Goal: Task Accomplishment & Management: Manage account settings

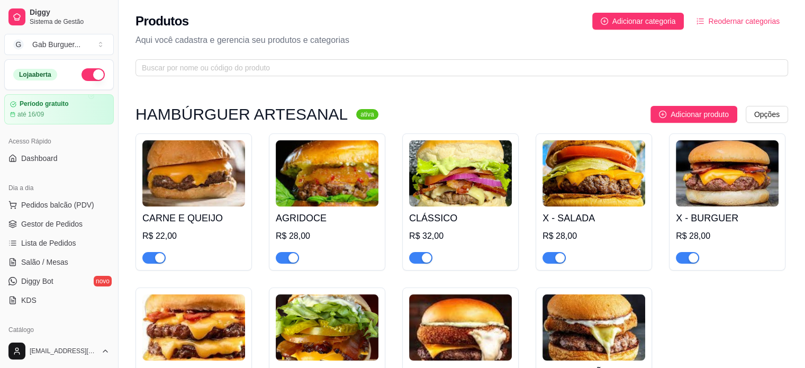
scroll to position [182, 0]
click at [79, 240] on link "Lista de Pedidos" at bounding box center [59, 243] width 110 height 17
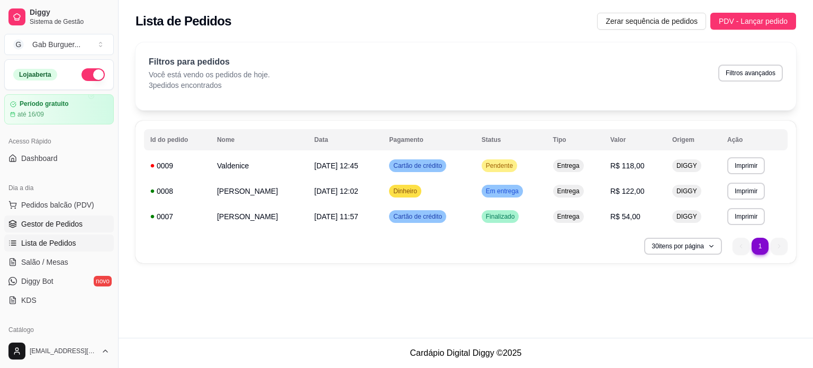
click at [68, 223] on span "Gestor de Pedidos" at bounding box center [51, 224] width 61 height 11
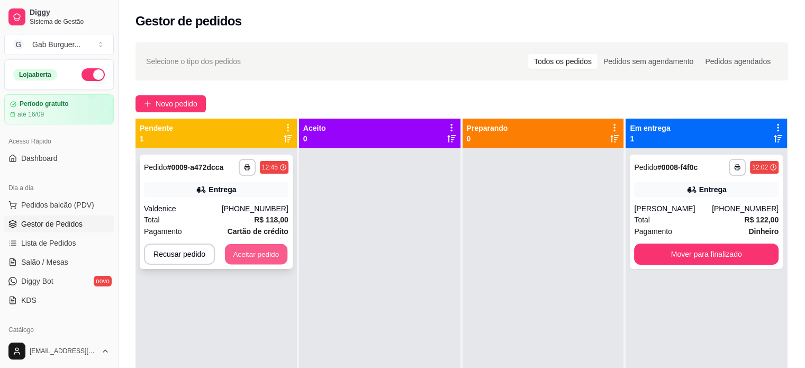
click at [266, 257] on button "Aceitar pedido" at bounding box center [256, 254] width 62 height 21
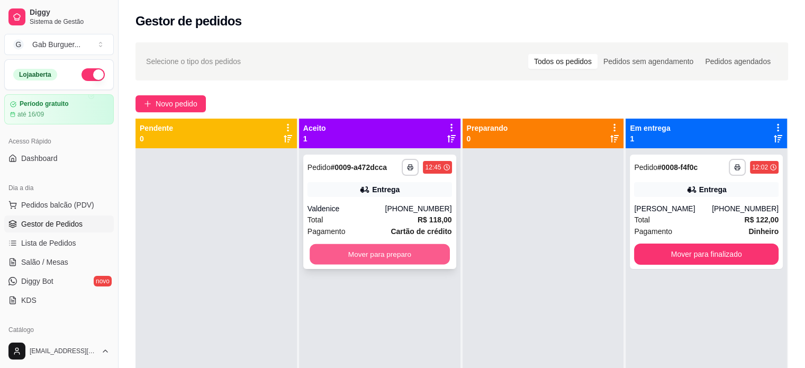
click at [399, 260] on button "Mover para preparo" at bounding box center [380, 254] width 140 height 21
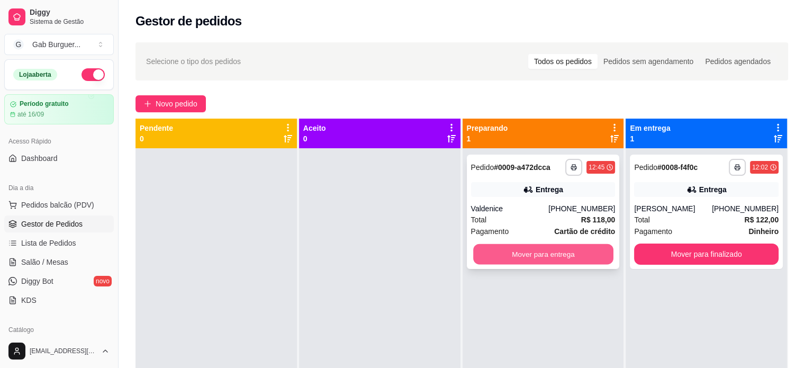
click at [532, 258] on button "Mover para entrega" at bounding box center [543, 254] width 140 height 21
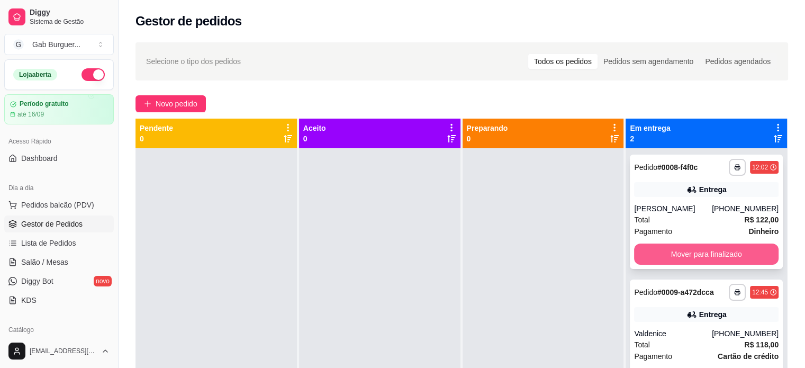
click at [689, 258] on button "Mover para finalizado" at bounding box center [706, 254] width 145 height 21
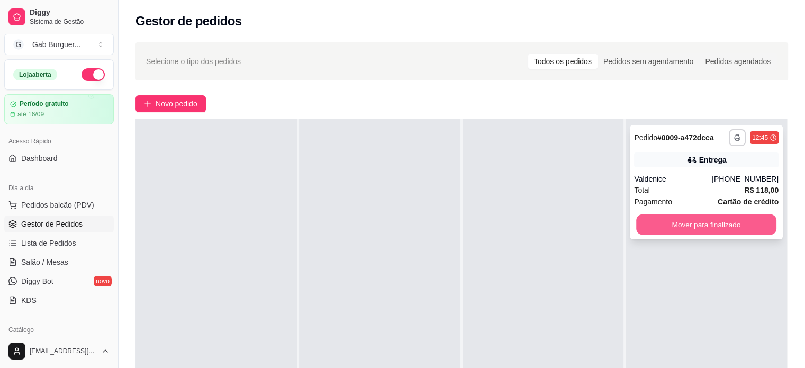
click at [692, 218] on button "Mover para finalizado" at bounding box center [706, 224] width 140 height 21
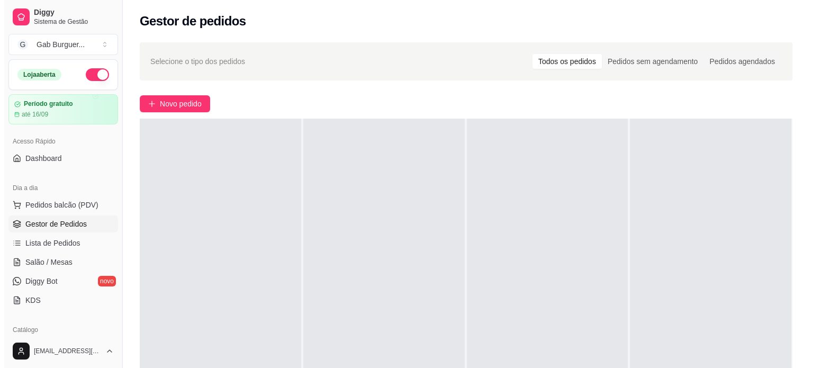
scroll to position [0, 0]
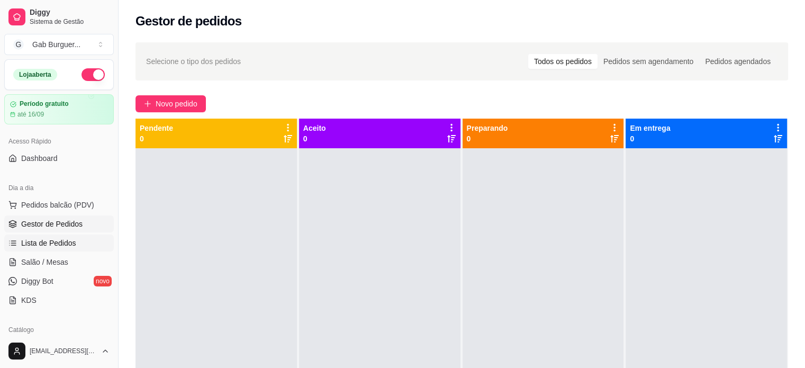
click at [51, 243] on span "Lista de Pedidos" at bounding box center [48, 243] width 55 height 11
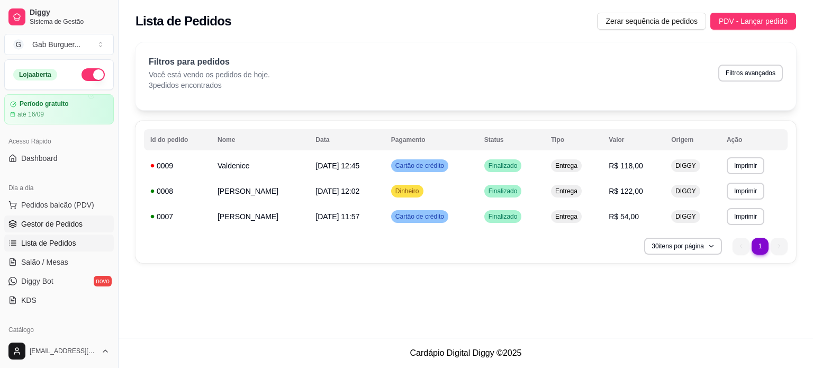
click at [56, 226] on span "Gestor de Pedidos" at bounding box center [51, 224] width 61 height 11
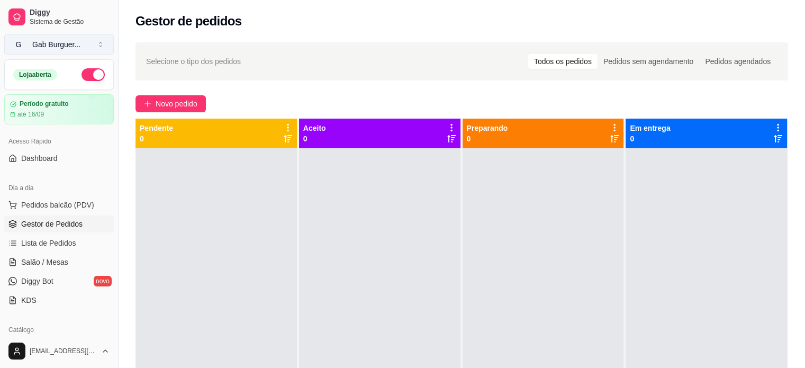
click at [44, 43] on div "Gab Burguer ..." at bounding box center [56, 44] width 48 height 11
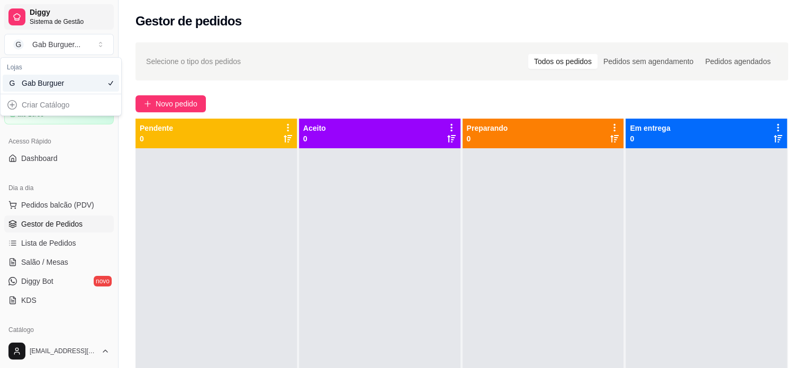
click at [62, 16] on span "Diggy" at bounding box center [70, 13] width 80 height 10
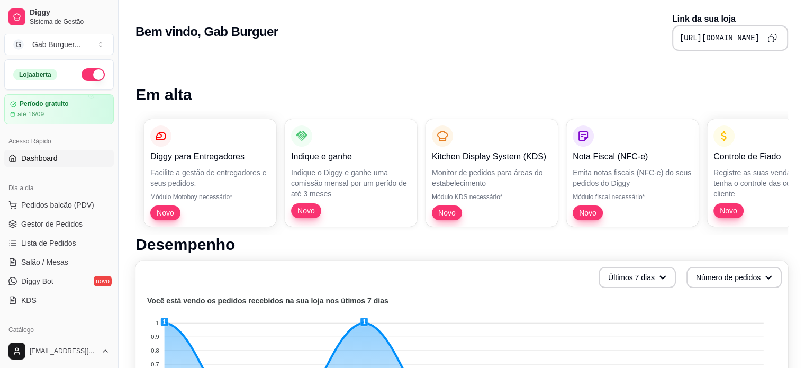
click at [49, 153] on span "Dashboard" at bounding box center [39, 158] width 37 height 11
click at [775, 35] on icon "Copy to clipboard" at bounding box center [772, 37] width 9 height 9
click at [68, 209] on span "Pedidos balcão (PDV)" at bounding box center [57, 205] width 73 height 11
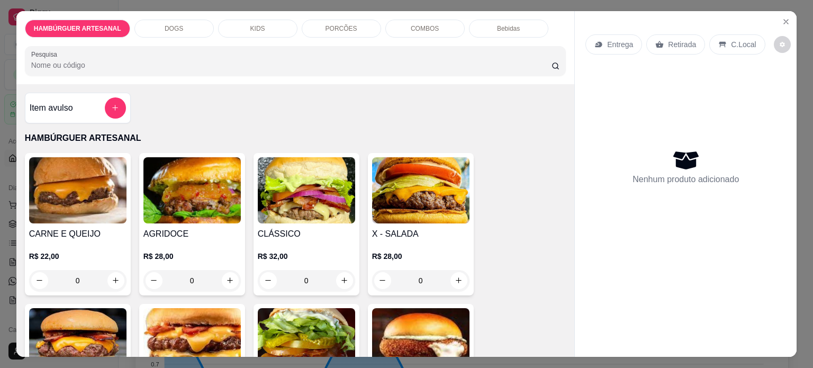
click at [455, 277] on div "0" at bounding box center [420, 280] width 97 height 21
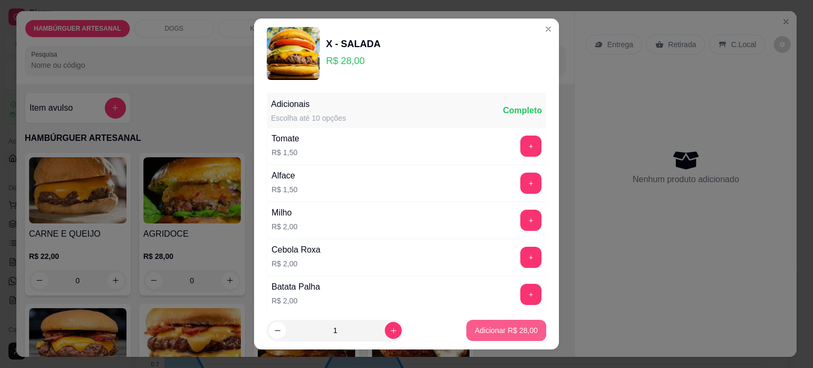
click at [515, 332] on p "Adicionar R$ 28,00" at bounding box center [506, 330] width 63 height 11
type input "1"
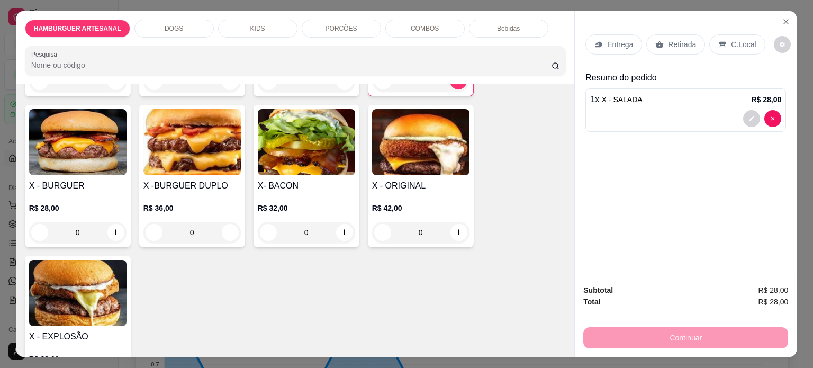
scroll to position [265, 0]
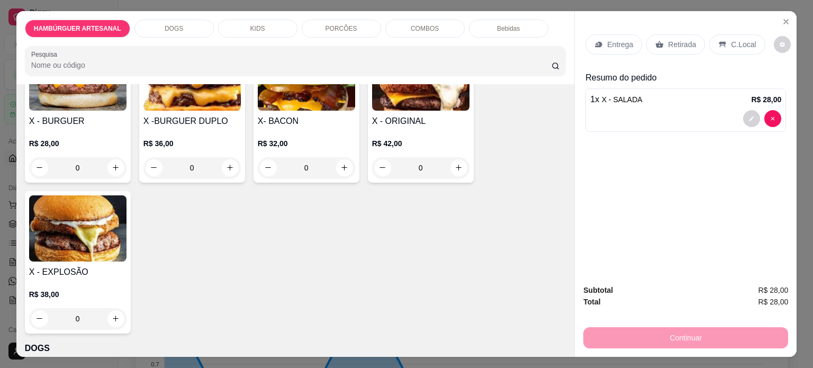
click at [457, 163] on div "0" at bounding box center [420, 167] width 97 height 21
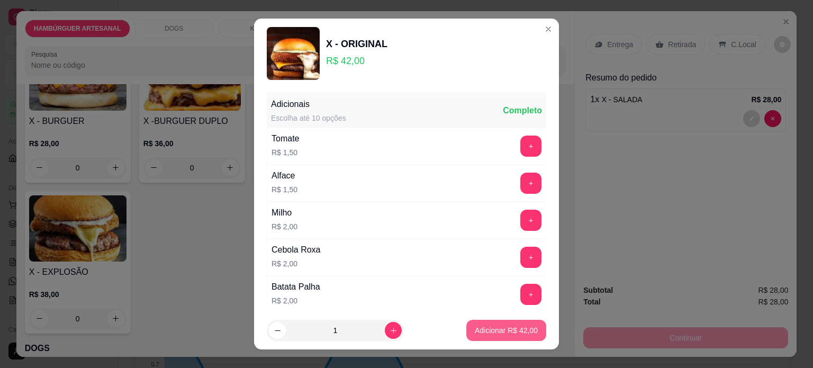
click at [499, 339] on button "Adicionar R$ 42,00" at bounding box center [506, 330] width 80 height 21
type input "1"
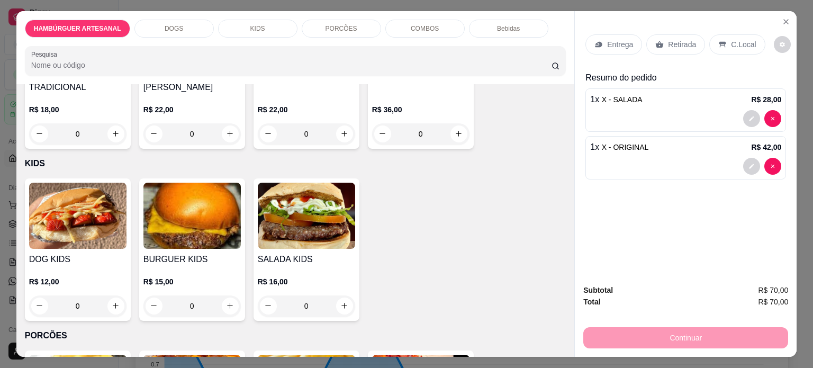
scroll to position [847, 0]
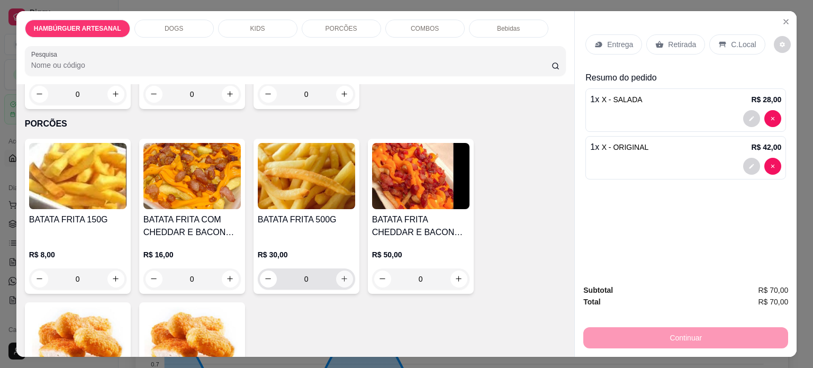
click at [341, 275] on icon "increase-product-quantity" at bounding box center [344, 279] width 8 height 8
type input "1"
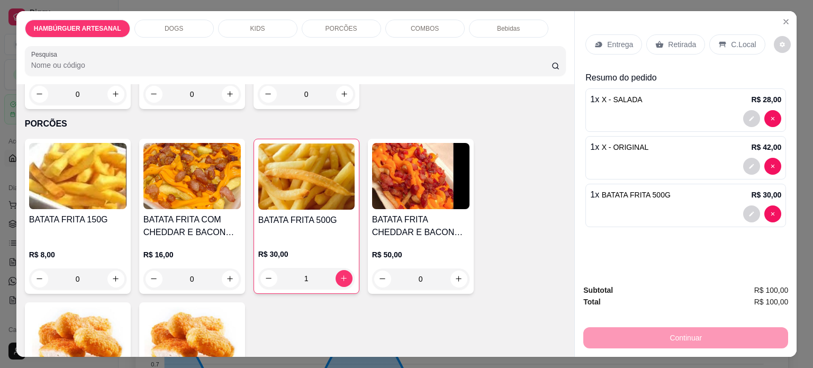
click at [600, 43] on div "Entrega" at bounding box center [614, 44] width 57 height 20
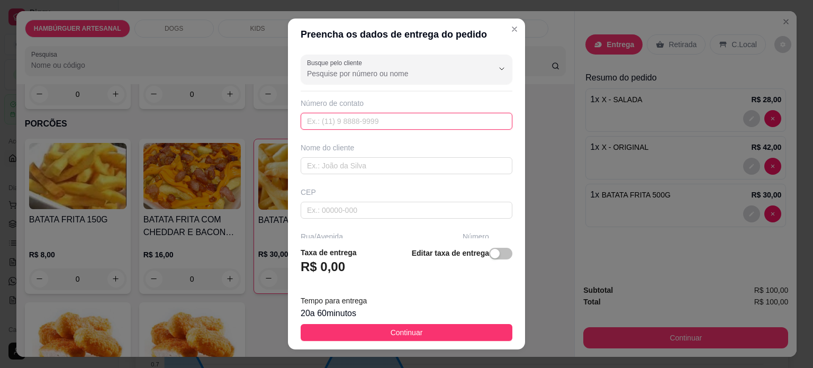
click at [366, 127] on input "text" at bounding box center [407, 121] width 212 height 17
type input "(43) 9617-4101"
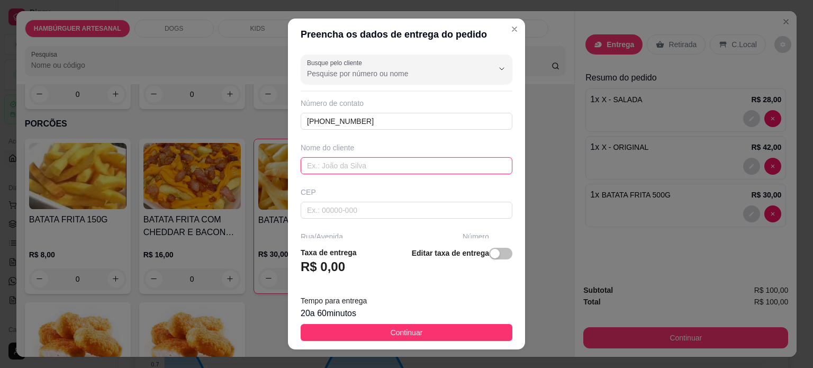
drag, startPoint x: 364, startPoint y: 160, endPoint x: 350, endPoint y: 174, distance: 19.1
click at [360, 165] on input "text" at bounding box center [407, 165] width 212 height 17
type input "Ana ivonete"
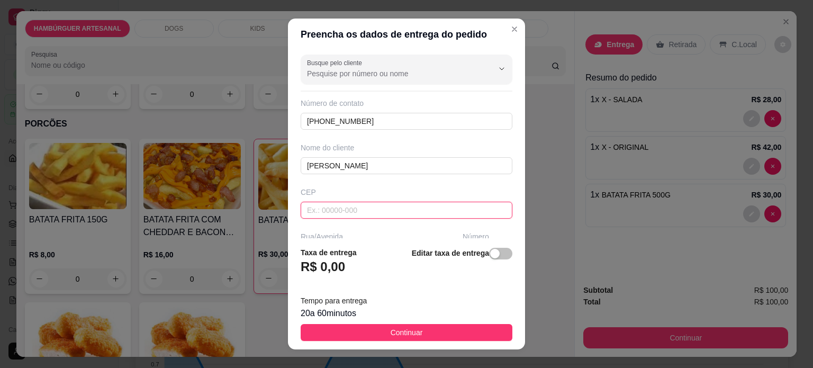
click at [361, 208] on input "text" at bounding box center [407, 210] width 212 height 17
type input "86125000"
type input "Tamarana"
type input "86125000"
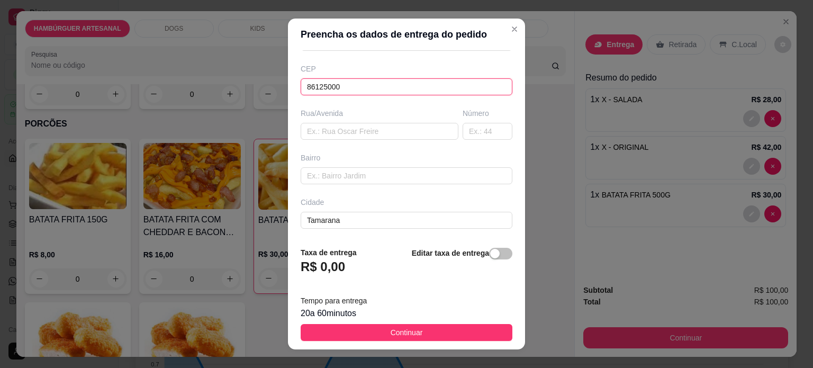
scroll to position [106, 0]
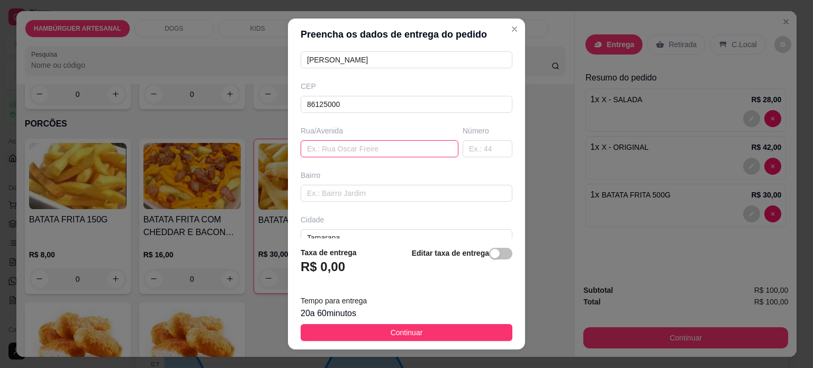
click at [329, 150] on input "text" at bounding box center [380, 148] width 158 height 17
type input "Bela sementes"
type input "Pr-445"
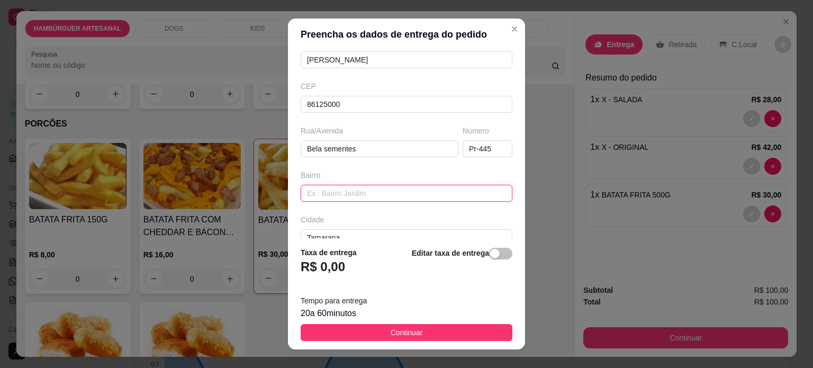
click at [383, 196] on input "text" at bounding box center [407, 193] width 212 height 17
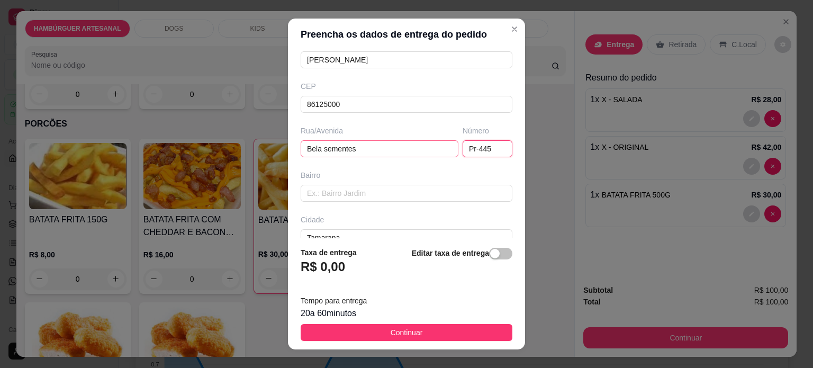
drag, startPoint x: 478, startPoint y: 150, endPoint x: 420, endPoint y: 146, distance: 57.9
click at [420, 146] on div "Rua/Avenida Bela sementes Número Pr-445" at bounding box center [407, 141] width 216 height 32
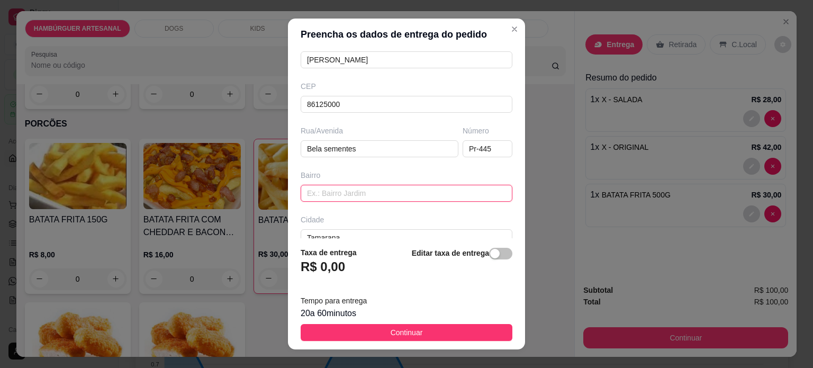
click at [371, 187] on input "text" at bounding box center [407, 193] width 212 height 17
paste input "Pr-445"
type input "Pr-445"
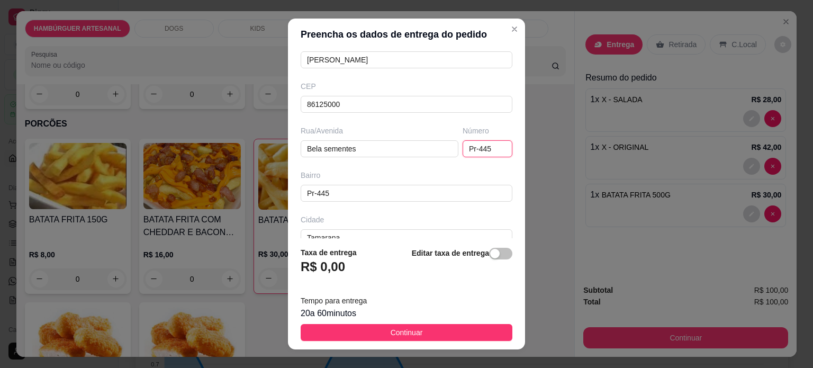
drag, startPoint x: 476, startPoint y: 151, endPoint x: 392, endPoint y: 138, distance: 85.7
click at [392, 138] on div "Rua/Avenida Bela sementes Número Pr-445" at bounding box center [407, 141] width 216 height 32
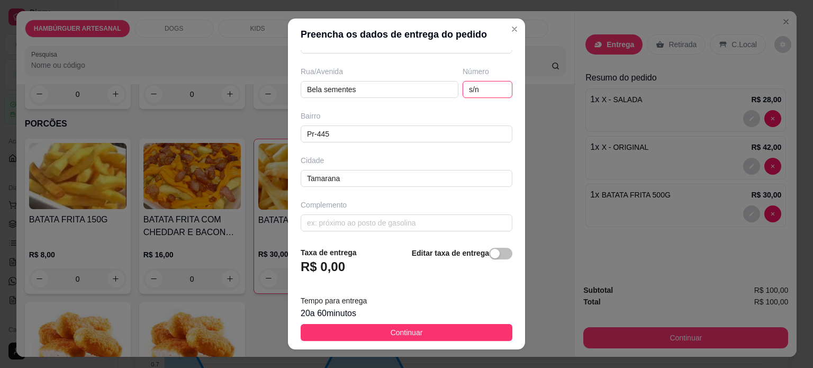
scroll to position [167, 0]
type input "s/n"
click at [365, 215] on input "text" at bounding box center [407, 221] width 212 height 17
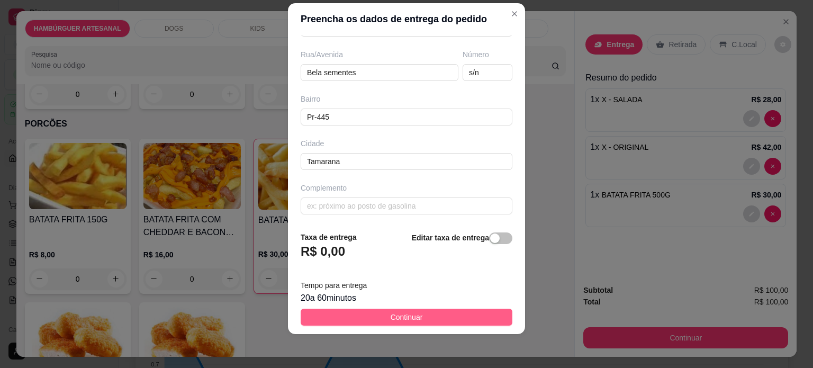
click at [418, 311] on button "Continuar" at bounding box center [407, 317] width 212 height 17
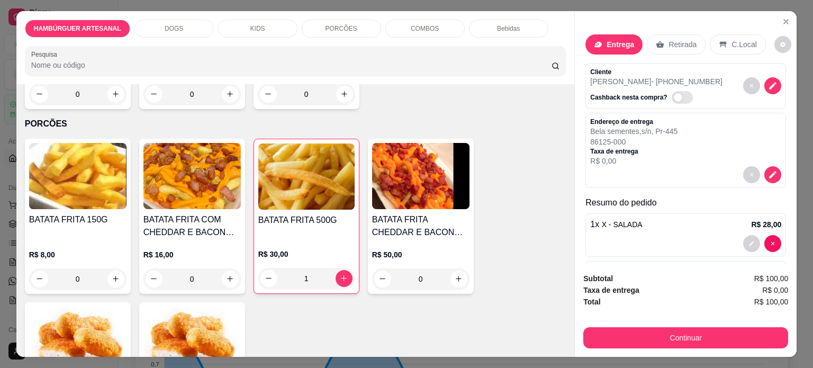
scroll to position [53, 0]
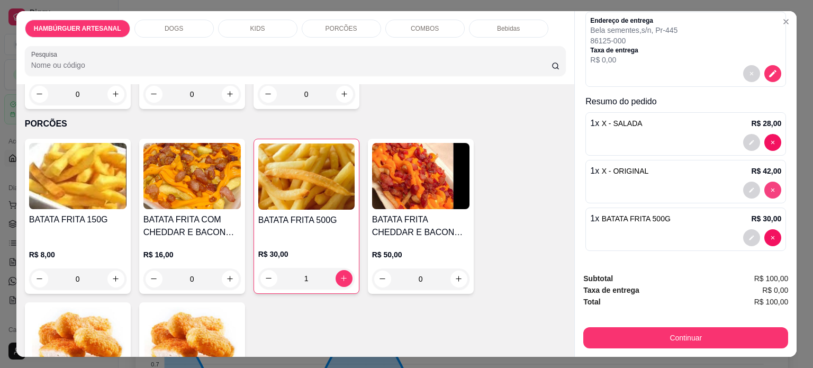
type input "0"
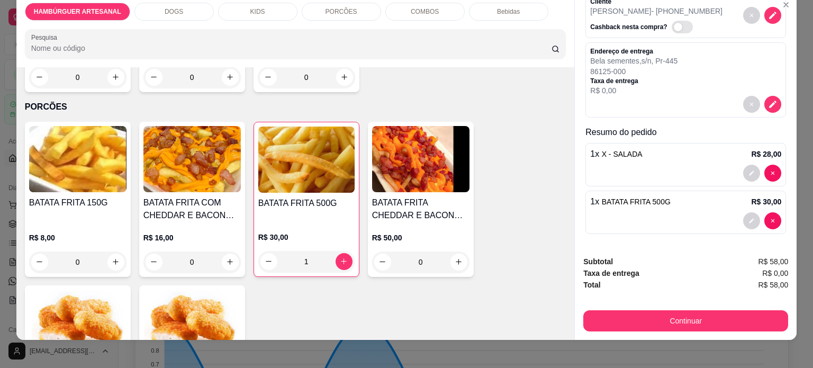
scroll to position [26, 0]
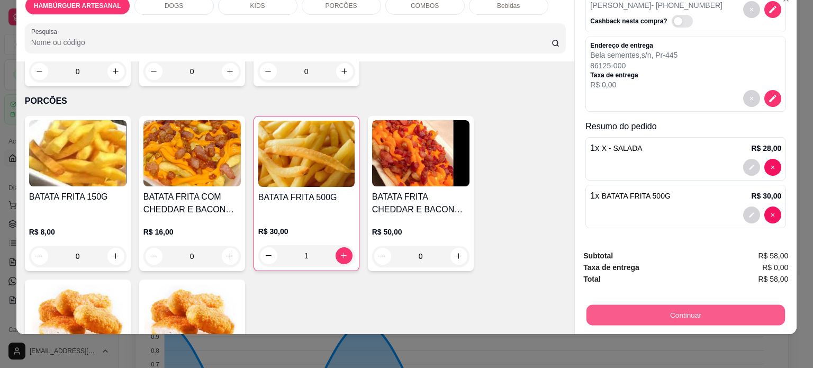
click at [710, 305] on button "Continuar" at bounding box center [686, 315] width 199 height 21
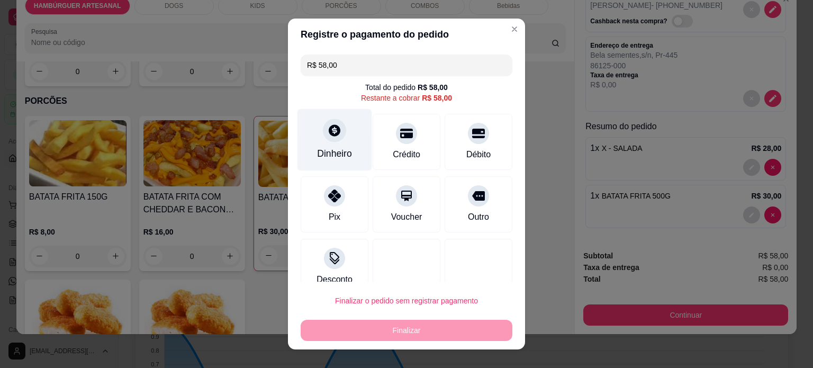
click at [323, 140] on div at bounding box center [334, 130] width 23 height 23
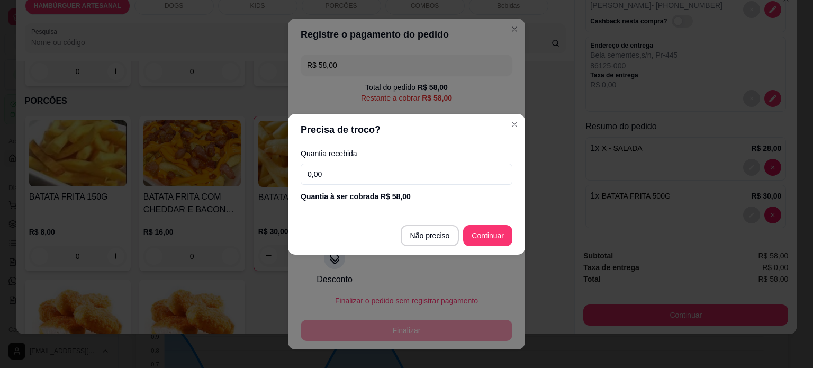
drag, startPoint x: 356, startPoint y: 175, endPoint x: 278, endPoint y: 163, distance: 78.3
click at [278, 163] on div "Precisa de troco? Quantia recebida 0,00 Quantia à ser cobrada R$ 58,00 Não prec…" at bounding box center [406, 184] width 813 height 368
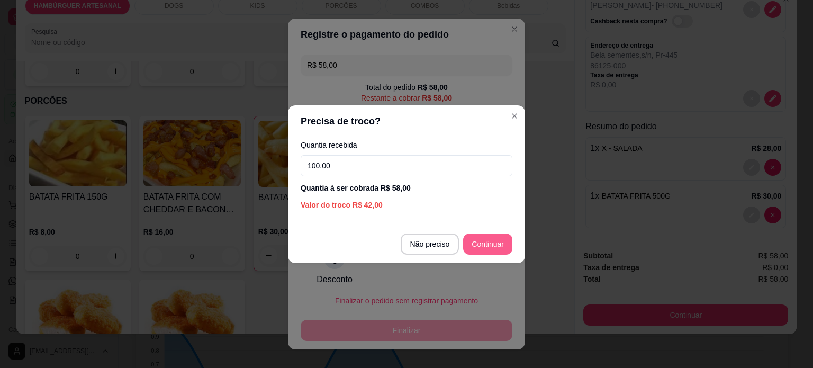
type input "100,00"
type input "R$ 0,00"
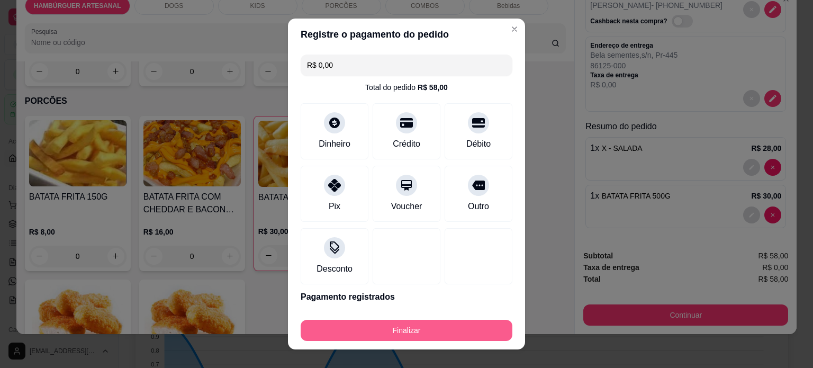
click at [388, 331] on button "Finalizar" at bounding box center [407, 330] width 212 height 21
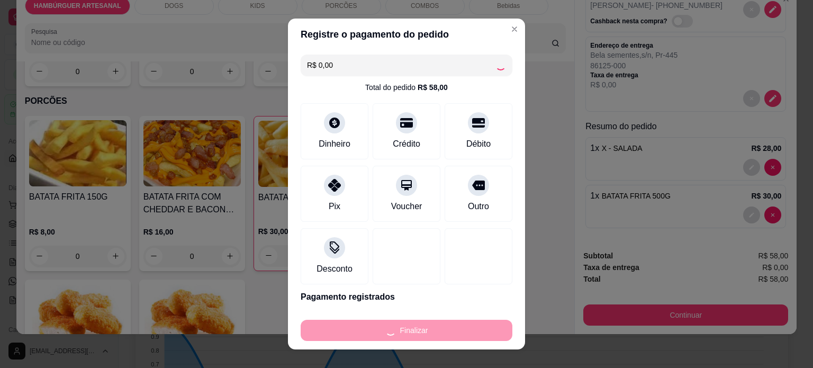
type input "0"
type input "-R$ 58,00"
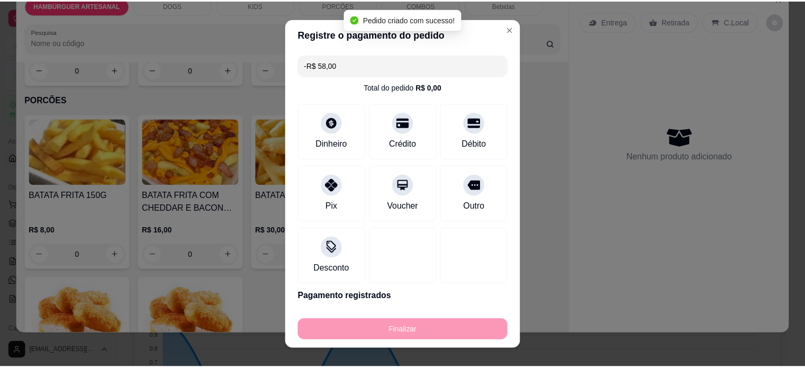
scroll to position [845, 0]
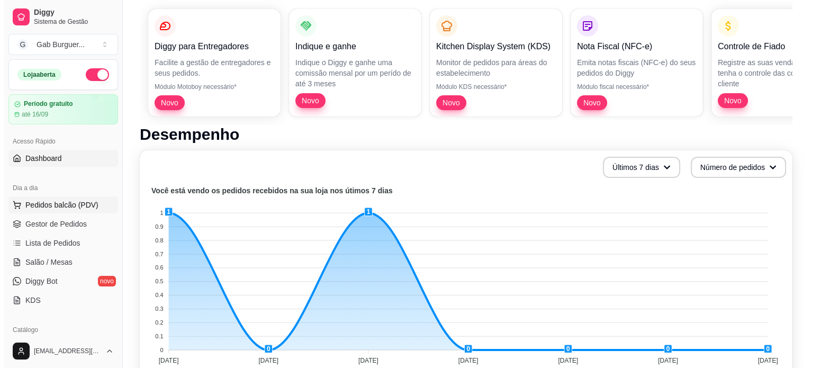
scroll to position [53, 0]
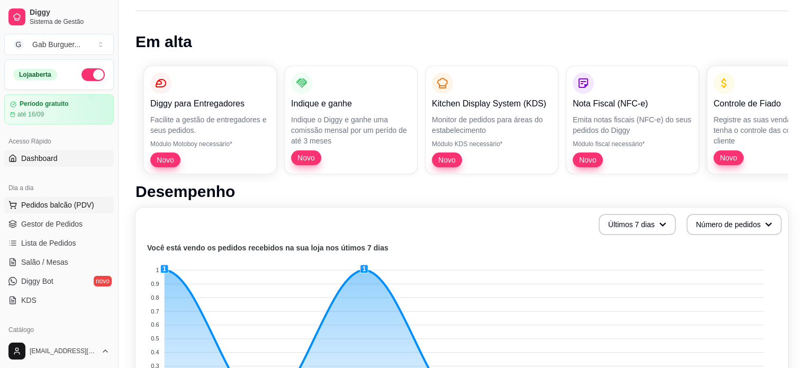
click at [78, 200] on span "Pedidos balcão (PDV)" at bounding box center [57, 205] width 73 height 11
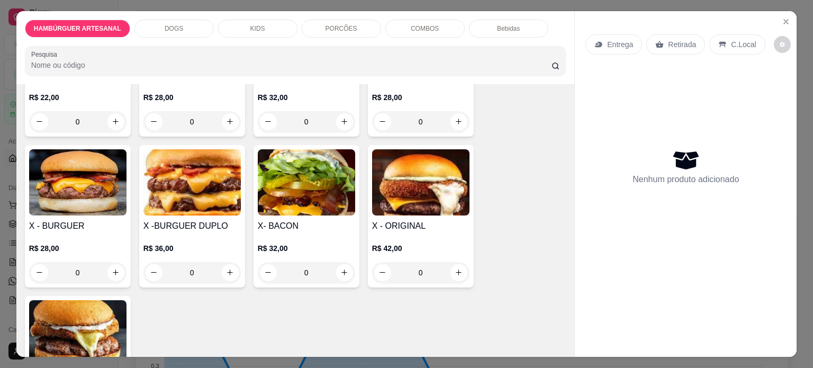
scroll to position [212, 0]
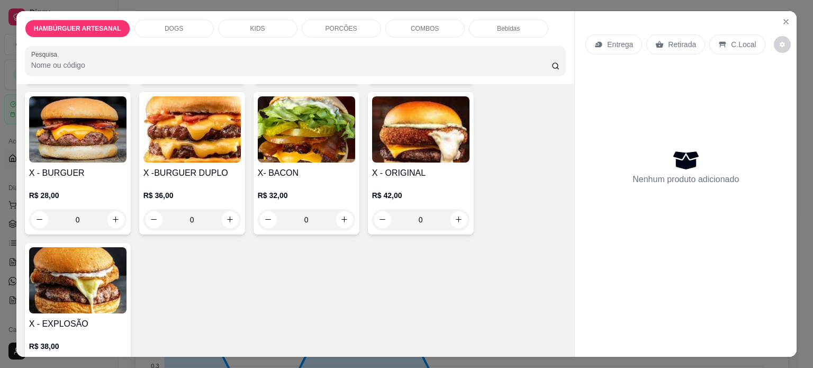
click at [461, 213] on div "0" at bounding box center [420, 219] width 97 height 21
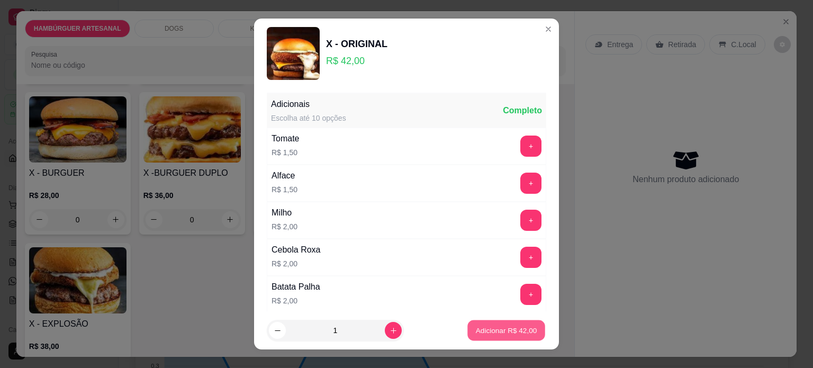
click at [510, 335] on p "Adicionar R$ 42,00" at bounding box center [506, 331] width 61 height 10
type input "1"
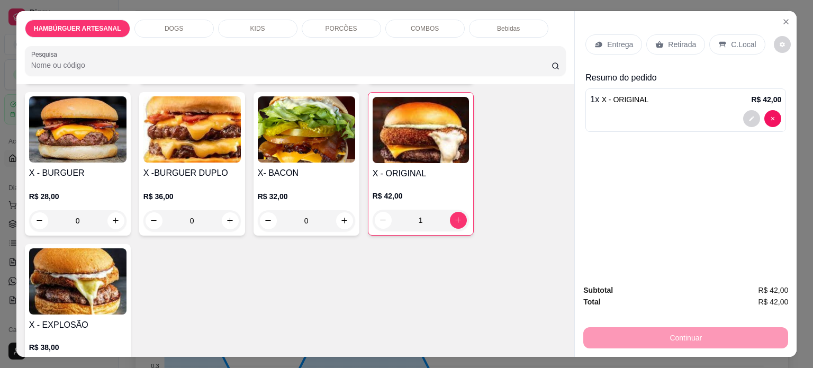
click at [613, 48] on div "Entrega" at bounding box center [614, 44] width 57 height 20
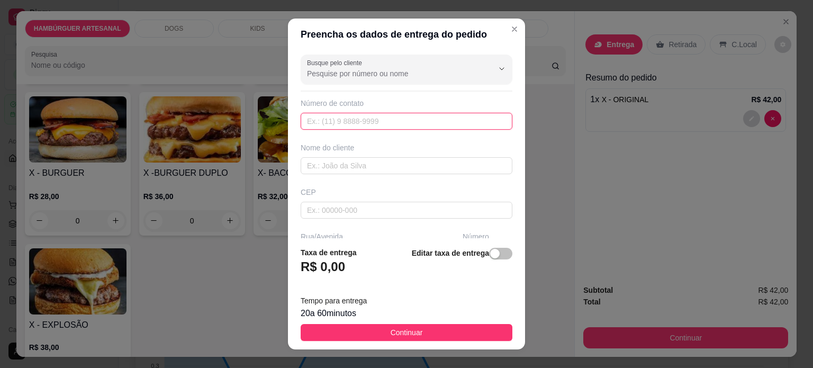
click at [360, 115] on input "text" at bounding box center [407, 121] width 212 height 17
click at [353, 161] on input "text" at bounding box center [407, 165] width 212 height 17
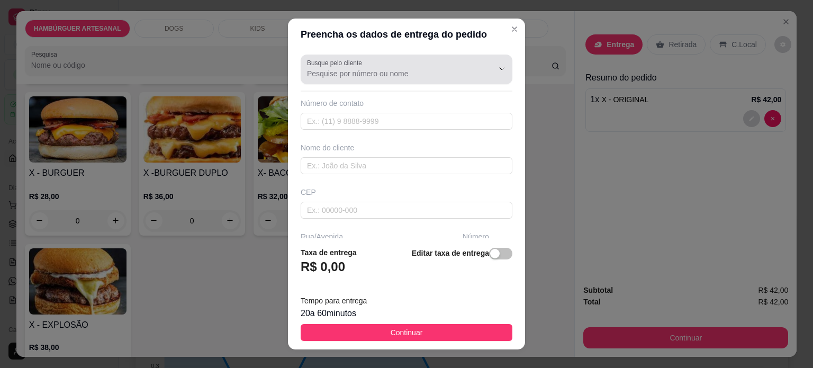
click at [395, 82] on div "Busque pelo cliente" at bounding box center [407, 70] width 212 height 30
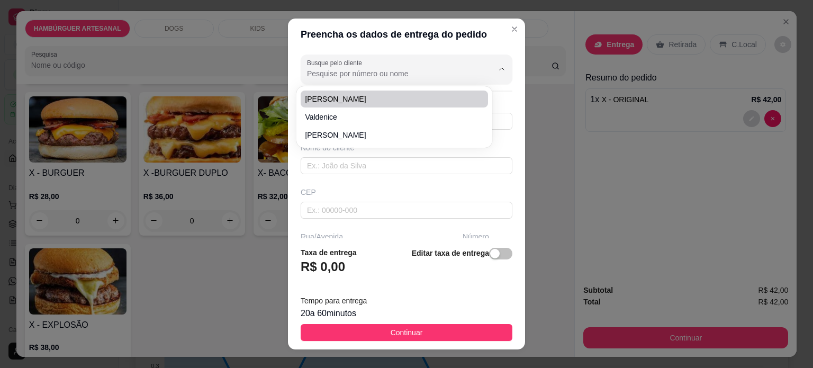
click at [384, 96] on span "Ana ivonete" at bounding box center [389, 99] width 168 height 11
type input "Ana ivonete"
type input "4396174101"
type input "Ana ivonete"
type input "86125000"
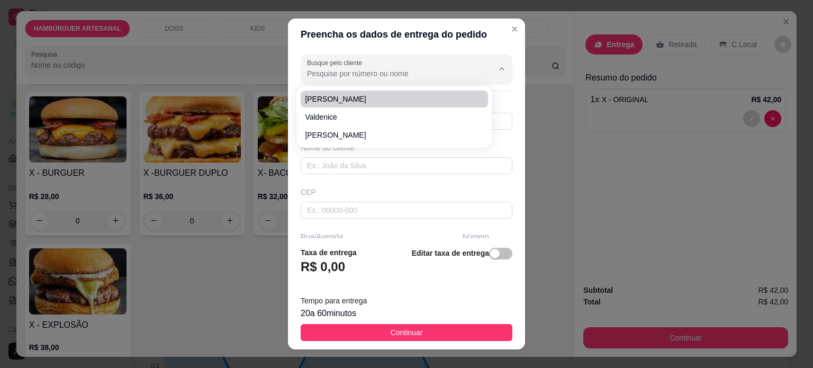
type input "s/n"
type input "Tamarana"
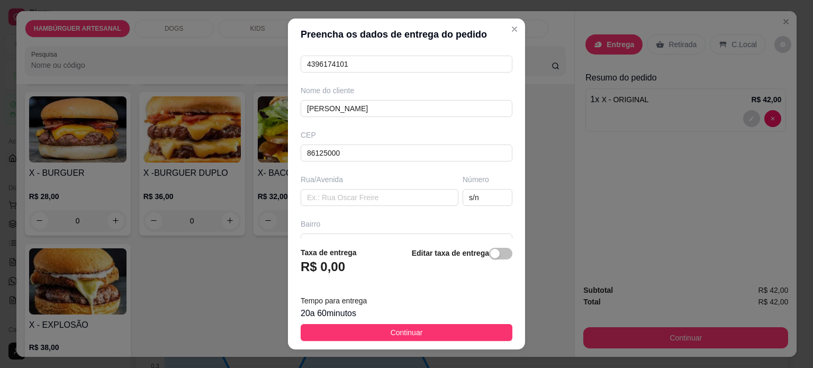
scroll to position [106, 0]
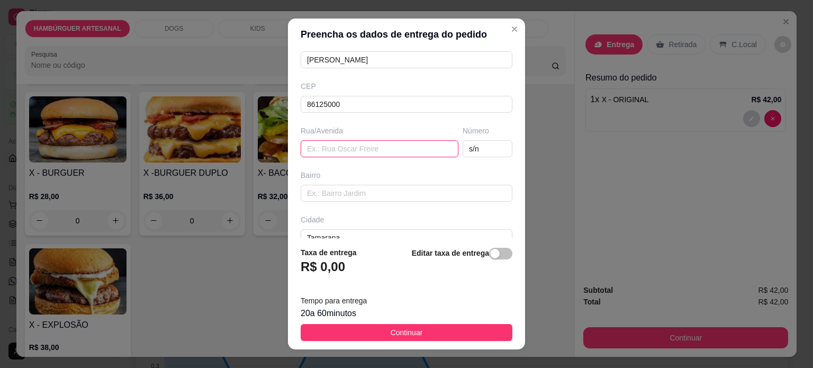
click at [357, 150] on input "text" at bounding box center [380, 148] width 158 height 17
type input "Bela sementes"
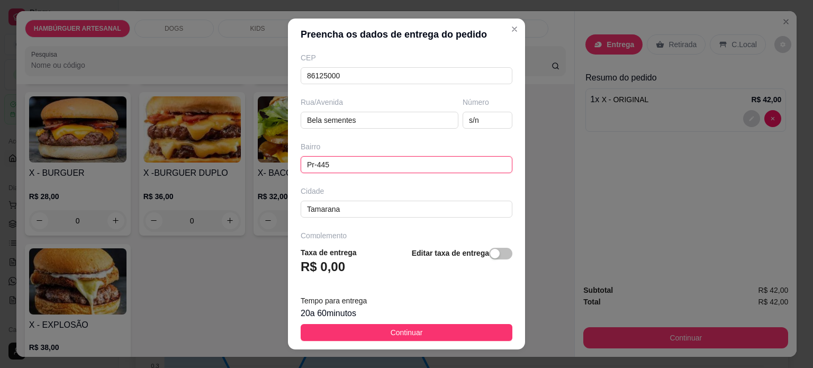
scroll to position [167, 0]
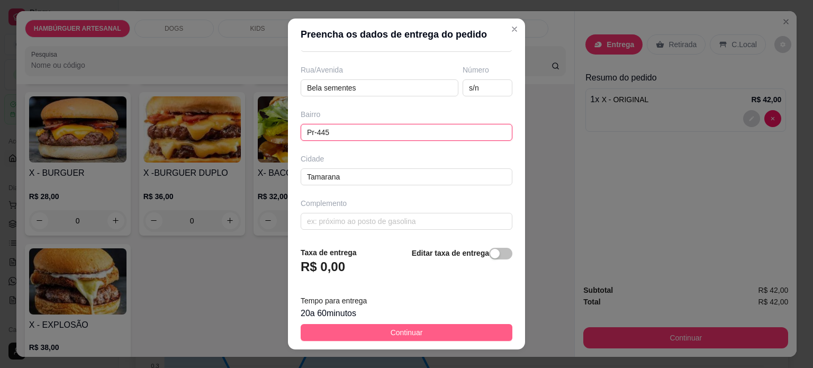
type input "Pr-445"
click at [429, 335] on button "Continuar" at bounding box center [407, 332] width 212 height 17
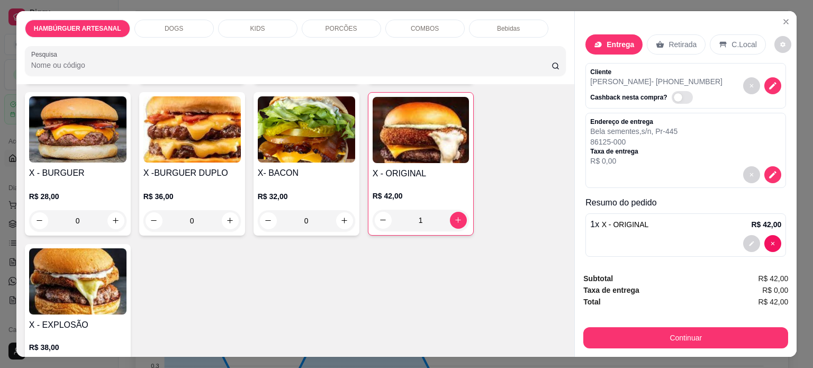
scroll to position [6, 0]
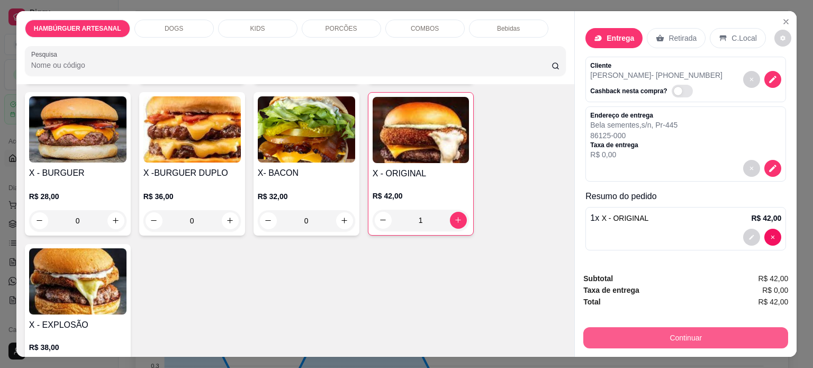
click at [685, 332] on button "Continuar" at bounding box center [685, 337] width 205 height 21
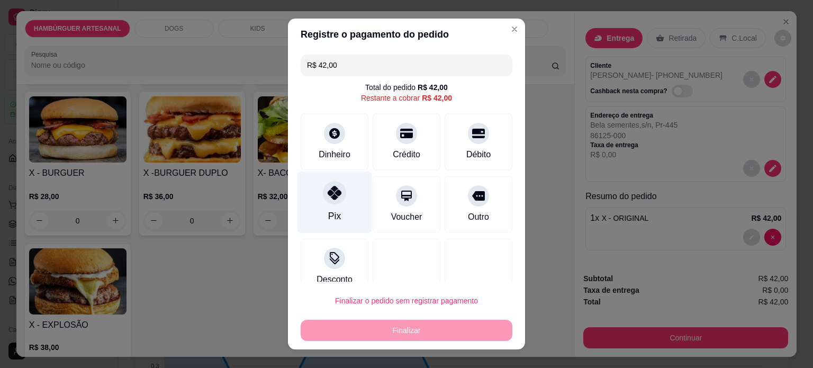
click at [337, 204] on div "Pix" at bounding box center [335, 202] width 75 height 62
type input "R$ 0,00"
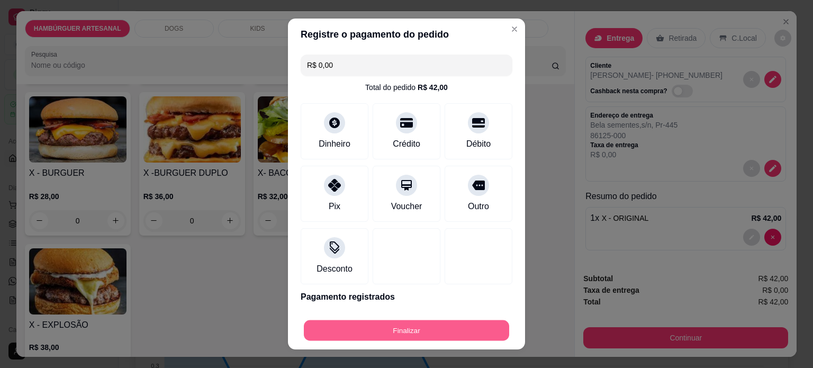
click at [402, 327] on button "Finalizar" at bounding box center [406, 330] width 205 height 21
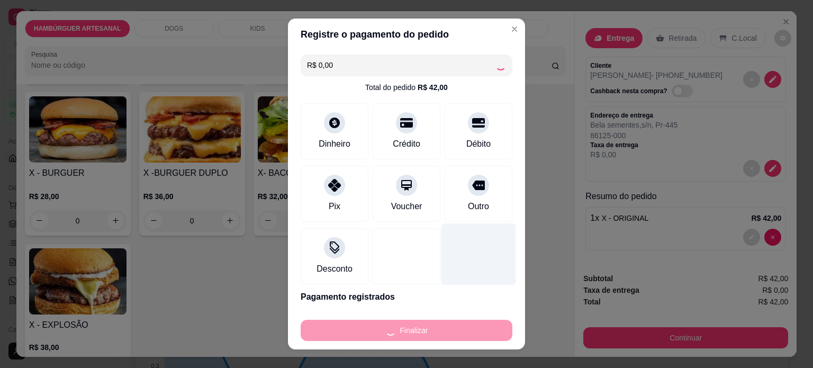
type input "0"
type input "-R$ 42,00"
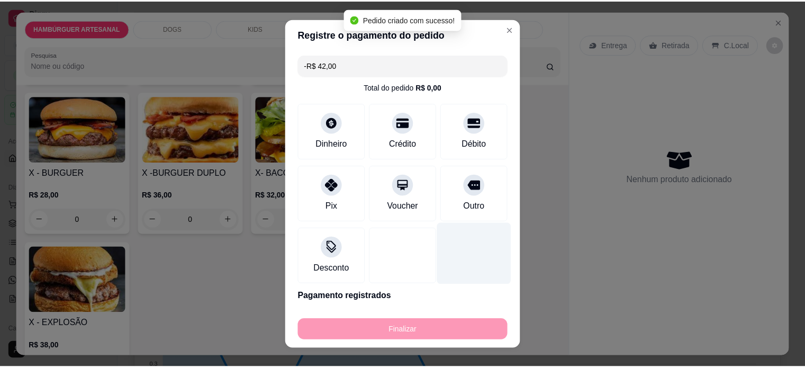
scroll to position [0, 0]
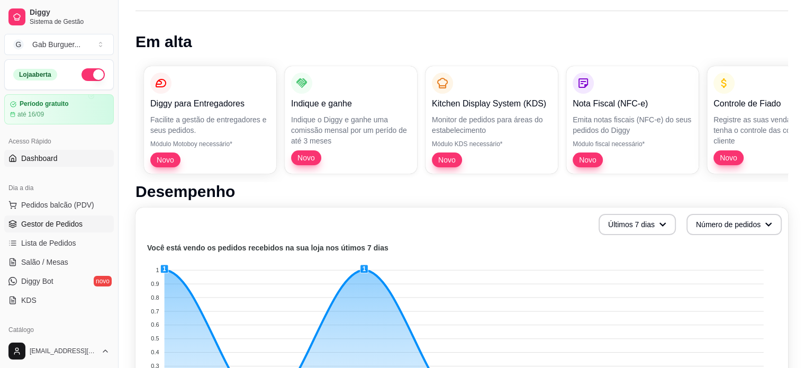
click at [55, 224] on span "Gestor de Pedidos" at bounding box center [51, 224] width 61 height 11
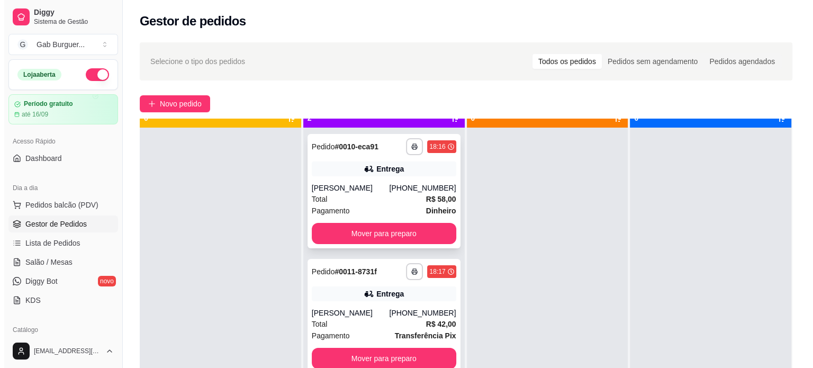
scroll to position [30, 0]
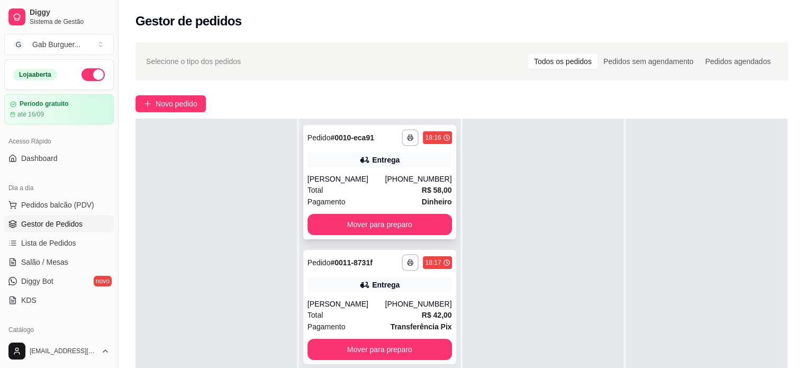
click at [439, 197] on strong "Dinheiro" at bounding box center [437, 201] width 30 height 8
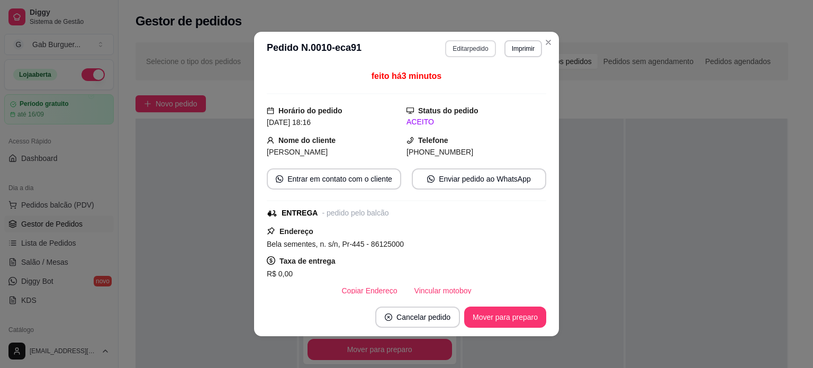
click at [466, 42] on button "Editar pedido" at bounding box center [470, 48] width 50 height 17
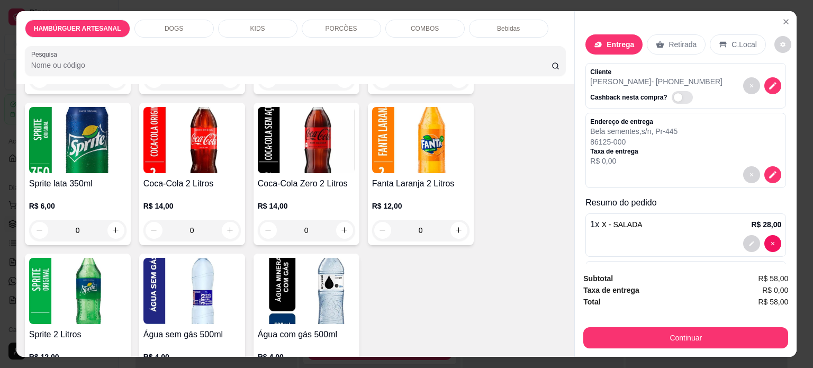
scroll to position [1535, 0]
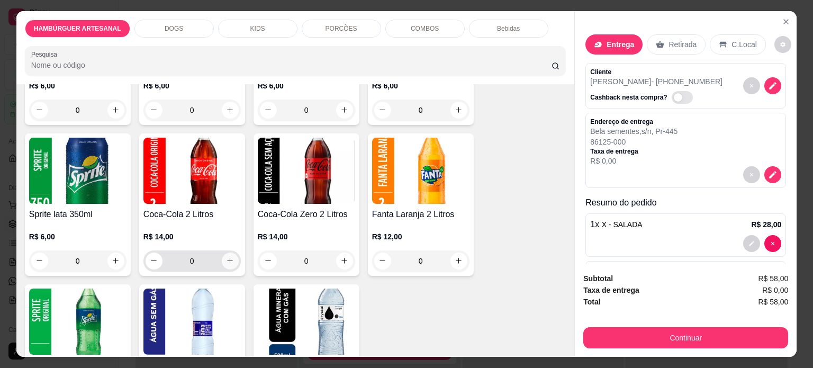
click at [225, 253] on button "increase-product-quantity" at bounding box center [230, 261] width 17 height 17
type input "1"
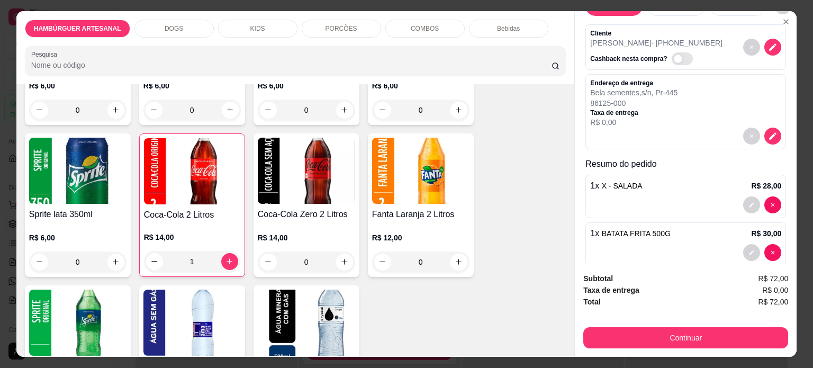
scroll to position [0, 0]
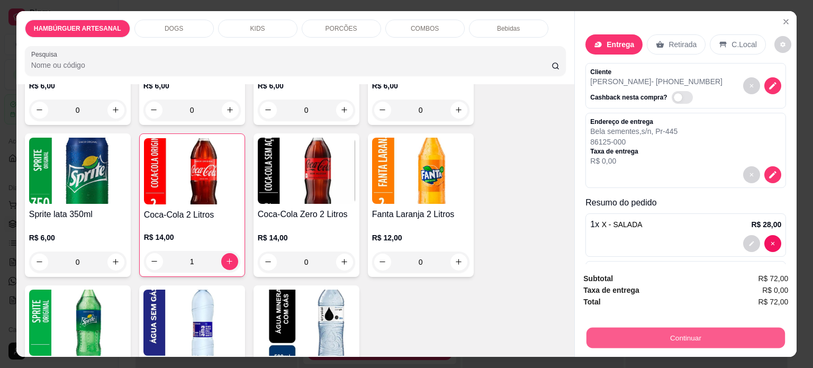
click at [679, 336] on button "Continuar" at bounding box center [686, 338] width 199 height 21
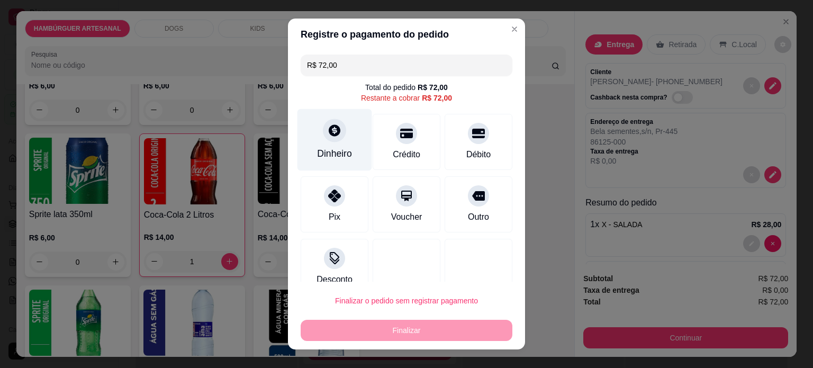
click at [332, 146] on div "Dinheiro" at bounding box center [335, 140] width 75 height 62
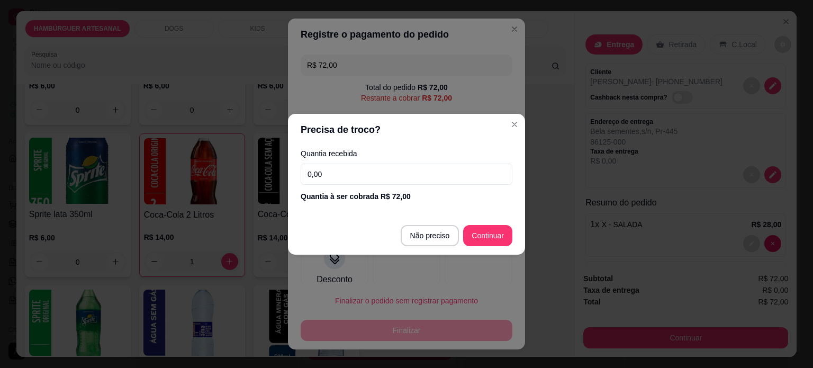
drag, startPoint x: 375, startPoint y: 172, endPoint x: 182, endPoint y: 110, distance: 202.4
click at [185, 116] on div "Precisa de troco? Quantia recebida 0,00 Quantia à ser cobrada R$ 72,00 Não prec…" at bounding box center [406, 184] width 813 height 368
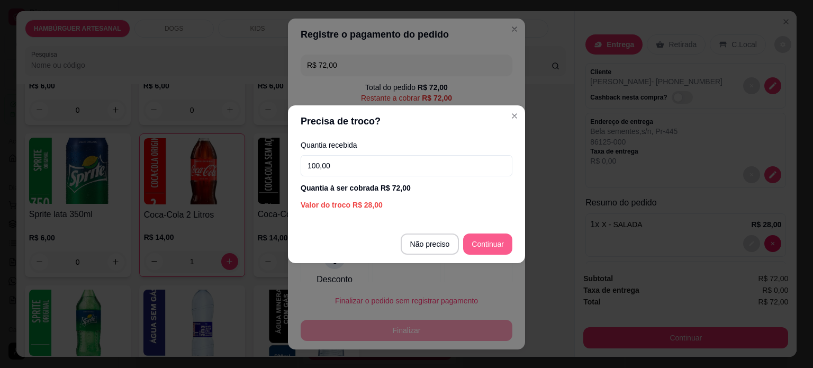
type input "100,00"
type input "R$ 0,00"
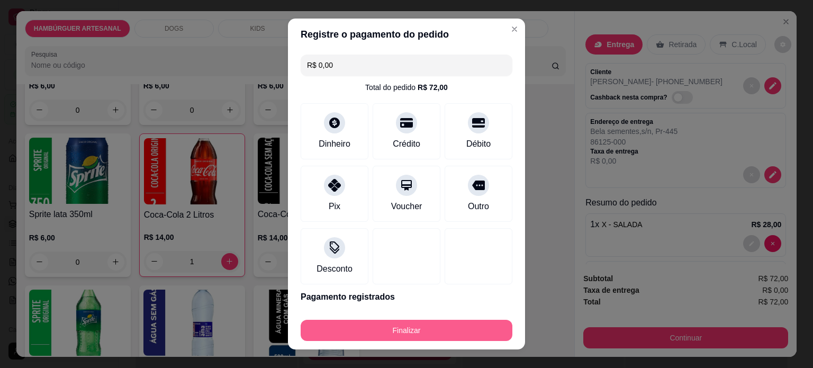
click at [418, 337] on button "Finalizar" at bounding box center [407, 330] width 212 height 21
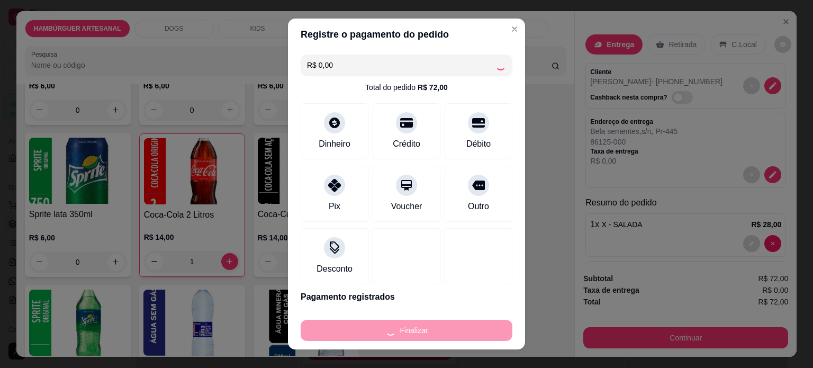
type input "0"
type input "-R$ 72,00"
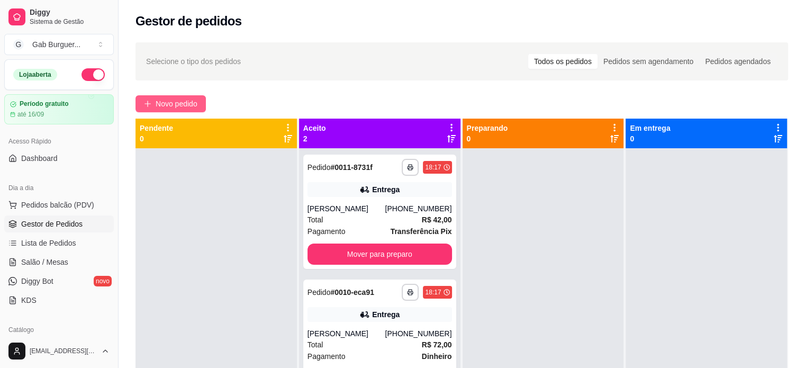
click at [169, 104] on span "Novo pedido" at bounding box center [177, 104] width 42 height 12
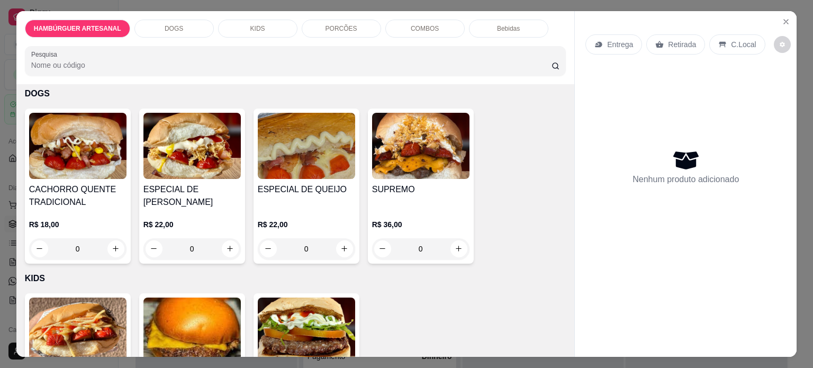
scroll to position [529, 0]
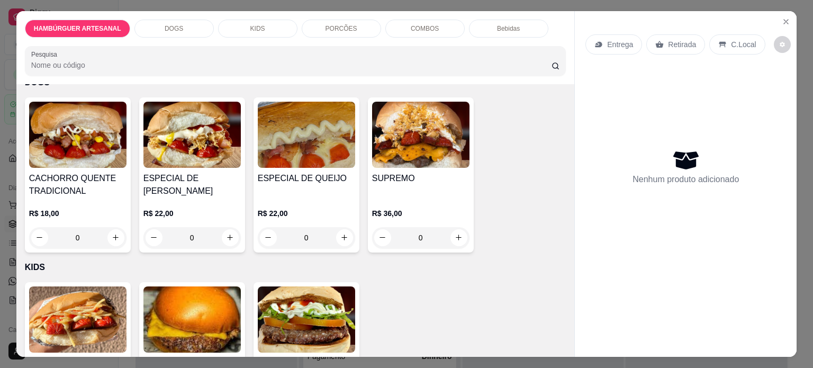
click at [452, 237] on div "0" at bounding box center [420, 237] width 97 height 21
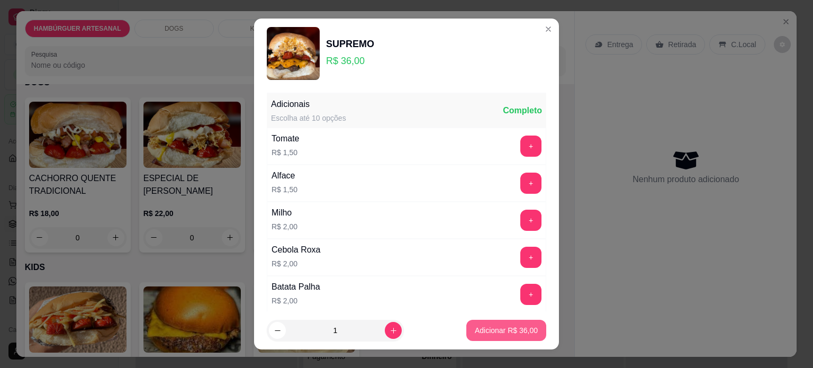
click at [475, 331] on p "Adicionar R$ 36,00" at bounding box center [506, 330] width 63 height 11
type input "1"
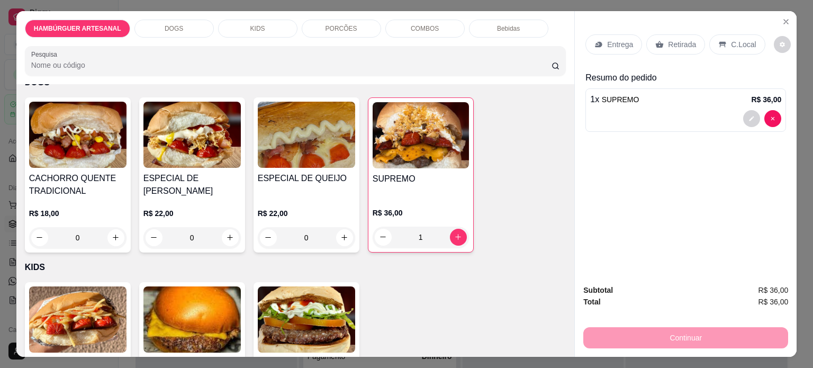
click at [453, 237] on div "1" at bounding box center [421, 237] width 96 height 21
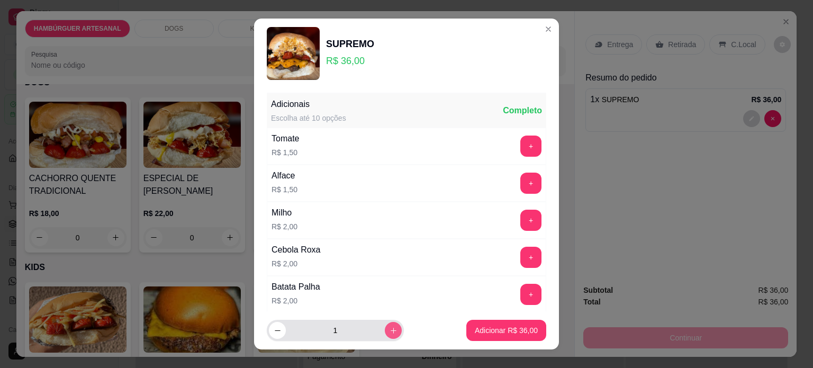
click at [390, 331] on icon "increase-product-quantity" at bounding box center [394, 331] width 8 height 8
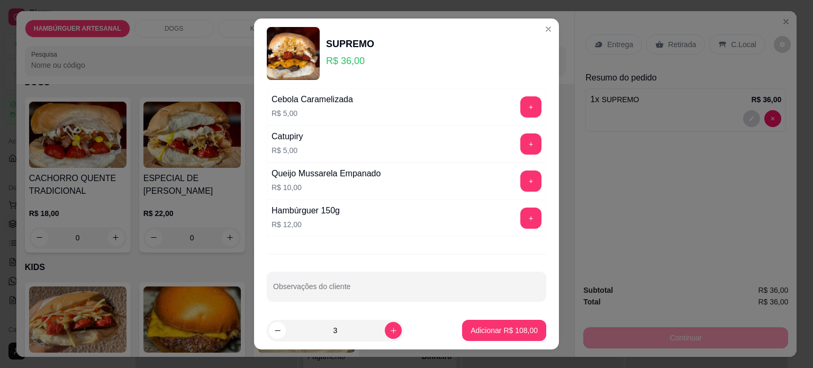
scroll to position [447, 0]
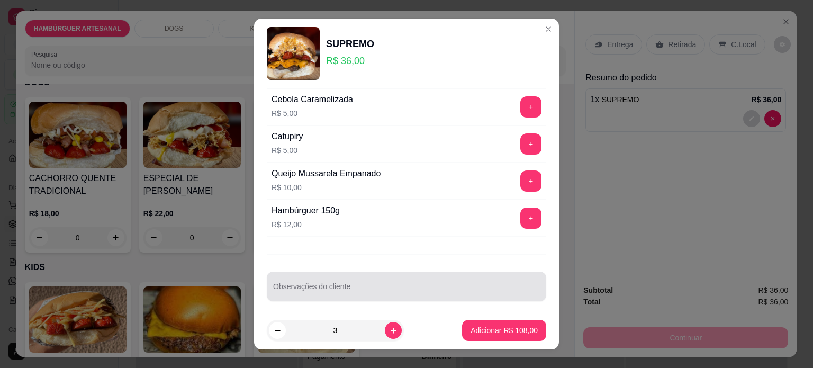
click at [383, 272] on div "Observações do cliente" at bounding box center [407, 287] width 280 height 30
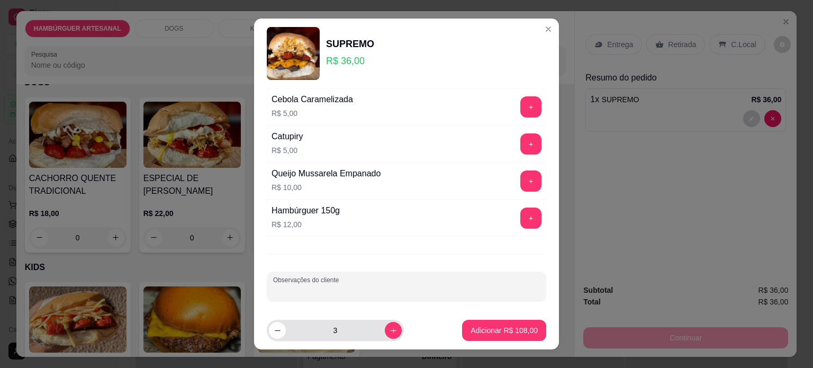
click at [269, 338] on div "3" at bounding box center [335, 330] width 133 height 21
click at [274, 332] on icon "decrease-product-quantity" at bounding box center [278, 331] width 8 height 8
type input "1"
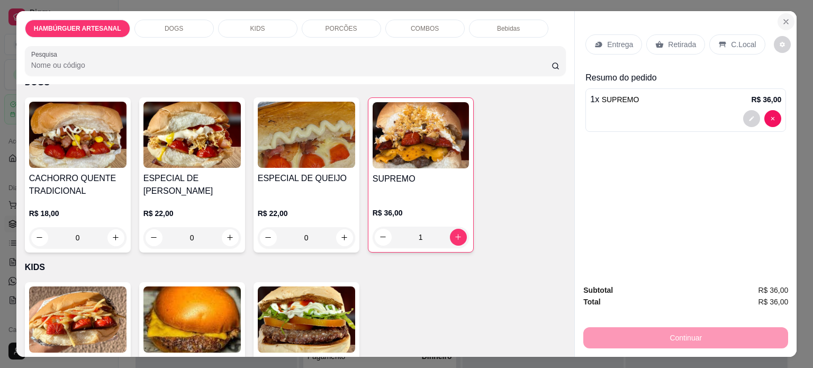
click at [785, 22] on button "Close" at bounding box center [786, 21] width 17 height 17
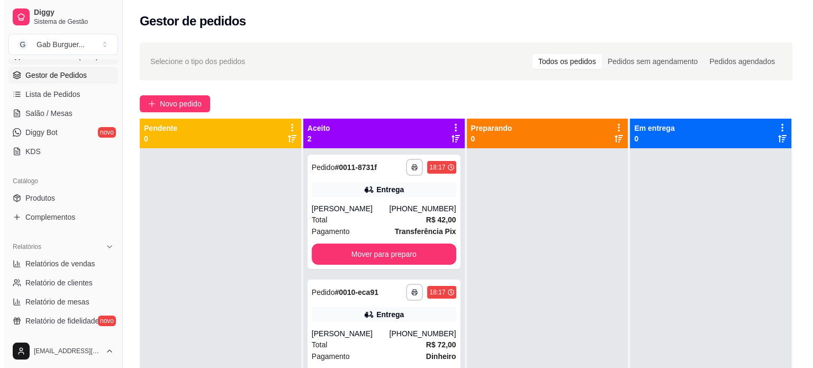
scroll to position [159, 0]
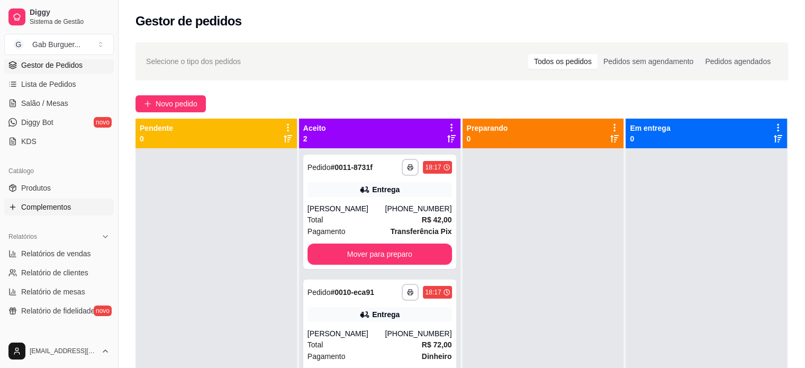
click at [57, 209] on span "Complementos" at bounding box center [46, 207] width 50 height 11
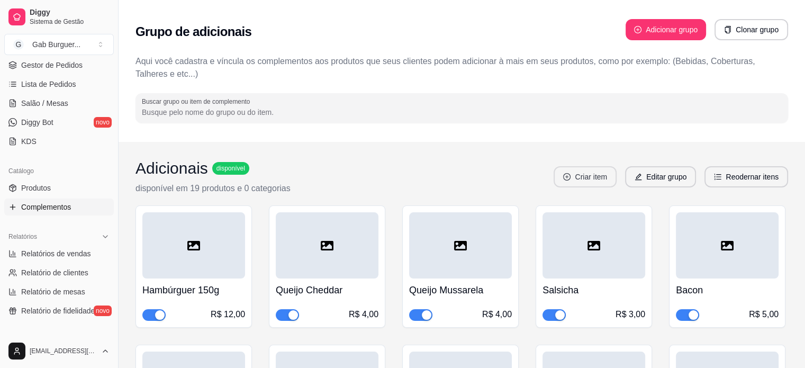
click at [588, 186] on button "Criar item" at bounding box center [585, 176] width 63 height 21
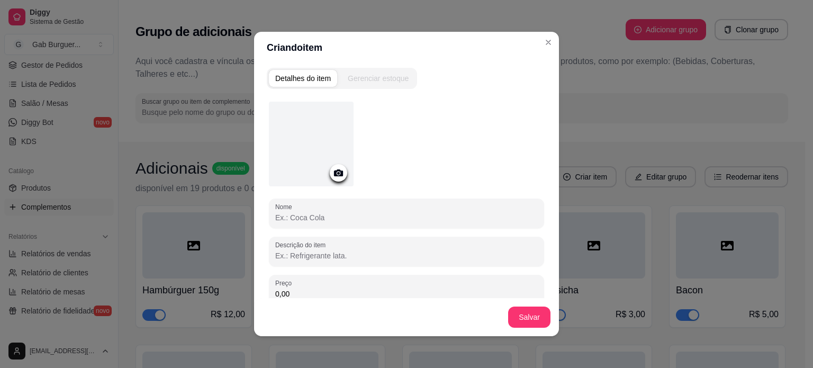
click at [306, 218] on input "Nome" at bounding box center [406, 217] width 263 height 11
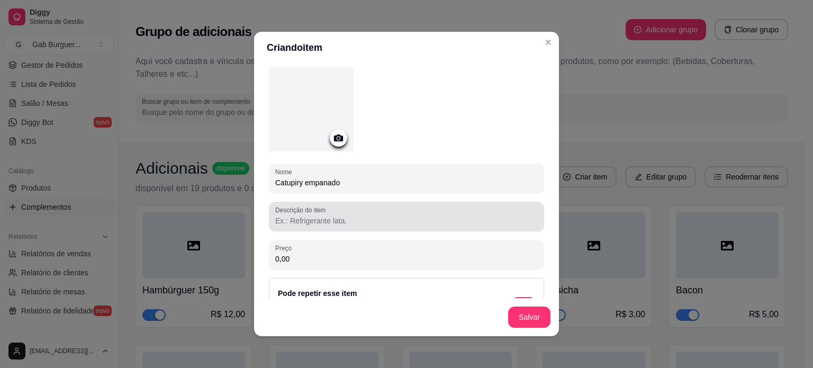
scroll to position [53, 0]
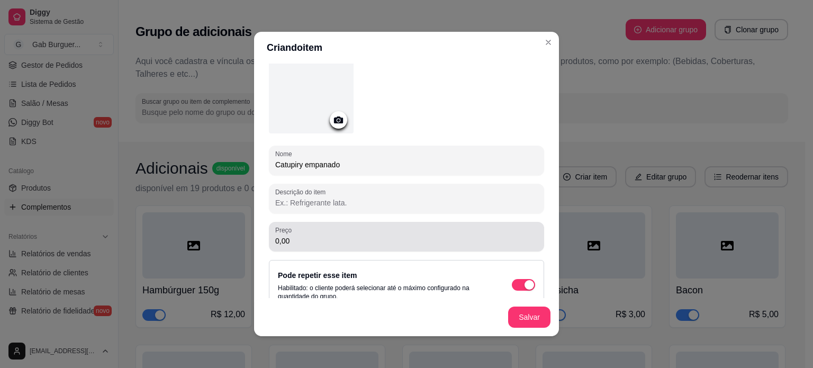
type input "Catupiry empanado"
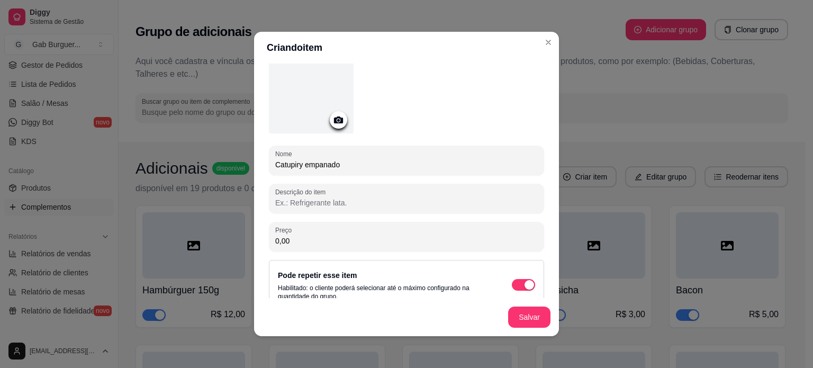
drag, startPoint x: 286, startPoint y: 236, endPoint x: 172, endPoint y: 227, distance: 114.7
click at [172, 227] on div "Criando item Detalhes do item Gerenciar estoque Nome Catupiry empanado Descriçã…" at bounding box center [406, 184] width 813 height 368
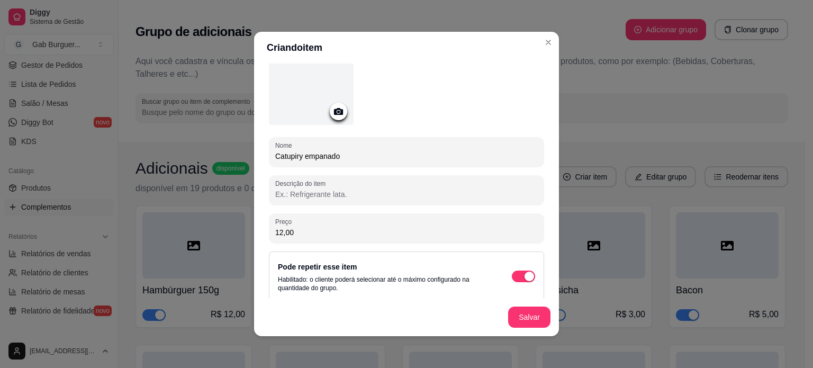
scroll to position [70, 0]
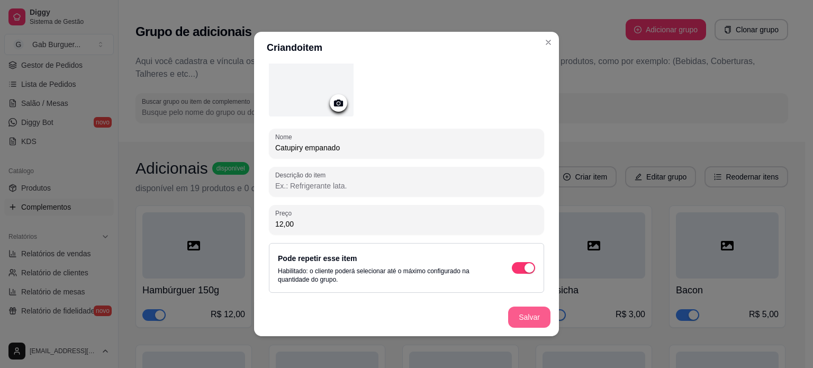
type input "12,00"
click at [524, 317] on button "Salvar" at bounding box center [529, 317] width 41 height 21
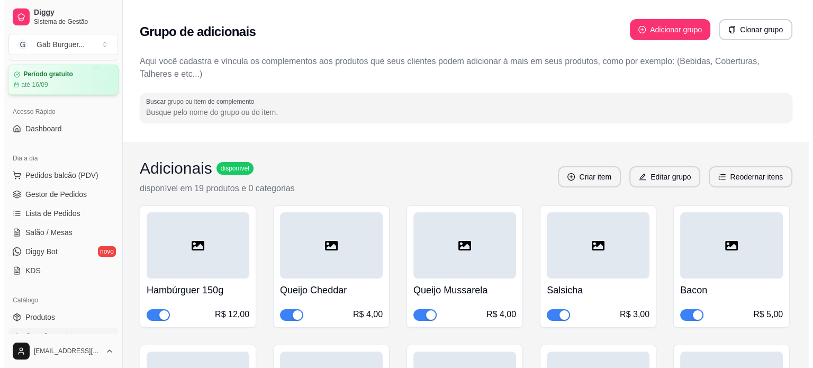
scroll to position [0, 0]
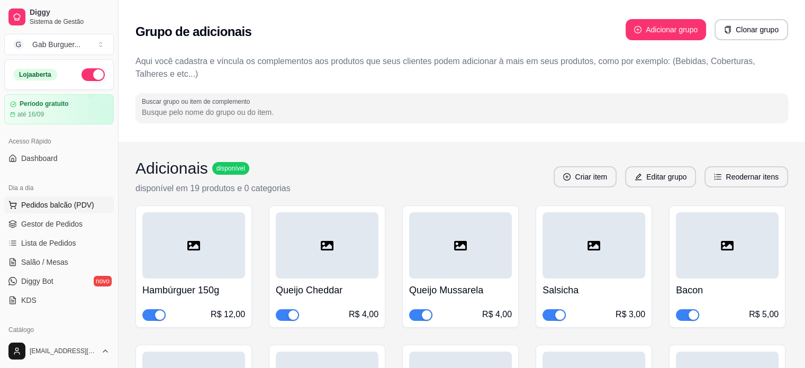
click at [68, 202] on span "Pedidos balcão (PDV)" at bounding box center [57, 205] width 73 height 11
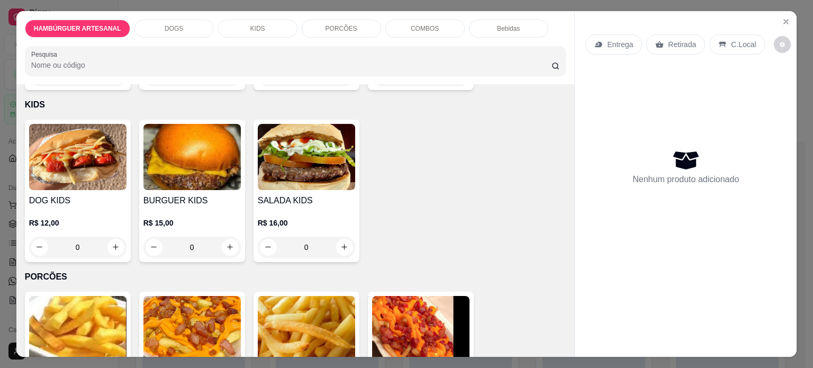
scroll to position [582, 0]
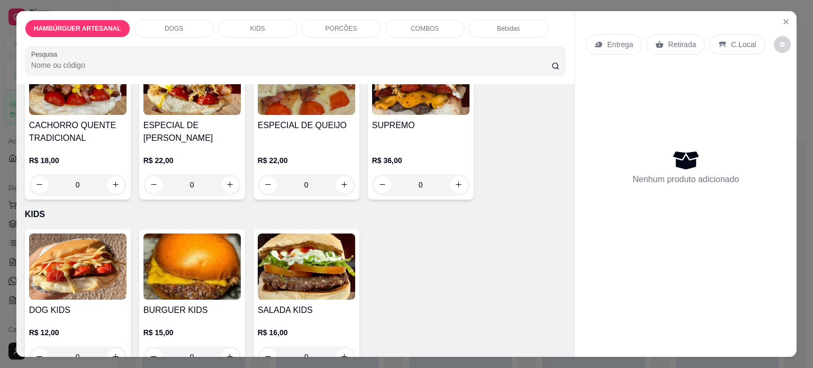
click at [455, 182] on div "0" at bounding box center [420, 184] width 97 height 21
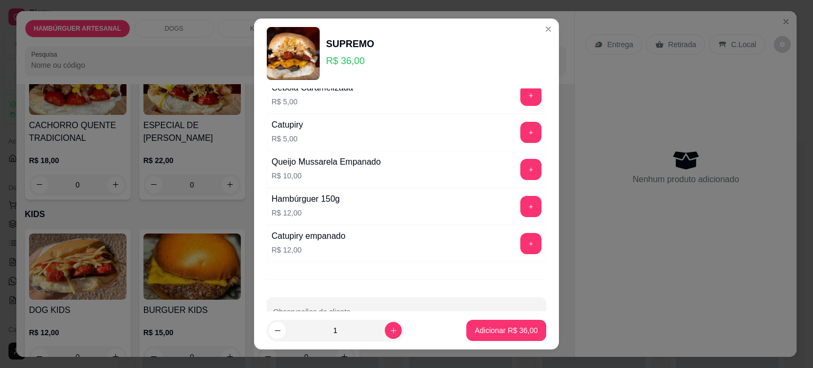
scroll to position [476, 0]
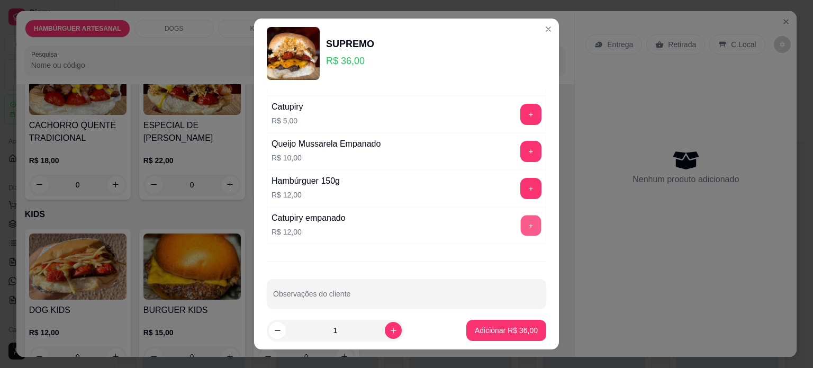
click at [521, 225] on button "+" at bounding box center [531, 225] width 21 height 21
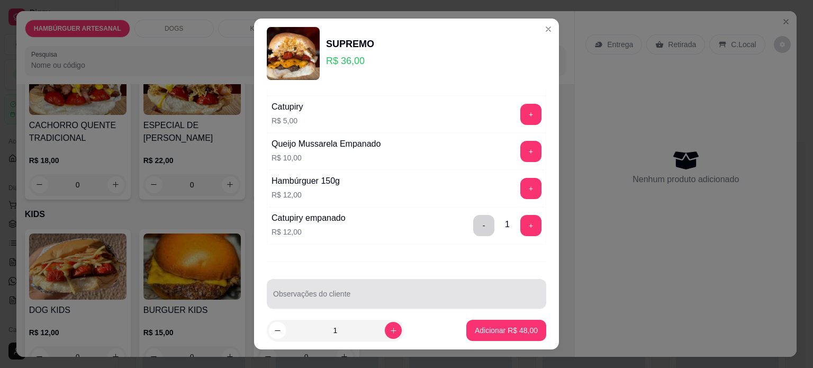
click at [382, 296] on input "Observações do cliente" at bounding box center [406, 298] width 267 height 11
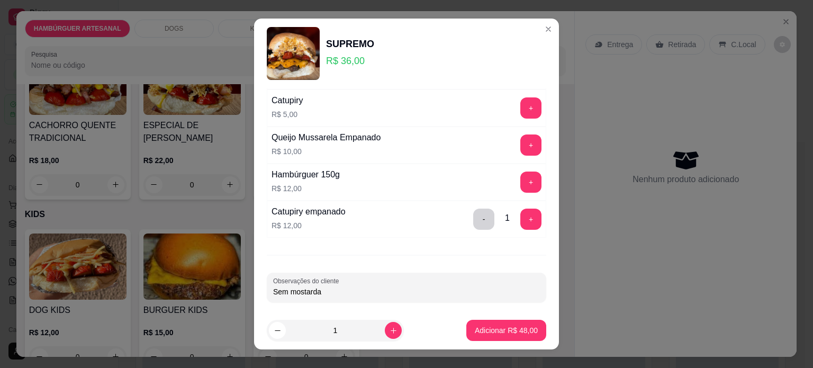
scroll to position [484, 0]
click at [521, 209] on button "+" at bounding box center [531, 218] width 21 height 21
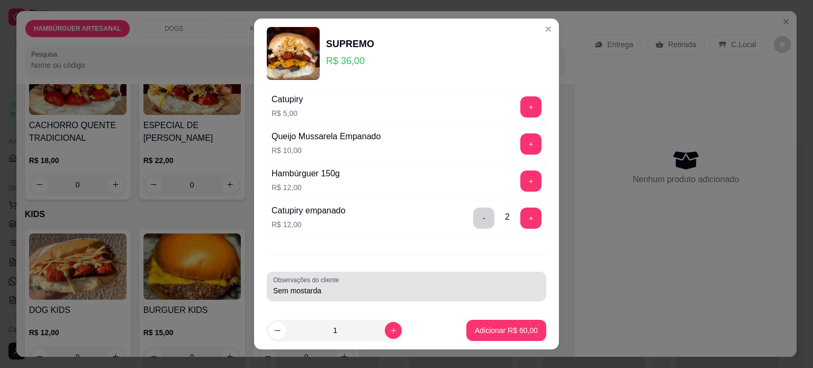
click at [348, 292] on div "Sem mostarda" at bounding box center [406, 286] width 267 height 21
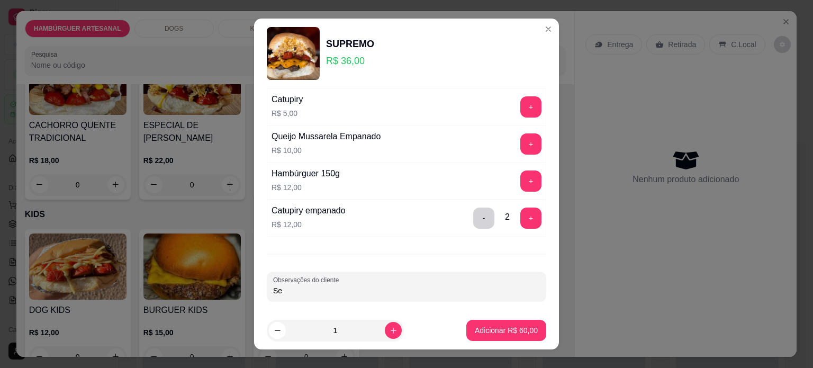
type input "S"
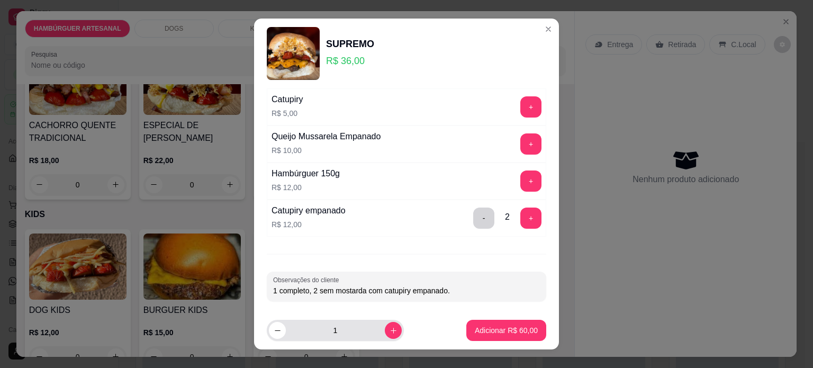
type input "1 completo, 2 sem mostarda com catupiry empanado."
click at [390, 330] on icon "increase-product-quantity" at bounding box center [394, 331] width 8 height 8
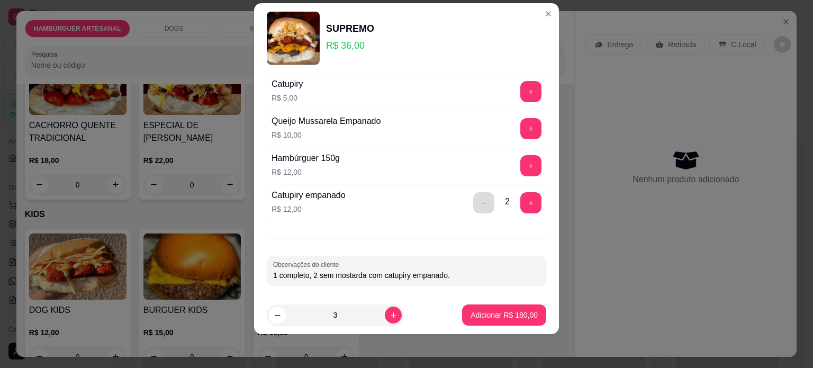
click at [473, 201] on button "-" at bounding box center [483, 202] width 21 height 21
click at [520, 193] on button "+" at bounding box center [530, 202] width 21 height 21
click at [473, 202] on button "-" at bounding box center [483, 202] width 21 height 21
click at [274, 313] on icon "decrease-product-quantity" at bounding box center [278, 315] width 8 height 8
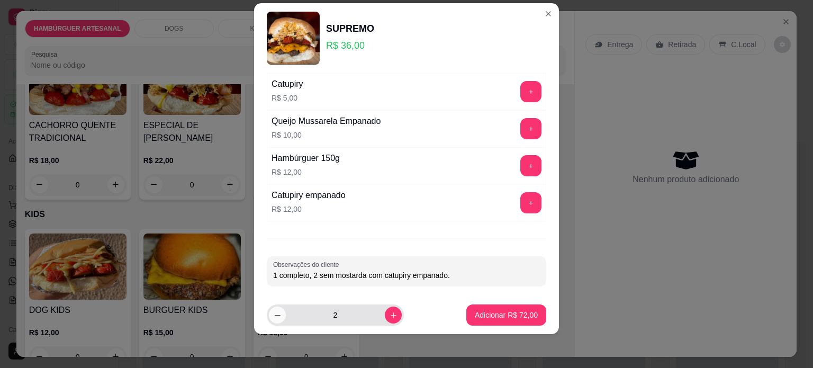
click at [274, 313] on icon "decrease-product-quantity" at bounding box center [278, 315] width 8 height 8
type input "1"
drag, startPoint x: 452, startPoint y: 273, endPoint x: 307, endPoint y: 274, distance: 145.1
click at [307, 274] on input "1 completo, 2 sem mostarda com catupiry empanado." at bounding box center [406, 275] width 267 height 11
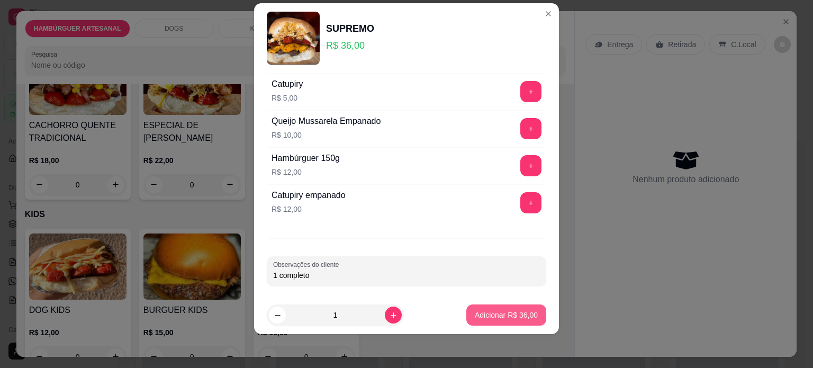
type input "1 completo"
click at [494, 317] on p "Adicionar R$ 36,00" at bounding box center [506, 315] width 61 height 10
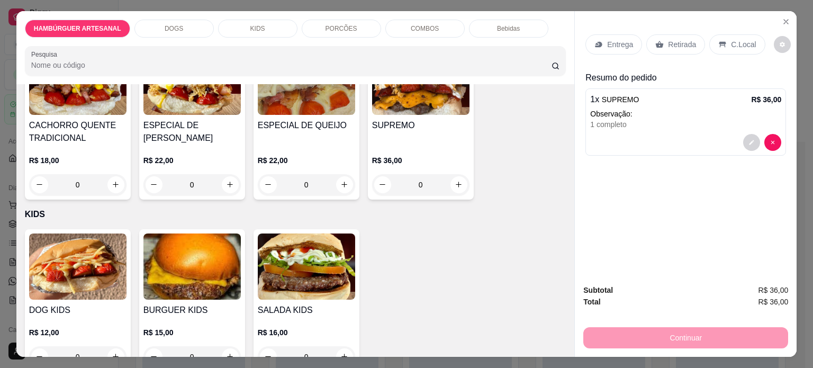
click at [454, 179] on div "0" at bounding box center [420, 184] width 97 height 21
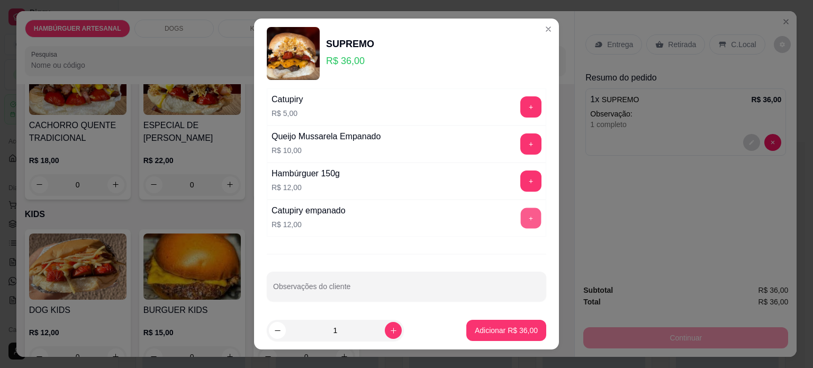
click at [521, 216] on button "+" at bounding box center [531, 218] width 21 height 21
click at [374, 299] on div "Adicionais Escolha até 10 opções Completo Tomate R$ 1,50 + Alface R$ 1,50 + Mil…" at bounding box center [406, 199] width 305 height 223
click at [375, 290] on input "Observações do cliente" at bounding box center [406, 290] width 267 height 11
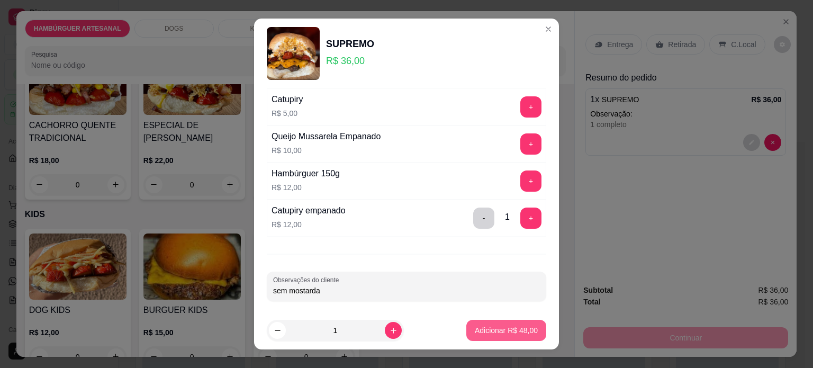
type input "sem mostarda"
click at [517, 335] on p "Adicionar R$ 48,00" at bounding box center [506, 330] width 63 height 11
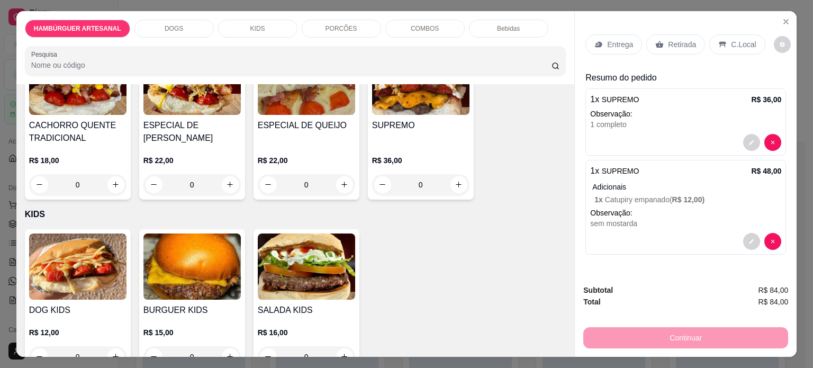
click at [457, 180] on div "0" at bounding box center [420, 184] width 97 height 21
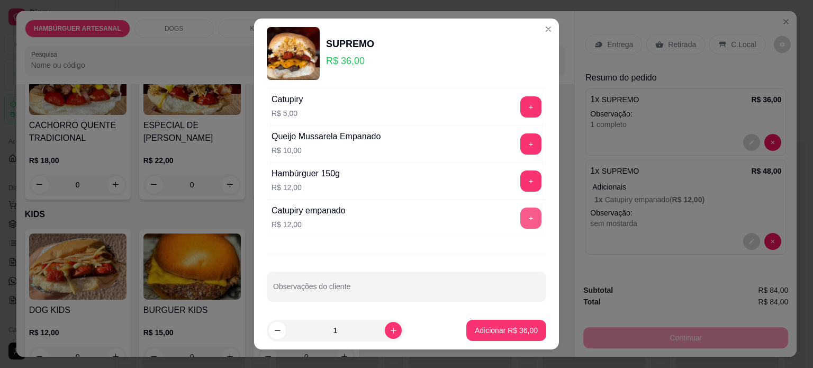
click at [520, 213] on button "+" at bounding box center [530, 218] width 21 height 21
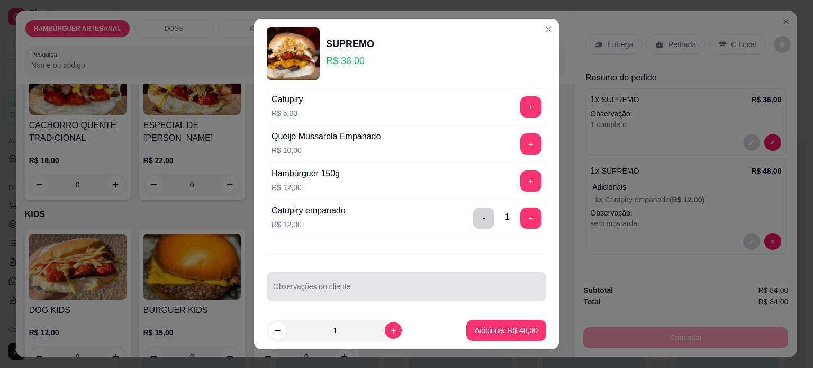
click at [404, 279] on div at bounding box center [406, 286] width 267 height 21
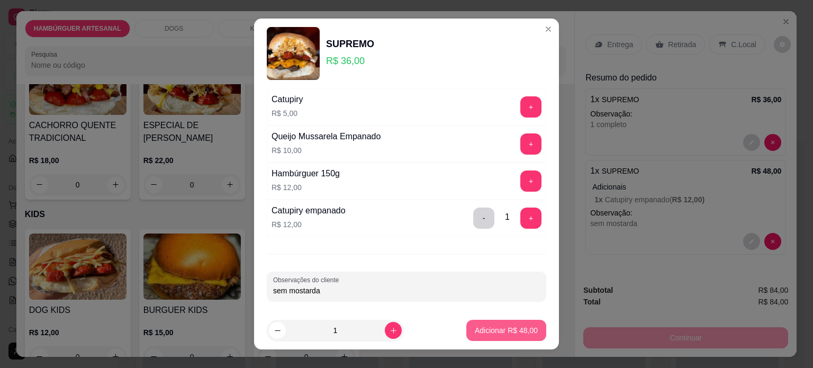
type input "sem mostarda"
click at [487, 326] on p "Adicionar R$ 48,00" at bounding box center [506, 331] width 61 height 10
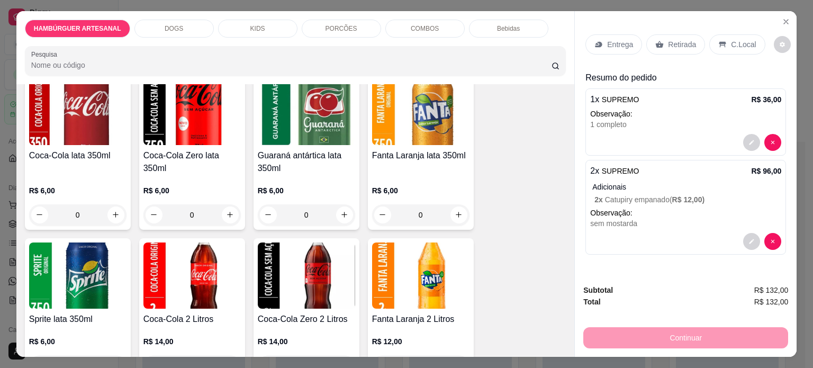
scroll to position [1482, 0]
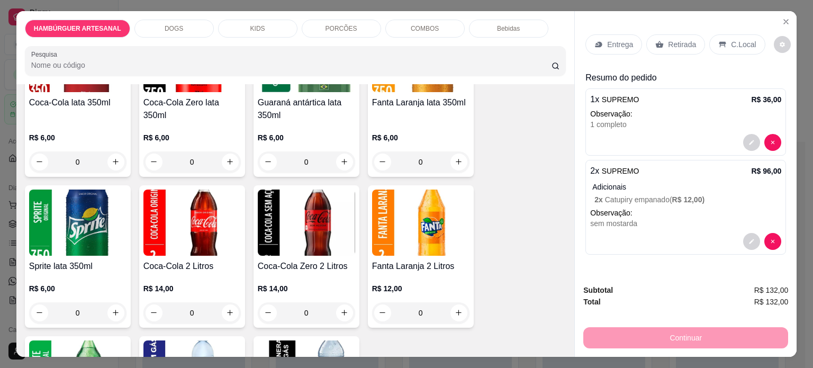
click at [174, 199] on img at bounding box center [191, 223] width 97 height 66
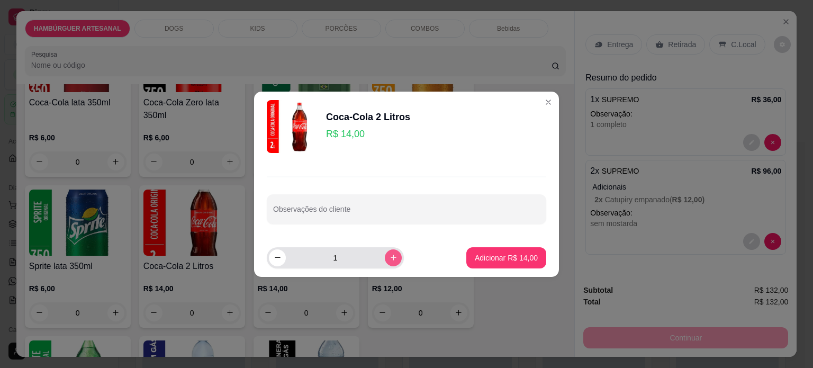
click at [385, 260] on button "increase-product-quantity" at bounding box center [393, 257] width 17 height 17
click at [282, 256] on button "decrease-product-quantity" at bounding box center [277, 257] width 17 height 17
type input "1"
click at [506, 250] on button "Adicionar R$ 14,00" at bounding box center [506, 257] width 80 height 21
type input "1"
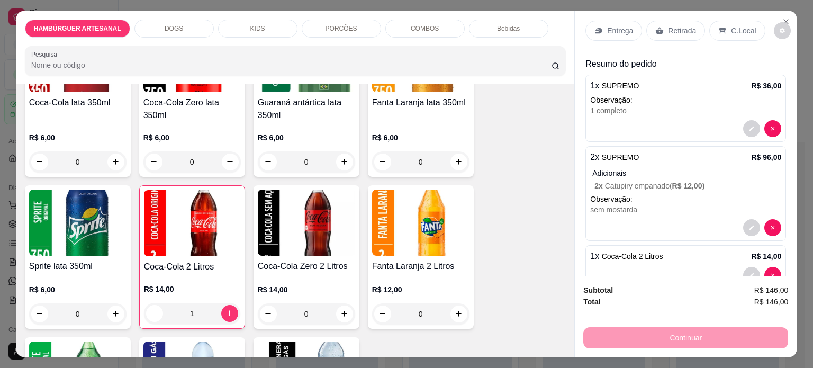
scroll to position [0, 0]
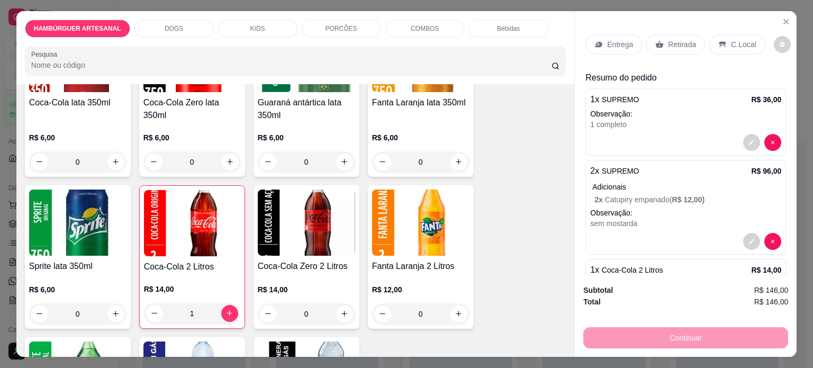
click at [609, 39] on p "Entrega" at bounding box center [620, 44] width 26 height 11
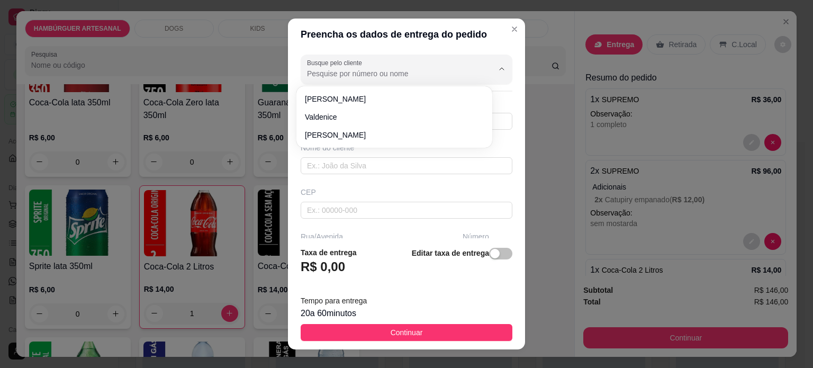
click at [400, 70] on input "Busque pelo cliente" at bounding box center [391, 73] width 169 height 11
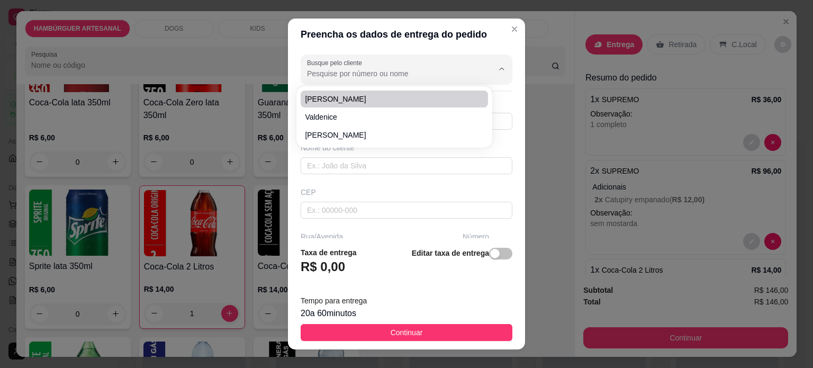
click at [382, 104] on span "Ana ivonete" at bounding box center [389, 99] width 168 height 11
type input "Ana ivonete"
type input "4396174101"
type input "Ana ivonete"
type input "86125000"
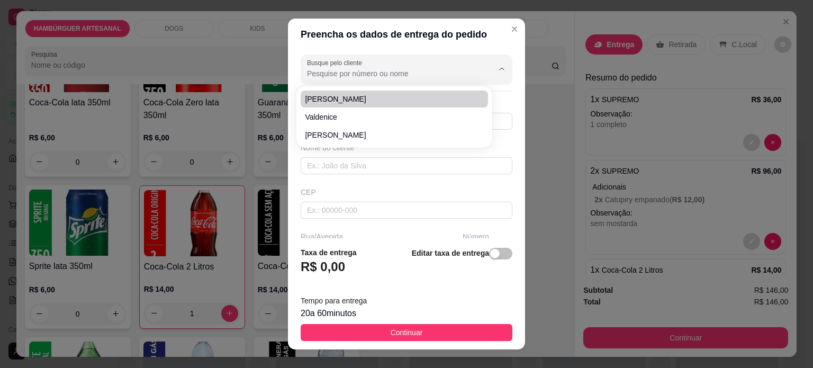
type input "Bela sementes"
type input "s/n"
type input "Pr-445"
type input "Tamarana"
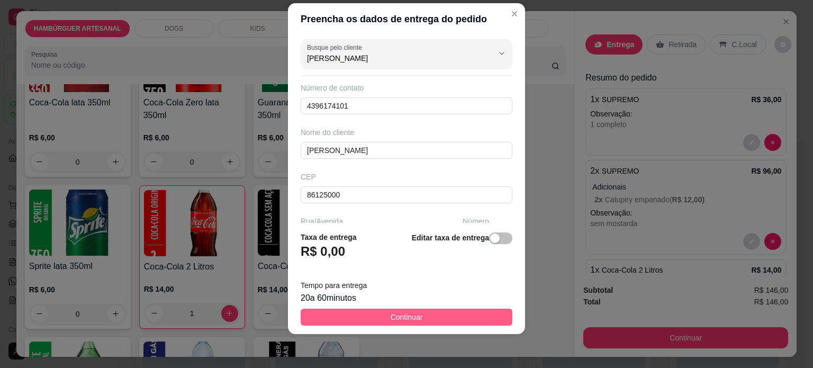
click at [417, 313] on button "Continuar" at bounding box center [407, 317] width 212 height 17
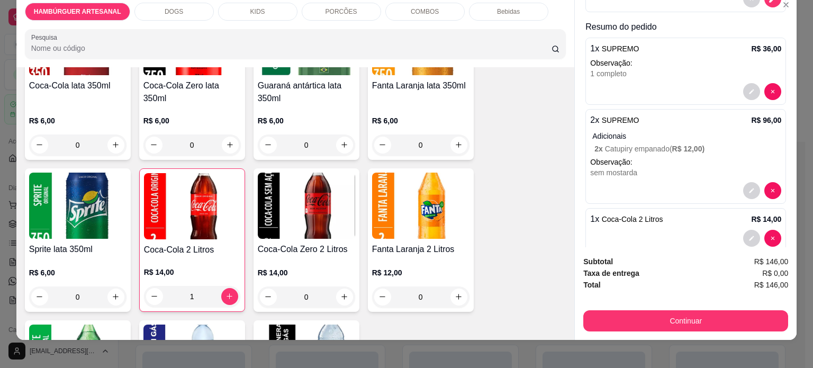
scroll to position [26, 0]
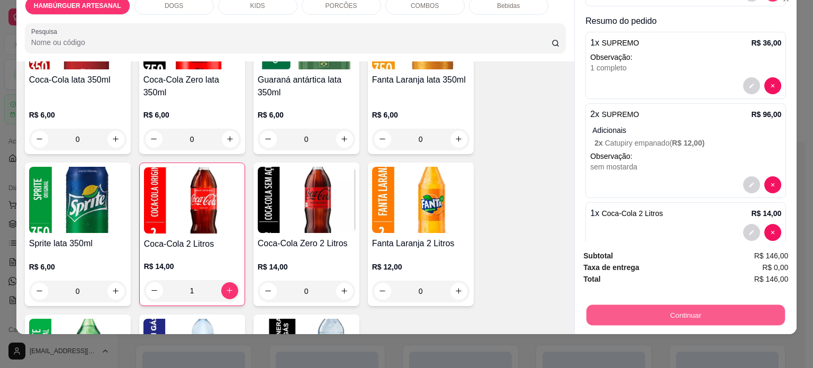
click at [662, 309] on button "Continuar" at bounding box center [686, 315] width 199 height 21
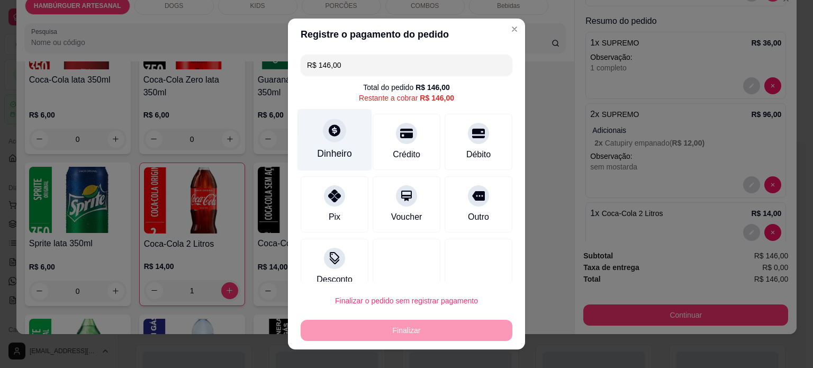
click at [328, 152] on div "Dinheiro" at bounding box center [334, 154] width 35 height 14
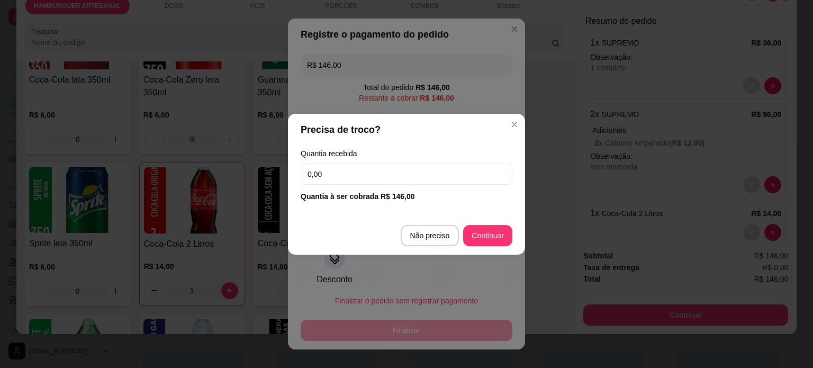
drag, startPoint x: 376, startPoint y: 175, endPoint x: 0, endPoint y: 148, distance: 376.8
click at [64, 177] on div "Precisa de troco? Quantia recebida 0,00 Quantia à ser cobrada R$ 146,00 Não pre…" at bounding box center [406, 184] width 813 height 368
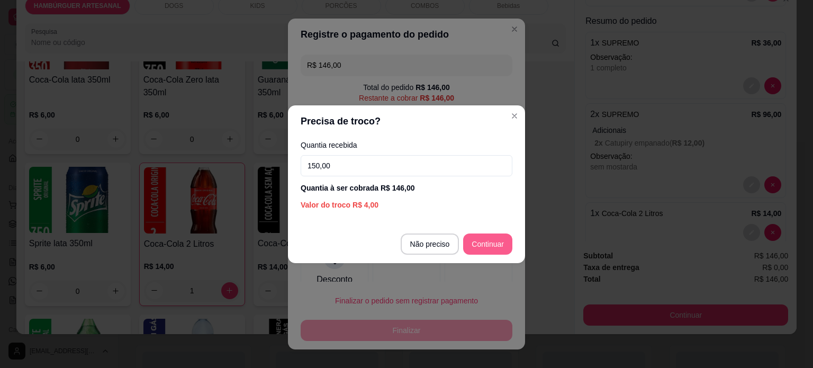
type input "150,00"
type input "R$ 0,00"
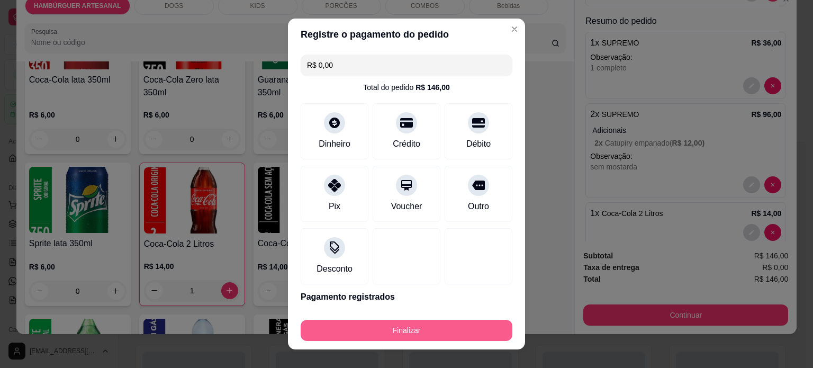
click at [385, 334] on button "Finalizar" at bounding box center [407, 330] width 212 height 21
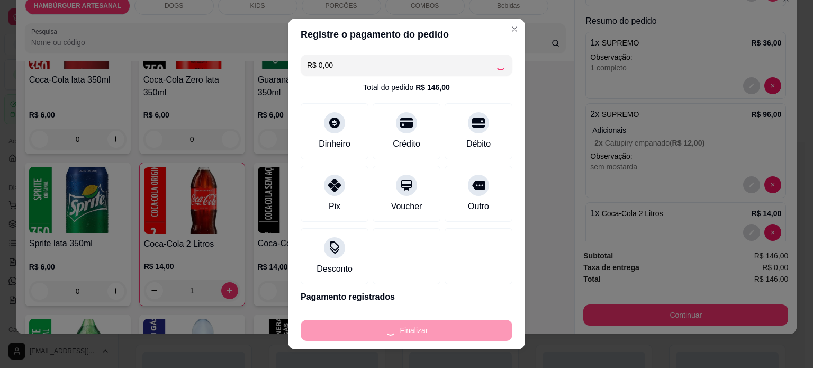
type input "0"
type input "-R$ 146,00"
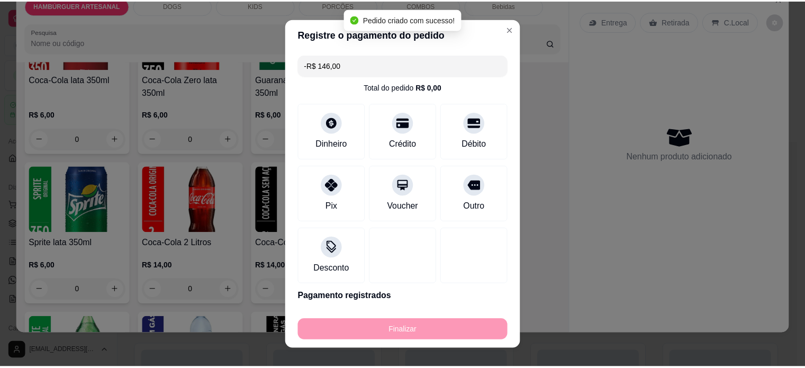
scroll to position [0, 0]
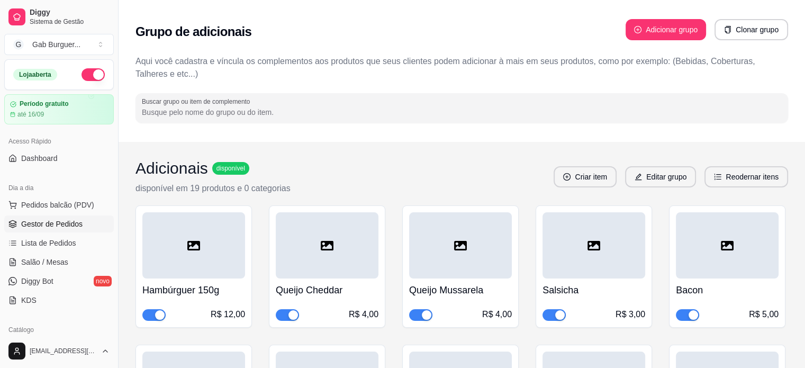
click at [52, 227] on span "Gestor de Pedidos" at bounding box center [51, 224] width 61 height 11
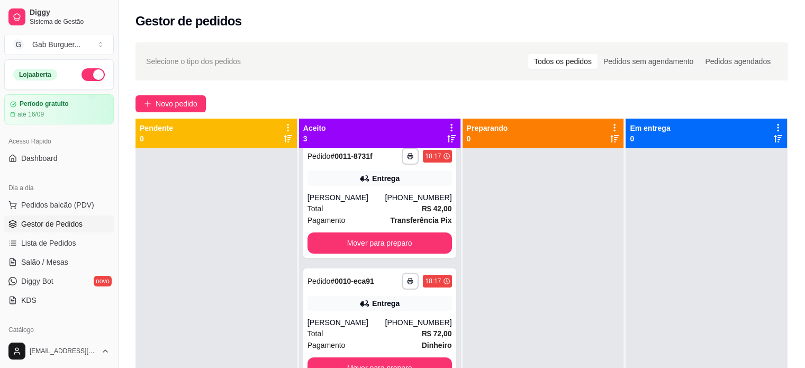
scroll to position [17, 0]
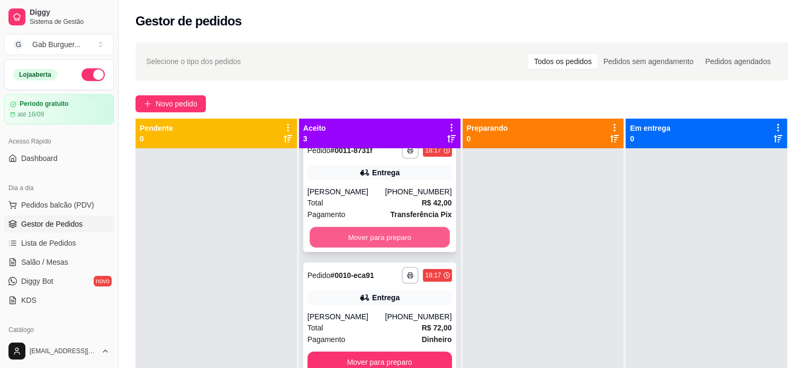
click at [400, 238] on button "Mover para preparo" at bounding box center [380, 237] width 140 height 21
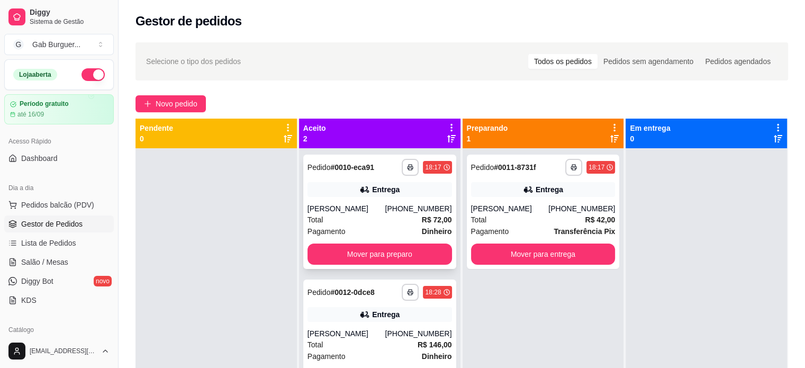
scroll to position [0, 0]
click at [413, 256] on button "Mover para preparo" at bounding box center [380, 254] width 145 height 21
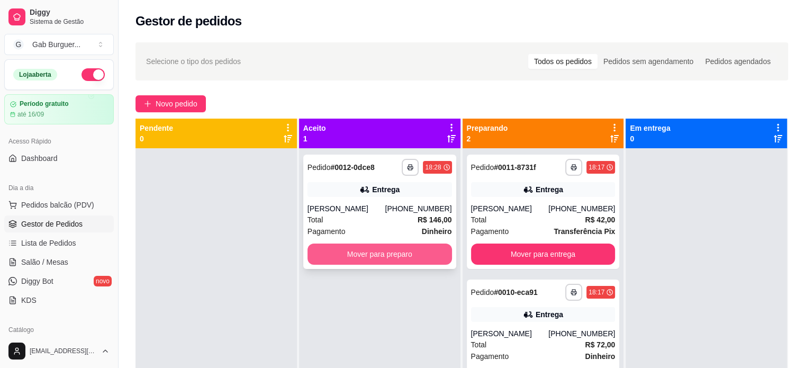
click at [414, 261] on button "Mover para preparo" at bounding box center [380, 254] width 145 height 21
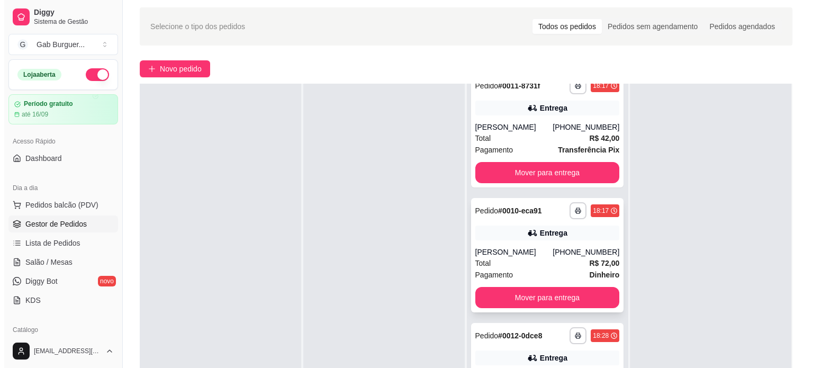
scroll to position [53, 0]
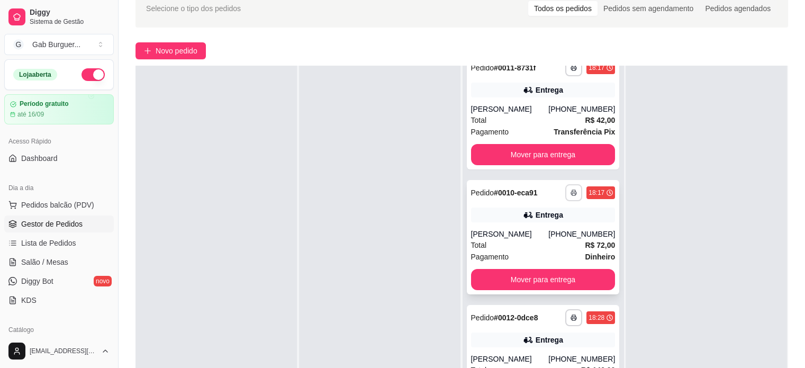
click at [572, 195] on rect "button" at bounding box center [573, 194] width 3 height 2
click at [585, 244] on strong "R$ 72,00" at bounding box center [600, 245] width 30 height 8
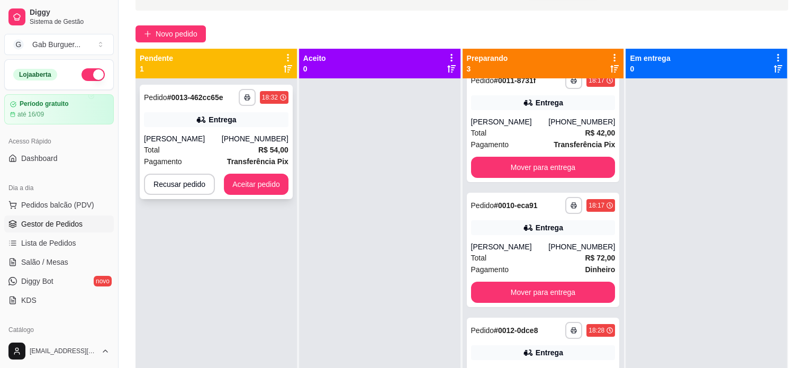
scroll to position [55, 0]
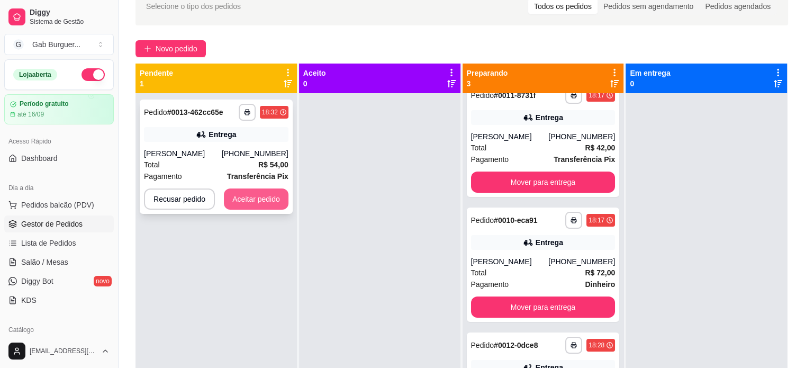
click at [250, 200] on button "Aceitar pedido" at bounding box center [256, 198] width 65 height 21
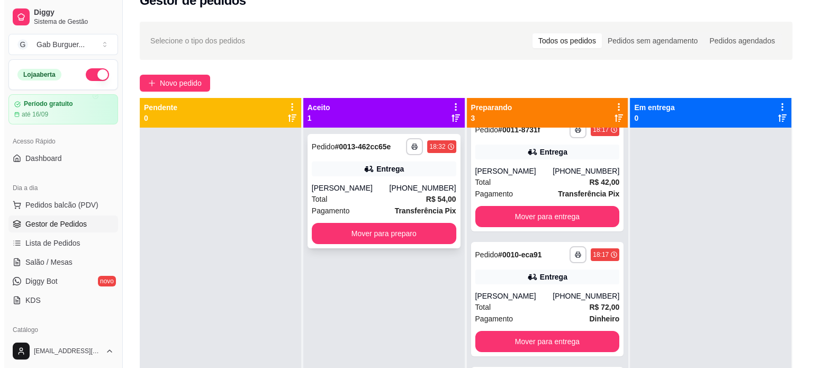
scroll to position [2, 0]
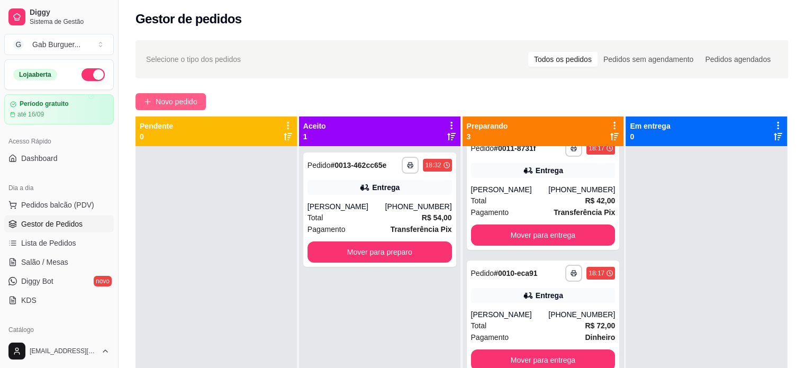
click at [178, 94] on button "Novo pedido" at bounding box center [171, 101] width 70 height 17
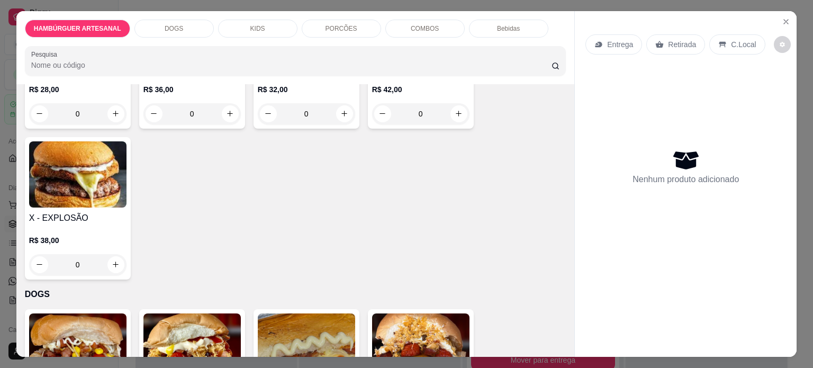
scroll to position [159, 0]
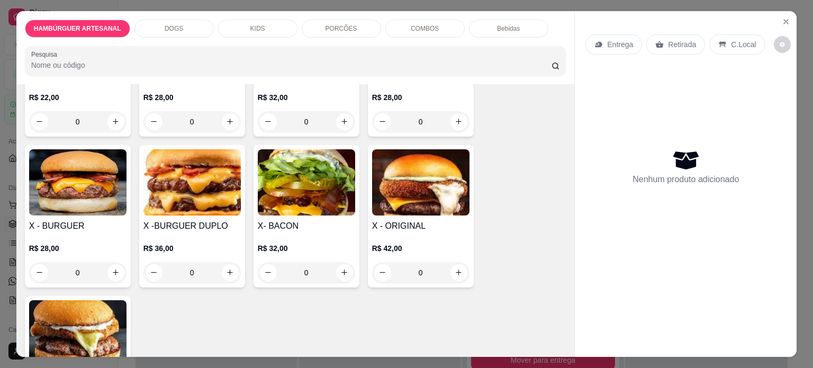
click at [227, 272] on div "0" at bounding box center [191, 272] width 97 height 21
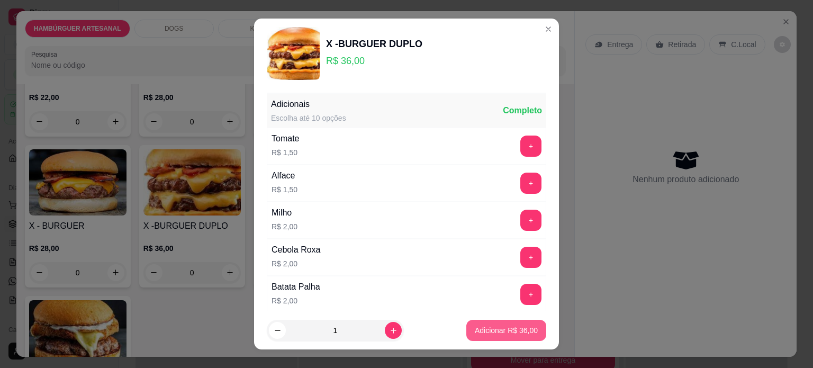
click at [507, 332] on p "Adicionar R$ 36,00" at bounding box center [506, 330] width 63 height 11
type input "1"
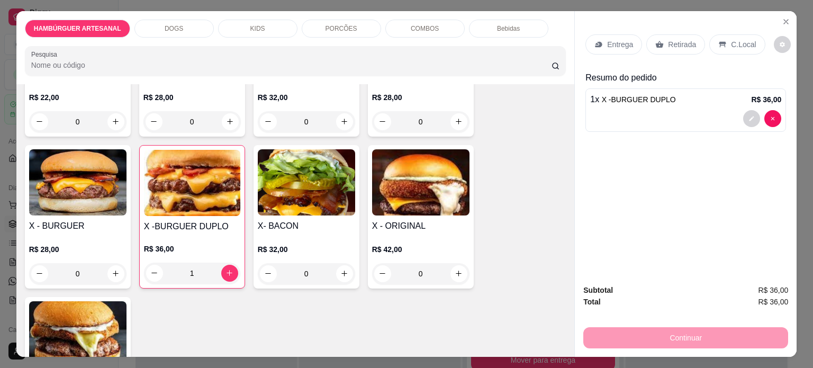
click at [335, 264] on div "0" at bounding box center [306, 273] width 97 height 21
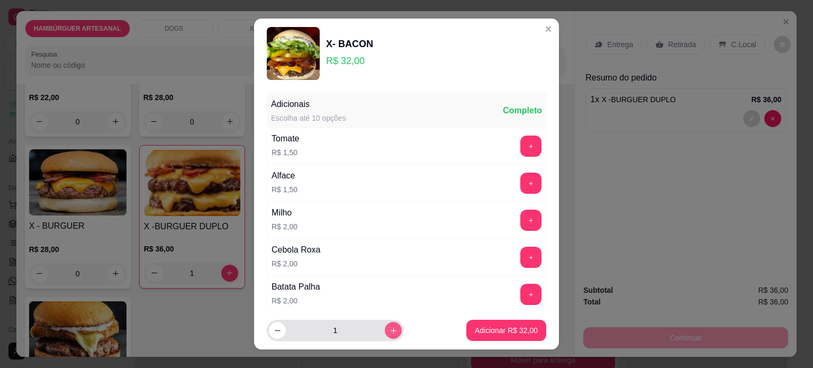
click at [386, 330] on button "increase-product-quantity" at bounding box center [393, 330] width 17 height 17
type input "2"
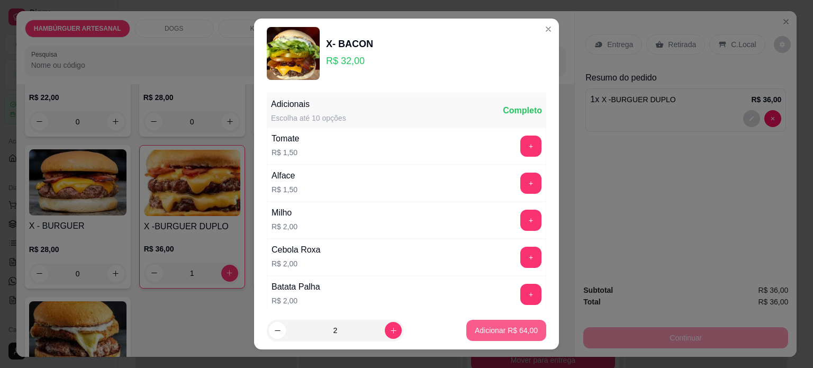
click at [475, 335] on p "Adicionar R$ 64,00" at bounding box center [506, 330] width 63 height 11
type input "2"
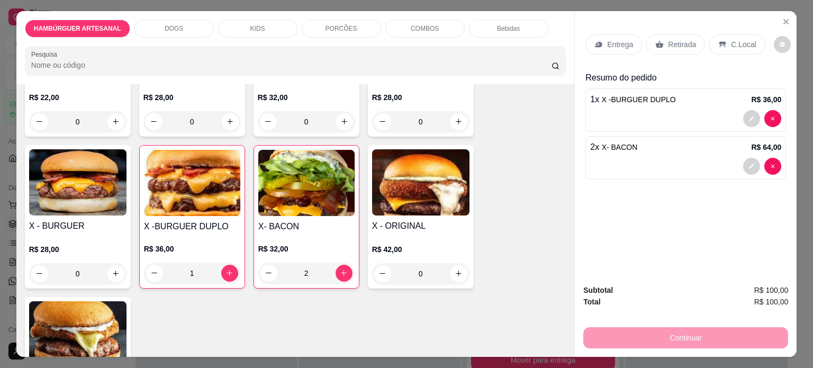
click at [420, 326] on div "CARNE E QUEIJO R$ 22,00 0 AGRIDOCE R$ 28,00 0 CLÁSSICO R$ 32,00 0 X - SALADA R$…" at bounding box center [296, 216] width 542 height 445
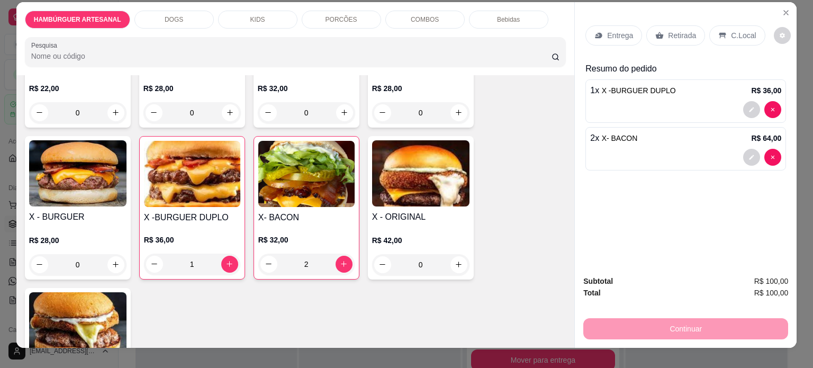
scroll to position [0, 0]
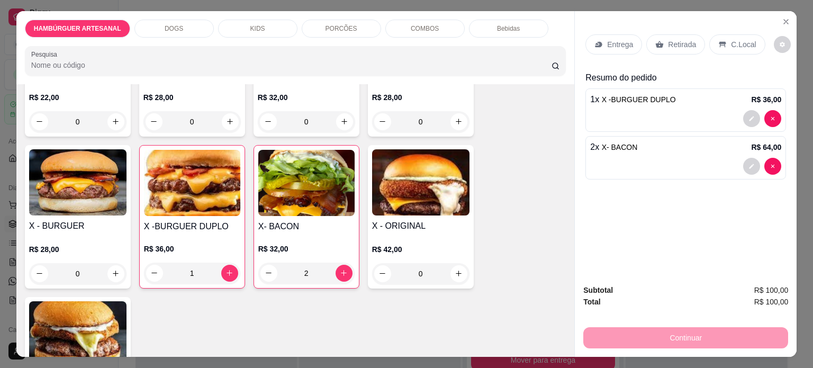
click at [618, 46] on div "Entrega" at bounding box center [614, 44] width 57 height 20
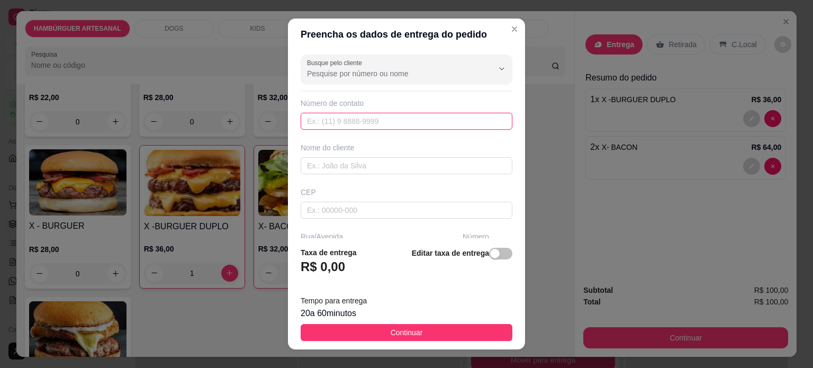
click at [364, 122] on input "text" at bounding box center [407, 121] width 212 height 17
type input "(43) 99941-2304"
click at [345, 154] on div "Nome do cliente" at bounding box center [407, 158] width 216 height 32
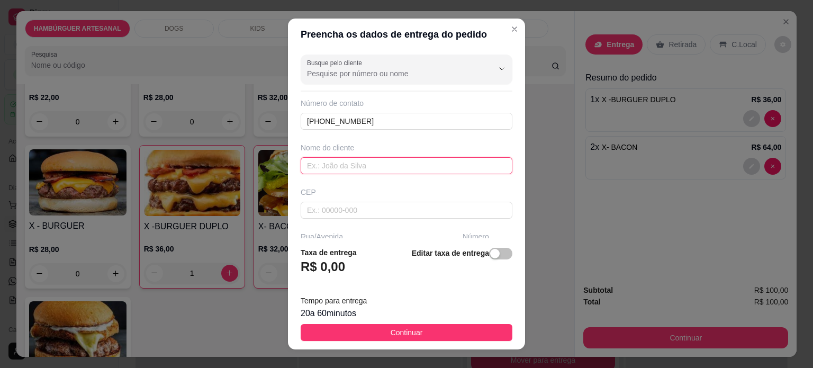
click at [347, 168] on input "text" at bounding box center [407, 165] width 212 height 17
type input "Daniele nacimento"
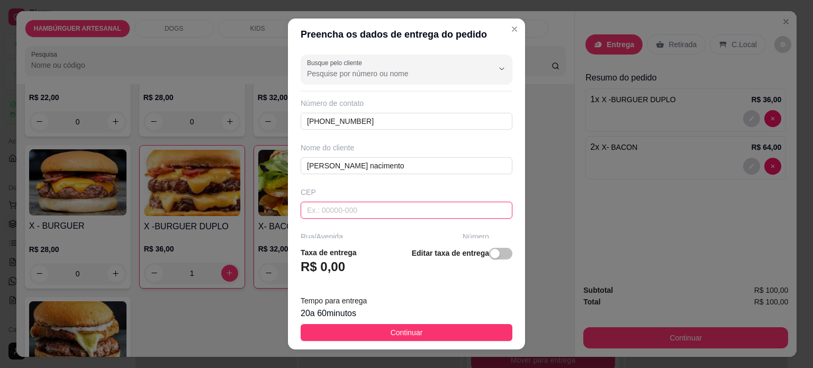
click at [354, 209] on input "text" at bounding box center [407, 210] width 212 height 17
type input "86123000"
type input "Lerroville"
type input "Londrina"
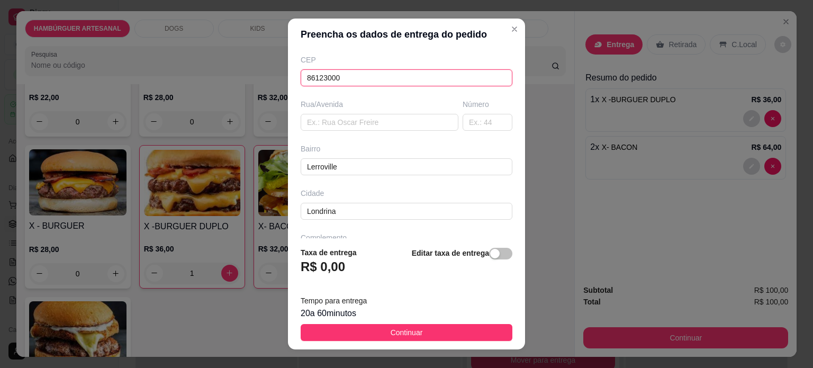
scroll to position [114, 0]
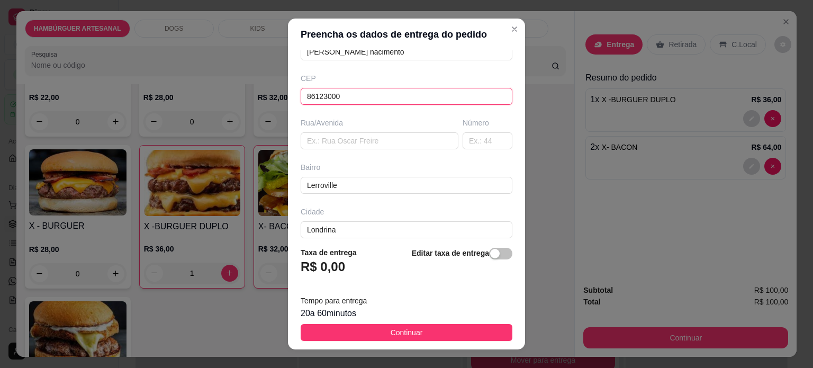
type input "86123000"
drag, startPoint x: 349, startPoint y: 129, endPoint x: 347, endPoint y: 138, distance: 8.7
click at [348, 132] on div "Rua/Avenida" at bounding box center [380, 134] width 162 height 32
click at [346, 139] on input "text" at bounding box center [380, 140] width 158 height 17
type input "Rua Bahia"
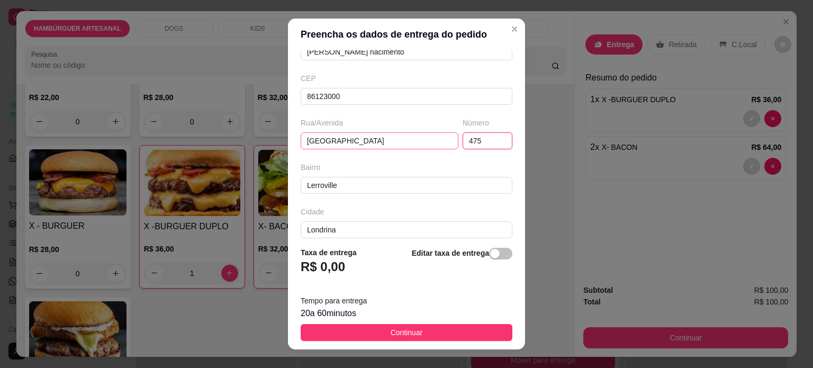
type input "475"
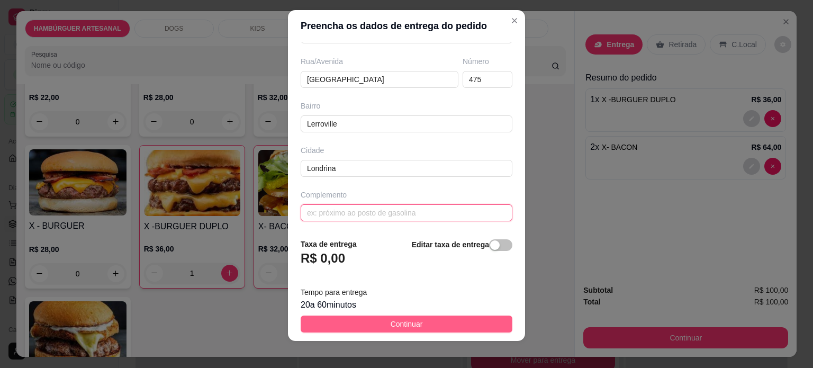
scroll to position [15, 0]
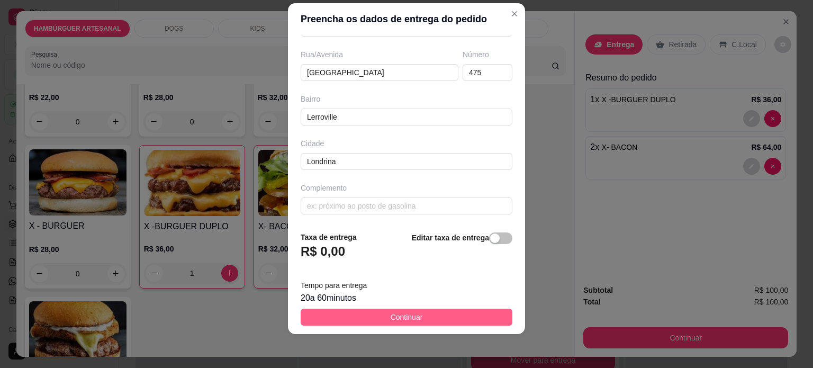
click at [381, 314] on button "Continuar" at bounding box center [407, 317] width 212 height 17
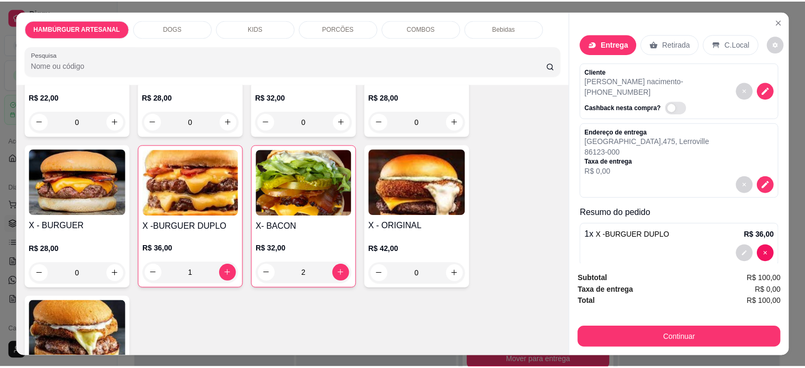
scroll to position [0, 0]
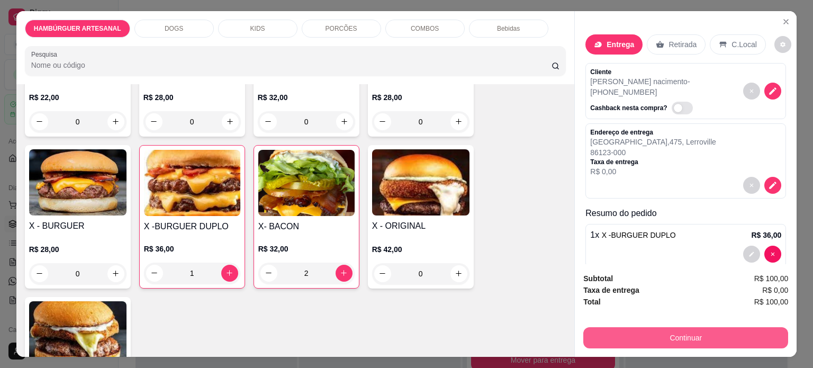
click at [670, 337] on button "Continuar" at bounding box center [685, 337] width 205 height 21
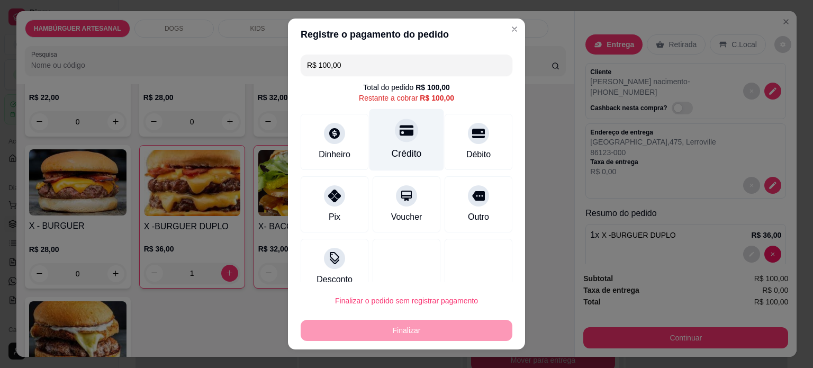
click at [400, 128] on icon at bounding box center [407, 130] width 14 height 14
type input "R$ 0,00"
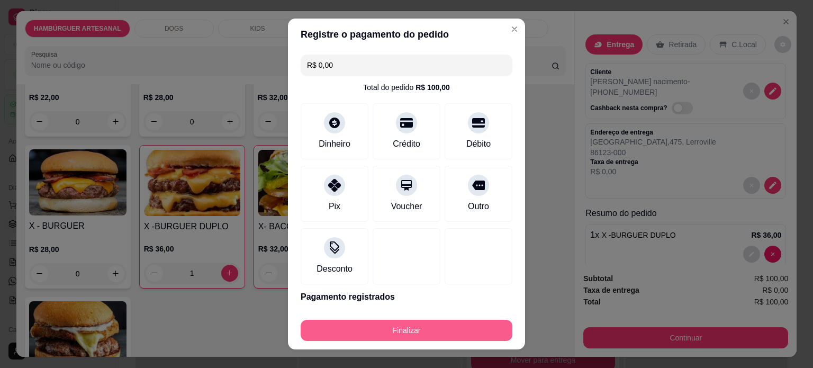
click at [470, 326] on button "Finalizar" at bounding box center [407, 330] width 212 height 21
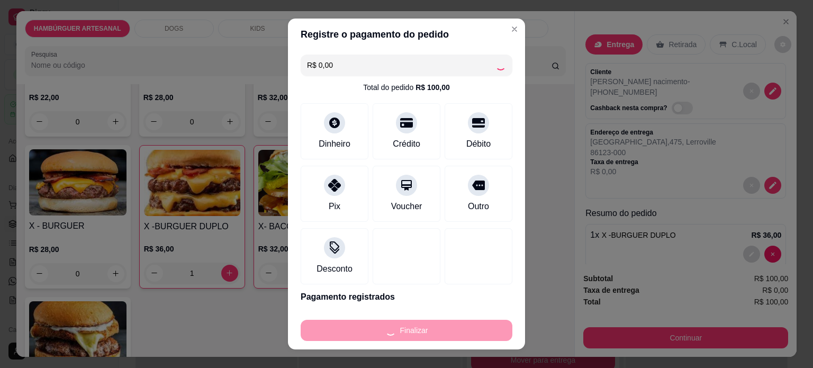
type input "0"
type input "-R$ 100,00"
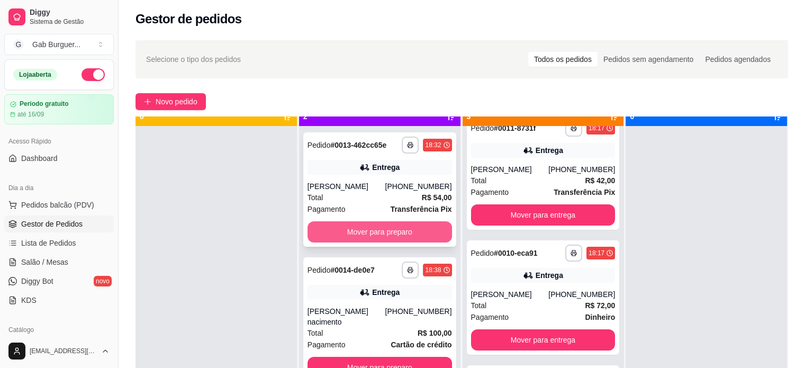
scroll to position [30, 0]
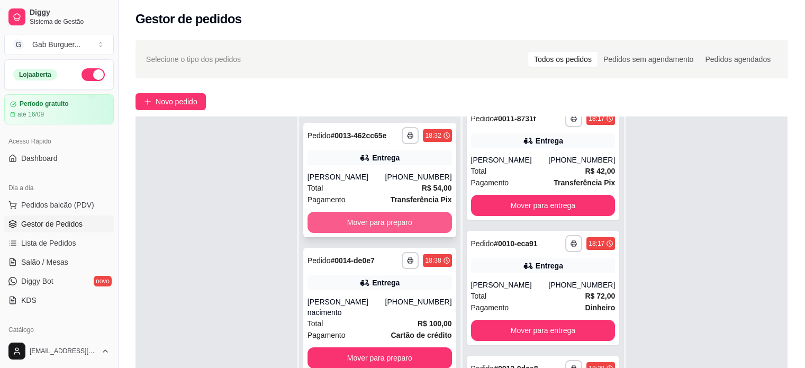
click at [341, 225] on button "Mover para preparo" at bounding box center [380, 222] width 145 height 21
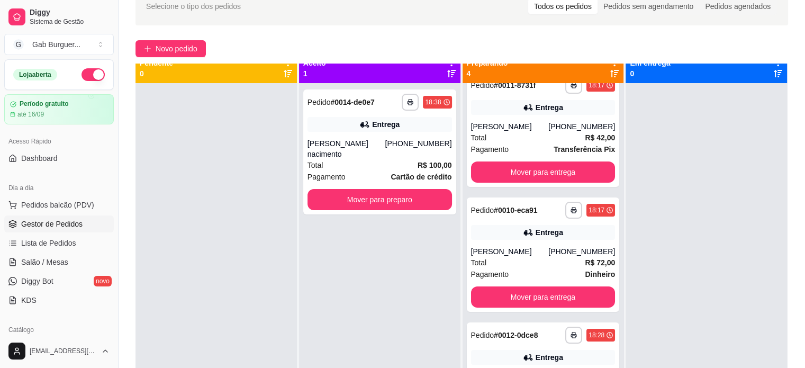
scroll to position [0, 0]
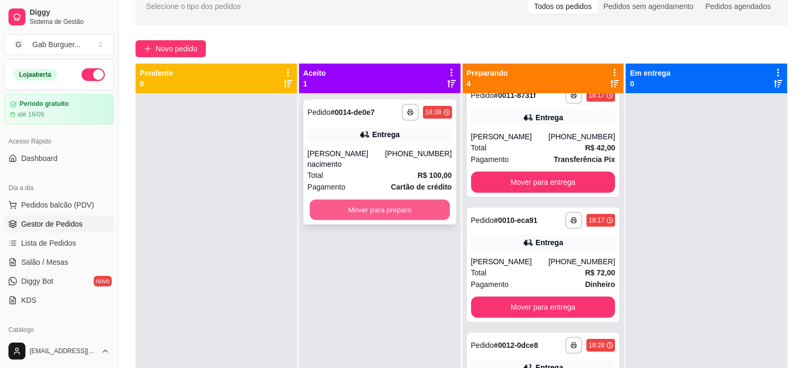
click at [373, 204] on button "Mover para preparo" at bounding box center [380, 210] width 140 height 21
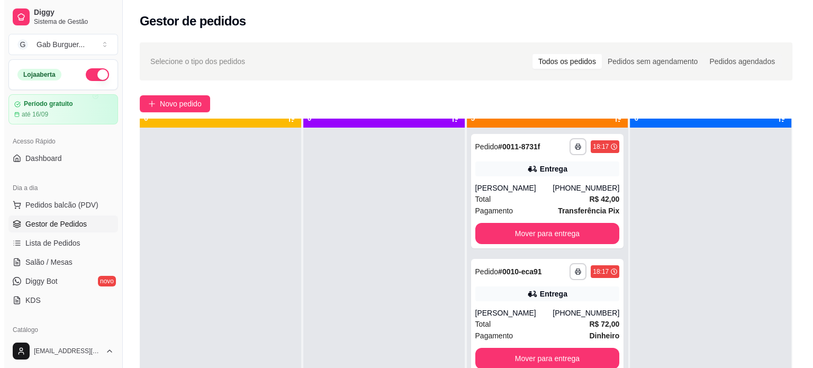
scroll to position [30, 0]
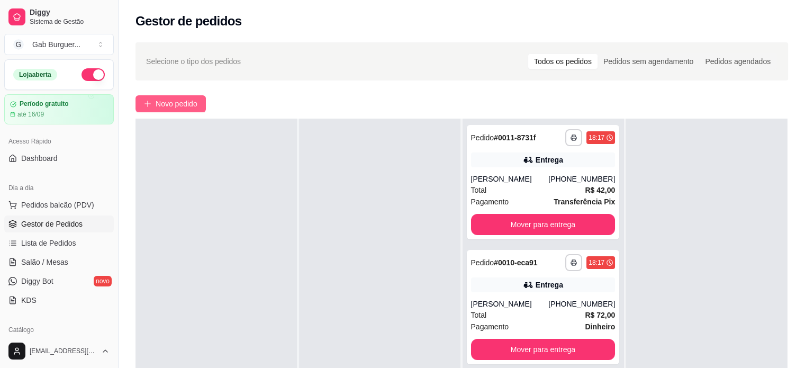
click at [188, 98] on span "Novo pedido" at bounding box center [177, 104] width 42 height 12
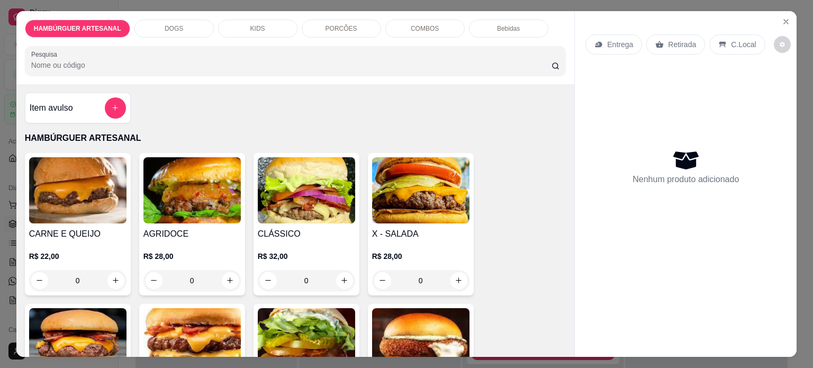
scroll to position [106, 0]
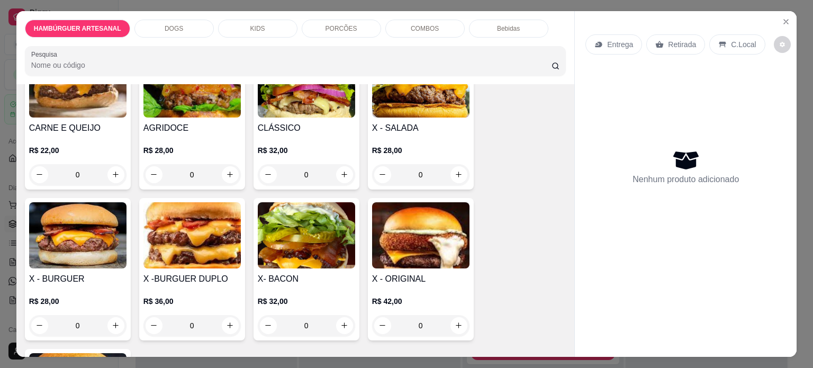
click at [222, 323] on div "0" at bounding box center [191, 325] width 97 height 21
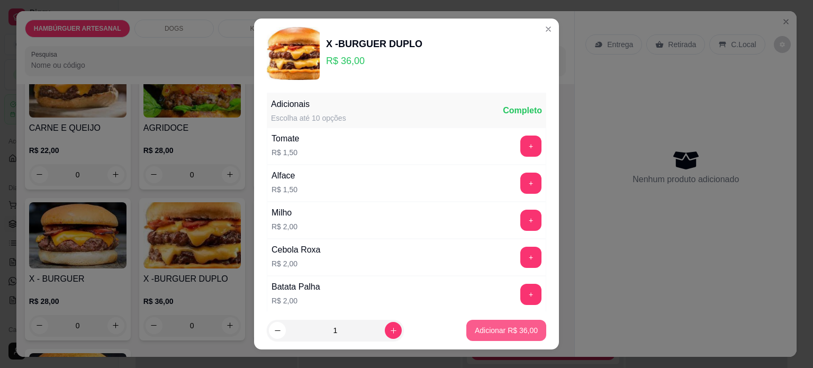
click at [515, 337] on button "Adicionar R$ 36,00" at bounding box center [506, 330] width 80 height 21
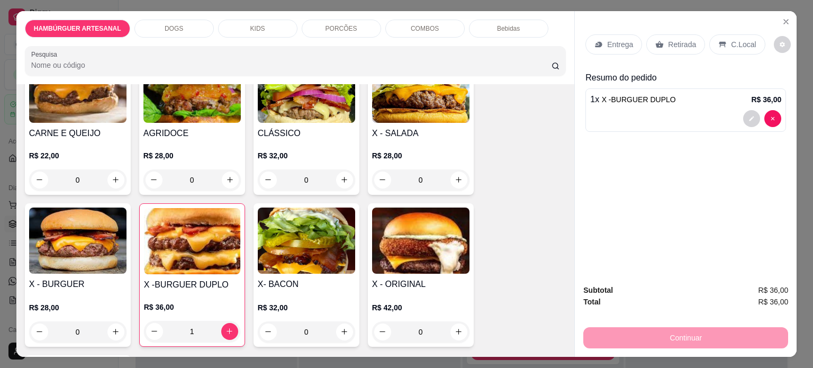
scroll to position [159, 0]
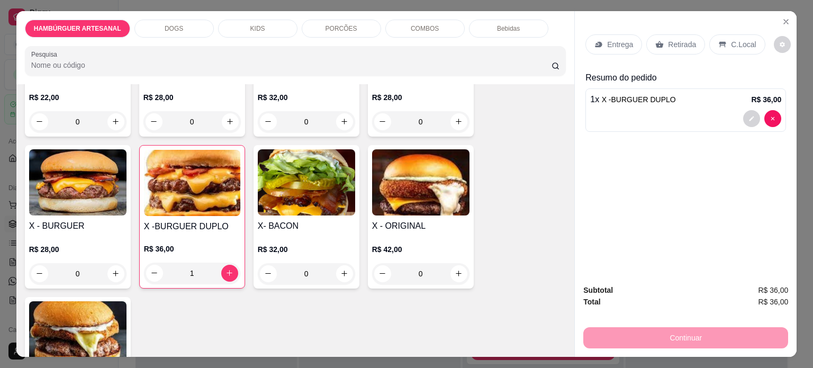
click at [662, 103] on div "1 x X -BURGUER DUPLO R$ 36,00" at bounding box center [686, 109] width 201 height 43
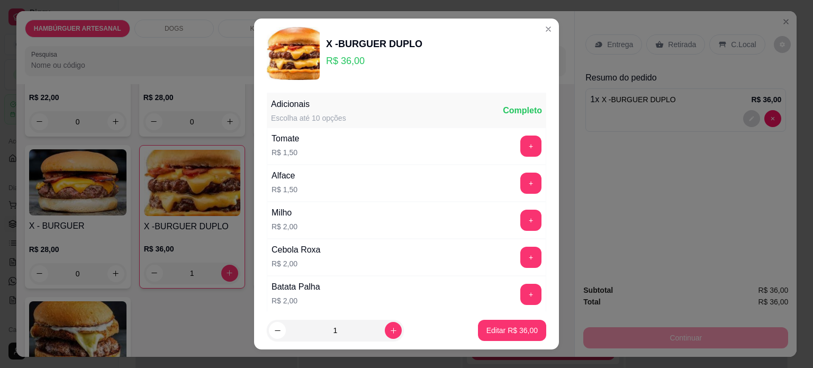
click at [514, 194] on div "Alface R$ 1,50 +" at bounding box center [407, 183] width 280 height 37
click at [521, 190] on button "+" at bounding box center [531, 183] width 21 height 21
click at [495, 337] on button "Editar R$ 37,50" at bounding box center [512, 330] width 68 height 21
type input "0"
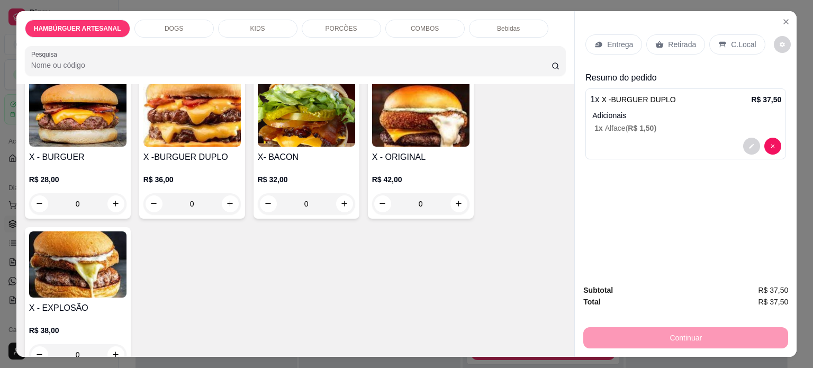
scroll to position [212, 0]
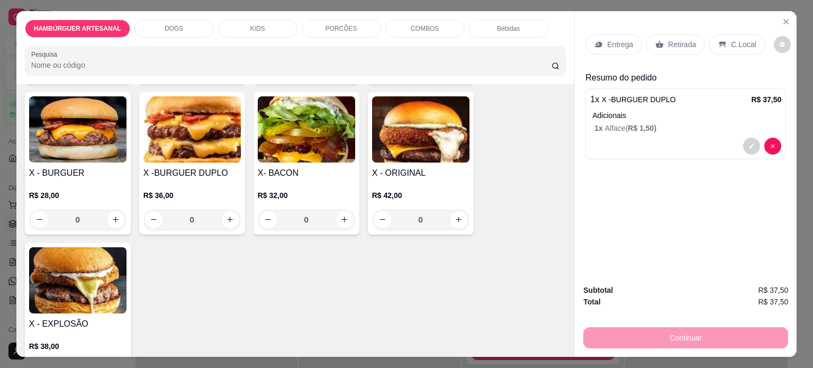
click at [463, 214] on div "0" at bounding box center [420, 219] width 97 height 21
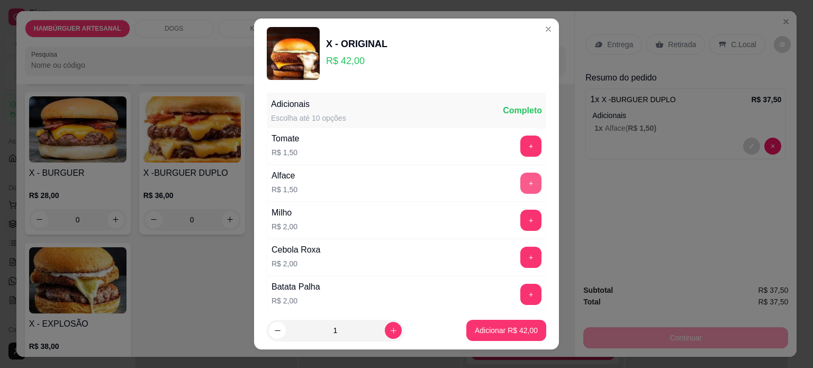
click at [520, 186] on button "+" at bounding box center [530, 183] width 21 height 21
click at [494, 330] on p "Adicionar R$ 43,50" at bounding box center [506, 330] width 63 height 11
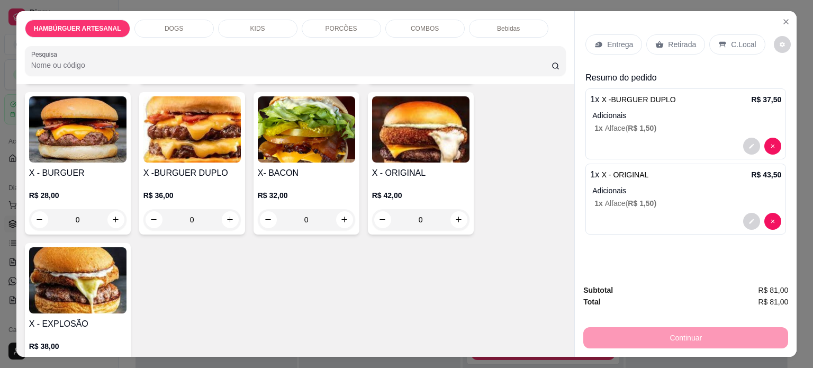
click at [452, 214] on div "0" at bounding box center [420, 219] width 97 height 21
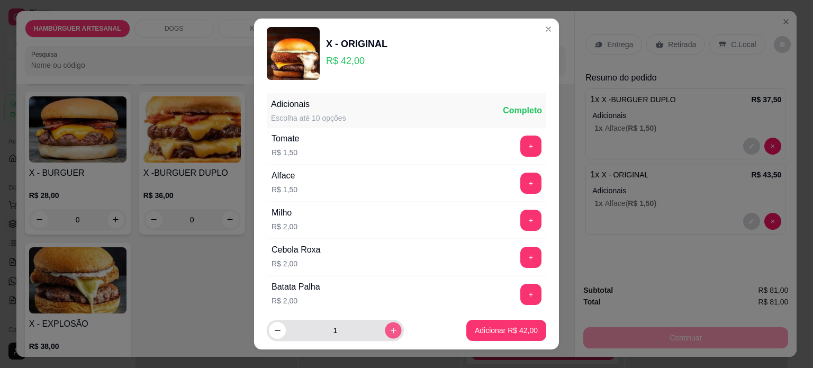
click at [390, 329] on icon "increase-product-quantity" at bounding box center [394, 331] width 8 height 8
type input "2"
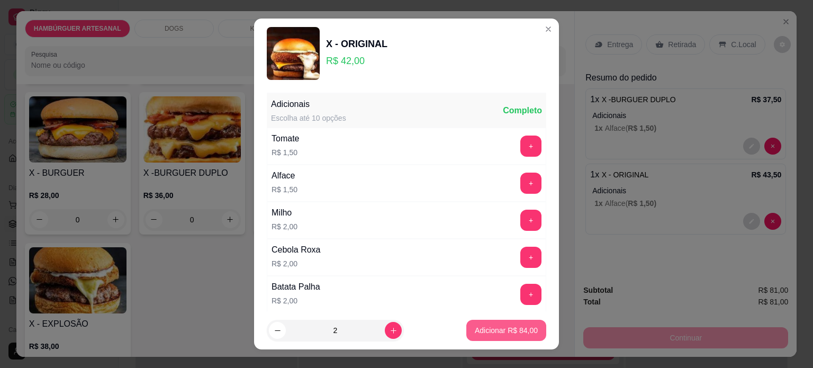
click at [522, 330] on p "Adicionar R$ 84,00" at bounding box center [506, 330] width 63 height 11
type input "2"
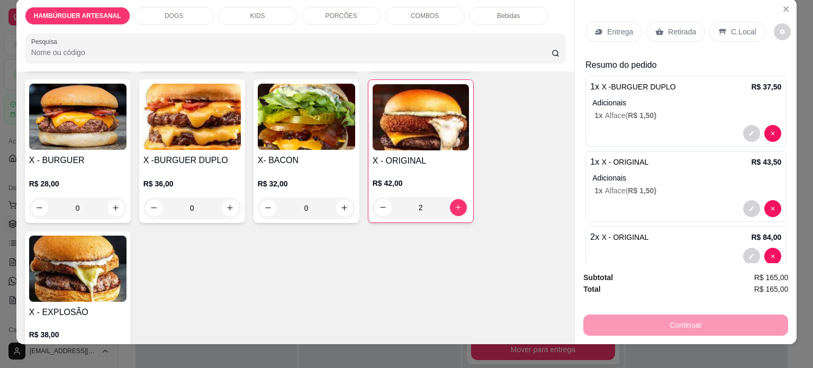
scroll to position [0, 0]
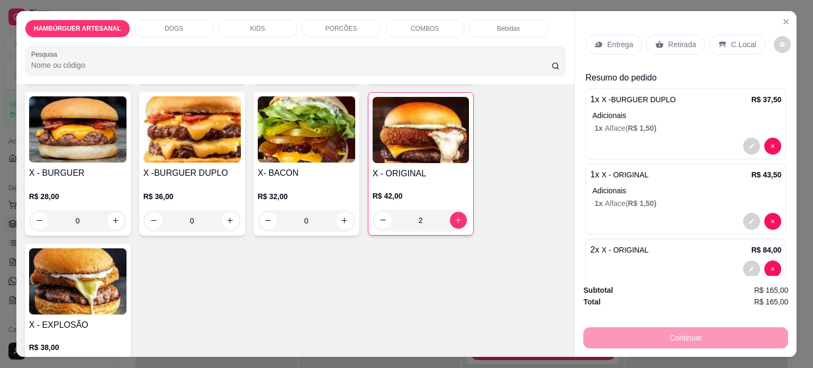
click at [607, 43] on p "Entrega" at bounding box center [620, 44] width 26 height 11
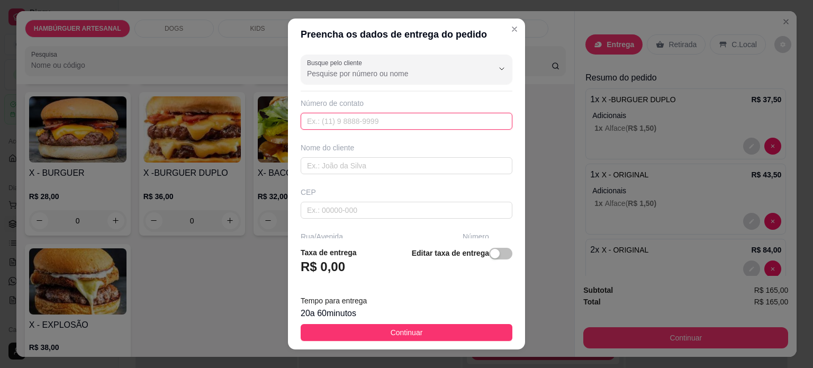
click at [337, 120] on input "text" at bounding box center [407, 121] width 212 height 17
type input "(43) 9150-8122"
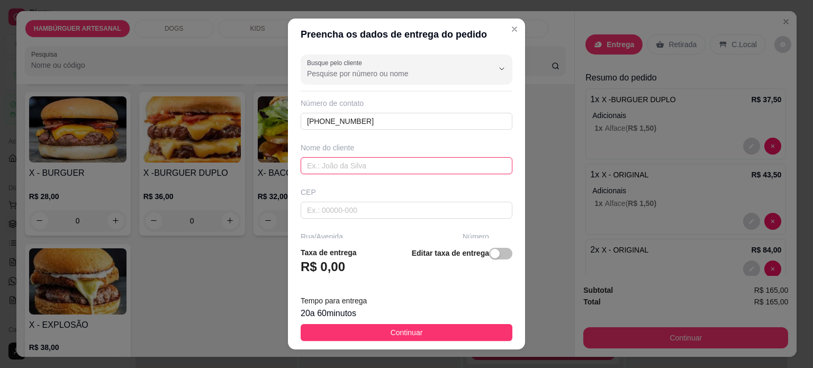
click at [338, 170] on input "text" at bounding box center [407, 165] width 212 height 17
click at [355, 169] on input "text" at bounding box center [407, 165] width 212 height 17
type input "Micheli simioni"
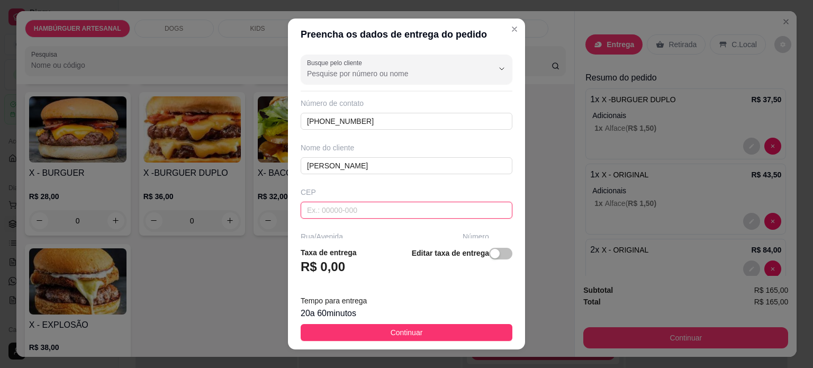
click at [368, 210] on input "text" at bounding box center [407, 210] width 212 height 17
type input "86125000"
type input "Tamarana"
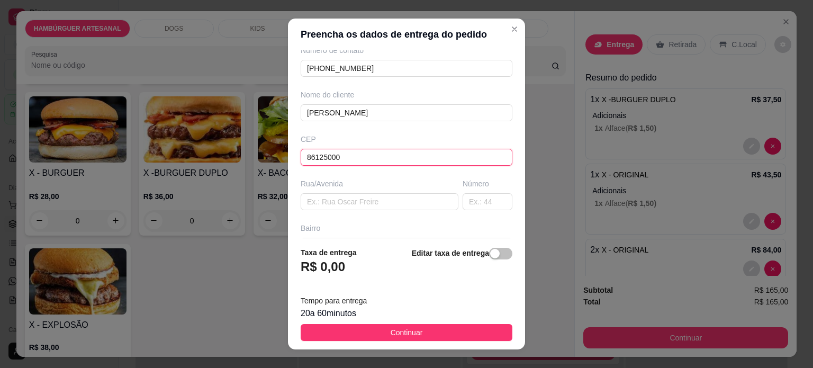
type input "86125000"
click at [340, 188] on div "Rua/Avenida" at bounding box center [380, 194] width 162 height 32
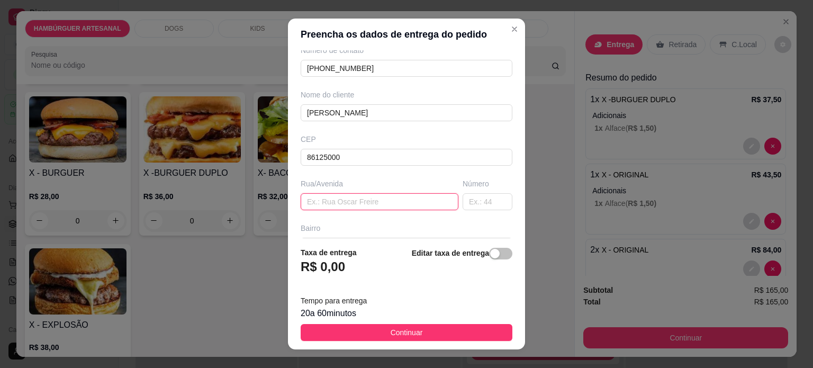
click at [340, 194] on input "text" at bounding box center [380, 201] width 158 height 17
paste input "Rua da Fraternidade"
type input "Rua da Fraternidade"
click at [463, 200] on input "text" at bounding box center [488, 201] width 50 height 17
paste input "129-A"
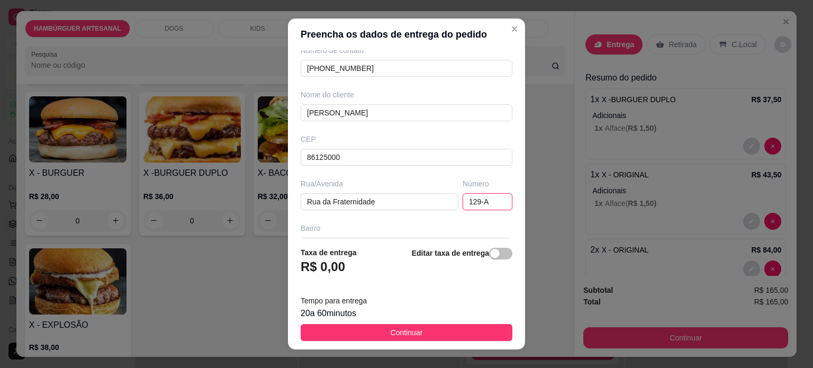
type input "129-A"
click at [373, 229] on div "Bairro" at bounding box center [407, 228] width 212 height 11
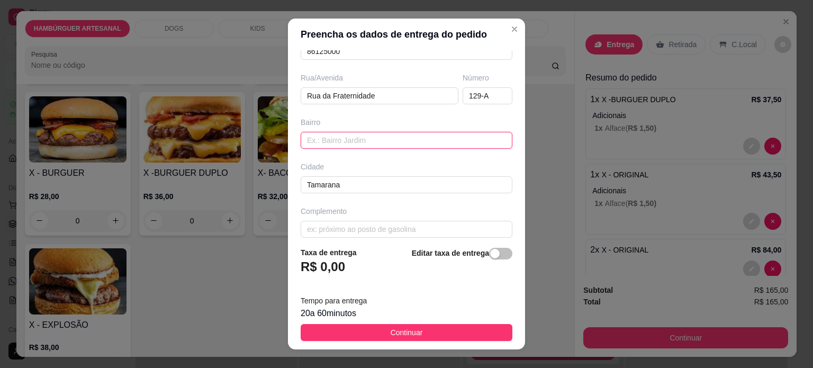
click at [330, 138] on input "text" at bounding box center [407, 140] width 212 height 17
paste input "jardim esperança"
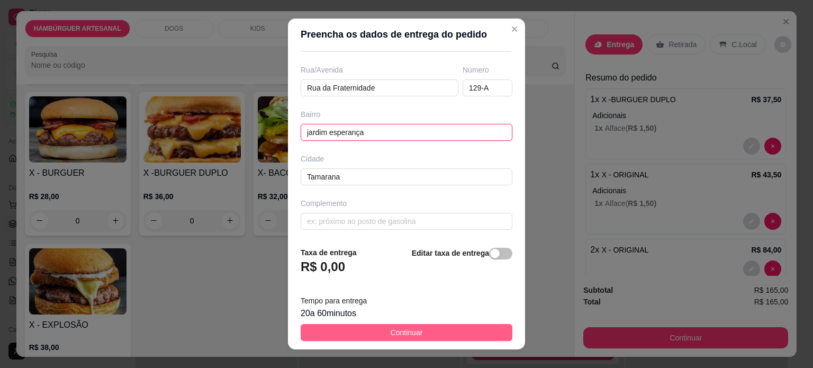
type input "jardim esperança"
click at [415, 339] on button "Continuar" at bounding box center [407, 332] width 212 height 17
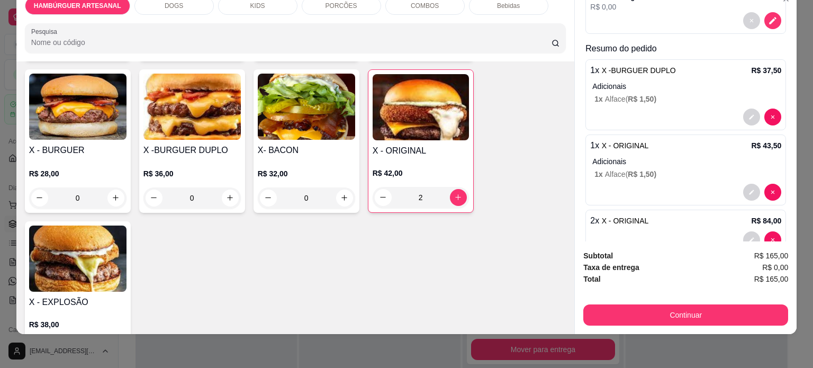
scroll to position [156, 0]
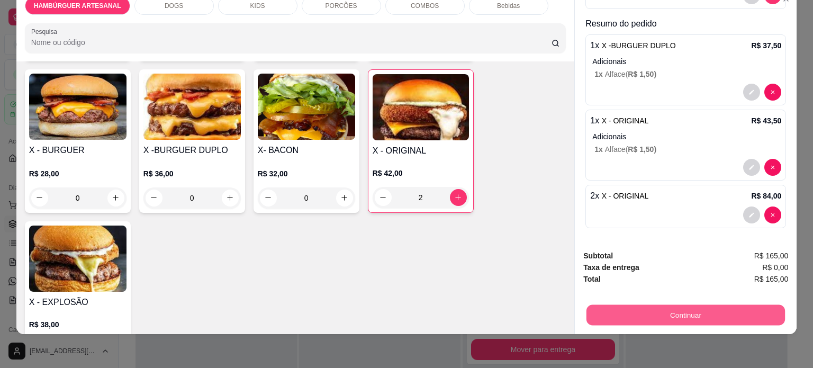
click at [679, 305] on button "Continuar" at bounding box center [686, 315] width 199 height 21
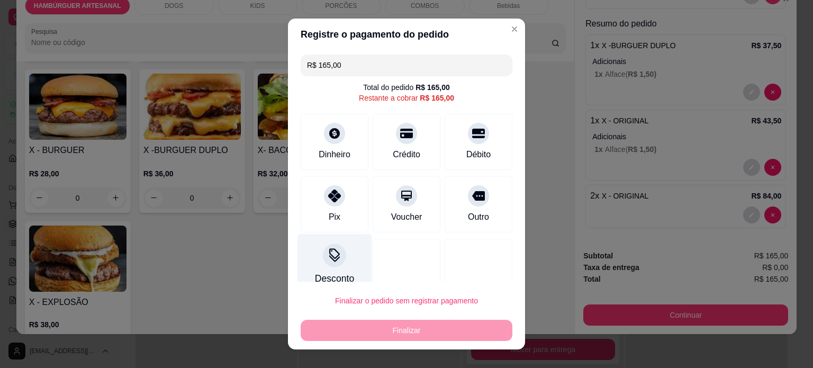
click at [339, 268] on div "Desconto" at bounding box center [335, 264] width 75 height 62
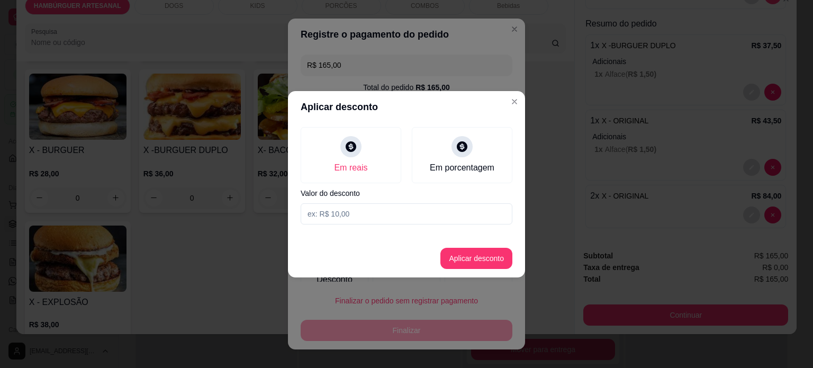
click at [347, 211] on input at bounding box center [407, 213] width 212 height 21
type input "1,00"
click at [469, 255] on button "Aplicar desconto" at bounding box center [476, 258] width 69 height 21
type input "R$ 164,00"
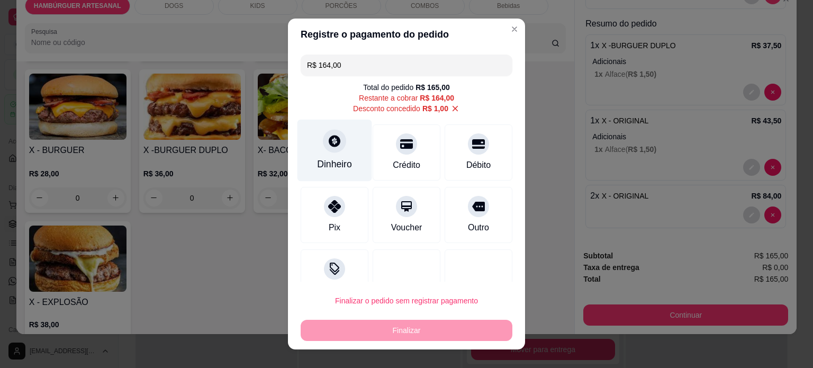
click at [327, 148] on div at bounding box center [334, 140] width 23 height 23
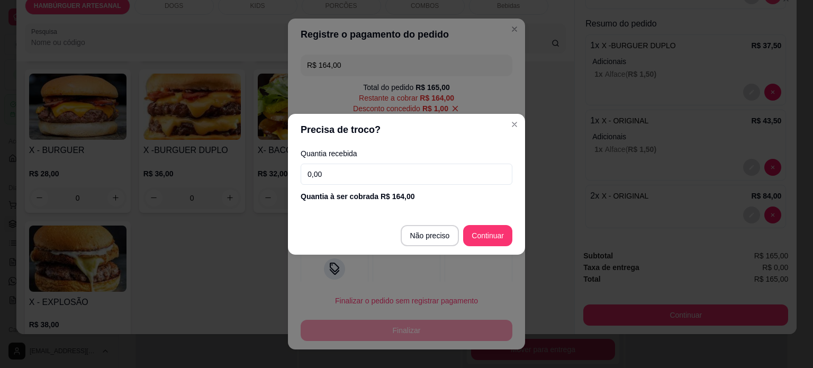
drag, startPoint x: 353, startPoint y: 179, endPoint x: 158, endPoint y: 175, distance: 194.9
click at [158, 175] on div "Precisa de troco? Quantia recebida 0,00 Quantia à ser cobrada R$ 164,00 Não pre…" at bounding box center [406, 184] width 813 height 368
type input "85,00"
type input "R$ 0,00"
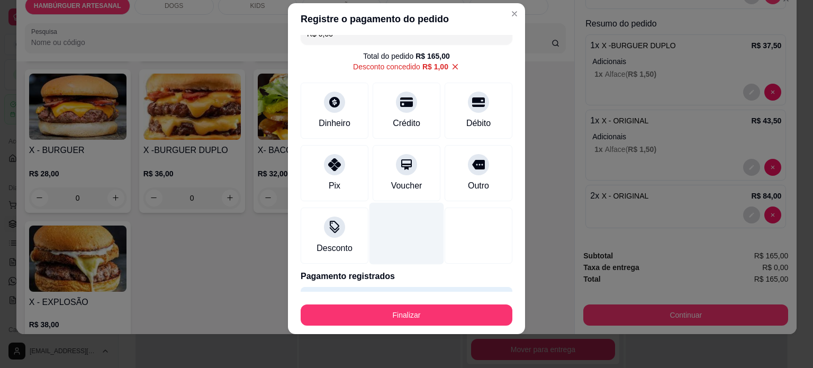
scroll to position [0, 0]
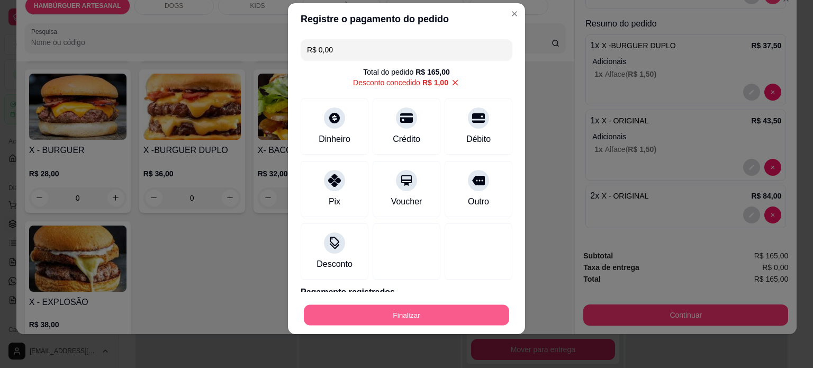
click at [428, 313] on button "Finalizar" at bounding box center [406, 315] width 205 height 21
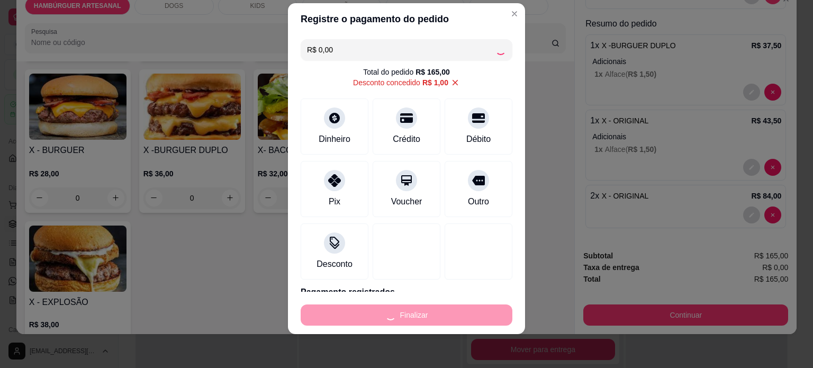
type input "0"
type input "-R$ 165,00"
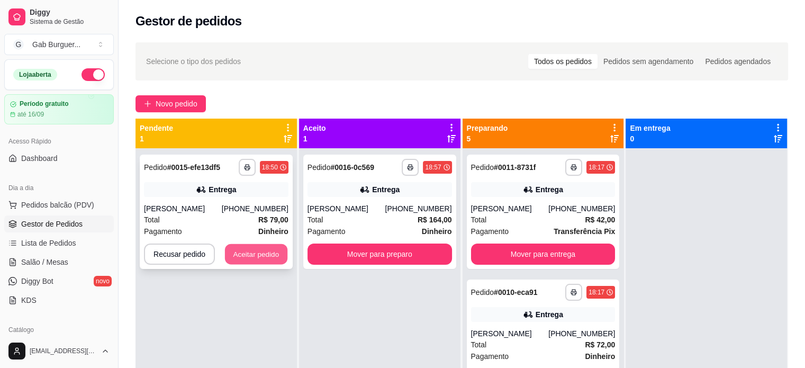
click at [254, 249] on button "Aceitar pedido" at bounding box center [256, 254] width 62 height 21
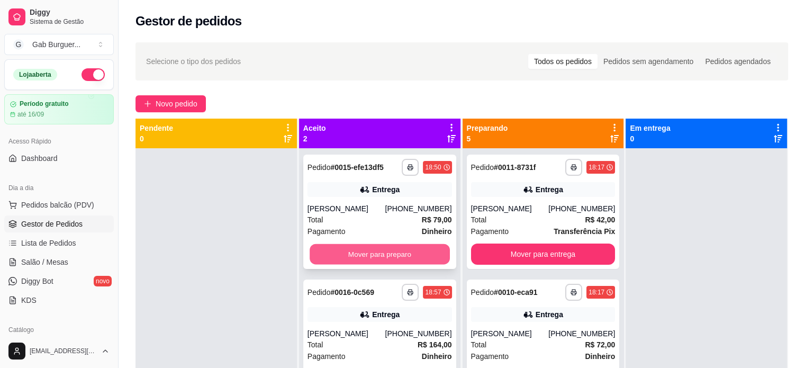
click at [409, 256] on button "Mover para preparo" at bounding box center [380, 254] width 140 height 21
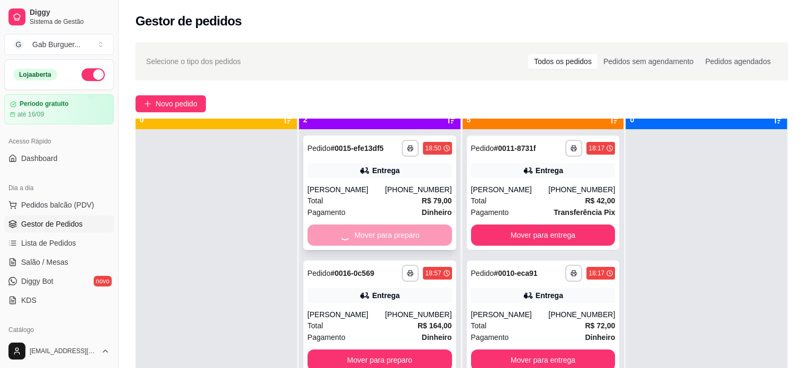
scroll to position [30, 0]
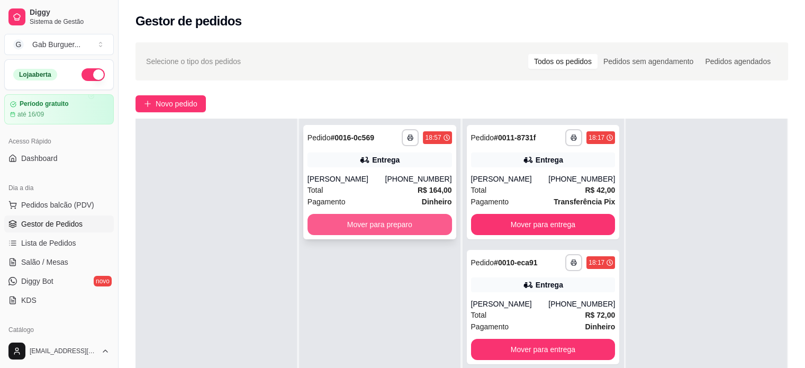
click at [390, 229] on button "Mover para preparo" at bounding box center [380, 224] width 145 height 21
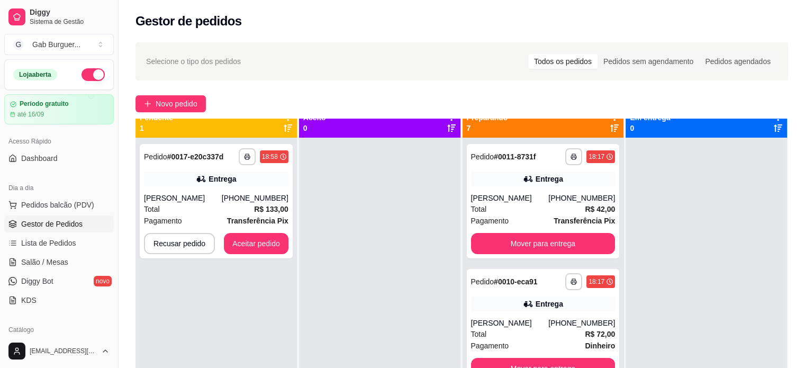
scroll to position [0, 0]
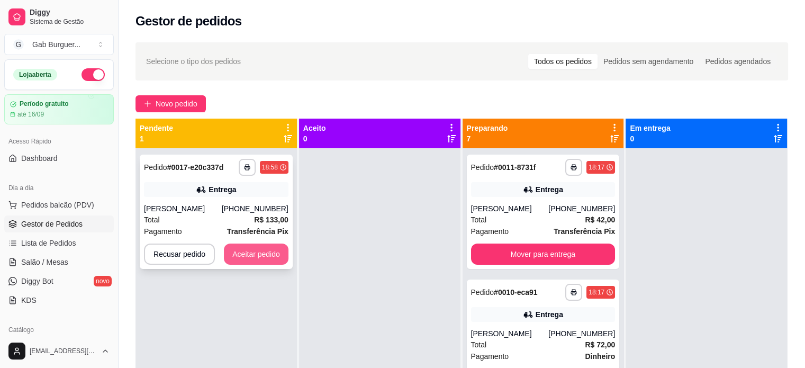
click at [259, 253] on button "Aceitar pedido" at bounding box center [256, 254] width 65 height 21
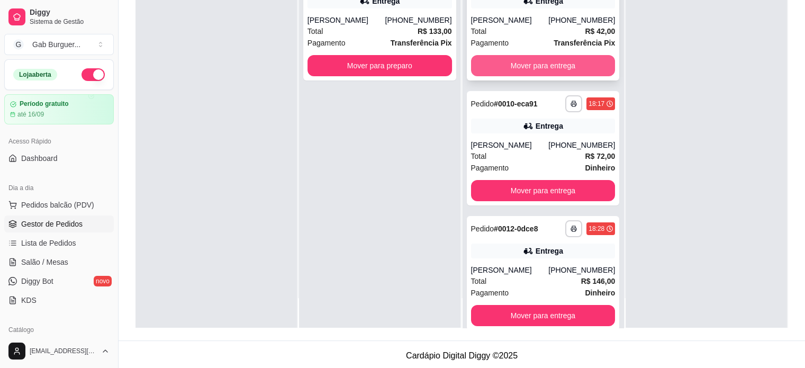
click at [524, 59] on button "Mover para entrega" at bounding box center [543, 65] width 145 height 21
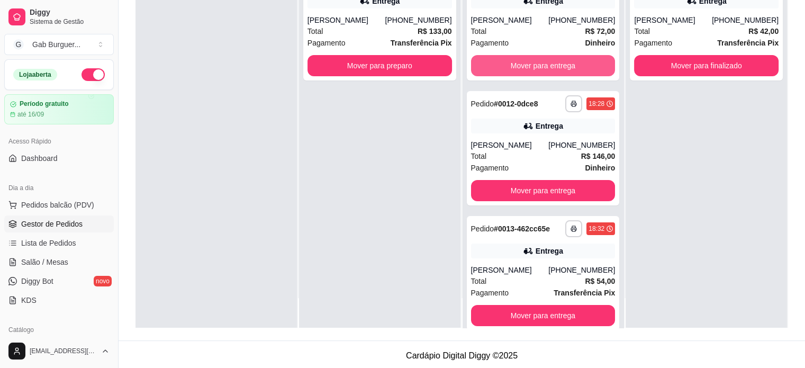
click at [525, 61] on button "Mover para entrega" at bounding box center [543, 65] width 145 height 21
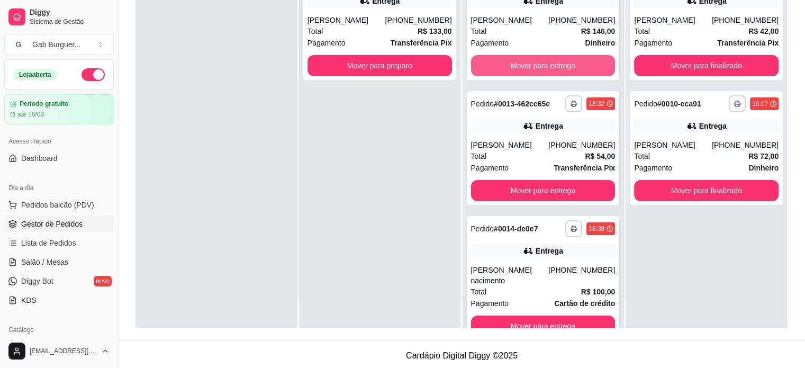
click at [525, 61] on button "Mover para entrega" at bounding box center [543, 65] width 145 height 21
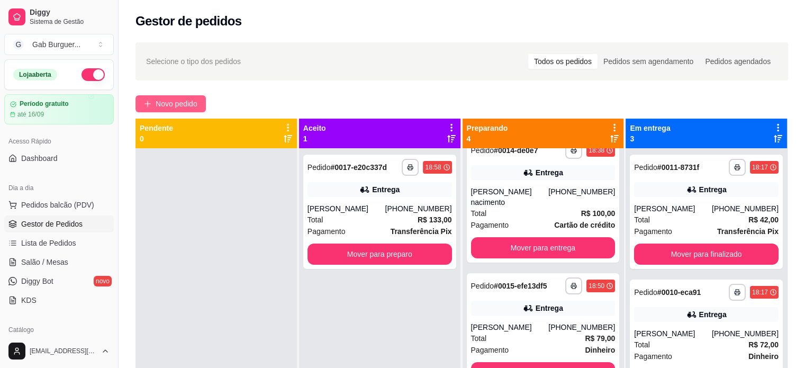
click at [194, 109] on span "Novo pedido" at bounding box center [177, 104] width 42 height 12
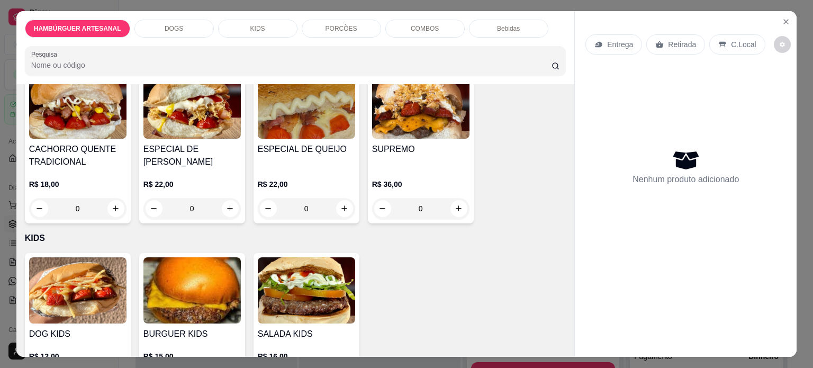
scroll to position [476, 0]
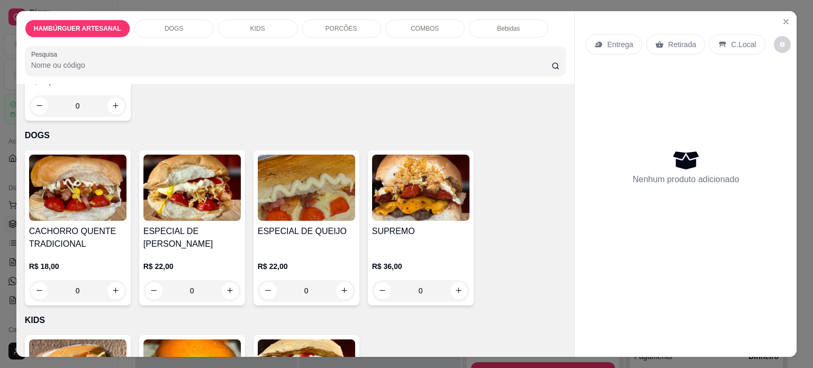
click at [458, 291] on div "0" at bounding box center [420, 290] width 97 height 21
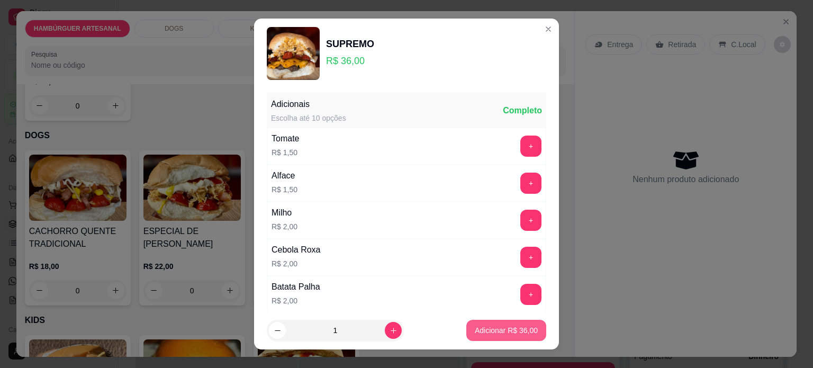
click at [497, 335] on p "Adicionar R$ 36,00" at bounding box center [506, 330] width 63 height 11
type input "1"
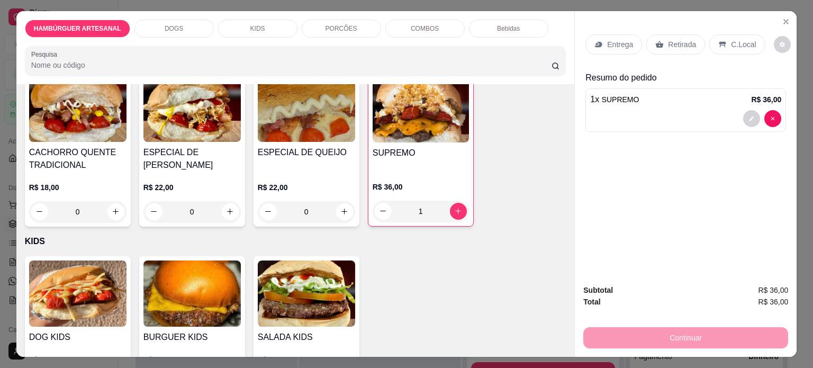
scroll to position [741, 0]
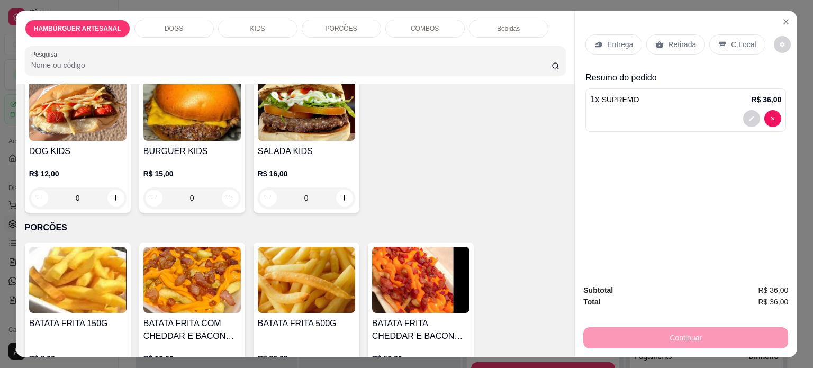
click at [341, 196] on div "0" at bounding box center [306, 197] width 97 height 21
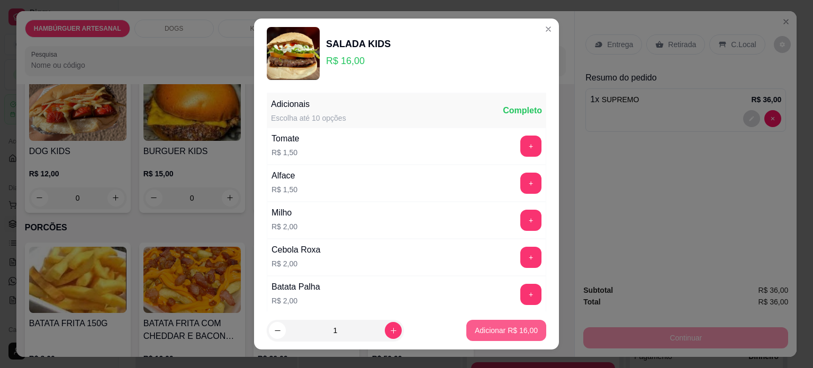
click at [494, 328] on p "Adicionar R$ 16,00" at bounding box center [506, 330] width 63 height 11
type input "1"
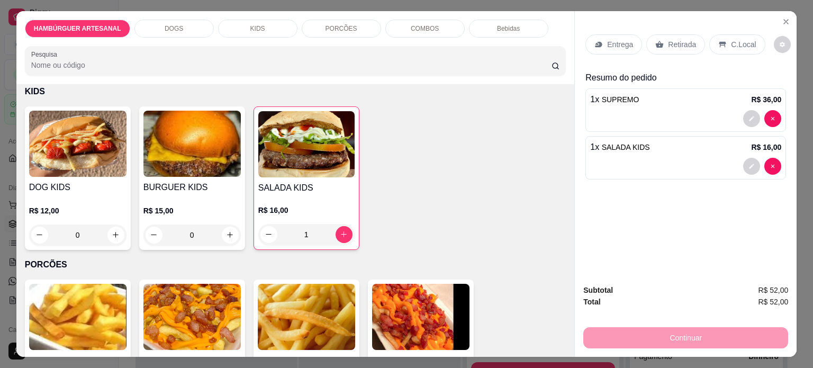
scroll to position [582, 0]
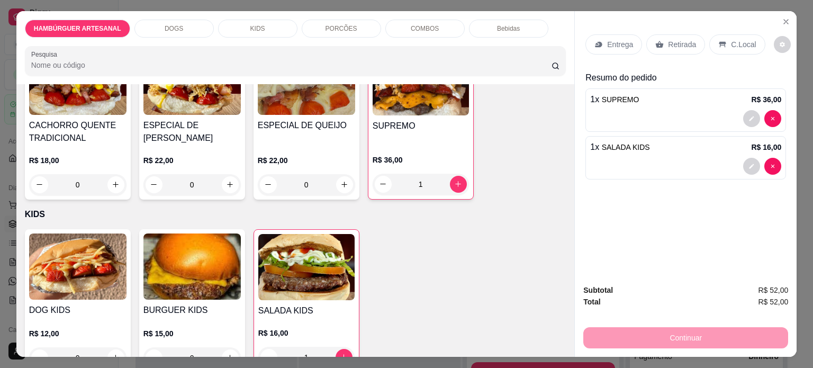
click at [597, 40] on icon at bounding box center [599, 44] width 8 height 8
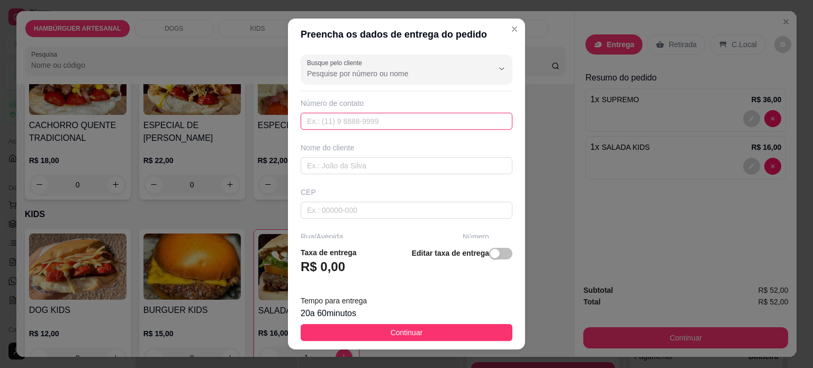
click at [344, 123] on input "text" at bounding box center [407, 121] width 212 height 17
type input "(43) 9674-0345"
click at [388, 173] on div "Busque pelo cliente Número de contato (43) 9674-0345 Nome do cliente CEP Rua/Av…" at bounding box center [406, 144] width 237 height 188
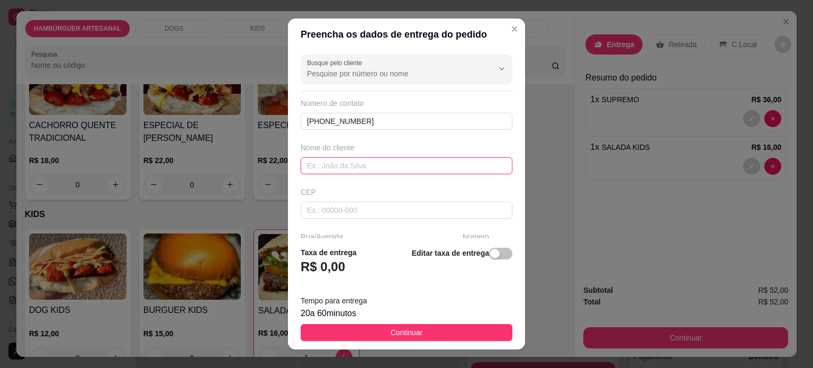
click at [389, 169] on input "text" at bounding box center [407, 165] width 212 height 17
type input "Gilmar"
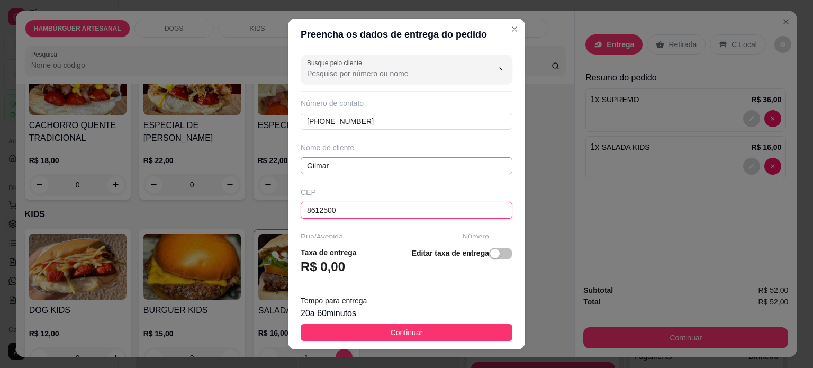
type input "86125000"
type input "Tamarana"
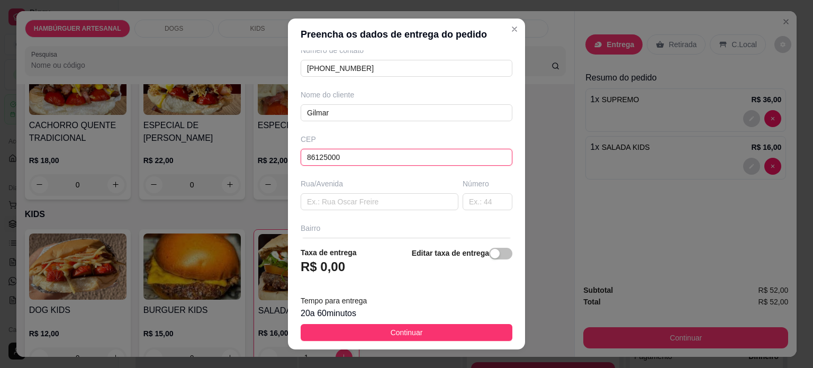
type input "86125000"
click at [360, 209] on div "Busque pelo cliente Número de contato (43) 9674-0345 Nome do cliente Gilmar CEP…" at bounding box center [406, 144] width 237 height 188
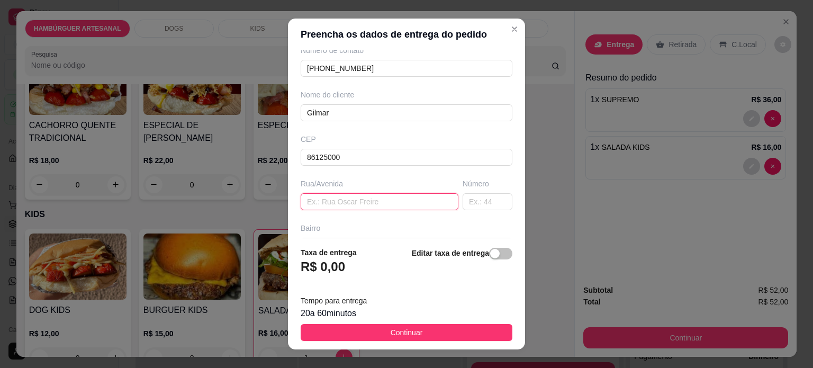
click at [361, 207] on input "text" at bounding box center [380, 201] width 158 height 17
paste input "Rua primeiro de maio"
type input "Rua primeiro de maio"
click at [483, 202] on input "text" at bounding box center [488, 201] width 50 height 17
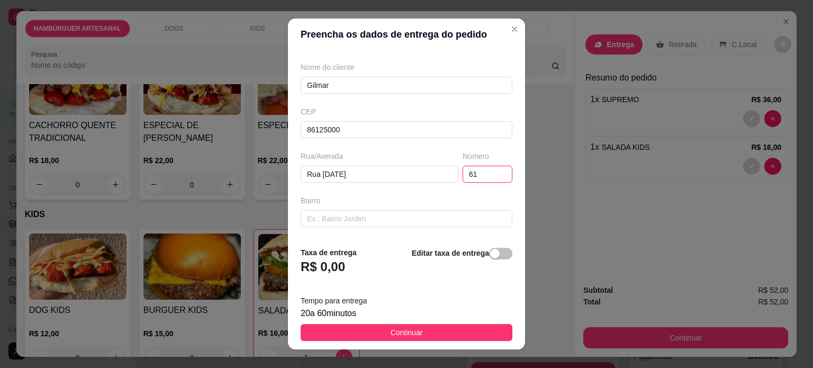
scroll to position [106, 0]
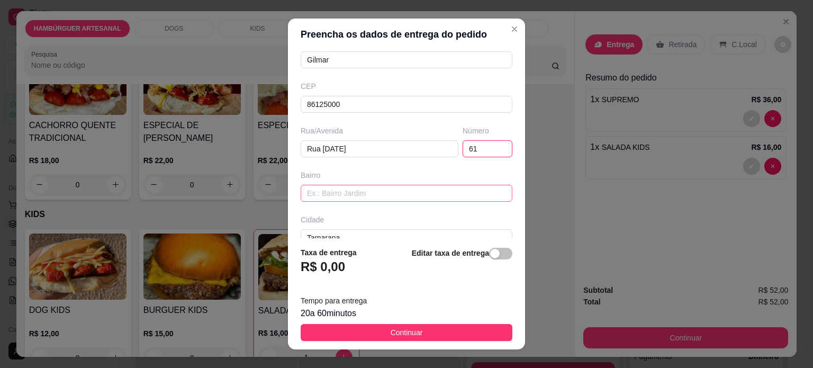
type input "61"
click at [360, 186] on input "text" at bounding box center [407, 193] width 212 height 17
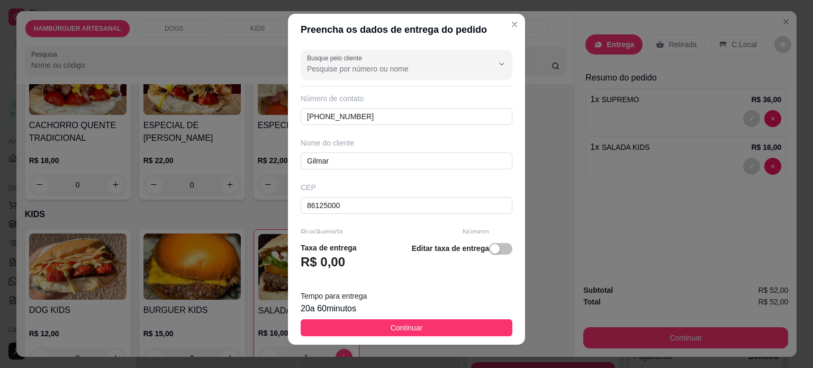
scroll to position [0, 0]
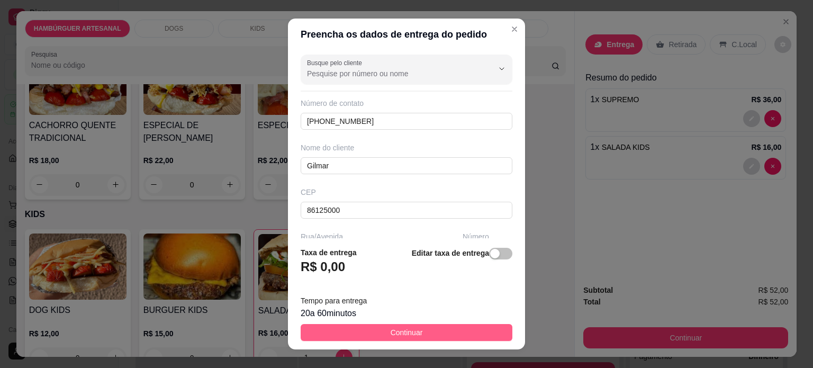
type input "Centro"
click at [402, 334] on span "Continuar" at bounding box center [407, 333] width 32 height 12
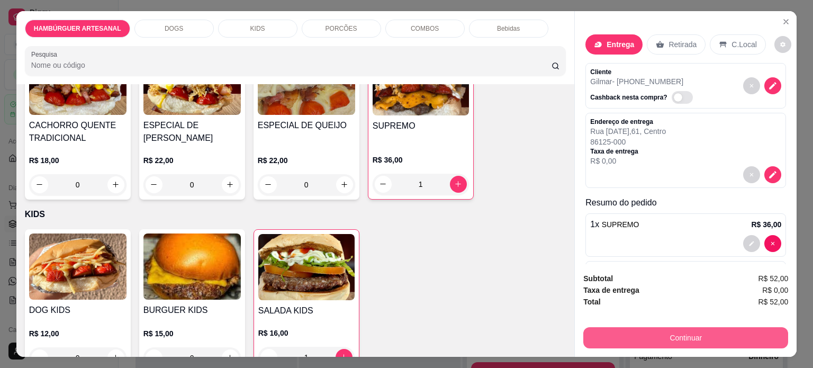
click at [686, 334] on button "Continuar" at bounding box center [685, 337] width 205 height 21
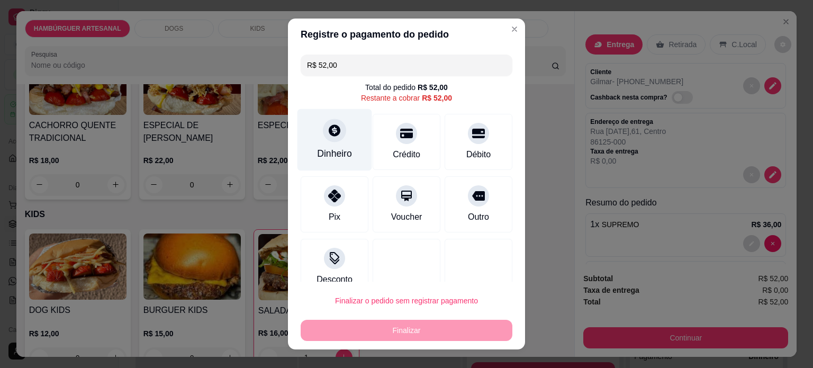
click at [331, 149] on div "Dinheiro" at bounding box center [334, 154] width 35 height 14
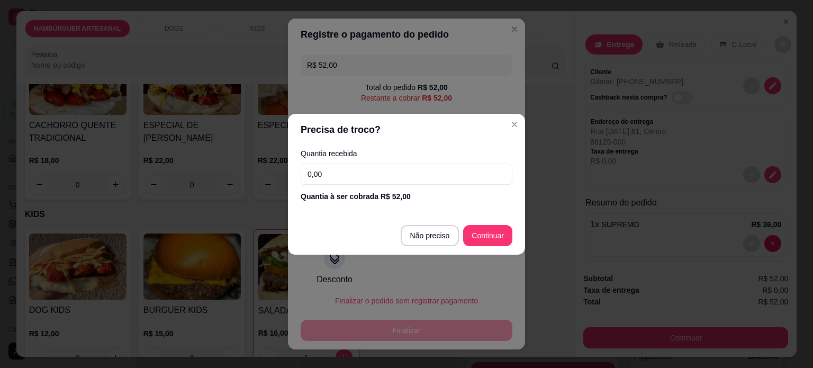
drag, startPoint x: 364, startPoint y: 175, endPoint x: 197, endPoint y: 149, distance: 169.3
click at [197, 149] on div "Precisa de troco? Quantia recebida 0,00 Quantia à ser cobrada R$ 52,00 Não prec…" at bounding box center [406, 184] width 813 height 368
type input "52,00"
type input "R$ 0,00"
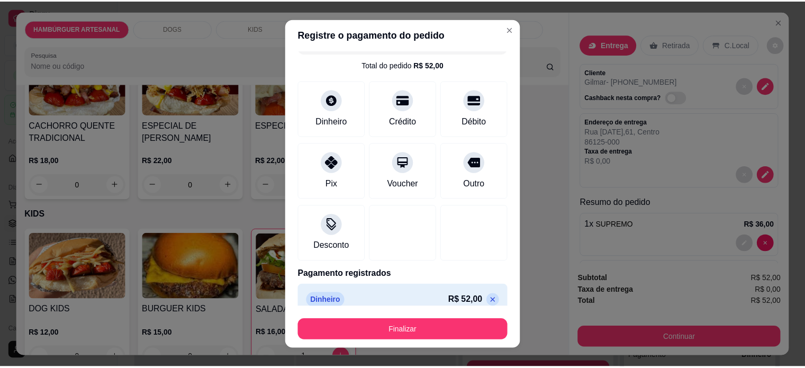
scroll to position [35, 0]
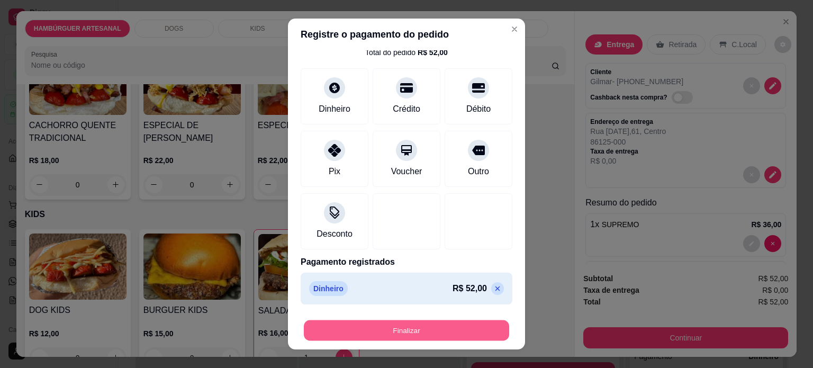
click at [431, 333] on button "Finalizar" at bounding box center [406, 330] width 205 height 21
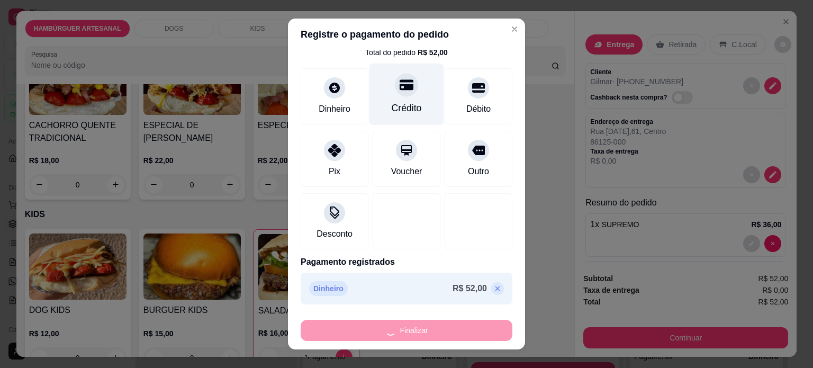
type input "0"
type input "-R$ 52,00"
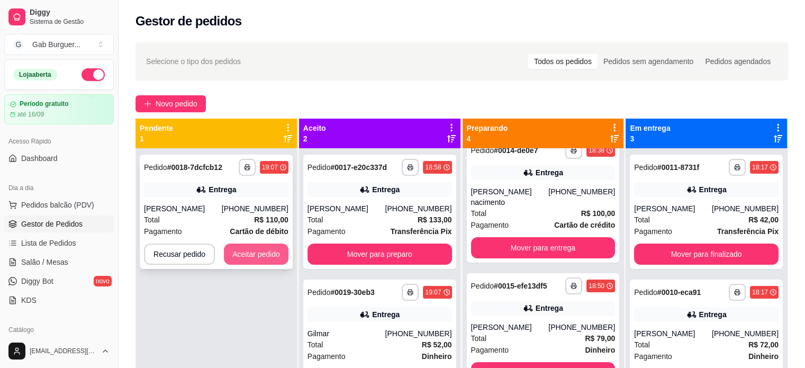
click at [256, 258] on button "Aceitar pedido" at bounding box center [256, 254] width 65 height 21
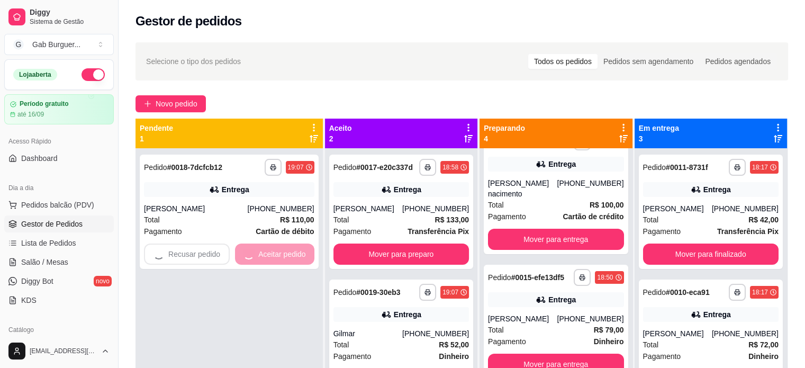
scroll to position [142, 0]
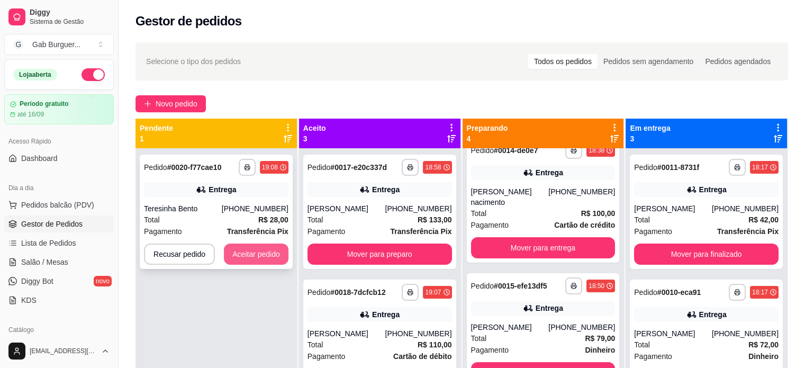
click at [257, 254] on button "Aceitar pedido" at bounding box center [256, 254] width 65 height 21
click at [264, 256] on button "Aceitar pedido" at bounding box center [256, 254] width 65 height 21
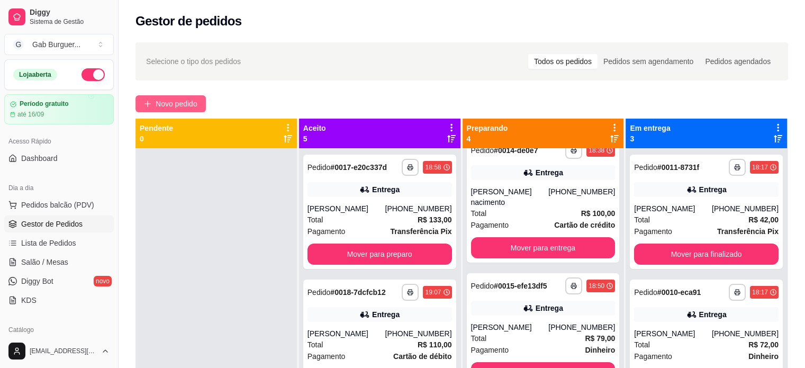
click at [177, 101] on span "Novo pedido" at bounding box center [177, 104] width 42 height 12
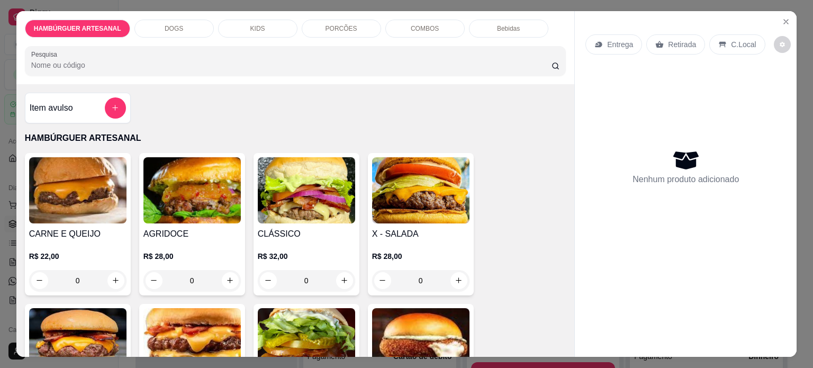
click at [462, 275] on div "0" at bounding box center [420, 280] width 97 height 21
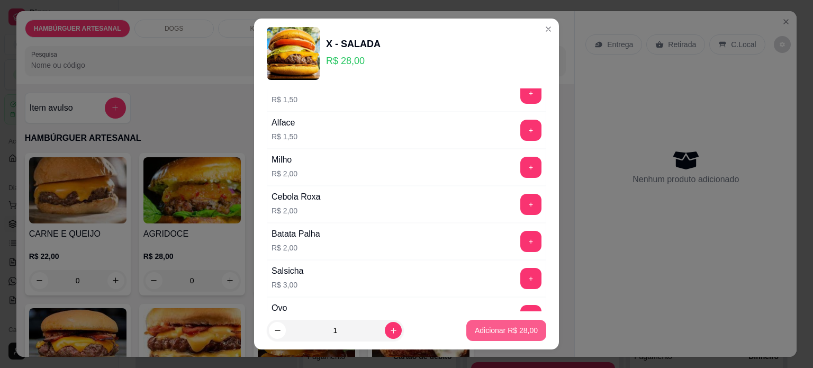
click at [484, 345] on footer "1 Adicionar R$ 28,00" at bounding box center [406, 330] width 305 height 38
click at [484, 334] on p "Adicionar R$ 28,00" at bounding box center [506, 331] width 61 height 10
type input "1"
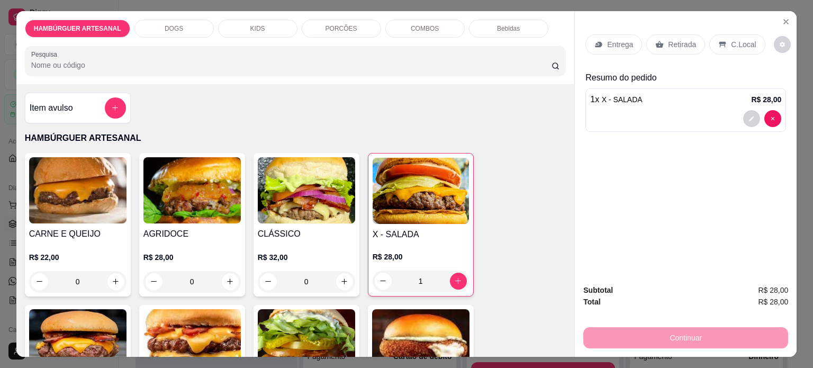
scroll to position [159, 0]
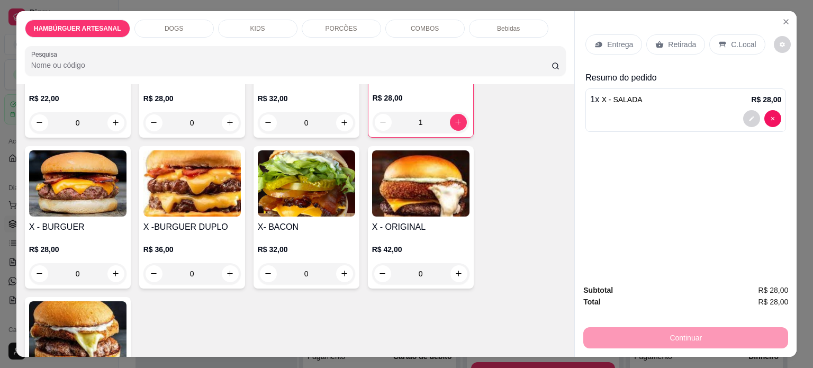
click at [110, 268] on div "0" at bounding box center [77, 273] width 97 height 21
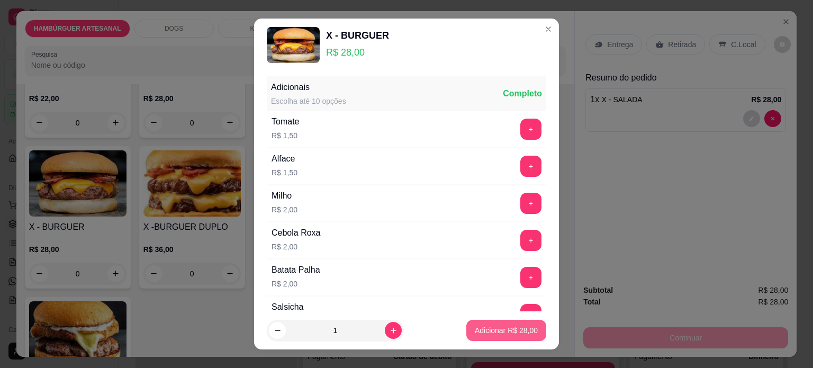
click at [505, 335] on p "Adicionar R$ 28,00" at bounding box center [506, 330] width 63 height 11
type input "1"
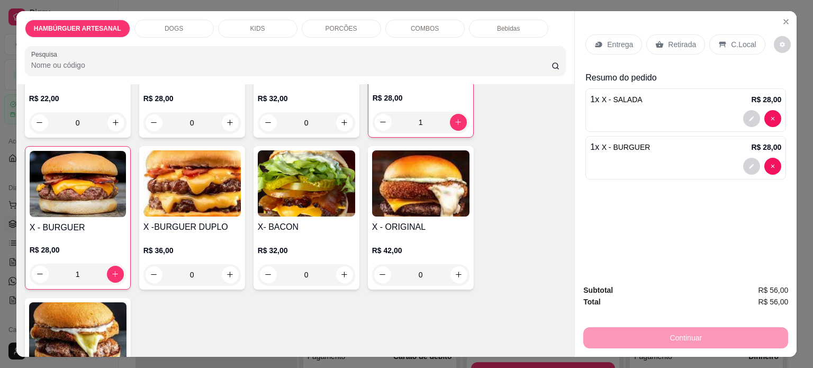
click at [612, 39] on p "Entrega" at bounding box center [620, 44] width 26 height 11
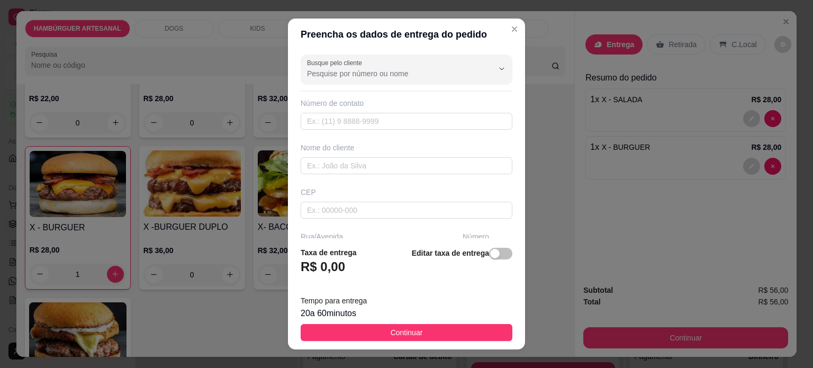
click at [356, 130] on div "Busque pelo cliente Número de contato Nome do cliente CEP Rua/Avenida Número Ba…" at bounding box center [406, 144] width 237 height 188
click at [361, 122] on input "text" at bounding box center [407, 121] width 212 height 17
type input "(43) 9945-7977"
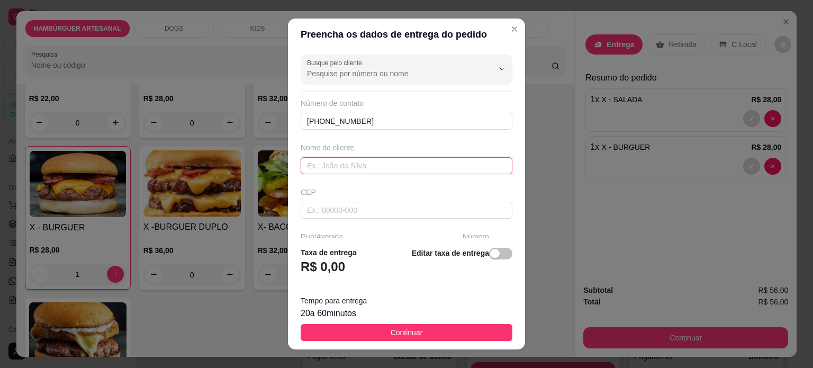
click at [384, 157] on input "text" at bounding box center [407, 165] width 212 height 17
type input "Leandro"
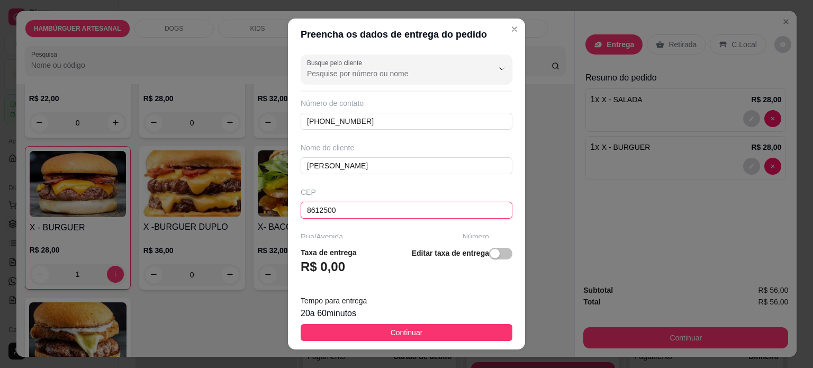
type input "86125000"
type input "Tamarana"
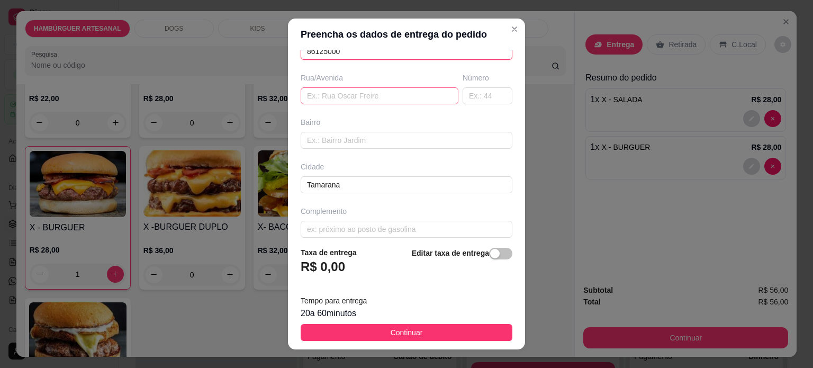
type input "86125000"
click at [341, 96] on input "text" at bounding box center [380, 95] width 158 height 17
paste input "Avenida João Domingues Goncalves"
type input "Avenida João Domingues Goncalves"
click at [479, 101] on input "text" at bounding box center [488, 95] width 50 height 17
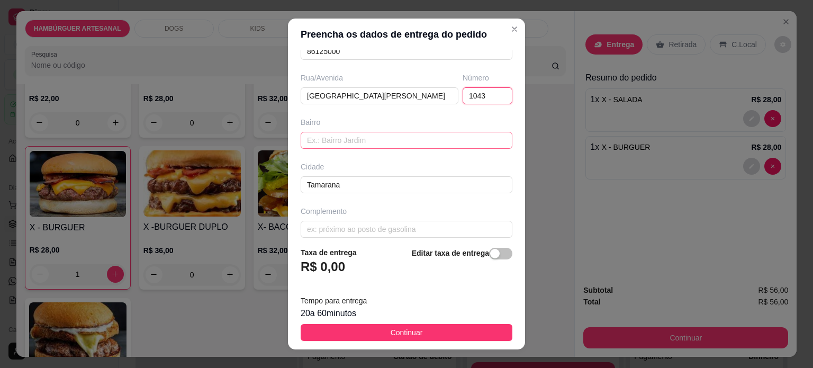
type input "1043"
click at [380, 137] on input "text" at bounding box center [407, 140] width 212 height 17
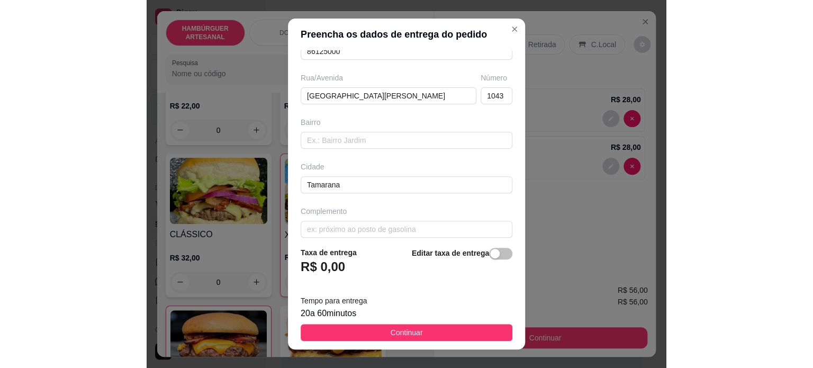
scroll to position [158, 0]
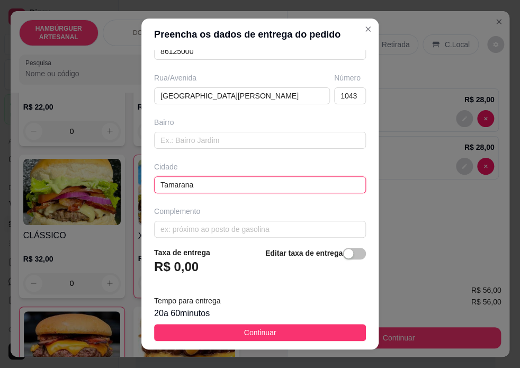
click at [264, 188] on input "Tamarana" at bounding box center [260, 184] width 212 height 17
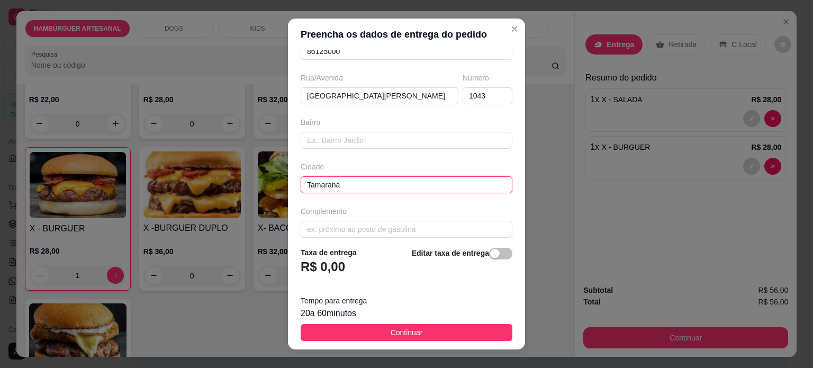
scroll to position [159, 0]
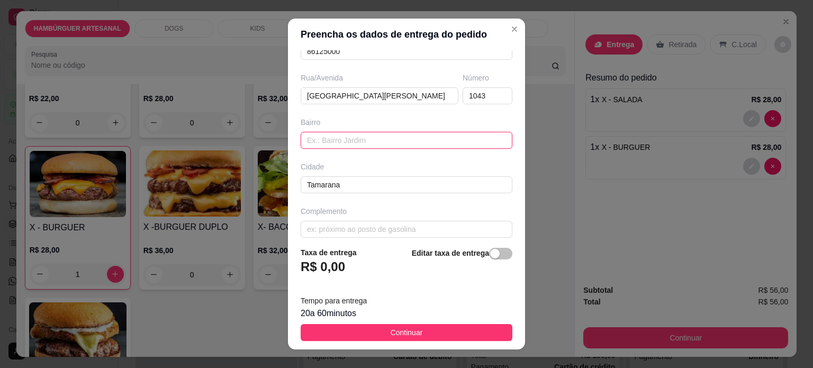
click at [335, 139] on input "text" at bounding box center [407, 140] width 212 height 17
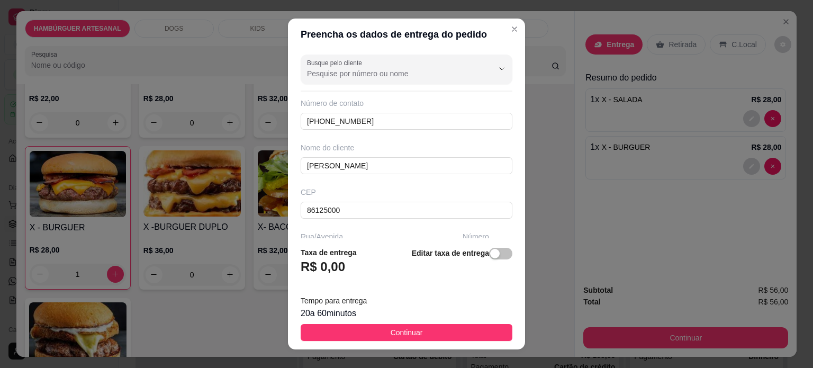
scroll to position [0, 0]
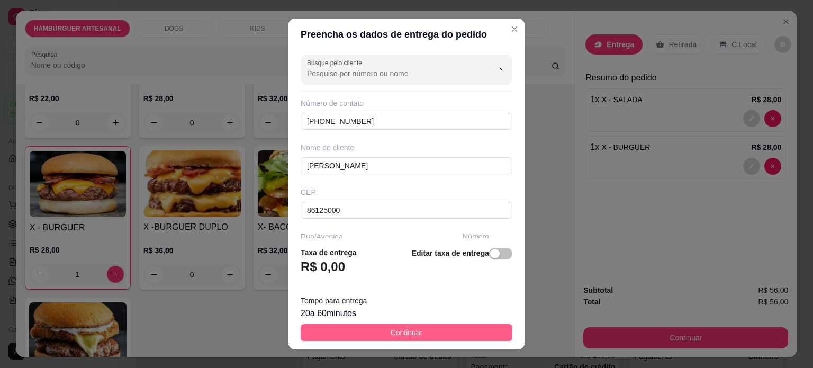
type input "Centro"
click at [404, 334] on span "Continuar" at bounding box center [407, 333] width 32 height 12
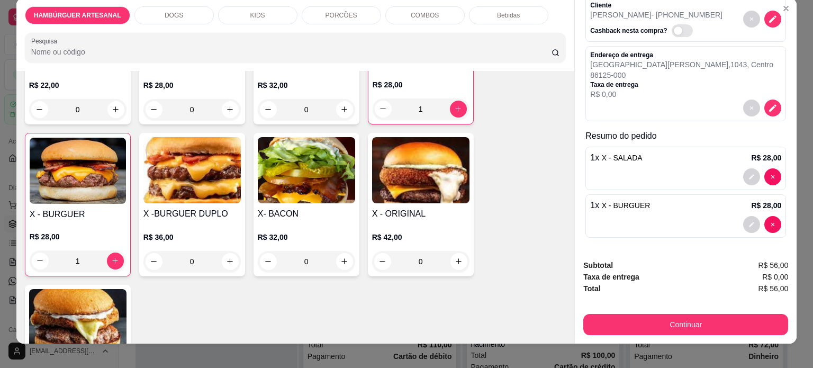
scroll to position [26, 0]
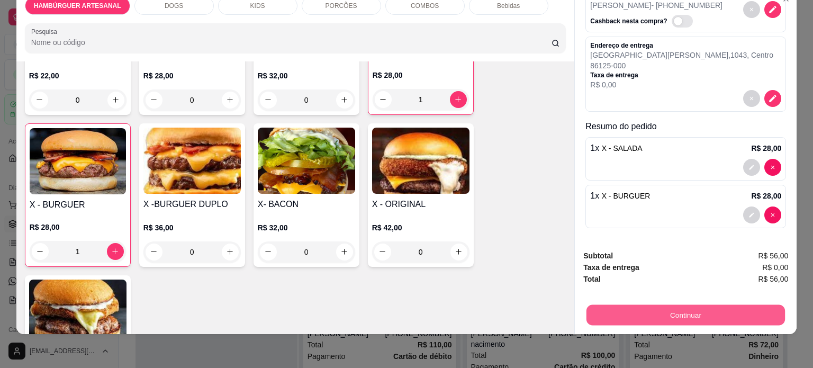
click at [685, 305] on button "Continuar" at bounding box center [686, 315] width 199 height 21
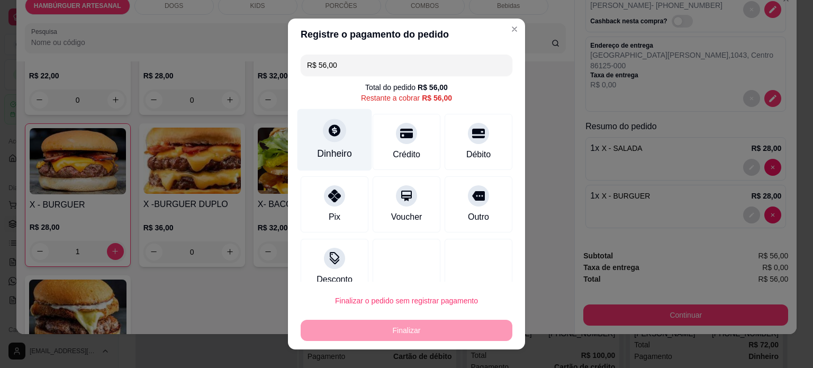
click at [332, 151] on div "Dinheiro" at bounding box center [334, 154] width 35 height 14
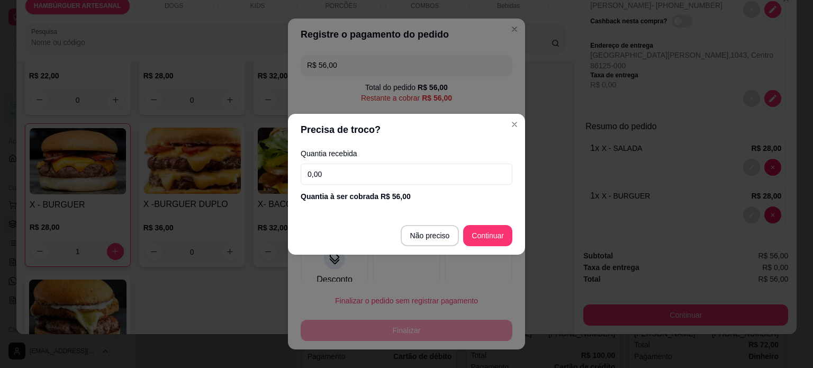
drag, startPoint x: 349, startPoint y: 173, endPoint x: 215, endPoint y: 146, distance: 136.1
click at [215, 146] on div "Precisa de troco? Quantia recebida 0,00 Quantia à ser cobrada R$ 56,00 Não prec…" at bounding box center [406, 184] width 813 height 368
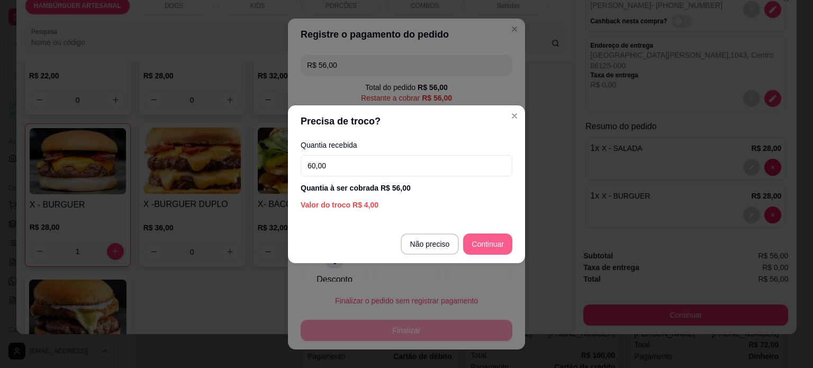
type input "60,00"
type input "R$ 0,00"
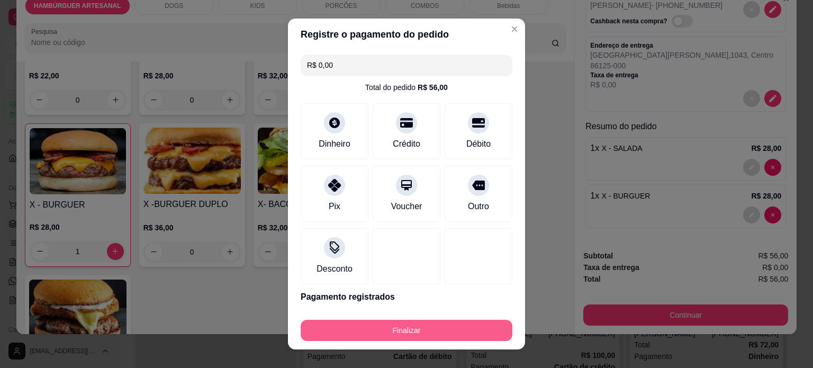
click at [434, 334] on button "Finalizar" at bounding box center [407, 330] width 212 height 21
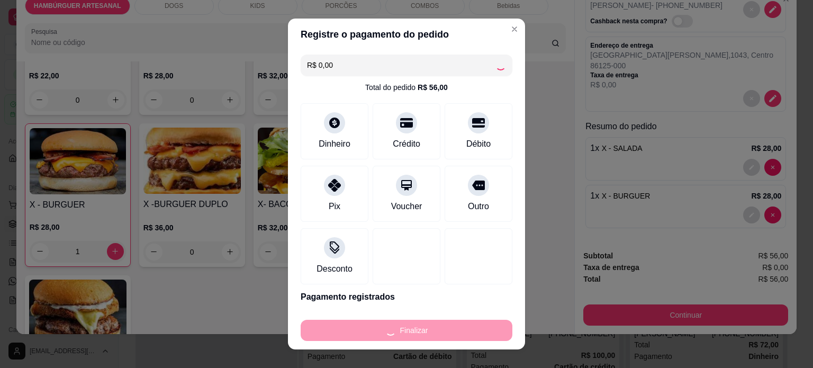
type input "0"
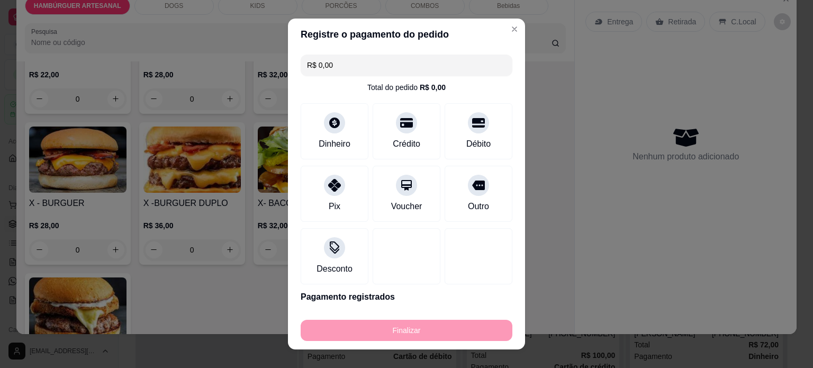
type input "-R$ 56,00"
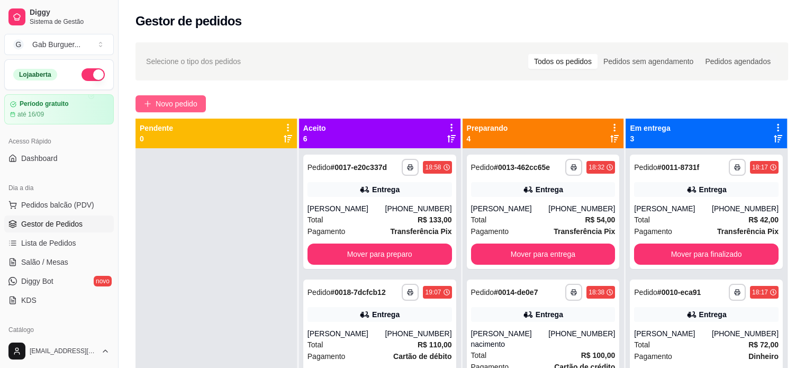
click at [188, 97] on button "Novo pedido" at bounding box center [171, 103] width 70 height 17
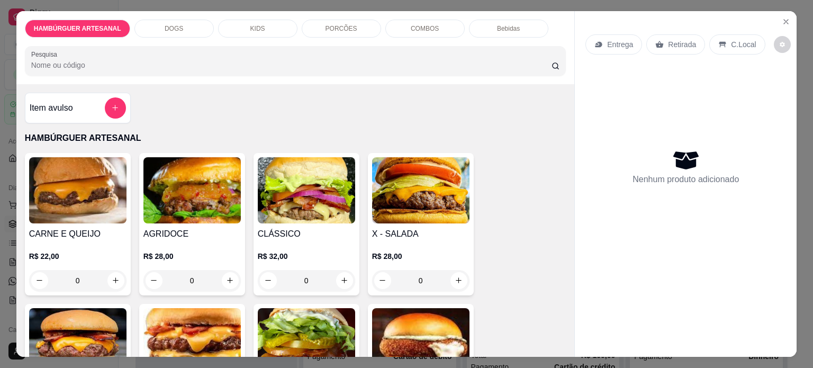
click at [454, 270] on div "0" at bounding box center [420, 280] width 97 height 21
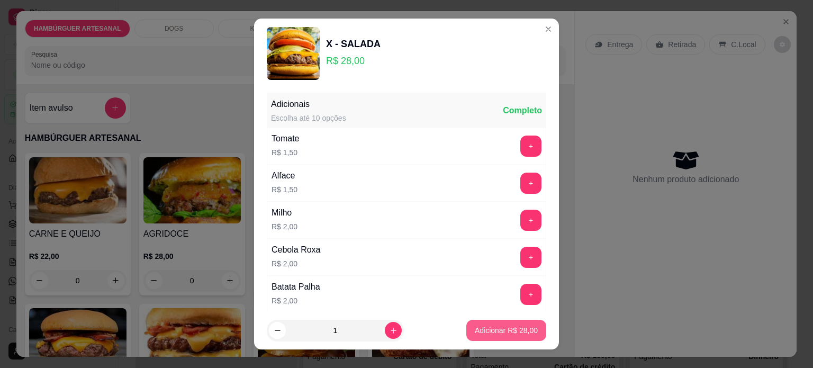
click at [489, 331] on p "Adicionar R$ 28,00" at bounding box center [506, 330] width 63 height 11
type input "1"
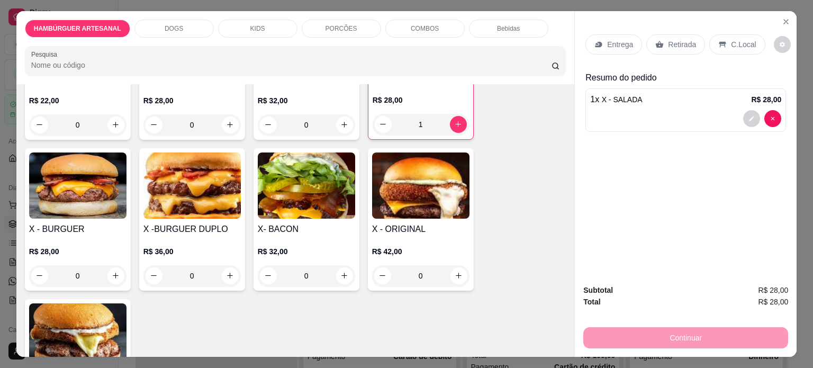
scroll to position [159, 0]
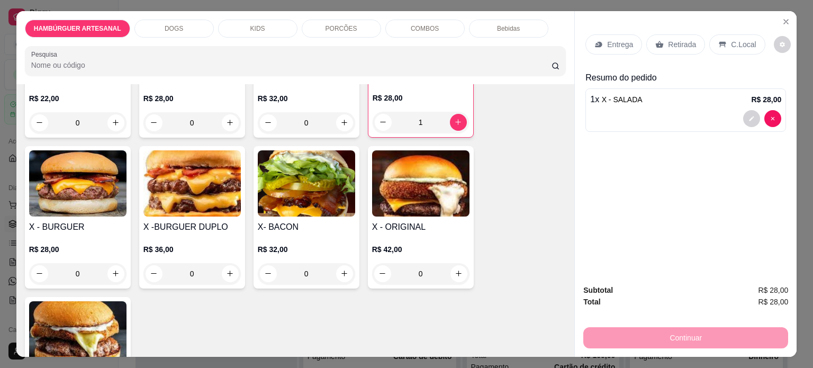
click at [112, 268] on div "0" at bounding box center [77, 273] width 97 height 21
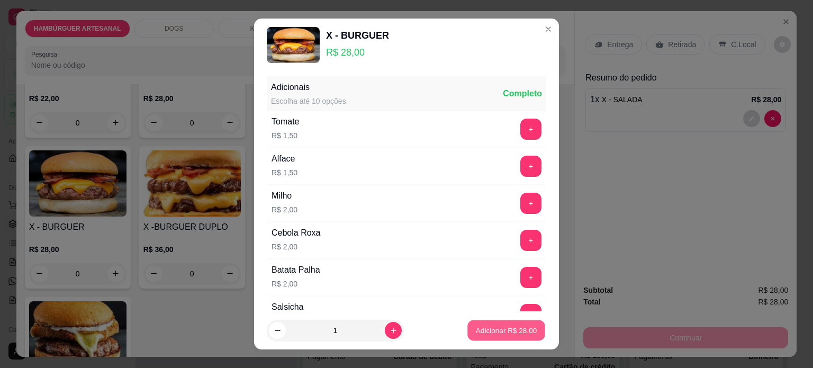
click at [506, 334] on p "Adicionar R$ 28,00" at bounding box center [506, 331] width 61 height 10
type input "1"
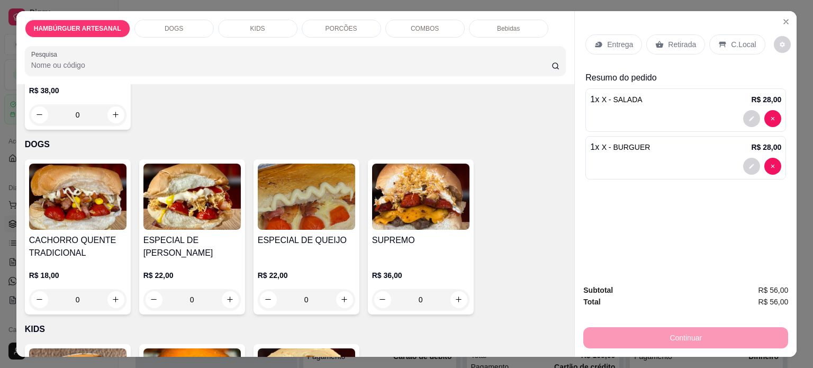
scroll to position [476, 0]
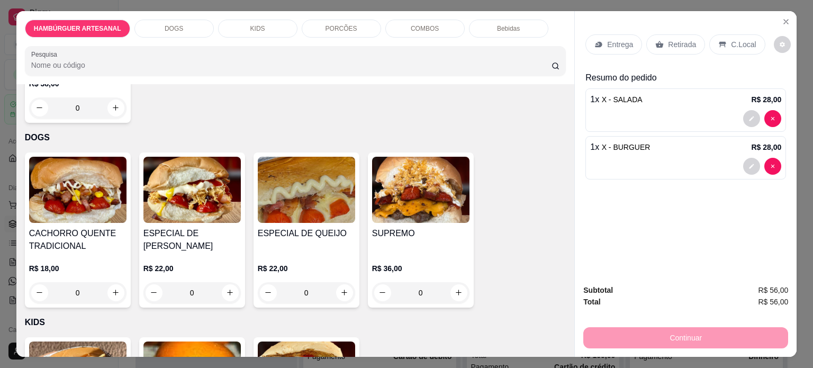
click at [120, 287] on div "0" at bounding box center [77, 292] width 97 height 21
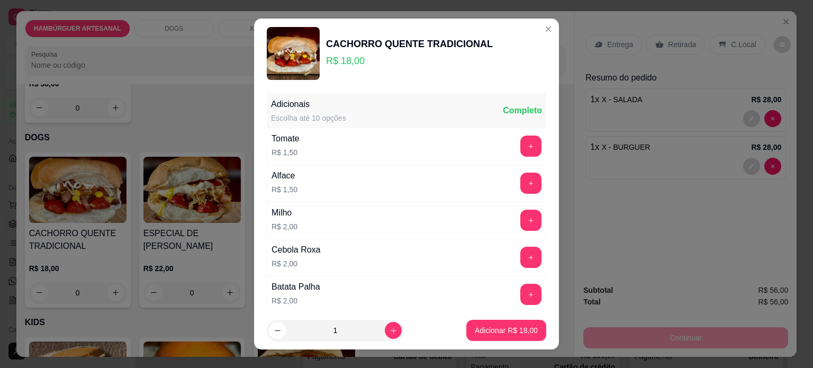
click at [491, 341] on footer "1 Adicionar R$ 18,00" at bounding box center [406, 330] width 305 height 38
click at [491, 335] on p "Adicionar R$ 18,00" at bounding box center [506, 330] width 63 height 11
type input "1"
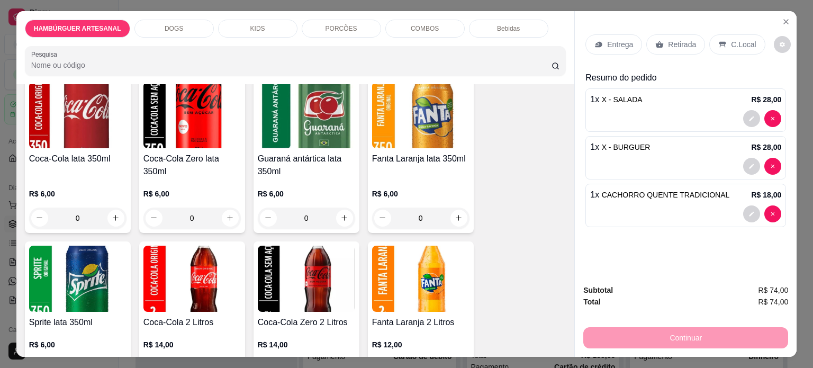
scroll to position [1535, 0]
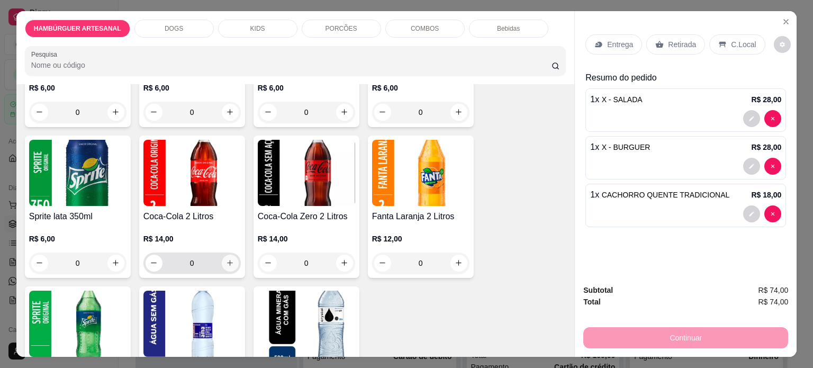
click at [226, 259] on icon "increase-product-quantity" at bounding box center [230, 263] width 8 height 8
type input "1"
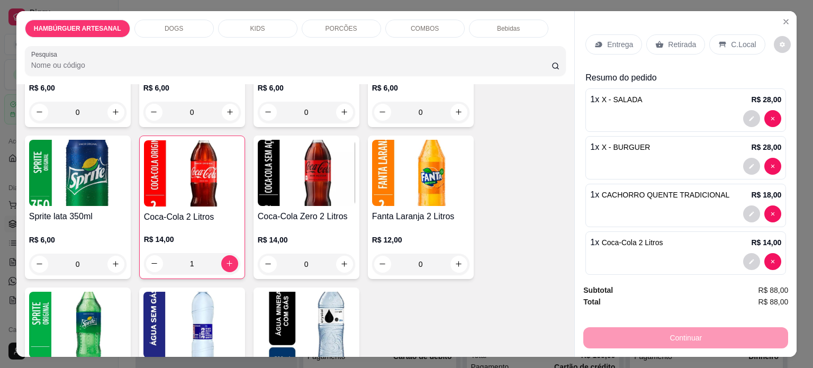
click at [599, 46] on div "Entrega" at bounding box center [614, 44] width 57 height 20
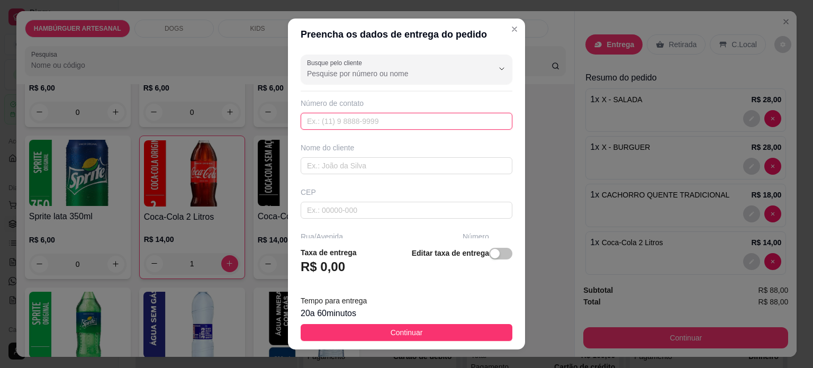
click at [337, 119] on input "text" at bounding box center [407, 121] width 212 height 17
type input "(43) 9934-1488"
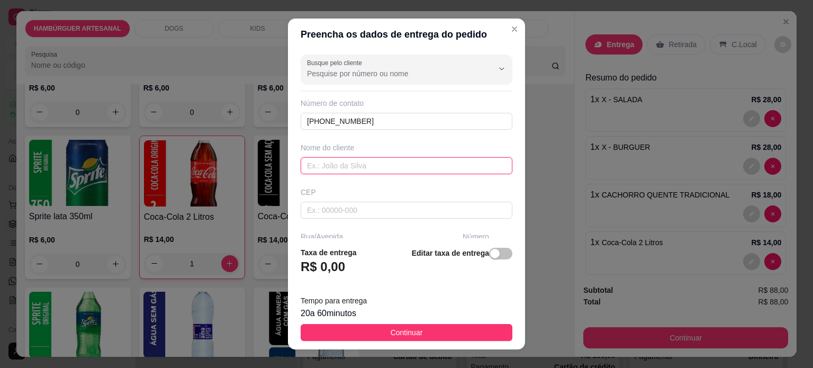
click at [408, 172] on input "text" at bounding box center [407, 165] width 212 height 17
type input "Camila"
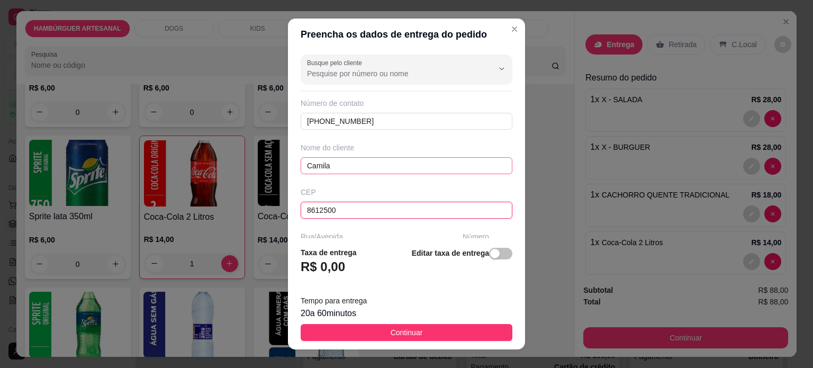
type input "86125000"
type input "Tamarana"
type input "86125000"
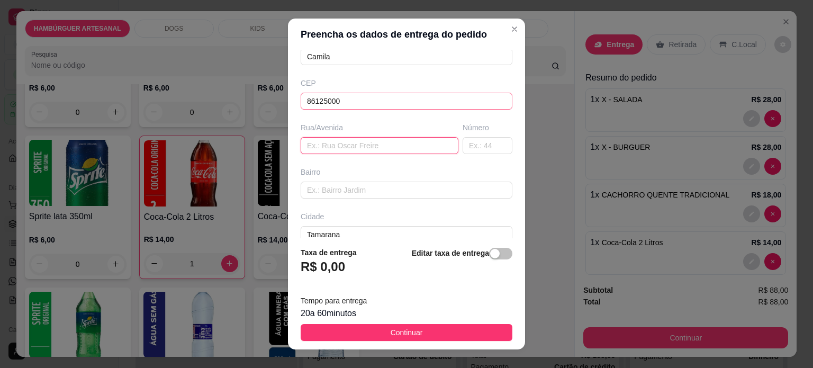
paste input "Rua da paz 308"
click at [463, 144] on input "text" at bounding box center [488, 145] width 50 height 17
click at [395, 148] on input "Rua da paz 308" at bounding box center [380, 145] width 158 height 17
type input "Rua da paz"
click at [466, 145] on input "text" at bounding box center [488, 145] width 50 height 17
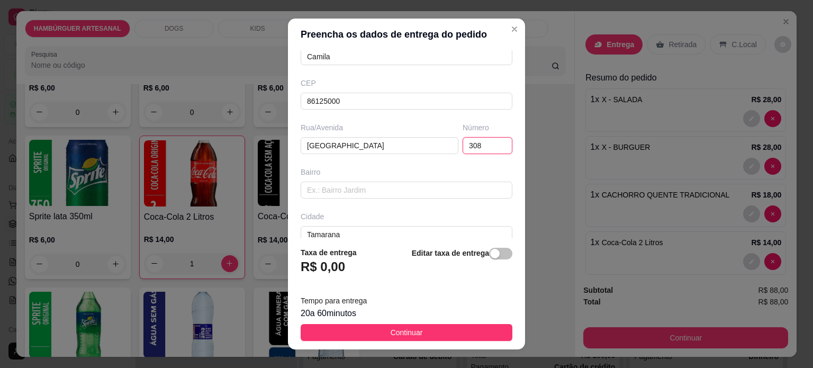
type input "308"
click at [317, 188] on input "text" at bounding box center [407, 190] width 212 height 17
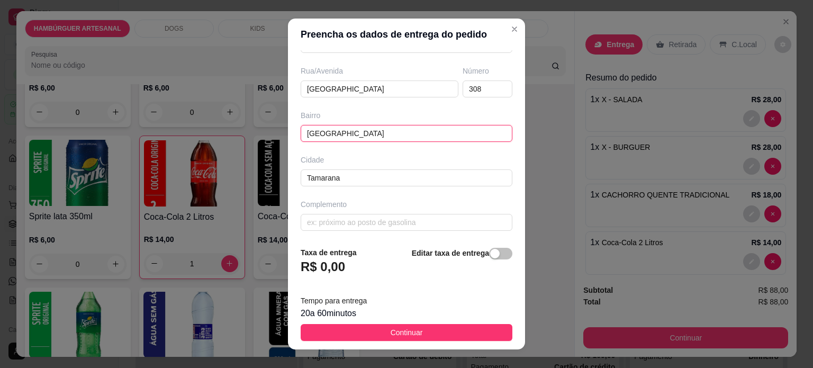
scroll to position [167, 0]
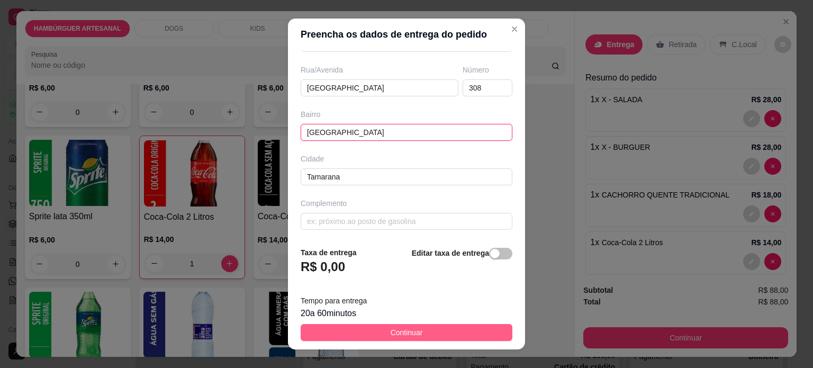
type input "Jardim esperança"
click at [376, 334] on button "Continuar" at bounding box center [407, 332] width 212 height 17
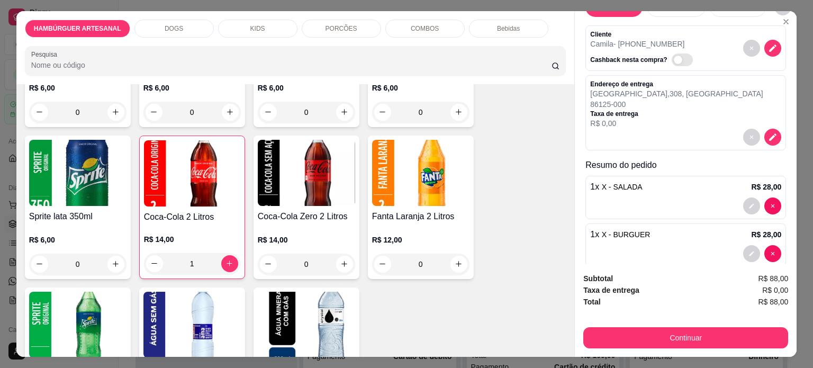
scroll to position [0, 0]
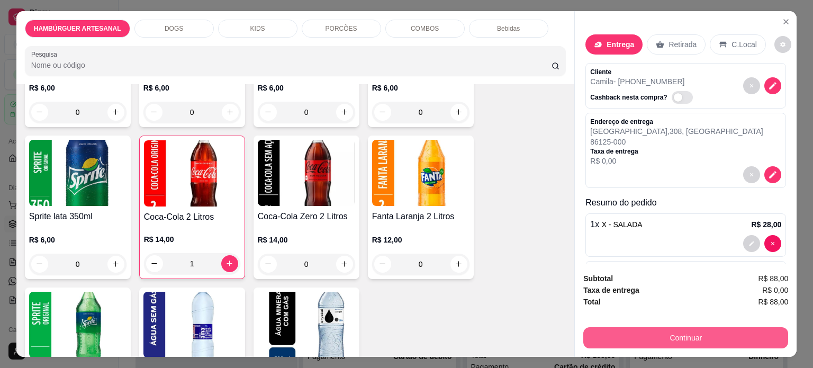
click at [690, 335] on button "Continuar" at bounding box center [685, 337] width 205 height 21
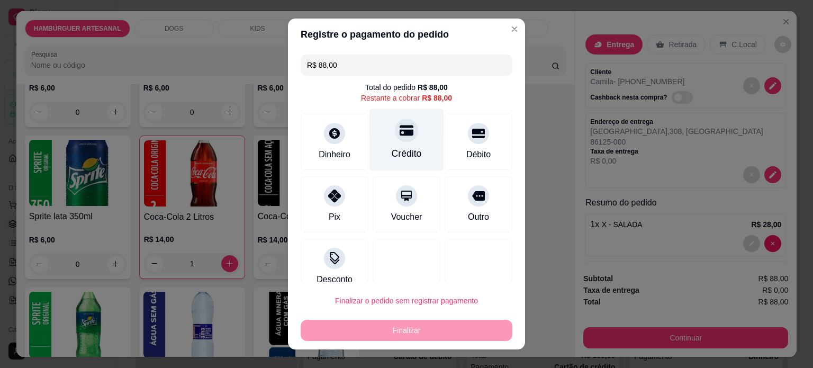
click at [400, 140] on div "Crédito" at bounding box center [407, 140] width 75 height 62
type input "R$ 0,00"
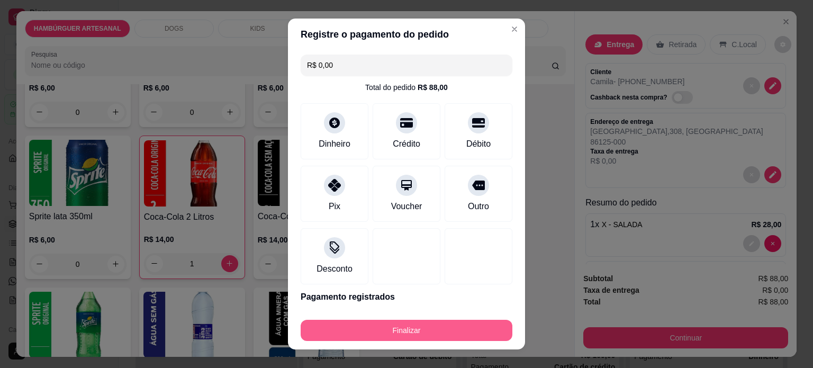
click at [385, 327] on button "Finalizar" at bounding box center [407, 330] width 212 height 21
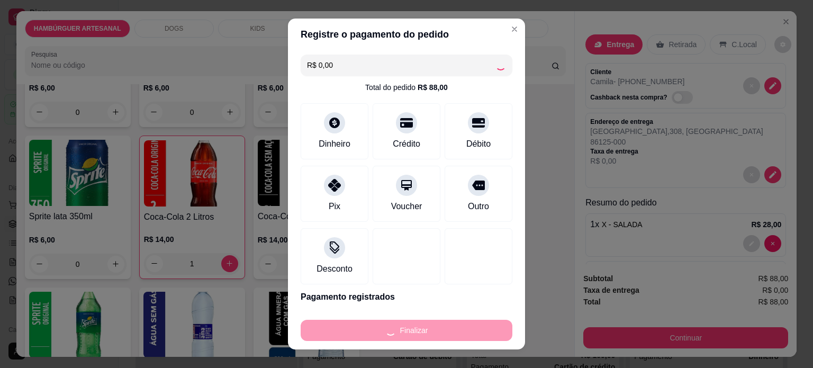
type input "0"
type input "-R$ 88,00"
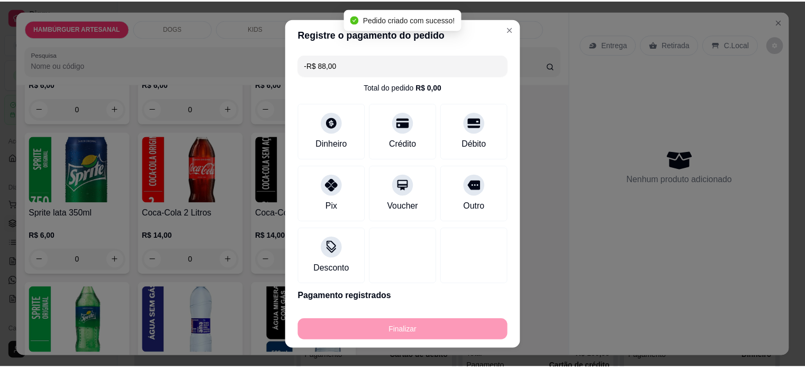
scroll to position [1533, 0]
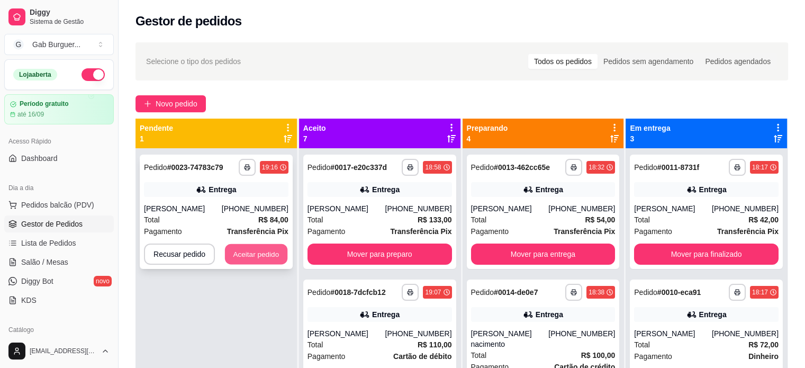
click at [247, 255] on button "Aceitar pedido" at bounding box center [256, 254] width 62 height 21
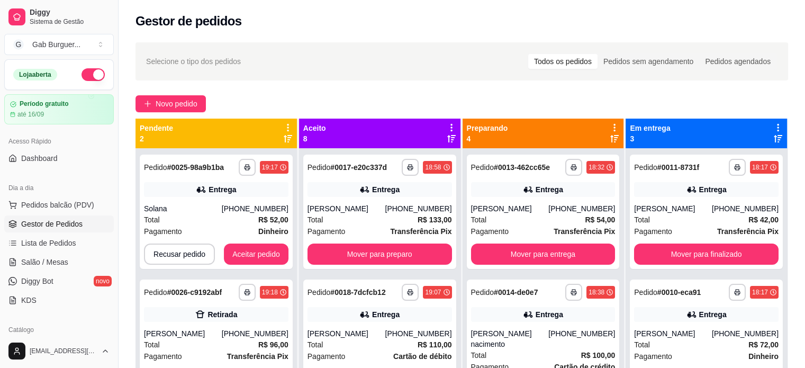
scroll to position [53, 0]
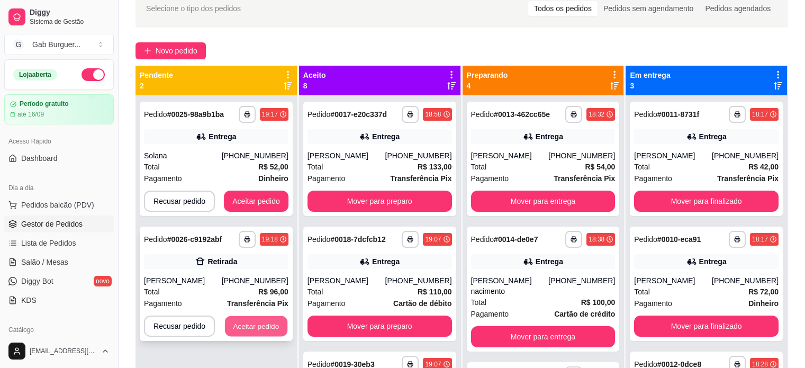
click at [271, 329] on button "Aceitar pedido" at bounding box center [256, 326] width 62 height 21
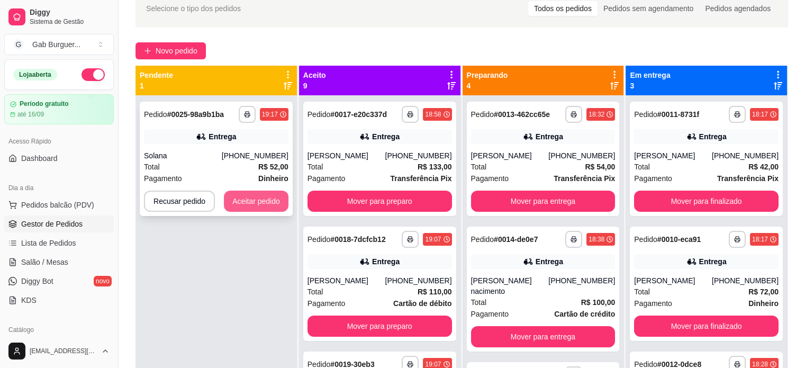
click at [253, 204] on button "Aceitar pedido" at bounding box center [256, 201] width 65 height 21
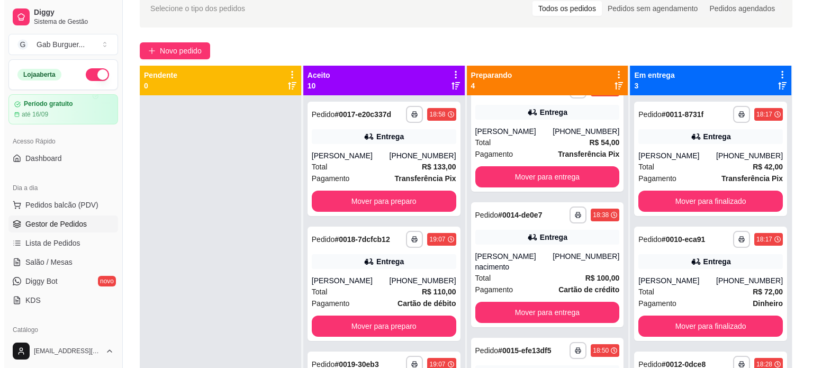
scroll to position [0, 0]
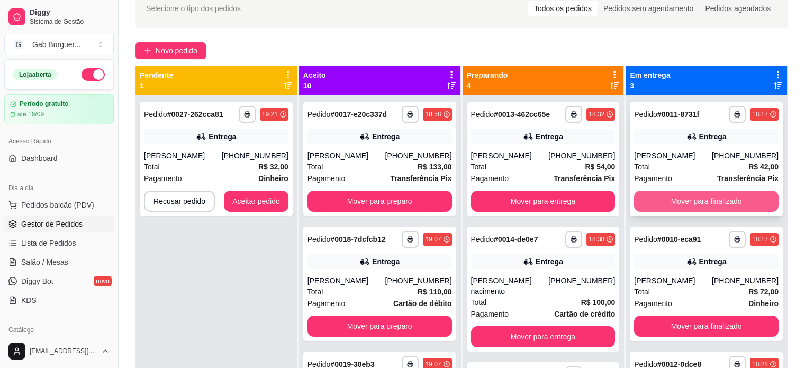
click at [709, 197] on button "Mover para finalizado" at bounding box center [706, 201] width 145 height 21
click at [712, 197] on button "Mover para finalizado" at bounding box center [706, 201] width 145 height 21
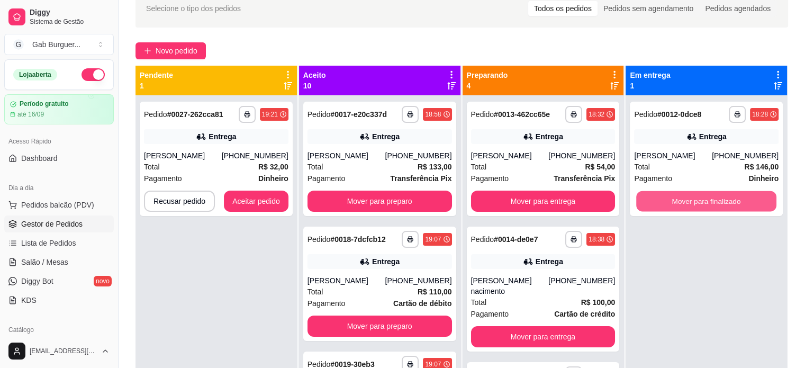
click at [714, 196] on button "Mover para finalizado" at bounding box center [706, 201] width 140 height 21
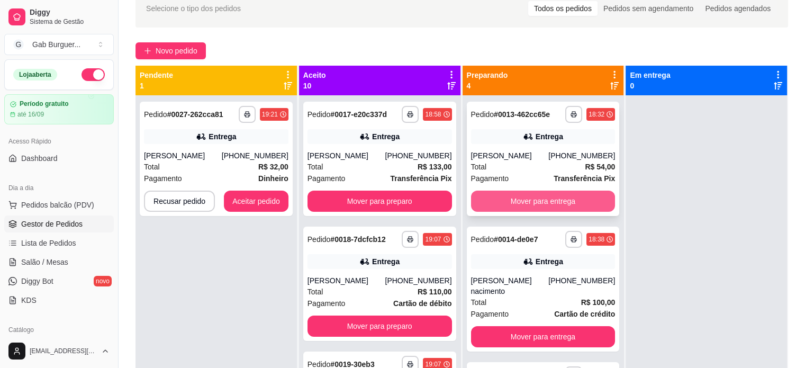
click at [561, 203] on button "Mover para entrega" at bounding box center [543, 201] width 145 height 21
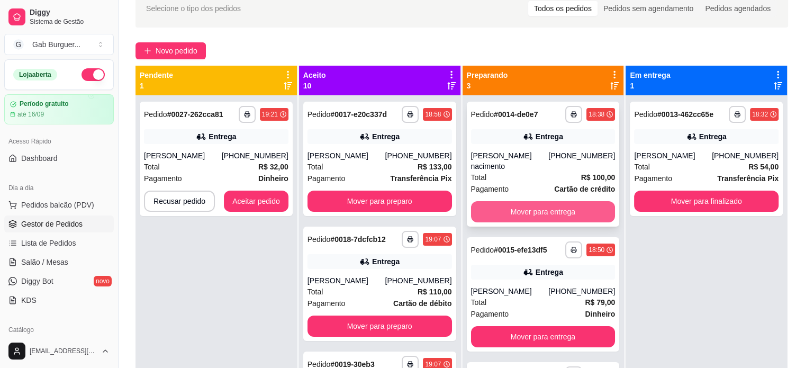
click at [562, 201] on button "Mover para entrega" at bounding box center [543, 211] width 145 height 21
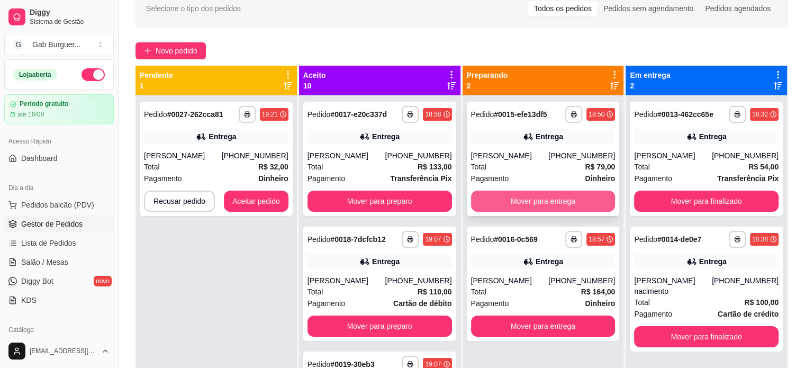
click at [561, 199] on button "Mover para entrega" at bounding box center [543, 201] width 145 height 21
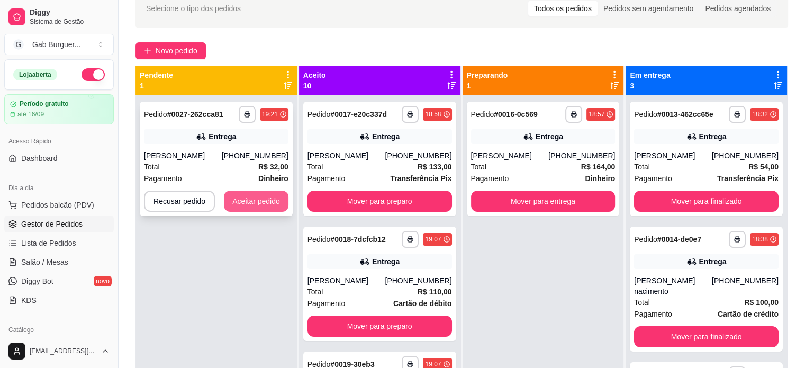
click at [254, 200] on button "Aceitar pedido" at bounding box center [256, 201] width 65 height 21
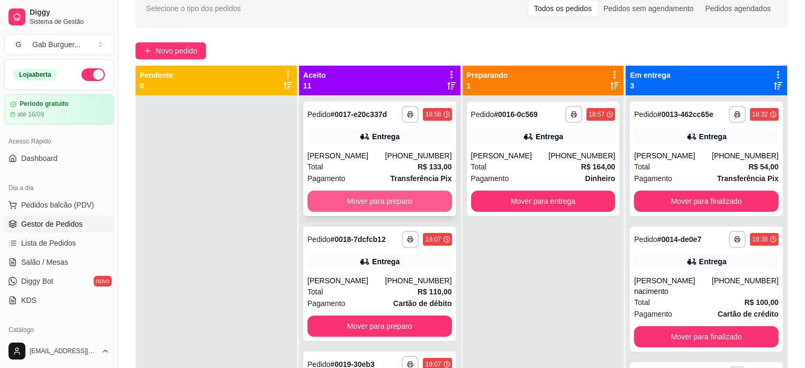
click at [375, 211] on button "Mover para preparo" at bounding box center [380, 201] width 145 height 21
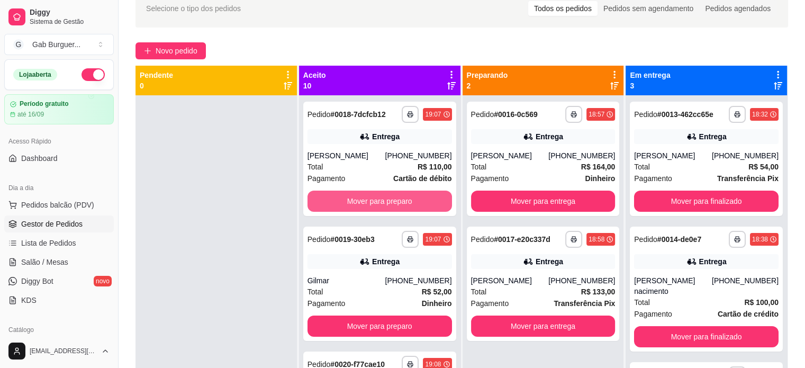
click at [381, 202] on button "Mover para preparo" at bounding box center [380, 201] width 145 height 21
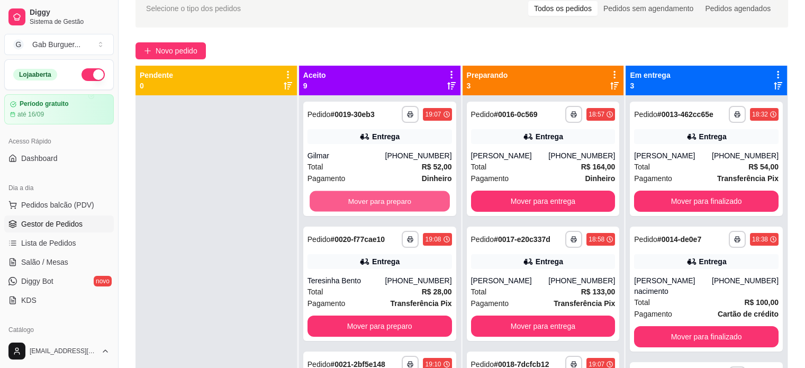
click at [378, 207] on button "Mover para preparo" at bounding box center [380, 201] width 140 height 21
click at [388, 201] on button "Mover para preparo" at bounding box center [380, 201] width 140 height 21
click at [388, 200] on button "Mover para preparo" at bounding box center [380, 201] width 140 height 21
click at [388, 200] on button "Mover para preparo" at bounding box center [380, 201] width 145 height 21
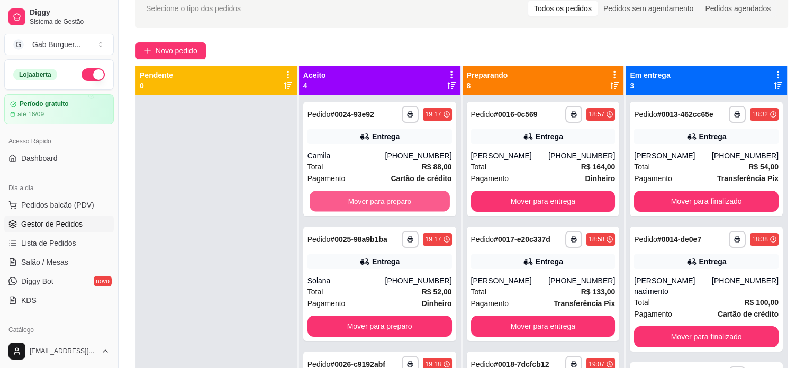
click at [388, 200] on button "Mover para preparo" at bounding box center [380, 201] width 140 height 21
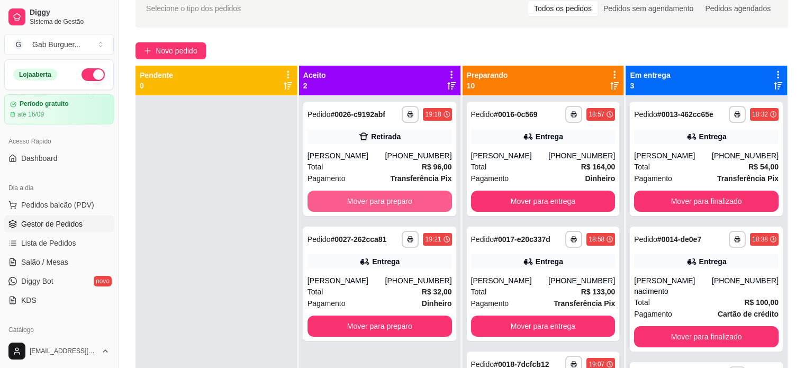
click at [388, 200] on button "Mover para preparo" at bounding box center [380, 201] width 145 height 21
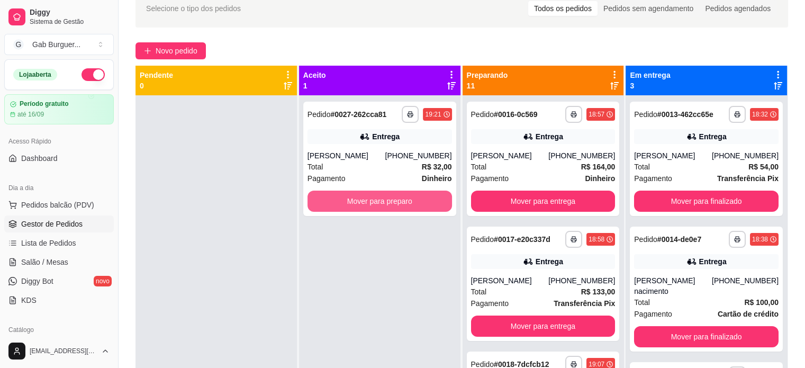
click at [388, 200] on button "Mover para preparo" at bounding box center [380, 201] width 145 height 21
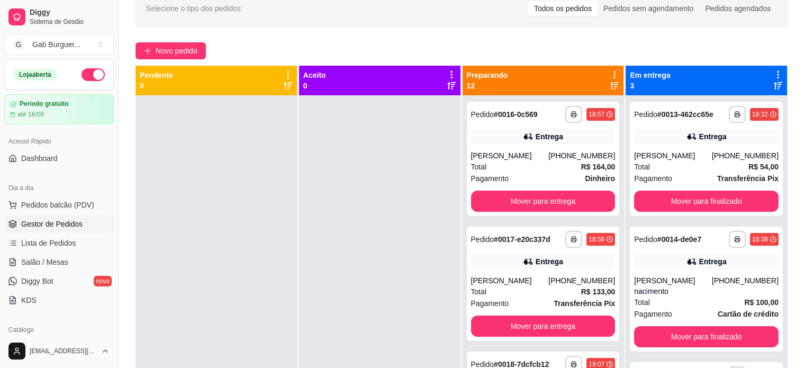
click at [364, 258] on div at bounding box center [379, 279] width 161 height 368
click at [186, 51] on span "Novo pedido" at bounding box center [177, 51] width 42 height 12
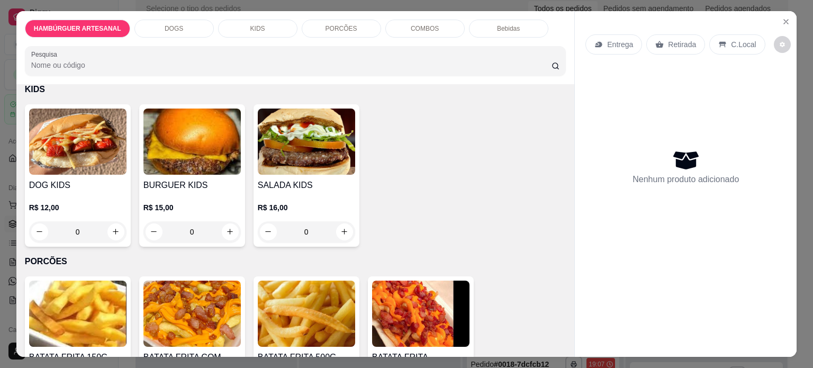
scroll to position [741, 0]
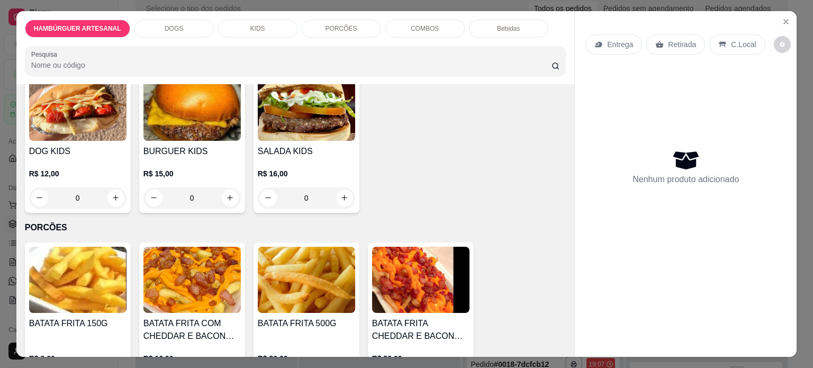
click at [344, 189] on div "0" at bounding box center [306, 197] width 97 height 21
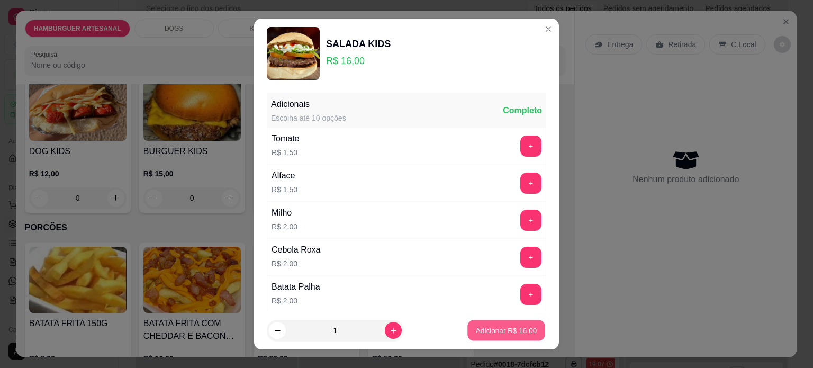
click at [518, 329] on p "Adicionar R$ 16,00" at bounding box center [506, 331] width 61 height 10
type input "1"
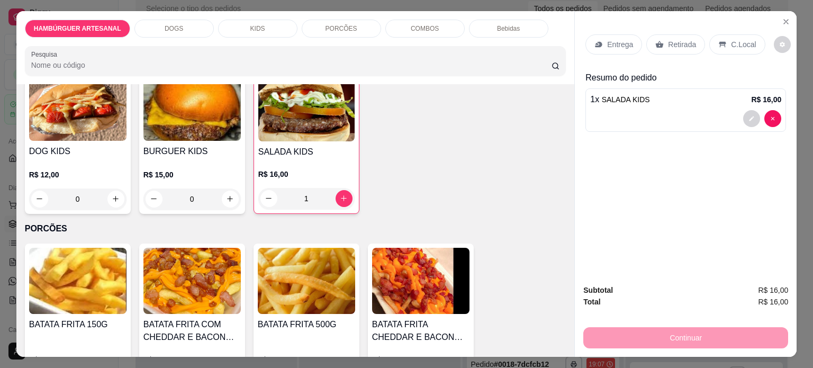
click at [339, 193] on div "1" at bounding box center [306, 198] width 96 height 21
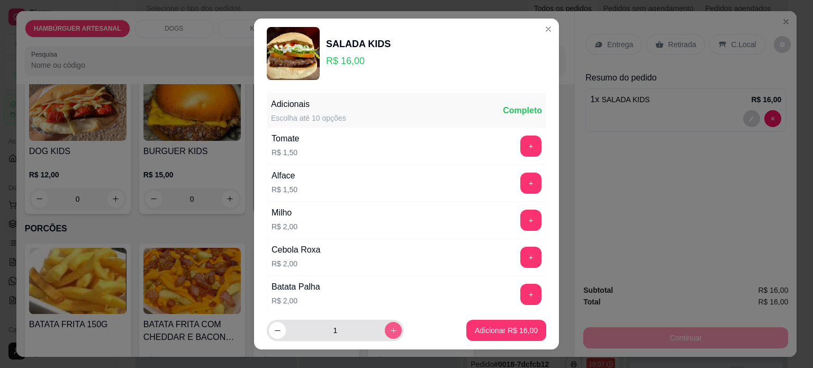
click at [390, 329] on icon "increase-product-quantity" at bounding box center [394, 331] width 8 height 8
type input "2"
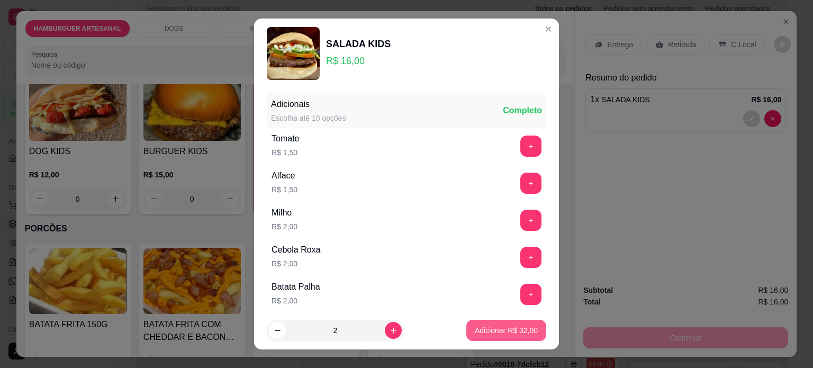
click at [498, 332] on p "Adicionar R$ 32,00" at bounding box center [506, 330] width 63 height 11
type input "3"
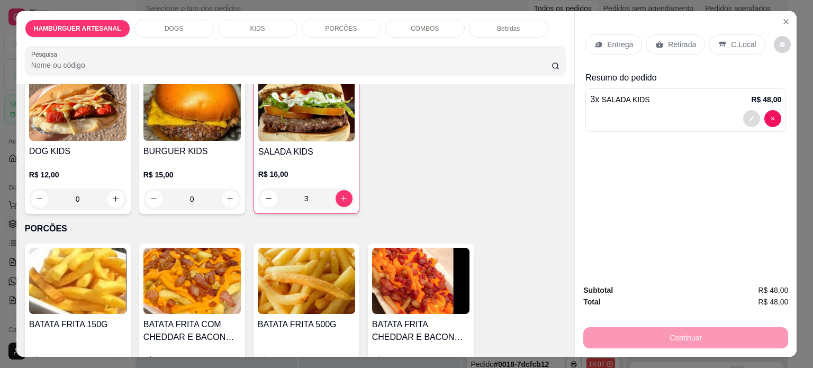
click at [749, 118] on button "decrease-product-quantity" at bounding box center [751, 118] width 17 height 17
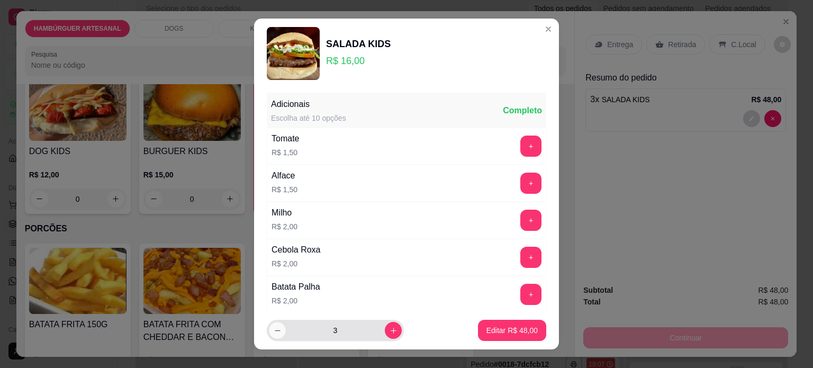
click at [271, 338] on button "decrease-product-quantity" at bounding box center [277, 330] width 16 height 16
type input "2"
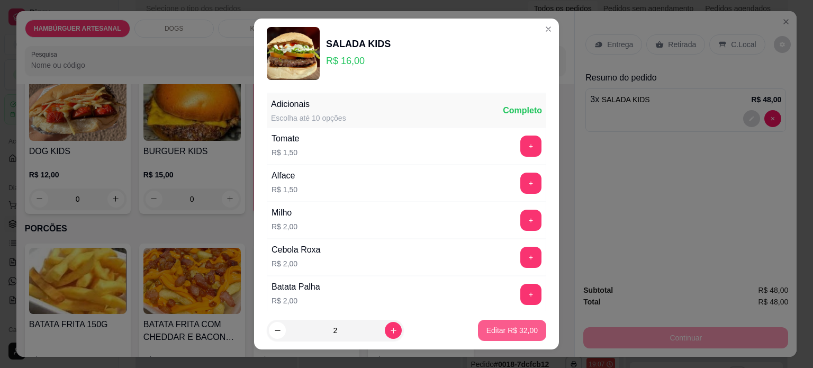
click at [512, 333] on p "Editar R$ 32,00" at bounding box center [512, 330] width 51 height 11
type input "2"
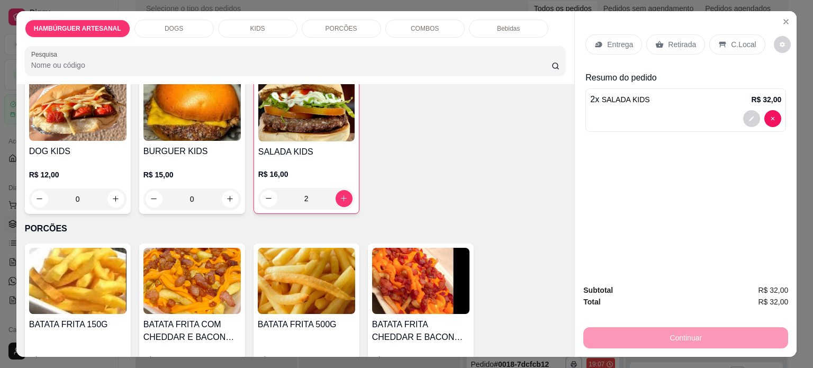
click at [706, 190] on div "Entrega Retirada C.Local Resumo do pedido 2 x SALADA KIDS R$ 32,00" at bounding box center [686, 143] width 222 height 265
click at [685, 49] on div "Retirada" at bounding box center [675, 44] width 59 height 20
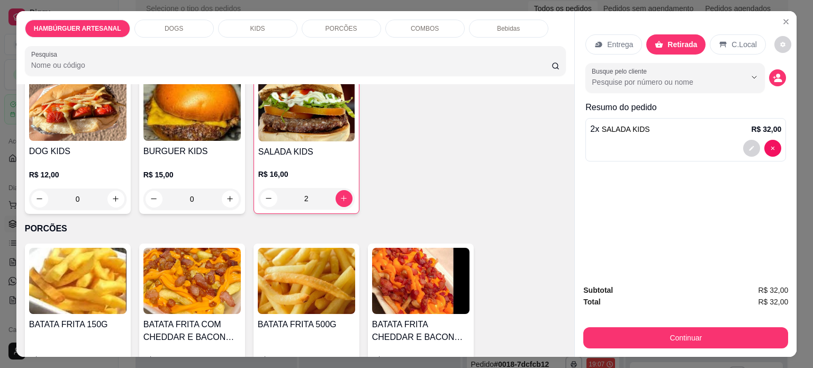
scroll to position [26, 0]
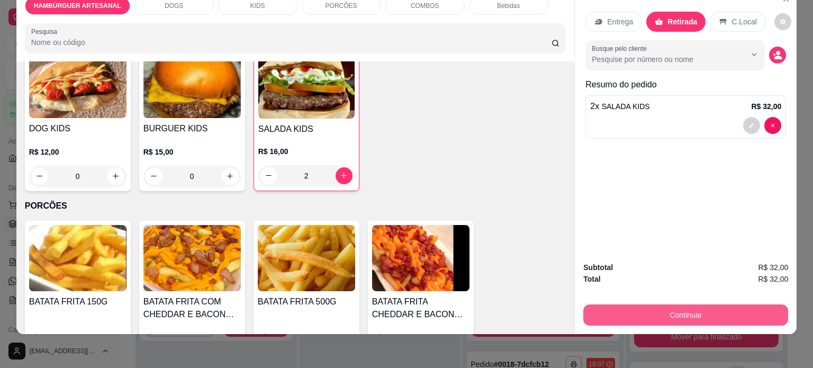
click at [700, 304] on button "Continuar" at bounding box center [685, 314] width 205 height 21
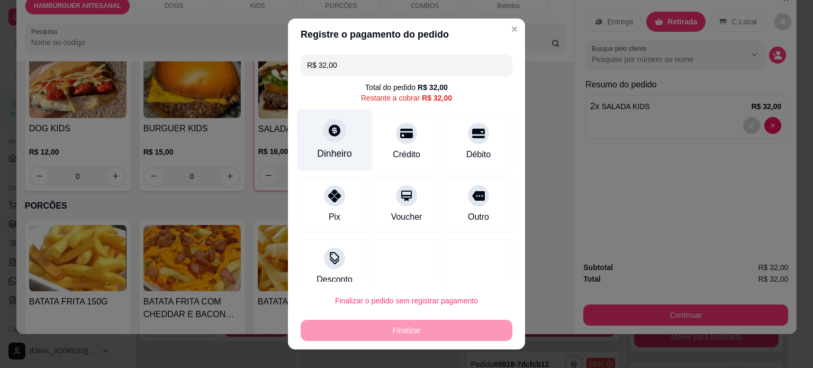
click at [329, 141] on div "Dinheiro" at bounding box center [335, 140] width 75 height 62
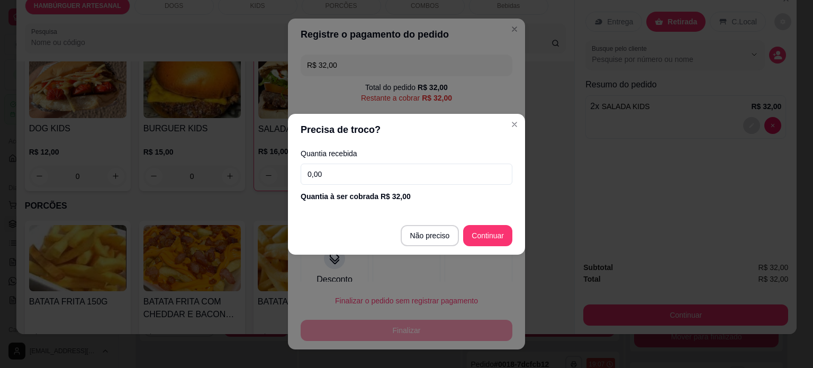
click at [392, 185] on div "Quantia recebida 0,00 Quantia à ser cobrada R$ 32,00" at bounding box center [406, 176] width 237 height 60
drag, startPoint x: 391, startPoint y: 177, endPoint x: 254, endPoint y: 181, distance: 136.7
click at [254, 181] on div "Precisa de troco? Quantia recebida 0,00 Quantia à ser cobrada R$ 32,00 Não prec…" at bounding box center [406, 184] width 813 height 368
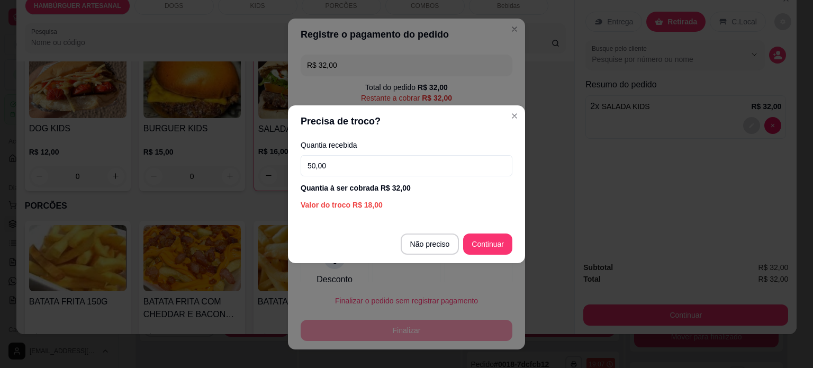
type input "50,00"
type input "R$ 0,00"
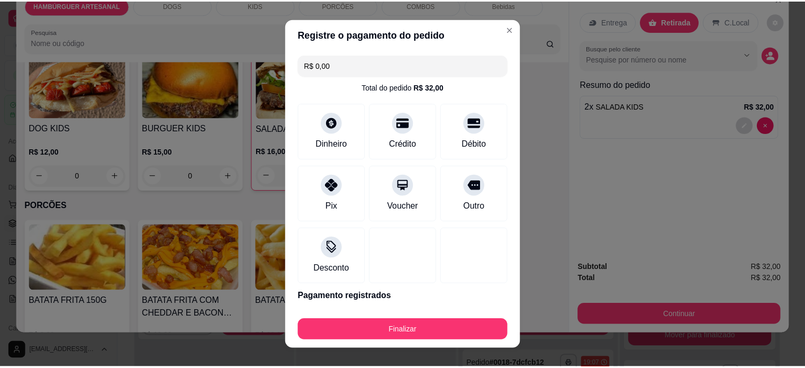
scroll to position [35, 0]
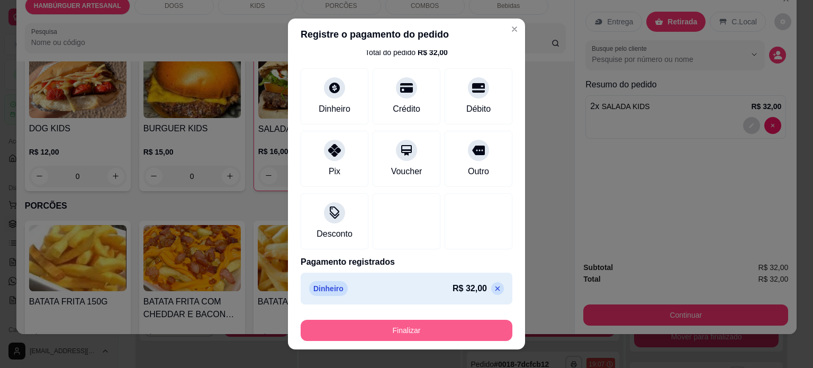
click at [400, 328] on button "Finalizar" at bounding box center [407, 330] width 212 height 21
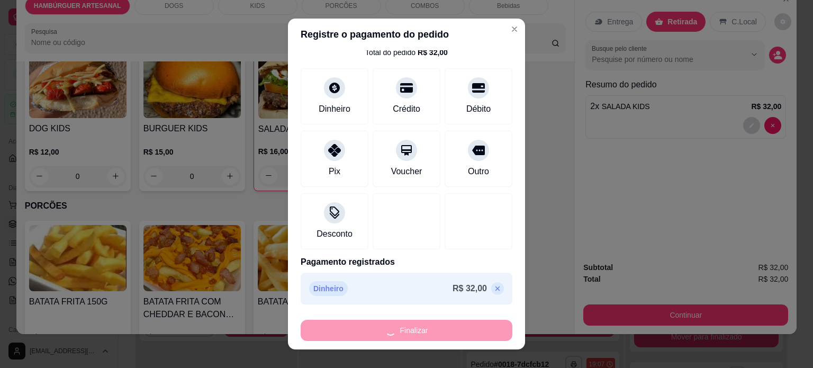
type input "0"
type input "-R$ 32,00"
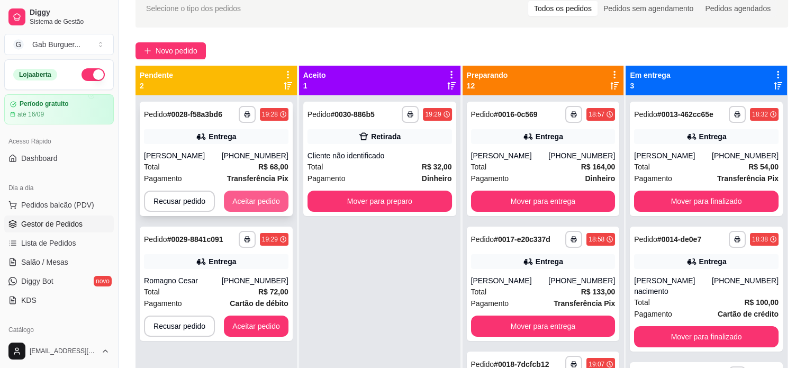
click at [272, 202] on button "Aceitar pedido" at bounding box center [256, 201] width 65 height 21
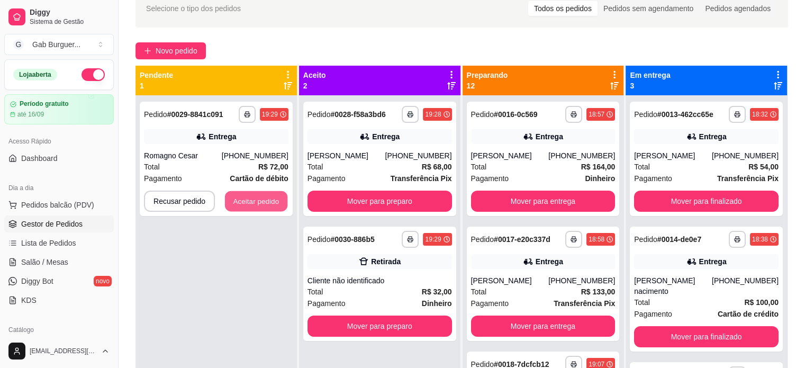
click at [272, 202] on button "Aceitar pedido" at bounding box center [256, 201] width 62 height 21
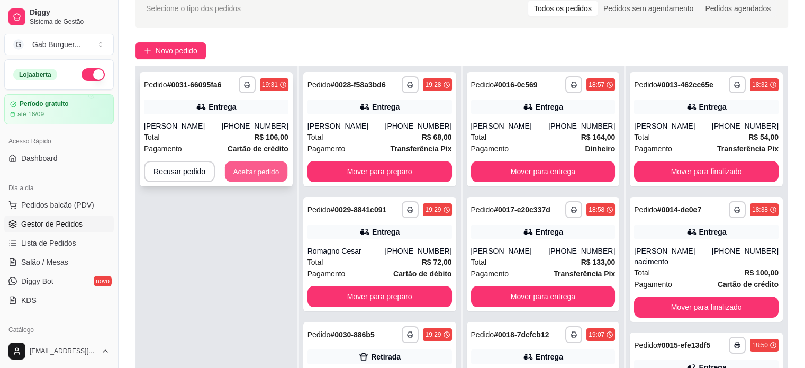
click at [250, 175] on button "Aceitar pedido" at bounding box center [256, 171] width 62 height 21
click at [273, 177] on button "Aceitar pedido" at bounding box center [256, 171] width 62 height 21
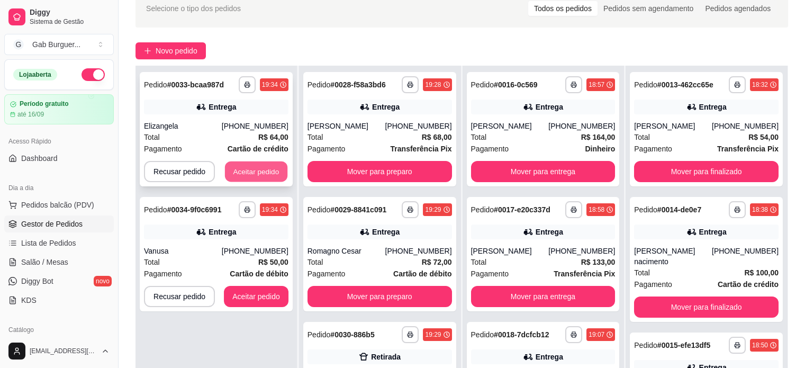
click at [254, 171] on button "Aceitar pedido" at bounding box center [256, 171] width 62 height 21
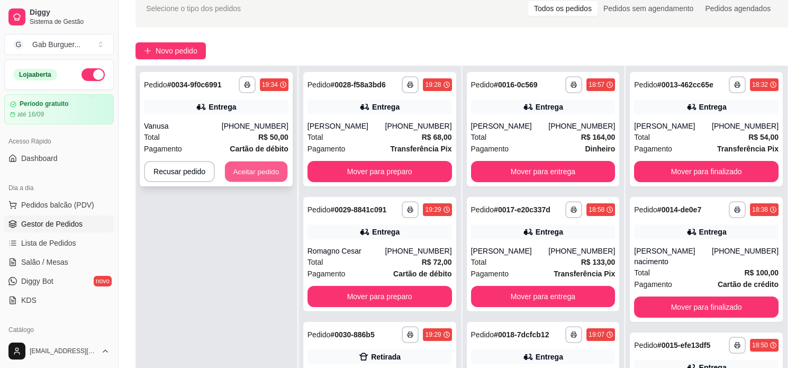
click at [257, 171] on button "Aceitar pedido" at bounding box center [256, 171] width 62 height 21
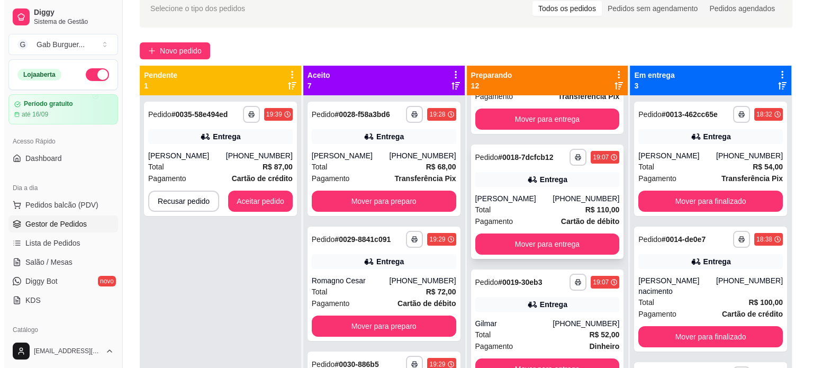
scroll to position [265, 0]
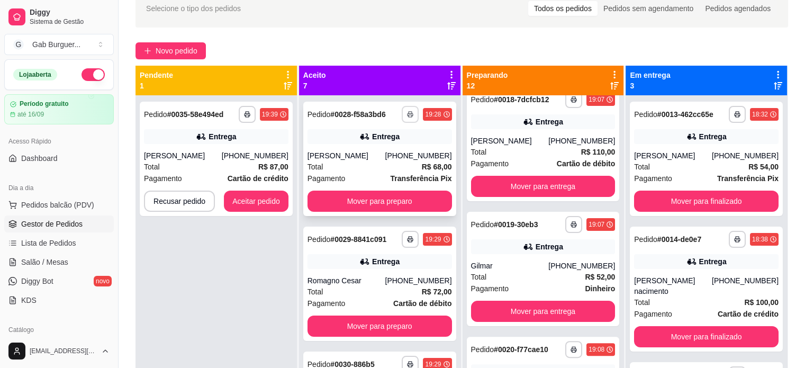
click at [407, 113] on icon "button" at bounding box center [410, 114] width 6 height 6
click at [381, 150] on button "TOMATE MDK-080" at bounding box center [370, 151] width 77 height 17
click at [179, 45] on span "Novo pedido" at bounding box center [177, 51] width 42 height 12
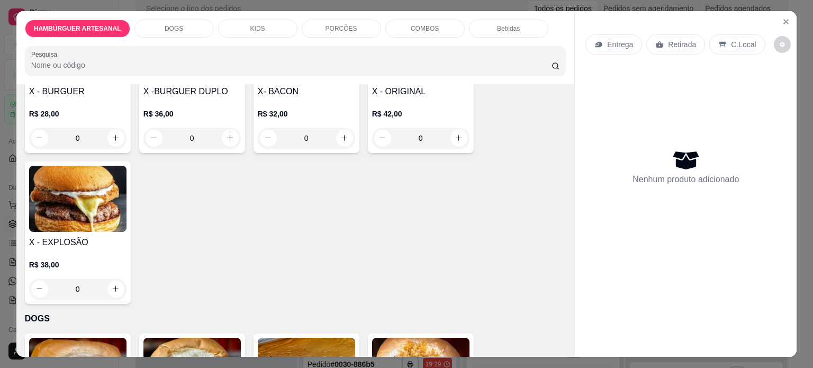
scroll to position [318, 0]
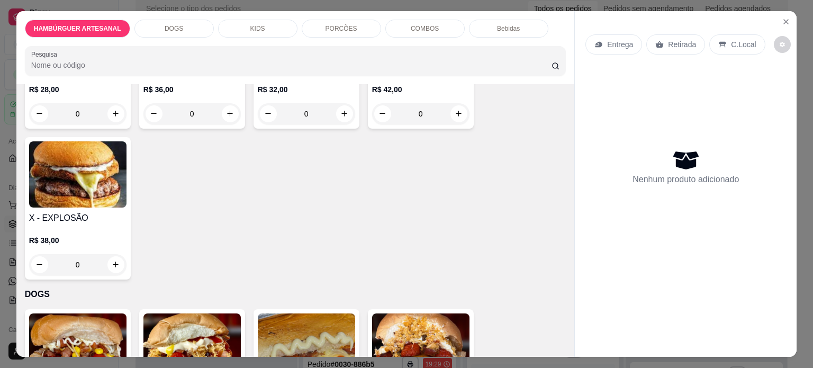
click at [112, 260] on div "0" at bounding box center [77, 264] width 97 height 21
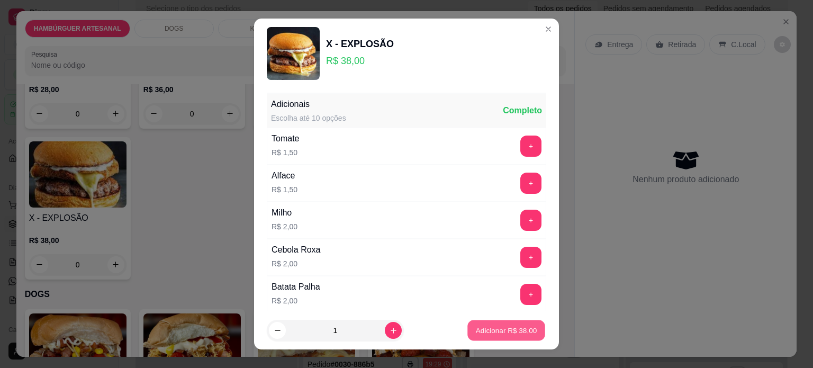
click at [513, 325] on button "Adicionar R$ 38,00" at bounding box center [506, 330] width 78 height 21
type input "1"
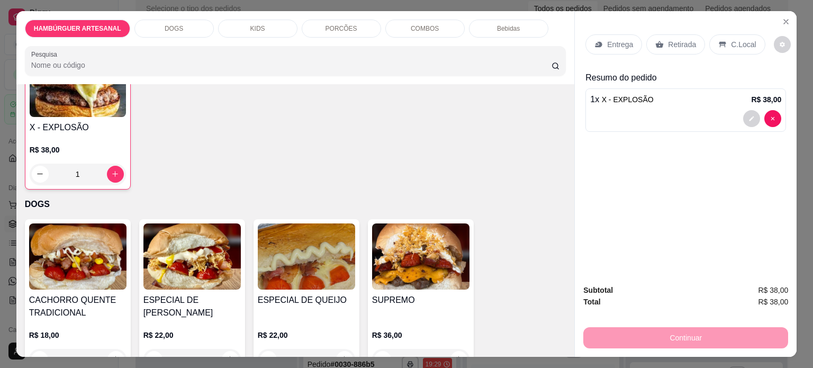
scroll to position [476, 0]
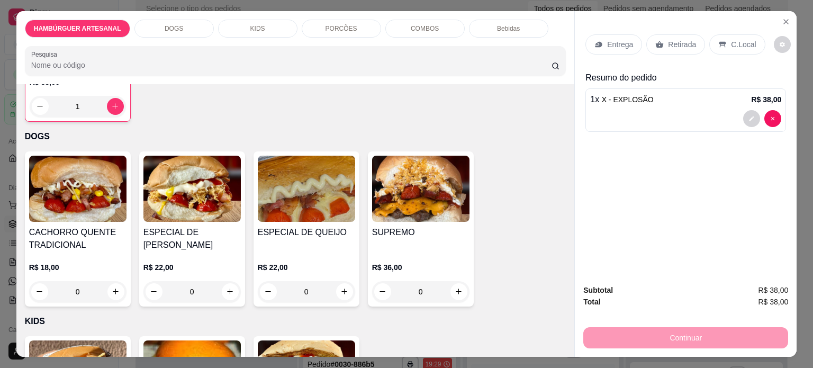
click at [457, 283] on div "0" at bounding box center [420, 291] width 97 height 21
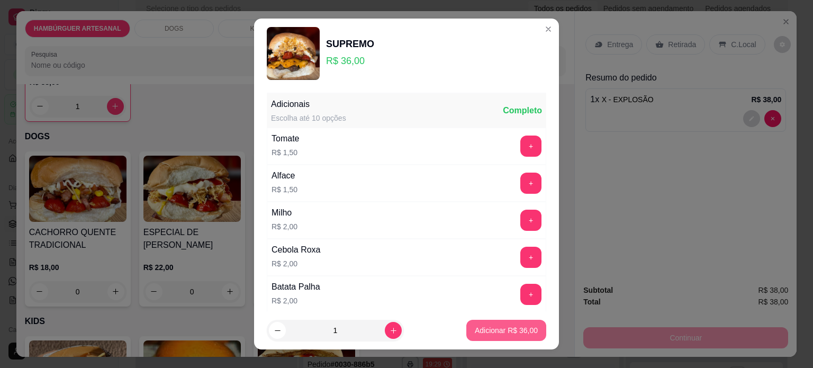
click at [490, 330] on p "Adicionar R$ 36,00" at bounding box center [506, 330] width 63 height 11
type input "1"
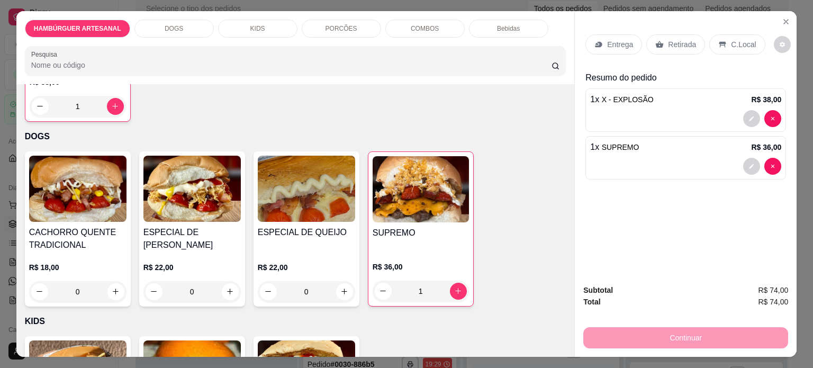
scroll to position [265, 0]
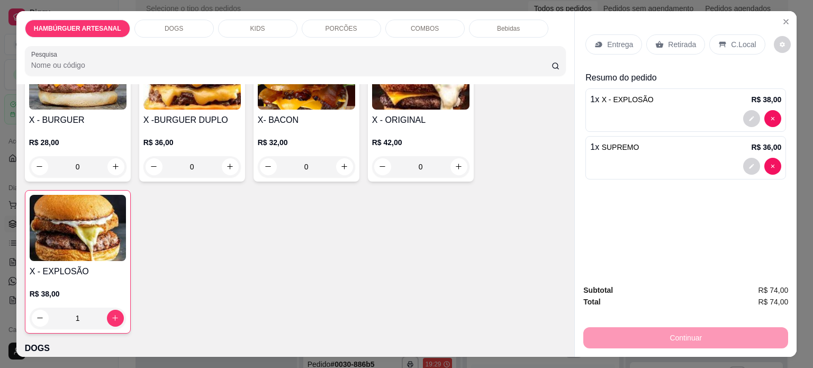
click at [228, 161] on div "0" at bounding box center [191, 166] width 97 height 21
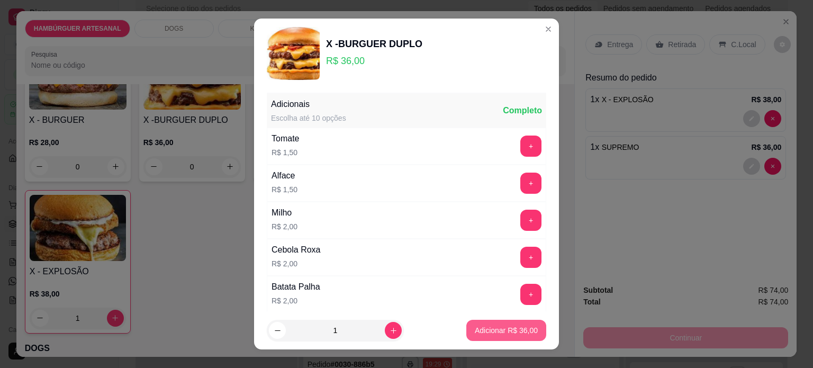
click at [493, 330] on p "Adicionar R$ 36,00" at bounding box center [506, 330] width 63 height 11
type input "1"
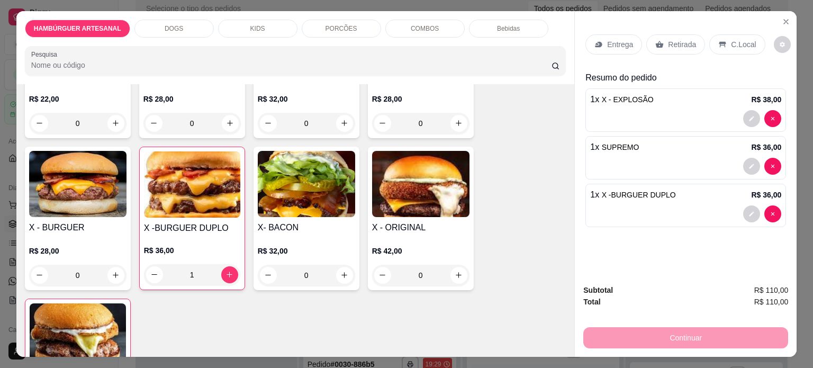
scroll to position [53, 0]
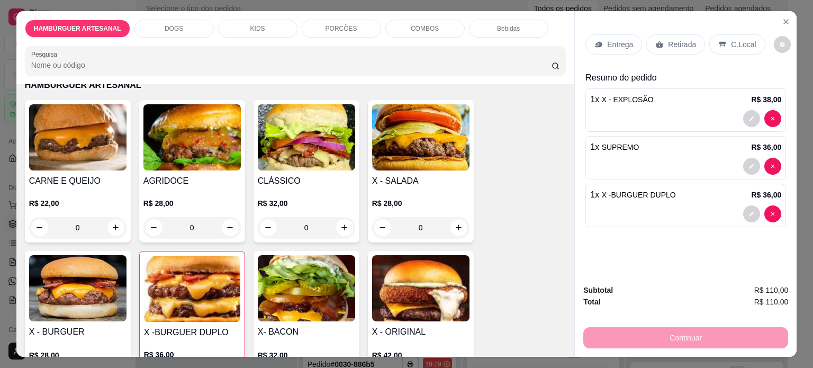
click at [112, 222] on div "0" at bounding box center [77, 227] width 97 height 21
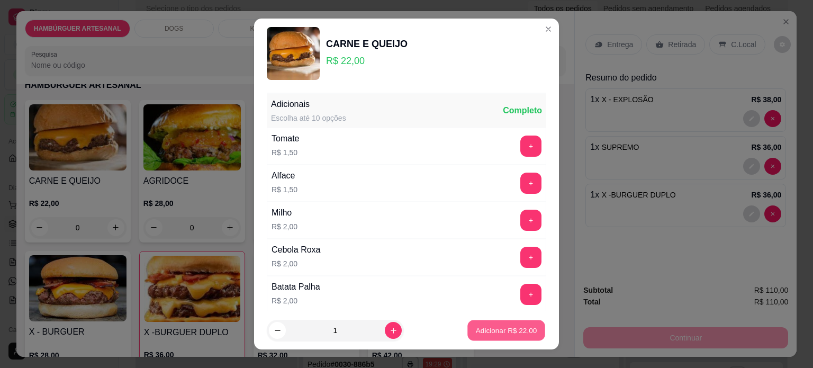
click at [485, 334] on p "Adicionar R$ 22,00" at bounding box center [506, 331] width 61 height 10
type input "1"
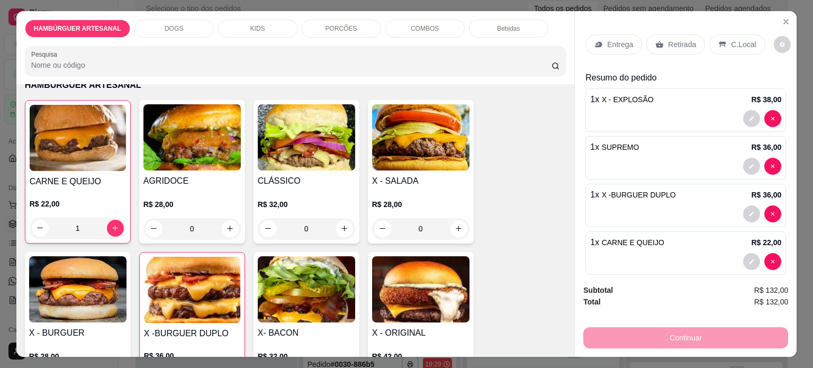
click at [622, 43] on p "Entrega" at bounding box center [620, 44] width 26 height 11
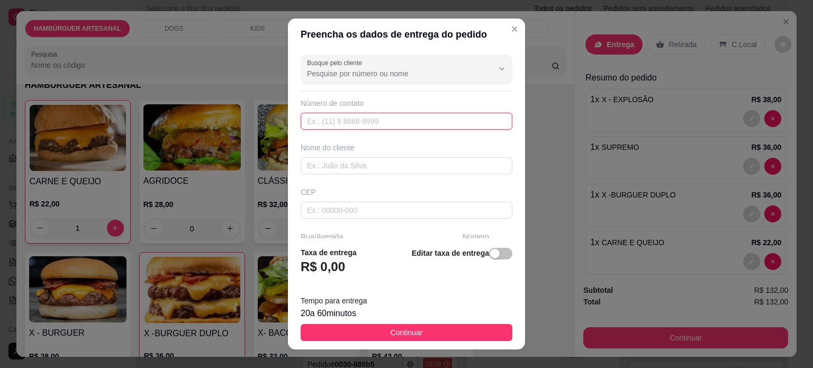
click at [358, 125] on input "text" at bounding box center [407, 121] width 212 height 17
type input "(43) 9998-2295"
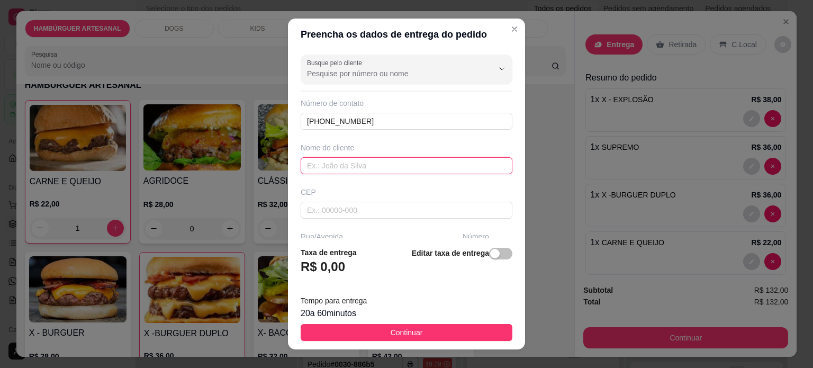
click at [350, 167] on input "text" at bounding box center [407, 165] width 212 height 17
type input "Alessandra"
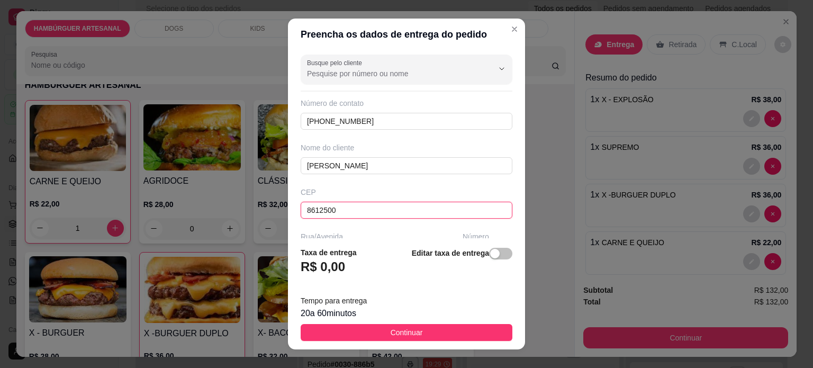
type input "86125000"
type input "Tamarana"
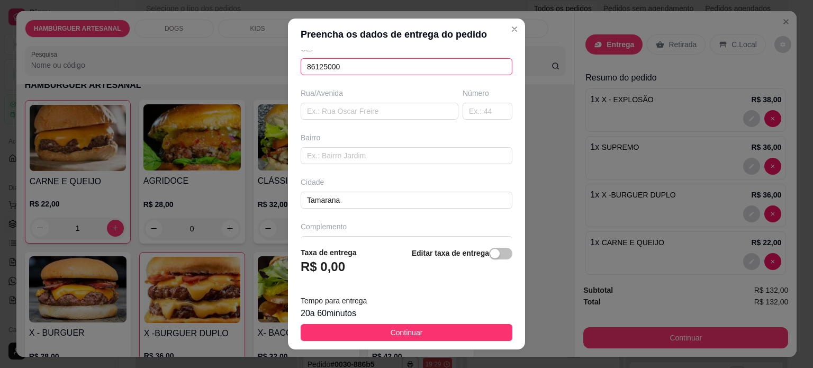
scroll to position [159, 0]
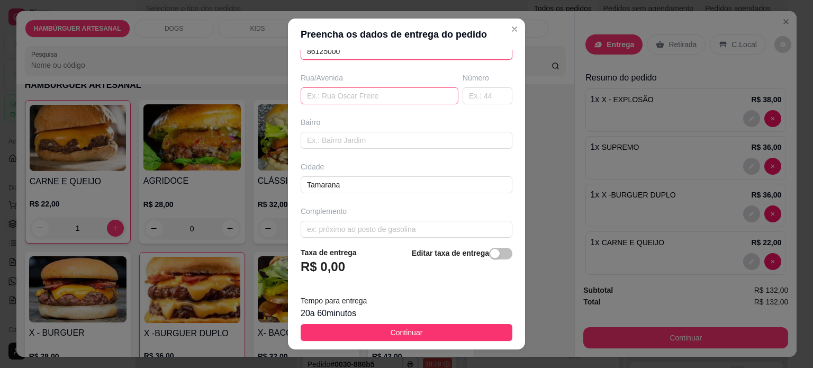
type input "86125000"
click at [334, 102] on input "text" at bounding box center [380, 95] width 158 height 17
paste input "Rua Evaristo Camargo"
type input "Rua Evaristo Camargo"
click at [463, 97] on input "text" at bounding box center [488, 95] width 50 height 17
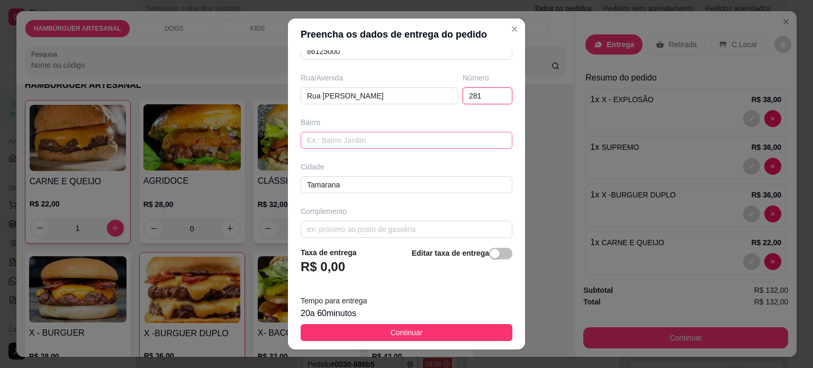
type input "281"
click at [343, 142] on input "text" at bounding box center [407, 140] width 212 height 17
type input "Centro"
click at [342, 226] on input "text" at bounding box center [407, 229] width 212 height 17
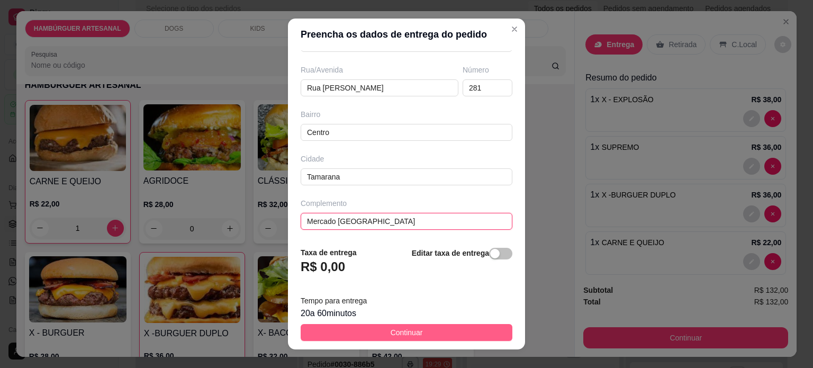
type input "Mercado Brasil"
click at [417, 334] on button "Continuar" at bounding box center [407, 332] width 212 height 17
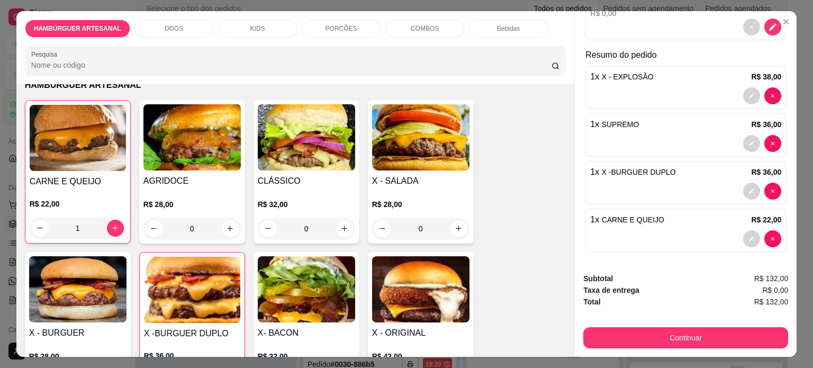
scroll to position [159, 0]
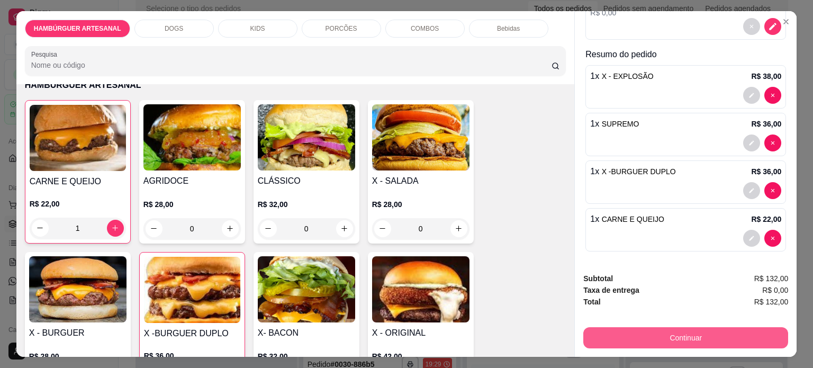
click at [713, 332] on button "Continuar" at bounding box center [685, 337] width 205 height 21
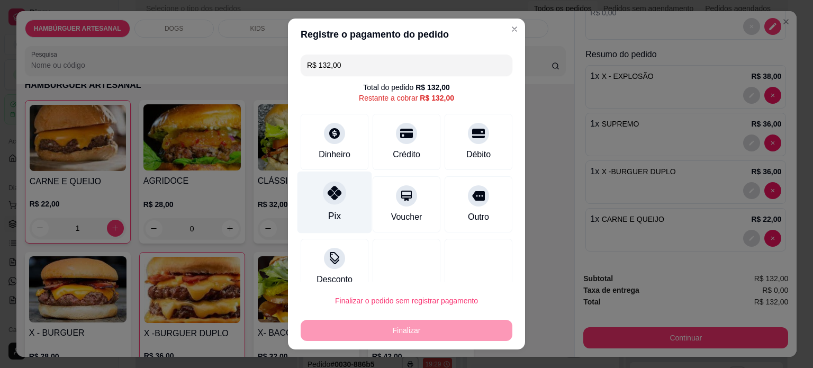
click at [341, 188] on div "Pix" at bounding box center [335, 202] width 75 height 62
type input "R$ 0,00"
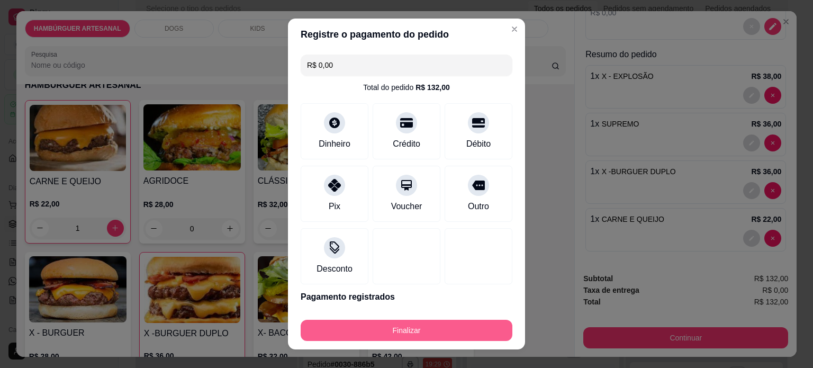
click at [397, 338] on button "Finalizar" at bounding box center [407, 330] width 212 height 21
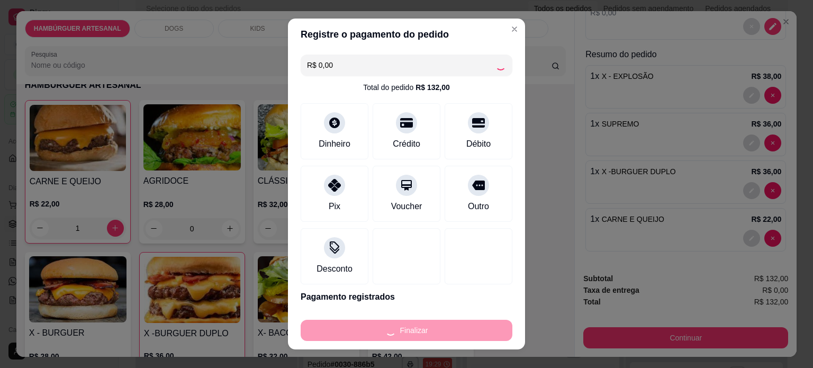
type input "0"
type input "-R$ 132,00"
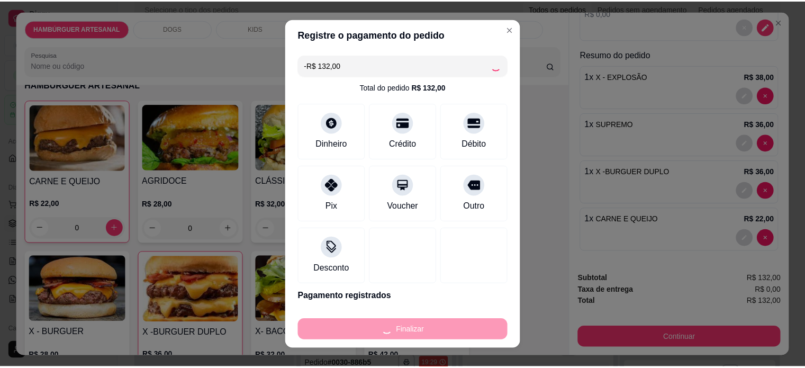
scroll to position [0, 0]
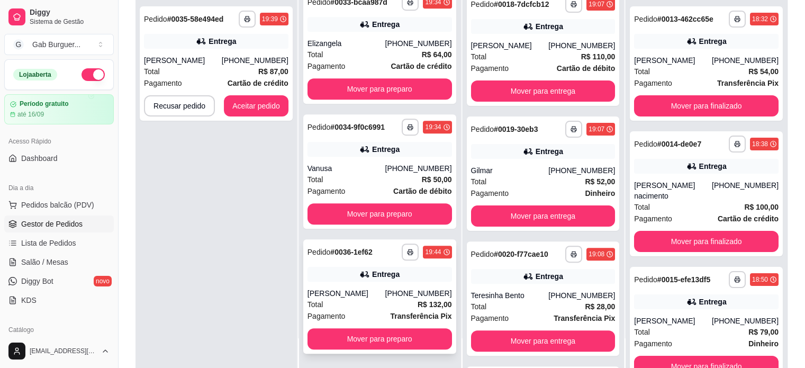
scroll to position [161, 0]
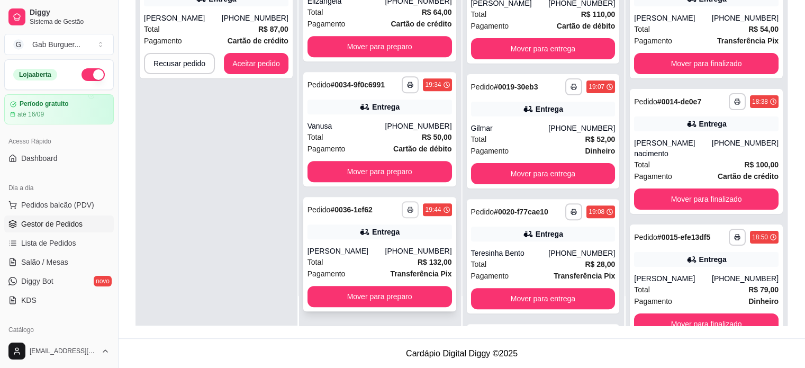
click at [407, 206] on icon "button" at bounding box center [410, 209] width 6 height 6
click at [376, 247] on button "TOMATE MDK-080" at bounding box center [371, 246] width 74 height 16
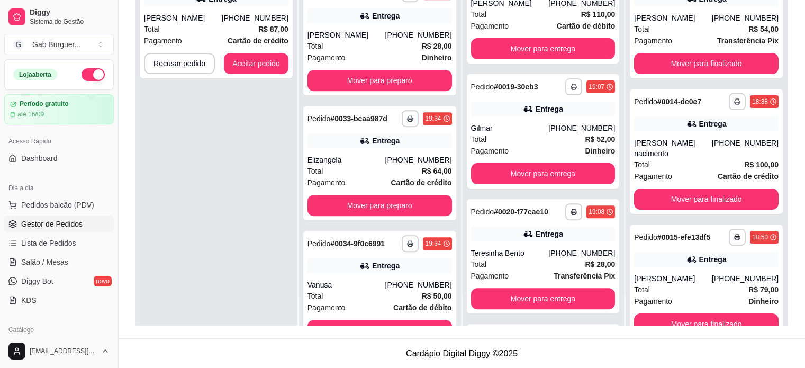
scroll to position [0, 0]
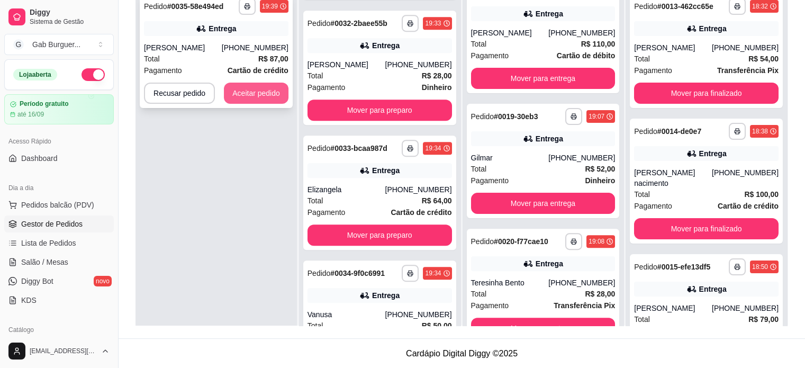
click at [257, 84] on button "Aceitar pedido" at bounding box center [256, 93] width 65 height 21
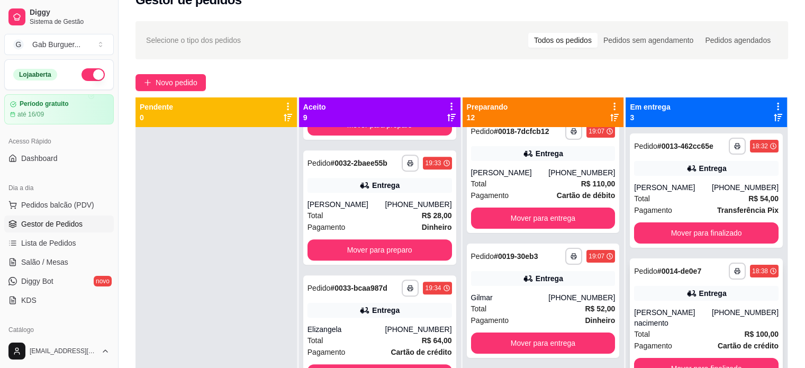
scroll to position [2, 0]
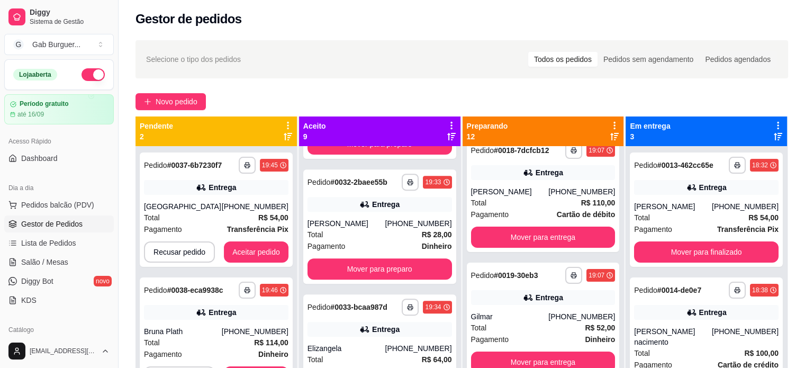
drag, startPoint x: 653, startPoint y: 97, endPoint x: 375, endPoint y: 89, distance: 278.6
click at [375, 89] on div "**********" at bounding box center [462, 265] width 687 height 463
click at [260, 252] on button "Aceitar pedido" at bounding box center [256, 252] width 62 height 21
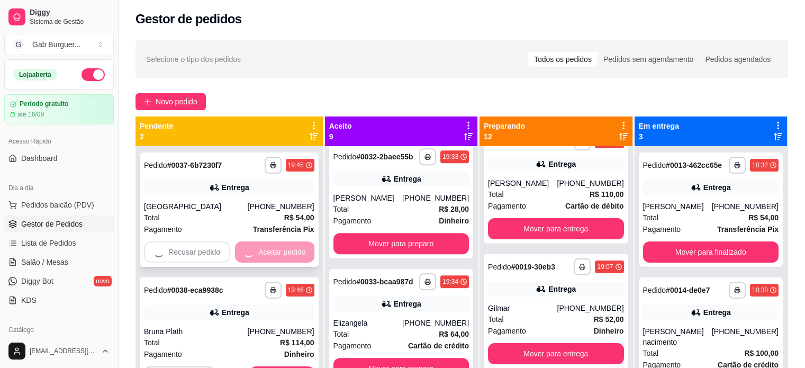
scroll to position [265, 0]
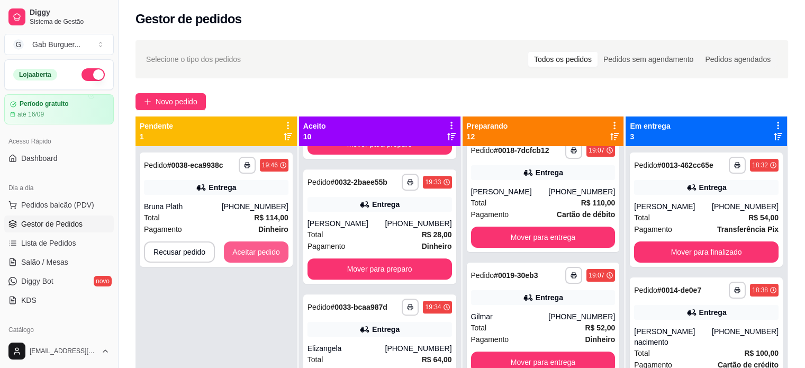
click at [260, 252] on button "Aceitar pedido" at bounding box center [256, 251] width 65 height 21
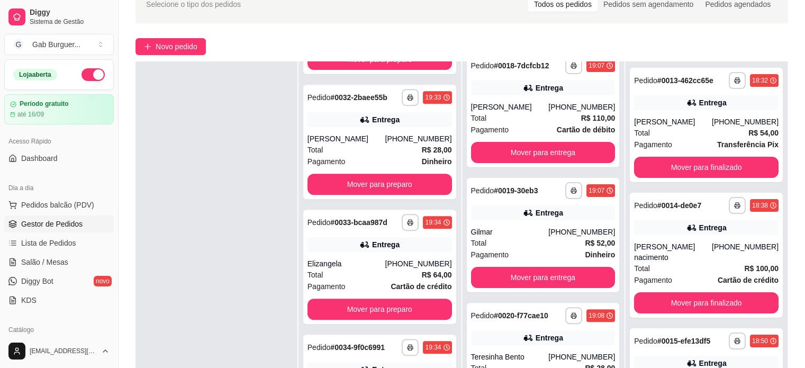
scroll to position [108, 0]
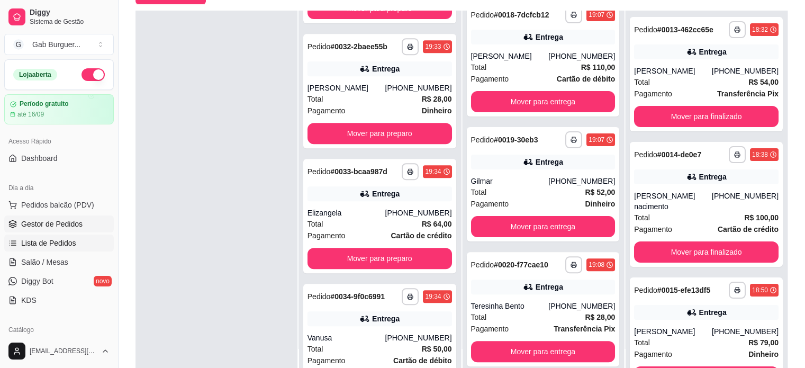
click at [70, 245] on span "Lista de Pedidos" at bounding box center [48, 243] width 55 height 11
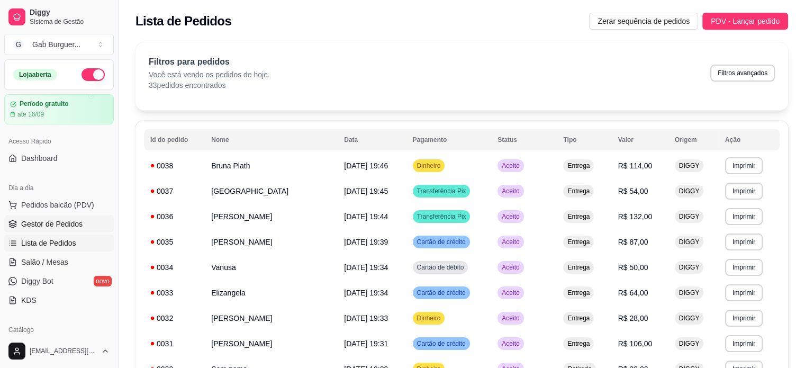
click at [80, 229] on link "Gestor de Pedidos" at bounding box center [59, 223] width 110 height 17
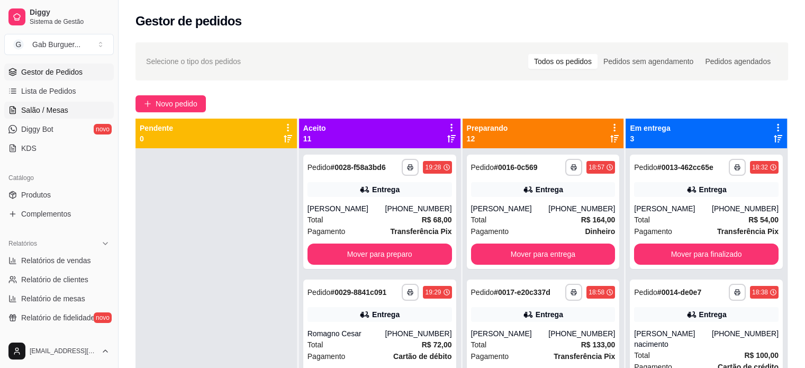
scroll to position [159, 0]
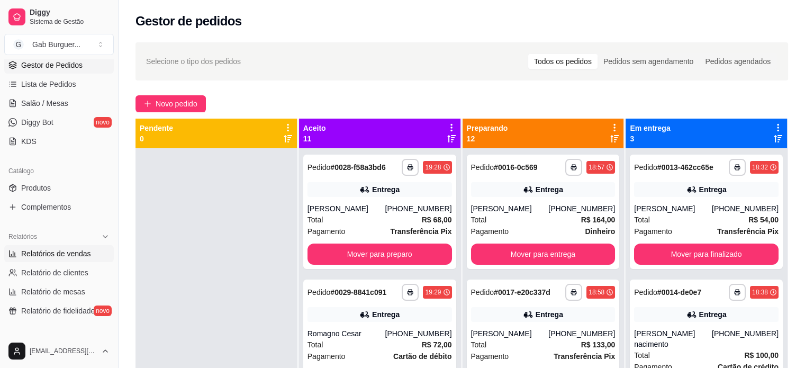
click at [72, 255] on span "Relatórios de vendas" at bounding box center [56, 253] width 70 height 11
select select "ALL"
select select "0"
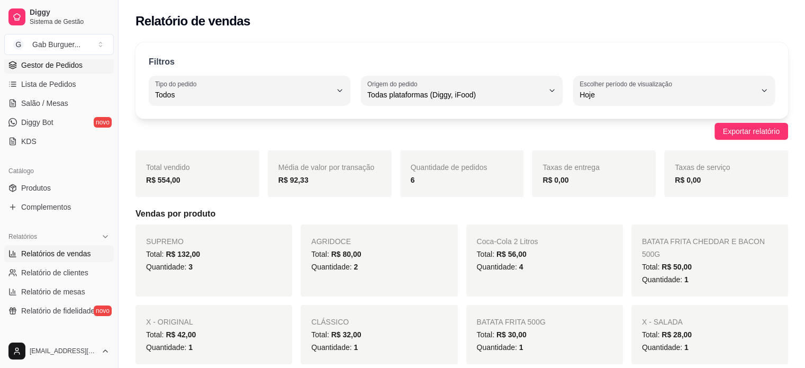
click at [67, 65] on span "Gestor de Pedidos" at bounding box center [51, 65] width 61 height 11
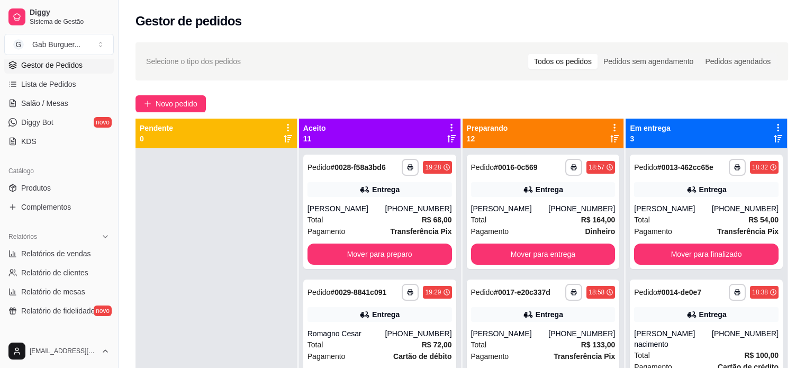
click at [186, 192] on div at bounding box center [216, 332] width 161 height 368
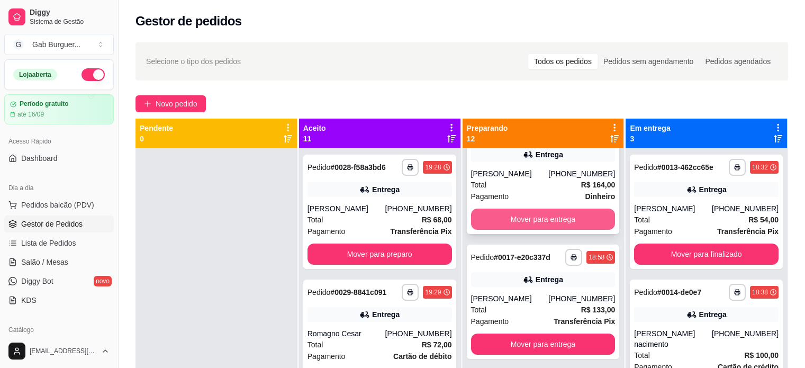
scroll to position [53, 0]
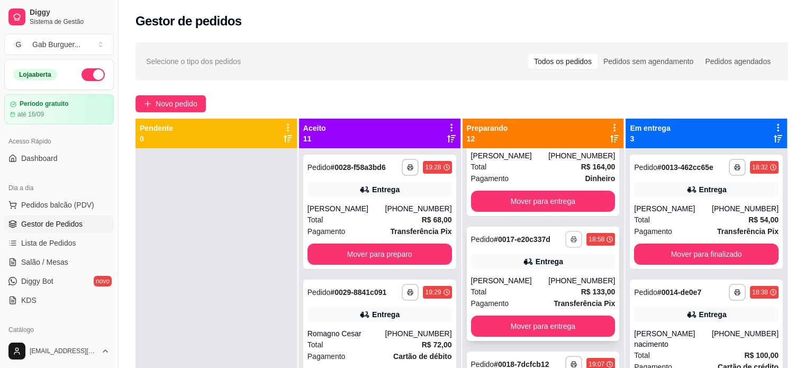
click at [571, 239] on icon "button" at bounding box center [573, 240] width 5 height 3
click at [533, 275] on button "TOMATE MDK-080" at bounding box center [532, 276] width 74 height 16
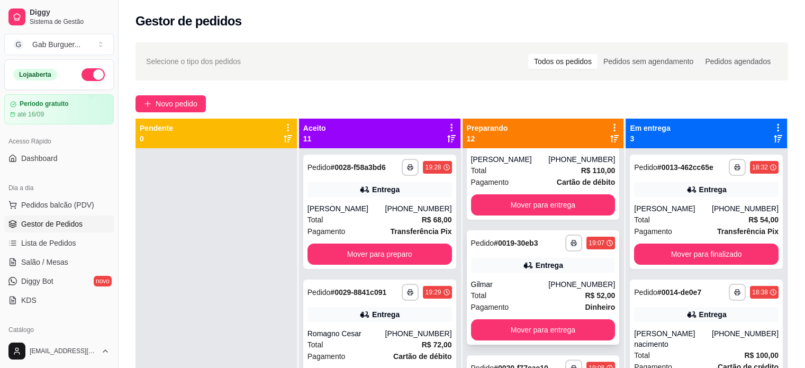
scroll to position [318, 0]
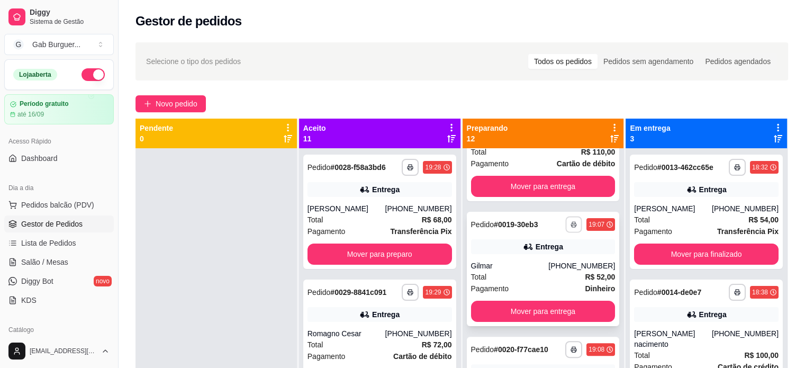
click at [572, 227] on rect "button" at bounding box center [573, 226] width 3 height 2
click at [543, 275] on button "TOMATE MDK-080" at bounding box center [532, 272] width 77 height 17
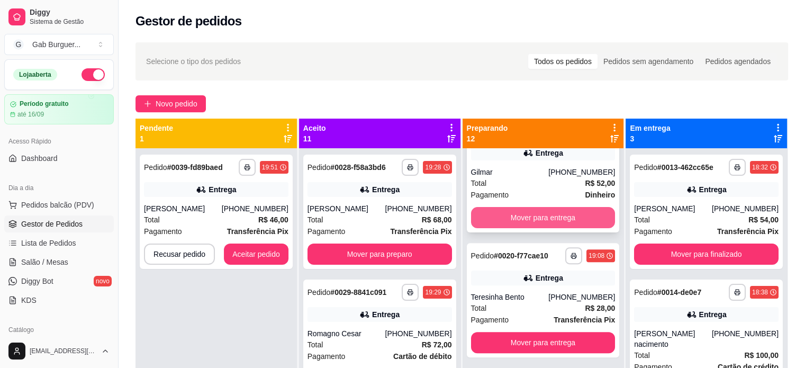
scroll to position [476, 0]
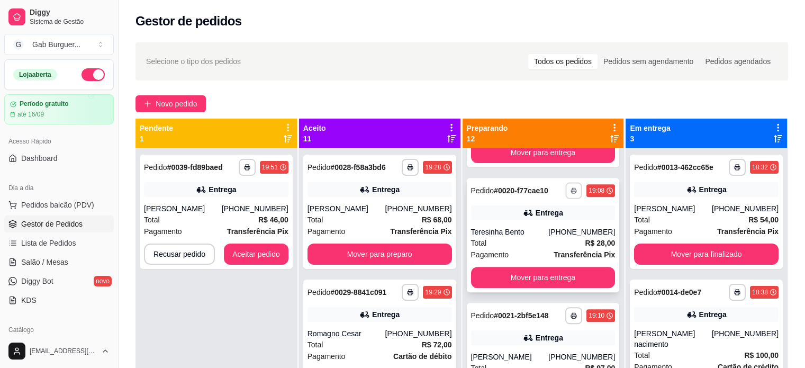
click at [571, 194] on icon "button" at bounding box center [574, 190] width 6 height 6
click at [547, 235] on button "TOMATE MDK-080" at bounding box center [532, 238] width 77 height 17
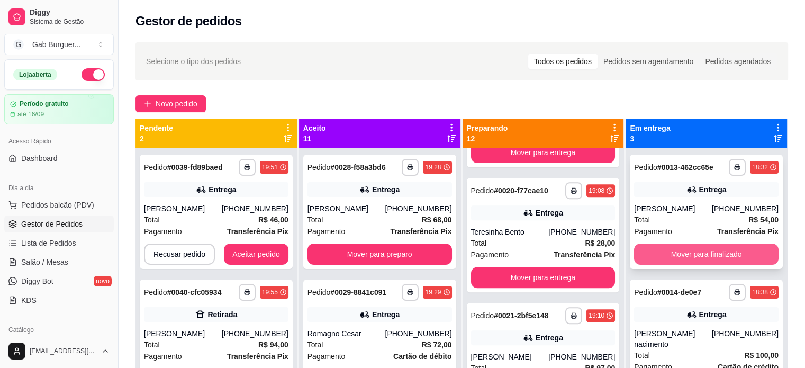
click at [713, 245] on button "Mover para finalizado" at bounding box center [706, 254] width 145 height 21
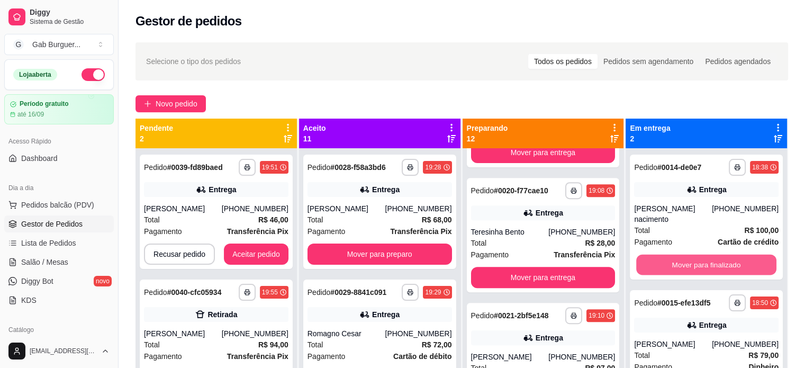
click at [717, 255] on button "Mover para finalizado" at bounding box center [706, 265] width 140 height 21
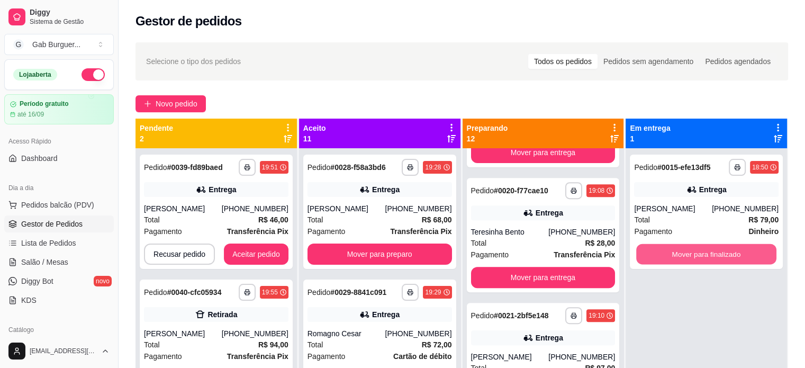
click at [715, 251] on button "Mover para finalizado" at bounding box center [706, 254] width 140 height 21
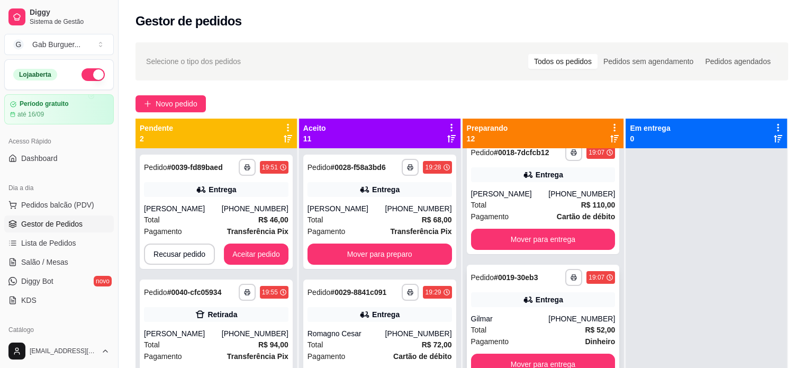
scroll to position [371, 0]
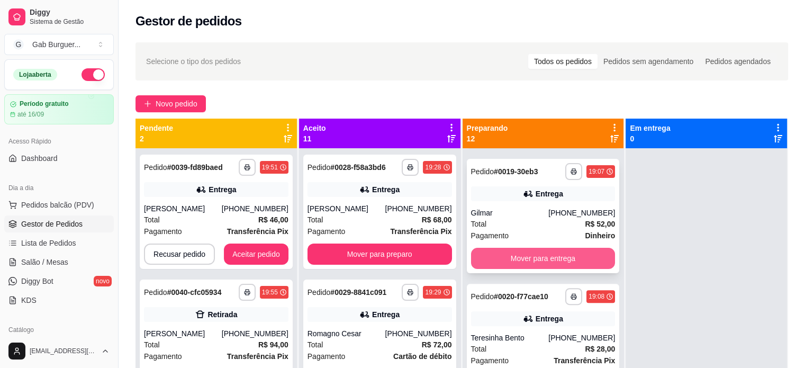
click at [554, 269] on button "Mover para entrega" at bounding box center [543, 258] width 145 height 21
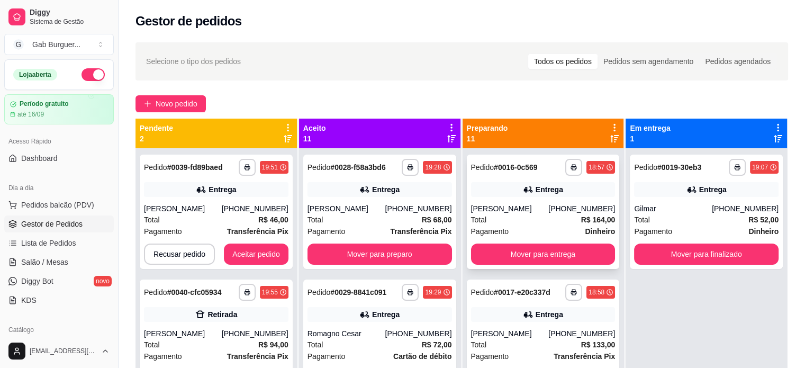
scroll to position [53, 0]
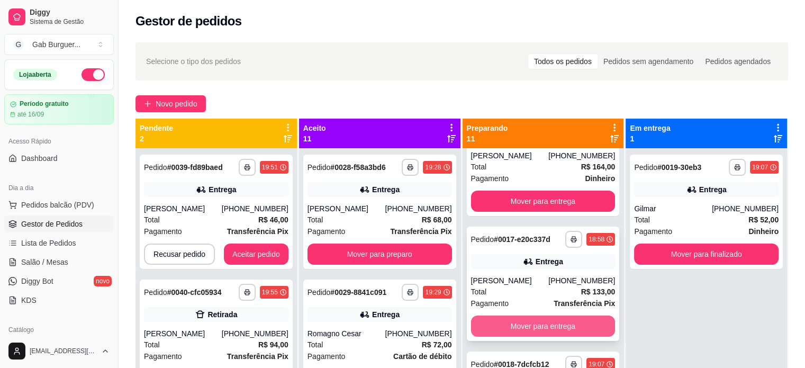
click at [536, 319] on button "Mover para entrega" at bounding box center [543, 326] width 145 height 21
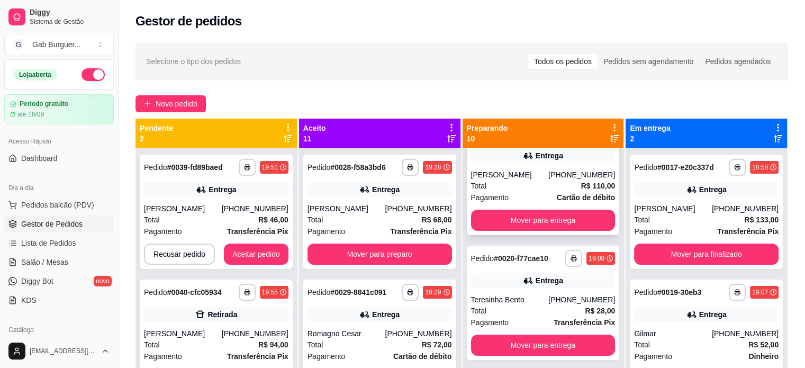
scroll to position [265, 0]
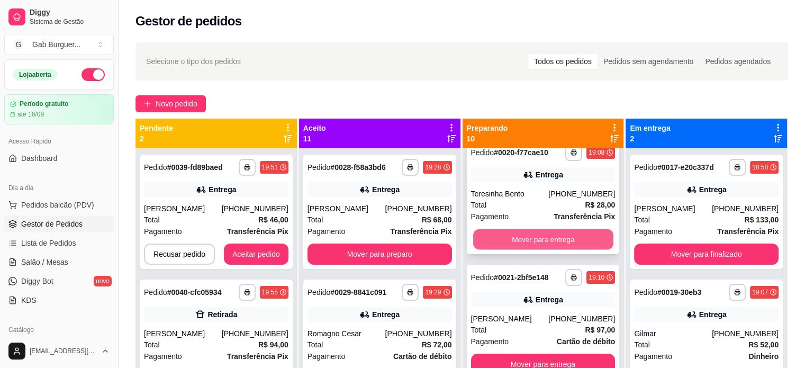
click at [545, 249] on button "Mover para entrega" at bounding box center [543, 239] width 140 height 21
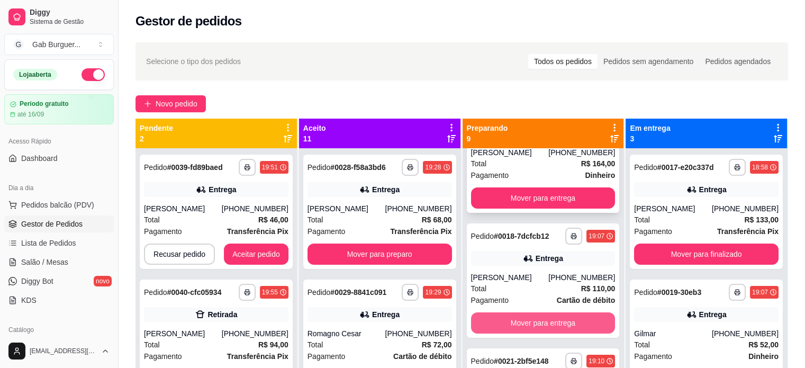
scroll to position [0, 0]
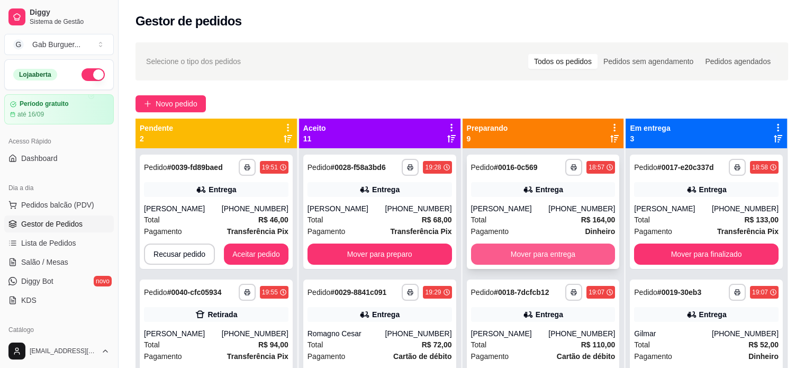
click at [525, 258] on button "Mover para entrega" at bounding box center [543, 254] width 145 height 21
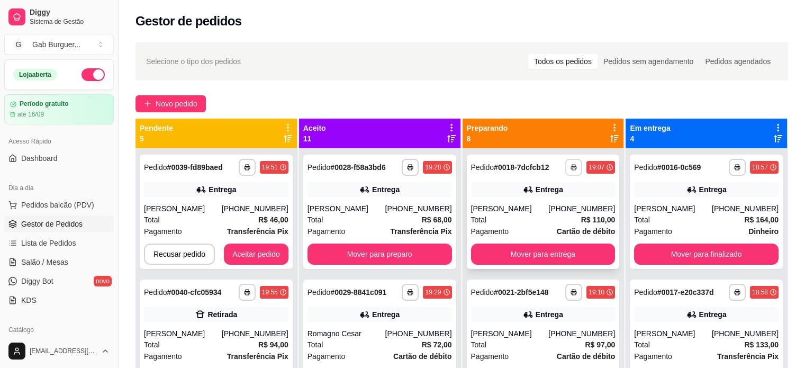
click at [565, 169] on button "button" at bounding box center [573, 167] width 17 height 17
click at [538, 199] on button "TOMATE MDK-080" at bounding box center [534, 204] width 77 height 17
click at [503, 258] on button "Mover para entrega" at bounding box center [543, 254] width 140 height 21
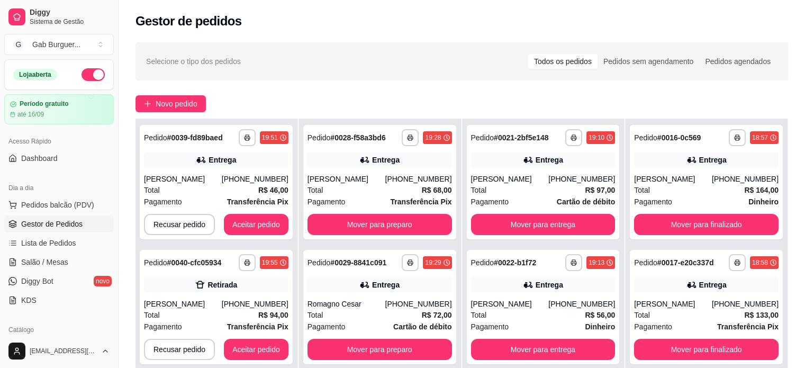
click at [87, 69] on button "button" at bounding box center [93, 74] width 23 height 13
click at [245, 229] on button "Aceitar pedido" at bounding box center [256, 224] width 65 height 21
click at [258, 226] on button "Aceitar pedido" at bounding box center [256, 224] width 65 height 21
click at [258, 226] on button "Aceitar pedido" at bounding box center [256, 224] width 62 height 21
click at [258, 226] on button "Aceitar pedido" at bounding box center [256, 224] width 65 height 21
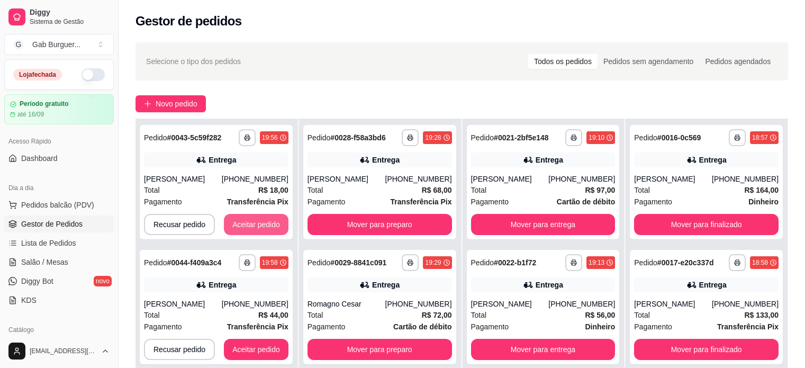
click at [258, 226] on button "Aceitar pedido" at bounding box center [256, 224] width 65 height 21
click at [258, 226] on button "Aceitar pedido" at bounding box center [256, 224] width 62 height 21
click at [258, 226] on button "Aceitar pedido" at bounding box center [256, 224] width 65 height 21
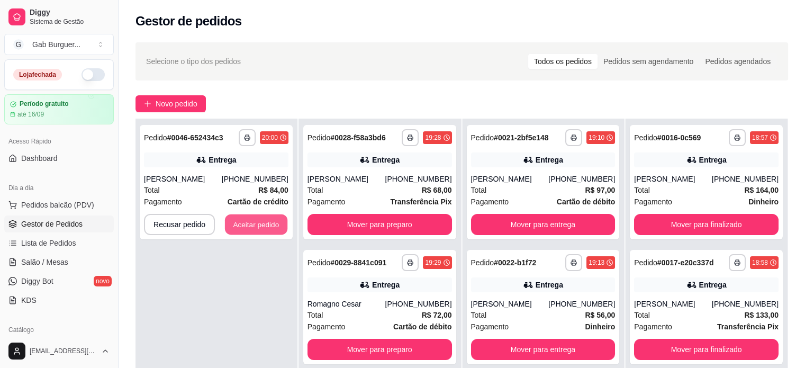
click at [258, 226] on button "Aceitar pedido" at bounding box center [256, 224] width 62 height 21
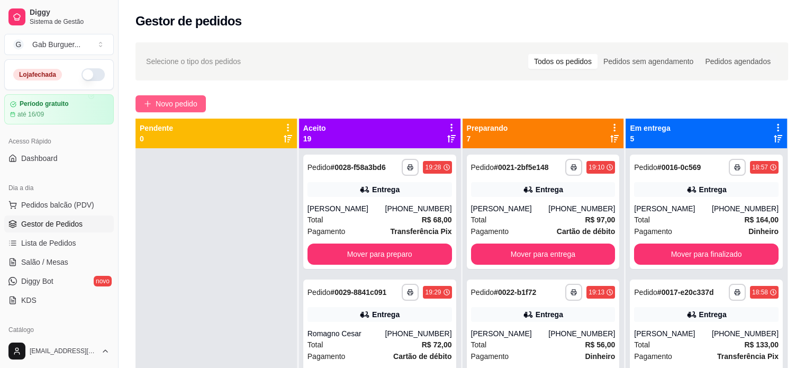
click at [173, 102] on span "Novo pedido" at bounding box center [177, 104] width 42 height 12
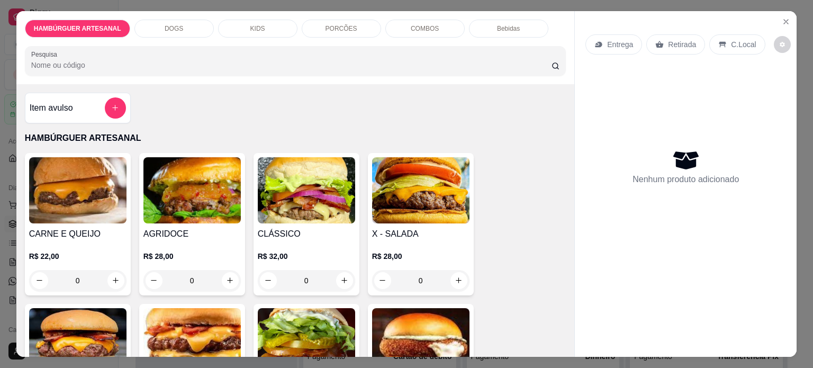
click at [341, 273] on div "0" at bounding box center [306, 280] width 97 height 21
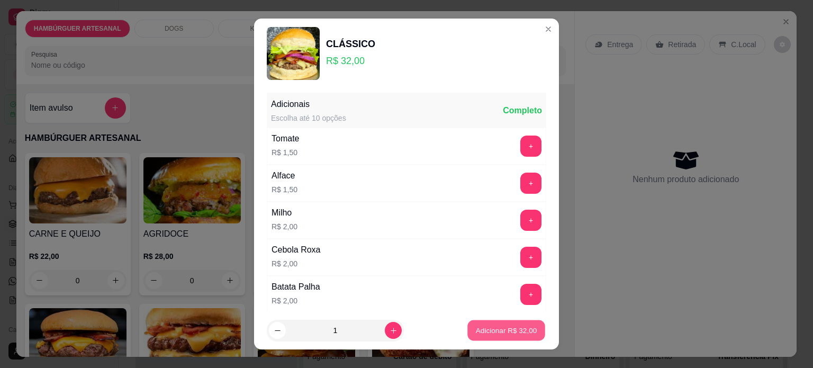
click at [519, 331] on p "Adicionar R$ 32,00" at bounding box center [506, 331] width 61 height 10
type input "1"
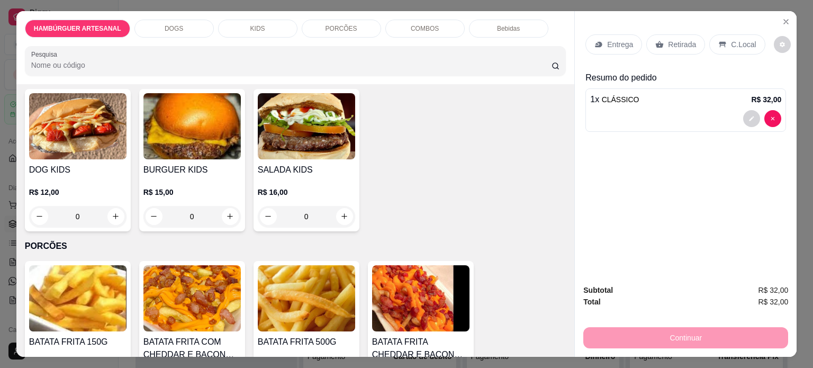
scroll to position [847, 0]
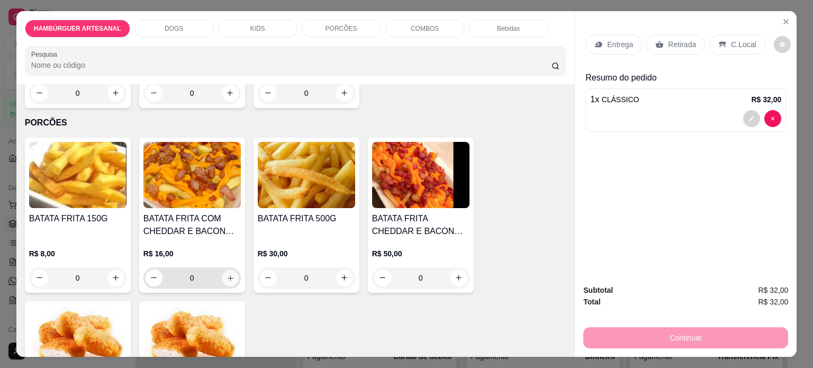
click at [230, 277] on button "increase-product-quantity" at bounding box center [230, 277] width 16 height 16
type input "1"
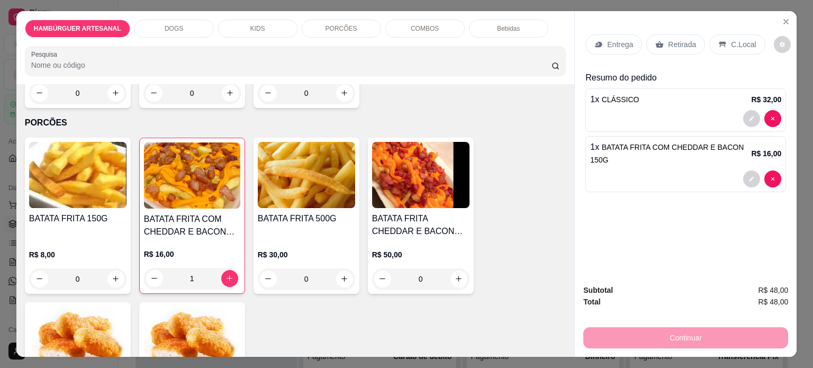
click at [599, 46] on div "Entrega" at bounding box center [614, 44] width 57 height 20
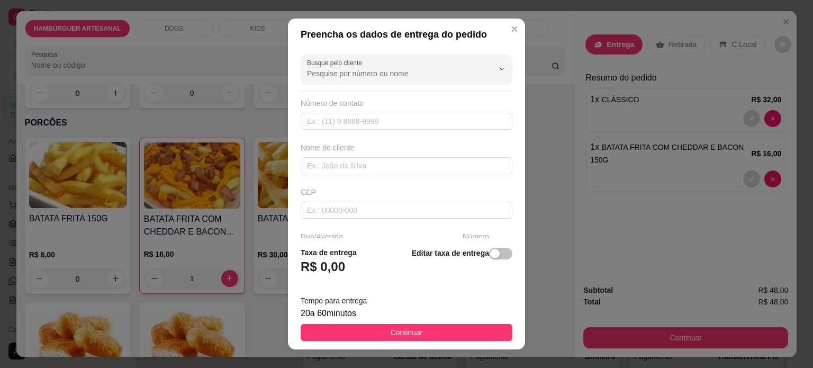
click at [368, 107] on div "Número de contato" at bounding box center [407, 103] width 212 height 11
click at [368, 115] on input "text" at bounding box center [407, 121] width 212 height 17
type input "(43) 9809-7941"
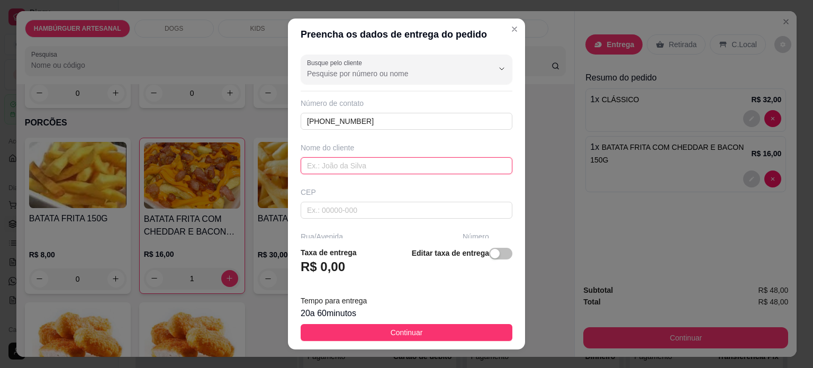
click at [340, 167] on input "text" at bounding box center [407, 165] width 212 height 17
type input "Fatima"
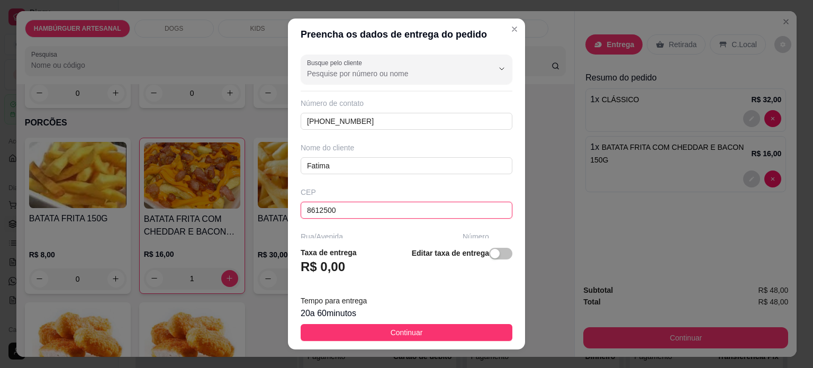
type input "86125000"
type input "Tamarana"
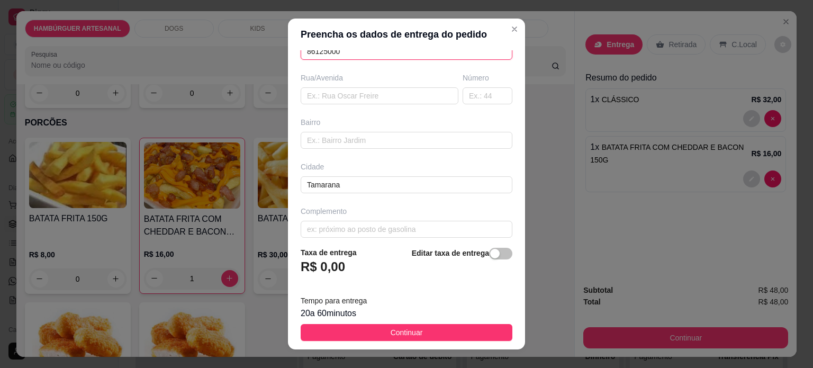
scroll to position [106, 0]
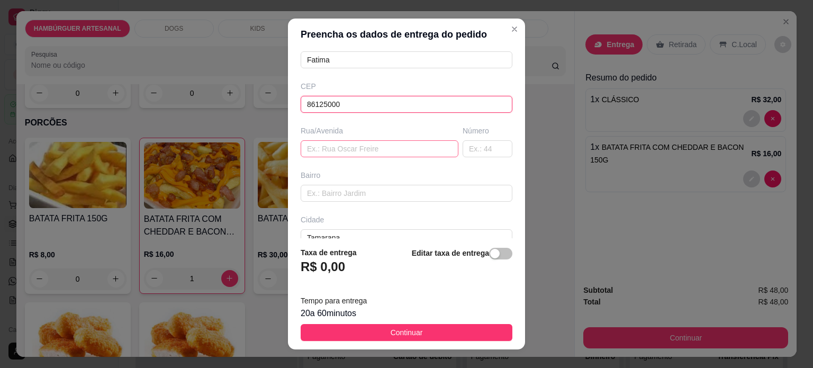
type input "86125000"
click at [386, 146] on input "text" at bounding box center [380, 148] width 158 height 17
paste input "Arnaldo Maianardes Matias"
type input "Arnaldo Maianardes Matias"
click at [465, 147] on input "text" at bounding box center [488, 148] width 50 height 17
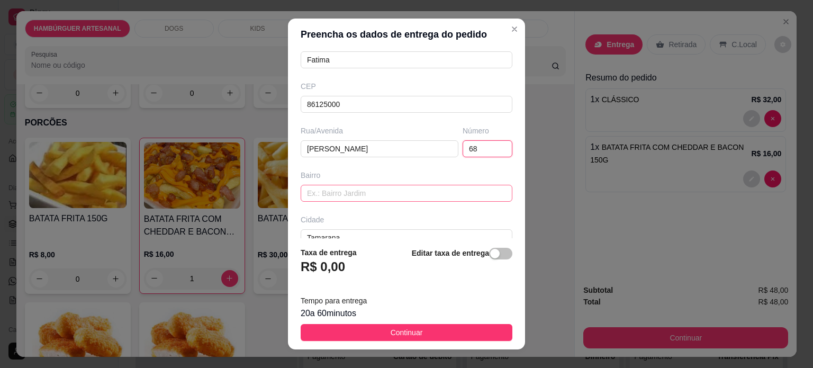
type input "68"
click at [395, 197] on input "text" at bounding box center [407, 193] width 212 height 17
type input "São roque"
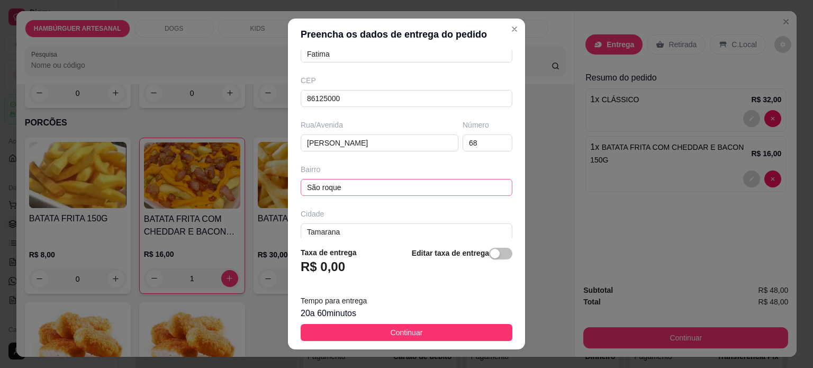
scroll to position [167, 0]
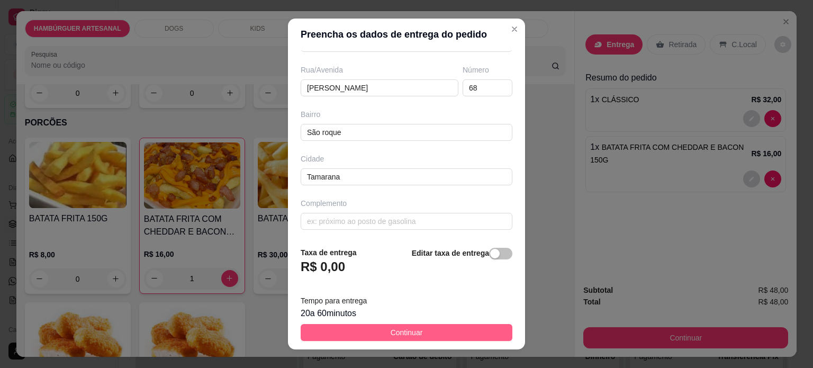
click at [364, 329] on button "Continuar" at bounding box center [407, 332] width 212 height 17
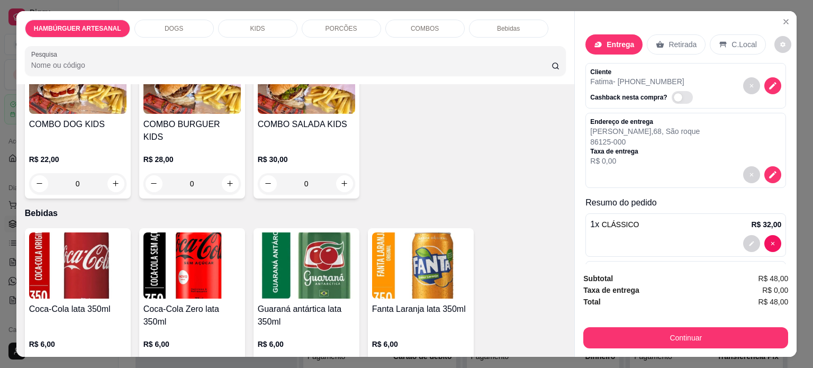
scroll to position [1323, 0]
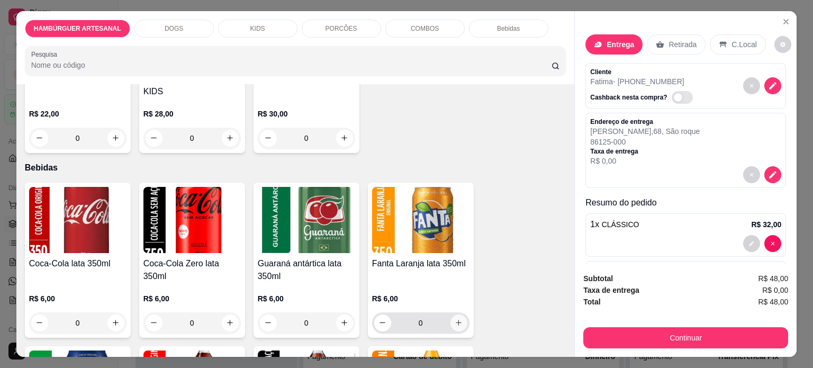
click at [451, 314] on button "increase-product-quantity" at bounding box center [459, 322] width 17 height 17
type input "1"
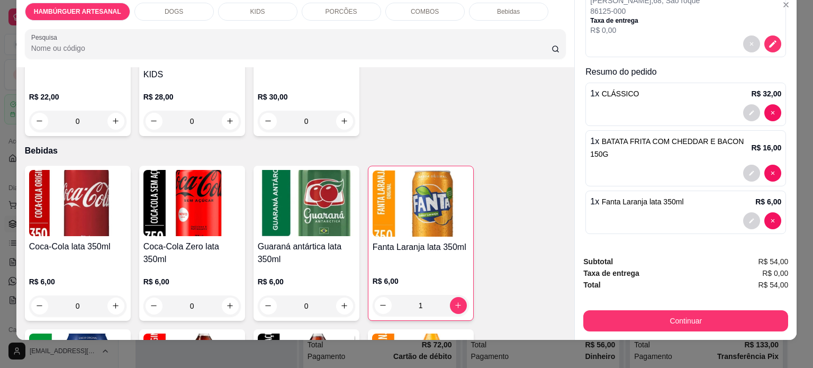
scroll to position [26, 0]
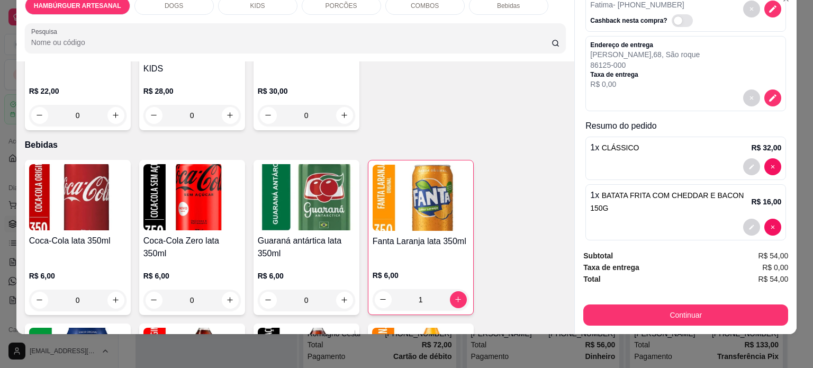
scroll to position [114, 0]
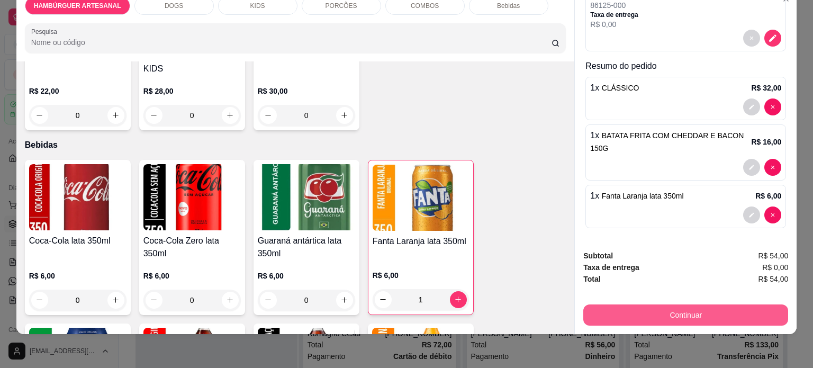
click at [685, 304] on button "Continuar" at bounding box center [685, 314] width 205 height 21
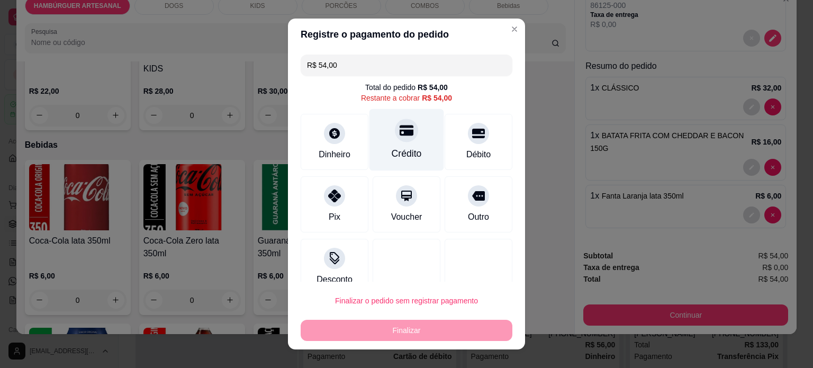
click at [392, 147] on div "Crédito" at bounding box center [407, 154] width 30 height 14
type input "R$ 0,00"
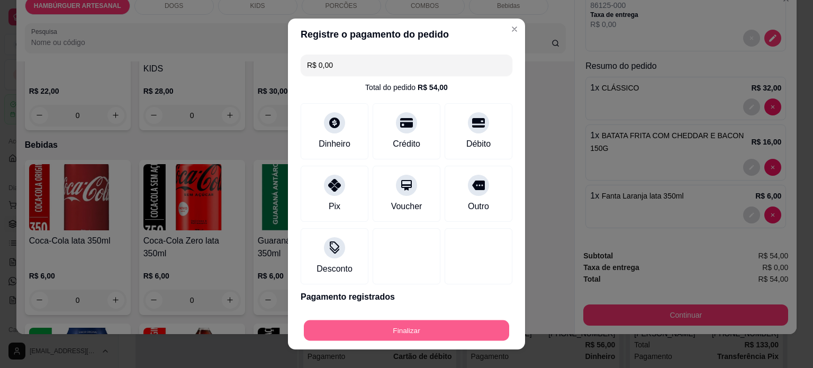
click at [425, 333] on button "Finalizar" at bounding box center [406, 330] width 205 height 21
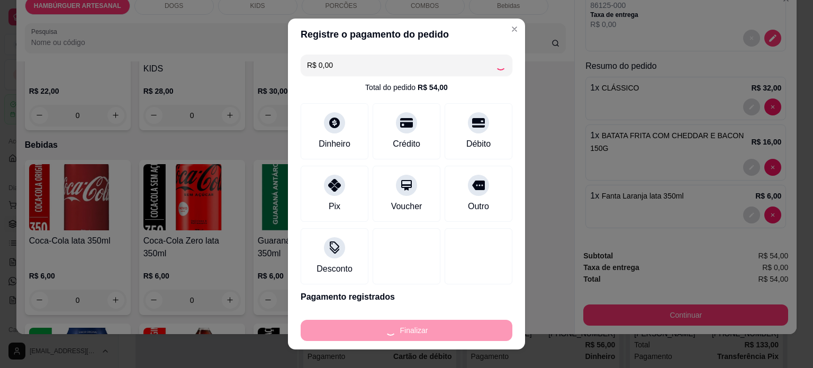
type input "0"
type input "-R$ 54,00"
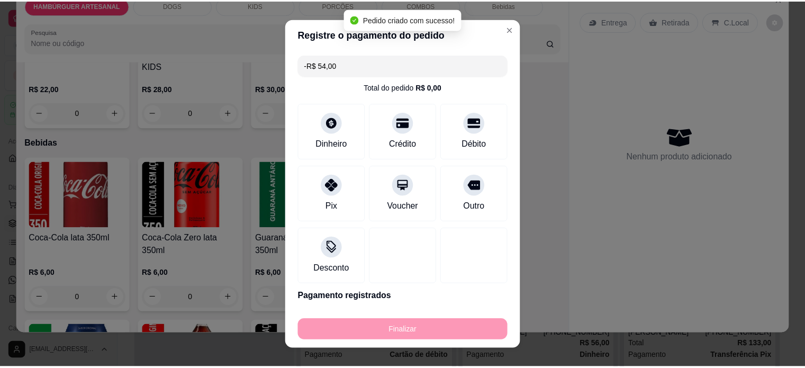
scroll to position [1321, 0]
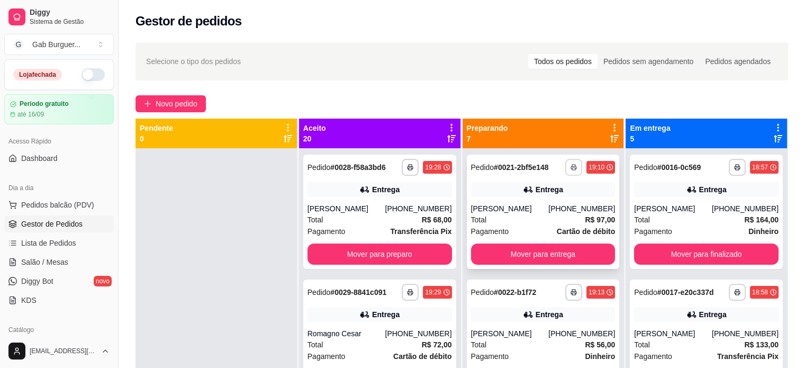
click at [571, 167] on icon "button" at bounding box center [573, 168] width 5 height 3
click at [534, 204] on button "TOMATE MDK-080" at bounding box center [532, 204] width 74 height 16
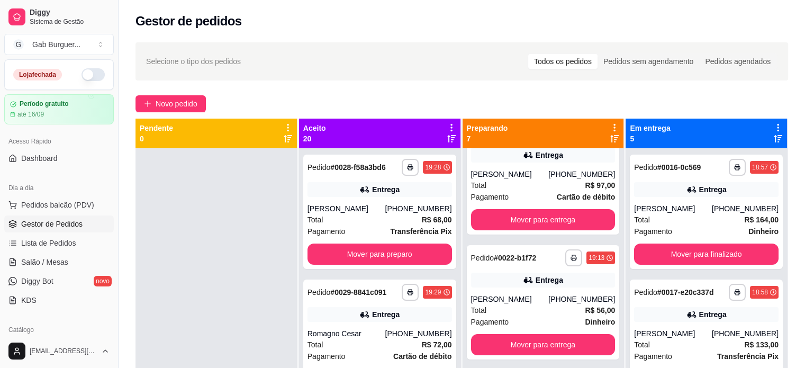
scroll to position [53, 0]
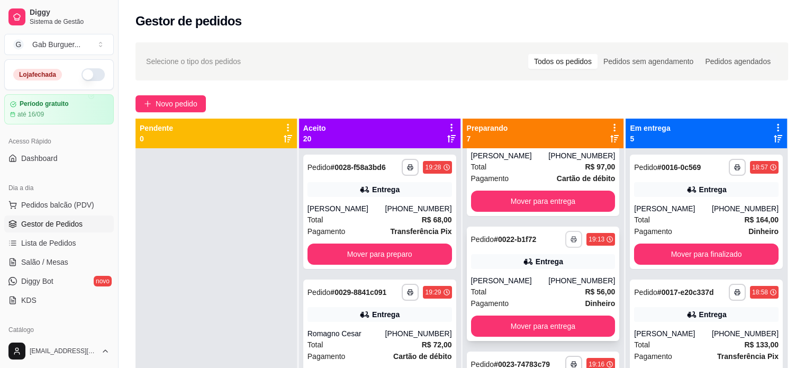
click at [565, 244] on button "button" at bounding box center [573, 239] width 17 height 17
click at [546, 274] on button "TOMATE MDK-080" at bounding box center [532, 276] width 77 height 17
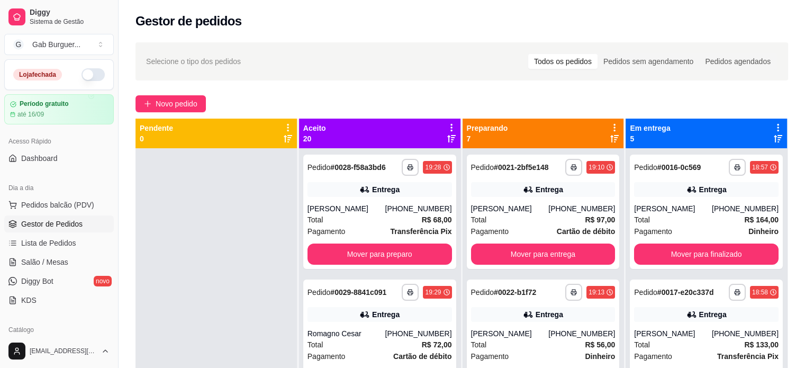
scroll to position [212, 0]
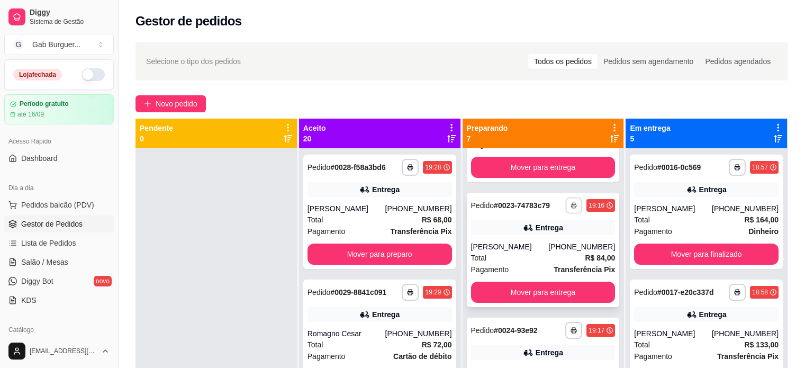
click at [566, 210] on button "button" at bounding box center [574, 205] width 16 height 16
click at [544, 245] on button "TOMATE MDK-080" at bounding box center [532, 242] width 77 height 17
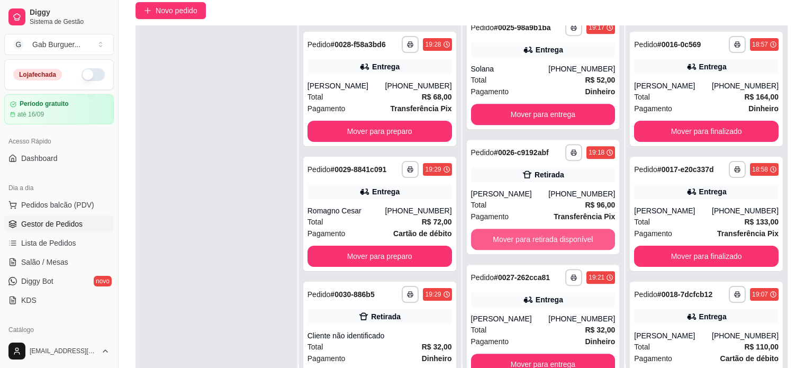
scroll to position [161, 0]
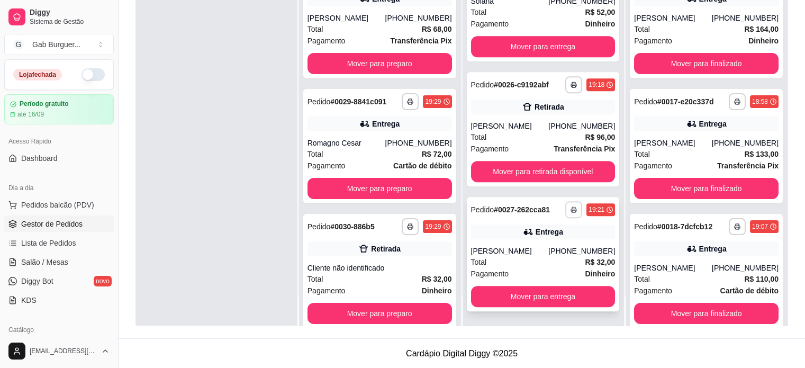
click at [565, 213] on button "button" at bounding box center [573, 209] width 17 height 17
click at [540, 250] on button "TOMATE MDK-080" at bounding box center [532, 246] width 77 height 17
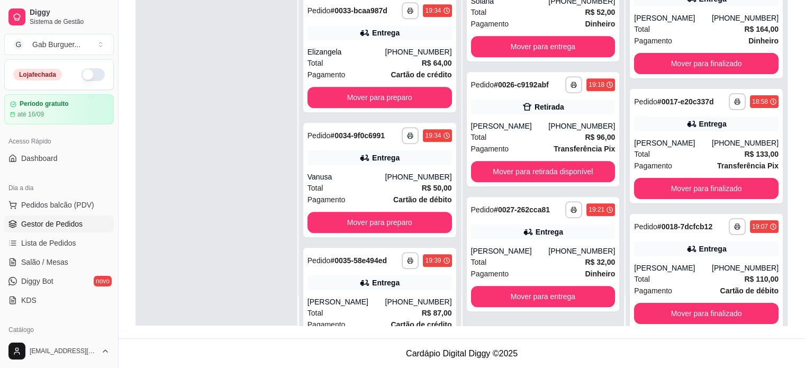
scroll to position [635, 0]
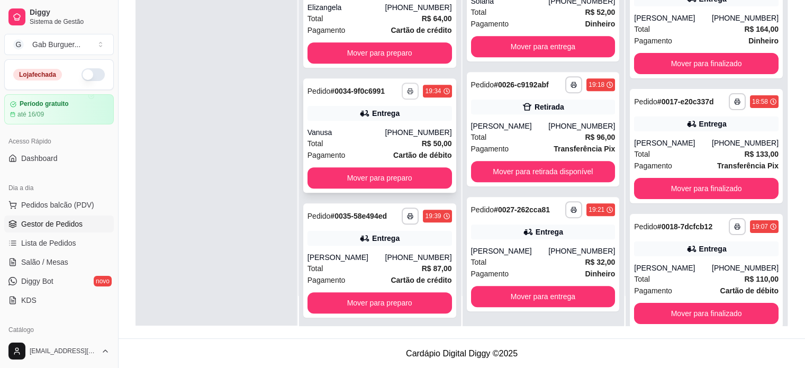
click at [407, 91] on icon "button" at bounding box center [410, 91] width 6 height 6
click at [383, 128] on button "TOMATE MDK-080" at bounding box center [370, 128] width 77 height 17
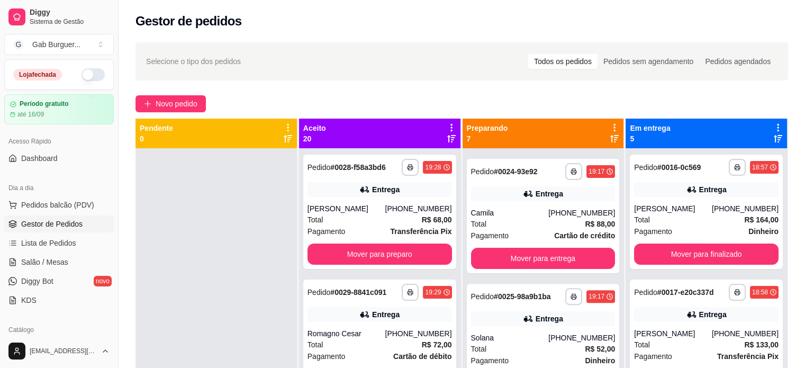
scroll to position [424, 0]
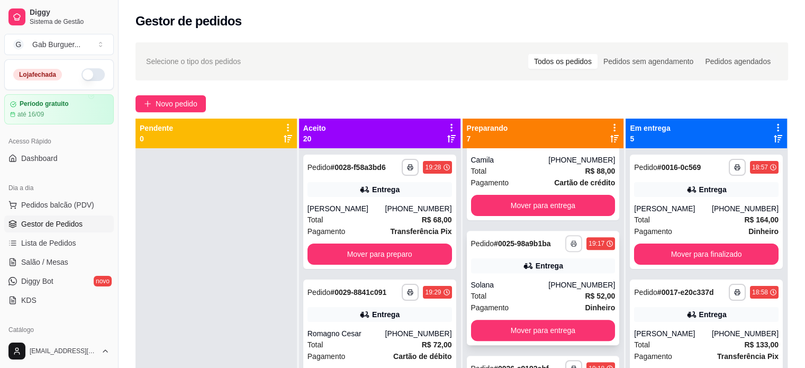
click at [565, 235] on button "button" at bounding box center [573, 243] width 17 height 17
click at [542, 284] on button "TOMATE MDK-080" at bounding box center [532, 280] width 74 height 16
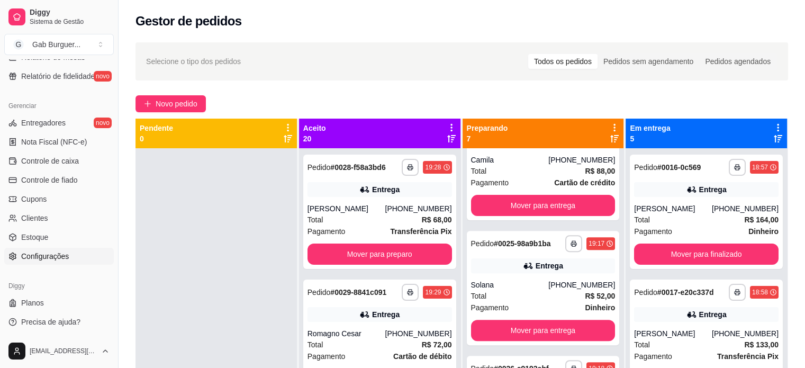
scroll to position [106, 0]
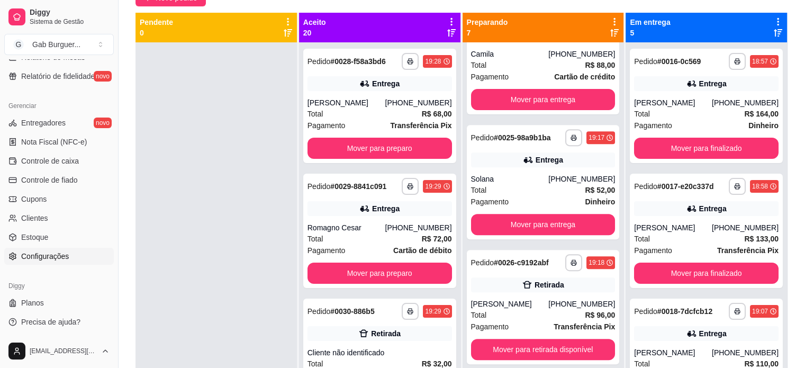
click at [66, 257] on span "Configurações" at bounding box center [45, 256] width 48 height 11
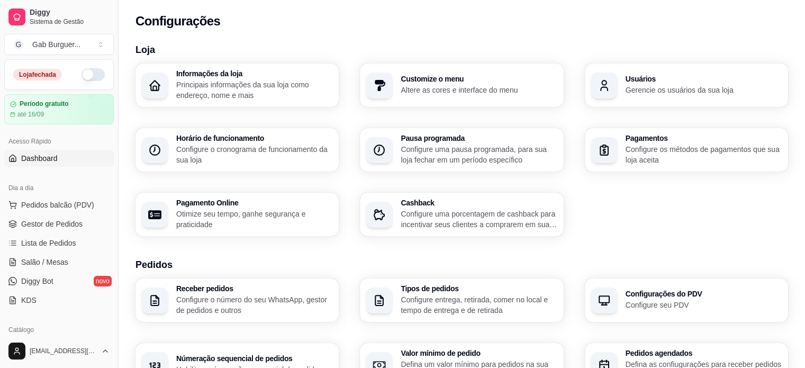
click at [49, 154] on span "Dashboard" at bounding box center [39, 158] width 37 height 11
click at [66, 162] on link "Dashboard" at bounding box center [59, 158] width 110 height 17
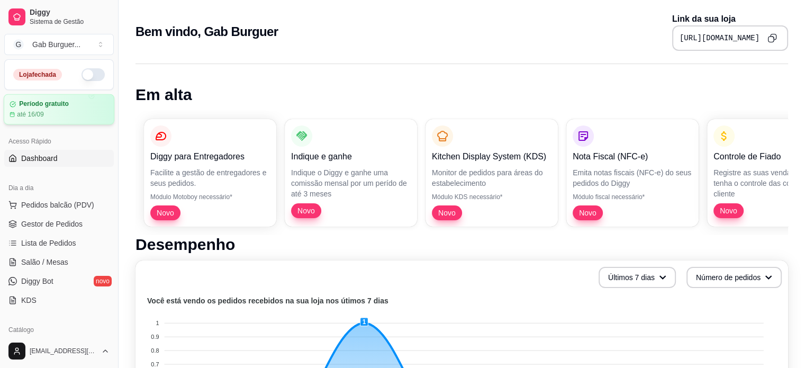
click at [73, 107] on div "Período gratuito" at bounding box center [59, 104] width 99 height 8
click at [65, 277] on link "Diggy Bot novo" at bounding box center [59, 281] width 110 height 17
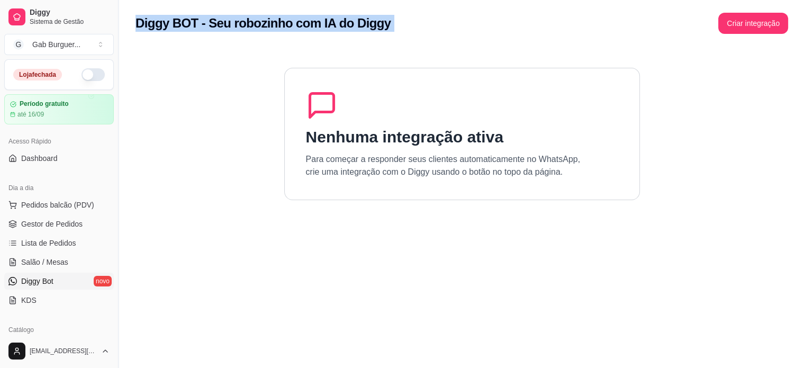
drag, startPoint x: 134, startPoint y: 21, endPoint x: 468, endPoint y: 33, distance: 334.3
click at [407, 48] on div "Diggy BOT - Seu robozinho com IA do Diggy Criar integração Nenhuma integração a…" at bounding box center [462, 213] width 687 height 427
click at [468, 32] on div "Diggy BOT - Seu robozinho com IA do Diggy Criar integração" at bounding box center [462, 23] width 653 height 21
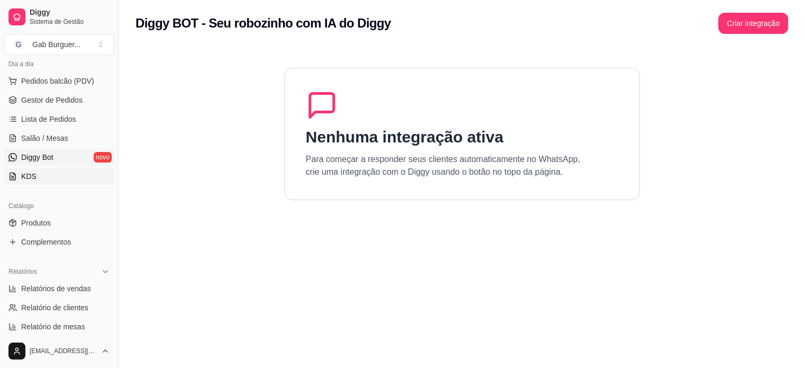
scroll to position [106, 0]
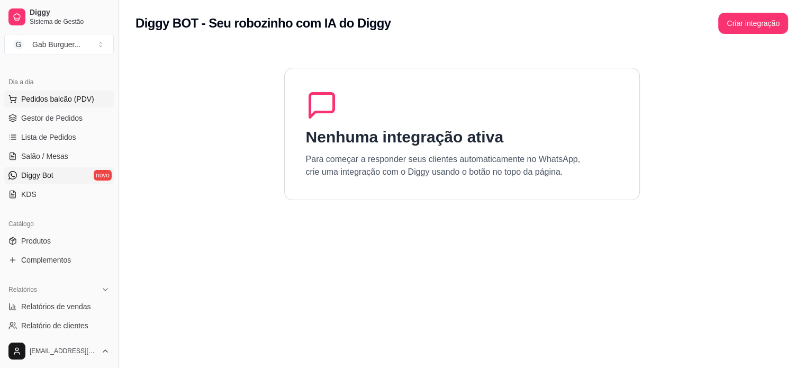
click at [73, 101] on span "Pedidos balcão (PDV)" at bounding box center [57, 99] width 73 height 11
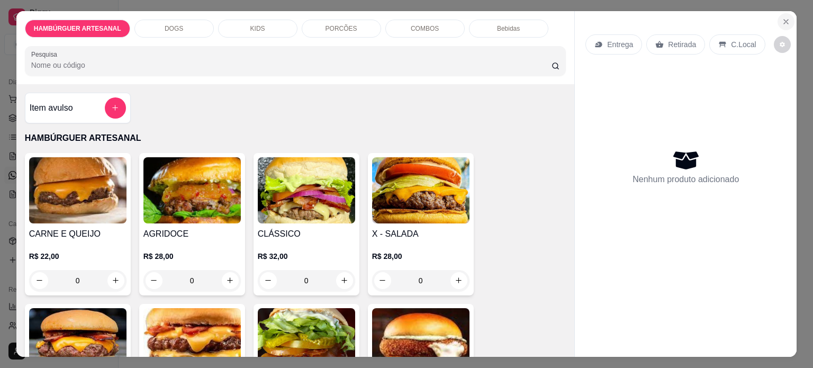
click at [782, 19] on icon "Close" at bounding box center [786, 21] width 8 height 8
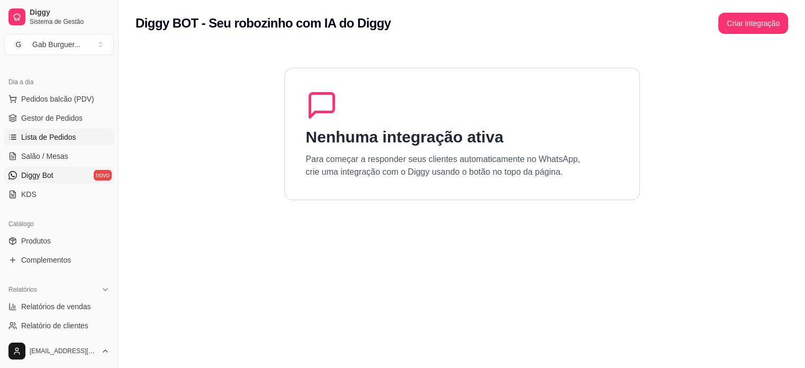
click at [51, 140] on span "Lista de Pedidos" at bounding box center [48, 137] width 55 height 11
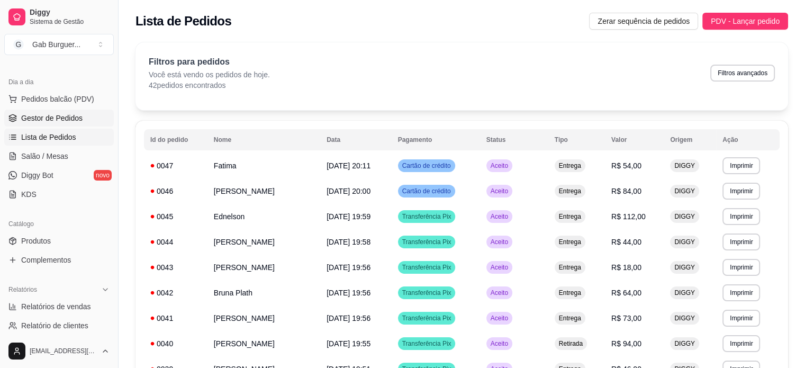
click at [68, 125] on link "Gestor de Pedidos" at bounding box center [59, 118] width 110 height 17
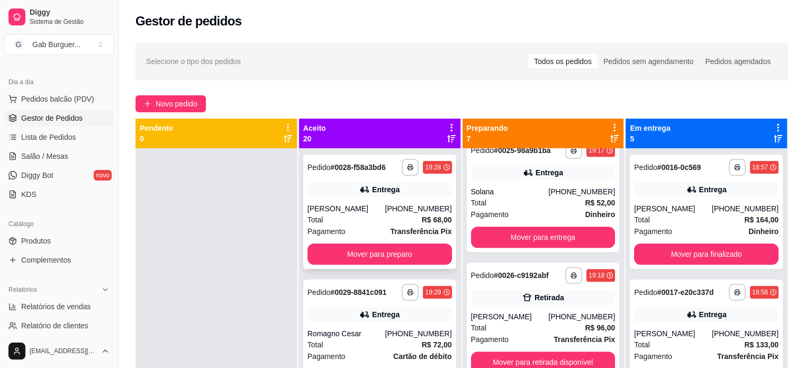
scroll to position [212, 0]
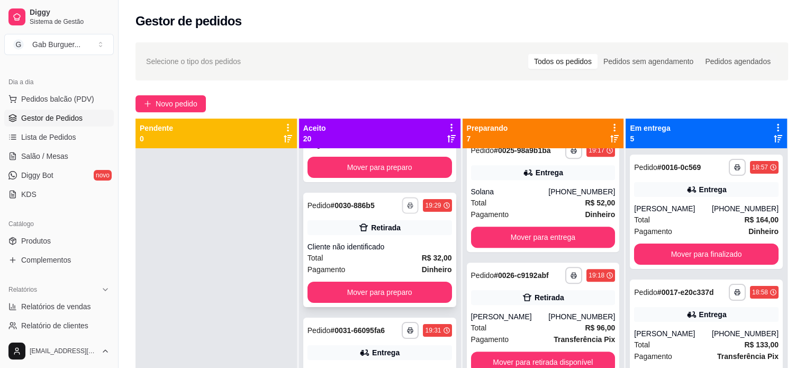
click at [409, 206] on rect "button" at bounding box center [410, 207] width 3 height 2
click at [385, 241] on button "TOMATE MDK-080" at bounding box center [370, 242] width 77 height 17
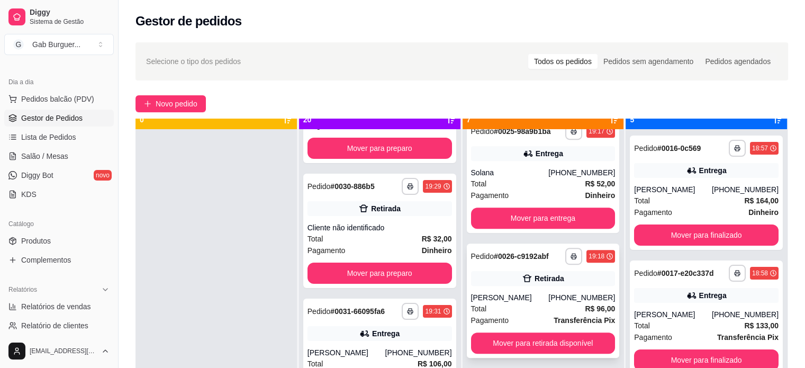
scroll to position [30, 0]
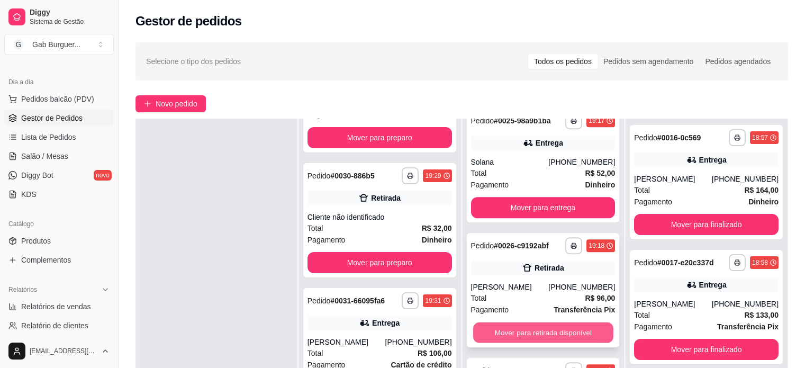
click at [581, 339] on button "Mover para retirada disponível" at bounding box center [543, 332] width 140 height 21
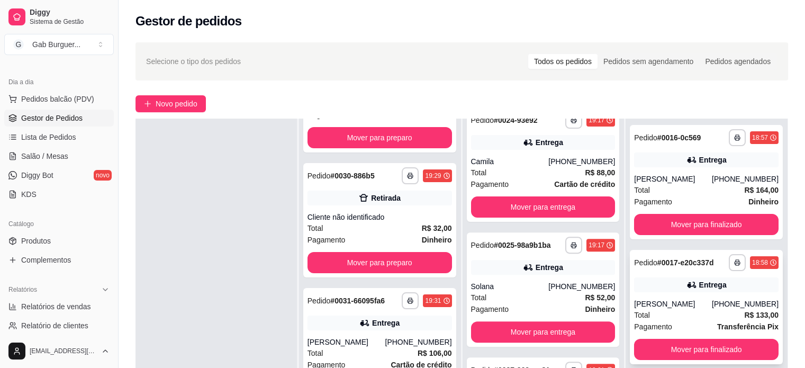
scroll to position [392, 0]
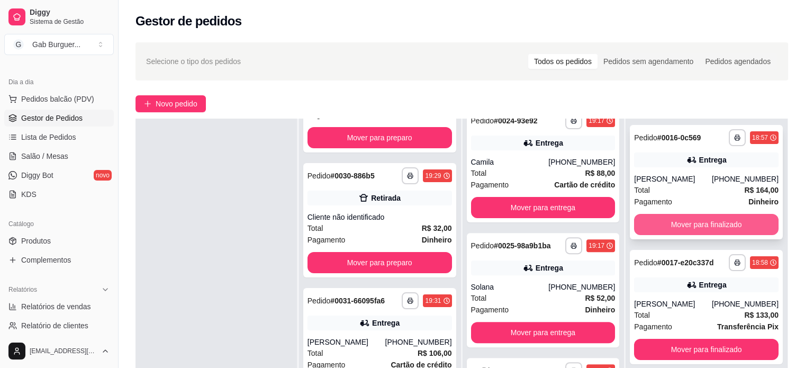
click at [707, 229] on button "Mover para finalizado" at bounding box center [706, 224] width 145 height 21
click at [709, 226] on button "Mover para finalizado" at bounding box center [706, 224] width 145 height 21
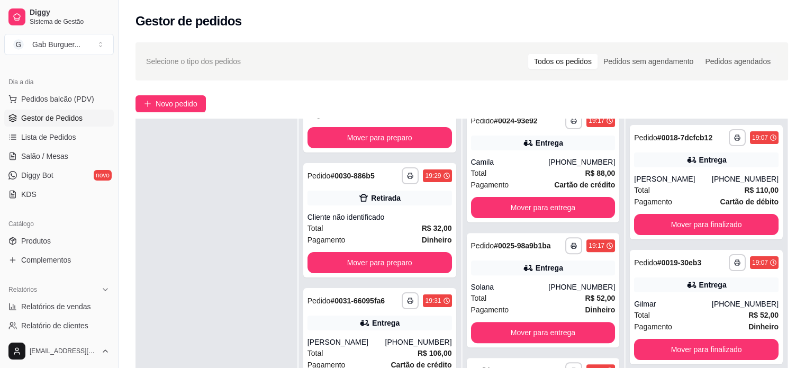
click at [715, 222] on div "**********" at bounding box center [706, 182] width 153 height 114
click at [692, 228] on button "Mover para finalizado" at bounding box center [706, 224] width 140 height 21
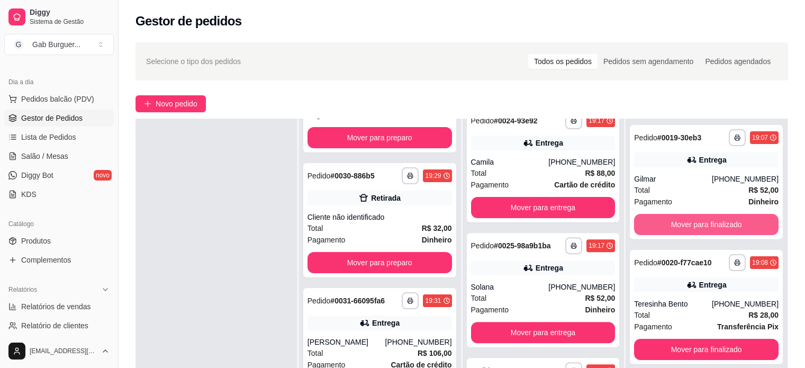
click at [692, 228] on button "Mover para finalizado" at bounding box center [706, 224] width 145 height 21
click at [692, 222] on button "Mover para finalizado" at bounding box center [706, 224] width 140 height 21
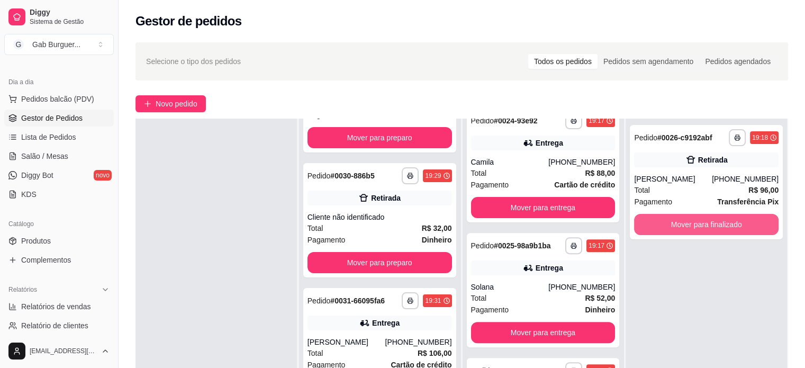
click at [692, 222] on button "Mover para finalizado" at bounding box center [706, 224] width 145 height 21
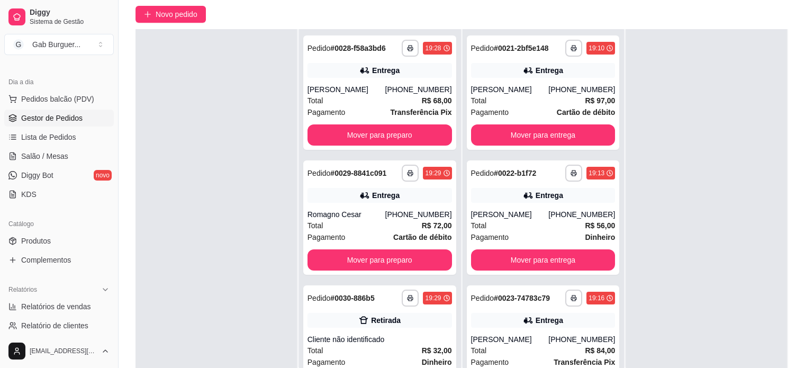
scroll to position [108, 0]
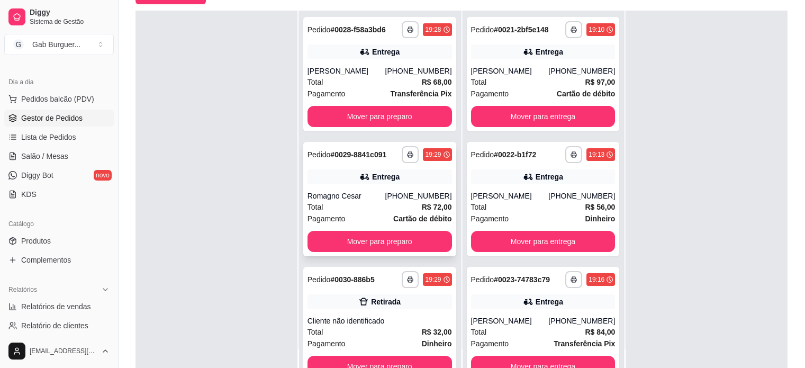
click at [381, 213] on div "Pagamento Cartão de débito" at bounding box center [380, 219] width 145 height 12
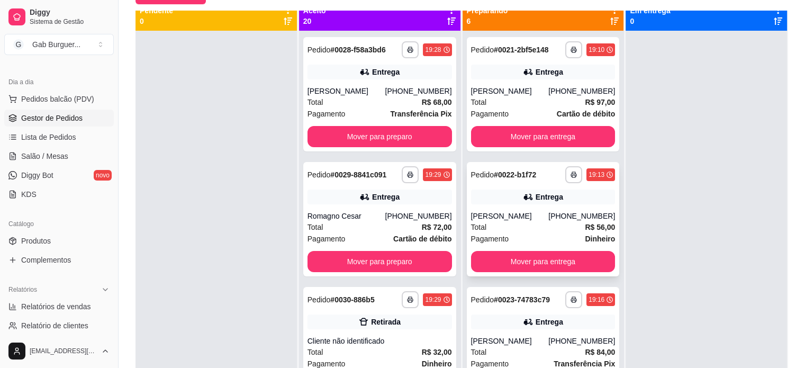
scroll to position [0, 0]
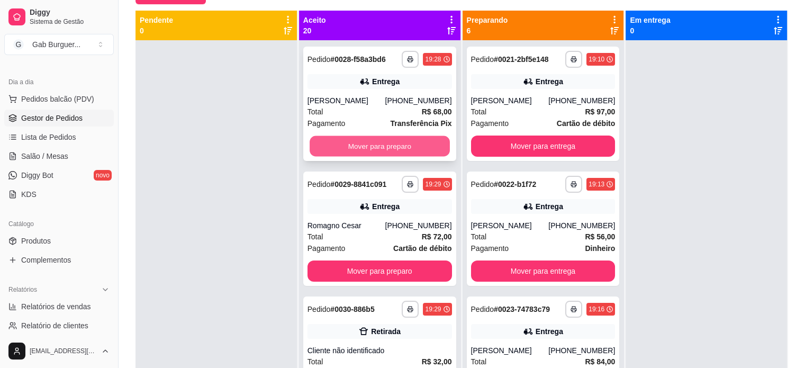
click at [375, 148] on button "Mover para preparo" at bounding box center [380, 146] width 140 height 21
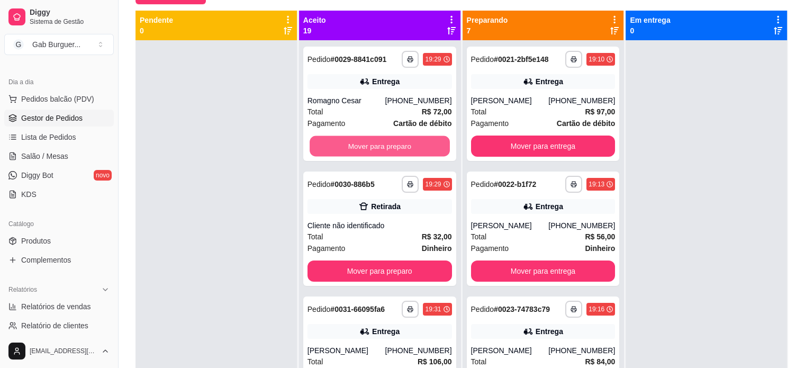
click at [377, 147] on button "Mover para preparo" at bounding box center [380, 146] width 140 height 21
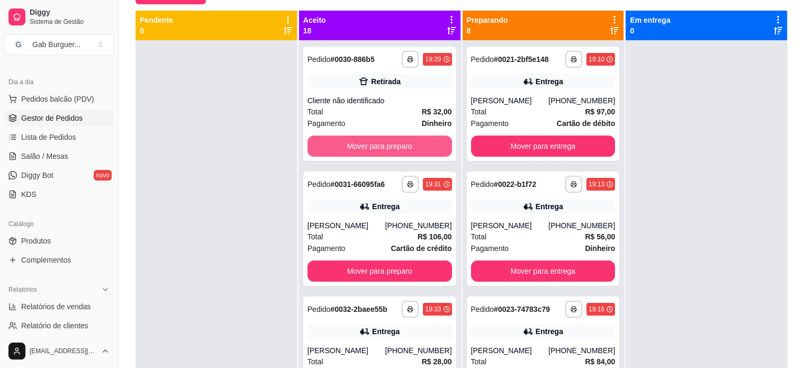
click at [377, 147] on button "Mover para preparo" at bounding box center [380, 146] width 145 height 21
click at [377, 147] on button "Mover para preparo" at bounding box center [380, 146] width 140 height 21
click at [377, 147] on button "Mover para preparo" at bounding box center [380, 146] width 145 height 21
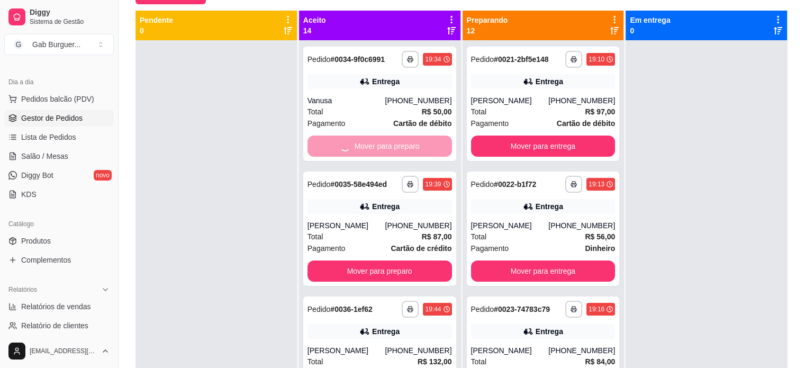
click at [377, 260] on button "Mover para preparo" at bounding box center [380, 270] width 145 height 21
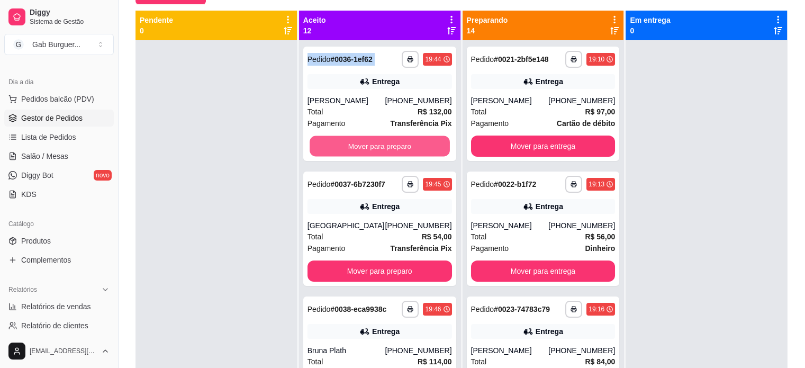
click at [377, 147] on button "Mover para preparo" at bounding box center [380, 146] width 140 height 21
click at [379, 147] on button "Mover para preparo" at bounding box center [380, 146] width 140 height 21
click at [379, 147] on button "Mover para preparo" at bounding box center [380, 146] width 145 height 21
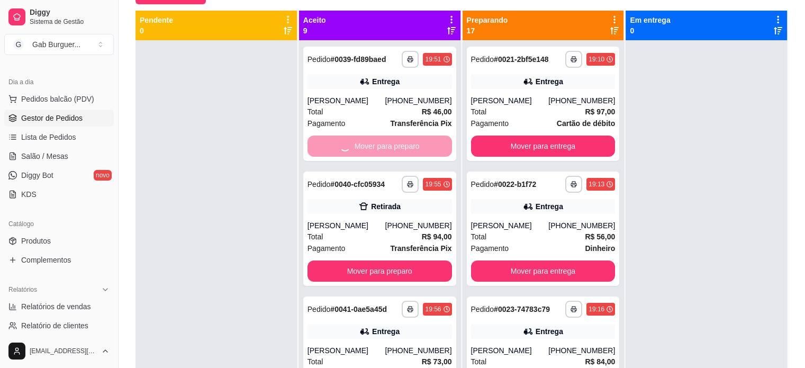
click at [379, 260] on button "Mover para preparo" at bounding box center [380, 270] width 145 height 21
click at [379, 147] on button "Mover para preparo" at bounding box center [380, 146] width 140 height 21
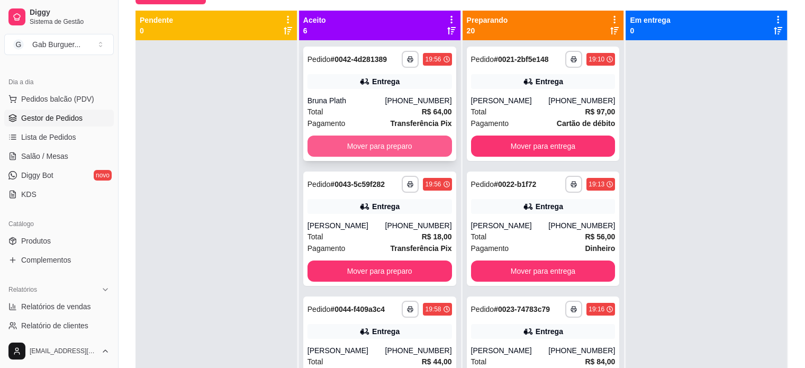
click at [377, 150] on button "Mover para preparo" at bounding box center [380, 146] width 145 height 21
click at [377, 150] on button "Mover para preparo" at bounding box center [380, 146] width 140 height 21
click at [379, 150] on button "Mover para preparo" at bounding box center [380, 146] width 145 height 21
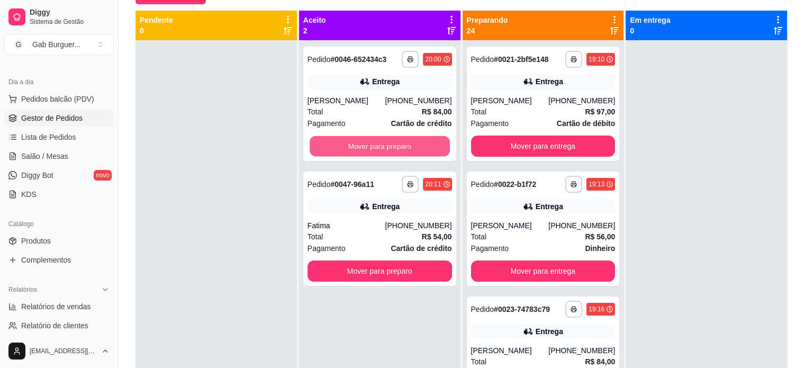
click at [379, 150] on button "Mover para preparo" at bounding box center [380, 146] width 140 height 21
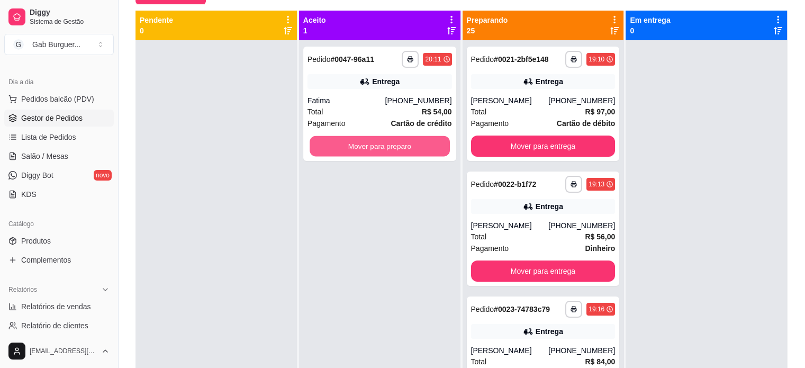
click at [379, 150] on button "Mover para preparo" at bounding box center [380, 146] width 140 height 21
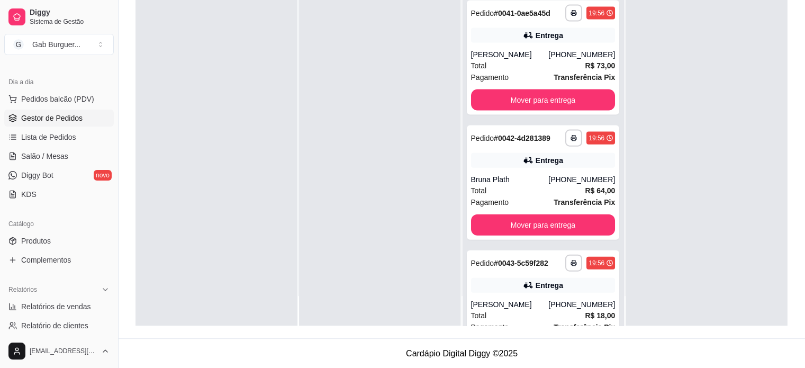
scroll to position [2319, 0]
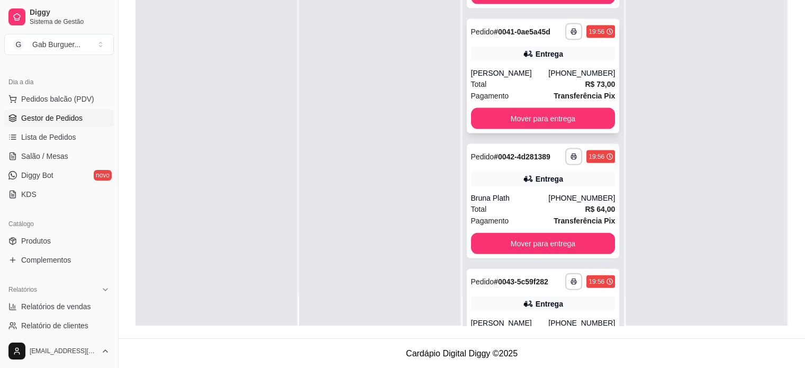
click at [511, 78] on div "Rafael Nascimento da Silva" at bounding box center [510, 73] width 78 height 11
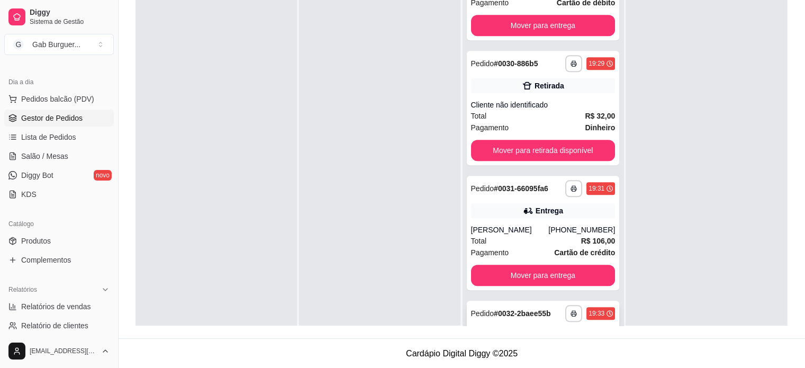
scroll to position [784, 0]
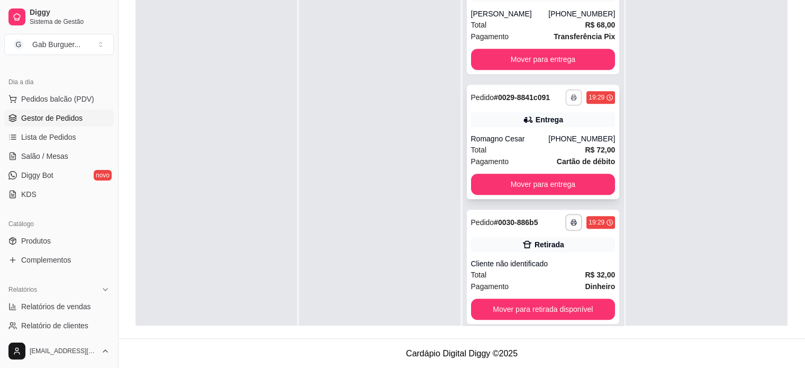
click at [566, 97] on button "button" at bounding box center [574, 97] width 16 height 16
click at [519, 132] on button "TOMATE MDK-080" at bounding box center [532, 133] width 77 height 17
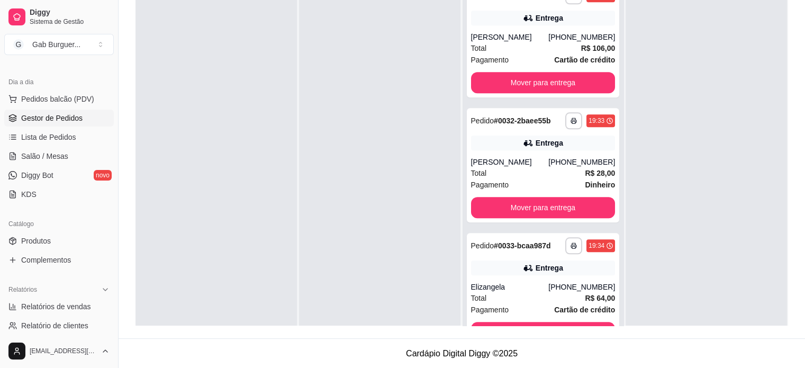
scroll to position [1048, 0]
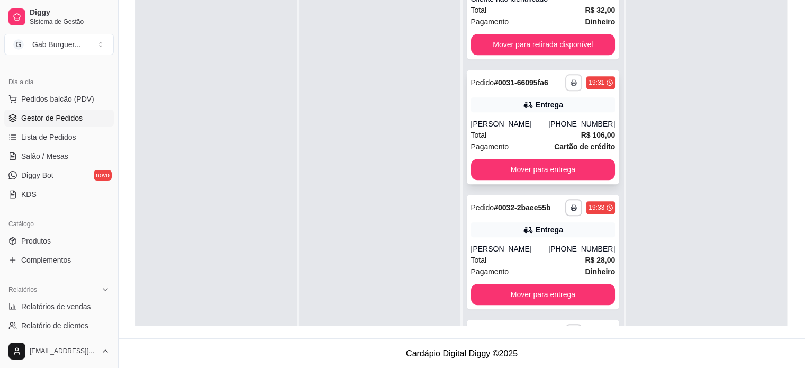
click at [565, 86] on button "button" at bounding box center [573, 82] width 17 height 17
click at [536, 119] on button "TOMATE MDK-080" at bounding box center [532, 119] width 77 height 17
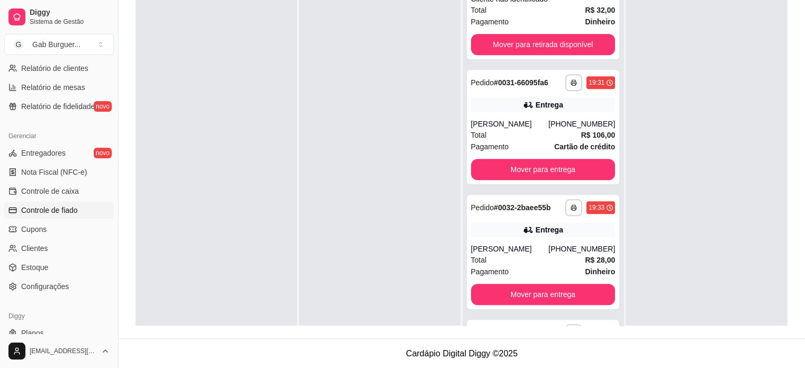
scroll to position [393, 0]
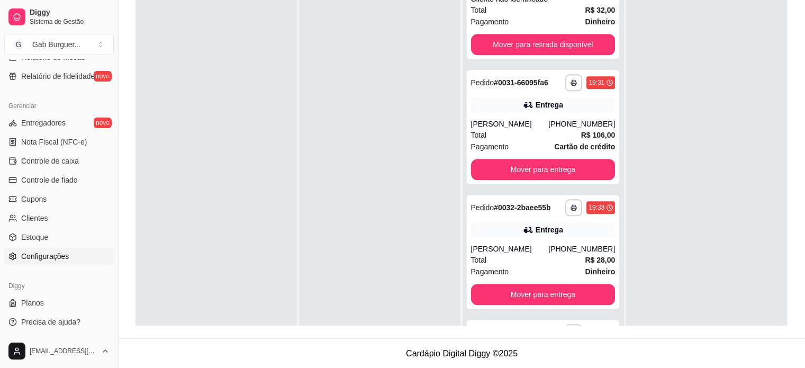
click at [78, 255] on link "Configurações" at bounding box center [59, 256] width 110 height 17
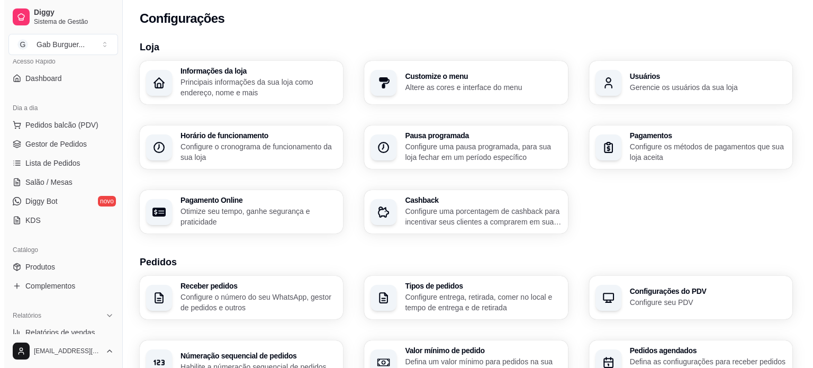
scroll to position [23, 0]
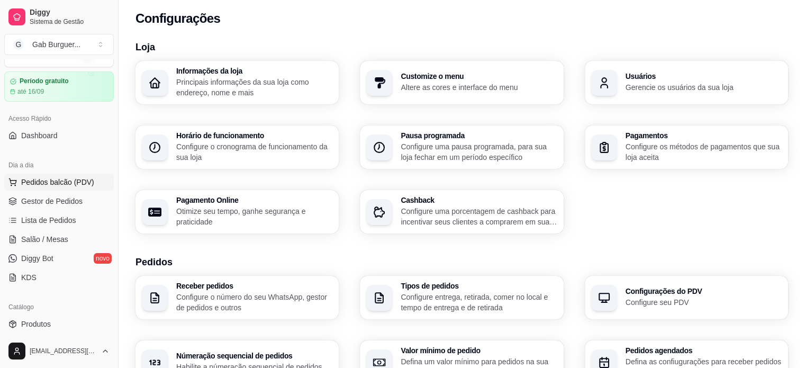
click at [57, 177] on span "Pedidos balcão (PDV)" at bounding box center [57, 182] width 73 height 11
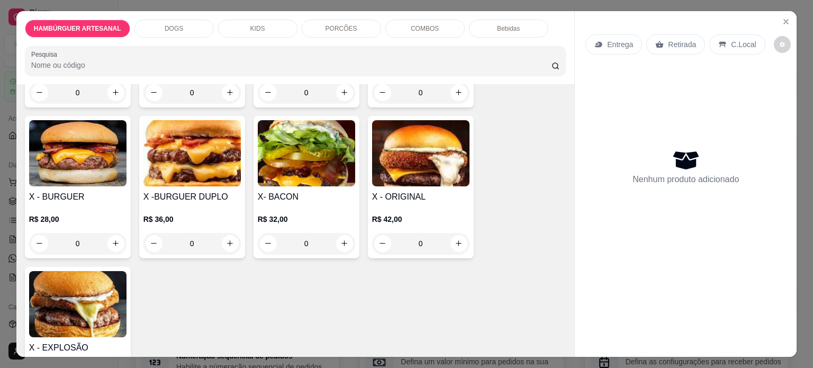
scroll to position [159, 0]
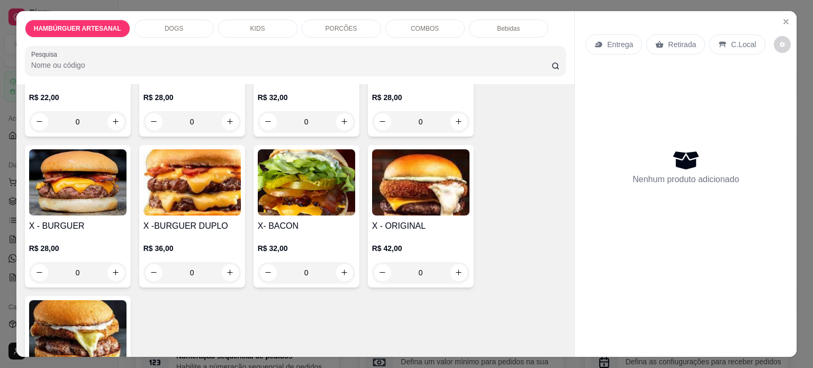
click at [457, 273] on div "0" at bounding box center [420, 272] width 97 height 21
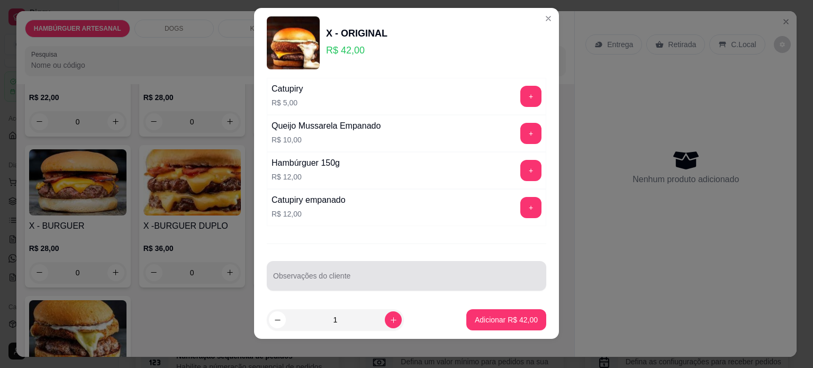
scroll to position [15, 0]
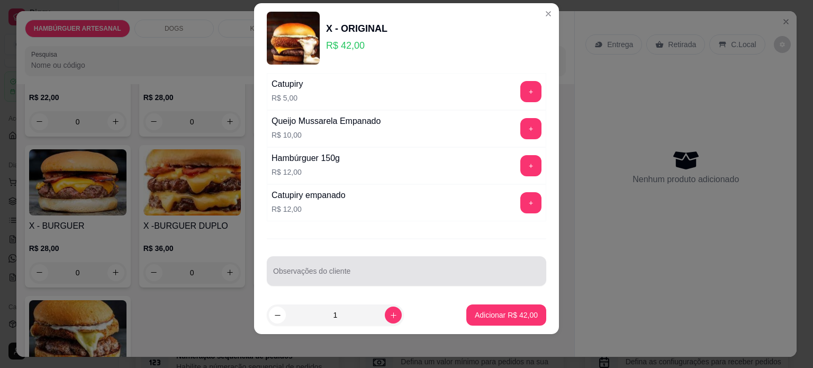
click at [371, 270] on input "Observações do cliente" at bounding box center [406, 275] width 267 height 11
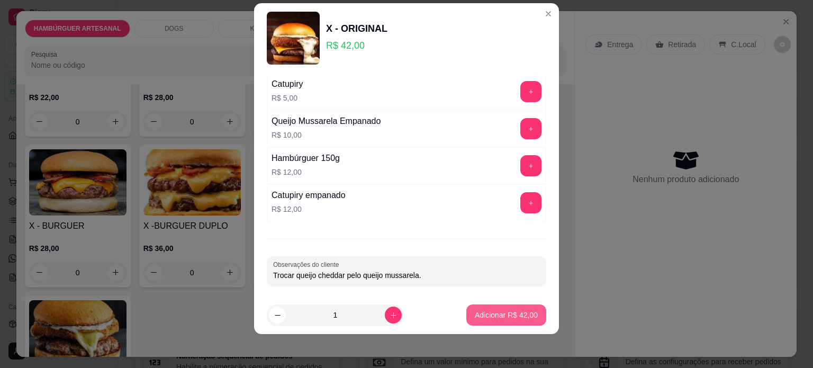
type input "Trocar queijo cheddar pelo queijo mussarela."
click at [485, 312] on p "Adicionar R$ 42,00" at bounding box center [506, 315] width 61 height 10
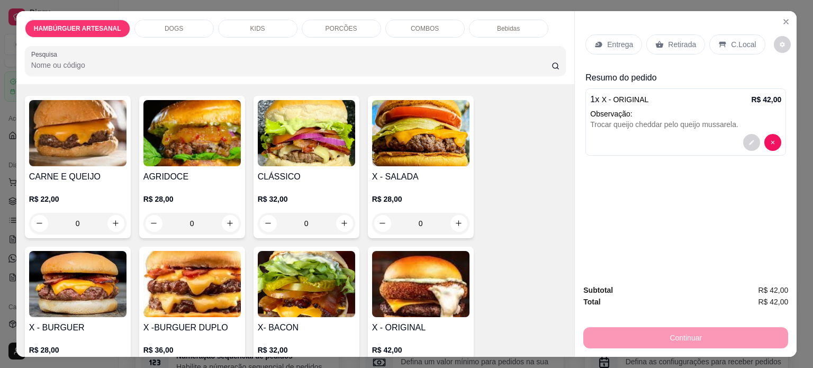
scroll to position [53, 0]
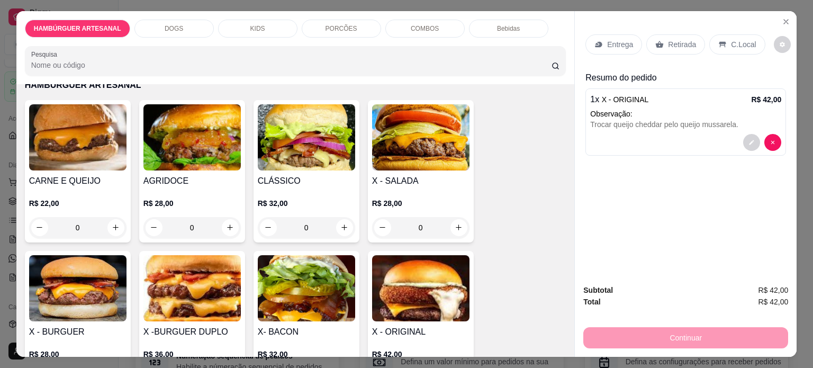
click at [231, 222] on div "0" at bounding box center [191, 227] width 97 height 21
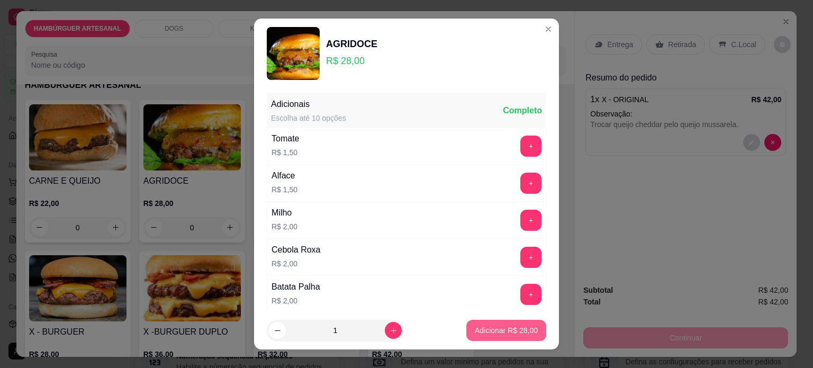
click at [489, 337] on button "Adicionar R$ 28,00" at bounding box center [506, 330] width 80 height 21
type input "1"
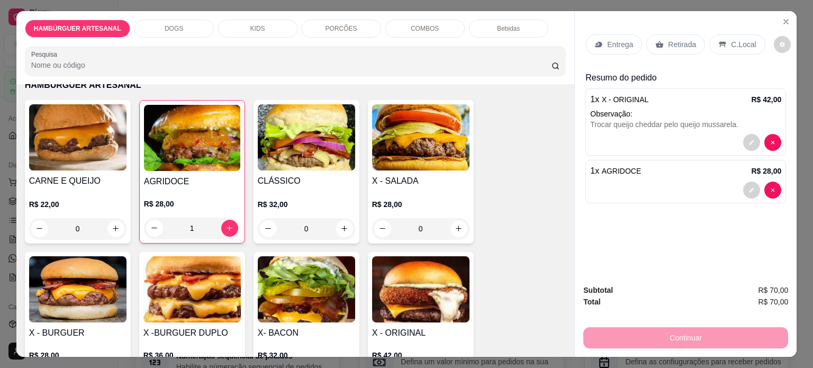
click at [668, 39] on p "Retirada" at bounding box center [682, 44] width 28 height 11
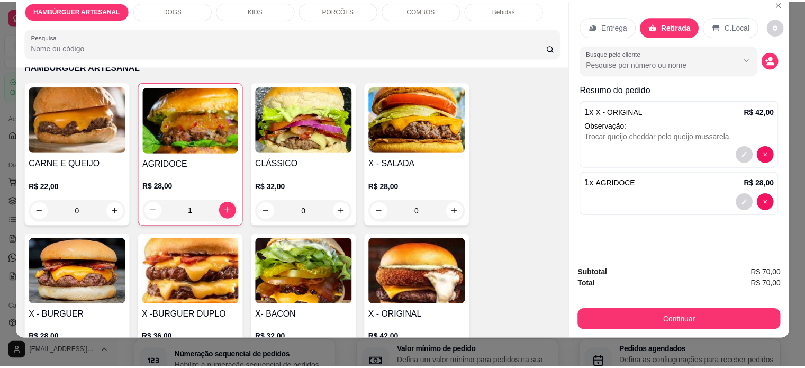
scroll to position [26, 0]
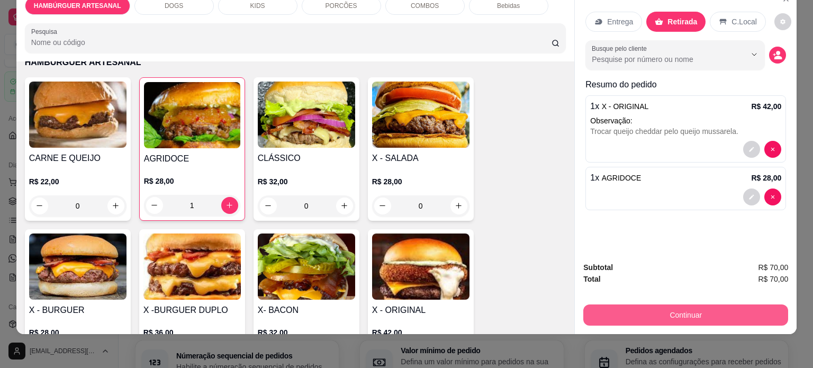
click at [712, 304] on button "Continuar" at bounding box center [685, 314] width 205 height 21
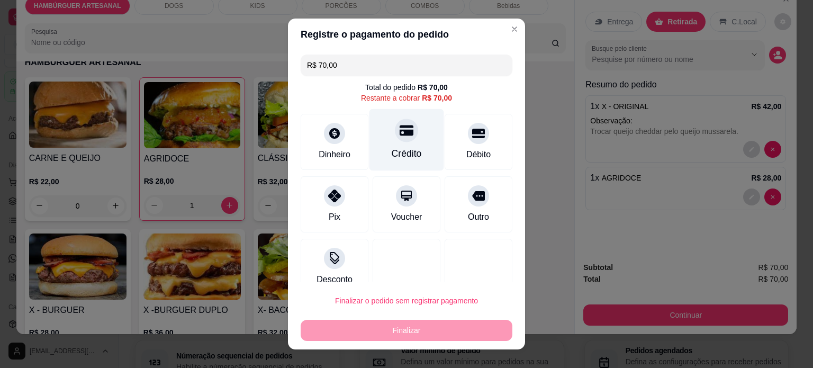
click at [390, 142] on div "Crédito" at bounding box center [407, 140] width 75 height 62
type input "R$ 0,00"
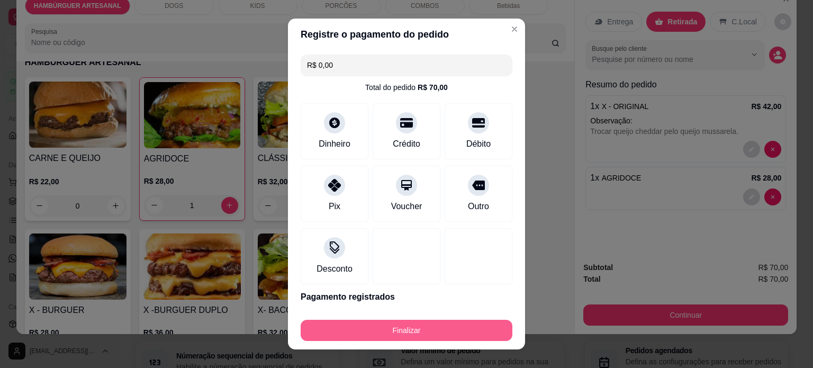
click at [389, 320] on button "Finalizar" at bounding box center [407, 330] width 212 height 21
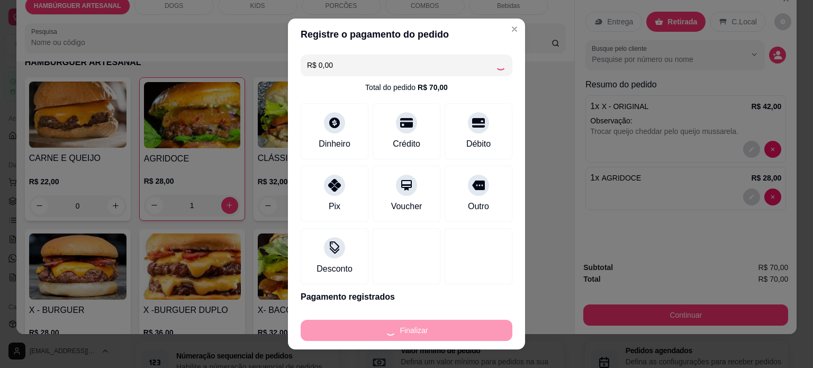
type input "0"
type input "-R$ 70,00"
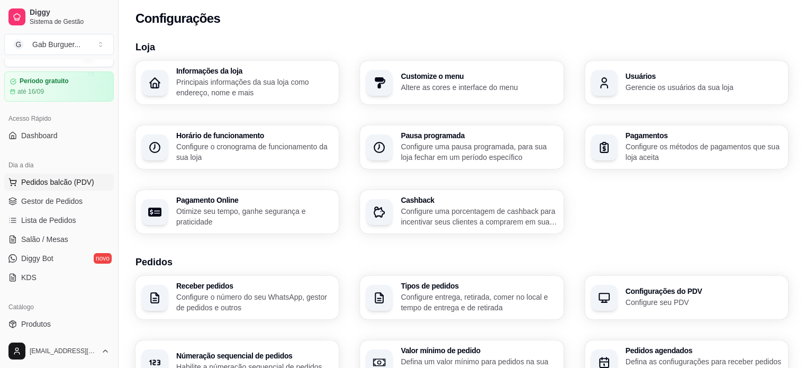
click at [53, 178] on span "Pedidos balcão (PDV)" at bounding box center [57, 182] width 73 height 11
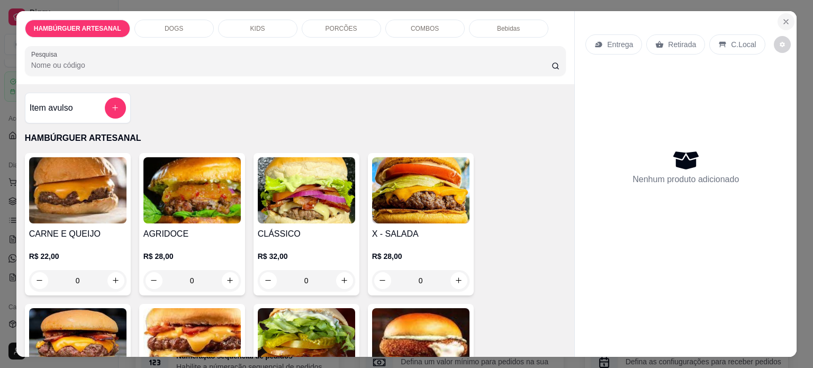
click at [780, 25] on button "Close" at bounding box center [786, 21] width 17 height 17
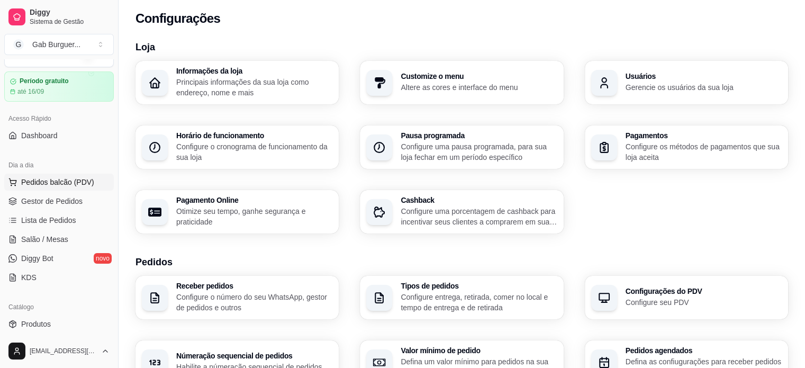
click at [77, 182] on span "Pedidos balcão (PDV)" at bounding box center [57, 182] width 73 height 11
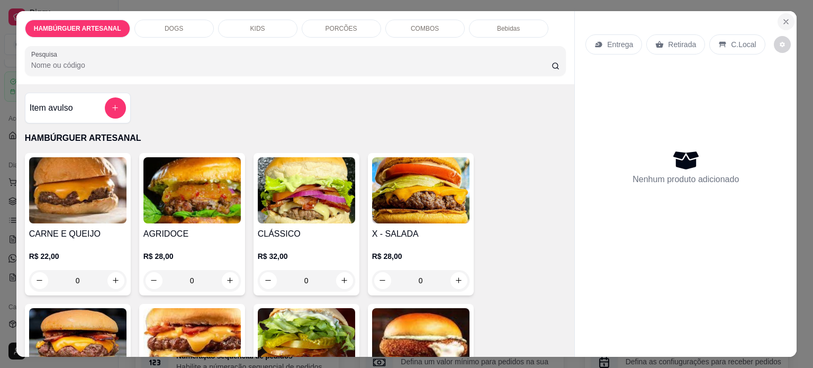
click at [782, 21] on icon "Close" at bounding box center [786, 21] width 8 height 8
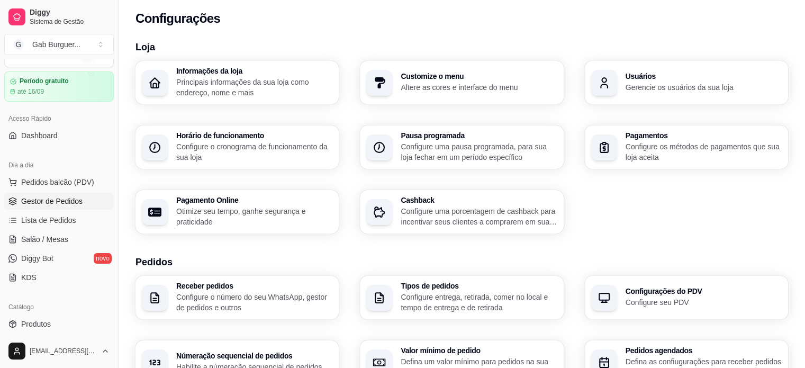
click at [61, 204] on span "Gestor de Pedidos" at bounding box center [51, 201] width 61 height 11
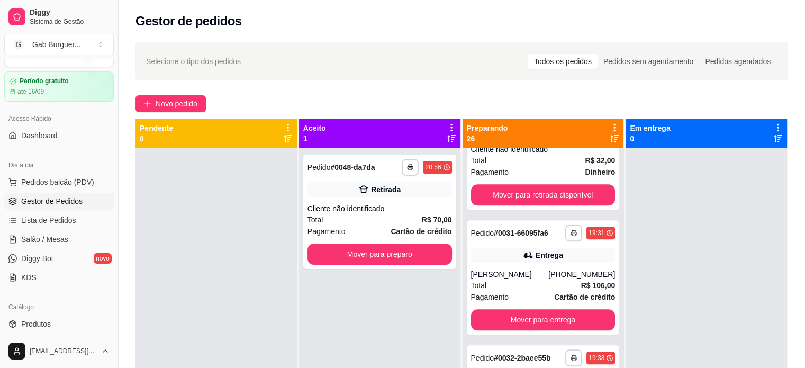
scroll to position [1165, 0]
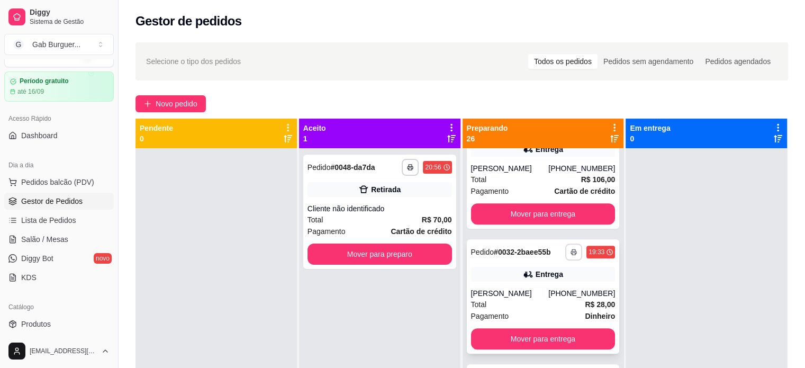
click at [565, 247] on button "button" at bounding box center [573, 252] width 17 height 17
click at [571, 254] on icon "button" at bounding box center [573, 252] width 5 height 2
click at [571, 251] on icon "button" at bounding box center [574, 252] width 6 height 6
click at [548, 285] on button "TOMATE MDK-080" at bounding box center [532, 289] width 74 height 16
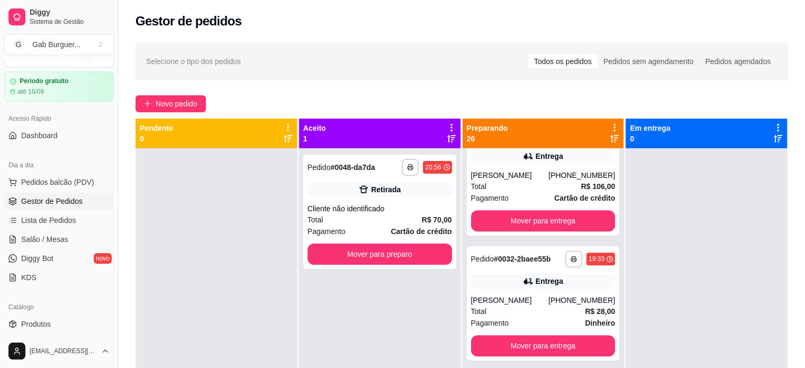
scroll to position [1169, 0]
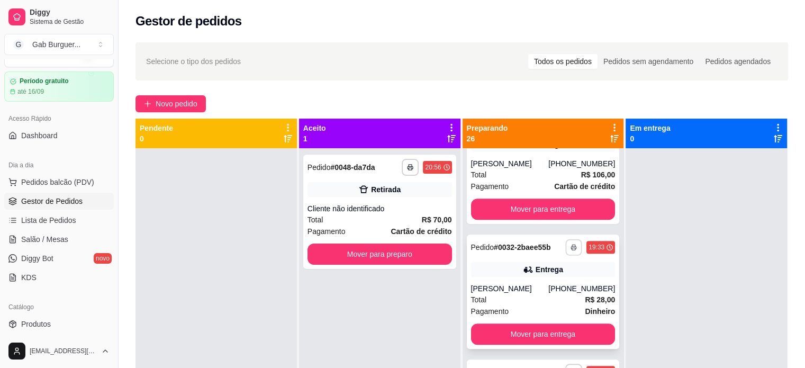
click at [566, 242] on button "button" at bounding box center [574, 247] width 16 height 16
click at [530, 285] on button "TOMATE MDK-080" at bounding box center [532, 283] width 74 height 16
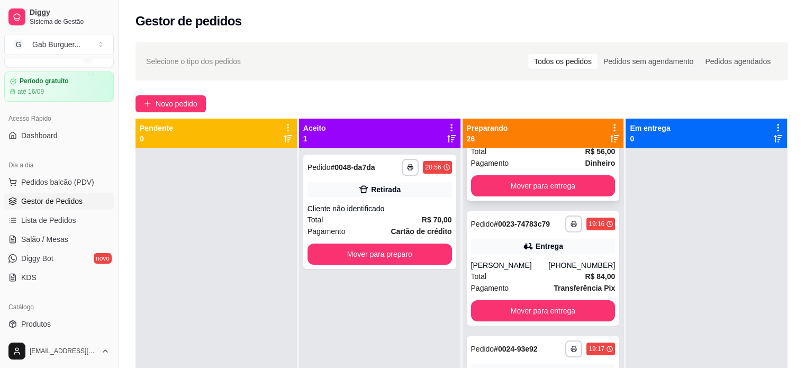
scroll to position [212, 0]
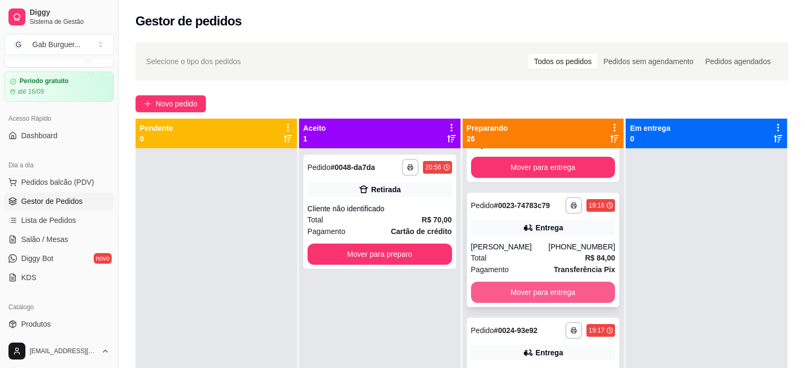
click at [546, 295] on button "Mover para entrega" at bounding box center [543, 292] width 145 height 21
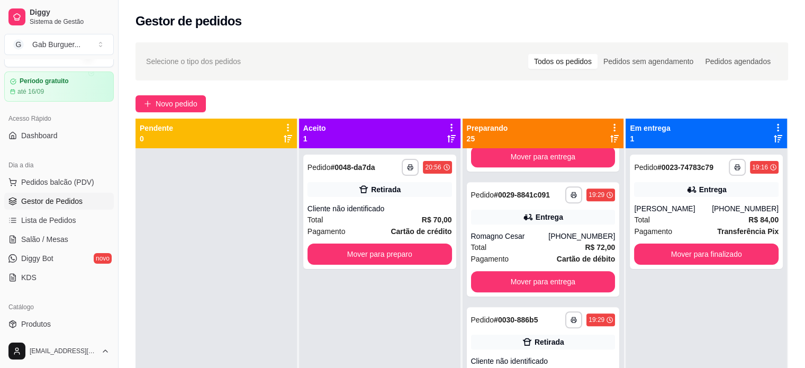
scroll to position [741, 0]
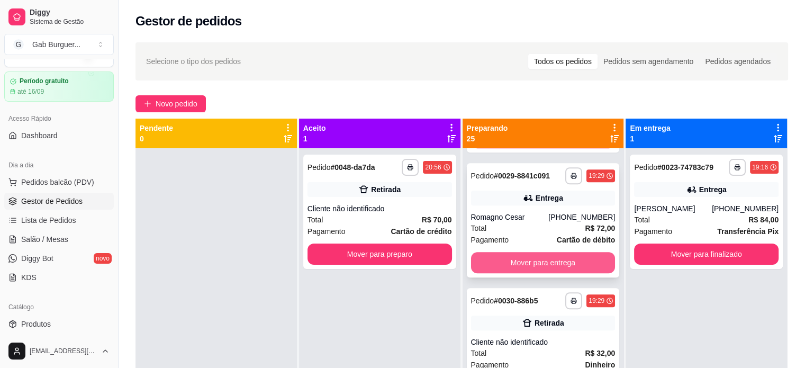
click at [568, 263] on button "Mover para entrega" at bounding box center [543, 262] width 145 height 21
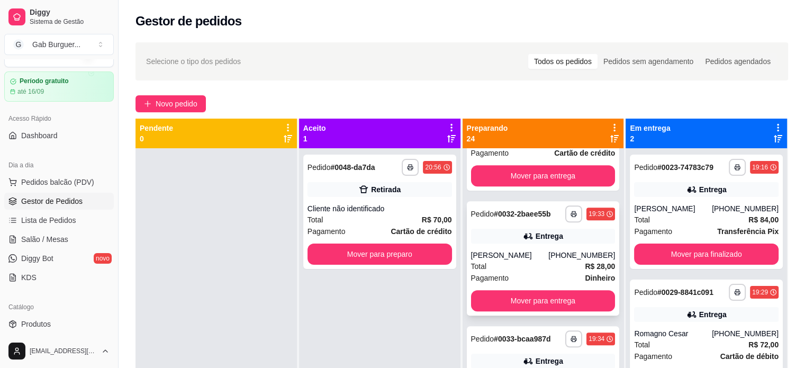
scroll to position [1059, 0]
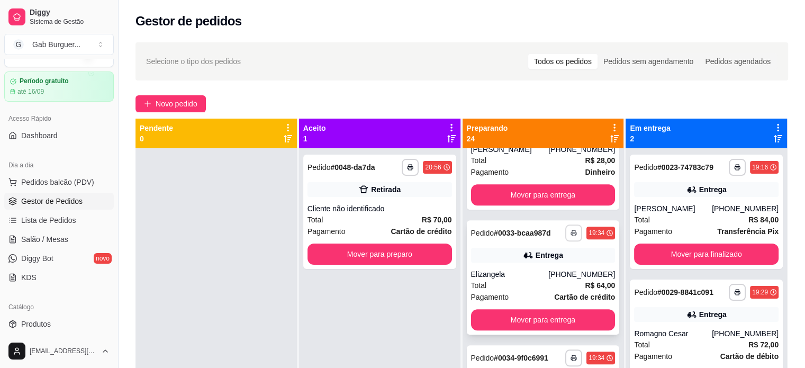
click at [571, 235] on icon "button" at bounding box center [574, 233] width 6 height 6
click at [542, 273] on button "TOMATE MDK-080" at bounding box center [532, 270] width 74 height 16
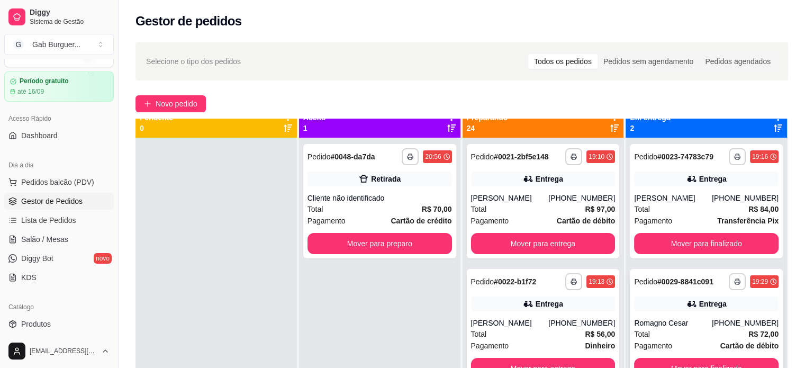
scroll to position [0, 0]
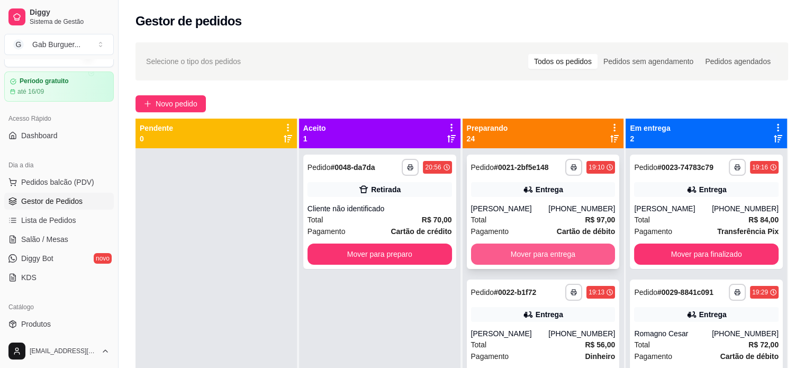
click at [568, 256] on button "Mover para entrega" at bounding box center [543, 254] width 145 height 21
click at [571, 256] on button "Mover para entrega" at bounding box center [543, 254] width 145 height 21
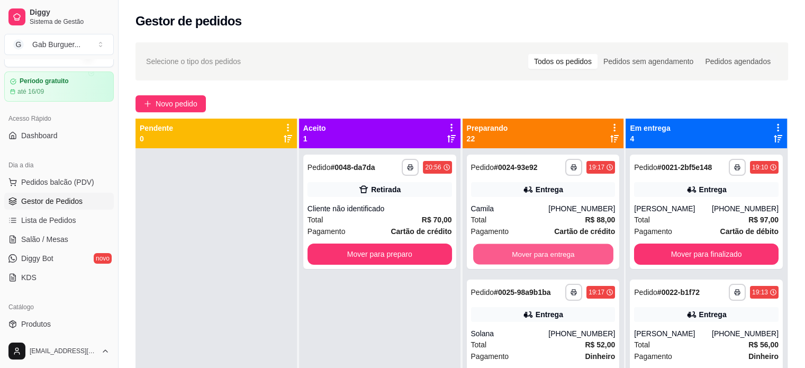
click at [571, 256] on button "Mover para entrega" at bounding box center [543, 254] width 140 height 21
click at [573, 251] on button "Mover para entrega" at bounding box center [543, 254] width 140 height 21
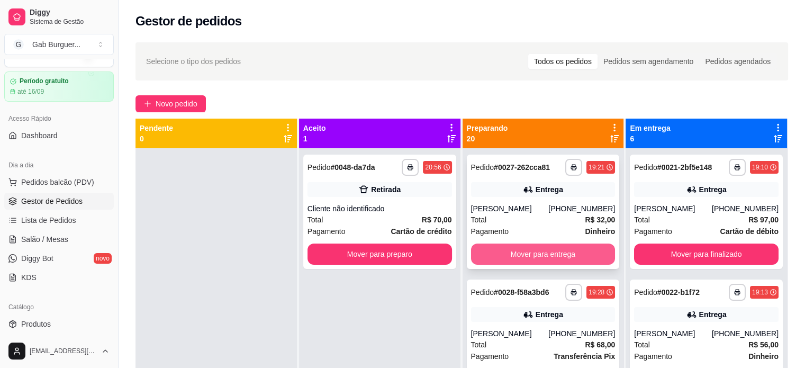
click at [573, 252] on button "Mover para entrega" at bounding box center [543, 254] width 145 height 21
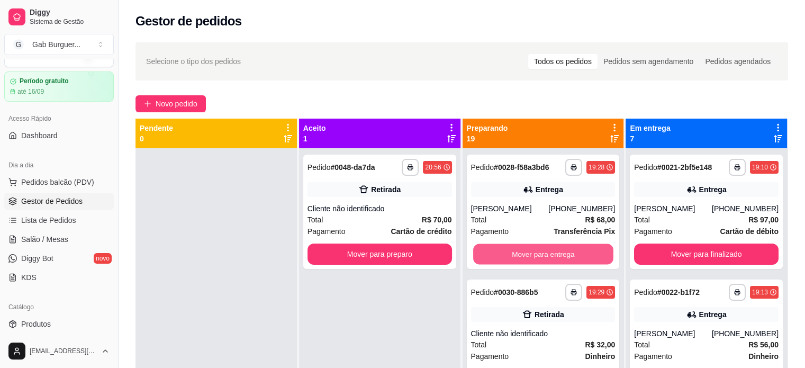
click at [573, 252] on button "Mover para entrega" at bounding box center [543, 254] width 140 height 21
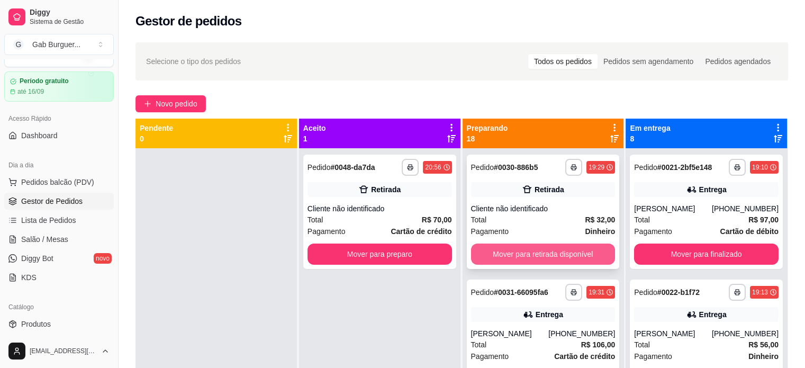
click at [576, 256] on button "Mover para retirada disponível" at bounding box center [543, 254] width 145 height 21
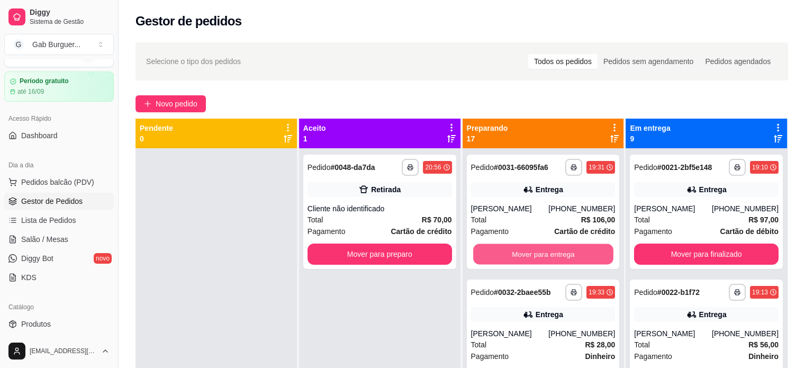
click at [576, 256] on button "Mover para entrega" at bounding box center [543, 254] width 140 height 21
click at [576, 256] on button "Mover para entrega" at bounding box center [543, 254] width 145 height 21
click at [576, 253] on button "Mover para entrega" at bounding box center [543, 254] width 145 height 21
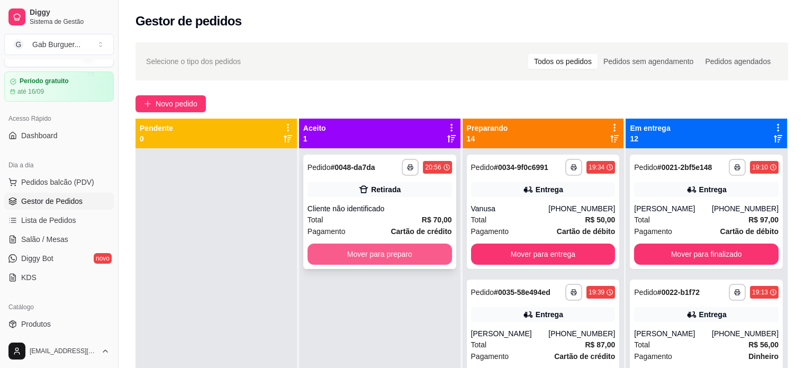
click at [422, 246] on button "Mover para preparo" at bounding box center [380, 254] width 145 height 21
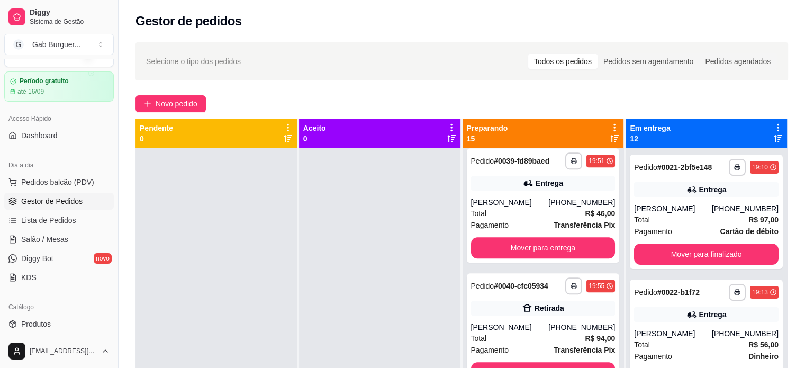
scroll to position [635, 0]
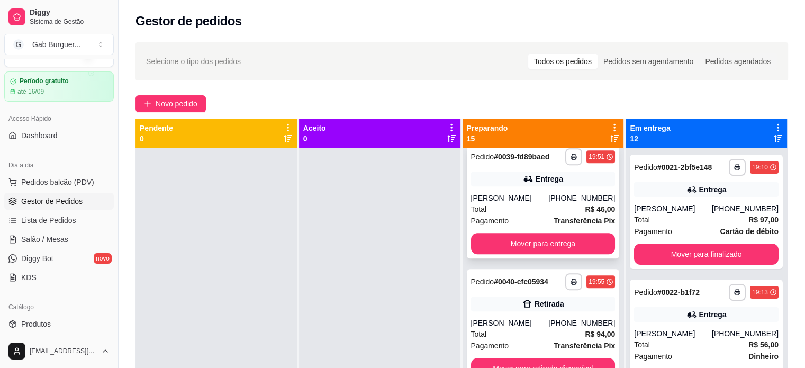
click at [589, 152] on div "19:51" at bounding box center [597, 156] width 16 height 8
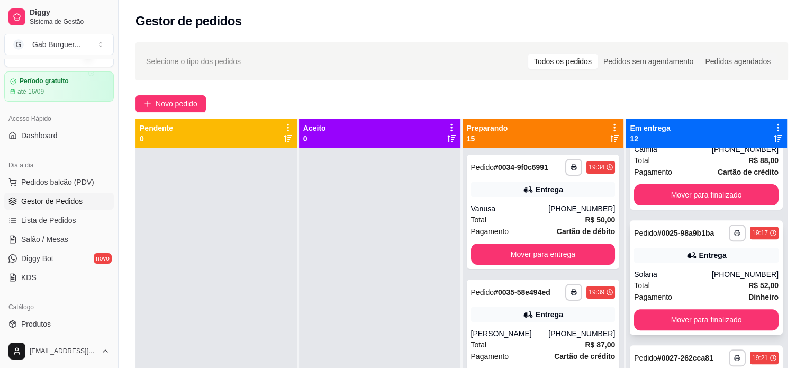
scroll to position [497, 0]
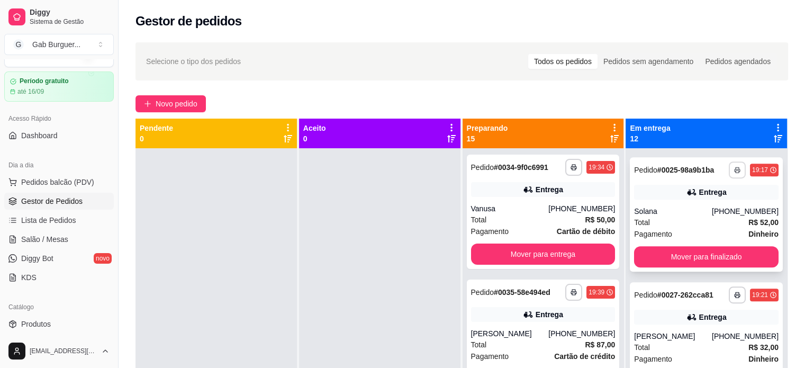
click at [736, 167] on polyline "button" at bounding box center [737, 168] width 3 height 2
click at [676, 208] on button "TOMATE MDK-080" at bounding box center [693, 207] width 74 height 16
drag, startPoint x: 608, startPoint y: 194, endPoint x: 614, endPoint y: 188, distance: 8.6
click at [614, 188] on div "**********" at bounding box center [543, 332] width 161 height 368
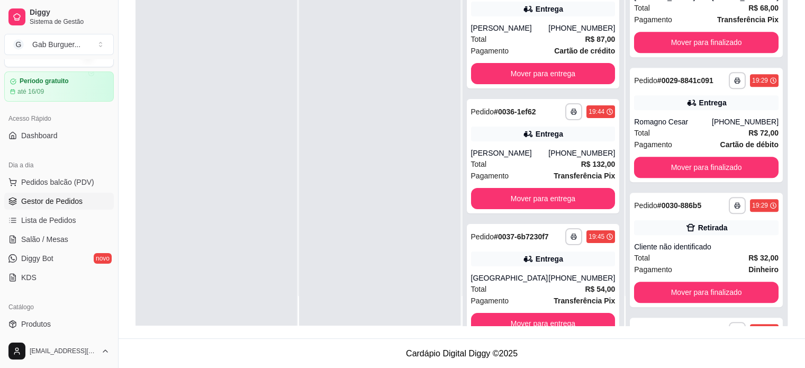
scroll to position [97, 0]
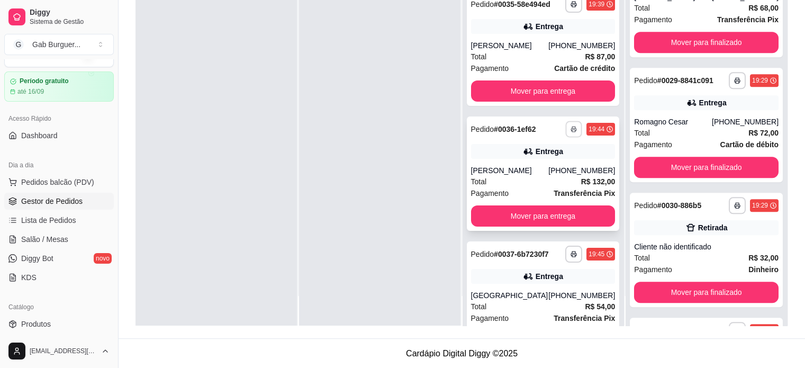
click at [572, 130] on rect "button" at bounding box center [573, 131] width 3 height 2
click at [530, 165] on button "TOMATE MDK-080" at bounding box center [532, 165] width 77 height 17
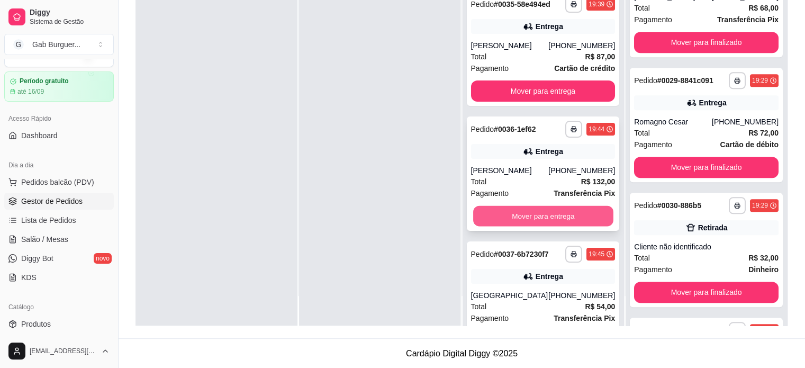
click at [548, 217] on button "Mover para entrega" at bounding box center [543, 216] width 140 height 21
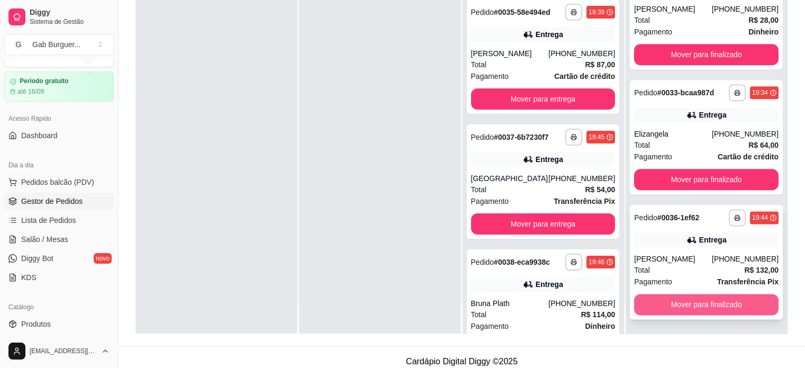
scroll to position [161, 0]
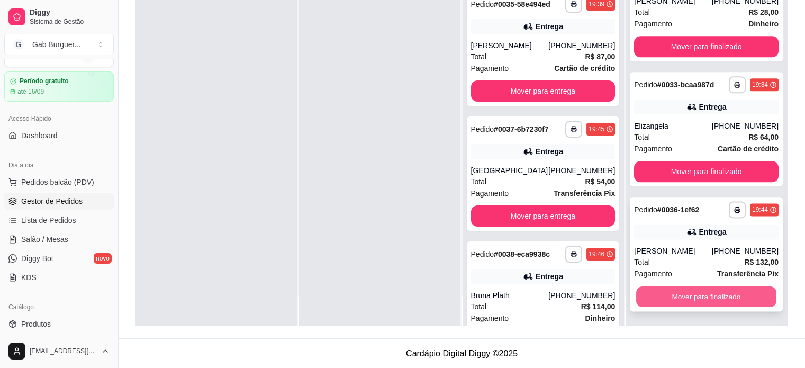
click at [683, 295] on button "Mover para finalizado" at bounding box center [706, 296] width 140 height 21
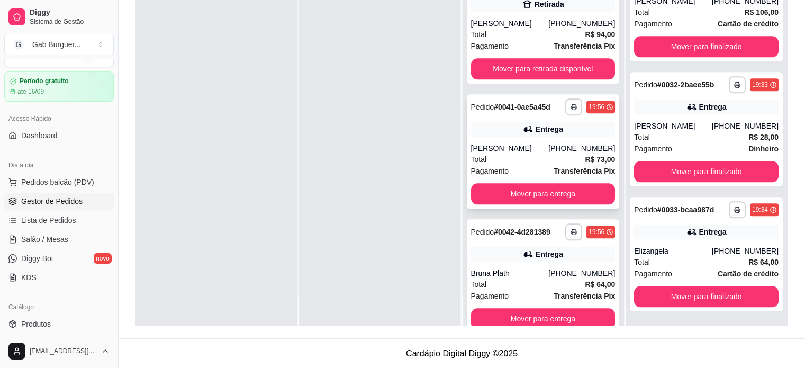
scroll to position [688, 0]
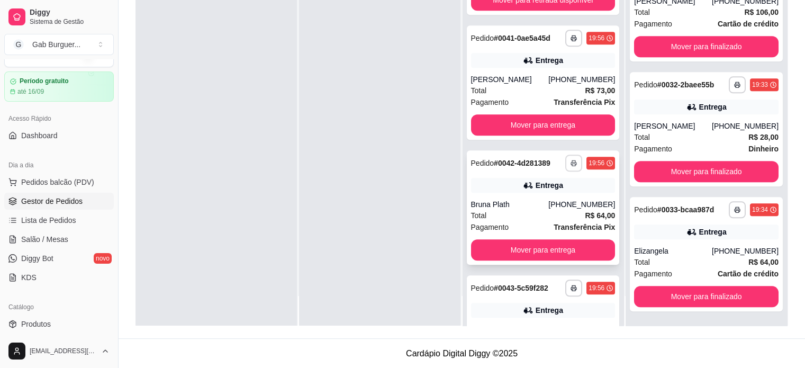
click at [571, 166] on icon "button" at bounding box center [574, 163] width 6 height 6
click at [527, 211] on button "TOMATE MDK-080" at bounding box center [532, 210] width 77 height 17
click at [571, 35] on icon "button" at bounding box center [574, 38] width 6 height 6
click at [552, 73] on button "TOMATE MDK-080" at bounding box center [532, 75] width 74 height 16
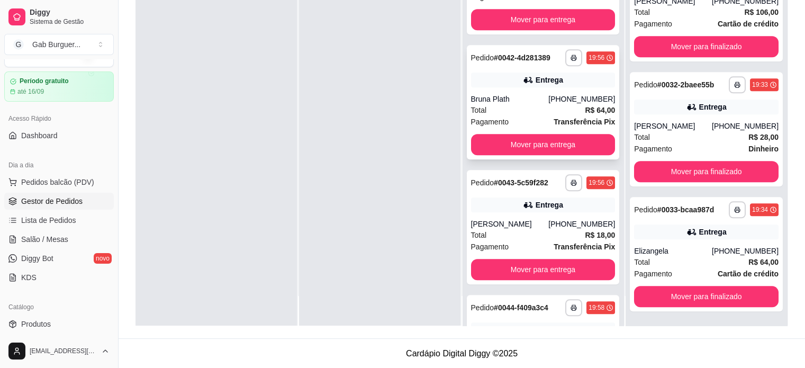
scroll to position [794, 0]
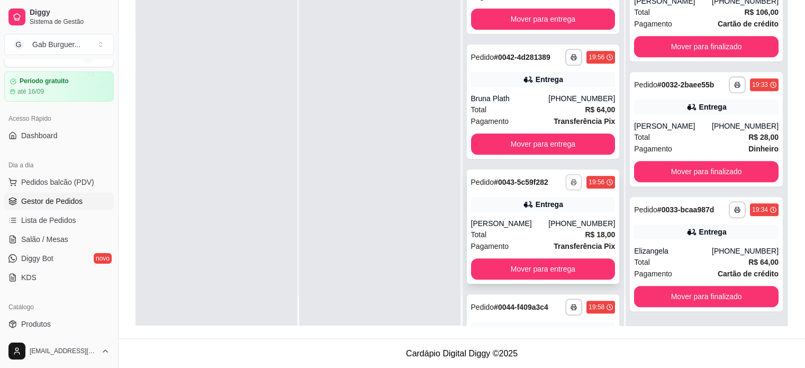
click at [566, 188] on button "button" at bounding box center [574, 182] width 16 height 16
click at [551, 226] on button "TOMATE MDK-080" at bounding box center [532, 229] width 74 height 16
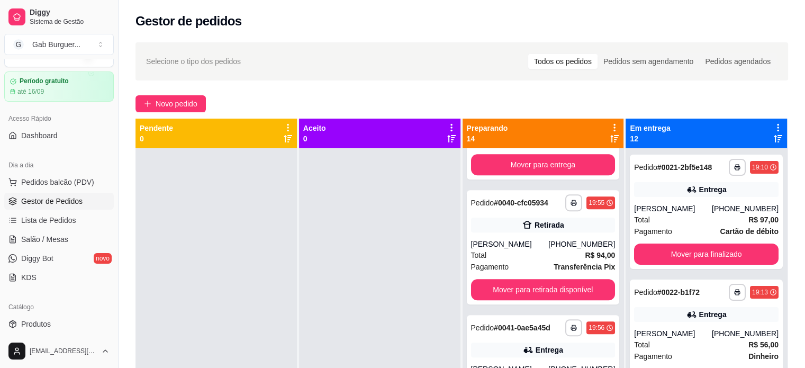
scroll to position [555, 0]
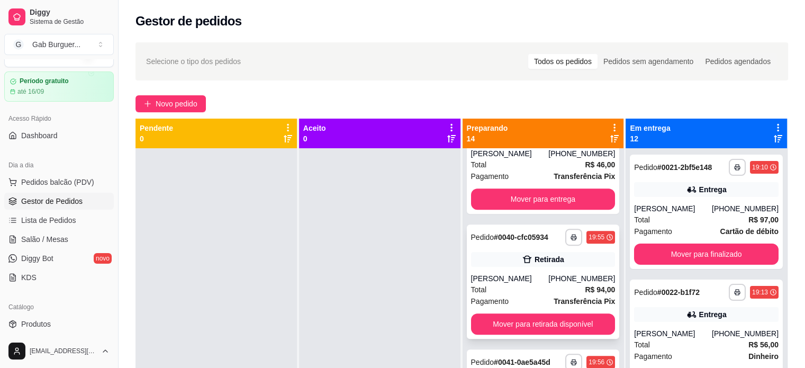
click at [563, 228] on div "**********" at bounding box center [543, 281] width 153 height 114
click at [571, 238] on icon "button" at bounding box center [573, 238] width 5 height 2
click at [532, 271] on button "TOMATE MDK-080" at bounding box center [532, 273] width 74 height 16
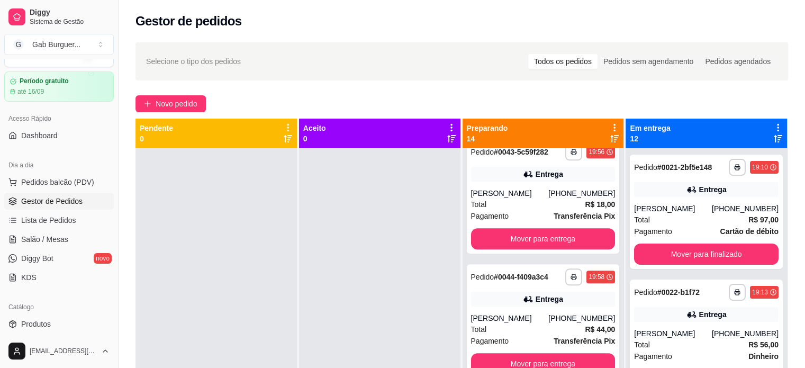
scroll to position [1031, 0]
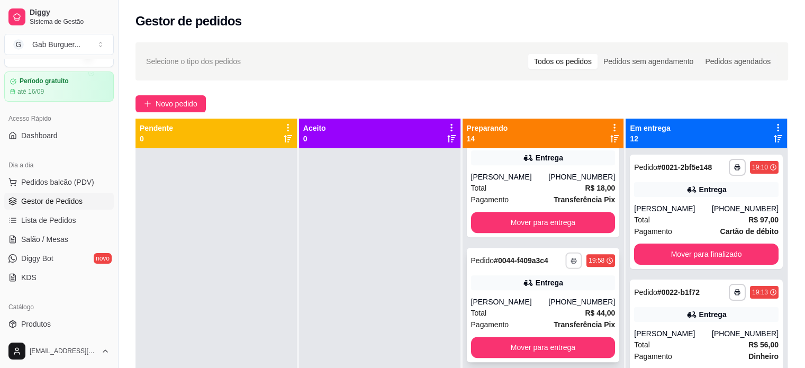
click at [571, 264] on icon "button" at bounding box center [574, 260] width 6 height 6
click at [546, 304] on button "TOMATE MDK-080" at bounding box center [532, 307] width 74 height 16
click at [38, 250] on link "Diggy Bot novo" at bounding box center [59, 258] width 110 height 17
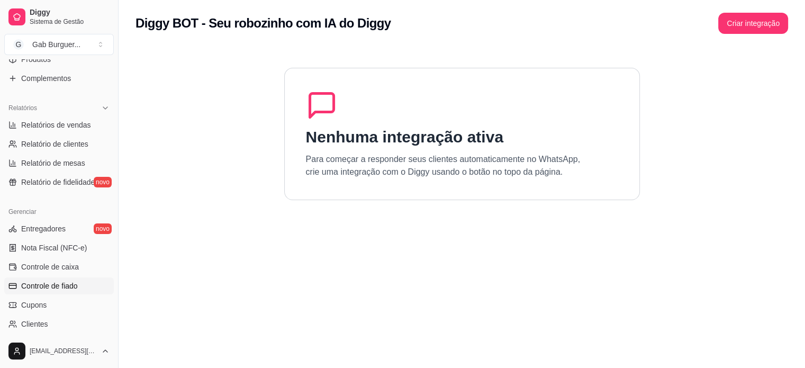
scroll to position [393, 0]
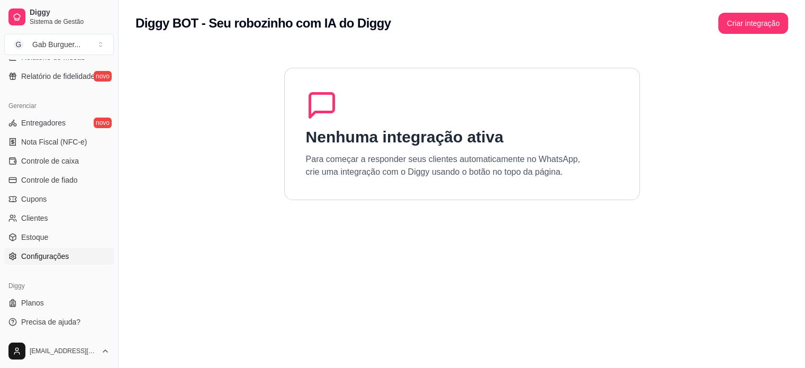
click at [64, 251] on span "Configurações" at bounding box center [45, 256] width 48 height 11
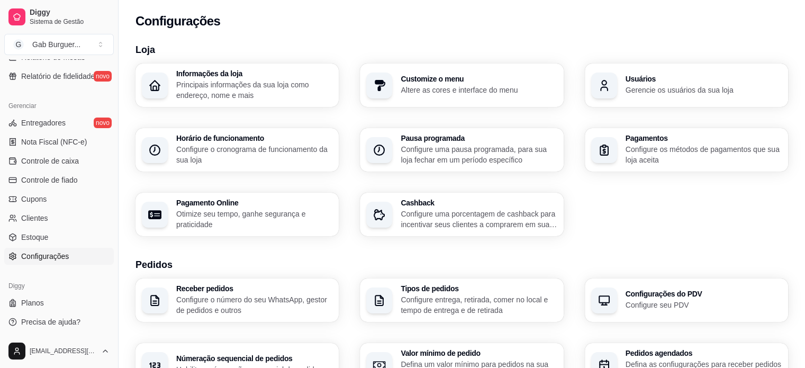
click at [214, 77] on h3 "Informações da loja" at bounding box center [254, 73] width 156 height 7
click at [286, 143] on div "Horário de funcionamento Configure o cronograma de funcionamento da sua loja" at bounding box center [253, 150] width 151 height 30
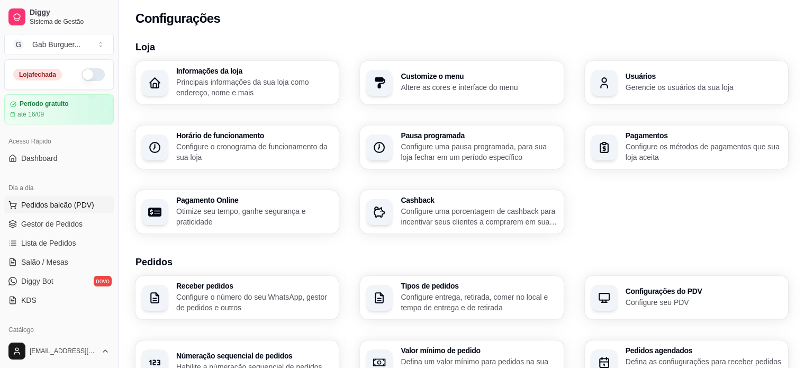
click at [69, 198] on button "Pedidos balcão (PDV)" at bounding box center [59, 204] width 110 height 17
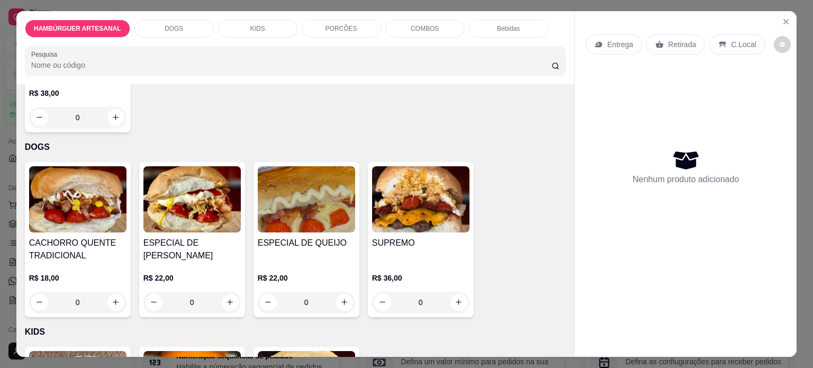
scroll to position [476, 0]
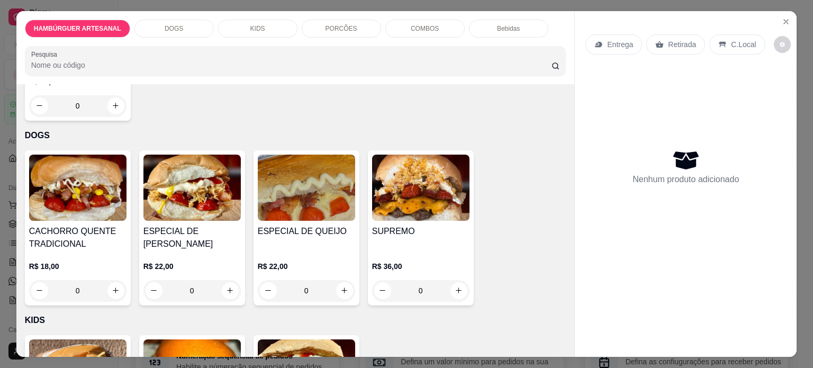
click at [112, 287] on div "0" at bounding box center [77, 290] width 97 height 21
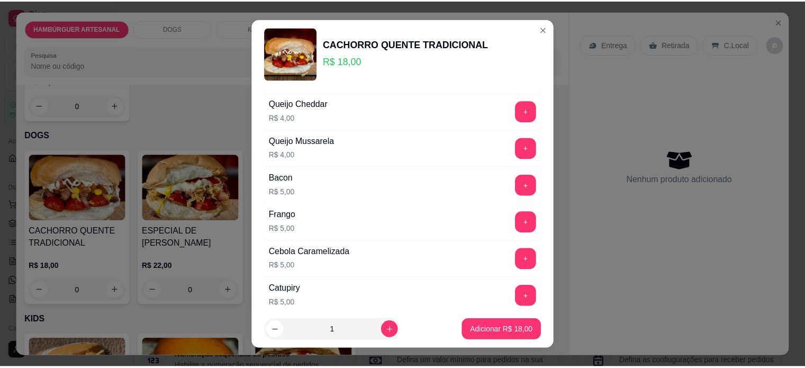
scroll to position [318, 0]
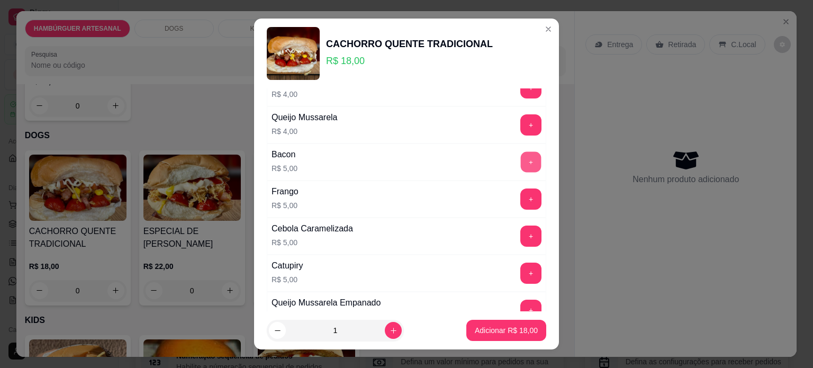
click at [521, 163] on button "+" at bounding box center [531, 161] width 21 height 21
click at [498, 336] on p "Adicionar R$ 23,00" at bounding box center [506, 331] width 61 height 10
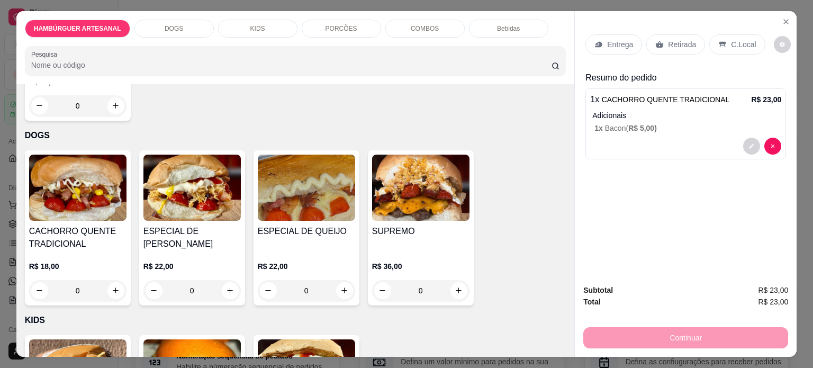
click at [679, 40] on p "Retirada" at bounding box center [682, 44] width 28 height 11
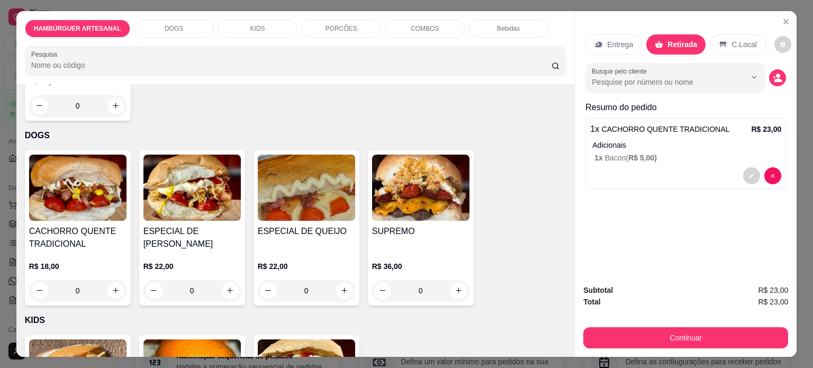
click at [0, 46] on div "HAMBÚRGUER ARTESANAL DOGS KIDS PORCÕES COMBOS Bebidas Pesquisa Item avulso HAMB…" at bounding box center [406, 184] width 813 height 368
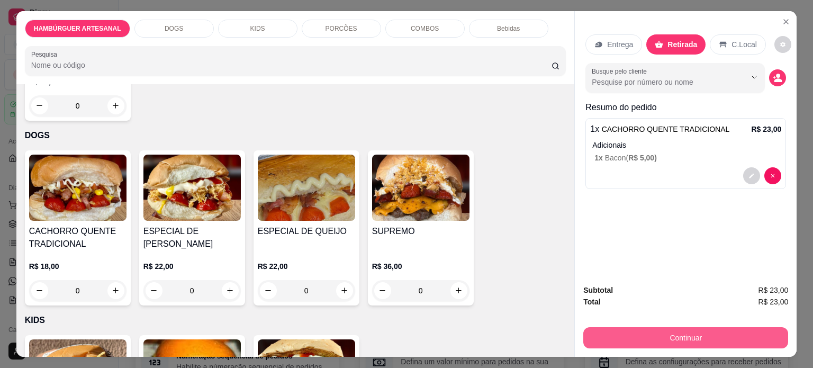
click at [606, 338] on button "Continuar" at bounding box center [685, 337] width 205 height 21
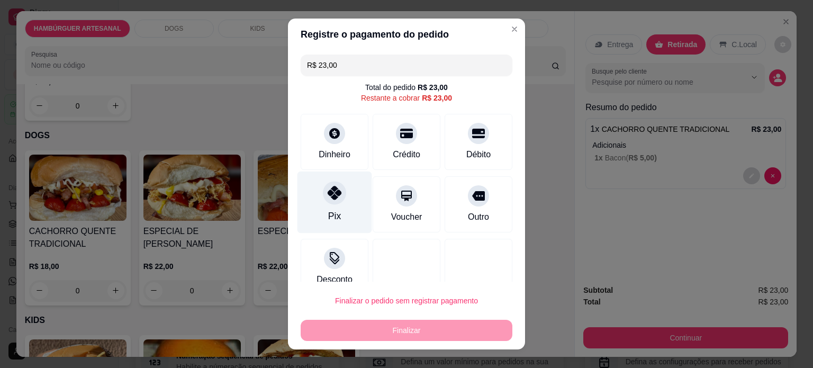
click at [330, 200] on div at bounding box center [334, 192] width 23 height 23
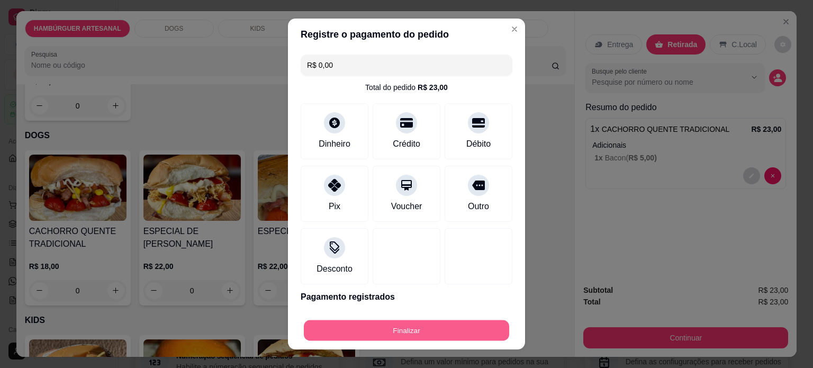
click at [390, 326] on button "Finalizar" at bounding box center [406, 330] width 205 height 21
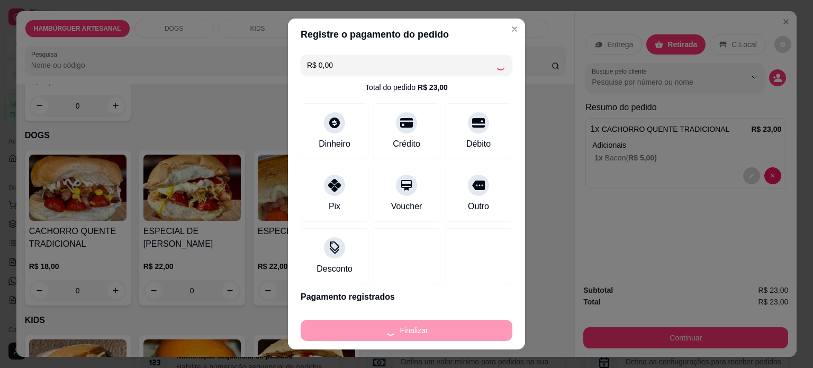
type input "-R$ 23,00"
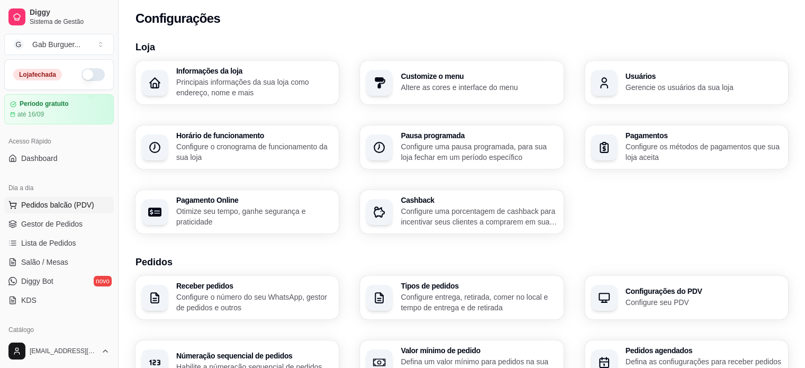
click at [74, 204] on span "Pedidos balcão (PDV)" at bounding box center [57, 205] width 73 height 11
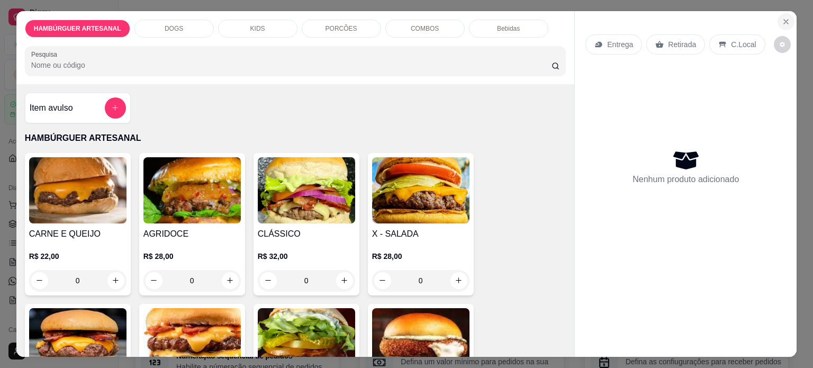
click at [783, 24] on button "Close" at bounding box center [786, 21] width 17 height 17
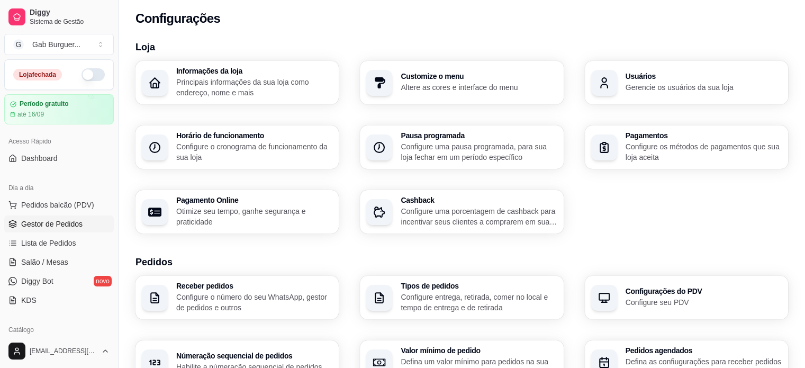
click at [63, 223] on span "Gestor de Pedidos" at bounding box center [51, 224] width 61 height 11
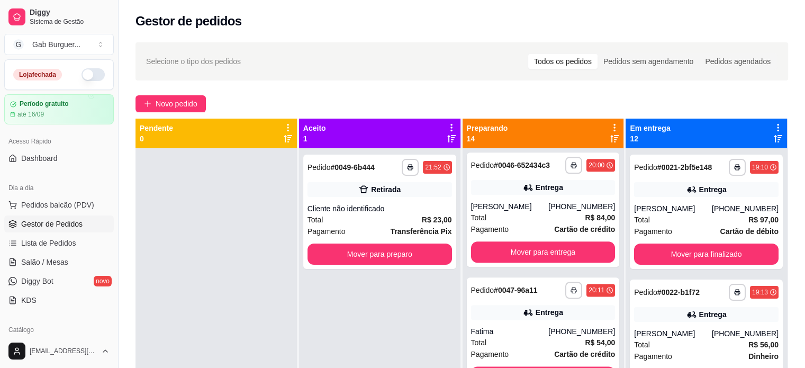
scroll to position [1402, 0]
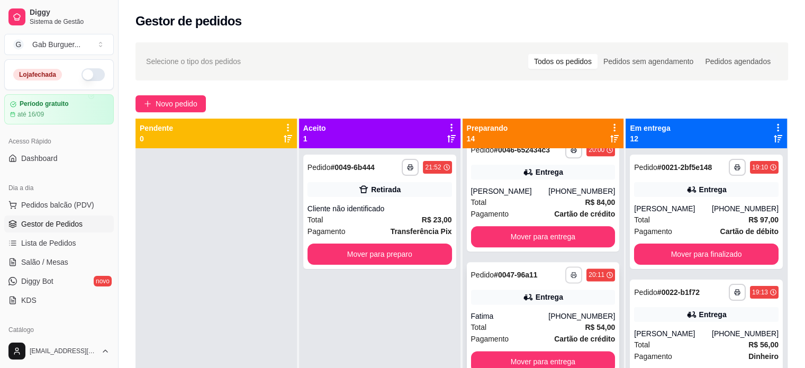
click at [565, 278] on button "button" at bounding box center [573, 274] width 17 height 17
click at [541, 314] on button "TOMATE MDK-080" at bounding box center [532, 311] width 74 height 16
click at [555, 356] on button "Mover para entrega" at bounding box center [543, 361] width 145 height 21
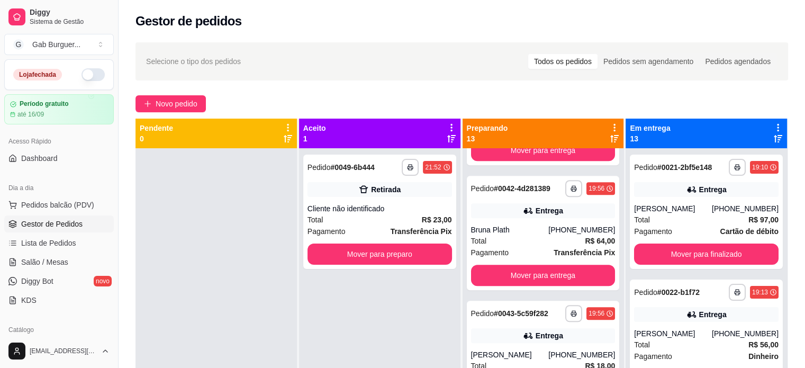
scroll to position [800, 0]
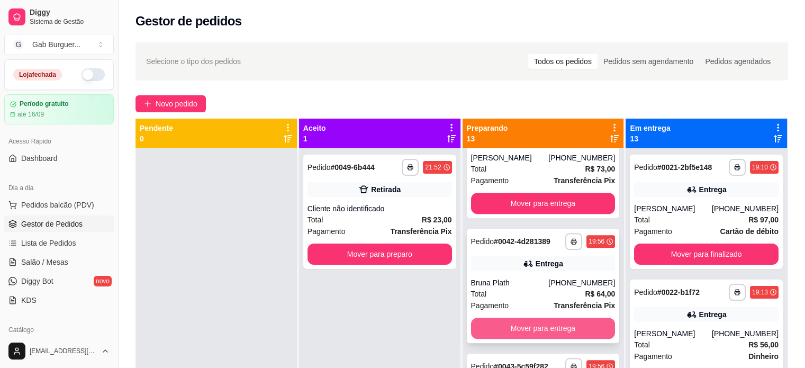
click at [561, 339] on button "Mover para entrega" at bounding box center [543, 328] width 145 height 21
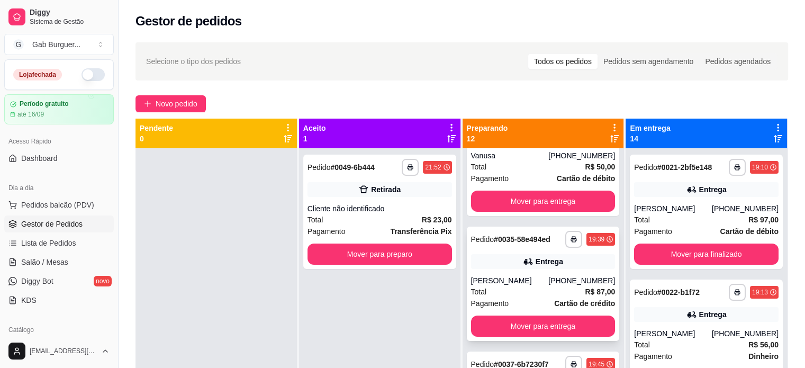
scroll to position [0, 0]
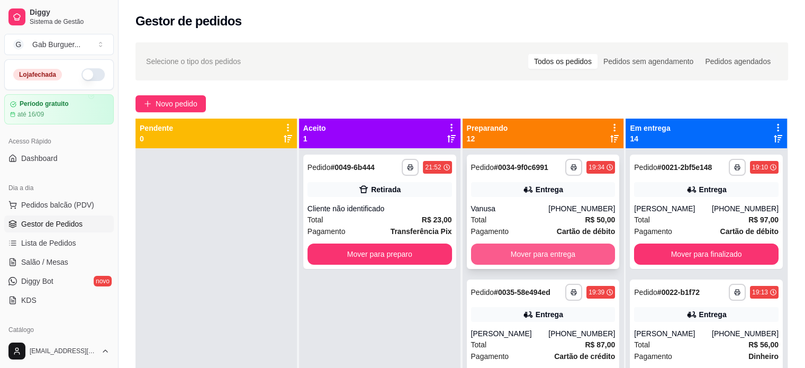
click at [544, 263] on button "Mover para entrega" at bounding box center [543, 254] width 145 height 21
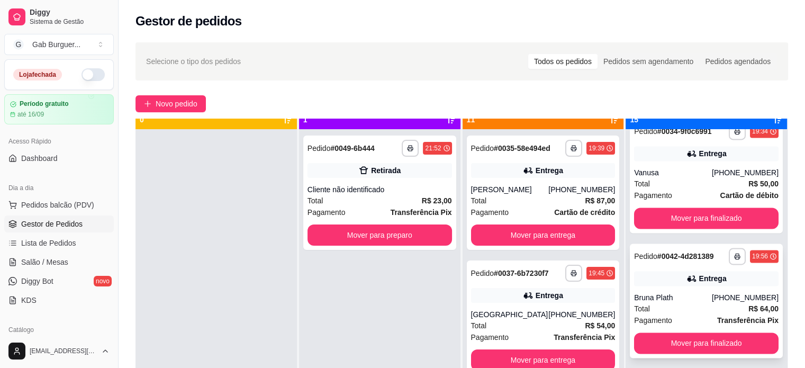
scroll to position [30, 0]
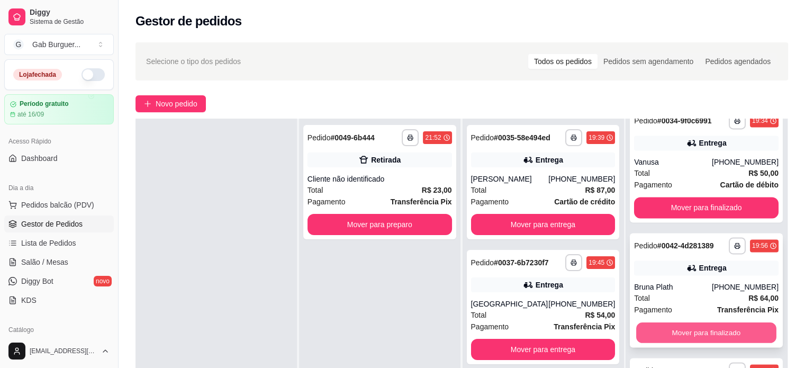
click at [696, 340] on button "Mover para finalizado" at bounding box center [706, 332] width 140 height 21
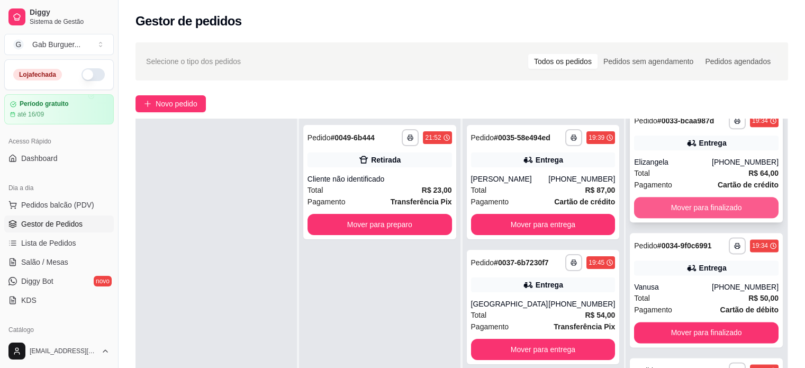
click at [696, 211] on button "Mover para finalizado" at bounding box center [706, 207] width 145 height 21
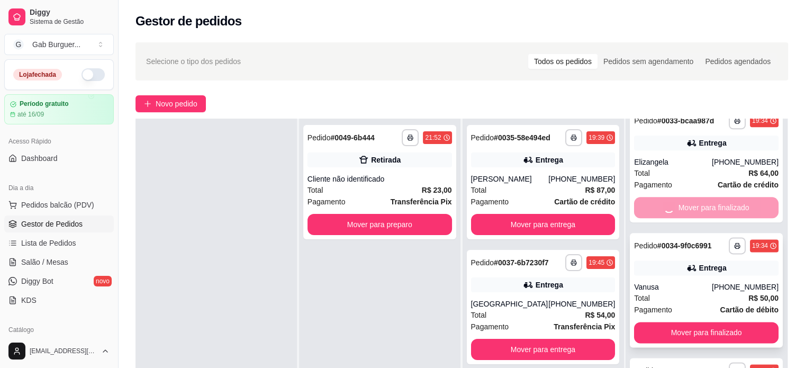
scroll to position [1266, 0]
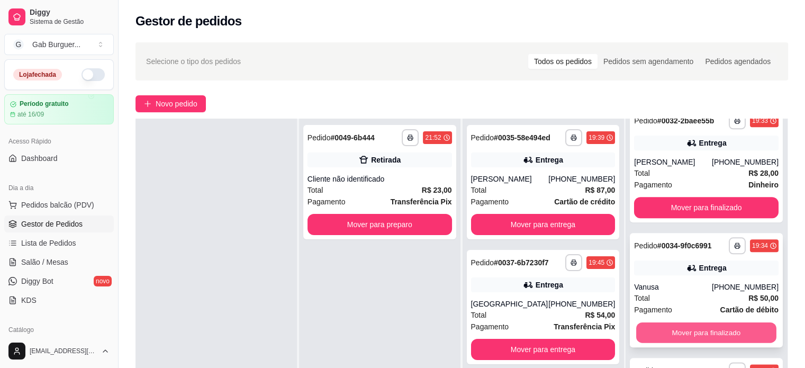
click at [692, 338] on button "Mover para finalizado" at bounding box center [706, 332] width 140 height 21
click at [692, 338] on button "Mover para finalizado" at bounding box center [706, 332] width 145 height 21
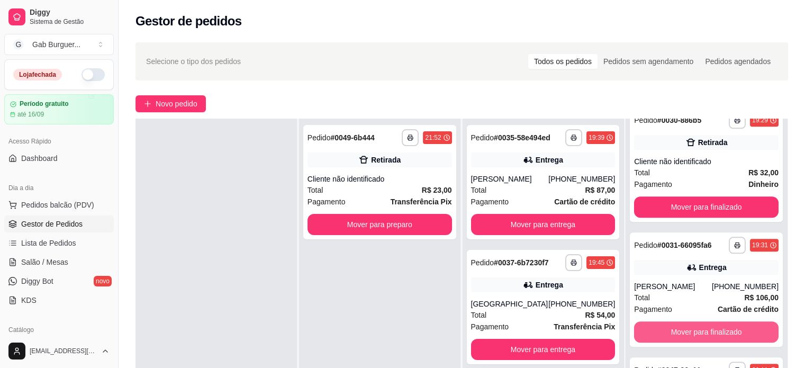
scroll to position [1016, 0]
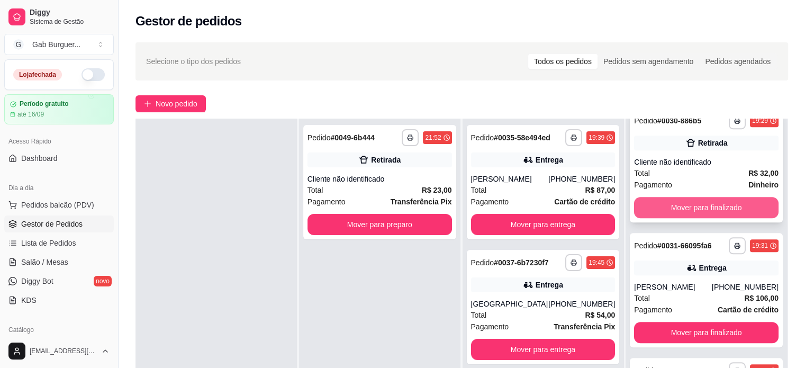
click at [695, 210] on button "Mover para finalizado" at bounding box center [706, 207] width 145 height 21
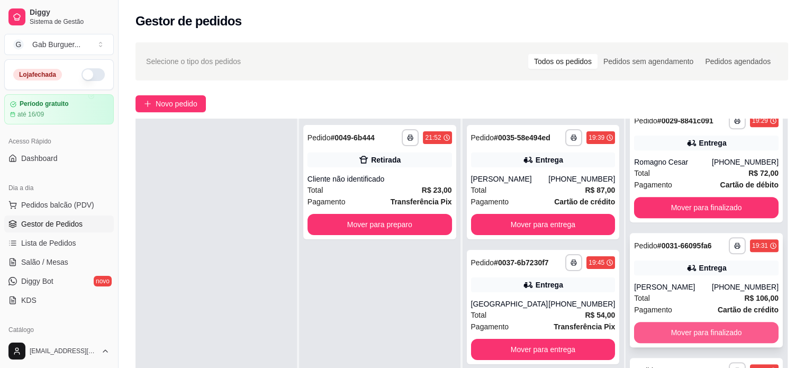
click at [700, 336] on button "Mover para finalizado" at bounding box center [706, 332] width 145 height 21
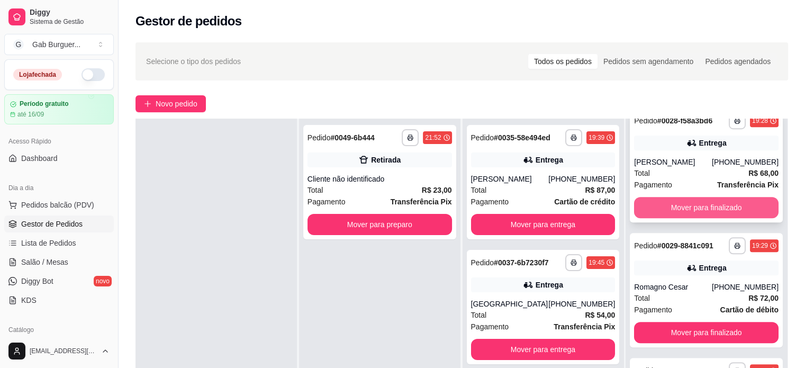
click at [699, 208] on button "Mover para finalizado" at bounding box center [706, 207] width 145 height 21
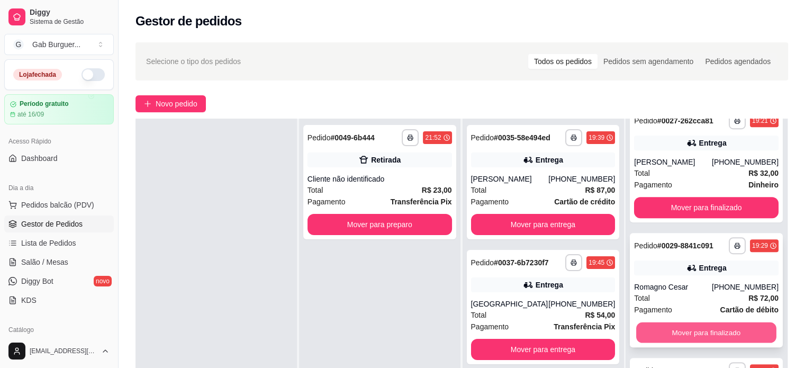
click at [700, 335] on button "Mover para finalizado" at bounding box center [706, 332] width 140 height 21
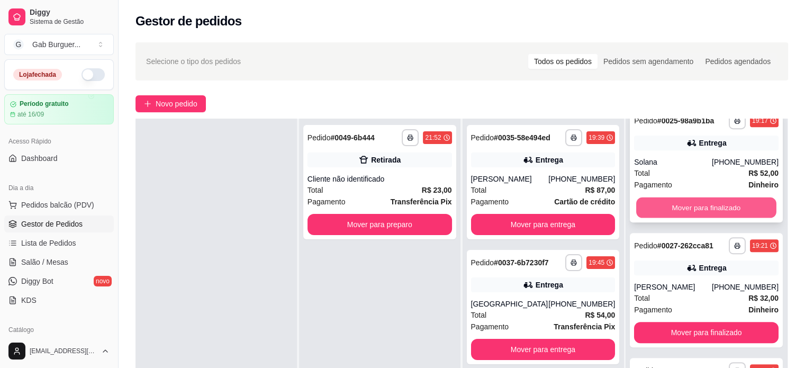
click at [688, 201] on button "Mover para finalizado" at bounding box center [706, 207] width 140 height 21
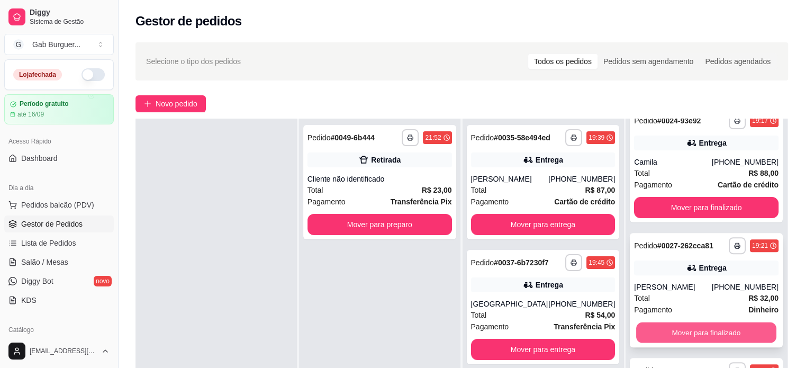
click at [695, 338] on button "Mover para finalizado" at bounding box center [706, 332] width 140 height 21
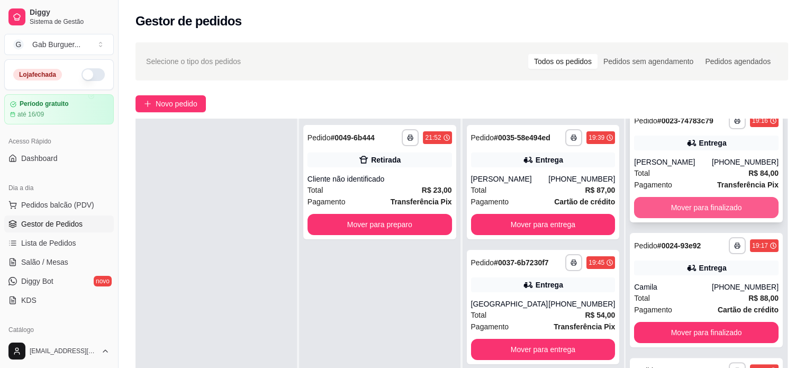
click at [672, 209] on button "Mover para finalizado" at bounding box center [706, 207] width 145 height 21
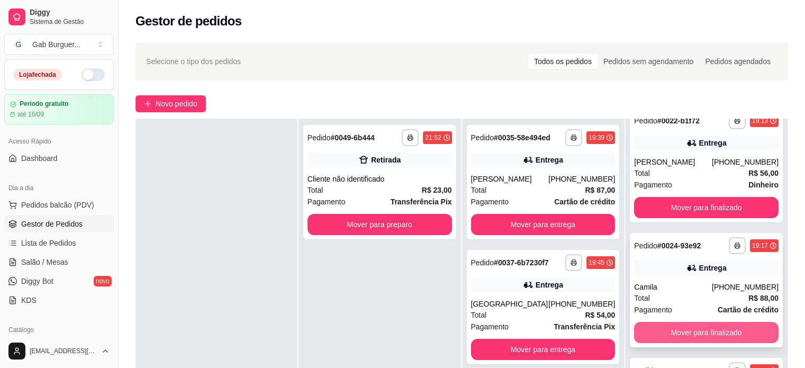
click at [690, 333] on button "Mover para finalizado" at bounding box center [706, 332] width 145 height 21
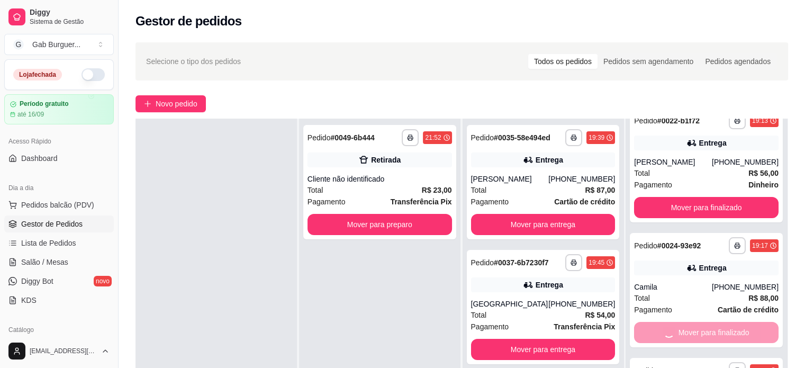
scroll to position [17, 0]
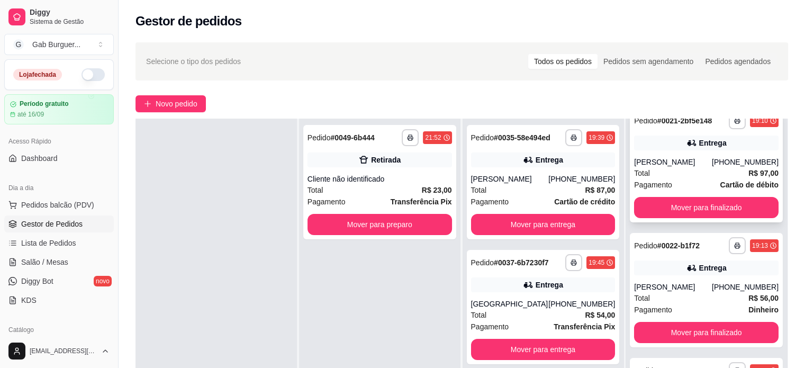
click at [686, 212] on button "Mover para finalizado" at bounding box center [706, 207] width 145 height 21
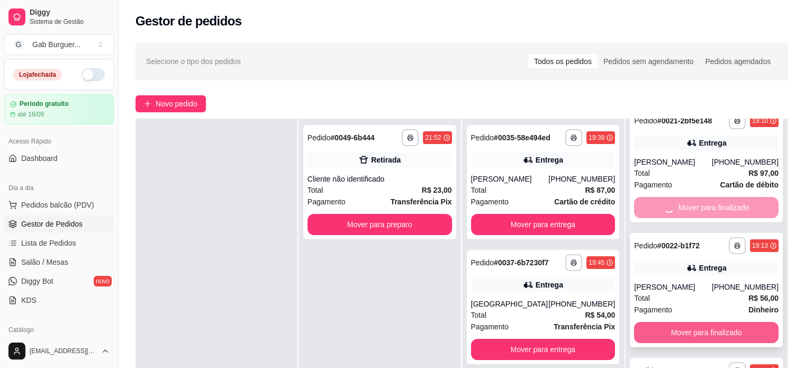
scroll to position [0, 0]
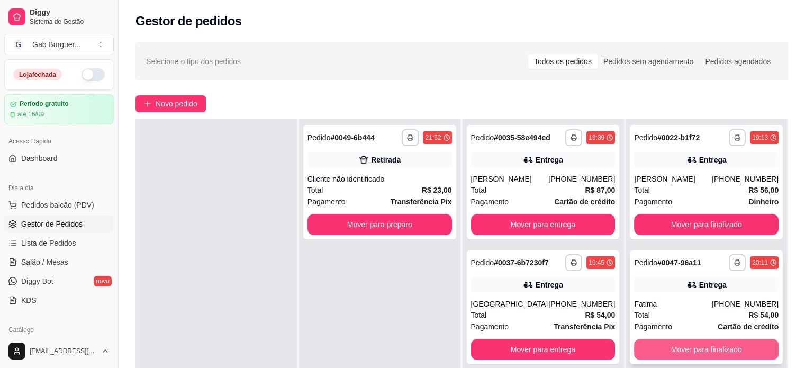
click at [686, 354] on button "Mover para finalizado" at bounding box center [706, 349] width 145 height 21
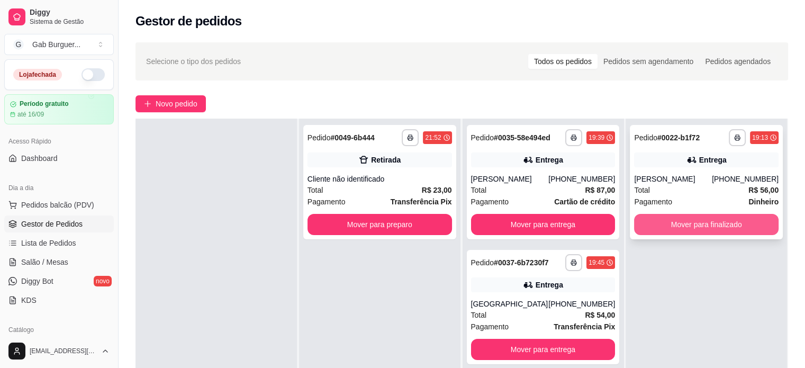
click at [691, 224] on button "Mover para finalizado" at bounding box center [706, 224] width 145 height 21
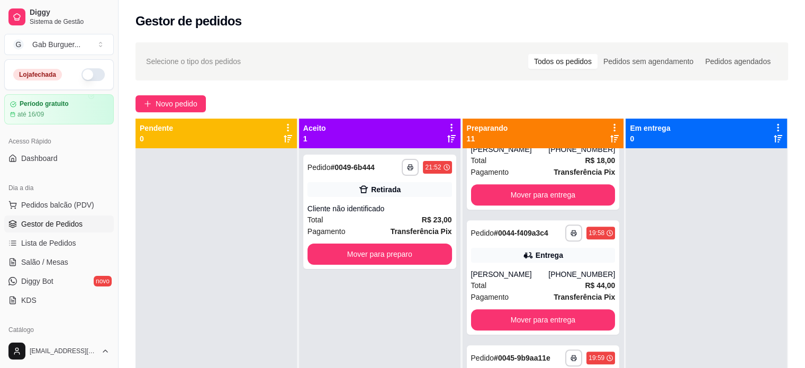
scroll to position [868, 0]
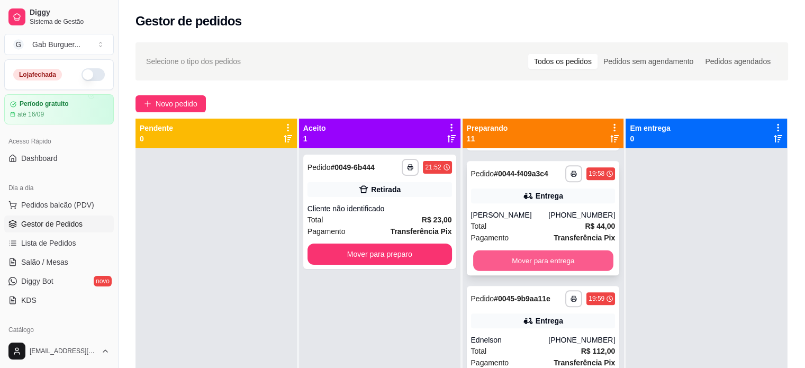
click at [559, 271] on button "Mover para entrega" at bounding box center [543, 260] width 140 height 21
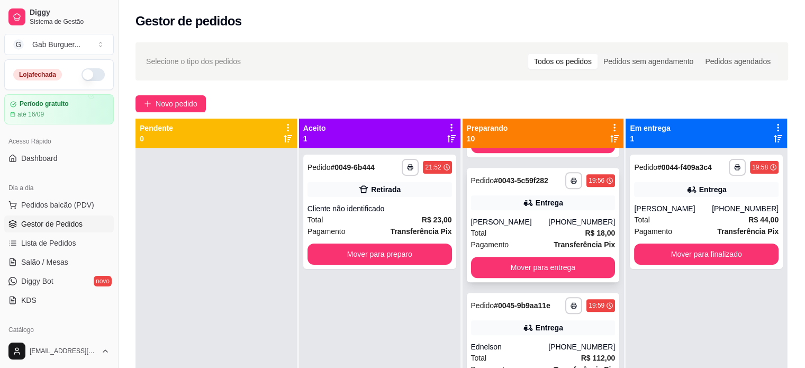
scroll to position [709, 0]
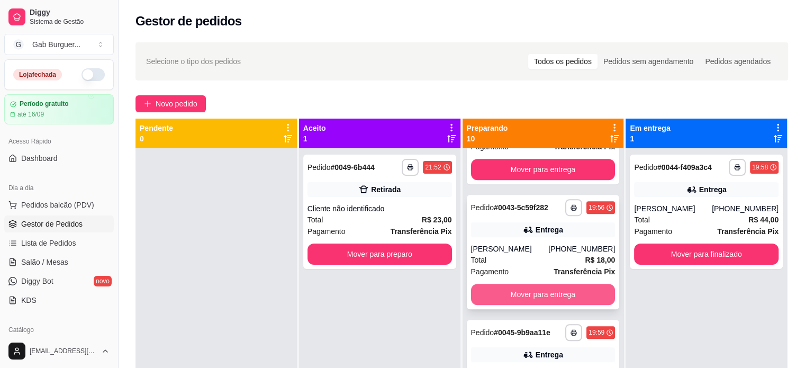
click at [542, 294] on button "Mover para entrega" at bounding box center [543, 294] width 145 height 21
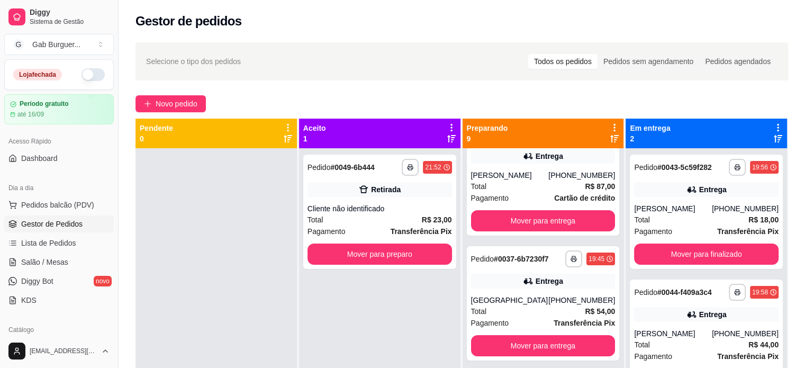
scroll to position [0, 0]
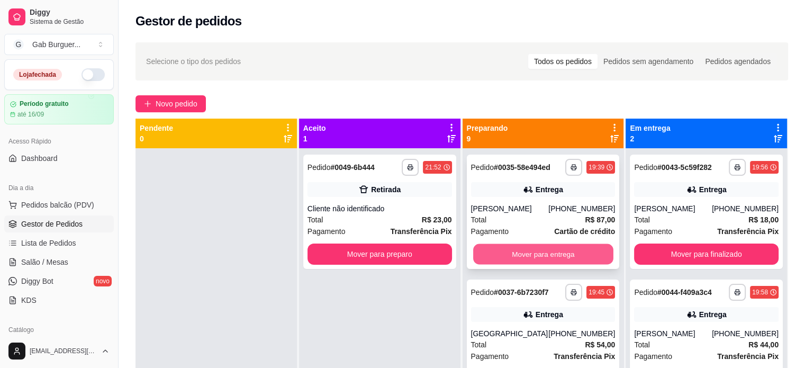
click at [540, 256] on button "Mover para entrega" at bounding box center [543, 254] width 140 height 21
click at [544, 258] on button "Mover para entrega" at bounding box center [543, 254] width 145 height 21
click at [551, 253] on button "Mover para entrega" at bounding box center [543, 254] width 145 height 21
click at [551, 253] on button "Mover para retirada disponível" at bounding box center [543, 254] width 145 height 21
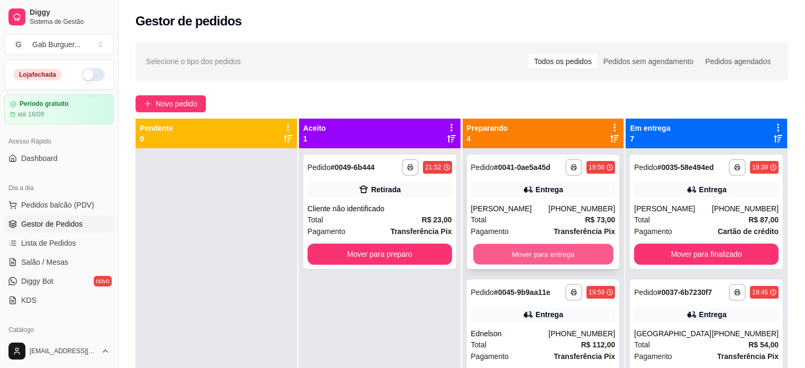
click at [553, 258] on button "Mover para entrega" at bounding box center [543, 254] width 140 height 21
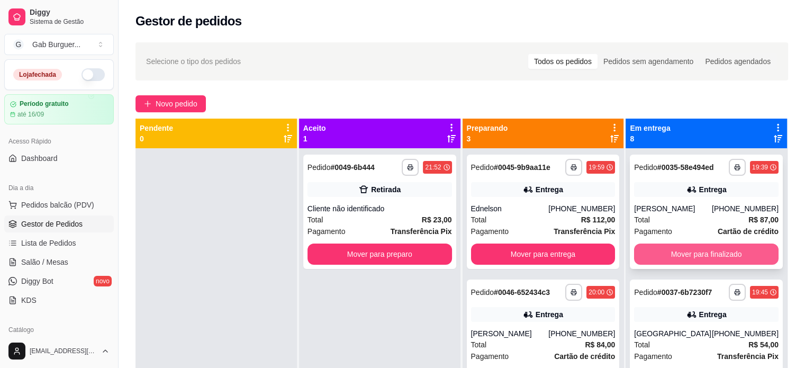
click at [716, 259] on button "Mover para finalizado" at bounding box center [706, 254] width 145 height 21
click at [714, 256] on button "Mover para finalizado" at bounding box center [706, 254] width 140 height 21
click at [712, 256] on button "Mover para finalizado" at bounding box center [706, 254] width 145 height 21
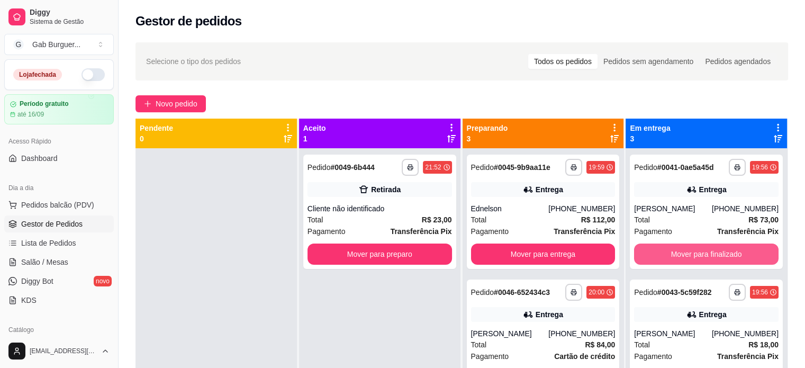
click at [712, 256] on button "Mover para finalizado" at bounding box center [706, 254] width 145 height 21
click at [712, 256] on button "Mover para finalizado" at bounding box center [706, 254] width 140 height 21
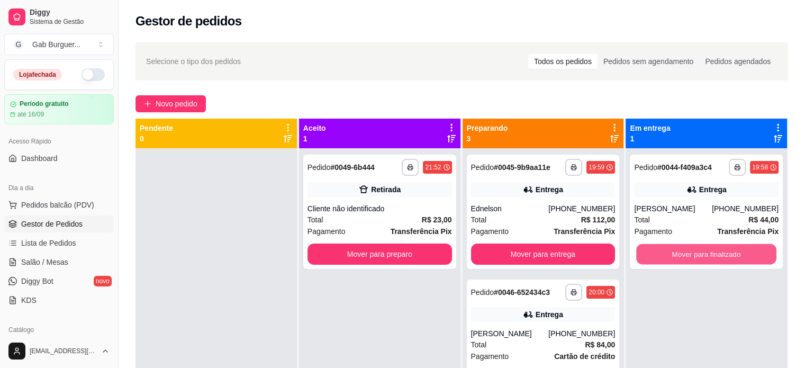
click at [712, 256] on button "Mover para finalizado" at bounding box center [706, 254] width 140 height 21
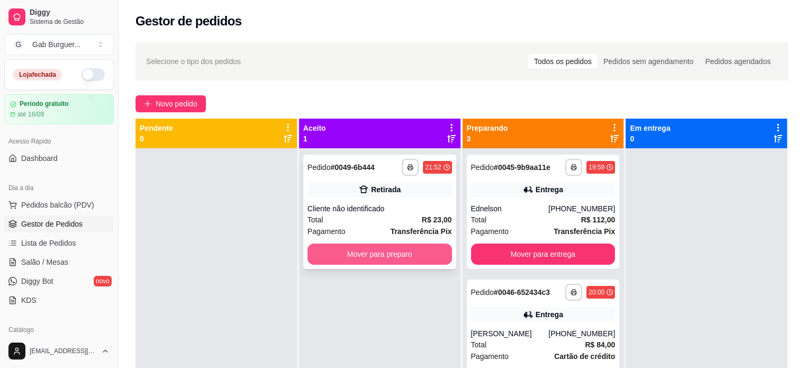
click at [397, 256] on button "Mover para preparo" at bounding box center [380, 254] width 145 height 21
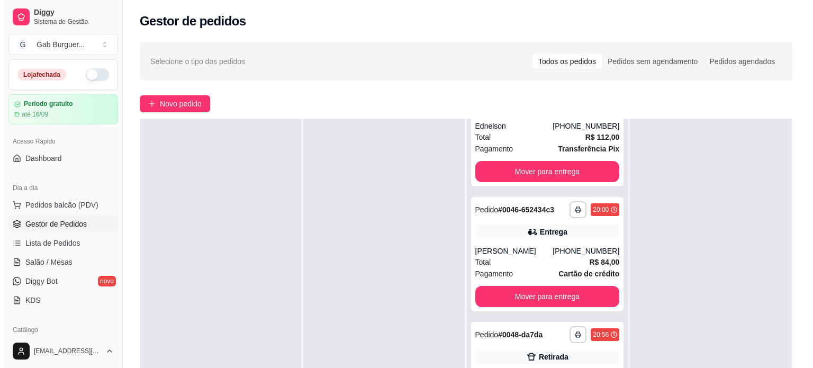
scroll to position [53, 0]
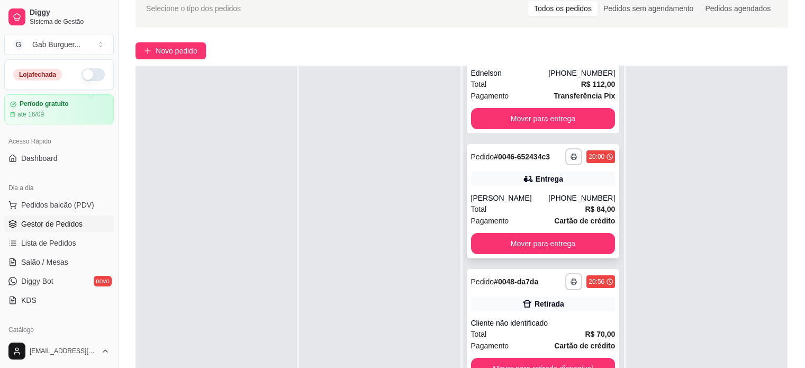
click at [570, 213] on div "Total R$ 84,00" at bounding box center [543, 209] width 145 height 12
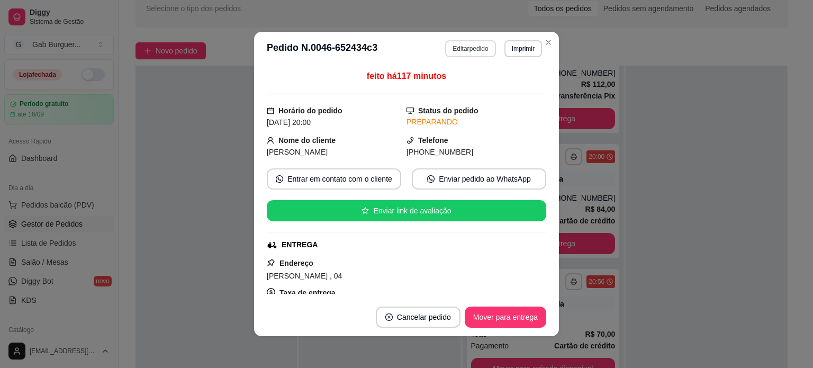
click at [457, 50] on button "Editar pedido" at bounding box center [470, 48] width 50 height 17
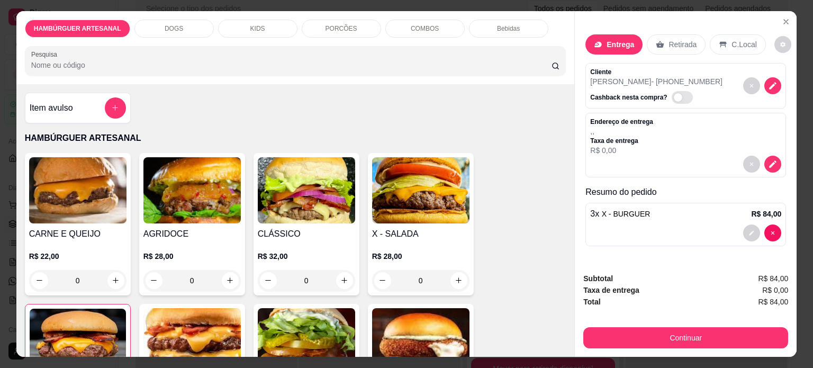
click at [488, 31] on div "Bebidas" at bounding box center [508, 29] width 79 height 18
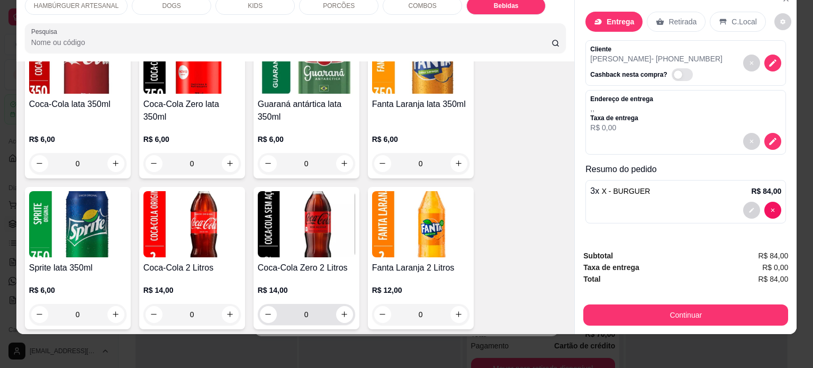
scroll to position [1492, 0]
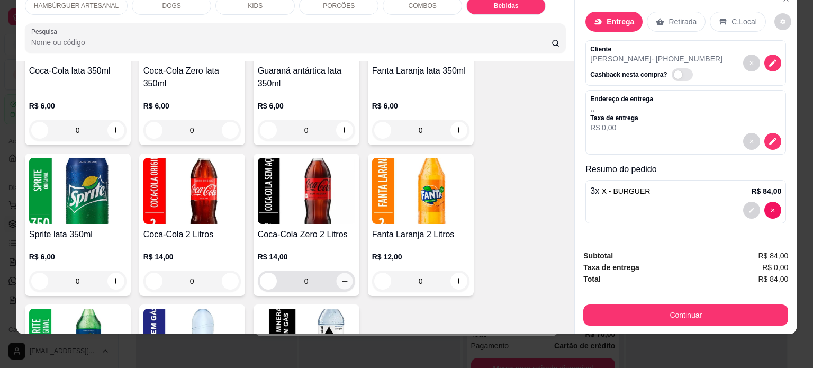
click at [342, 278] on icon "increase-product-quantity" at bounding box center [344, 280] width 5 height 5
type input "1"
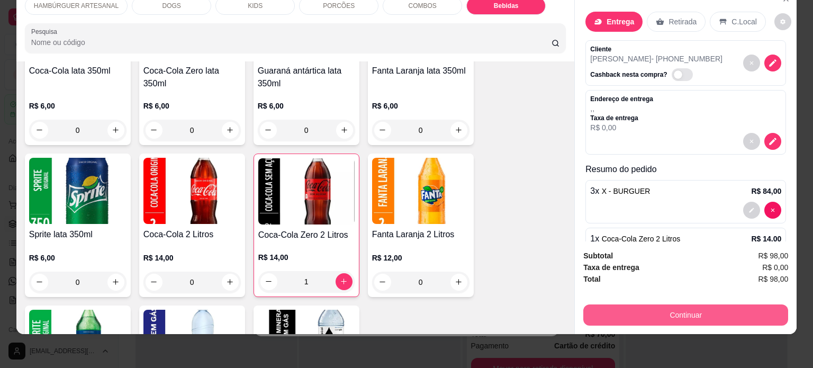
click at [725, 304] on button "Continuar" at bounding box center [685, 314] width 205 height 21
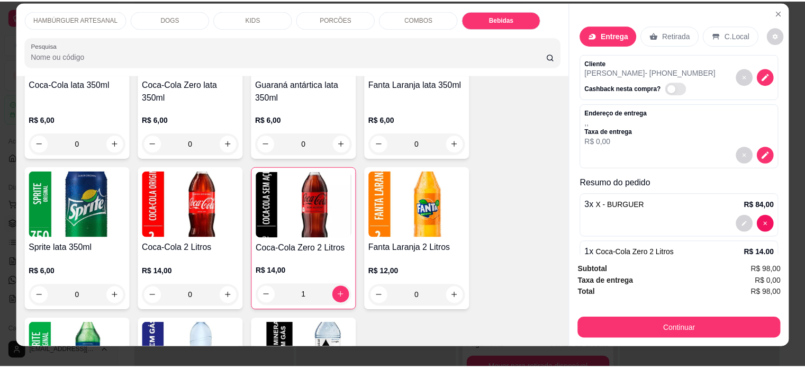
scroll to position [0, 0]
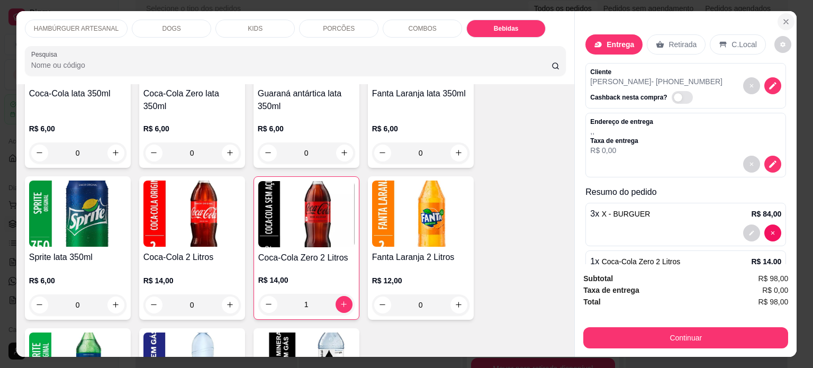
click at [784, 21] on icon "Close" at bounding box center [786, 21] width 8 height 8
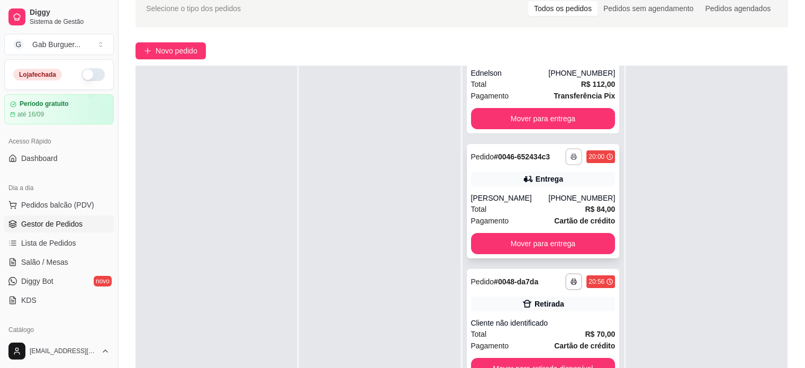
click at [571, 158] on icon "button" at bounding box center [573, 157] width 5 height 3
click at [540, 196] on button "TOMATE MDK-080" at bounding box center [532, 193] width 74 height 16
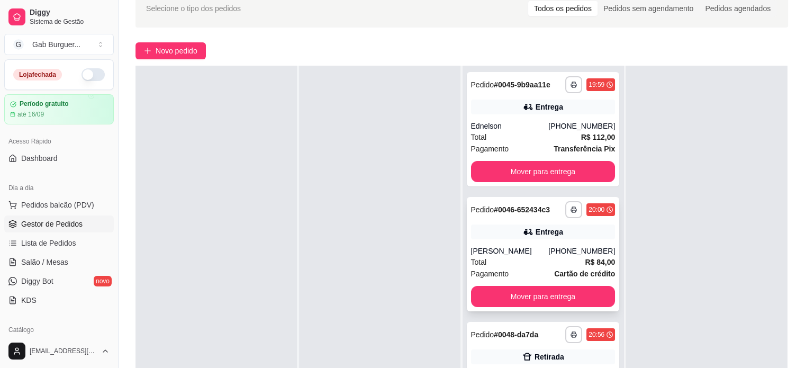
click at [532, 250] on div "Thaís Ueda" at bounding box center [510, 251] width 78 height 11
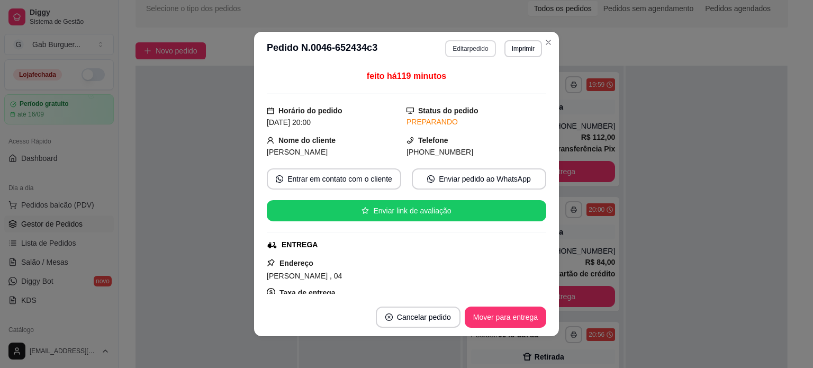
click at [466, 49] on button "Editar pedido" at bounding box center [470, 48] width 50 height 17
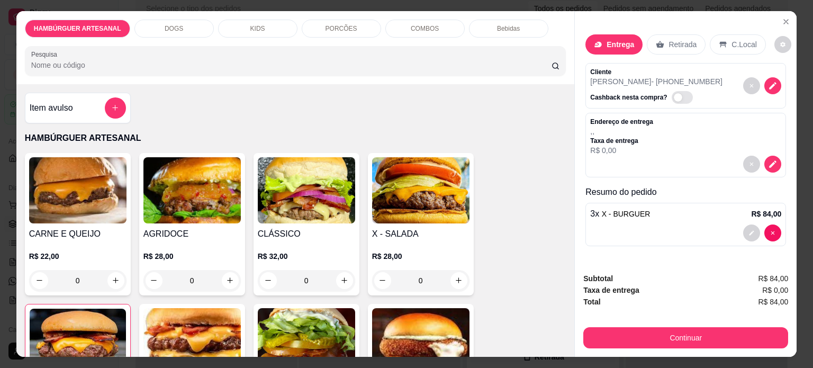
click at [499, 24] on p "Bebidas" at bounding box center [508, 28] width 23 height 8
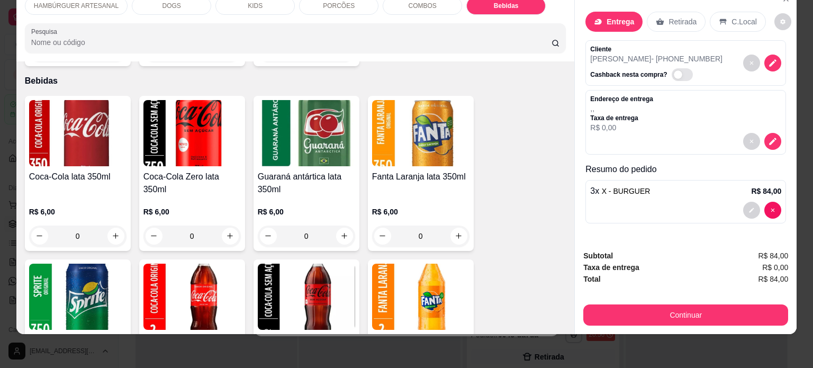
scroll to position [1492, 0]
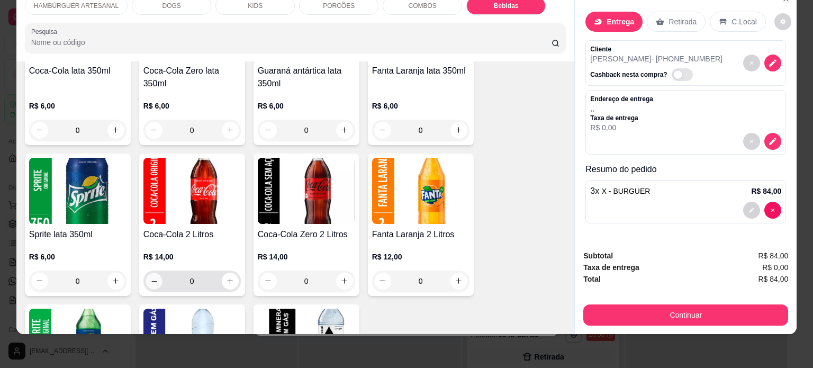
click at [150, 277] on icon "decrease-product-quantity" at bounding box center [154, 281] width 8 height 8
click at [227, 277] on icon "increase-product-quantity" at bounding box center [230, 281] width 8 height 8
type input "1"
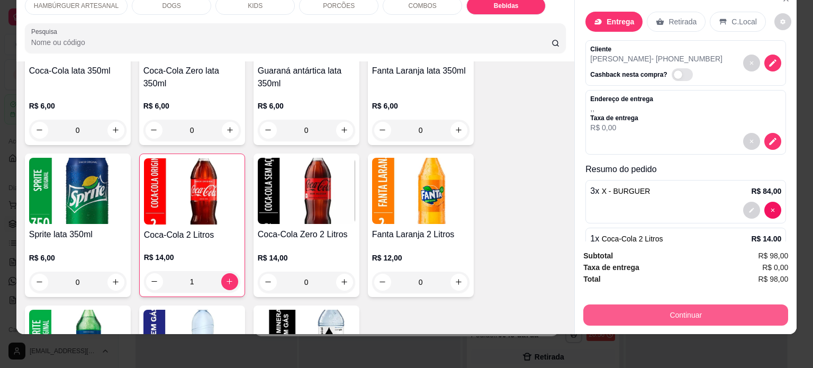
click at [674, 308] on button "Continuar" at bounding box center [685, 314] width 205 height 21
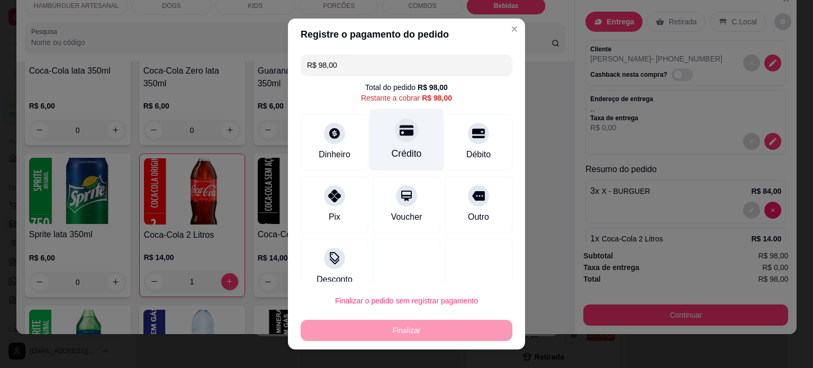
click at [409, 139] on div "Crédito" at bounding box center [407, 140] width 75 height 62
type input "R$ 0,00"
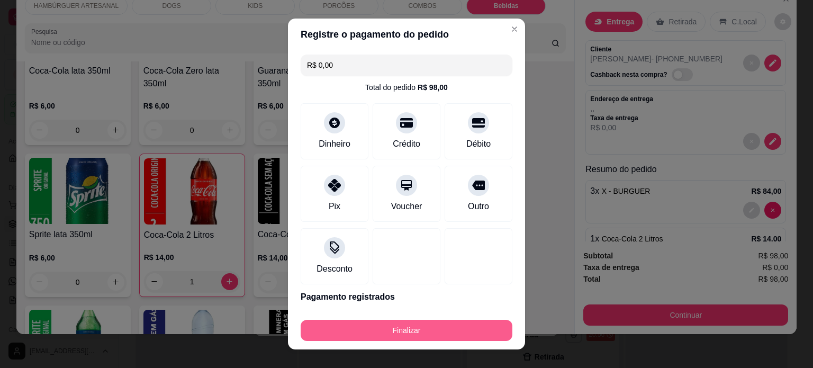
click at [398, 330] on button "Finalizar" at bounding box center [407, 330] width 212 height 21
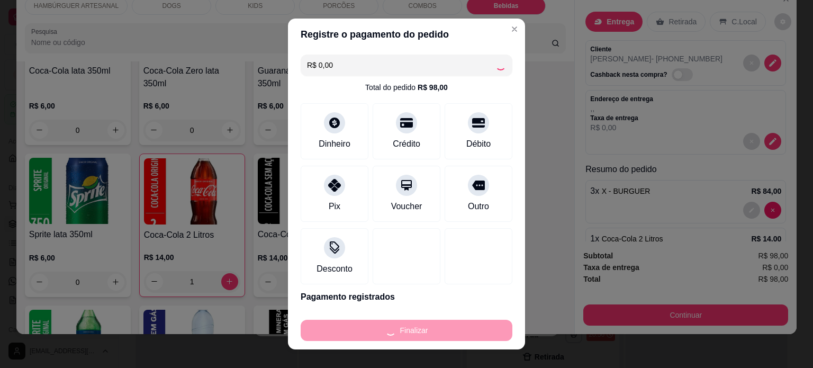
type input "0"
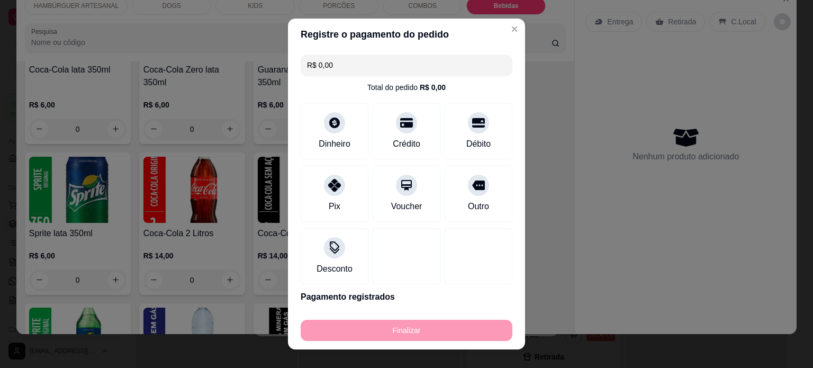
type input "-R$ 98,00"
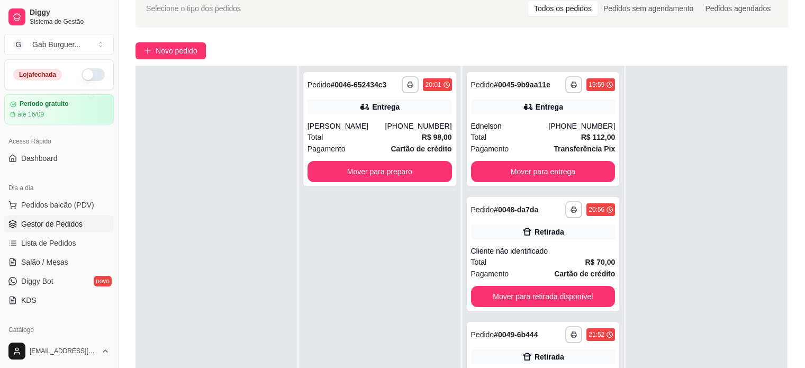
scroll to position [0, 0]
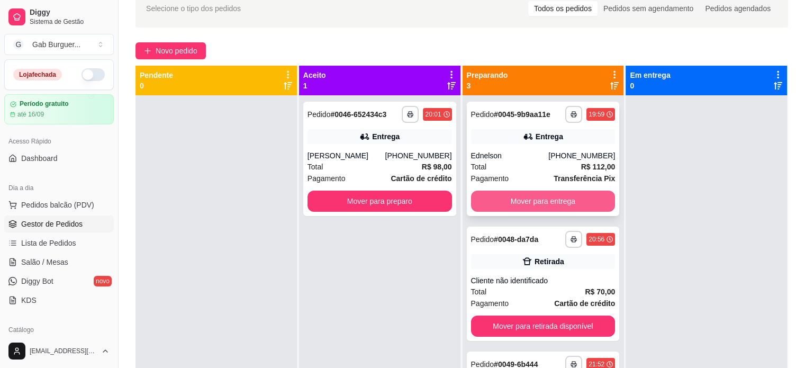
click at [542, 198] on button "Mover para entrega" at bounding box center [543, 201] width 145 height 21
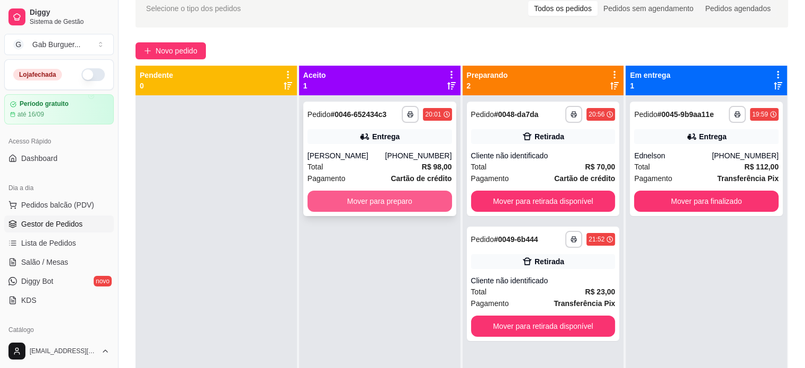
click at [401, 200] on button "Mover para preparo" at bounding box center [380, 201] width 145 height 21
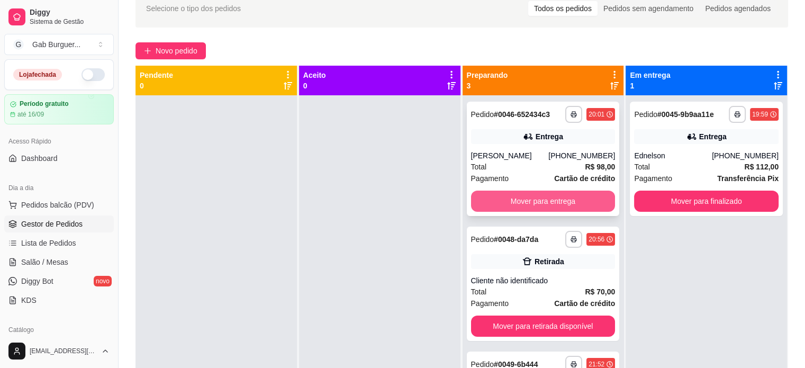
click at [548, 201] on button "Mover para entrega" at bounding box center [543, 201] width 145 height 21
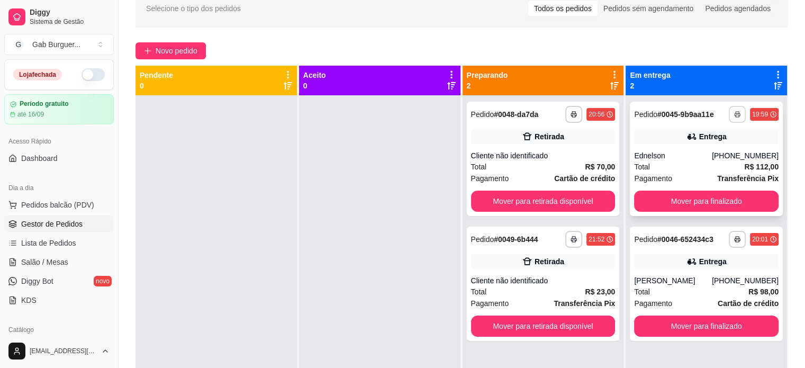
click at [735, 113] on button "button" at bounding box center [737, 114] width 17 height 17
click at [693, 154] on button "TOMATE MDK-080" at bounding box center [701, 151] width 77 height 17
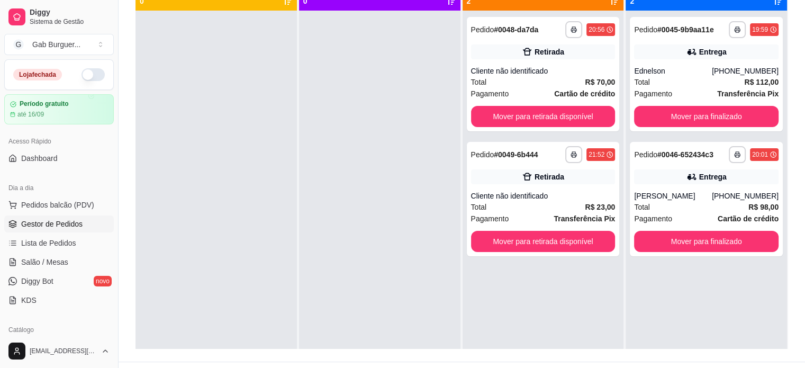
scroll to position [106, 0]
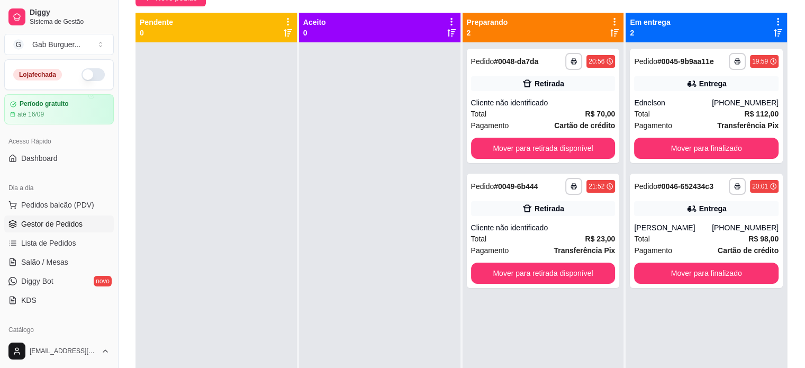
click at [87, 74] on button "button" at bounding box center [93, 74] width 23 height 13
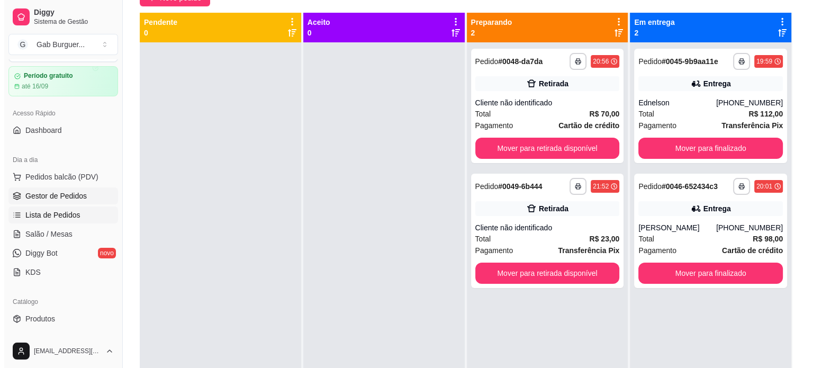
scroll to position [53, 0]
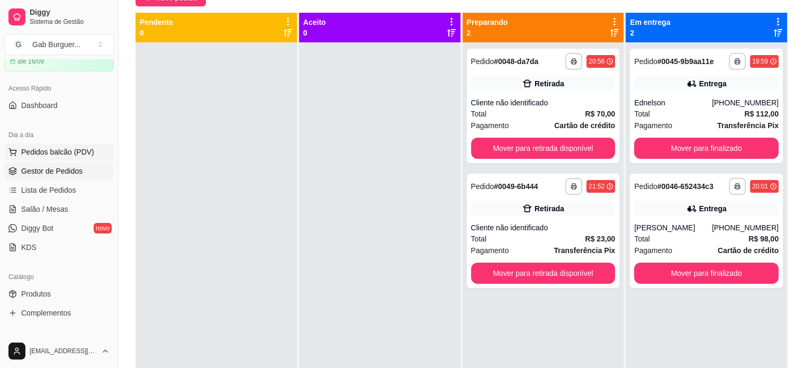
click at [80, 154] on span "Pedidos balcão (PDV)" at bounding box center [57, 152] width 73 height 11
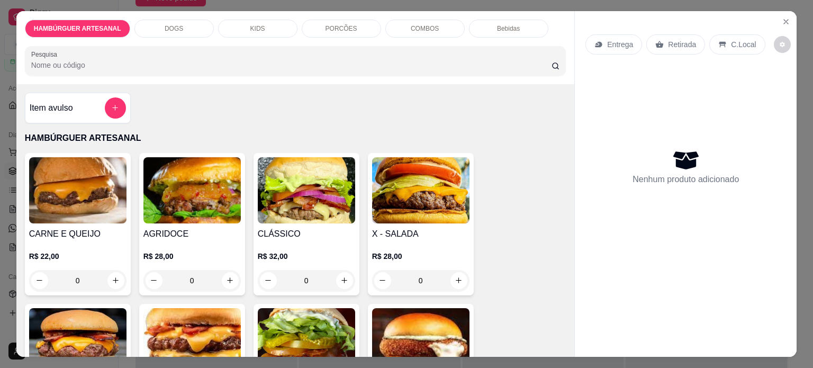
click at [233, 277] on div "0" at bounding box center [191, 280] width 97 height 21
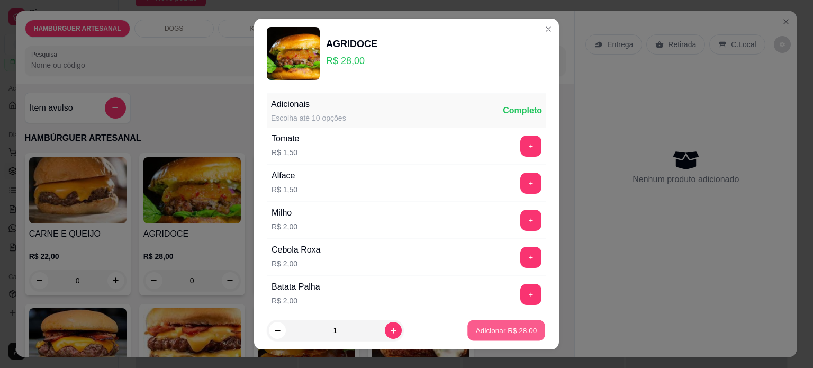
click at [479, 332] on p "Adicionar R$ 28,00" at bounding box center [506, 331] width 61 height 10
type input "1"
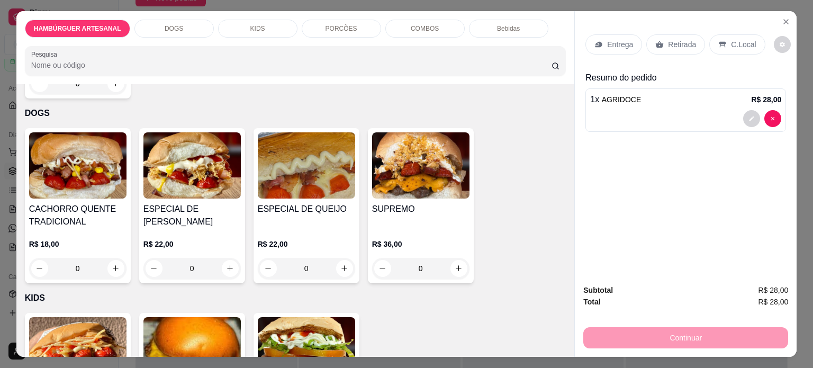
scroll to position [582, 0]
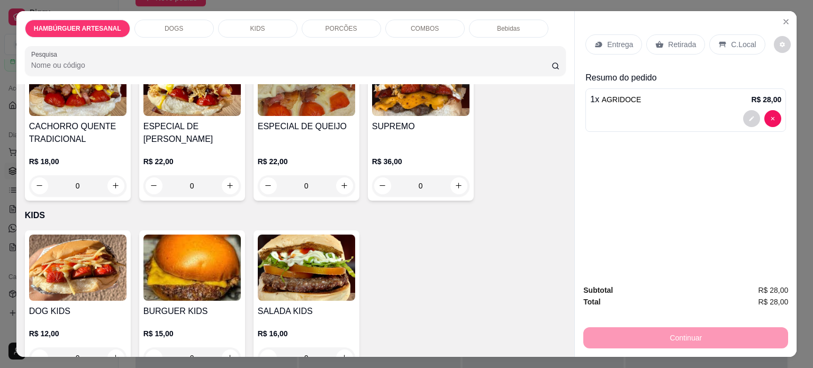
click at [337, 24] on p "PORCÕES" at bounding box center [342, 28] width 32 height 8
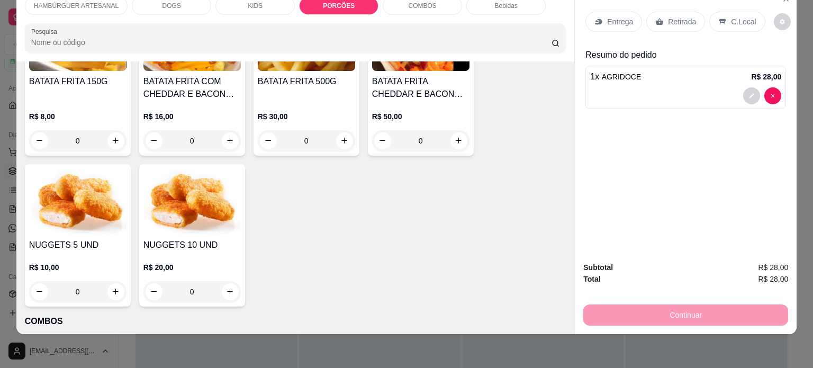
scroll to position [985, 0]
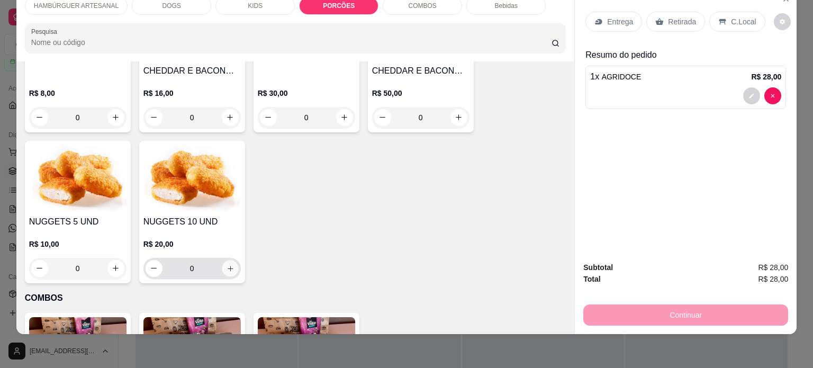
click at [229, 265] on icon "increase-product-quantity" at bounding box center [230, 269] width 8 height 8
type input "1"
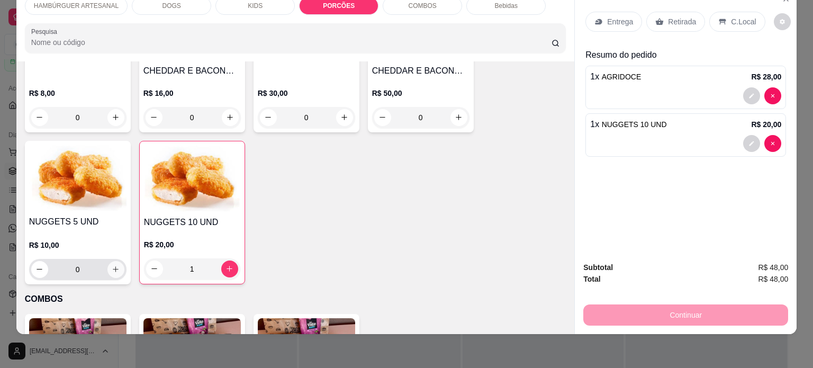
click at [114, 265] on icon "increase-product-quantity" at bounding box center [116, 269] width 8 height 8
type input "1"
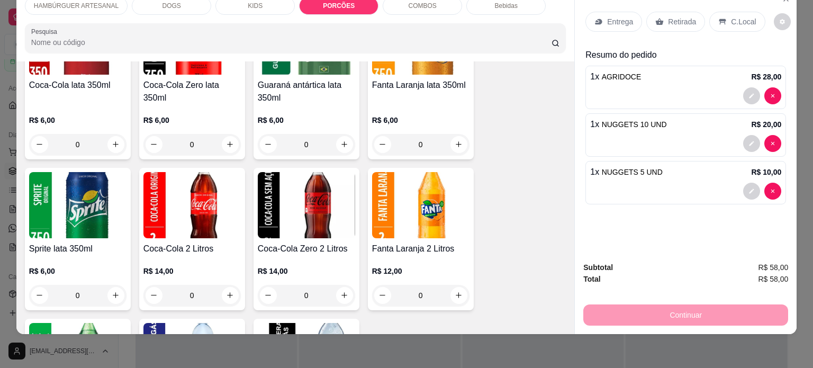
scroll to position [1567, 0]
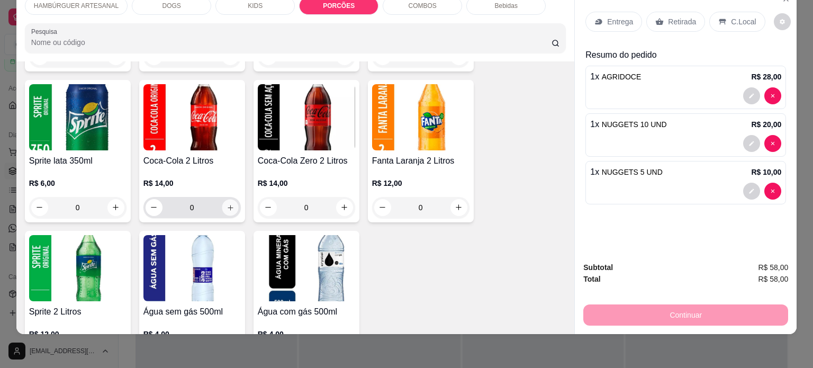
click at [226, 199] on button "increase-product-quantity" at bounding box center [230, 207] width 16 height 16
type input "1"
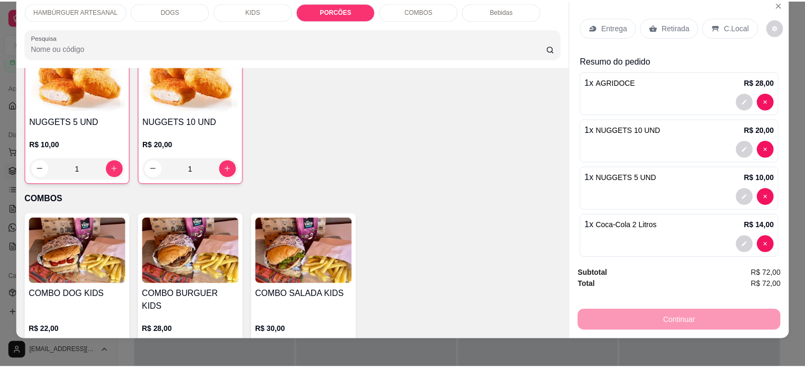
scroll to position [0, 0]
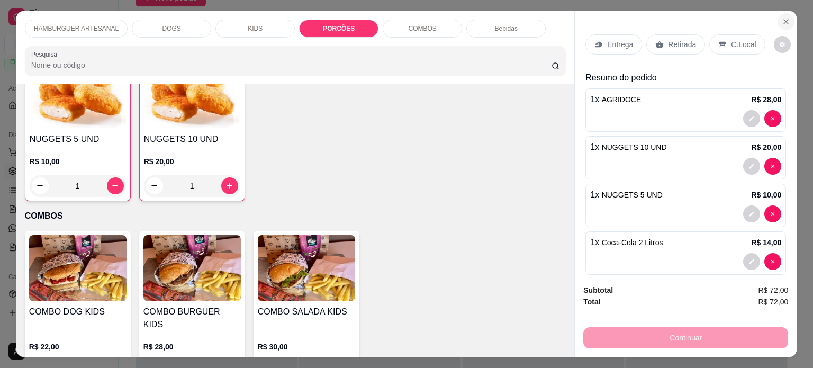
click at [782, 17] on icon "Close" at bounding box center [786, 21] width 8 height 8
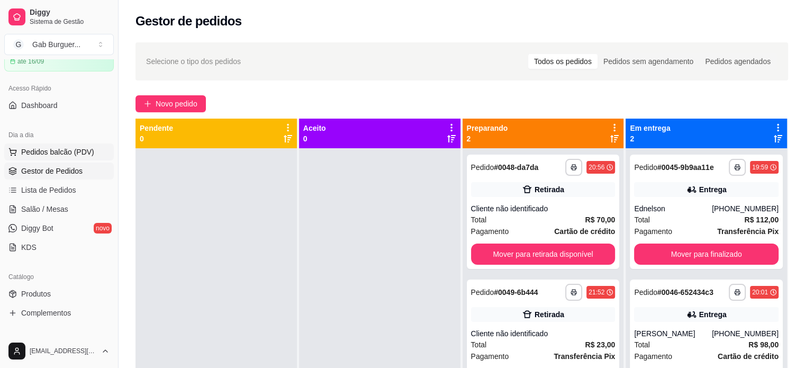
click at [68, 156] on span "Pedidos balcão (PDV)" at bounding box center [57, 152] width 73 height 11
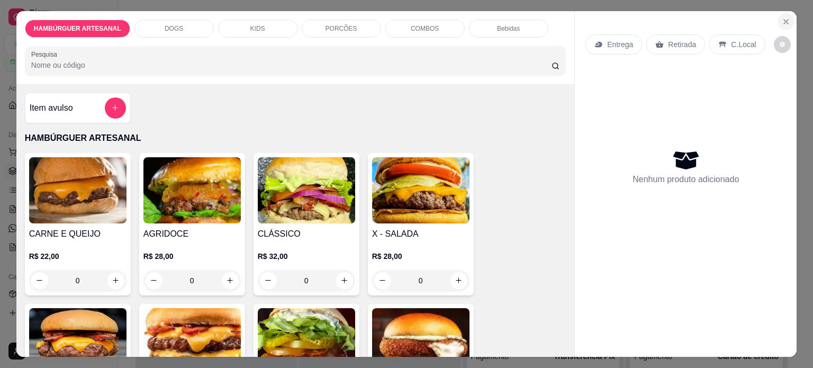
click at [784, 20] on icon "Close" at bounding box center [786, 22] width 4 height 4
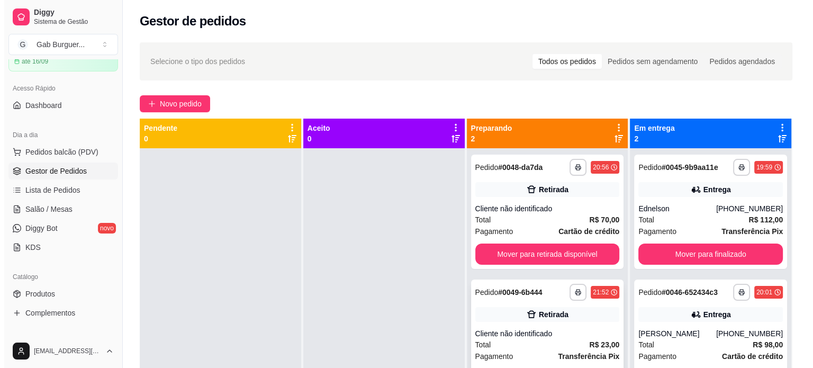
scroll to position [30, 0]
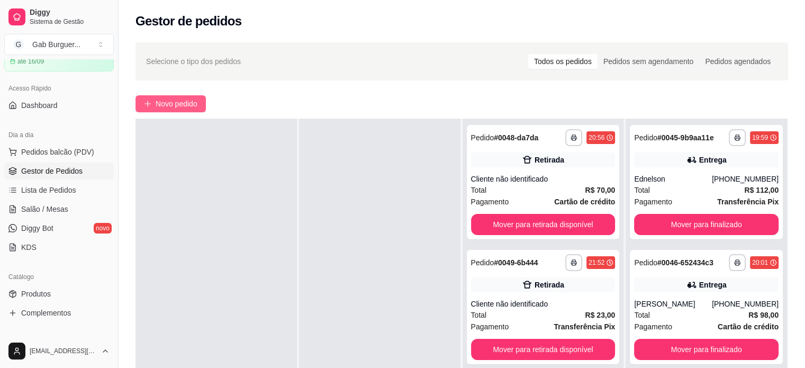
click at [173, 102] on span "Novo pedido" at bounding box center [177, 104] width 42 height 12
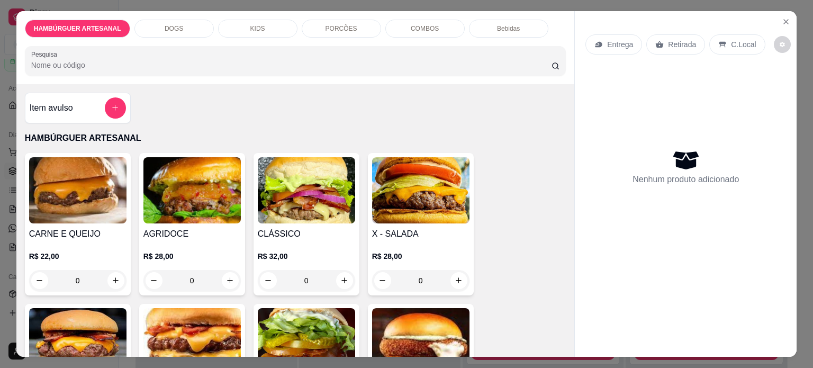
click at [224, 280] on div "0" at bounding box center [191, 280] width 97 height 21
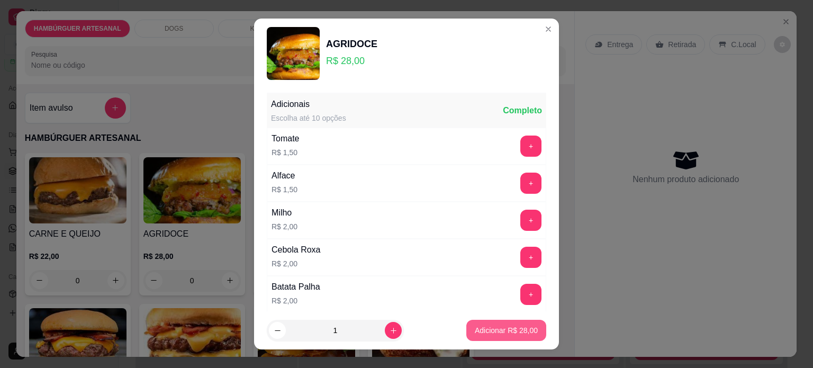
click at [485, 334] on p "Adicionar R$ 28,00" at bounding box center [506, 330] width 63 height 11
type input "1"
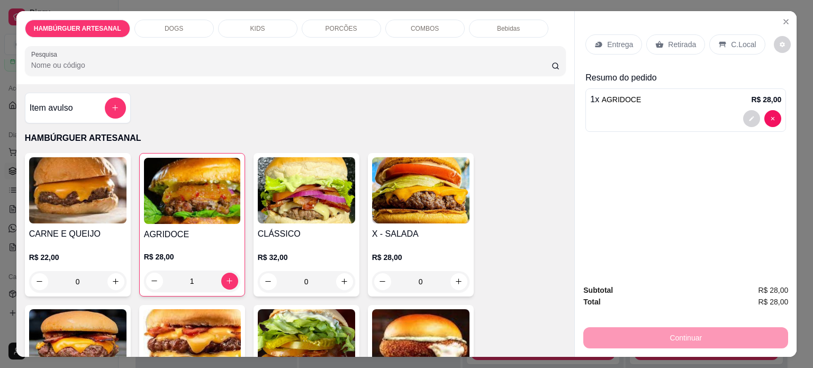
scroll to position [53, 0]
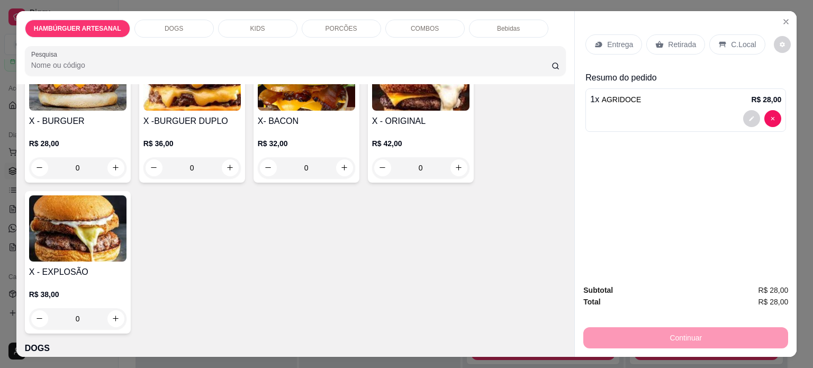
click at [332, 25] on p "PORCÕES" at bounding box center [342, 28] width 32 height 8
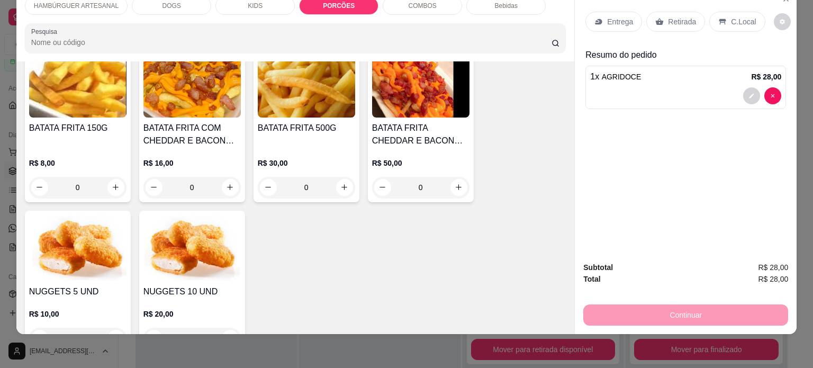
scroll to position [1038, 0]
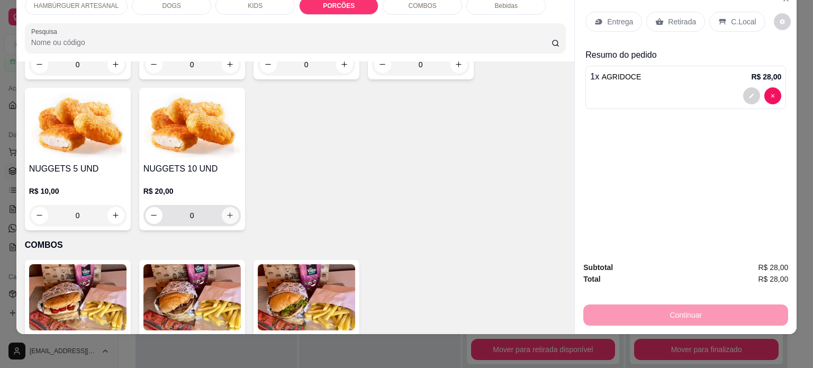
click at [227, 211] on icon "increase-product-quantity" at bounding box center [230, 215] width 8 height 8
type input "1"
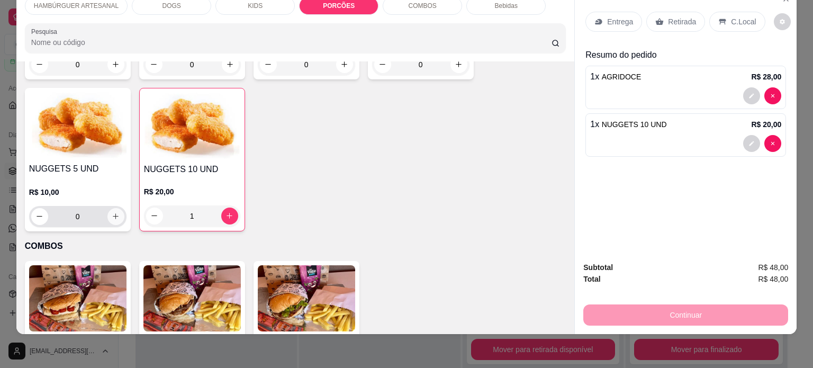
click at [112, 212] on icon "increase-product-quantity" at bounding box center [116, 216] width 8 height 8
type input "1"
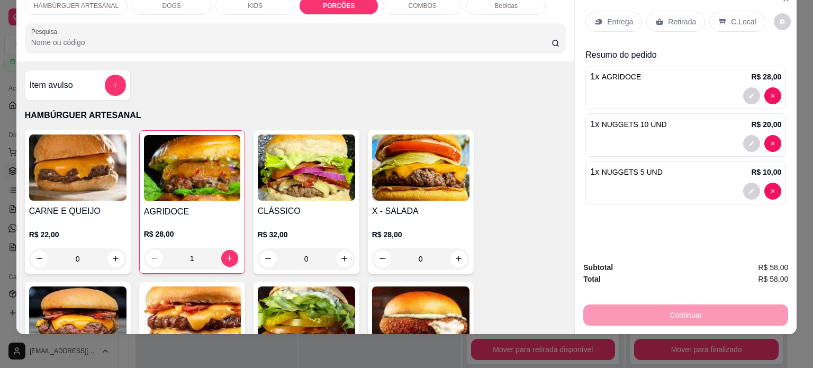
scroll to position [0, 0]
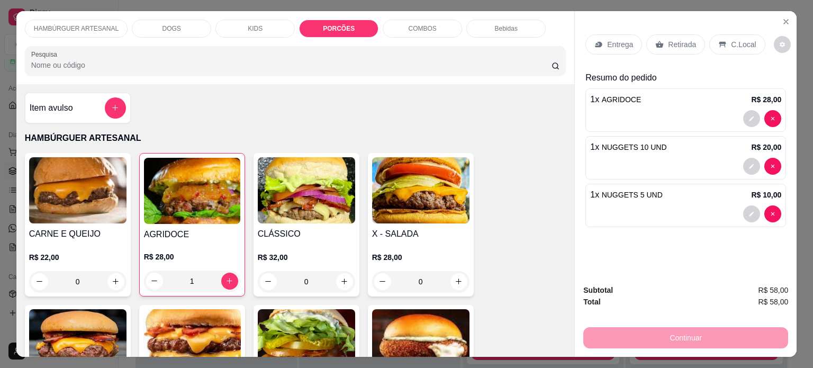
drag, startPoint x: 497, startPoint y: 28, endPoint x: 490, endPoint y: 27, distance: 7.4
click at [497, 27] on p "Bebidas" at bounding box center [506, 28] width 23 height 8
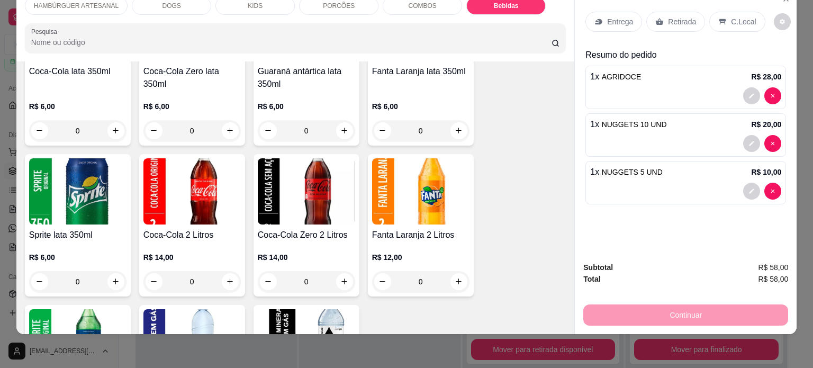
scroll to position [1601, 0]
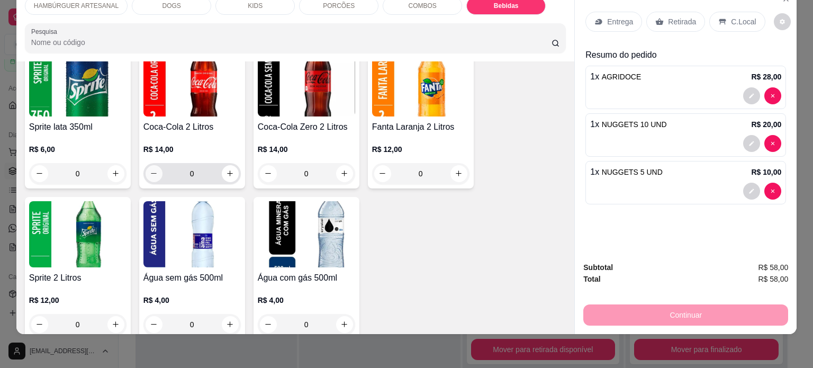
click at [153, 169] on icon "decrease-product-quantity" at bounding box center [154, 173] width 8 height 8
click at [229, 169] on icon "increase-product-quantity" at bounding box center [230, 173] width 8 height 8
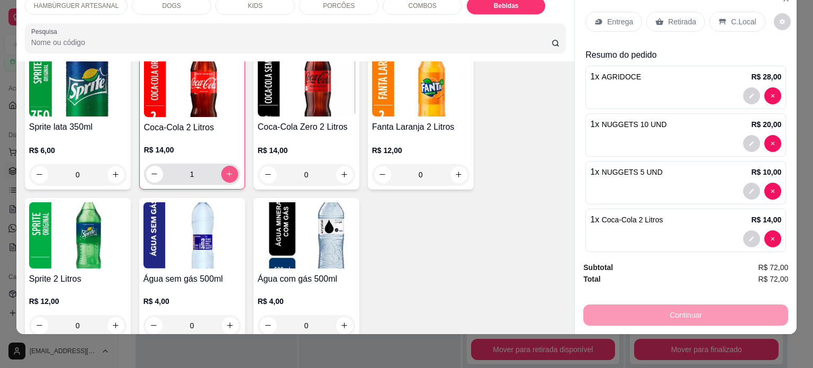
type input "1"
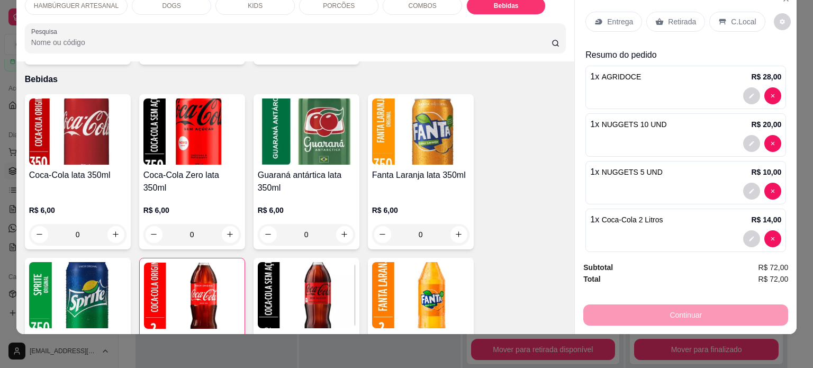
scroll to position [0, 0]
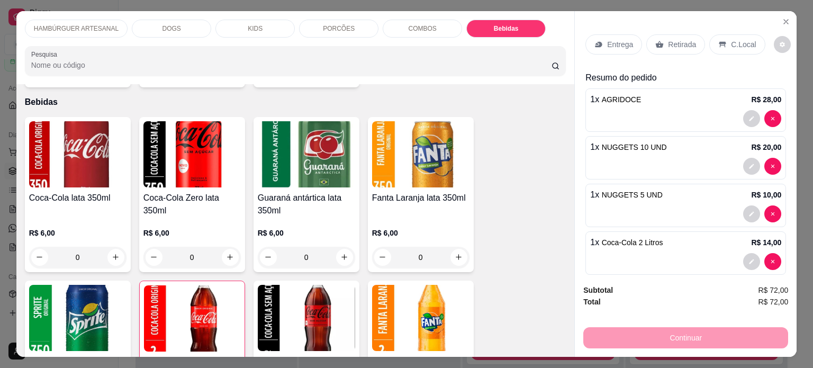
click at [614, 44] on p "Entrega" at bounding box center [620, 44] width 26 height 11
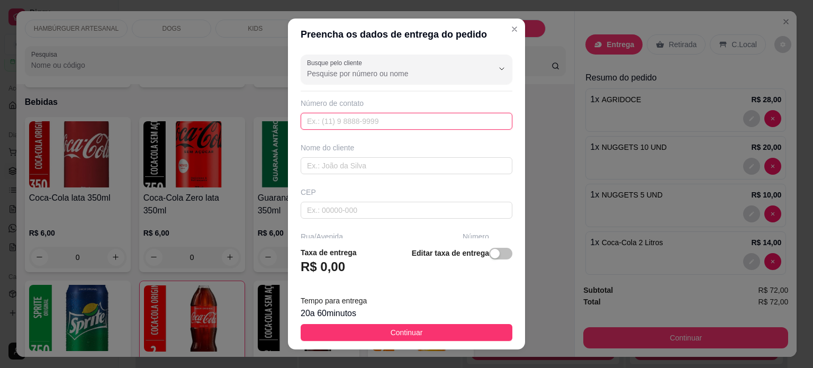
click at [436, 123] on input "text" at bounding box center [407, 121] width 212 height 17
click at [458, 161] on input "text" at bounding box center [407, 165] width 212 height 17
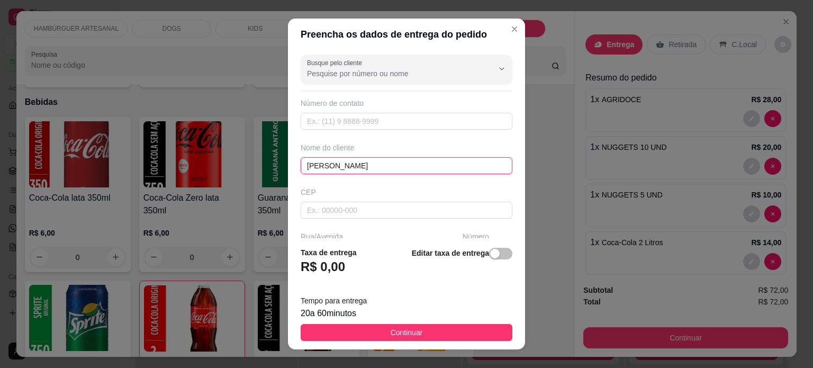
scroll to position [106, 0]
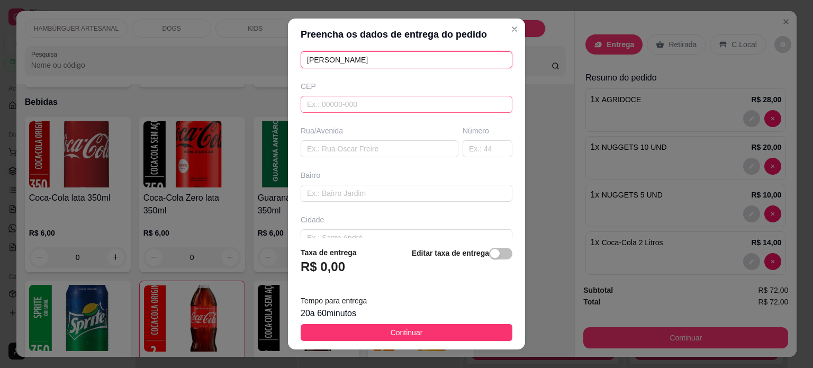
type input "fernando mariano"
click at [379, 106] on input "text" at bounding box center [407, 104] width 212 height 17
type input "86125000"
type input "Tamarana"
type input "86125000"
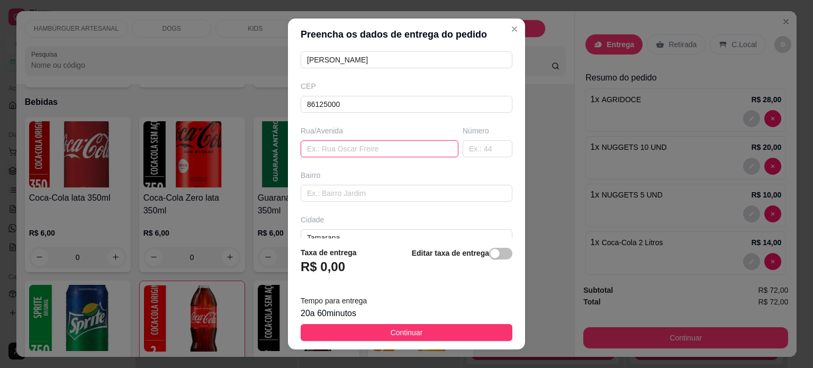
click at [412, 143] on input "text" at bounding box center [380, 148] width 158 height 17
type input "RUA JOAO RIBEIRO"
click at [468, 146] on input "text" at bounding box center [488, 148] width 50 height 17
type input "35"
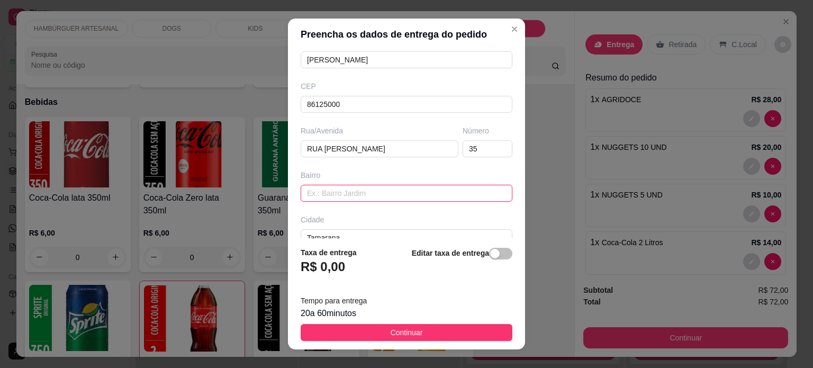
click at [444, 190] on input "text" at bounding box center [407, 193] width 212 height 17
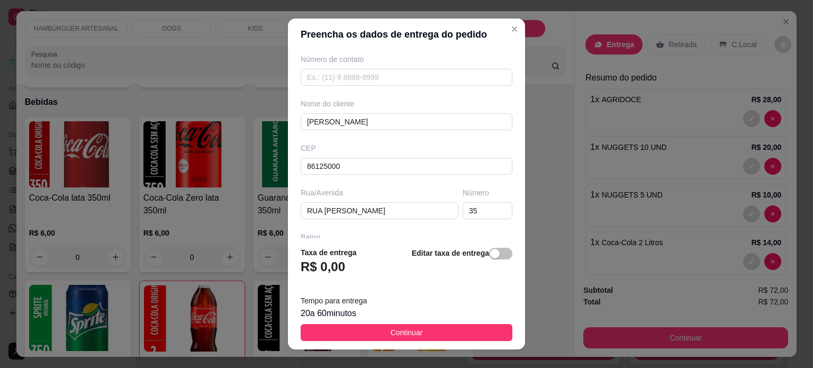
scroll to position [0, 0]
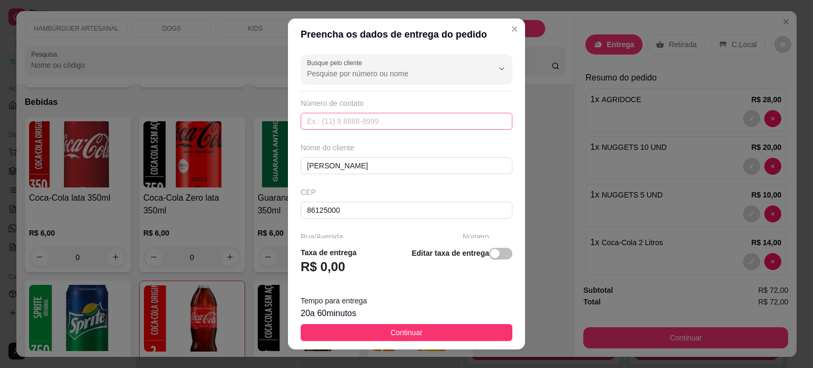
type input "JARDIM JUNI"
click at [404, 121] on input "text" at bounding box center [407, 121] width 212 height 17
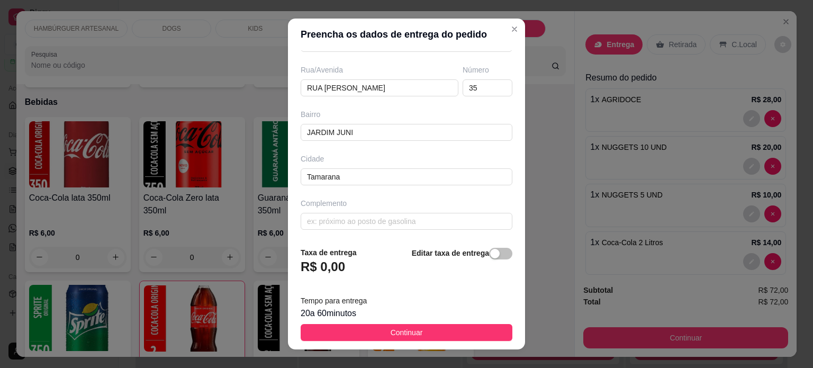
scroll to position [15, 0]
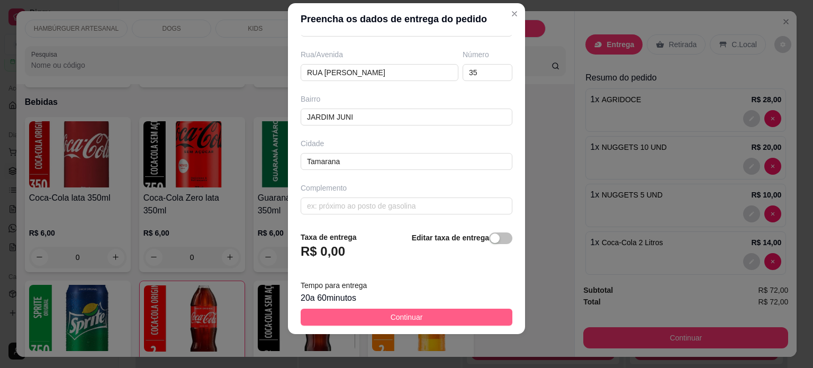
type input "(43) 9997-9285"
click at [440, 319] on button "Continuar" at bounding box center [407, 317] width 212 height 17
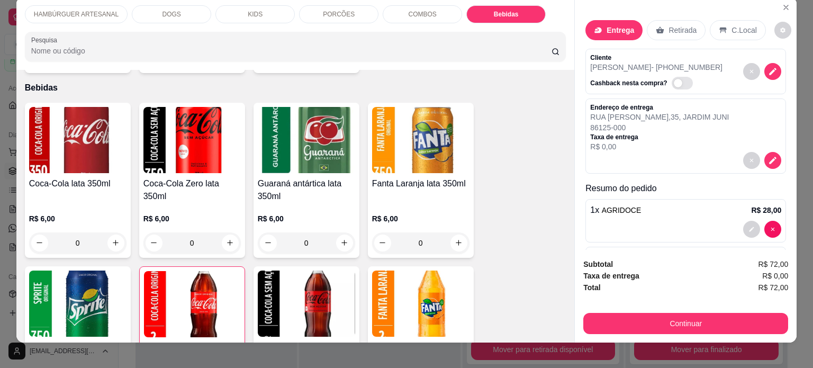
scroll to position [26, 0]
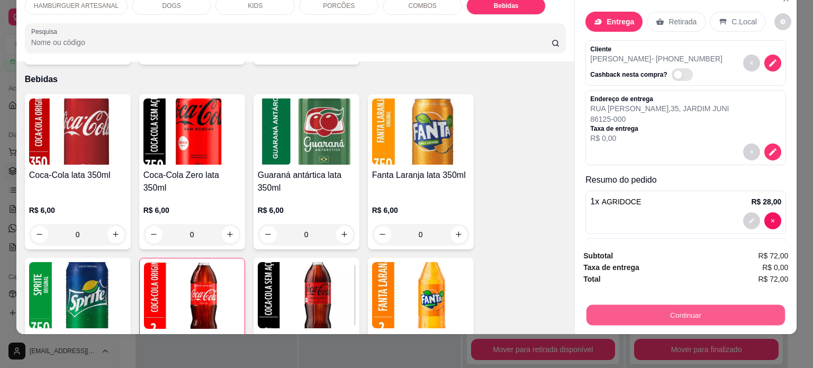
click at [707, 309] on button "Continuar" at bounding box center [686, 315] width 199 height 21
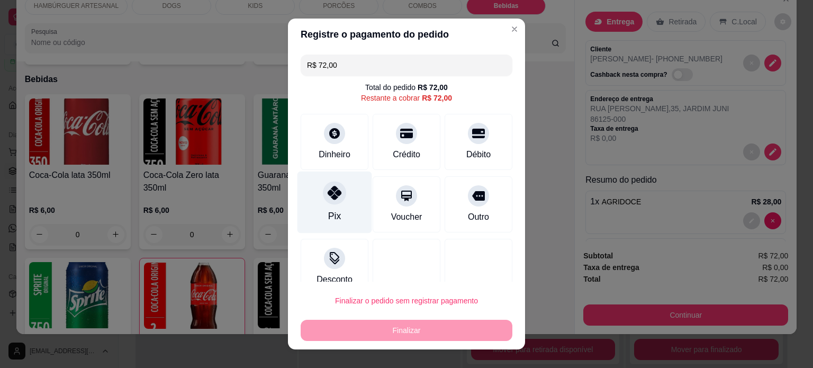
click at [328, 201] on div at bounding box center [334, 192] width 23 height 23
type input "R$ 0,00"
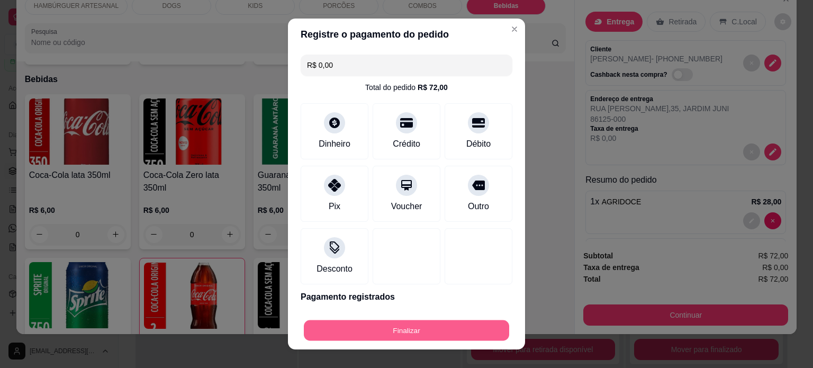
click at [396, 336] on button "Finalizar" at bounding box center [406, 330] width 205 height 21
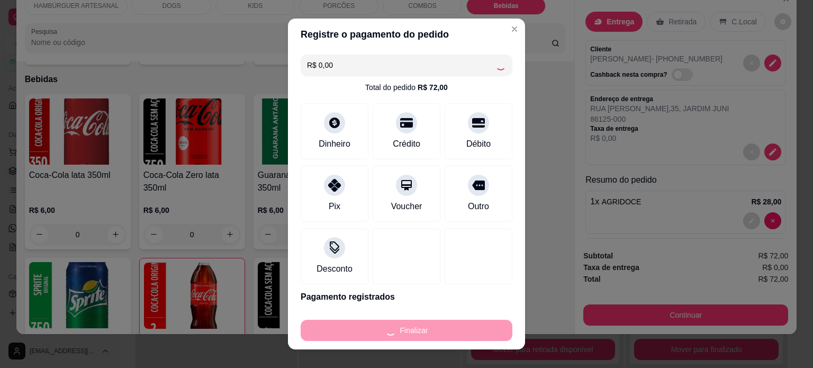
type input "0"
type input "-R$ 72,00"
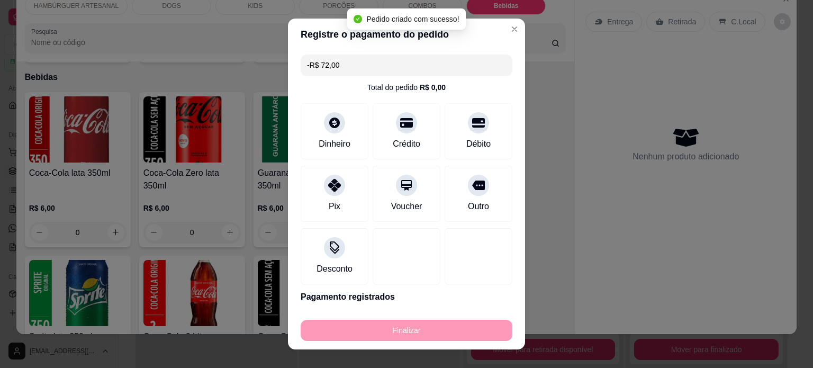
scroll to position [1387, 0]
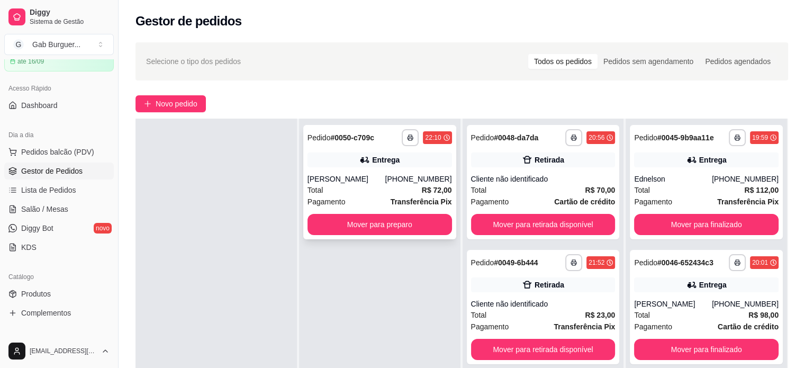
click at [379, 178] on div "fernando mariano" at bounding box center [347, 179] width 78 height 11
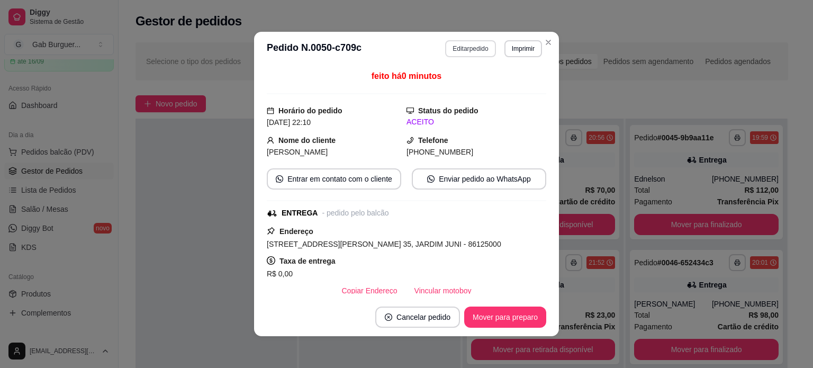
click at [464, 53] on button "Editar pedido" at bounding box center [470, 48] width 50 height 17
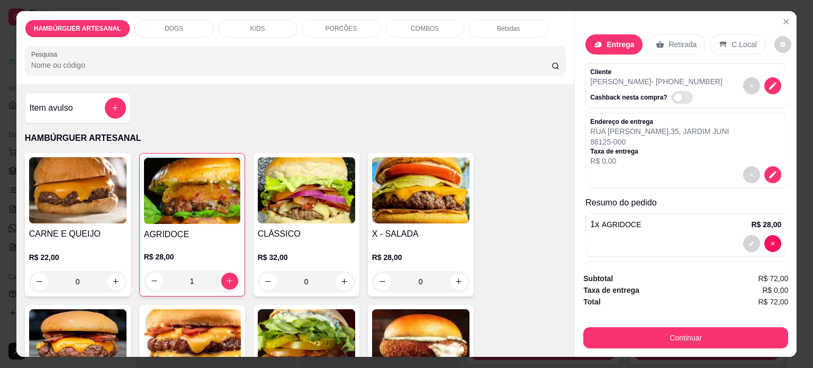
click at [227, 277] on div "1" at bounding box center [192, 281] width 96 height 21
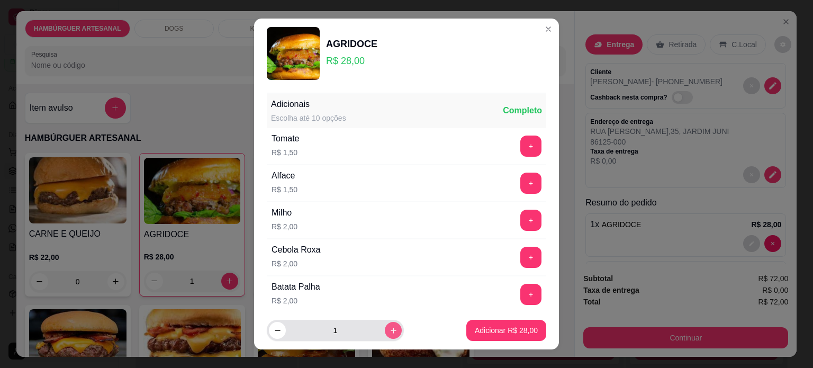
click at [385, 335] on button "increase-product-quantity" at bounding box center [393, 330] width 17 height 17
click at [390, 332] on icon "increase-product-quantity" at bounding box center [394, 331] width 8 height 8
type input "3"
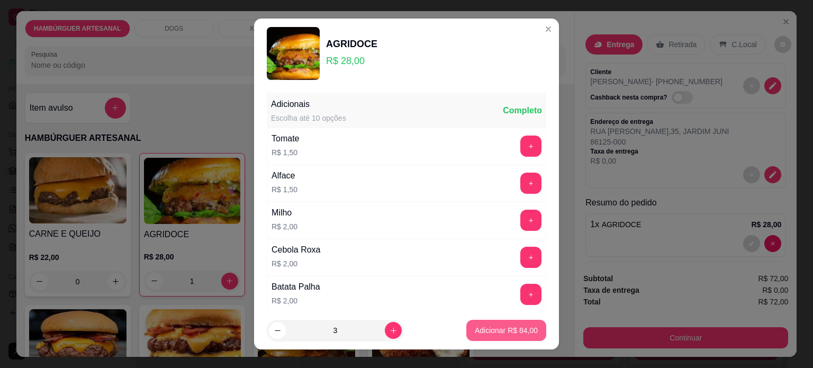
click at [479, 331] on p "Adicionar R$ 84,00" at bounding box center [506, 330] width 63 height 11
type input "4"
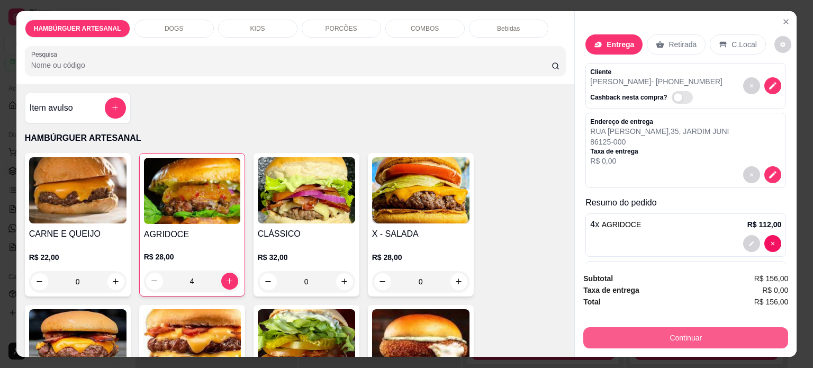
click at [656, 336] on button "Continuar" at bounding box center [685, 337] width 205 height 21
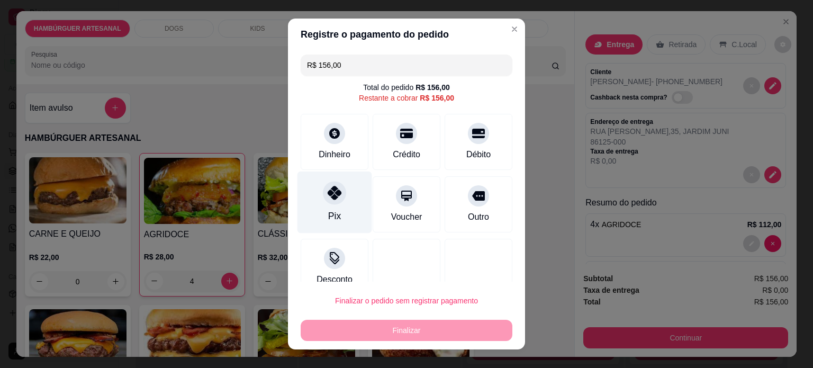
drag, startPoint x: 327, startPoint y: 208, endPoint x: 325, endPoint y: 215, distance: 7.6
click at [328, 209] on div "Pix" at bounding box center [334, 216] width 13 height 14
type input "R$ 0,00"
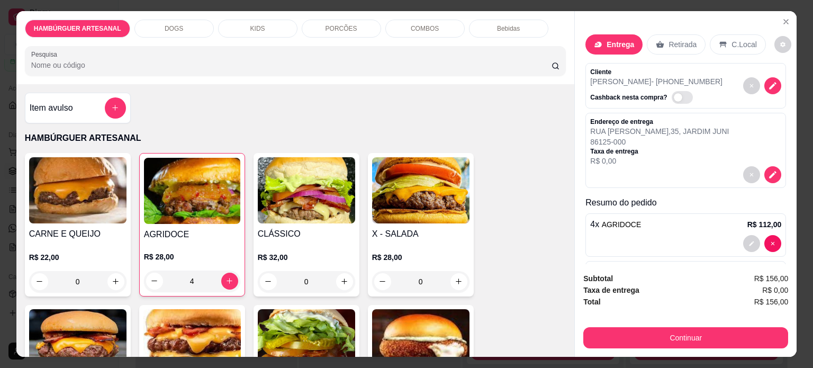
click at [160, 276] on div "4" at bounding box center [192, 281] width 96 height 21
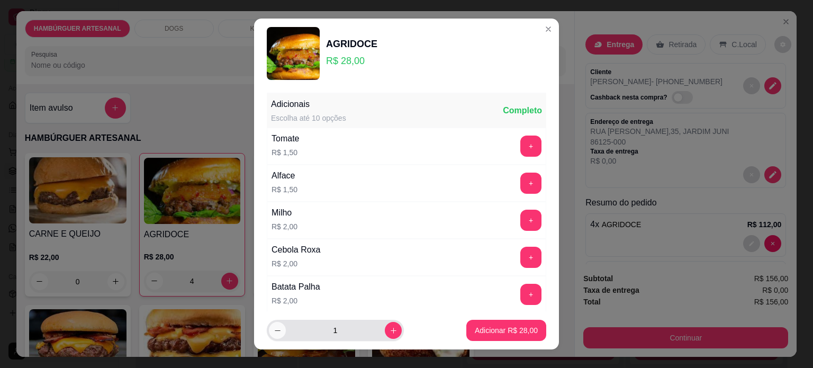
click at [275, 331] on icon "decrease-product-quantity" at bounding box center [278, 331] width 8 height 8
type input "0"
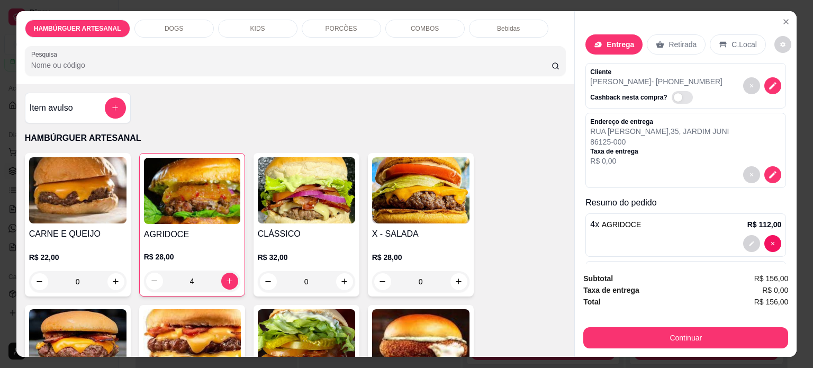
click at [147, 271] on div "4" at bounding box center [192, 281] width 96 height 21
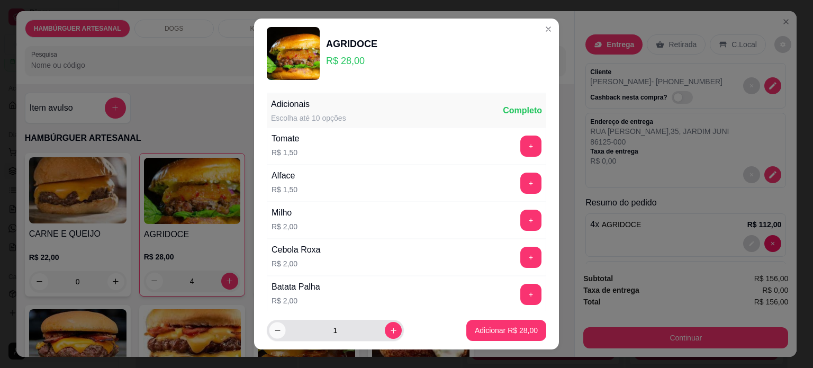
click at [274, 332] on icon "decrease-product-quantity" at bounding box center [278, 331] width 8 height 8
type input "0"
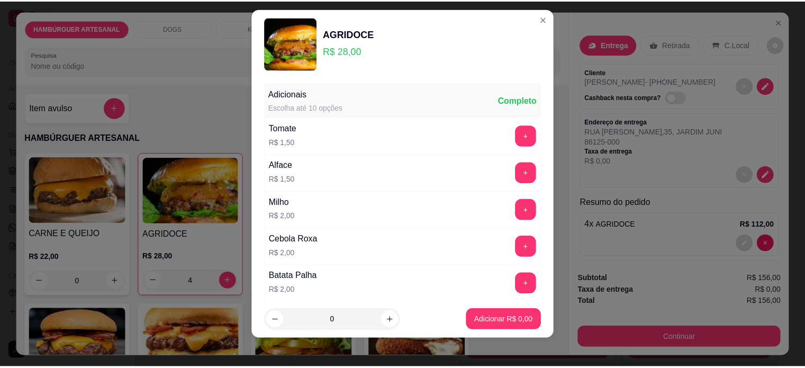
scroll to position [15, 0]
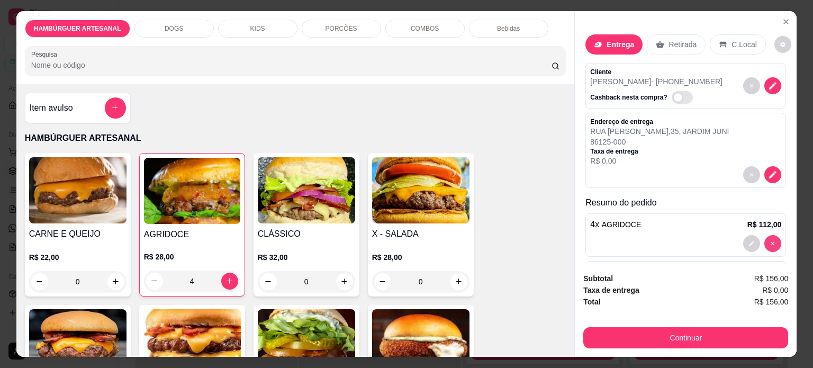
type input "0"
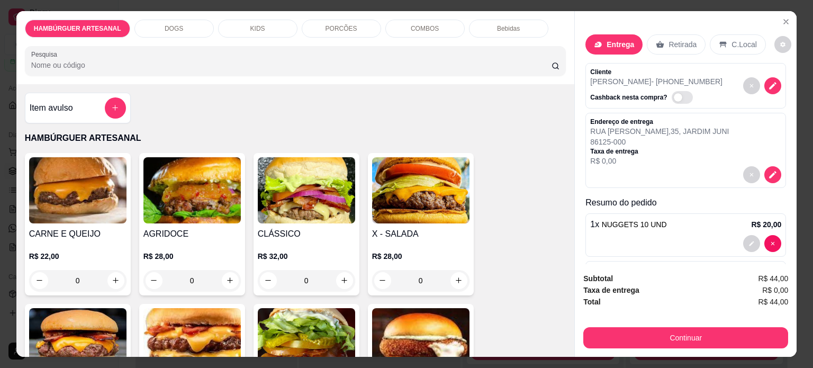
click at [220, 271] on div "0" at bounding box center [191, 280] width 97 height 21
click at [223, 275] on div "0" at bounding box center [191, 280] width 97 height 21
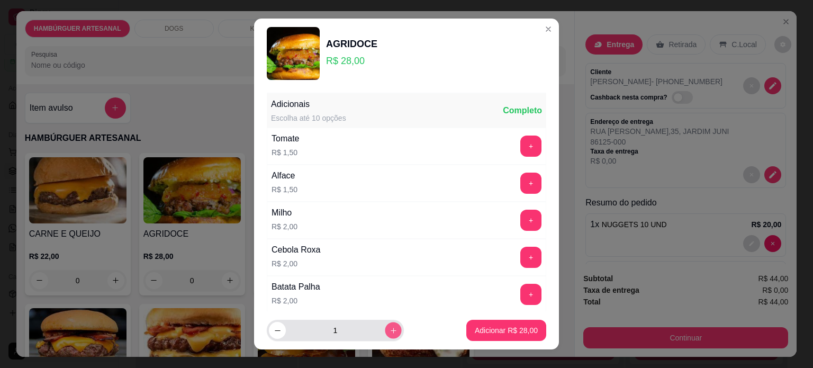
click at [390, 332] on icon "increase-product-quantity" at bounding box center [394, 331] width 8 height 8
click at [390, 334] on icon "increase-product-quantity" at bounding box center [394, 331] width 8 height 8
type input "3"
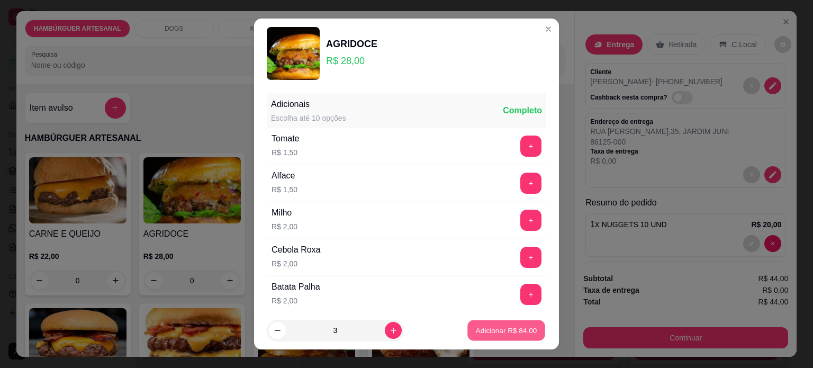
click at [481, 335] on p "Adicionar R$ 84,00" at bounding box center [506, 331] width 61 height 10
type input "3"
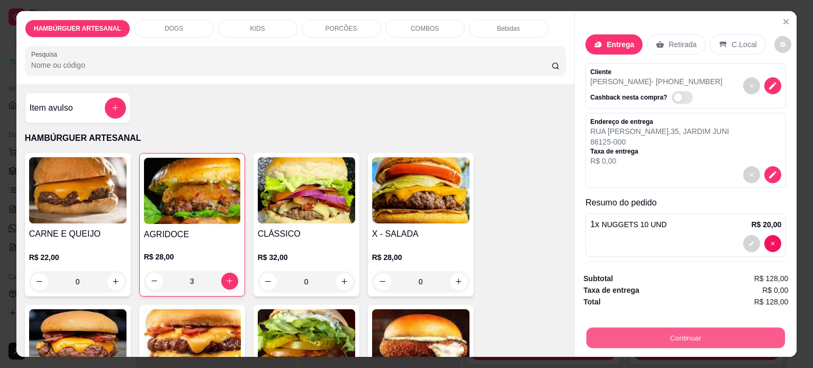
click at [677, 329] on button "Continuar" at bounding box center [686, 338] width 199 height 21
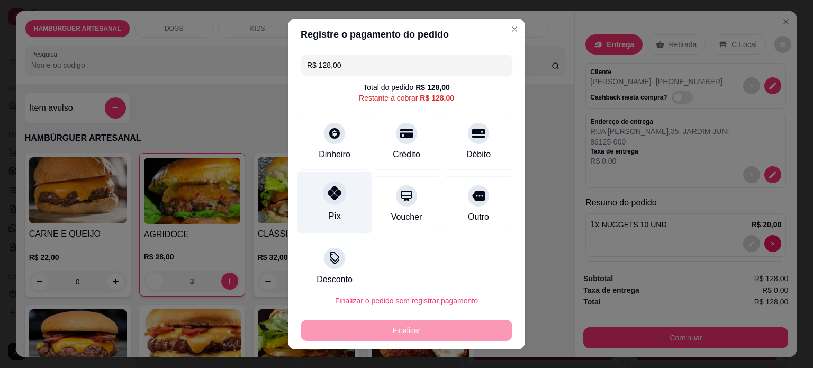
click at [318, 212] on div "Pix" at bounding box center [335, 202] width 75 height 62
type input "R$ 0,00"
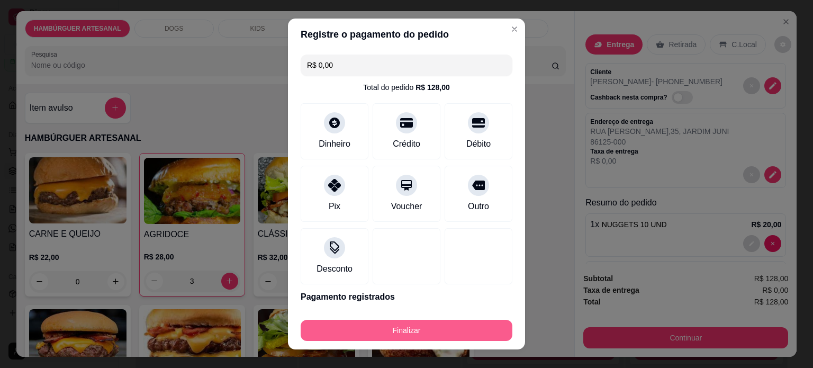
click at [383, 330] on button "Finalizar" at bounding box center [407, 330] width 212 height 21
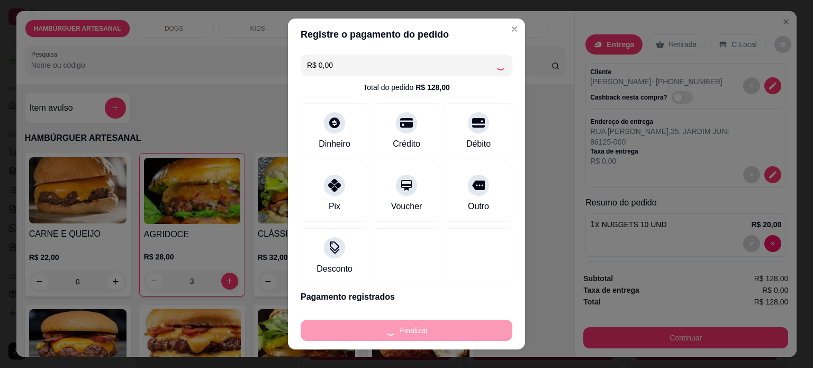
type input "0"
type input "-R$ 128,00"
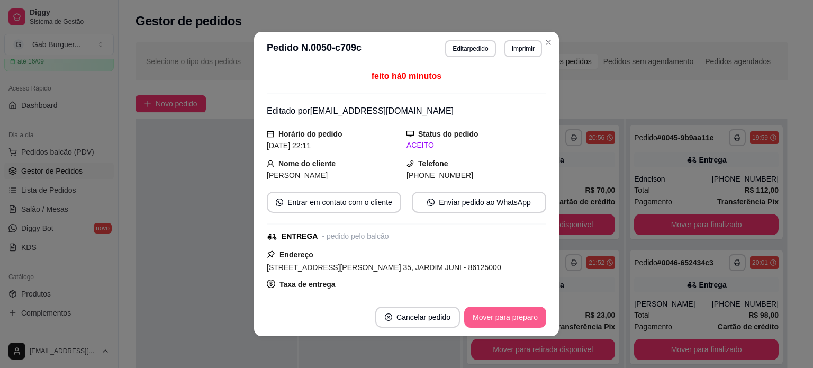
click at [502, 325] on button "Mover para preparo" at bounding box center [505, 317] width 82 height 21
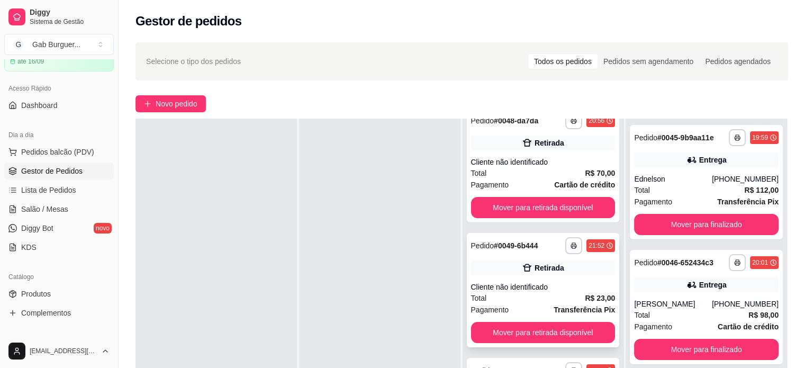
scroll to position [53, 0]
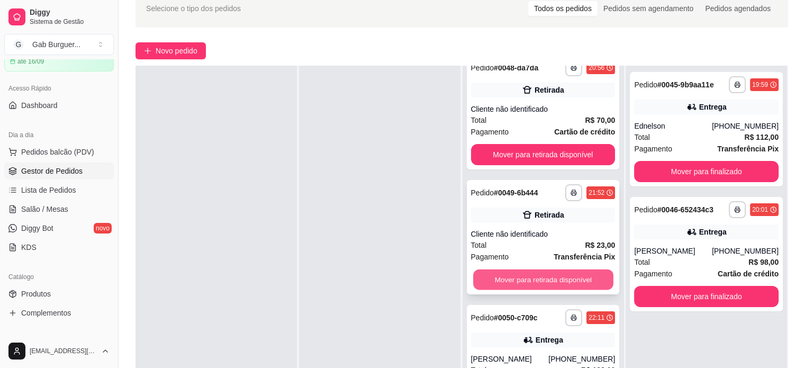
click at [555, 280] on button "Mover para retirada disponível" at bounding box center [543, 279] width 140 height 21
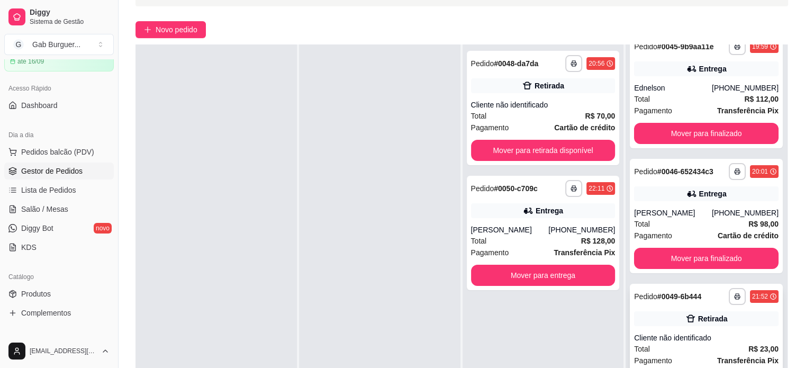
scroll to position [0, 0]
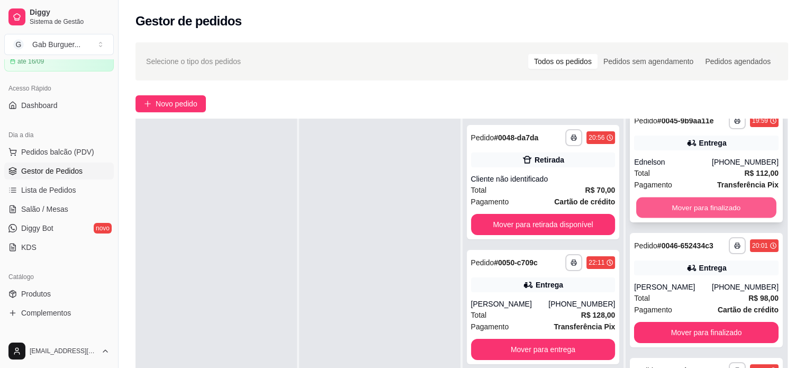
click at [694, 201] on button "Mover para finalizado" at bounding box center [706, 207] width 140 height 21
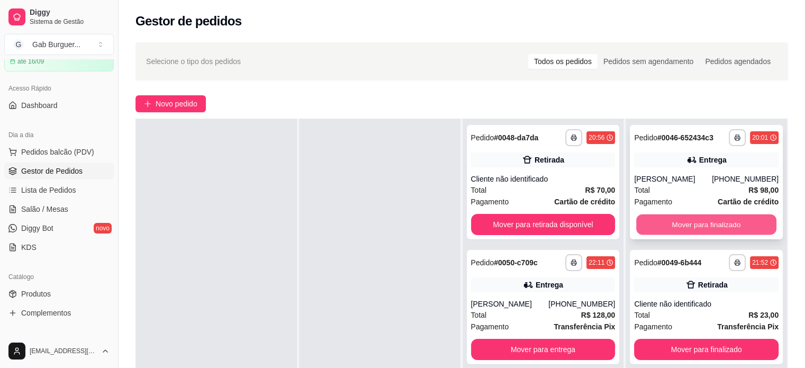
click at [695, 221] on button "Mover para finalizado" at bounding box center [706, 224] width 140 height 21
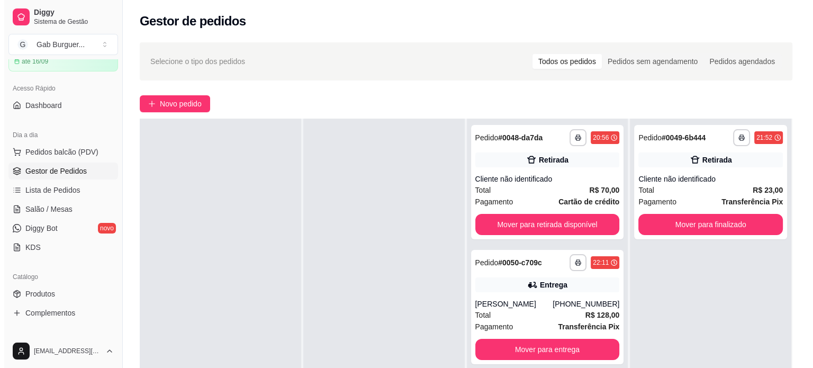
scroll to position [53, 0]
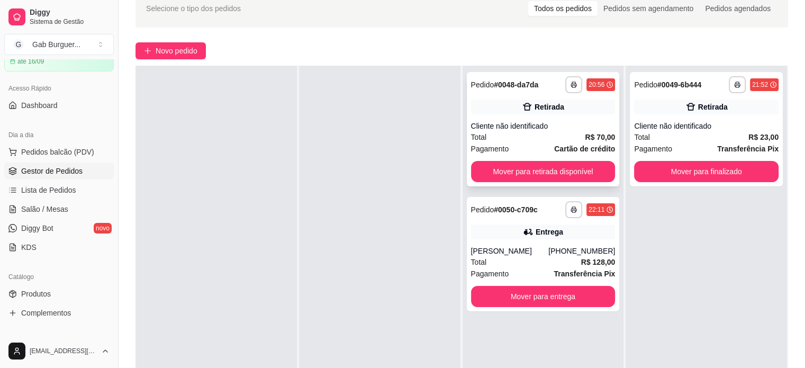
click at [529, 139] on div "Total R$ 70,00" at bounding box center [543, 137] width 145 height 12
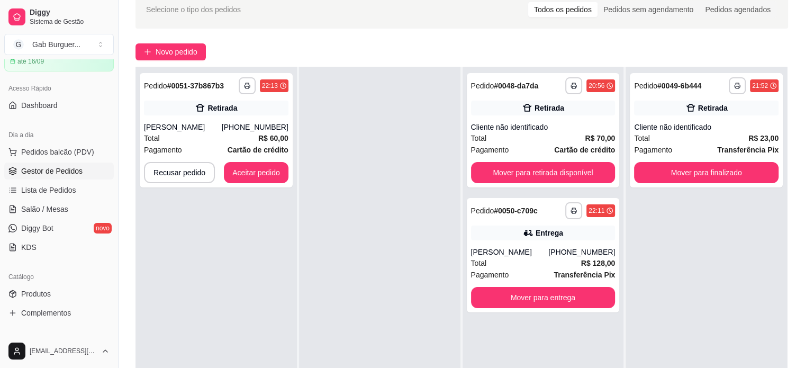
scroll to position [106, 0]
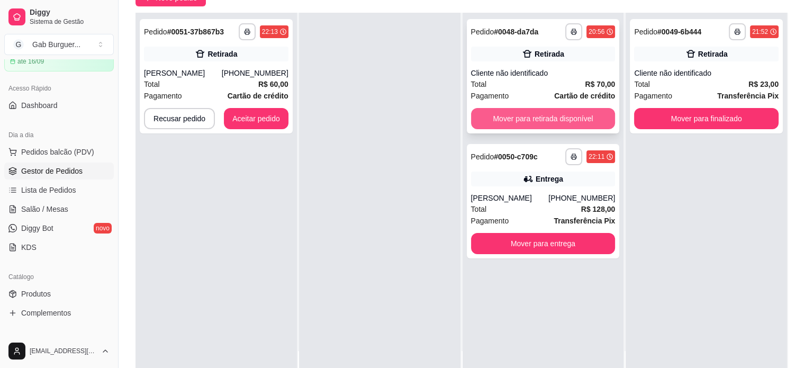
click at [541, 118] on button "Mover para retirada disponível" at bounding box center [543, 118] width 145 height 21
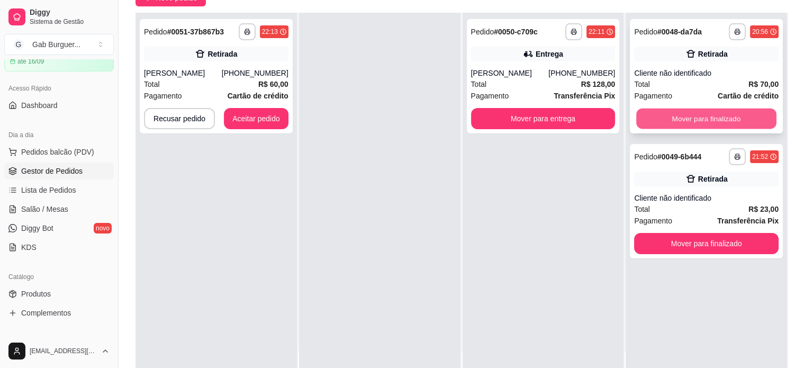
click at [718, 123] on button "Mover para finalizado" at bounding box center [706, 119] width 140 height 21
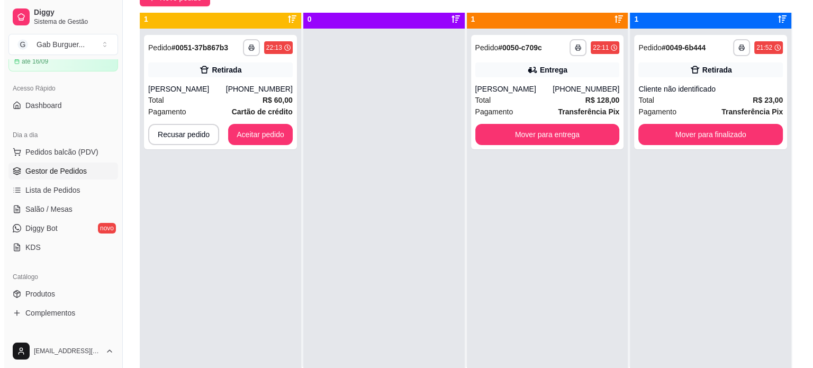
scroll to position [0, 0]
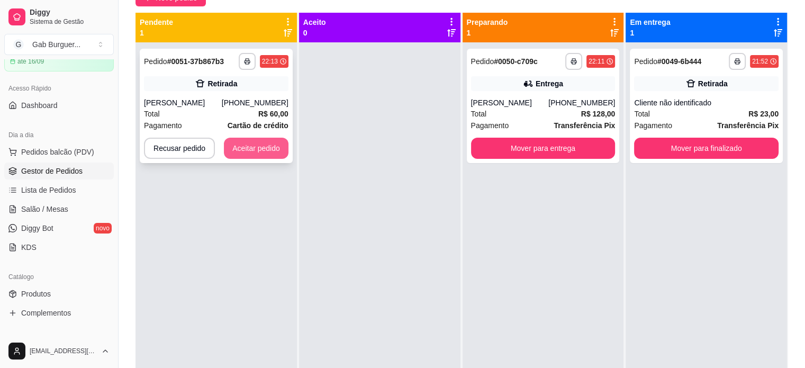
click at [246, 148] on button "Aceitar pedido" at bounding box center [256, 148] width 65 height 21
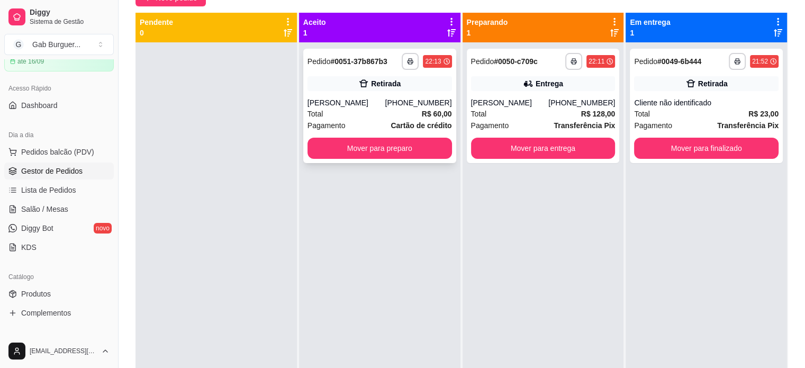
click at [354, 64] on strong "# 0051-37b867b3" at bounding box center [358, 61] width 57 height 8
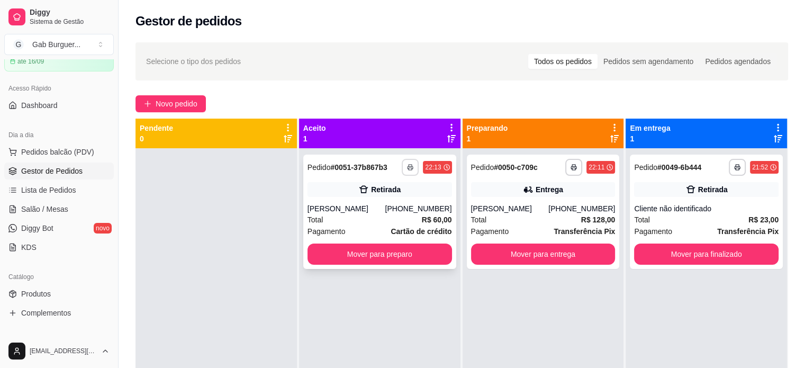
click at [409, 170] on rect "button" at bounding box center [410, 169] width 3 height 2
click at [389, 206] on button "TOMATE MDK-080" at bounding box center [378, 204] width 77 height 17
click at [371, 253] on button "Mover para preparo" at bounding box center [380, 254] width 145 height 21
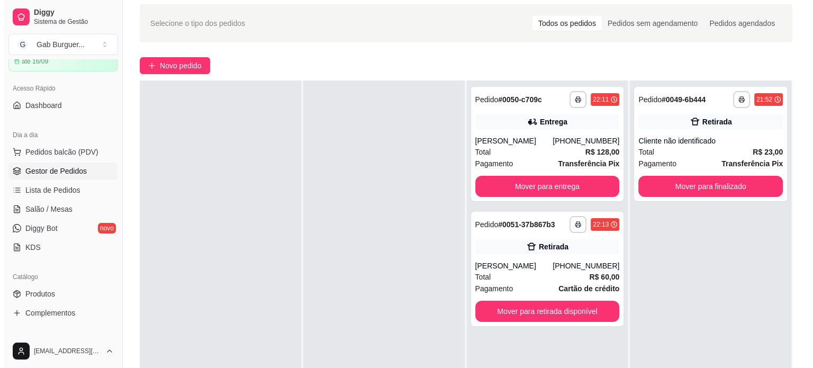
scroll to position [106, 0]
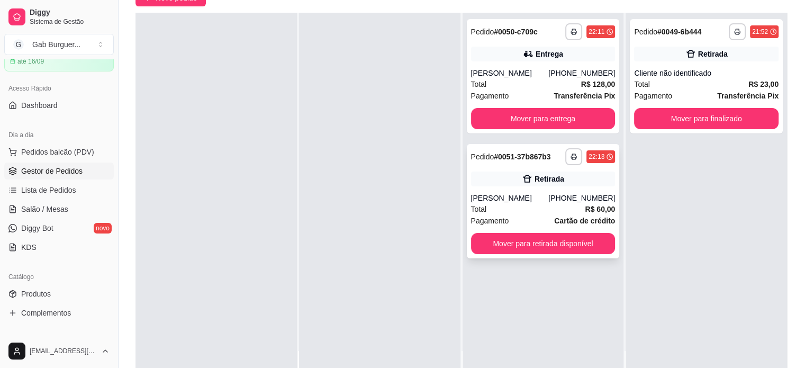
click at [552, 186] on div "Retirada" at bounding box center [543, 179] width 145 height 15
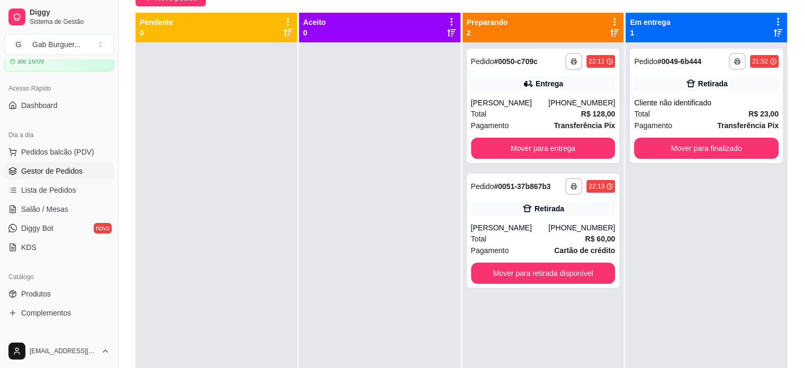
scroll to position [0, 0]
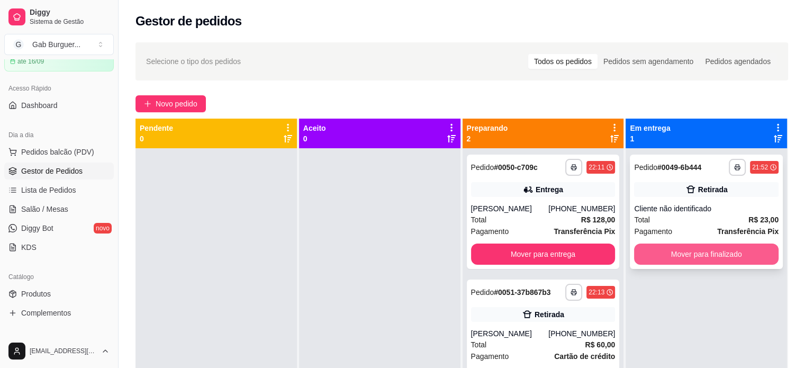
click at [741, 260] on button "Mover para finalizado" at bounding box center [706, 254] width 145 height 21
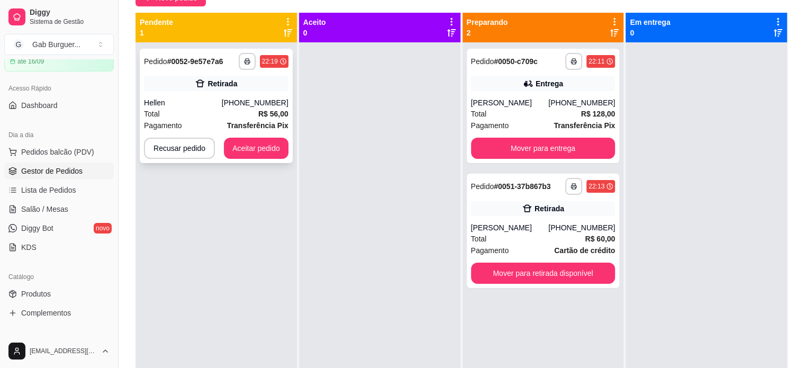
click at [188, 111] on div "Total R$ 56,00" at bounding box center [216, 114] width 145 height 12
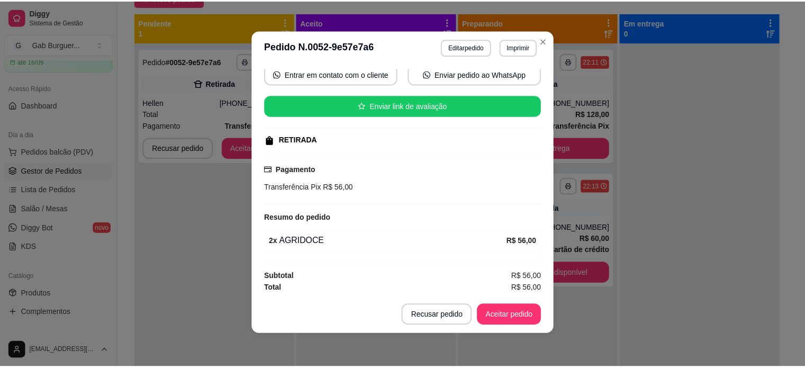
scroll to position [2, 0]
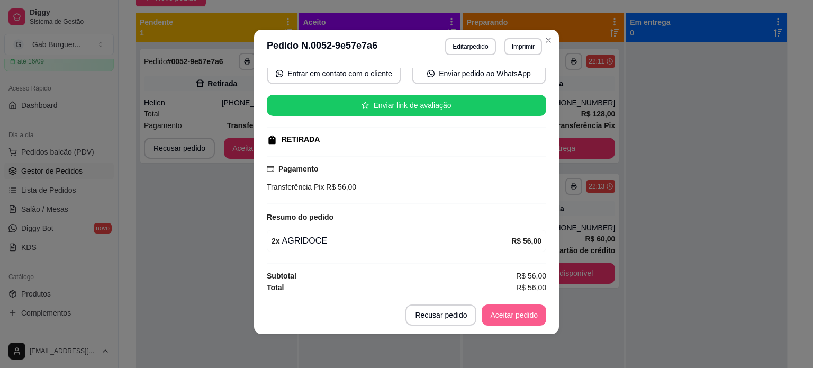
click at [514, 320] on button "Aceitar pedido" at bounding box center [514, 314] width 65 height 21
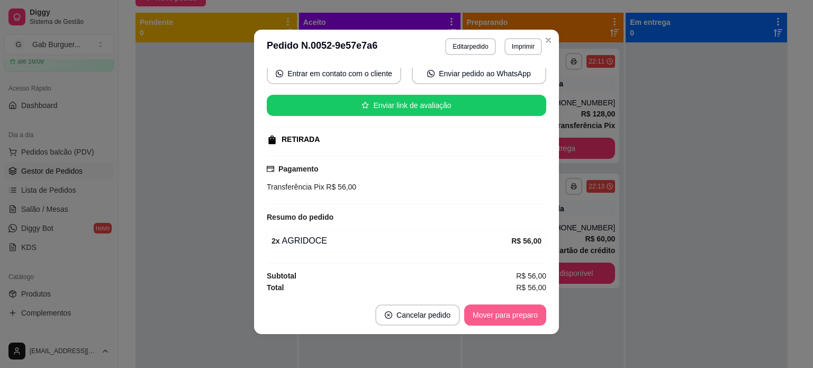
click at [530, 318] on button "Mover para preparo" at bounding box center [505, 314] width 82 height 21
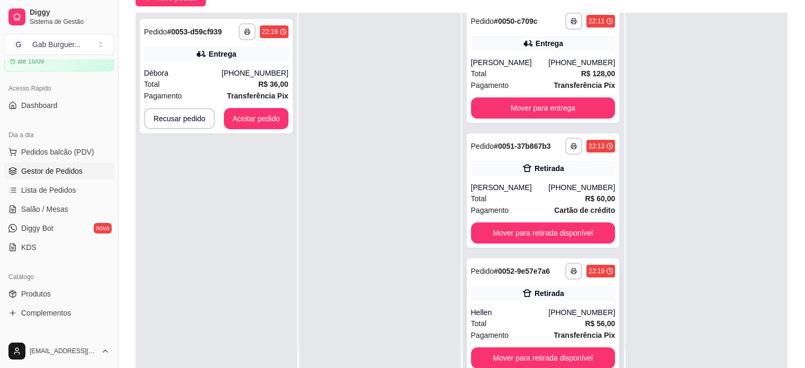
scroll to position [17, 0]
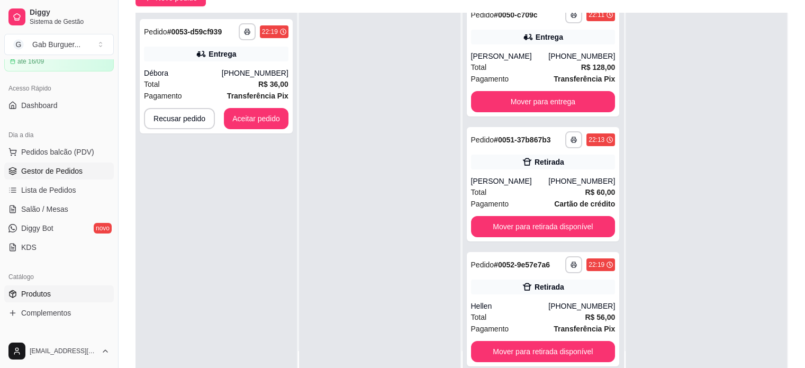
click at [38, 297] on span "Produtos" at bounding box center [36, 294] width 30 height 11
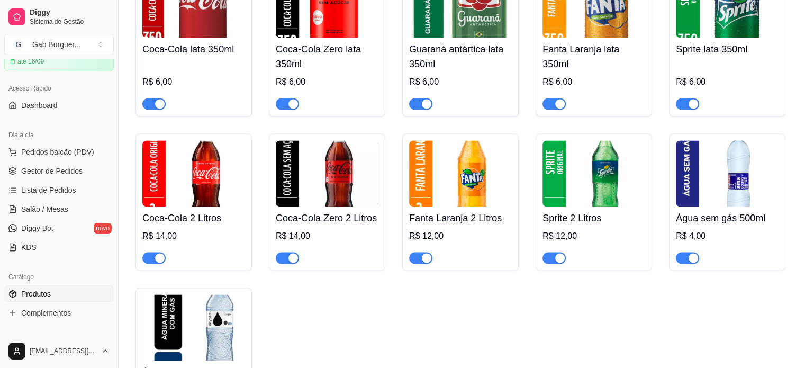
scroll to position [1618, 0]
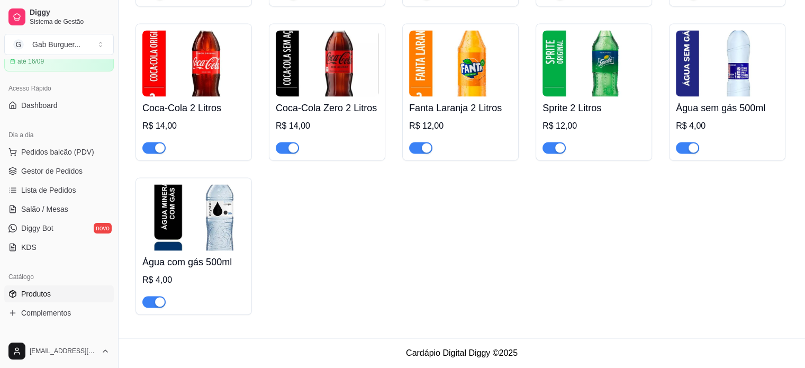
click at [292, 150] on div "button" at bounding box center [294, 148] width 10 height 10
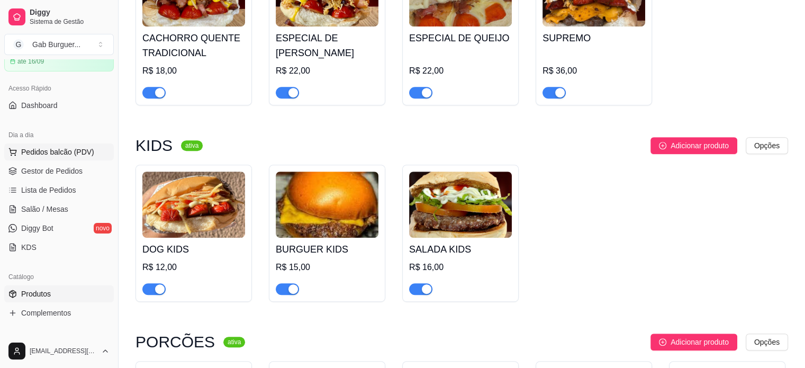
scroll to position [401, 0]
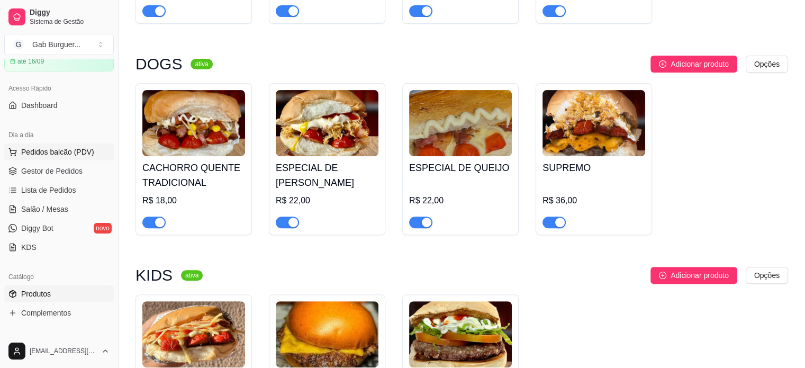
click at [58, 158] on button "Pedidos balcão (PDV)" at bounding box center [59, 151] width 110 height 17
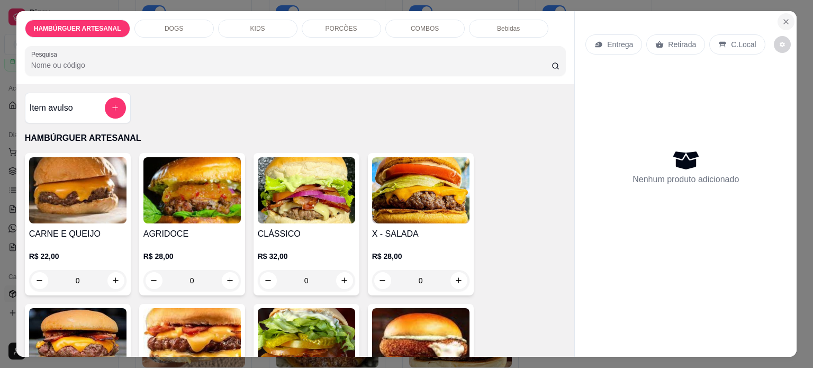
click at [789, 16] on button "Close" at bounding box center [786, 21] width 17 height 17
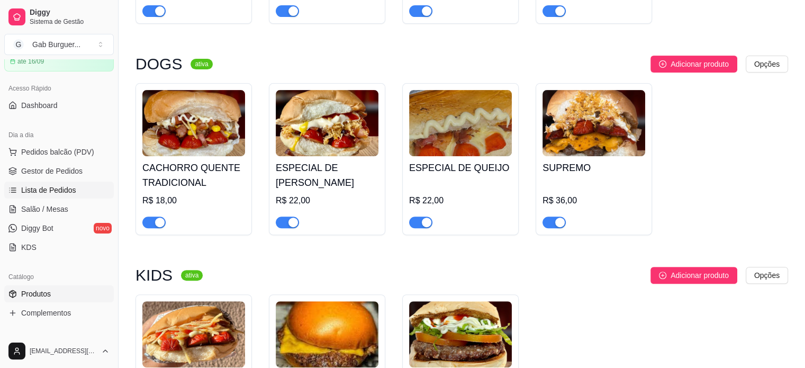
click at [55, 185] on span "Lista de Pedidos" at bounding box center [48, 190] width 55 height 11
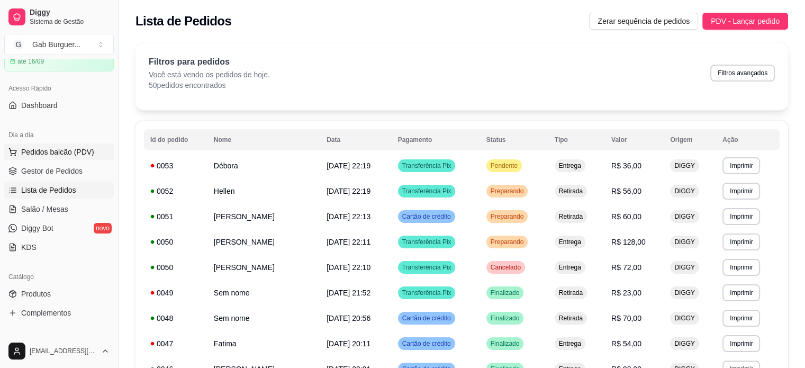
click at [76, 149] on span "Pedidos balcão (PDV)" at bounding box center [57, 152] width 73 height 11
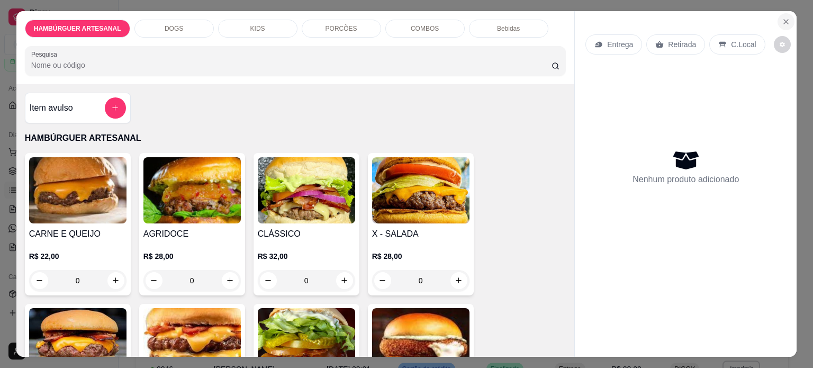
click at [789, 19] on button "Close" at bounding box center [786, 21] width 17 height 17
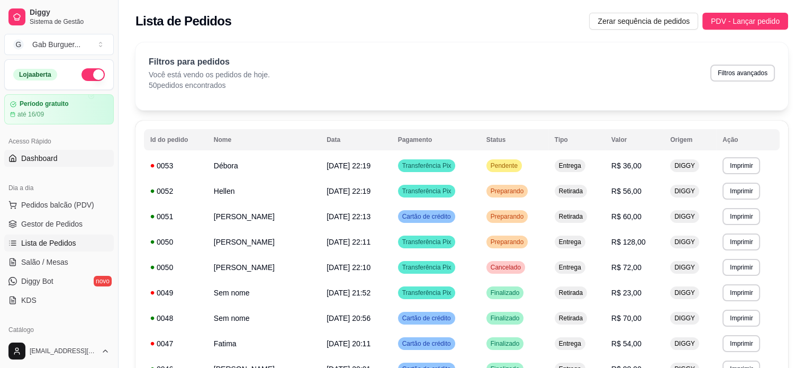
click at [53, 158] on span "Dashboard" at bounding box center [39, 158] width 37 height 11
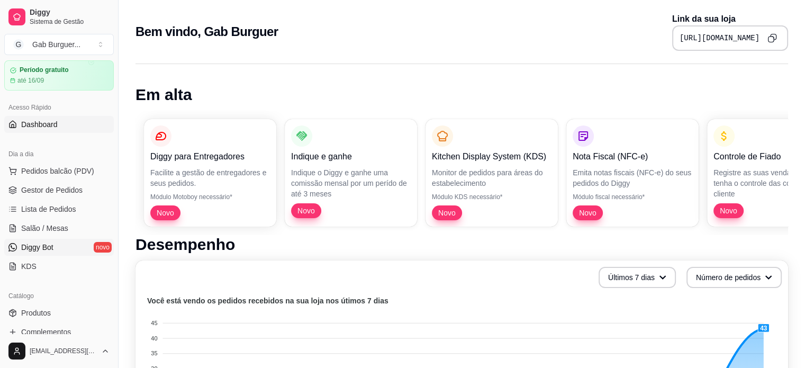
scroll to position [53, 0]
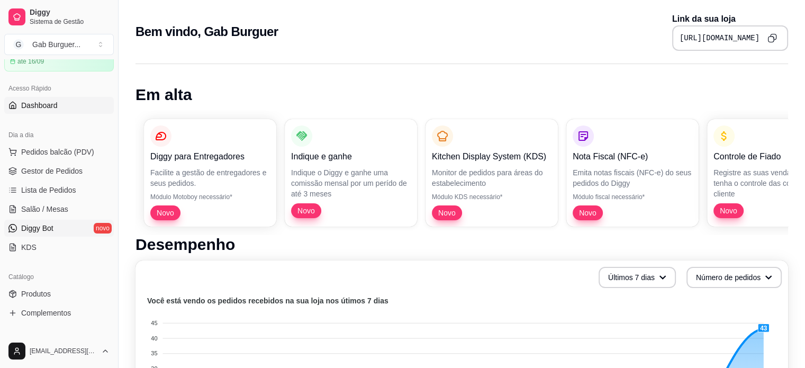
click at [53, 230] on span "Diggy Bot" at bounding box center [37, 228] width 32 height 11
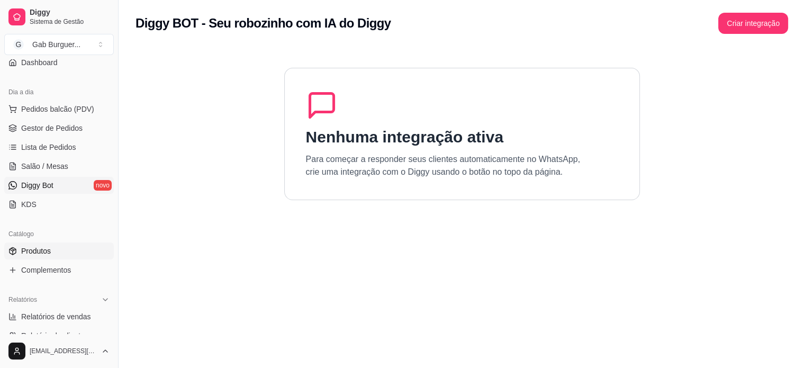
scroll to position [212, 0]
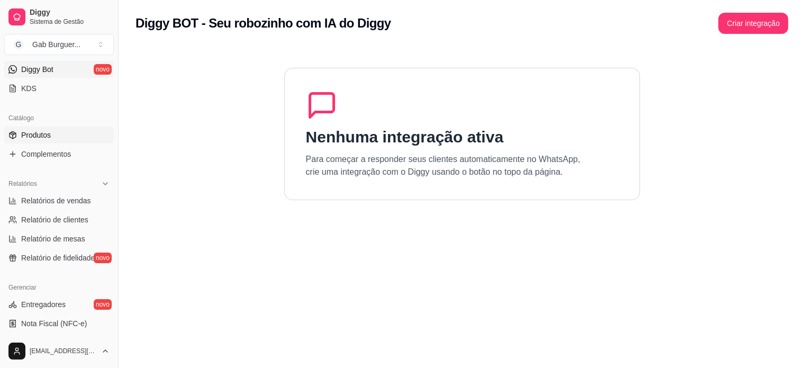
click at [50, 138] on span "Produtos" at bounding box center [36, 135] width 30 height 11
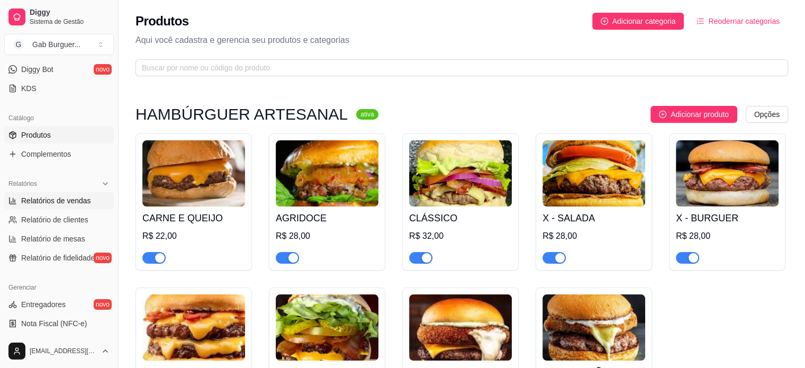
click at [66, 194] on link "Relatórios de vendas" at bounding box center [59, 200] width 110 height 17
select select "ALL"
select select "0"
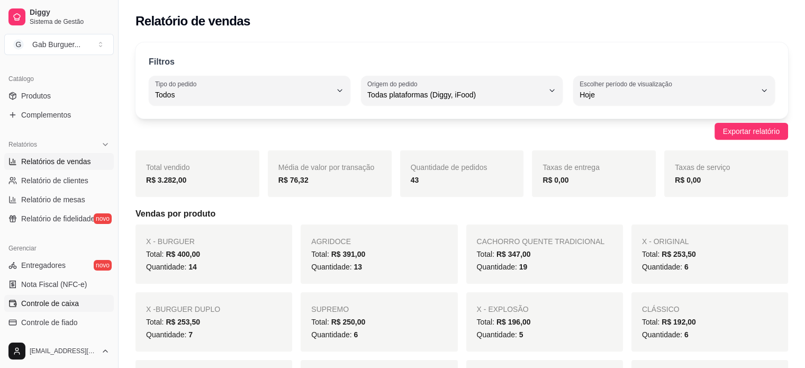
scroll to position [318, 0]
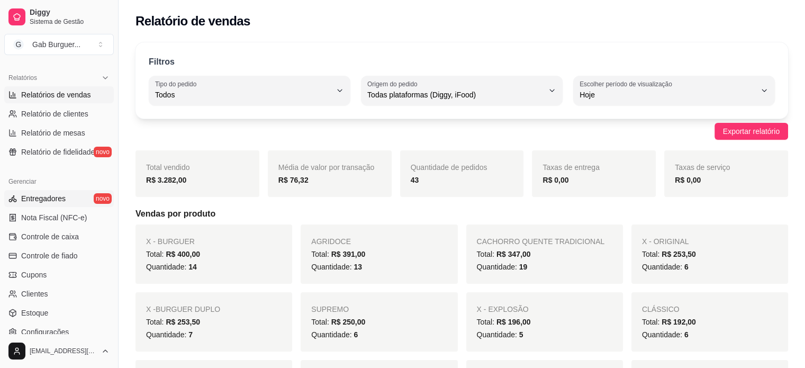
click at [39, 203] on span "Entregadores" at bounding box center [43, 198] width 44 height 11
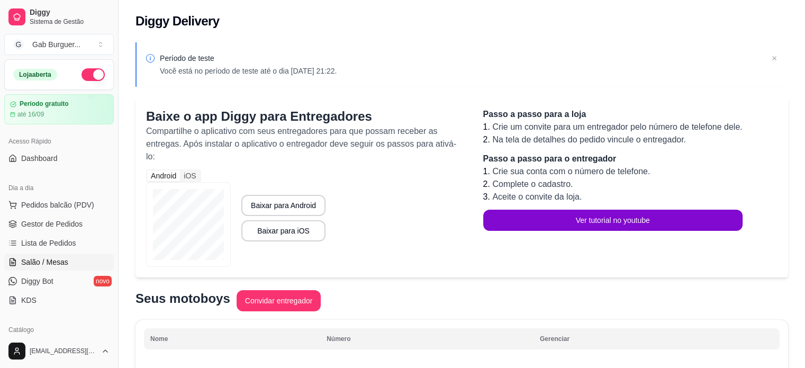
click at [57, 258] on span "Salão / Mesas" at bounding box center [44, 262] width 47 height 11
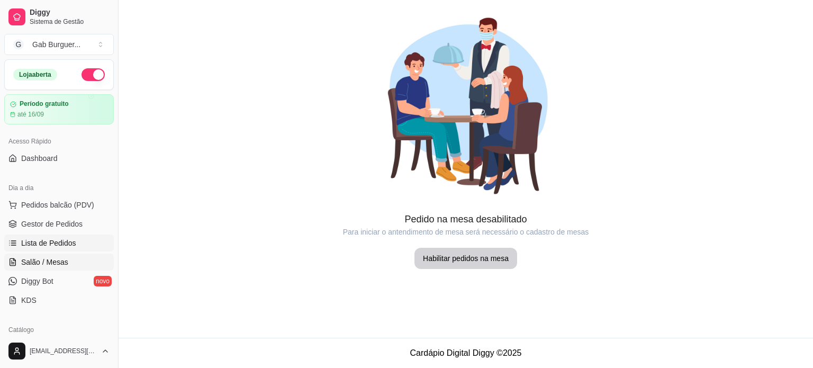
click at [67, 245] on span "Lista de Pedidos" at bounding box center [48, 243] width 55 height 11
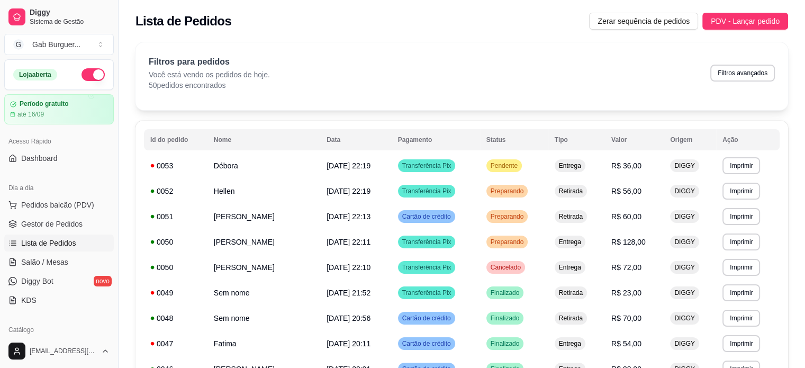
drag, startPoint x: 62, startPoint y: 264, endPoint x: 61, endPoint y: 272, distance: 8.0
click at [61, 264] on span "Salão / Mesas" at bounding box center [44, 262] width 47 height 11
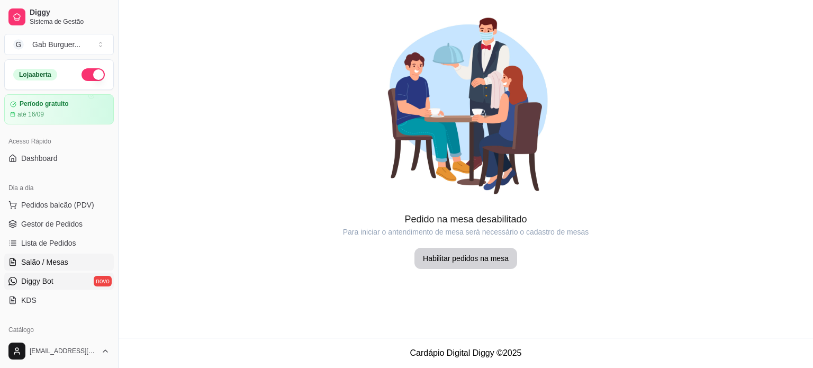
click at [59, 280] on link "Diggy Bot novo" at bounding box center [59, 281] width 110 height 17
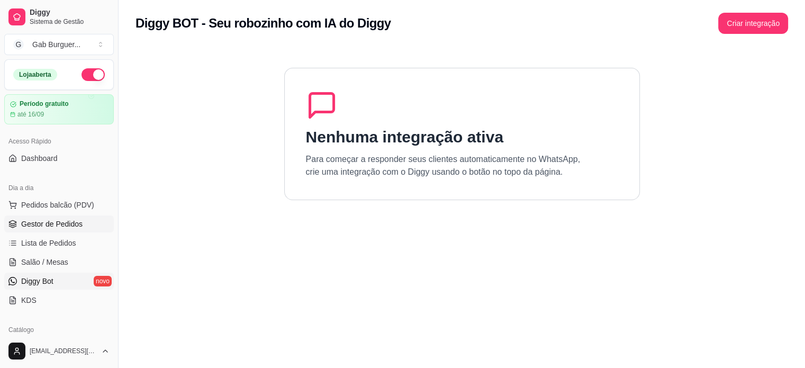
click at [66, 228] on span "Gestor de Pedidos" at bounding box center [51, 224] width 61 height 11
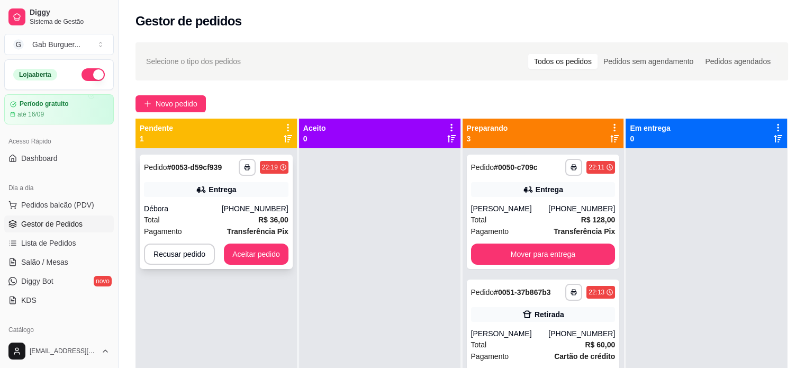
click at [173, 215] on div "Total R$ 36,00" at bounding box center [216, 220] width 145 height 12
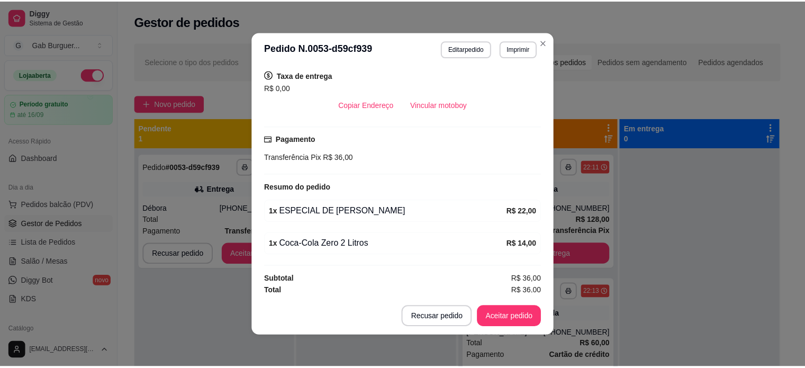
scroll to position [218, 0]
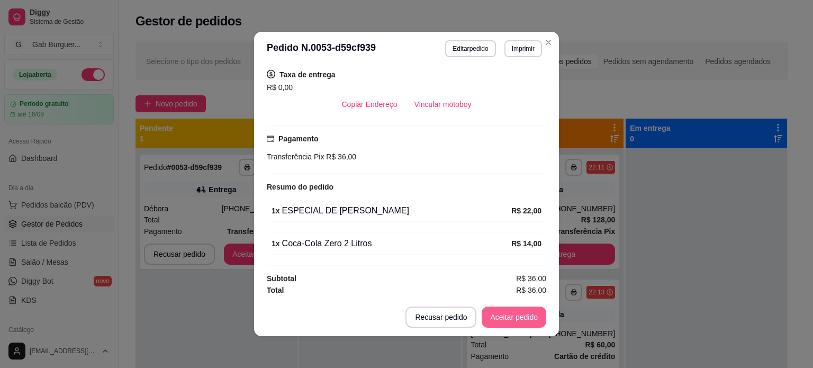
click at [506, 321] on button "Aceitar pedido" at bounding box center [514, 317] width 65 height 21
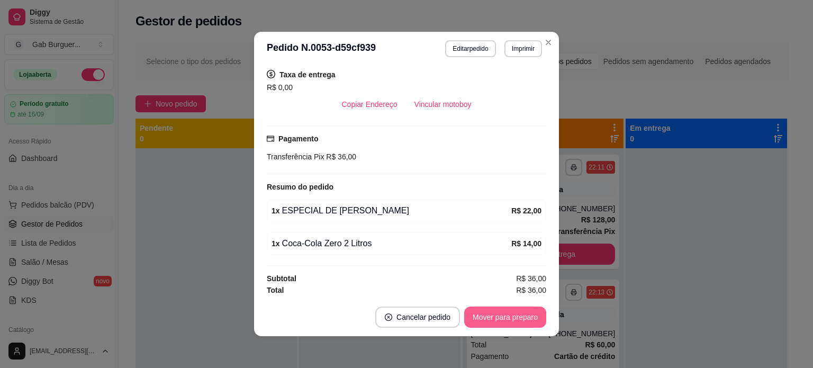
click at [494, 314] on button "Mover para preparo" at bounding box center [505, 317] width 82 height 21
click at [489, 314] on button "Mover para entrega" at bounding box center [506, 317] width 82 height 21
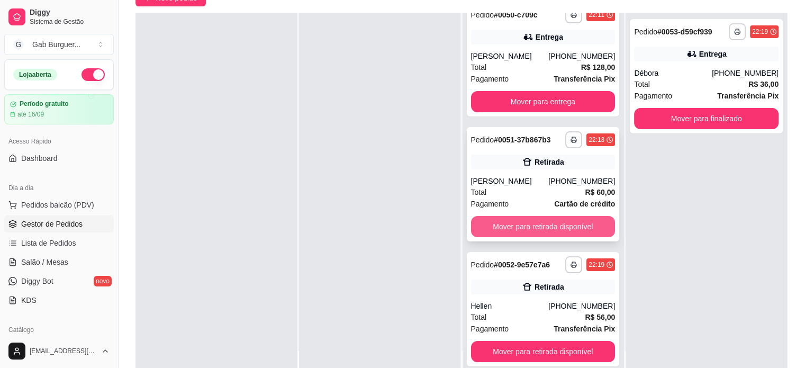
scroll to position [0, 0]
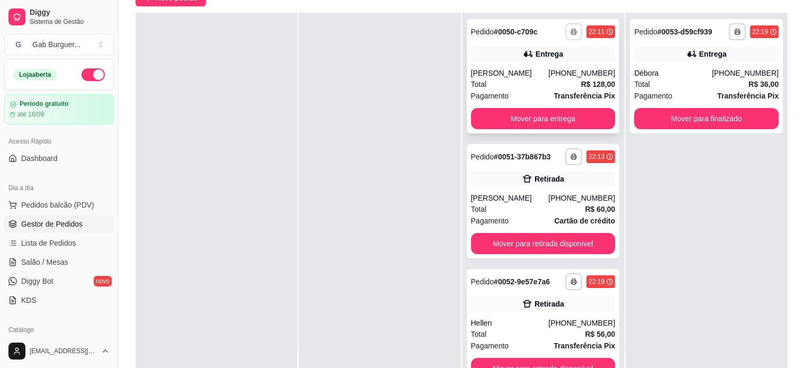
click at [565, 26] on button "button" at bounding box center [573, 31] width 17 height 17
click at [544, 70] on button "TOMATE MDK-080" at bounding box center [532, 68] width 74 height 16
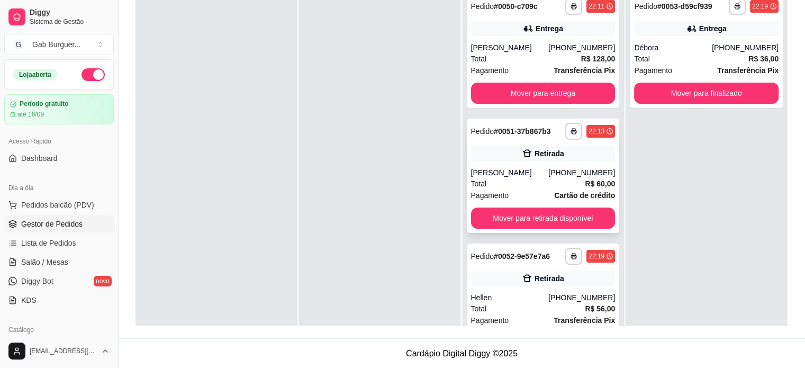
scroll to position [2, 0]
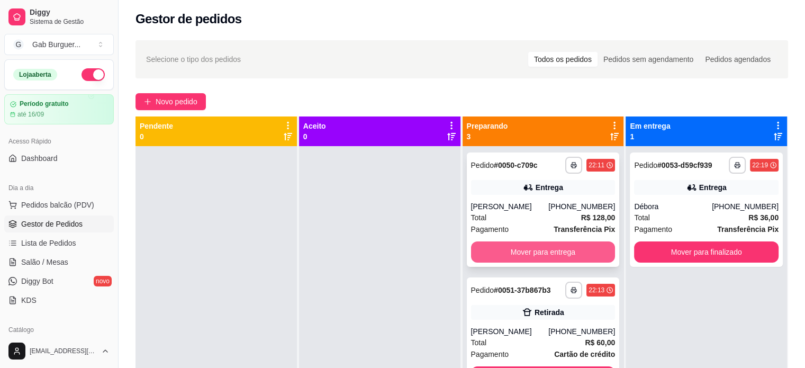
click at [543, 251] on button "Mover para entrega" at bounding box center [543, 251] width 145 height 21
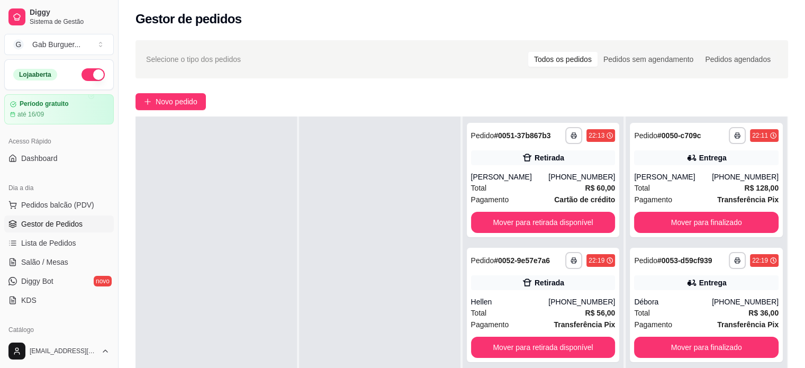
scroll to position [0, 0]
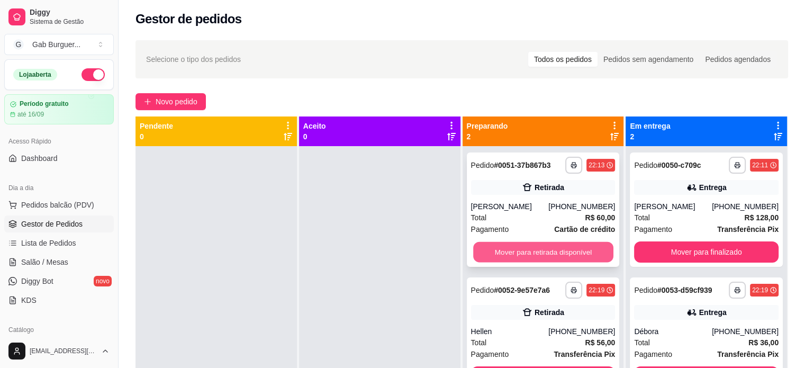
click at [520, 251] on button "Mover para retirada disponível" at bounding box center [543, 252] width 140 height 21
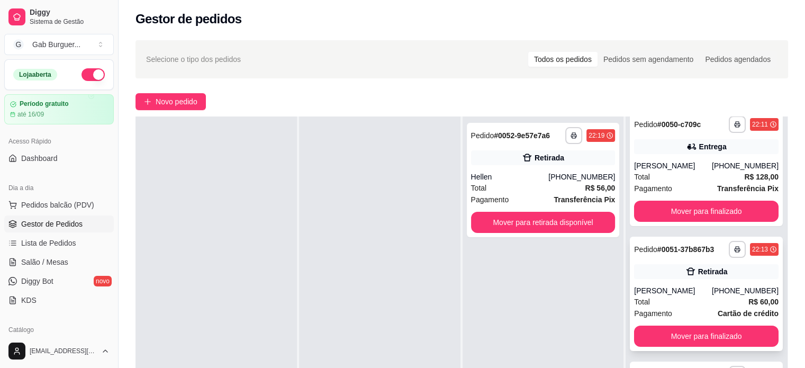
scroll to position [17, 0]
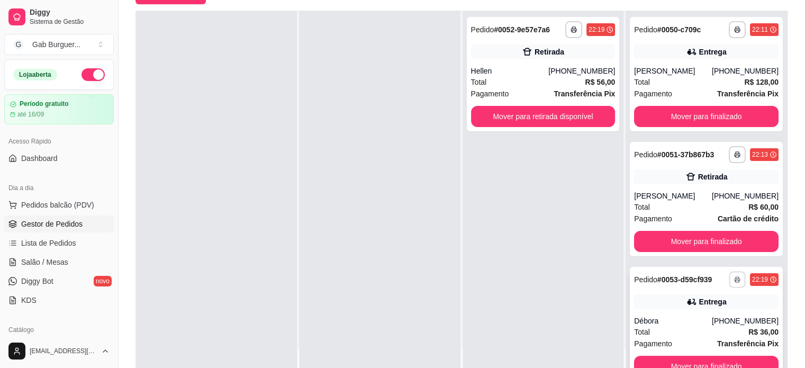
click at [734, 276] on icon "button" at bounding box center [737, 279] width 6 height 6
click at [697, 314] on button "TOMATE MDK-080" at bounding box center [693, 316] width 74 height 16
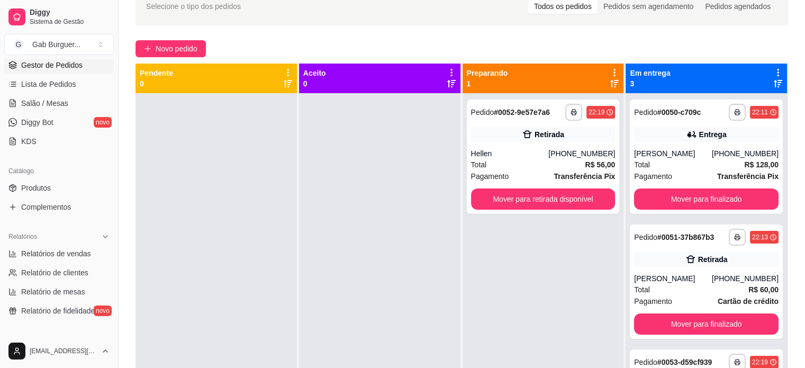
scroll to position [212, 0]
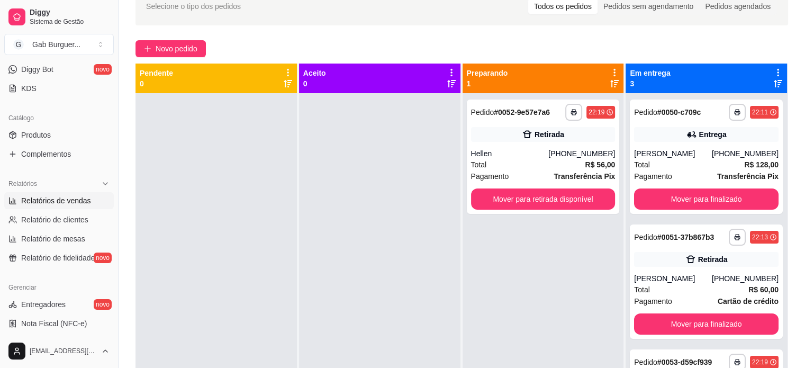
click at [80, 204] on span "Relatórios de vendas" at bounding box center [56, 200] width 70 height 11
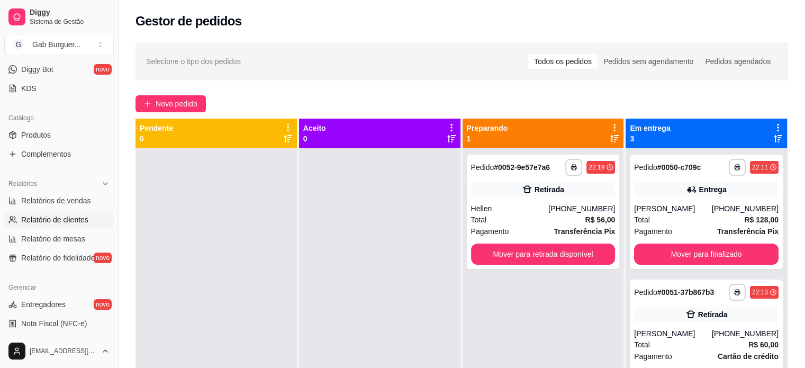
select select "ALL"
select select "0"
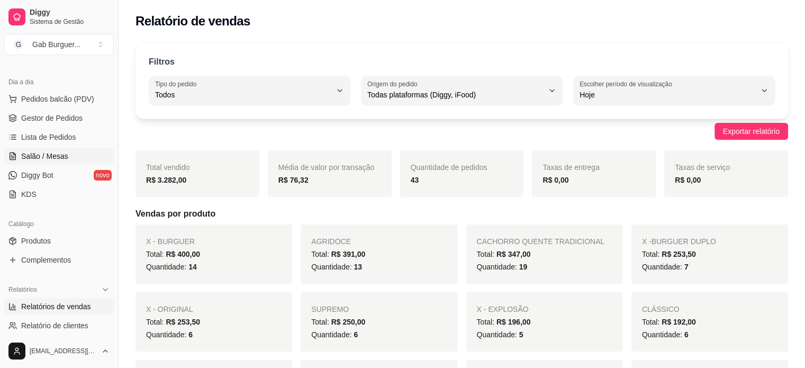
scroll to position [53, 0]
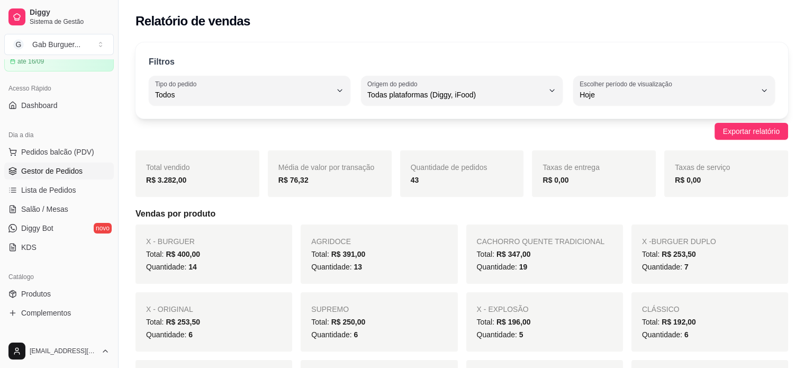
click at [64, 169] on span "Gestor de Pedidos" at bounding box center [51, 171] width 61 height 11
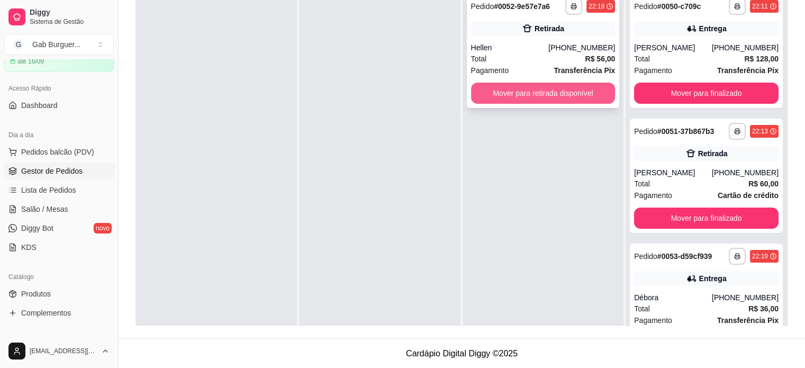
click at [551, 96] on button "Mover para retirada disponível" at bounding box center [543, 93] width 145 height 21
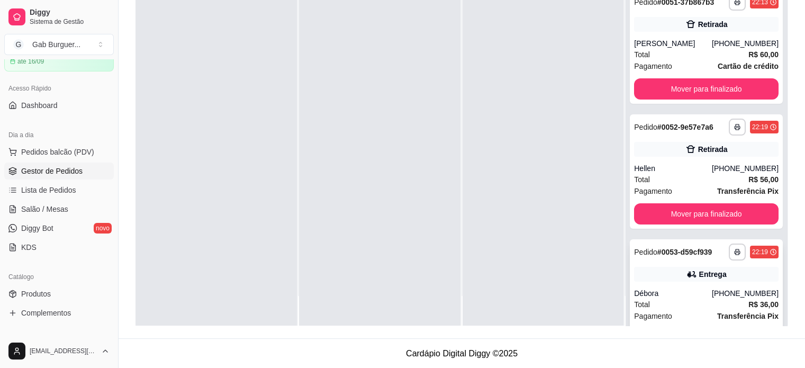
scroll to position [36, 0]
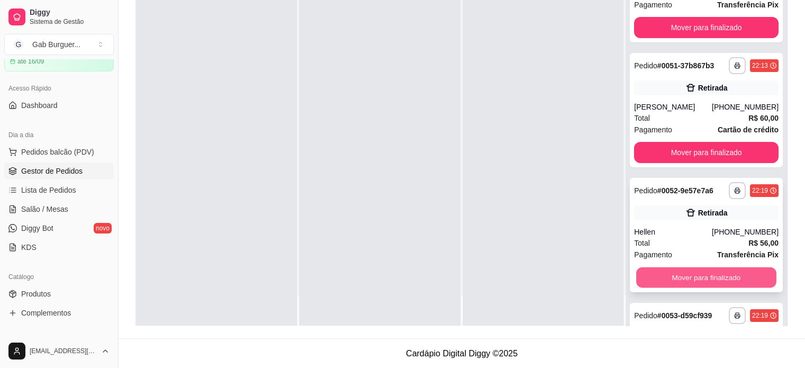
click at [726, 276] on button "Mover para finalizado" at bounding box center [706, 277] width 140 height 21
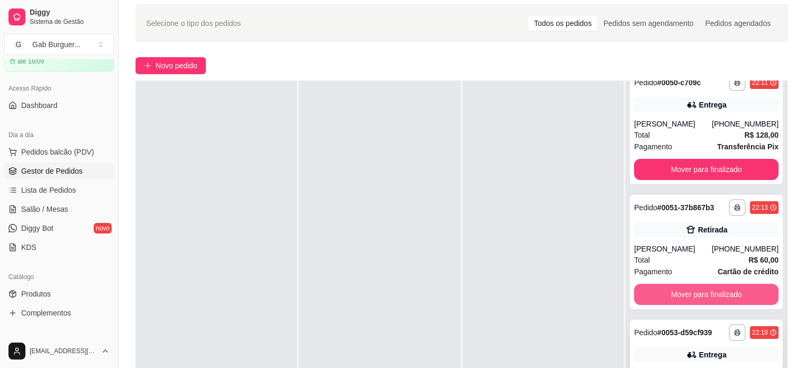
scroll to position [159, 0]
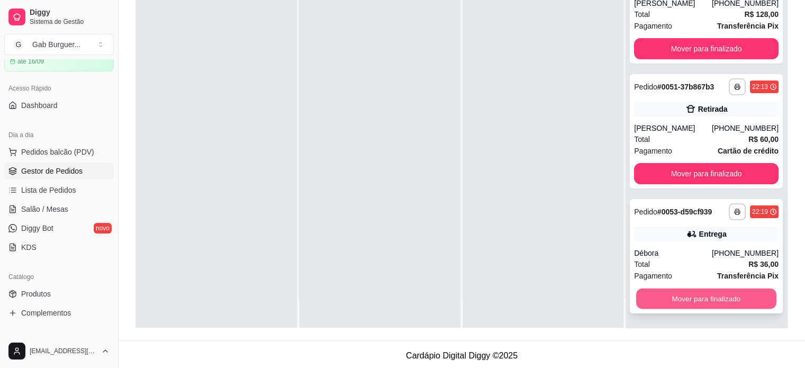
click at [733, 305] on button "Mover para finalizado" at bounding box center [706, 299] width 140 height 21
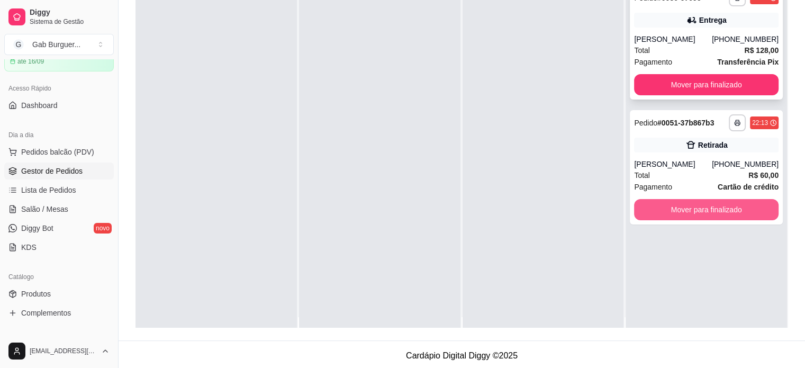
scroll to position [0, 0]
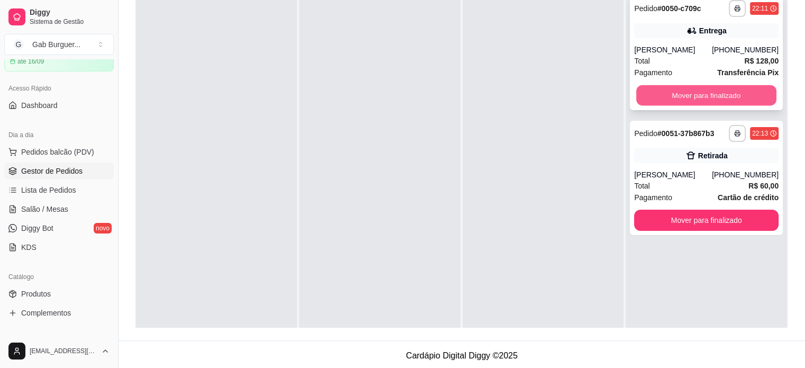
click at [714, 98] on button "Mover para finalizado" at bounding box center [706, 95] width 140 height 21
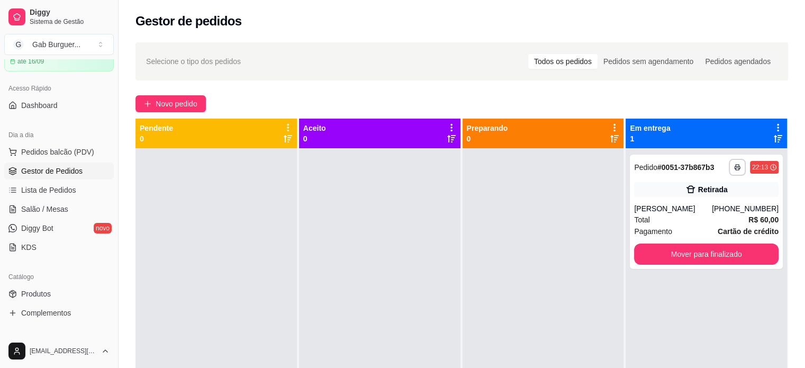
click at [565, 57] on div "Todos os pedidos" at bounding box center [562, 61] width 69 height 15
click at [528, 54] on input "Todos os pedidos" at bounding box center [528, 54] width 0 height 0
click at [560, 63] on div "Todos os pedidos" at bounding box center [562, 61] width 69 height 15
click at [528, 54] on input "Todos os pedidos" at bounding box center [528, 54] width 0 height 0
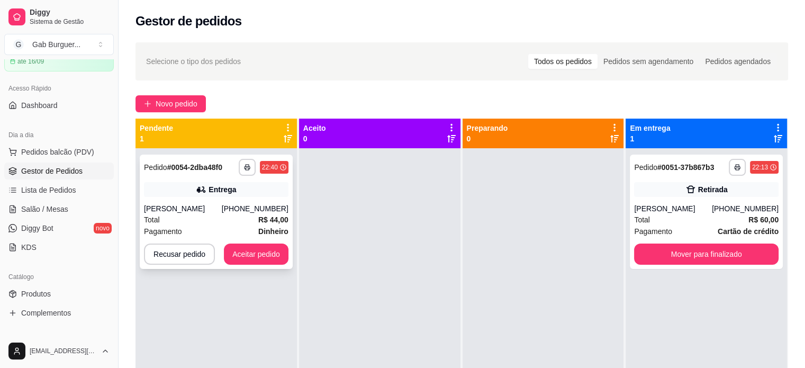
click at [203, 204] on div "Caroline" at bounding box center [183, 208] width 78 height 11
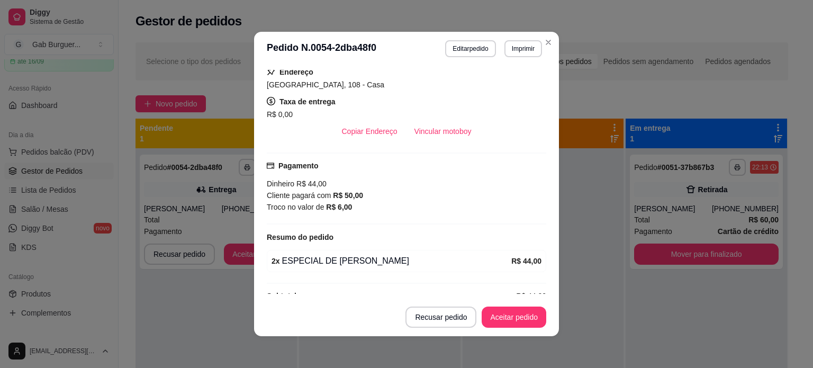
scroll to position [209, 0]
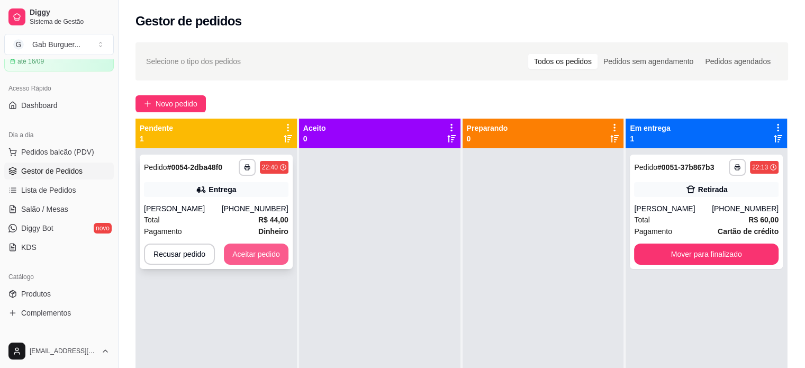
click at [258, 256] on button "Aceitar pedido" at bounding box center [256, 254] width 65 height 21
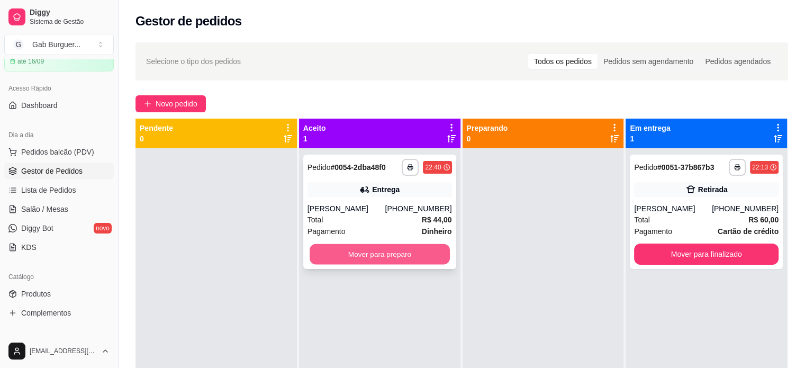
click at [391, 257] on button "Mover para preparo" at bounding box center [380, 254] width 140 height 21
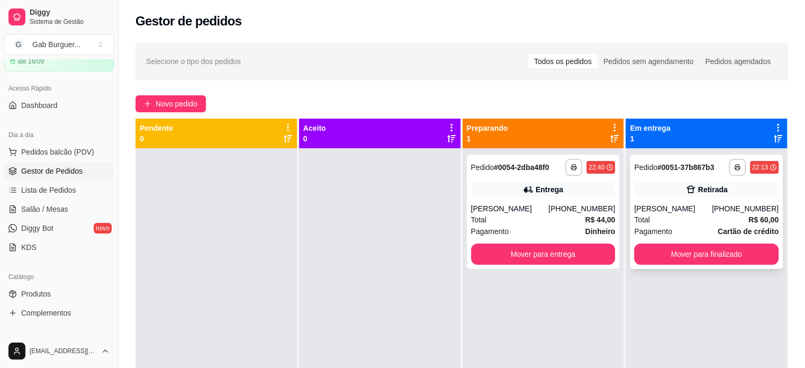
click at [736, 199] on div "**********" at bounding box center [706, 212] width 153 height 114
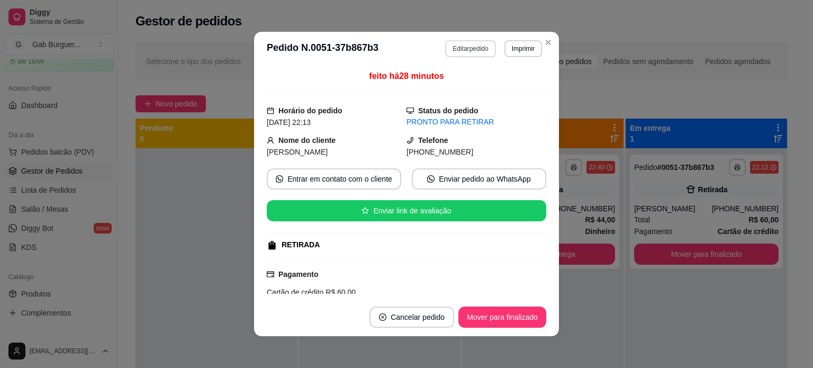
click at [456, 52] on button "Editar pedido" at bounding box center [470, 48] width 50 height 17
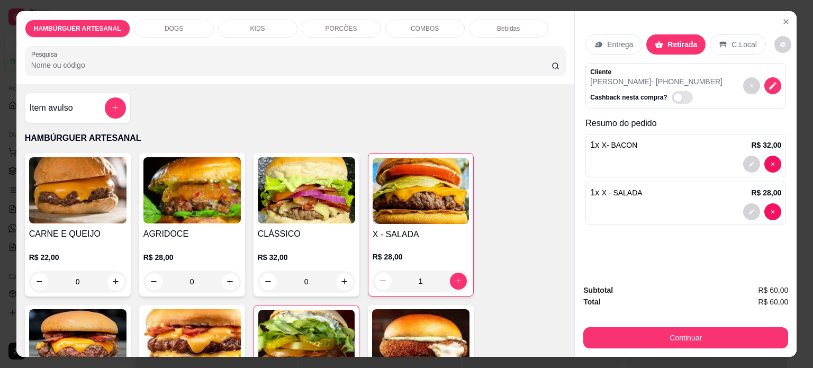
click at [481, 20] on div "Bebidas" at bounding box center [508, 29] width 79 height 18
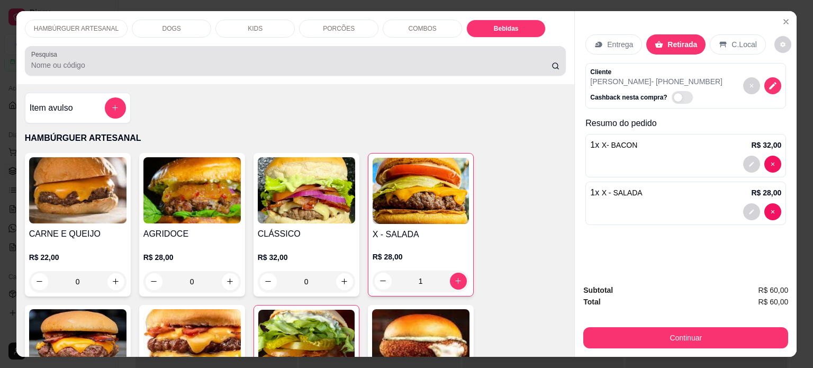
scroll to position [26, 0]
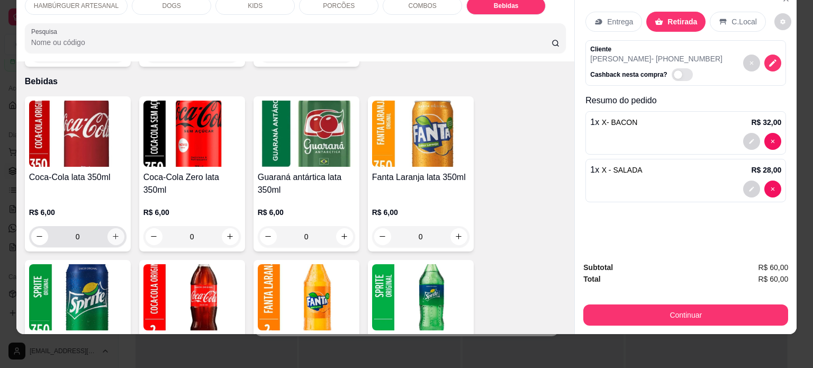
click at [110, 228] on button "increase-product-quantity" at bounding box center [115, 236] width 17 height 17
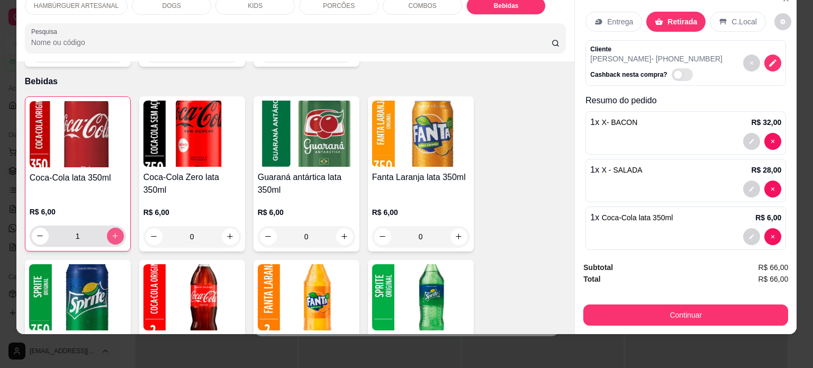
click at [112, 232] on icon "increase-product-quantity" at bounding box center [115, 236] width 8 height 8
type input "2"
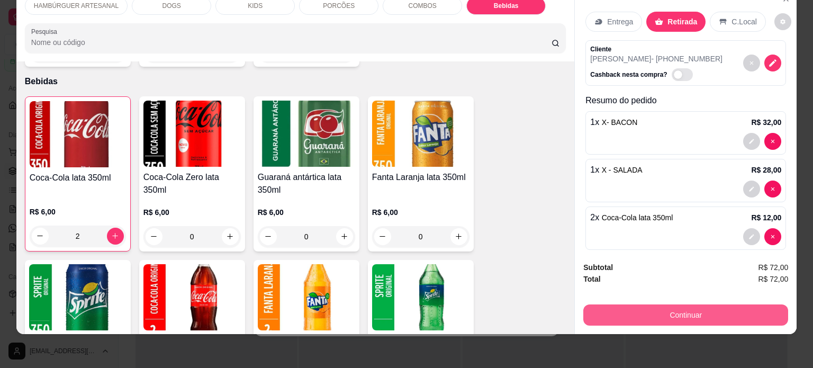
click at [687, 304] on button "Continuar" at bounding box center [685, 314] width 205 height 21
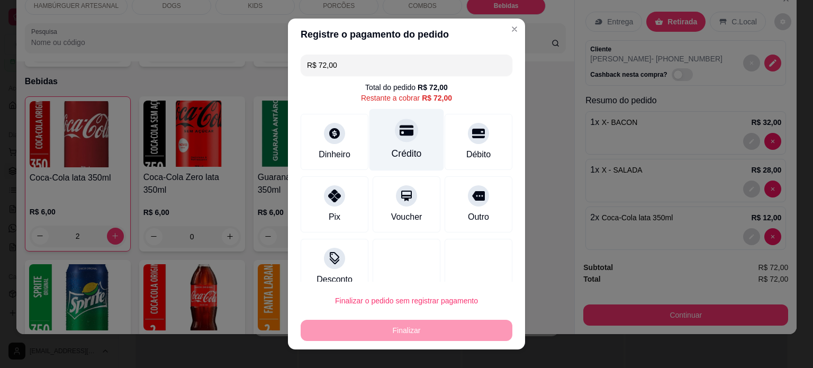
click at [393, 148] on div "Crédito" at bounding box center [407, 154] width 30 height 14
type input "R$ 0,00"
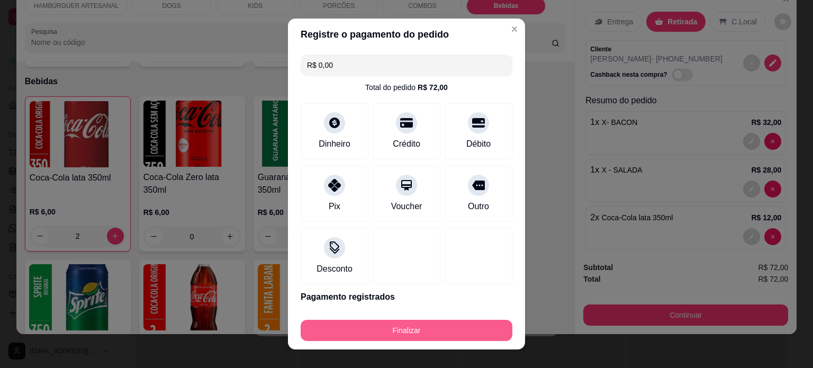
click at [419, 332] on button "Finalizar" at bounding box center [407, 330] width 212 height 21
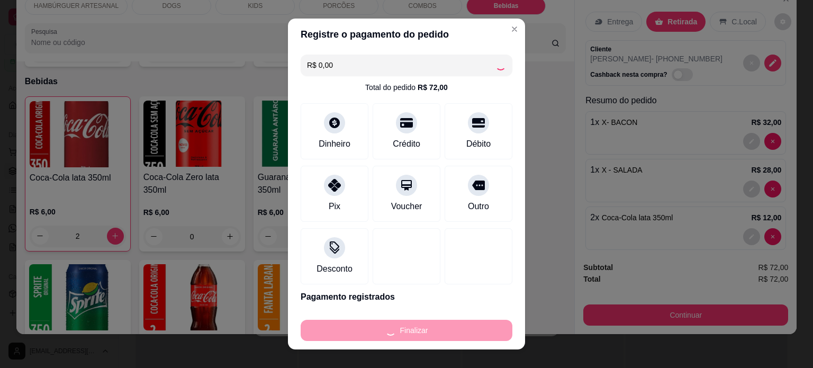
type input "0"
type input "-R$ 72,00"
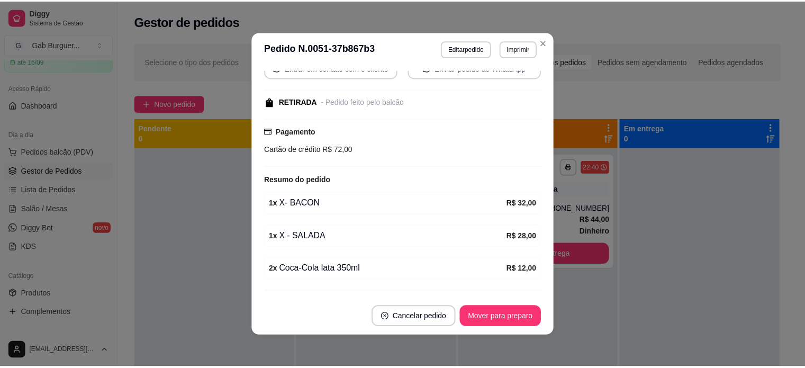
scroll to position [160, 0]
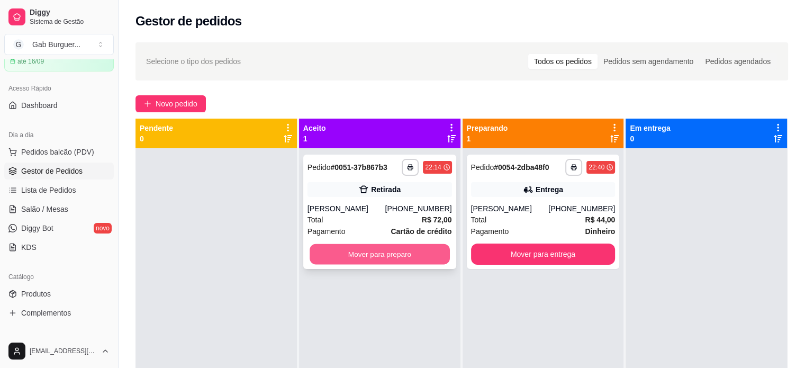
click at [428, 256] on button "Mover para preparo" at bounding box center [380, 254] width 140 height 21
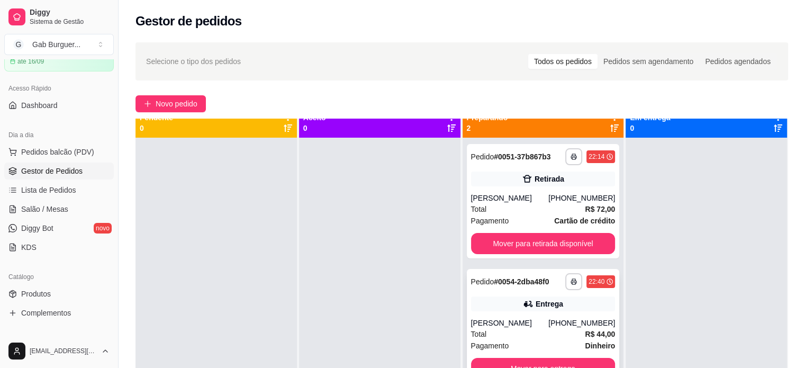
scroll to position [0, 0]
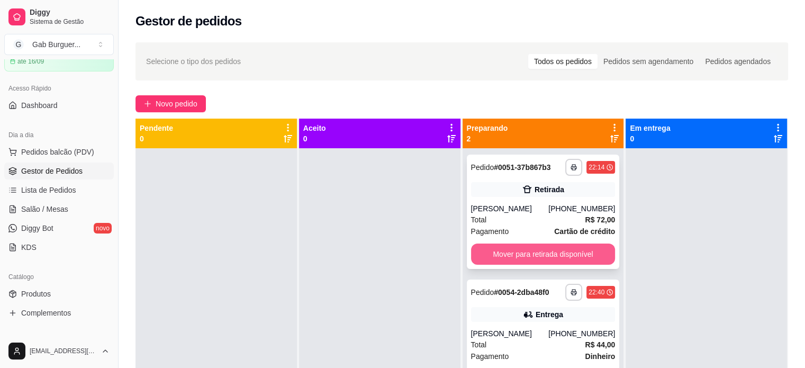
click at [544, 256] on button "Mover para retirada disponível" at bounding box center [543, 254] width 145 height 21
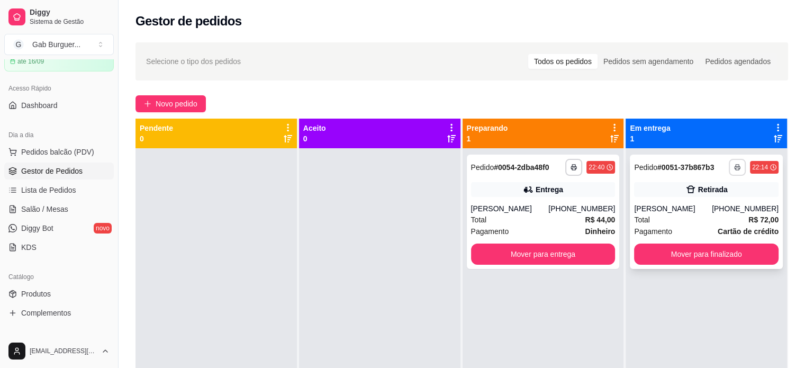
click at [734, 168] on icon "button" at bounding box center [737, 167] width 6 height 6
click at [701, 287] on div "**********" at bounding box center [706, 332] width 161 height 368
click at [584, 66] on div "Todos os pedidos" at bounding box center [562, 61] width 69 height 15
click at [528, 54] on input "Todos os pedidos" at bounding box center [528, 54] width 0 height 0
click at [53, 187] on span "Lista de Pedidos" at bounding box center [48, 190] width 55 height 11
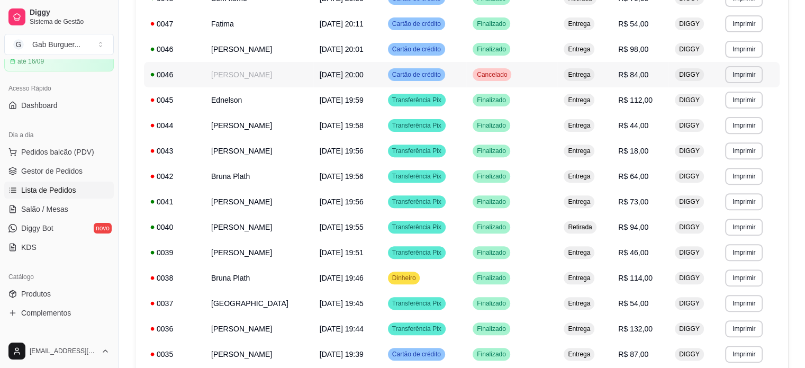
scroll to position [624, 0]
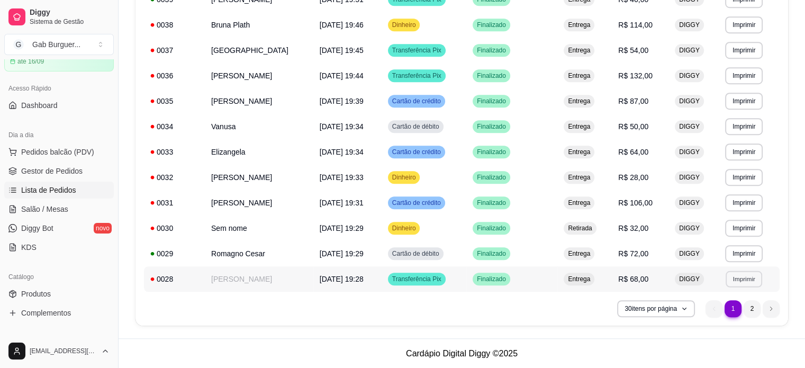
click at [735, 281] on button "Imprimir" at bounding box center [744, 279] width 37 height 16
click at [734, 258] on button "Imprimir" at bounding box center [744, 253] width 38 height 17
click at [744, 228] on button "Imprimir" at bounding box center [744, 228] width 38 height 17
click at [744, 200] on button "Imprimir" at bounding box center [744, 202] width 37 height 16
click at [745, 175] on button "Imprimir" at bounding box center [744, 177] width 38 height 17
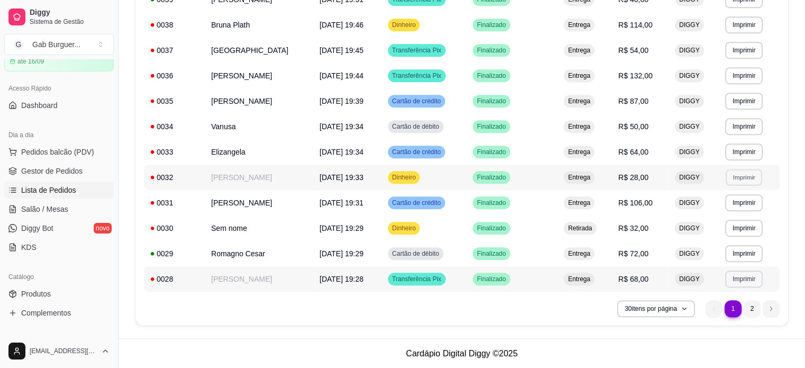
click at [743, 275] on button "Imprimir" at bounding box center [744, 279] width 38 height 17
click at [722, 317] on button "TOMATE MDK-080" at bounding box center [727, 316] width 77 height 17
click at [742, 254] on button "Imprimir" at bounding box center [744, 253] width 37 height 16
click at [728, 294] on button "TOMATE MDK-080" at bounding box center [727, 290] width 77 height 17
click at [739, 230] on button "Imprimir" at bounding box center [744, 228] width 38 height 17
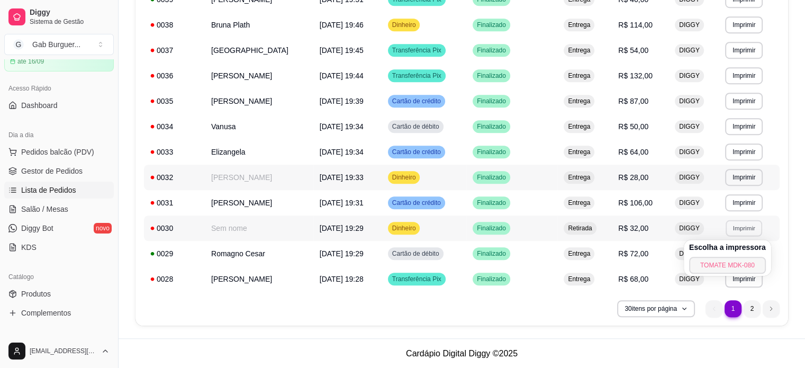
click at [720, 268] on button "TOMATE MDK-080" at bounding box center [727, 265] width 77 height 17
click at [741, 199] on button "Imprimir" at bounding box center [744, 202] width 38 height 17
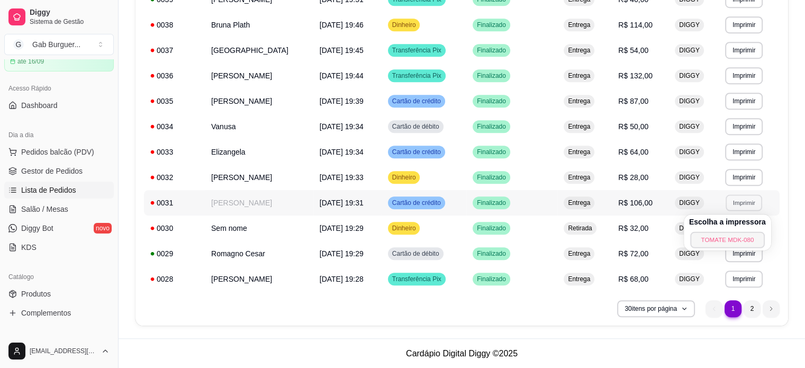
click at [706, 236] on button "TOMATE MDK-080" at bounding box center [727, 239] width 74 height 16
click at [743, 177] on button "Imprimir" at bounding box center [744, 177] width 38 height 17
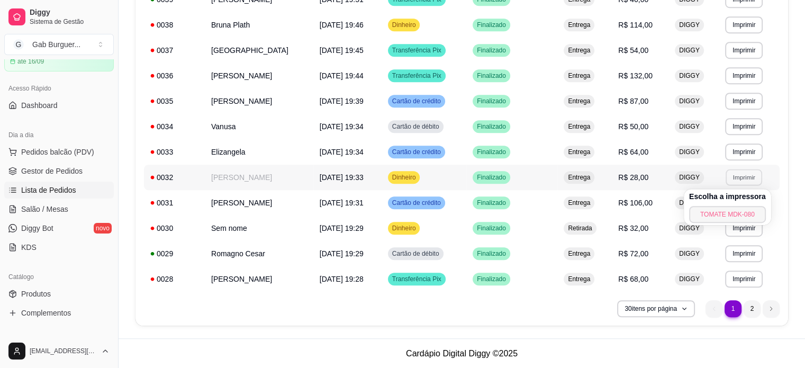
click at [711, 215] on button "TOMATE MDK-080" at bounding box center [727, 214] width 77 height 17
click at [741, 150] on button "Imprimir" at bounding box center [744, 151] width 38 height 17
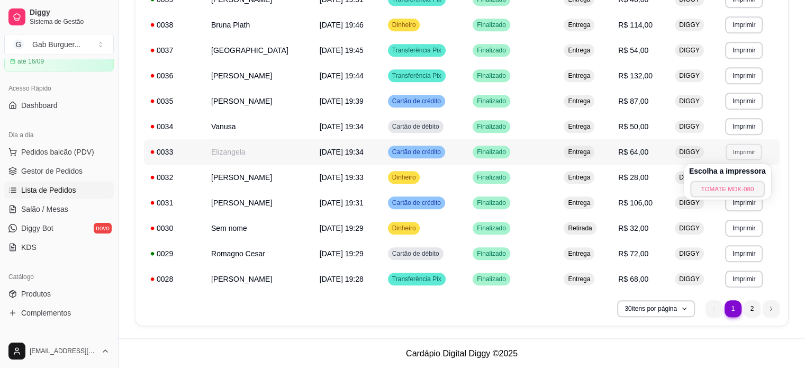
click at [707, 194] on button "TOMATE MDK-080" at bounding box center [727, 189] width 74 height 16
click at [739, 127] on button "Imprimir" at bounding box center [744, 126] width 37 height 16
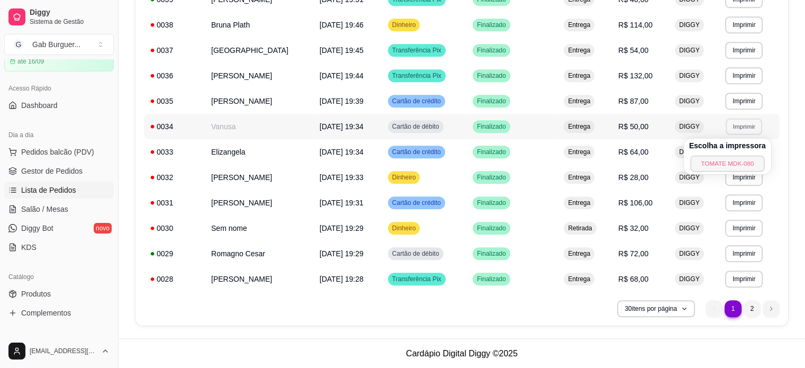
click at [720, 159] on button "TOMATE MDK-080" at bounding box center [727, 163] width 74 height 16
click at [745, 105] on button "Imprimir" at bounding box center [744, 101] width 37 height 16
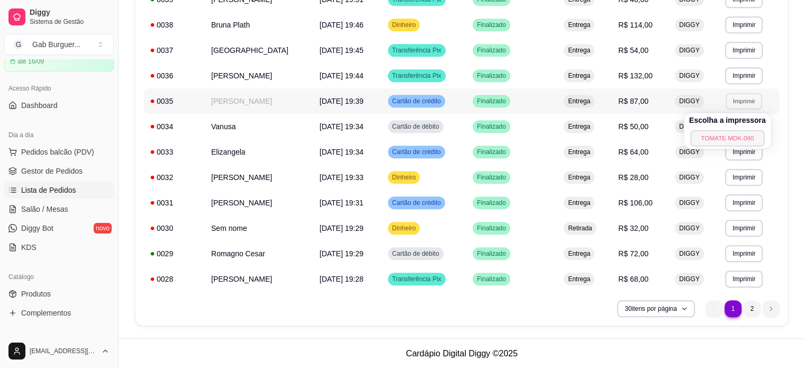
click at [724, 138] on button "TOMATE MDK-080" at bounding box center [727, 138] width 74 height 16
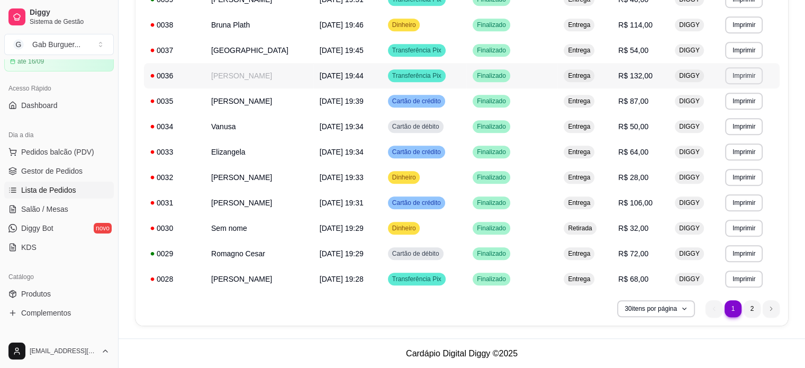
click at [742, 80] on button "Imprimir" at bounding box center [744, 75] width 38 height 17
click at [728, 114] on button "TOMATE MDK-080" at bounding box center [727, 112] width 74 height 16
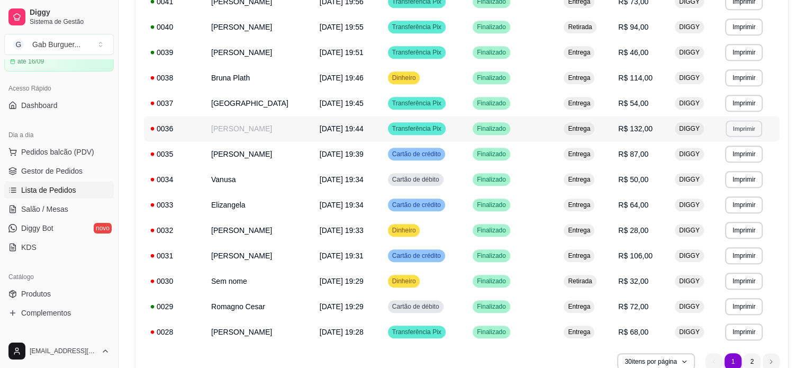
click at [749, 123] on button "Imprimir" at bounding box center [744, 128] width 37 height 16
click at [722, 162] on button "TOMATE MDK-080" at bounding box center [727, 165] width 74 height 16
click at [735, 82] on button "Imprimir" at bounding box center [744, 77] width 37 height 16
click at [721, 116] on button "TOMATE MDK-080" at bounding box center [727, 114] width 77 height 17
click at [740, 47] on button "Imprimir" at bounding box center [744, 52] width 38 height 17
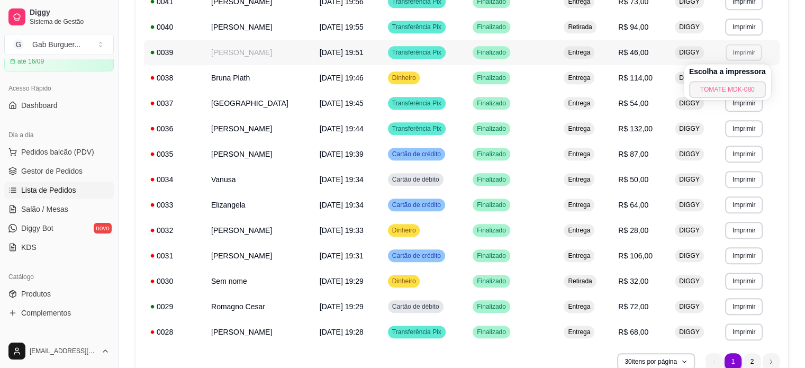
click at [699, 89] on button "TOMATE MDK-080" at bounding box center [727, 89] width 77 height 17
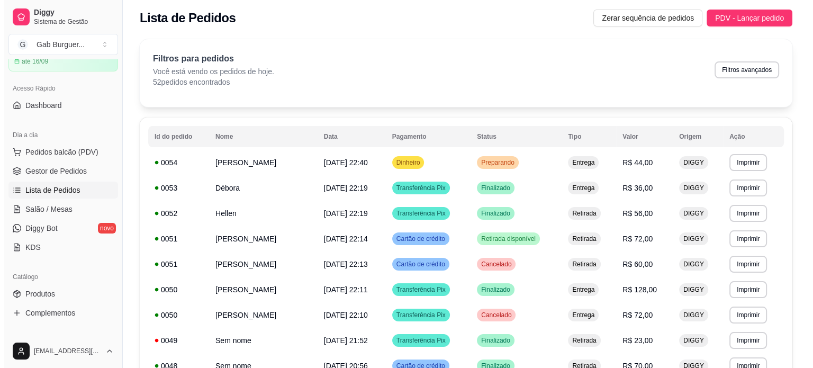
scroll to position [0, 0]
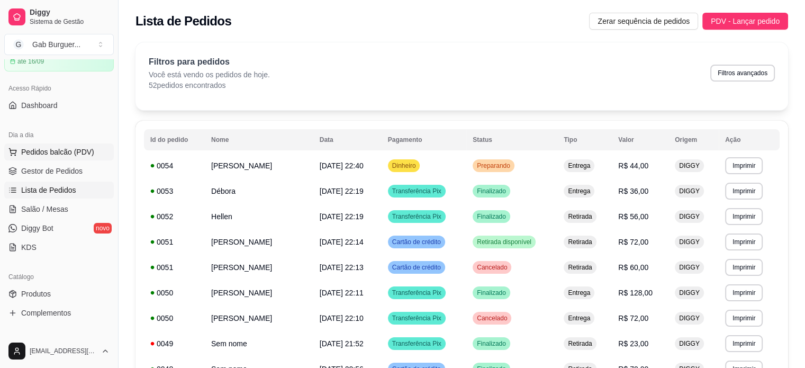
click at [67, 149] on span "Pedidos balcão (PDV)" at bounding box center [57, 152] width 73 height 11
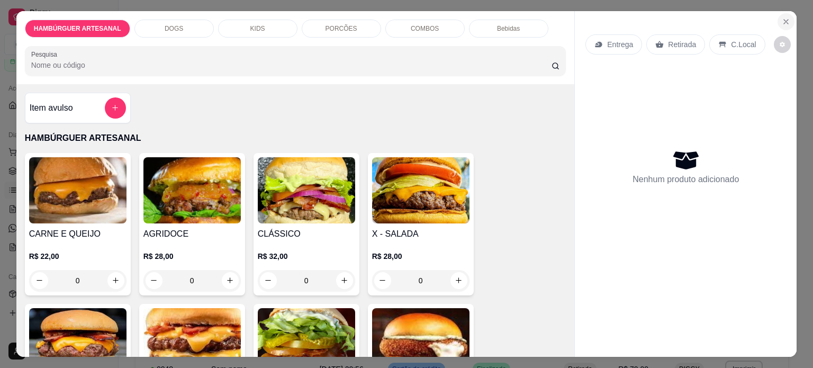
click at [784, 20] on icon "Close" at bounding box center [786, 22] width 4 height 4
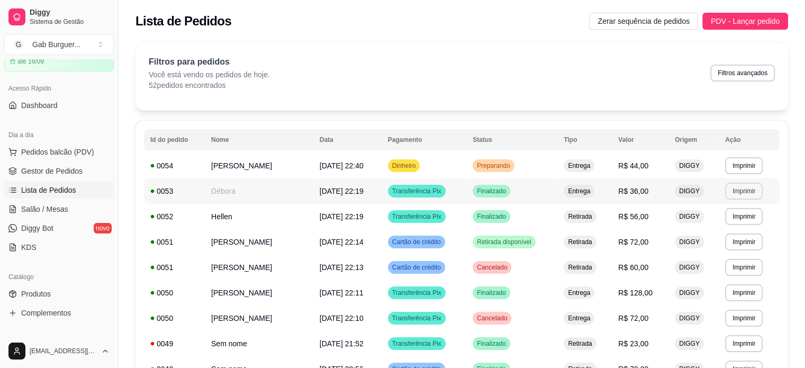
click at [761, 192] on button "Imprimir" at bounding box center [744, 191] width 38 height 17
click at [757, 187] on button "Imprimir" at bounding box center [744, 191] width 37 height 16
click at [736, 192] on button "Imprimir" at bounding box center [744, 191] width 37 height 16
click at [716, 221] on button "TOMATE MDK-080" at bounding box center [727, 228] width 77 height 17
click at [58, 152] on span "Pedidos balcão (PDV)" at bounding box center [57, 152] width 73 height 11
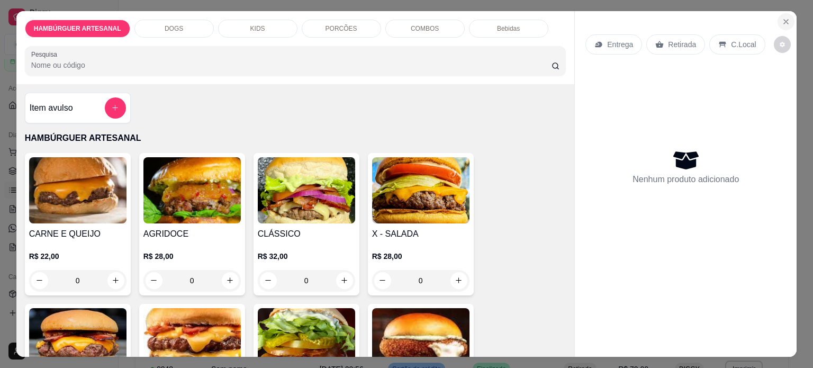
click at [778, 13] on button "Close" at bounding box center [786, 21] width 17 height 17
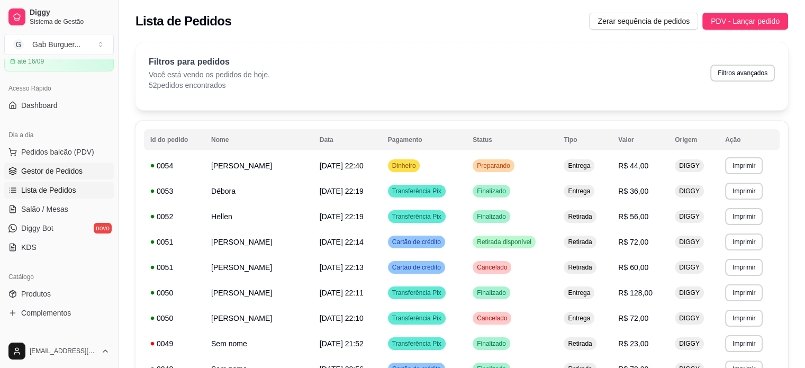
click at [60, 164] on link "Gestor de Pedidos" at bounding box center [59, 171] width 110 height 17
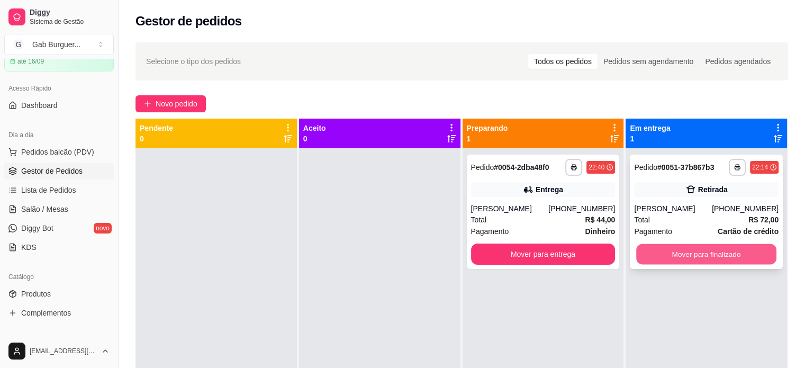
click at [727, 250] on button "Mover para finalizado" at bounding box center [706, 254] width 140 height 21
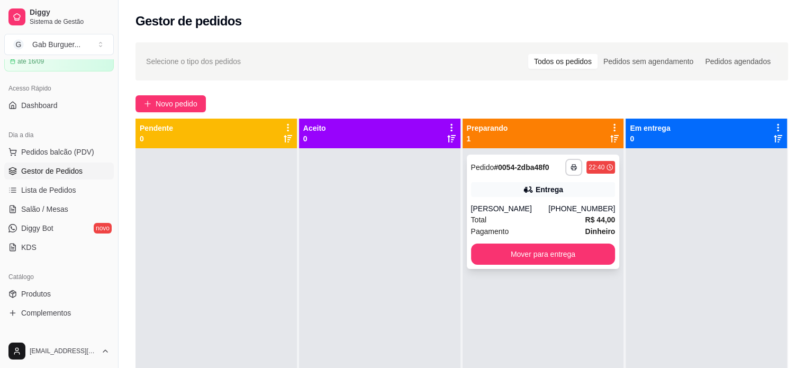
click at [560, 206] on div "(43) 99910-0302" at bounding box center [581, 208] width 67 height 11
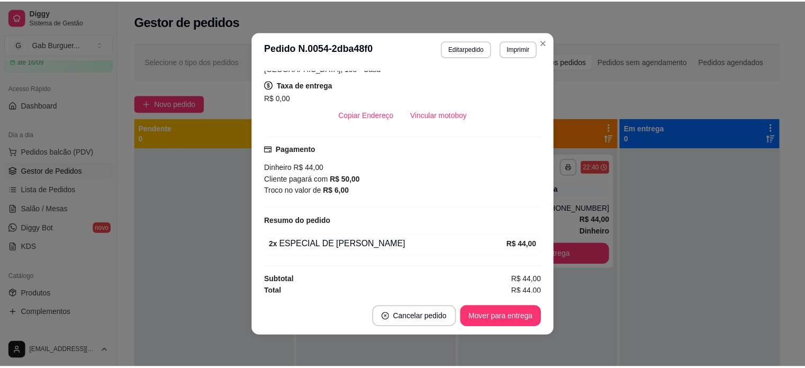
scroll to position [209, 0]
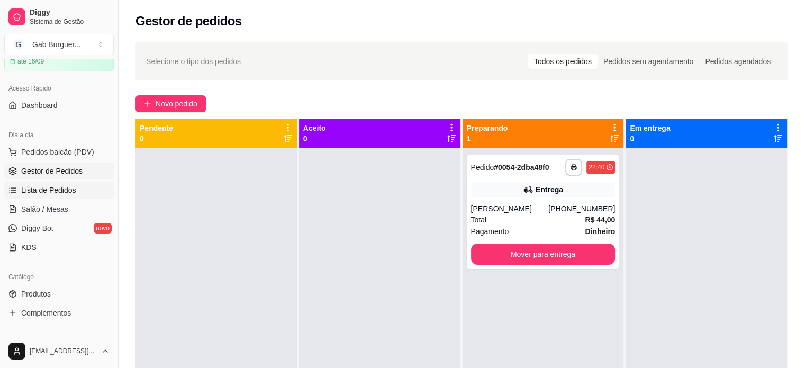
click at [54, 193] on span "Lista de Pedidos" at bounding box center [48, 190] width 55 height 11
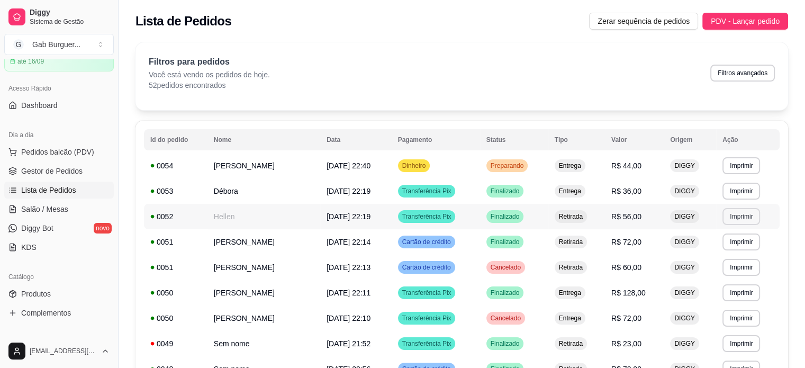
click at [748, 218] on button "Imprimir" at bounding box center [742, 216] width 38 height 17
click at [737, 250] on button "TOMATE MDK-080" at bounding box center [725, 253] width 74 height 16
click at [735, 268] on button "Imprimir" at bounding box center [741, 267] width 37 height 16
click at [731, 302] on button "TOMATE MDK-080" at bounding box center [725, 304] width 77 height 17
click at [740, 324] on button "Imprimir" at bounding box center [741, 318] width 37 height 16
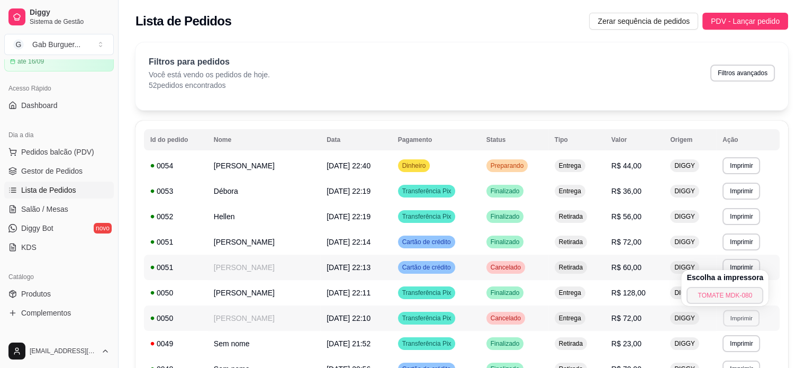
click at [725, 299] on button "TOMATE MDK-080" at bounding box center [725, 295] width 77 height 17
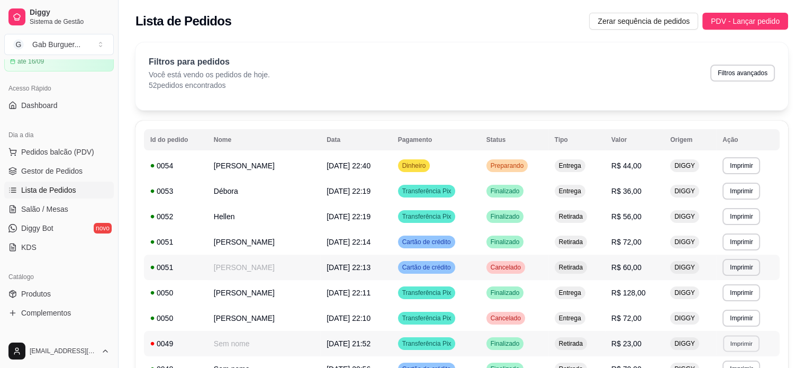
click at [731, 344] on button "Imprimir" at bounding box center [741, 343] width 37 height 16
click at [715, 325] on button "TOMATE MDK-080" at bounding box center [725, 320] width 77 height 17
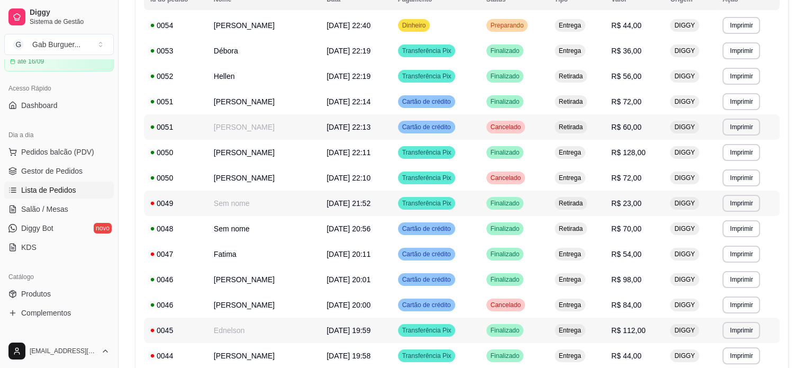
scroll to position [159, 0]
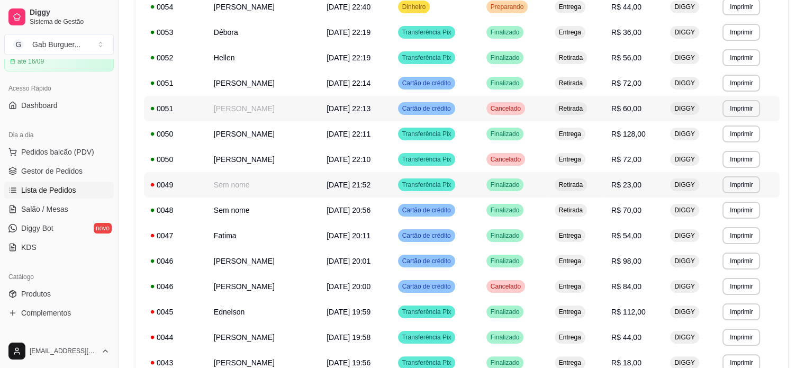
click at [734, 193] on td "**********" at bounding box center [748, 184] width 64 height 25
click at [747, 179] on button "Imprimir" at bounding box center [741, 184] width 37 height 16
click at [729, 220] on button "TOMATE MDK-080" at bounding box center [725, 221] width 77 height 17
click at [745, 211] on button "Imprimir" at bounding box center [742, 210] width 38 height 17
click at [733, 249] on button "TOMATE MDK-080" at bounding box center [725, 247] width 77 height 17
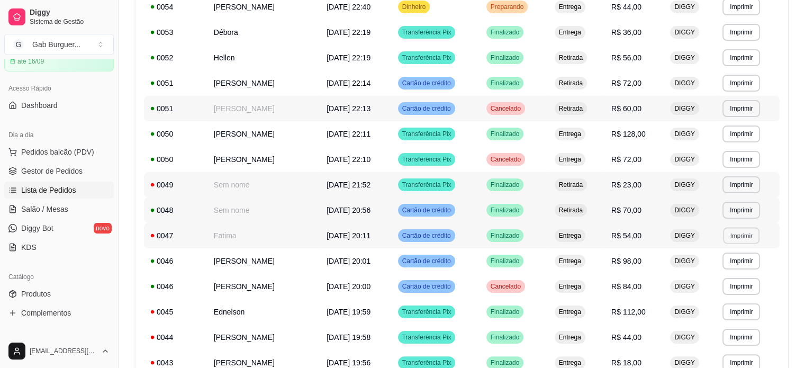
click at [740, 240] on button "Imprimir" at bounding box center [741, 235] width 37 height 16
click at [730, 268] on button "TOMATE MDK-080" at bounding box center [725, 272] width 74 height 16
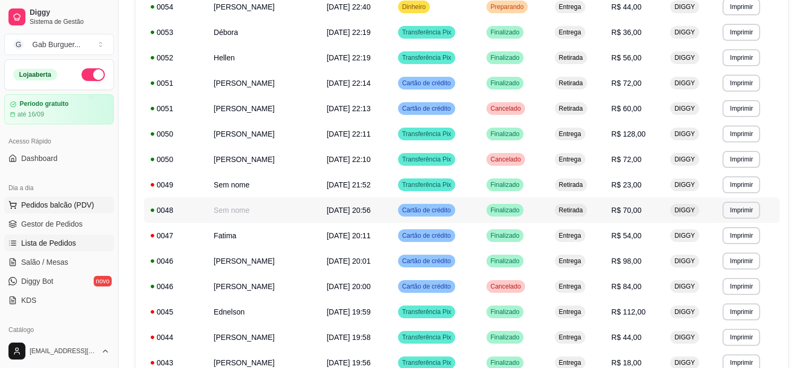
click at [66, 211] on button "Pedidos balcão (PDV)" at bounding box center [59, 204] width 110 height 17
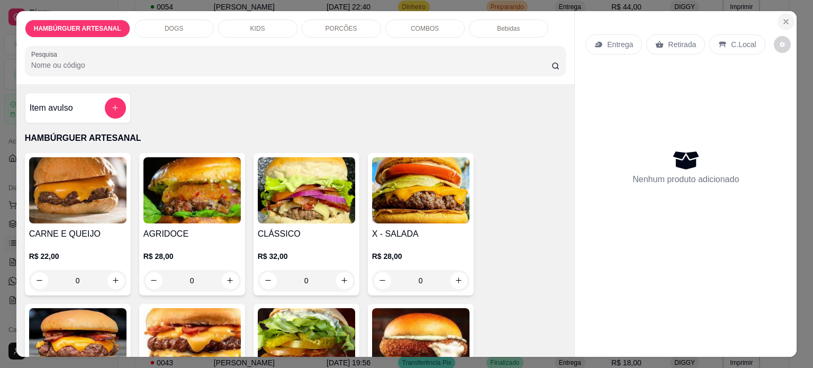
click at [778, 19] on button "Close" at bounding box center [786, 21] width 17 height 17
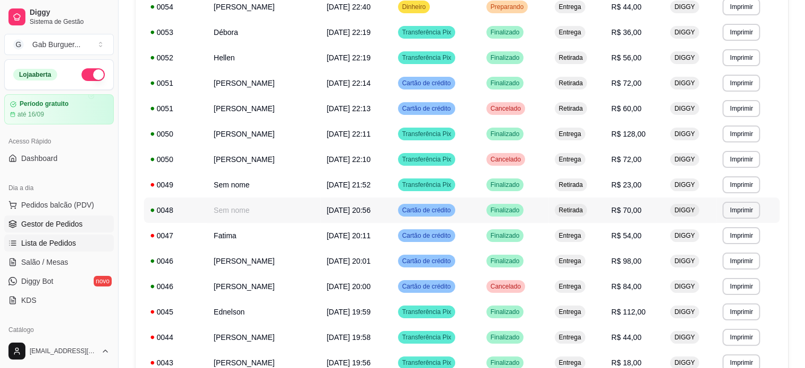
click at [61, 225] on span "Gestor de Pedidos" at bounding box center [51, 224] width 61 height 11
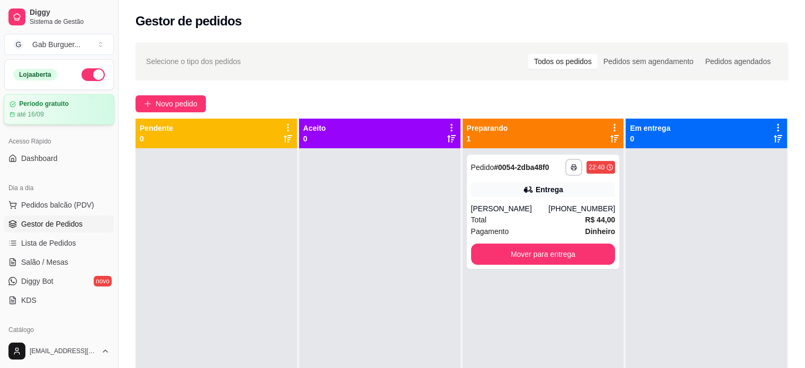
click at [57, 121] on div "Período gratuito até 16/09" at bounding box center [59, 109] width 111 height 31
click at [569, 266] on div "**********" at bounding box center [543, 212] width 153 height 114
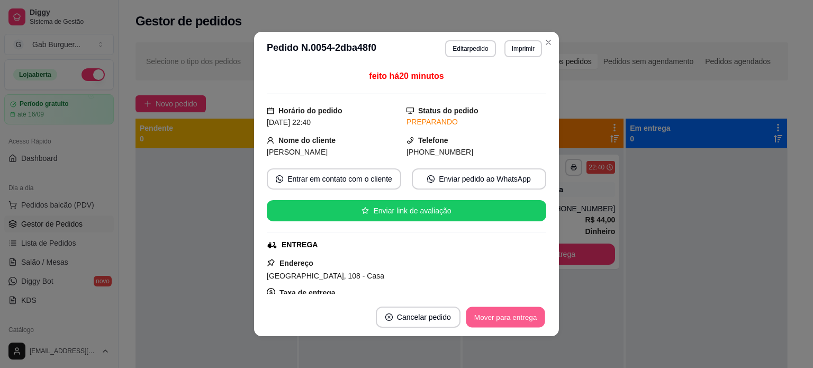
click at [527, 322] on button "Mover para entrega" at bounding box center [505, 317] width 79 height 21
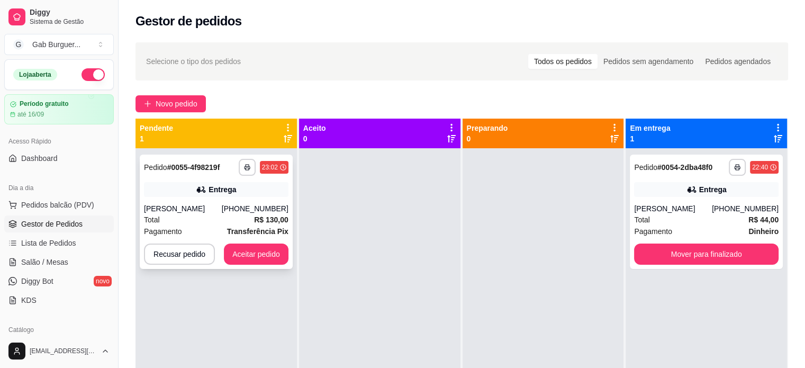
click at [207, 220] on div "Total R$ 130,00" at bounding box center [216, 220] width 145 height 12
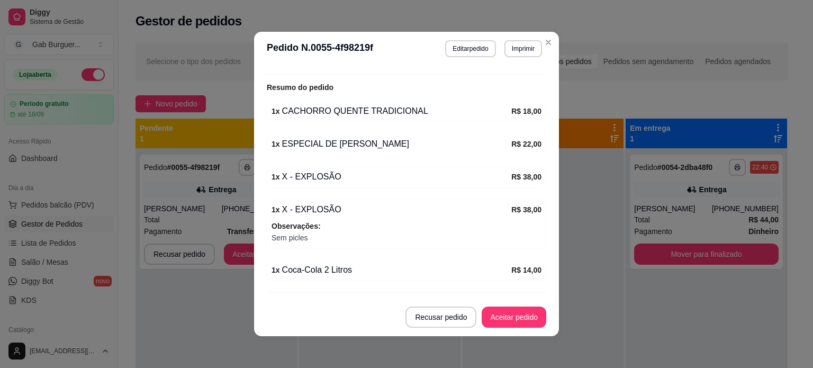
scroll to position [344, 0]
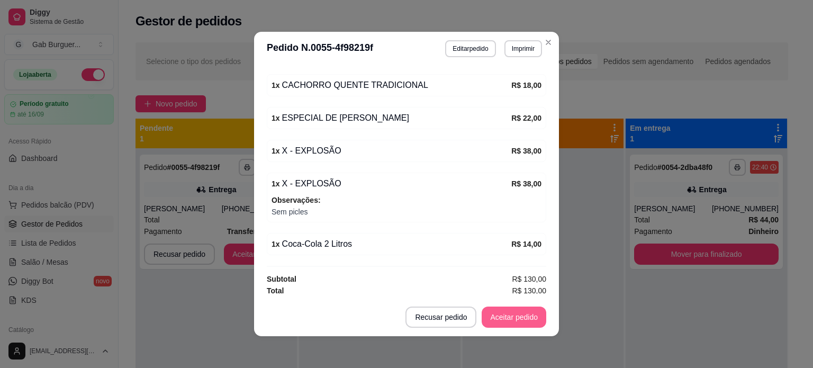
click at [506, 317] on button "Aceitar pedido" at bounding box center [514, 317] width 65 height 21
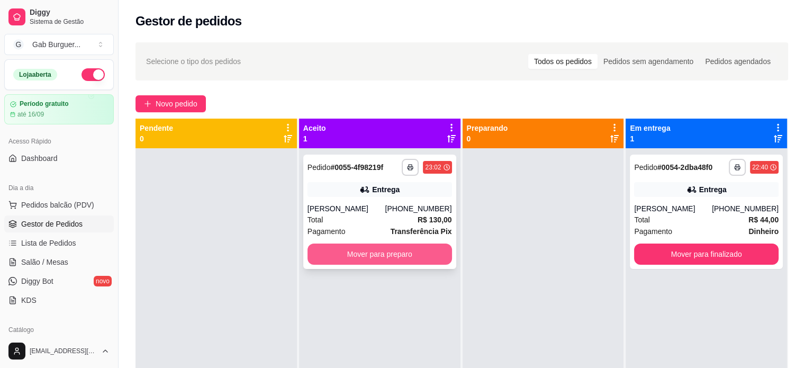
click at [400, 250] on button "Mover para preparo" at bounding box center [380, 254] width 145 height 21
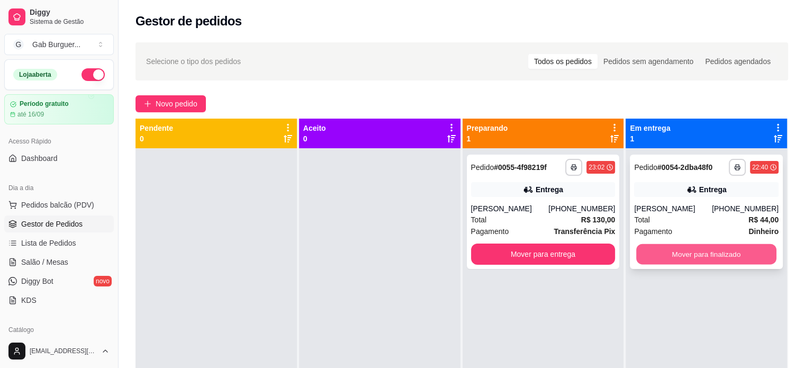
click at [703, 251] on button "Mover para finalizado" at bounding box center [706, 254] width 140 height 21
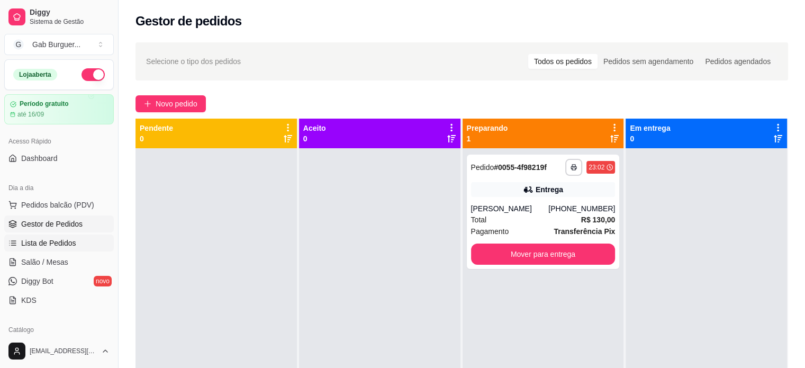
click at [81, 239] on link "Lista de Pedidos" at bounding box center [59, 243] width 110 height 17
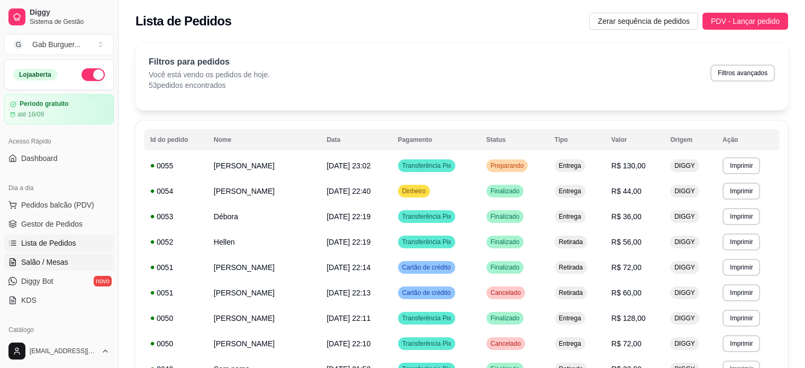
click at [72, 257] on link "Salão / Mesas" at bounding box center [59, 262] width 110 height 17
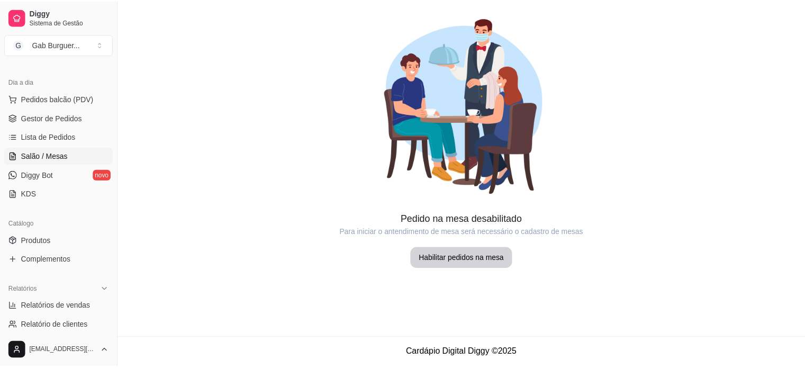
scroll to position [212, 0]
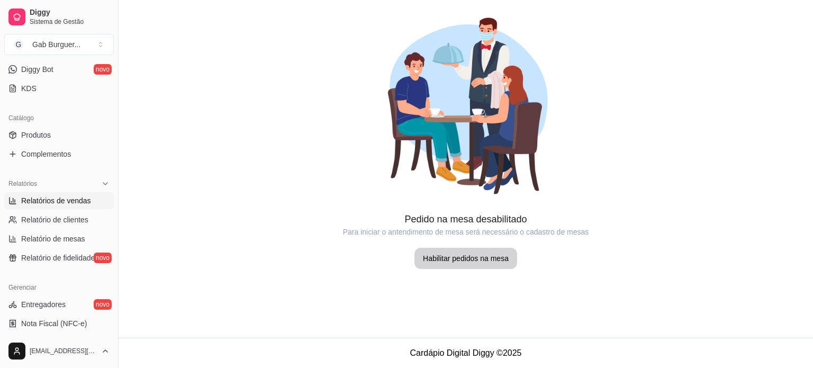
click at [62, 204] on span "Relatórios de vendas" at bounding box center [56, 200] width 70 height 11
select select "ALL"
select select "0"
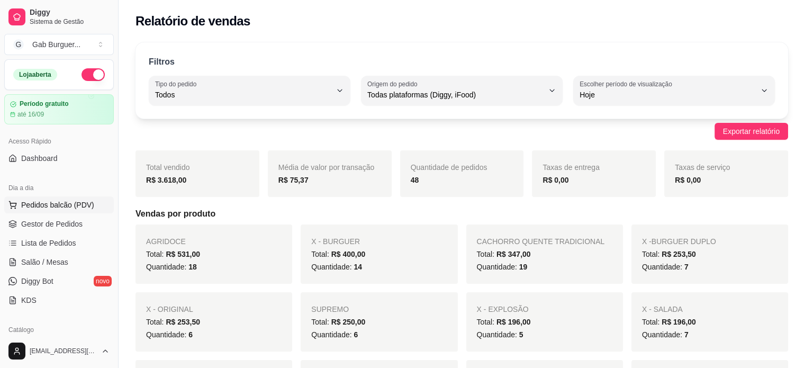
click at [83, 202] on span "Pedidos balcão (PDV)" at bounding box center [57, 205] width 73 height 11
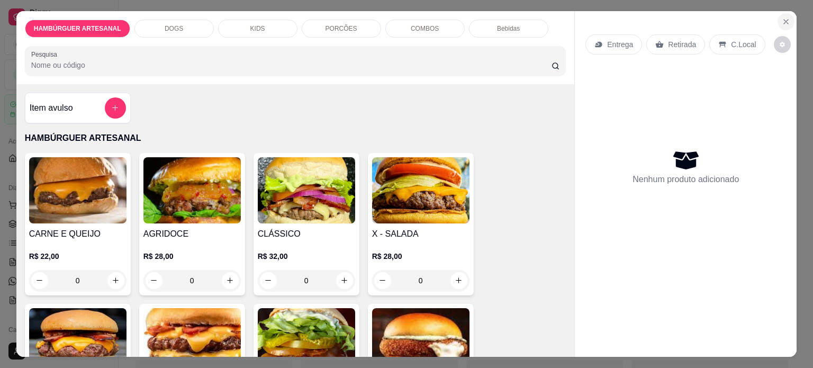
click at [784, 17] on icon "Close" at bounding box center [786, 21] width 8 height 8
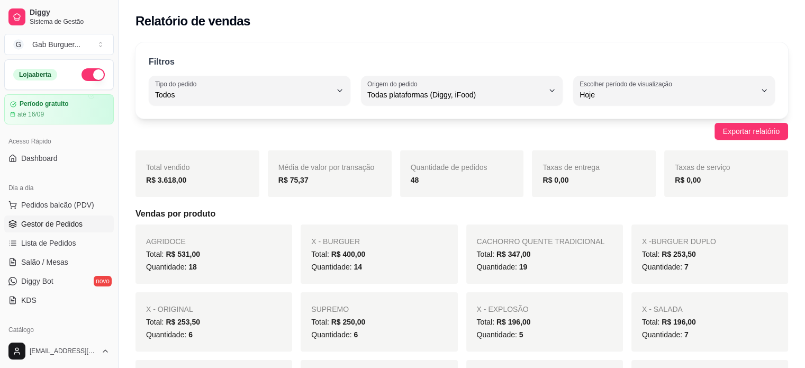
click at [89, 222] on link "Gestor de Pedidos" at bounding box center [59, 223] width 110 height 17
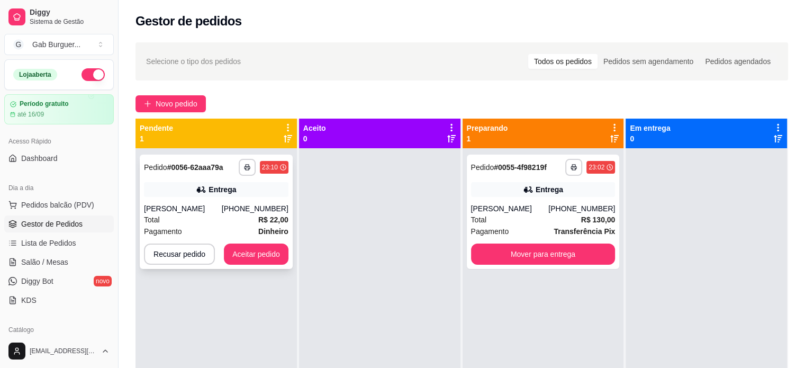
click at [168, 210] on div "Caroline" at bounding box center [183, 208] width 78 height 11
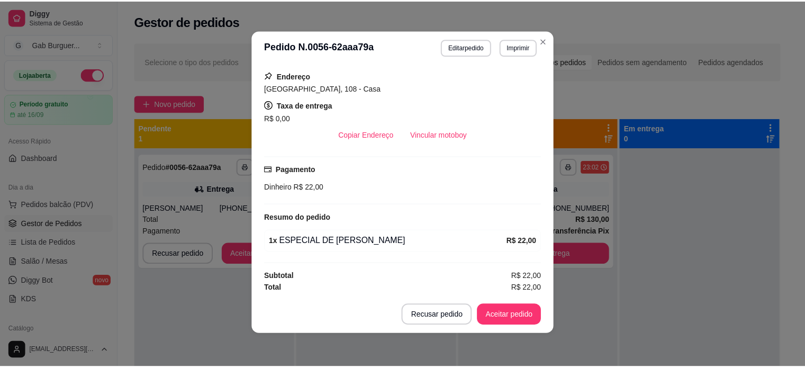
scroll to position [2, 0]
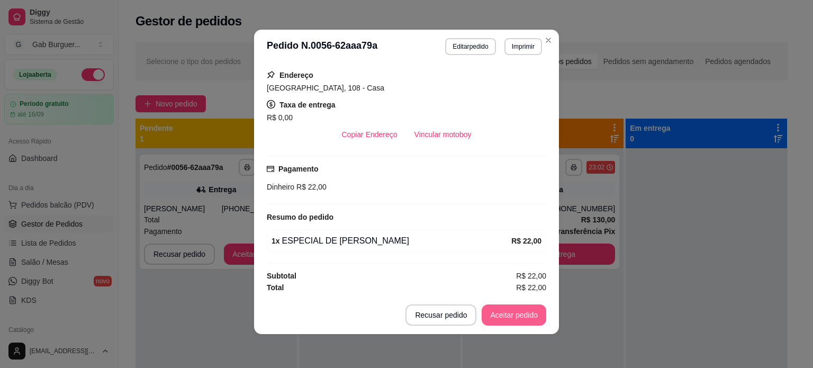
click at [511, 316] on button "Aceitar pedido" at bounding box center [514, 314] width 65 height 21
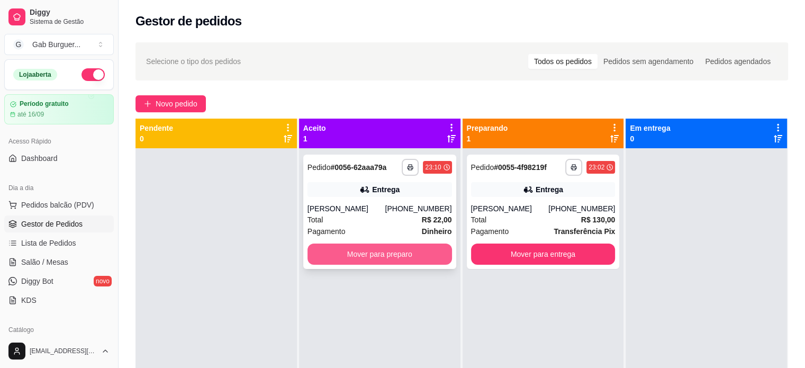
click at [389, 257] on button "Mover para preparo" at bounding box center [380, 254] width 145 height 21
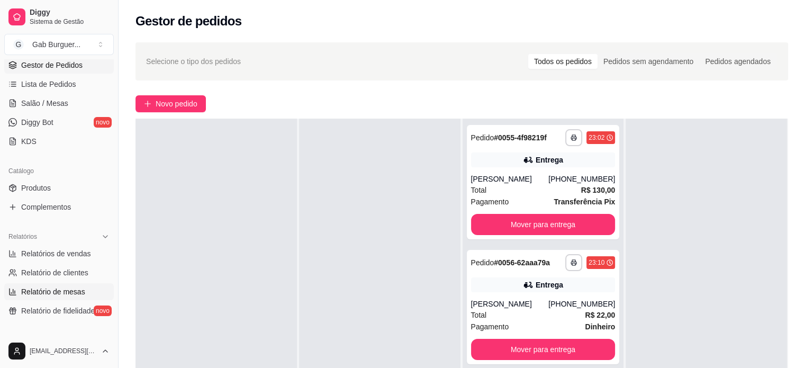
scroll to position [212, 0]
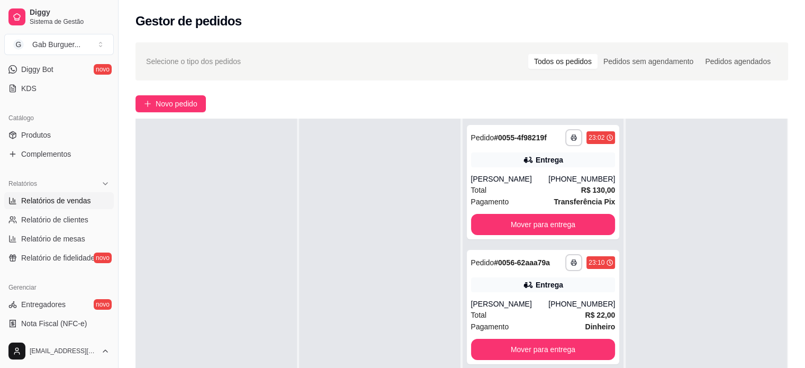
click at [61, 195] on span "Relatórios de vendas" at bounding box center [56, 200] width 70 height 11
select select "ALL"
select select "0"
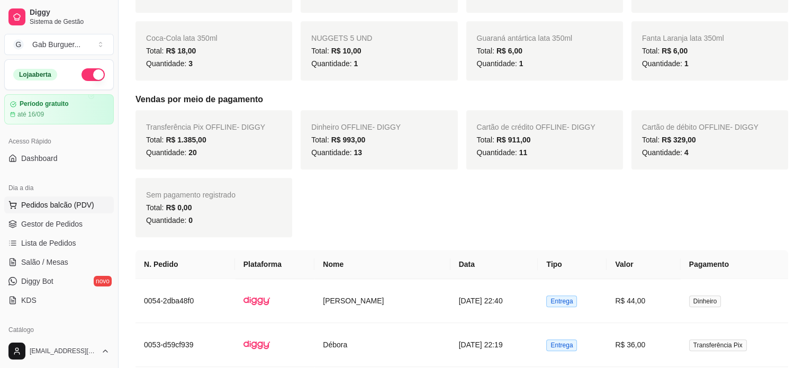
click at [72, 211] on button "Pedidos balcão (PDV)" at bounding box center [59, 204] width 110 height 17
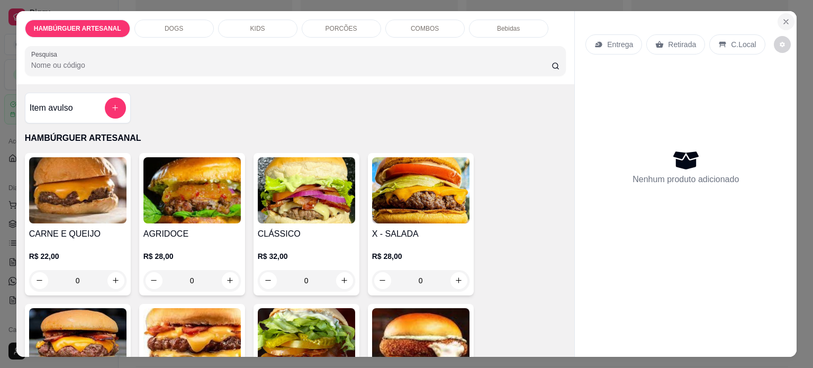
click at [778, 14] on button "Close" at bounding box center [786, 21] width 17 height 17
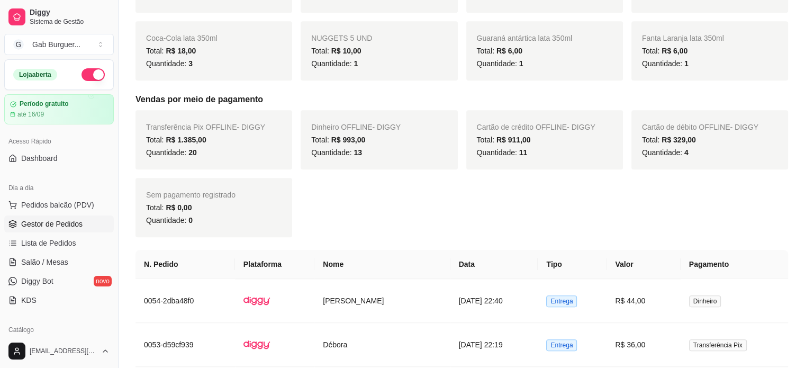
click at [32, 223] on span "Gestor de Pedidos" at bounding box center [51, 224] width 61 height 11
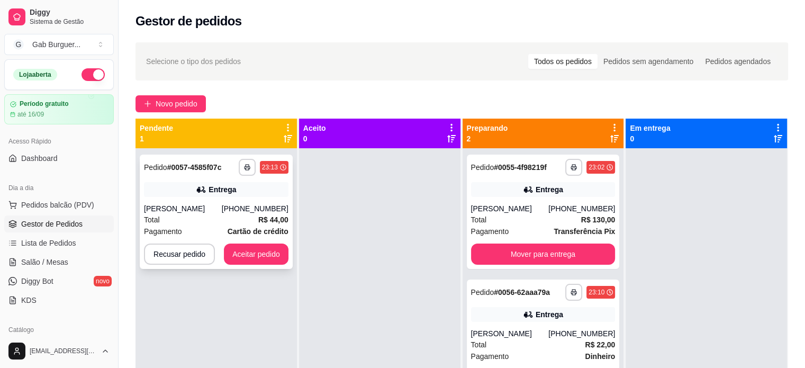
click at [208, 210] on div "Lucas Pasquim" at bounding box center [183, 208] width 78 height 11
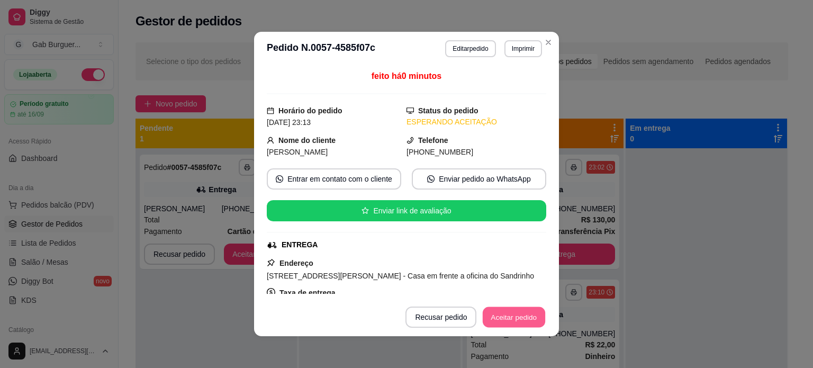
click at [506, 313] on button "Aceitar pedido" at bounding box center [514, 317] width 62 height 21
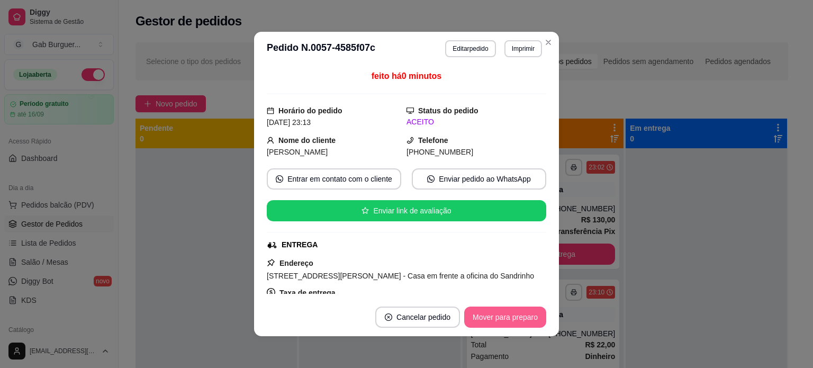
click at [518, 318] on button "Mover para preparo" at bounding box center [505, 317] width 82 height 21
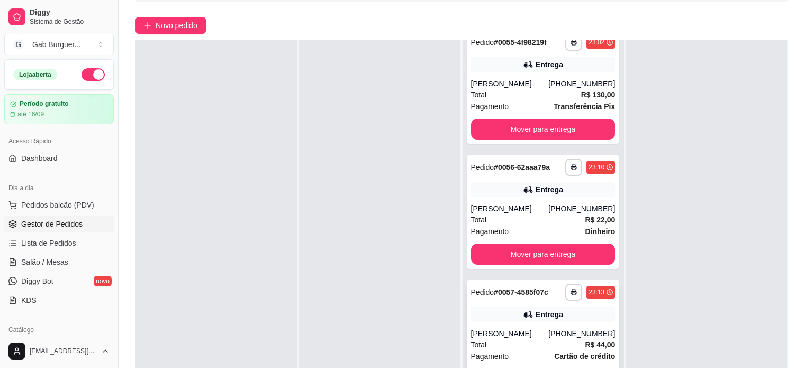
scroll to position [161, 0]
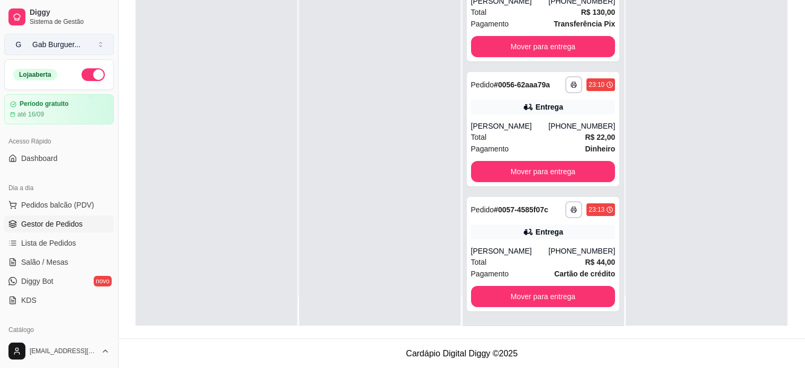
click at [86, 38] on button "G Gab Burguer ..." at bounding box center [59, 44] width 110 height 21
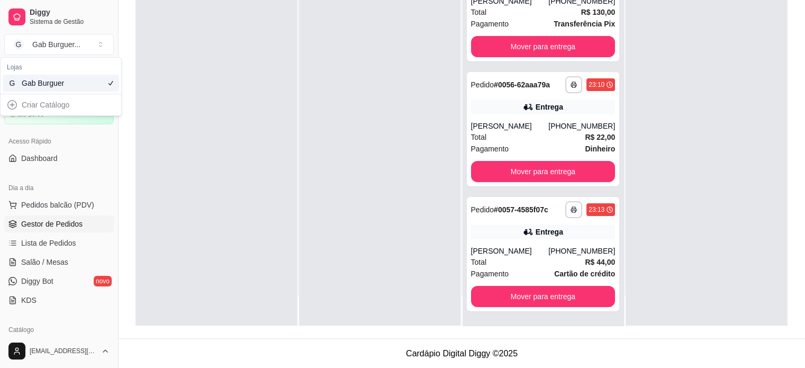
click at [282, 93] on div at bounding box center [216, 142] width 161 height 368
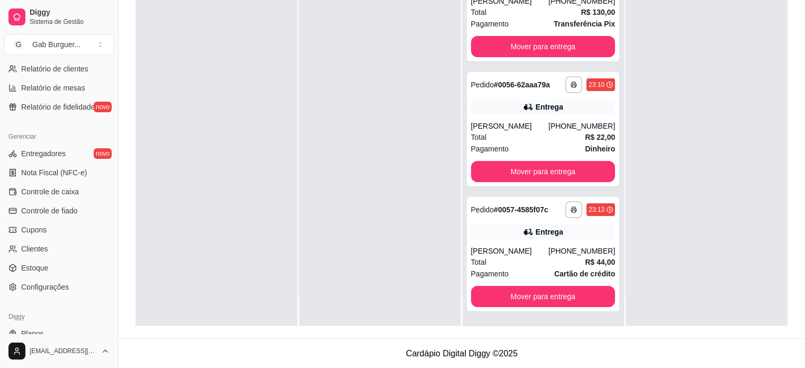
scroll to position [393, 0]
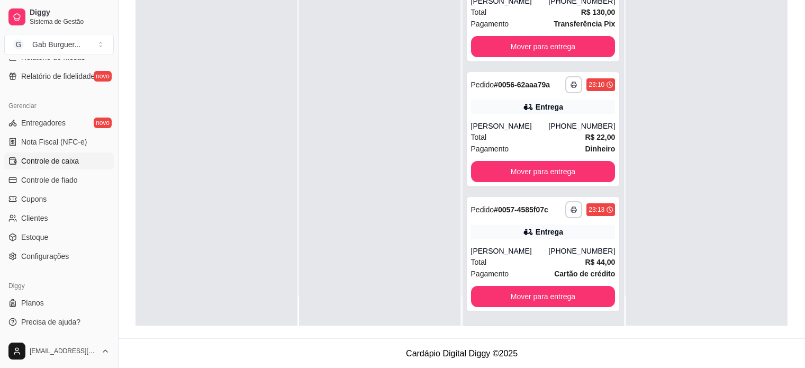
click at [64, 163] on span "Controle de caixa" at bounding box center [50, 161] width 58 height 11
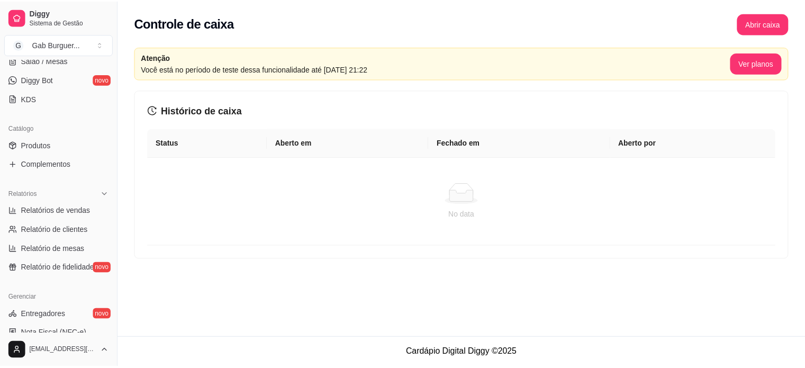
scroll to position [182, 0]
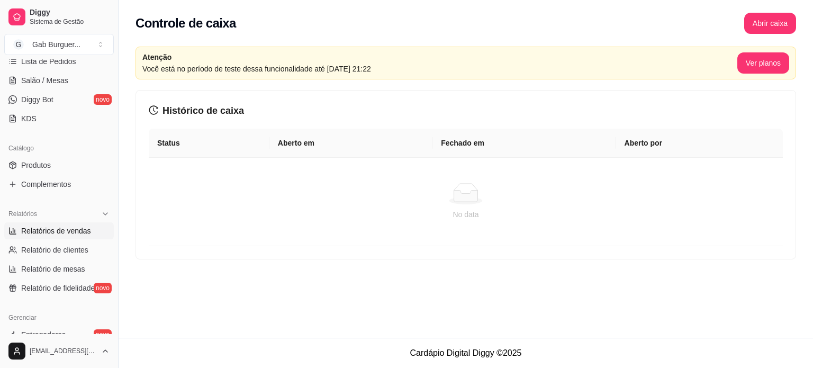
click at [74, 235] on span "Relatórios de vendas" at bounding box center [56, 231] width 70 height 11
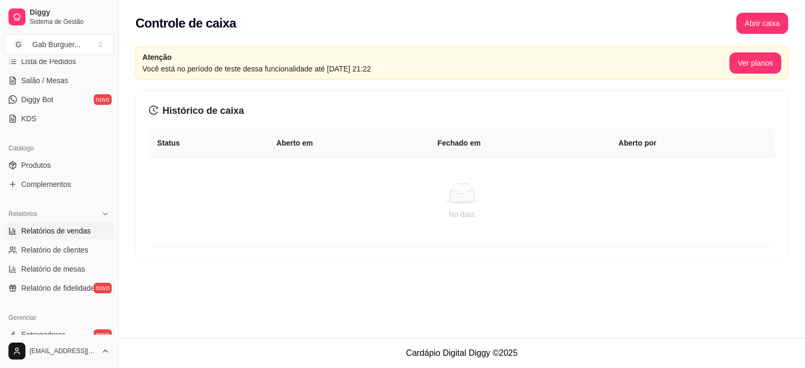
select select "ALL"
select select "0"
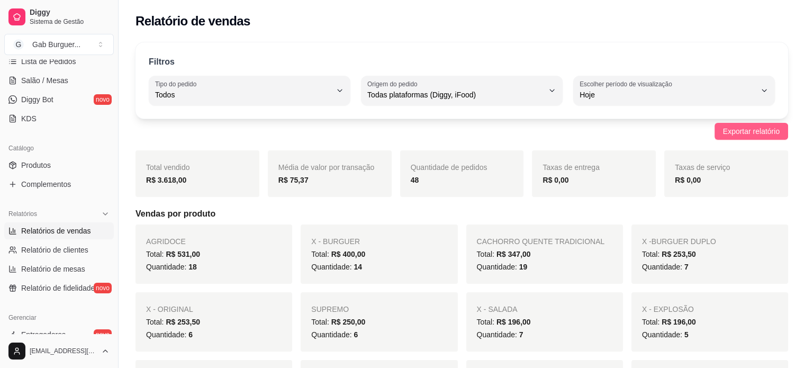
click at [749, 132] on span "Exportar relatório" at bounding box center [751, 131] width 57 height 12
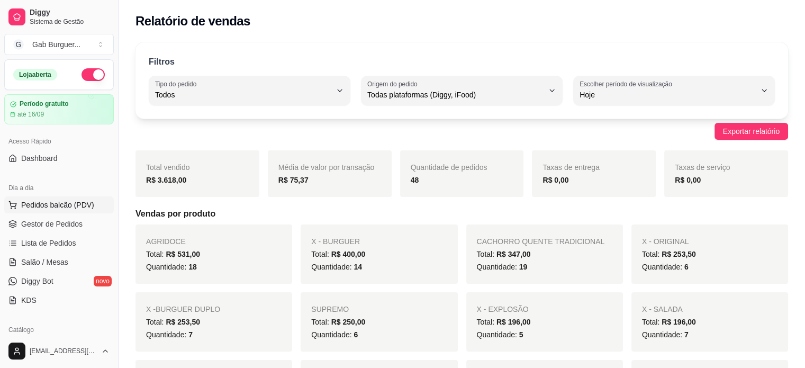
click at [61, 204] on span "Pedidos balcão (PDV)" at bounding box center [57, 205] width 73 height 11
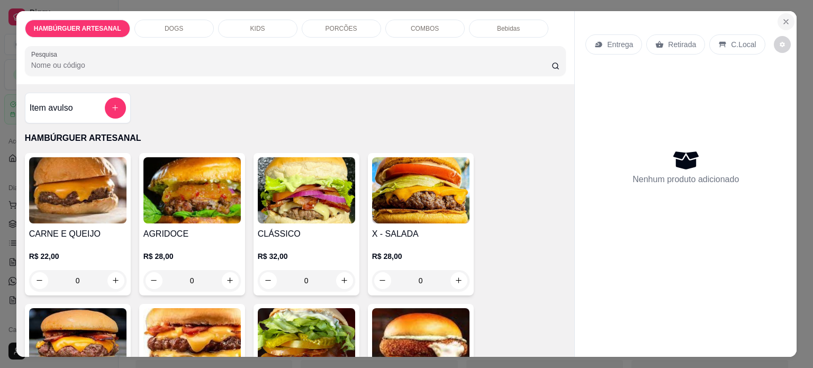
click at [784, 20] on icon "Close" at bounding box center [786, 22] width 4 height 4
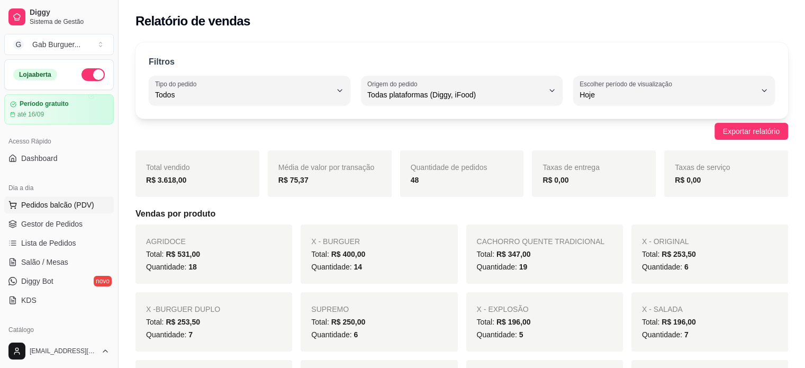
click at [53, 204] on span "Pedidos balcão (PDV)" at bounding box center [57, 205] width 73 height 11
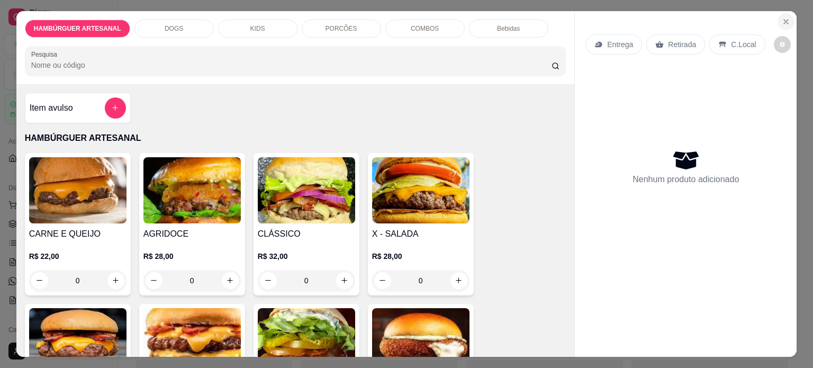
click at [778, 19] on button "Close" at bounding box center [786, 21] width 17 height 17
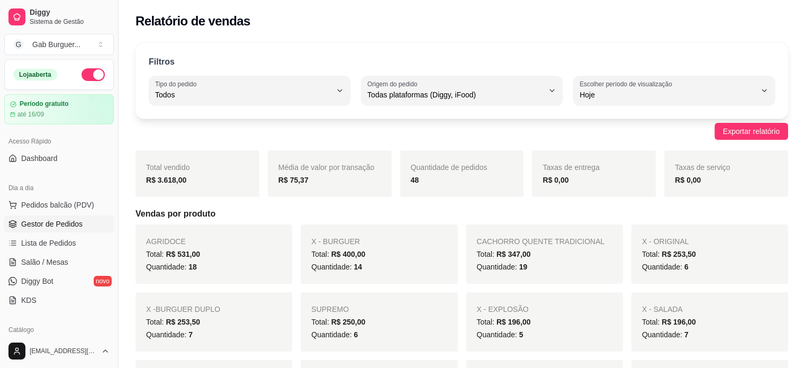
click at [101, 228] on link "Gestor de Pedidos" at bounding box center [59, 223] width 110 height 17
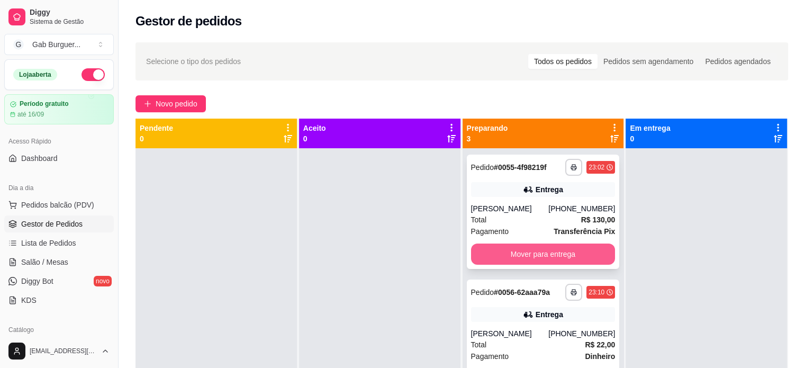
click at [535, 258] on button "Mover para entrega" at bounding box center [543, 254] width 145 height 21
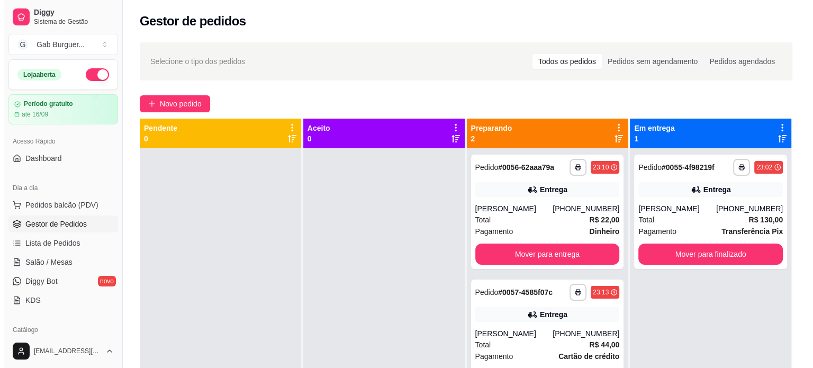
scroll to position [30, 0]
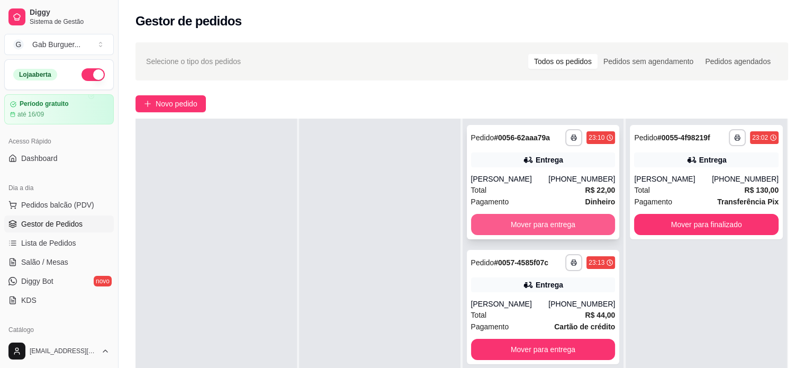
click at [557, 227] on button "Mover para entrega" at bounding box center [543, 224] width 145 height 21
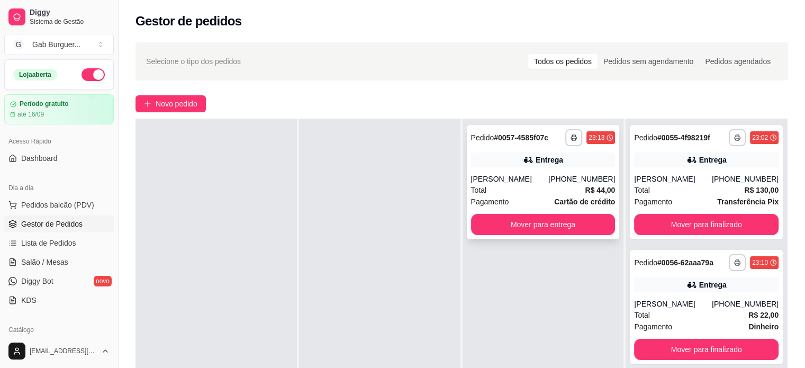
click at [548, 192] on div "Total R$ 44,00" at bounding box center [543, 190] width 145 height 12
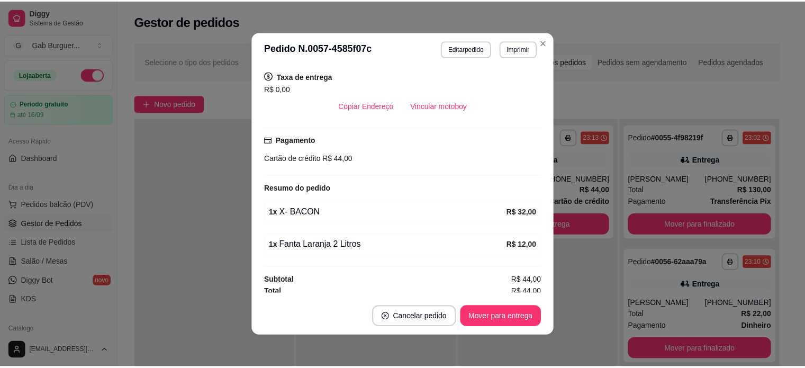
scroll to position [218, 0]
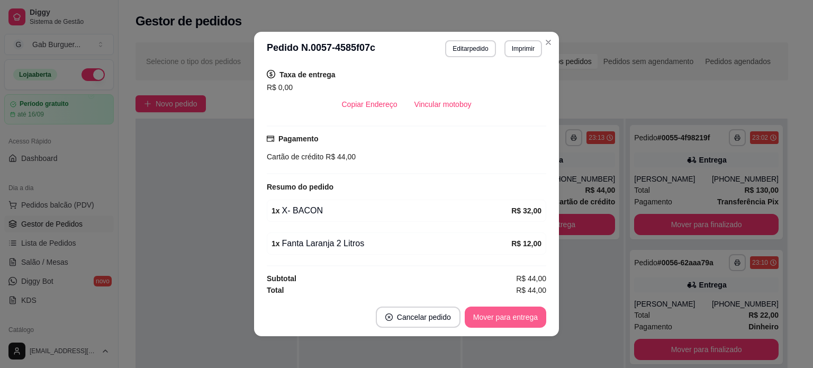
click at [506, 311] on button "Mover para entrega" at bounding box center [506, 317] width 82 height 21
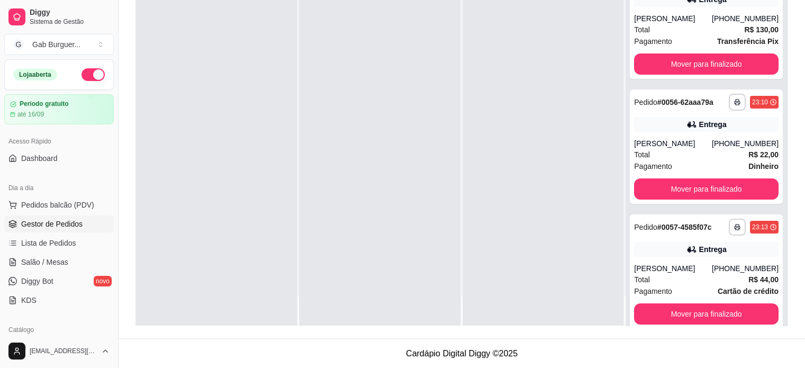
scroll to position [30, 0]
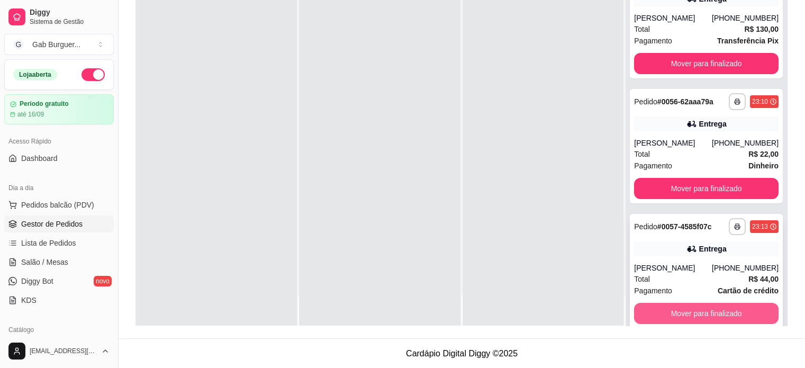
click at [657, 315] on button "Mover para finalizado" at bounding box center [706, 313] width 145 height 21
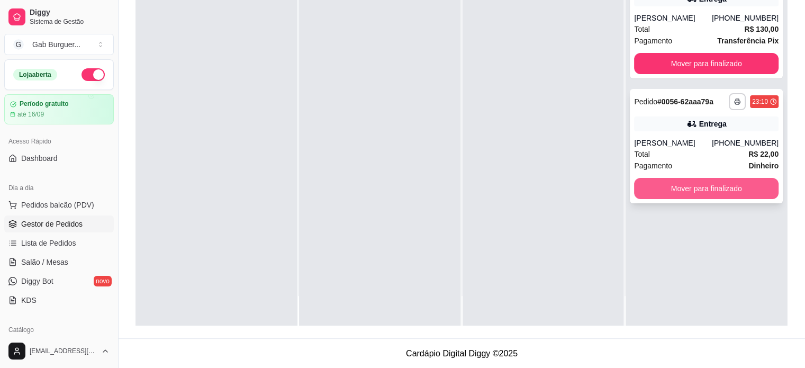
click at [679, 196] on button "Mover para finalizado" at bounding box center [706, 188] width 145 height 21
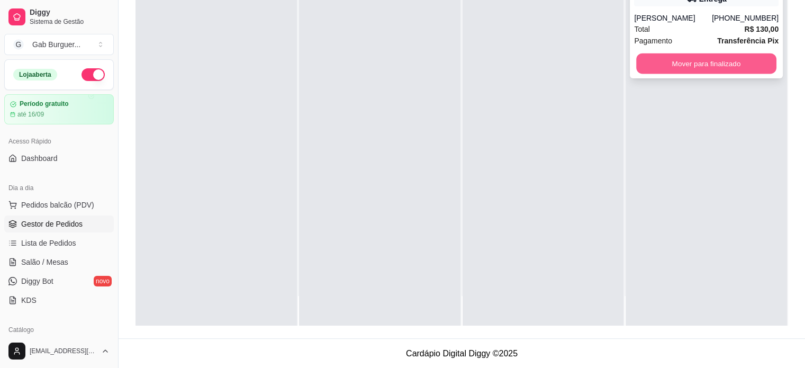
click at [688, 67] on button "Mover para finalizado" at bounding box center [706, 63] width 140 height 21
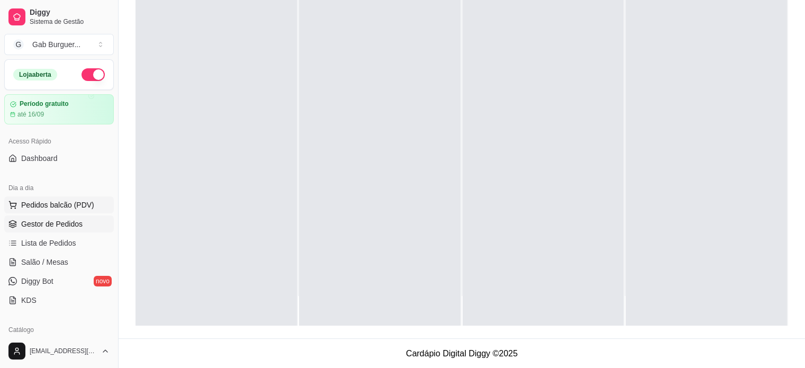
click at [63, 202] on span "Pedidos balcão (PDV)" at bounding box center [57, 205] width 73 height 11
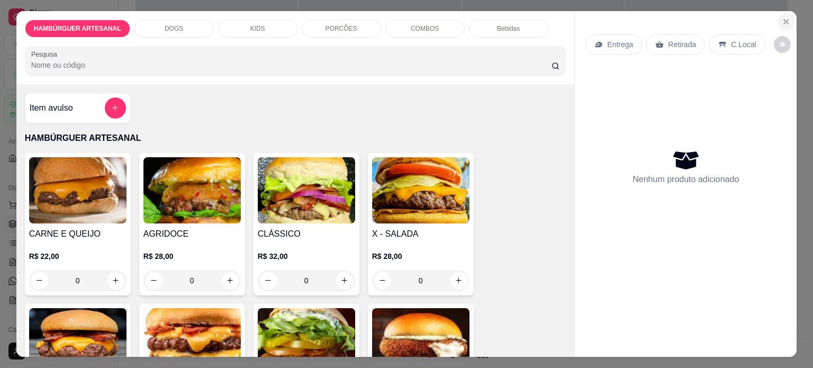
click at [782, 17] on icon "Close" at bounding box center [786, 21] width 8 height 8
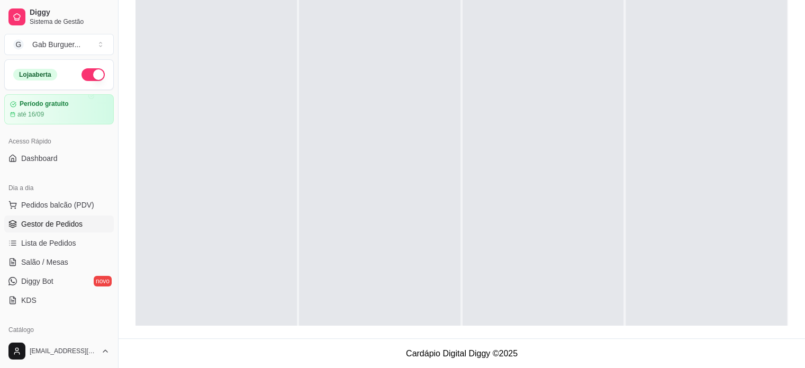
click at [82, 75] on button "button" at bounding box center [93, 74] width 23 height 13
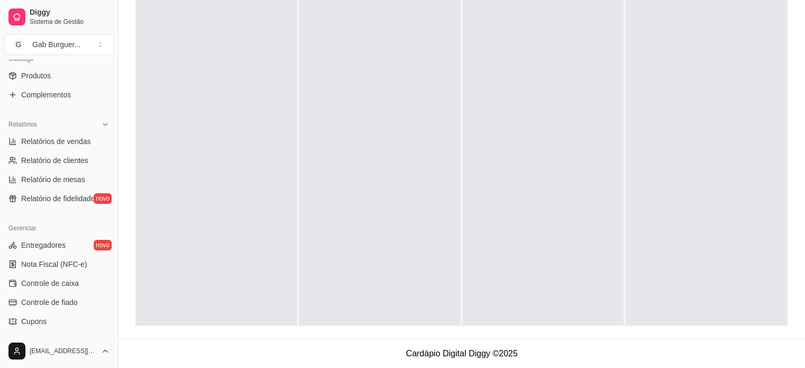
scroll to position [318, 0]
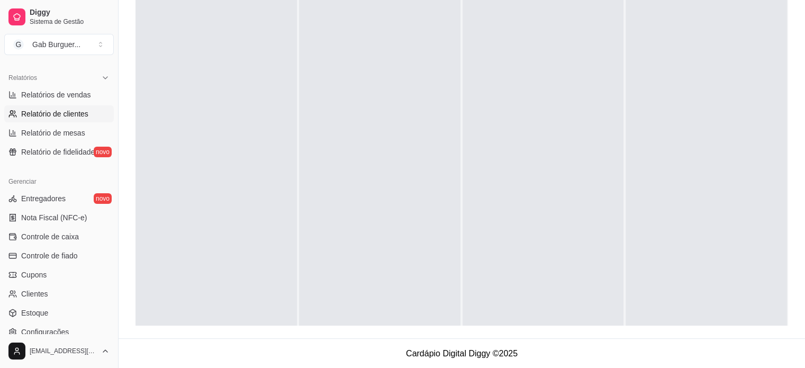
click at [83, 112] on span "Relatório de clientes" at bounding box center [54, 114] width 67 height 11
select select "30"
select select "HIGHEST_TOTAL_SPENT_WITH_ORDERS"
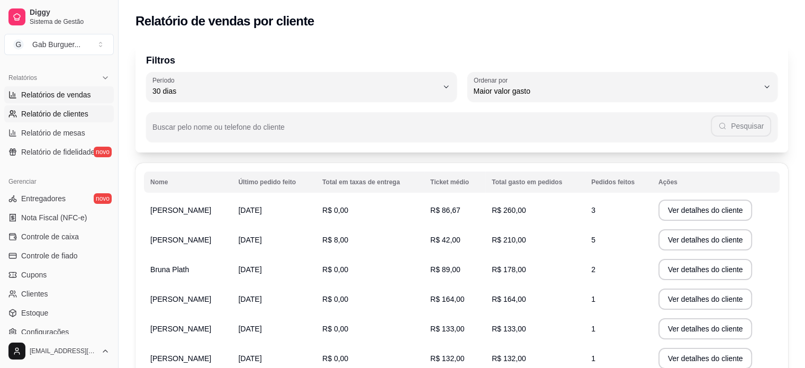
click at [84, 91] on span "Relatórios de vendas" at bounding box center [56, 94] width 70 height 11
select select "ALL"
select select "0"
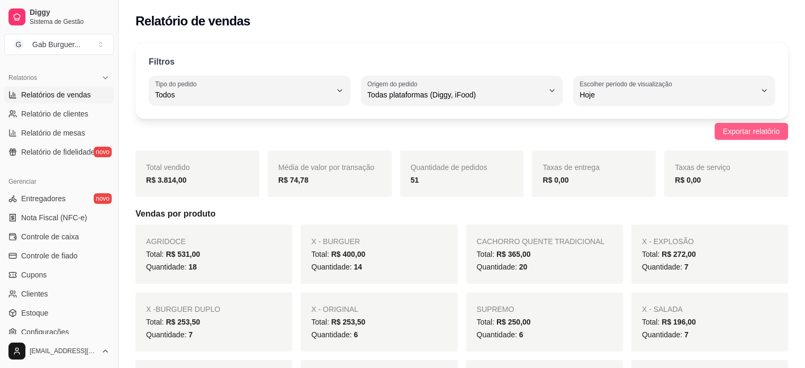
click at [774, 138] on button "Exportar relatório" at bounding box center [752, 131] width 74 height 17
